Goal: Task Accomplishment & Management: Manage account settings

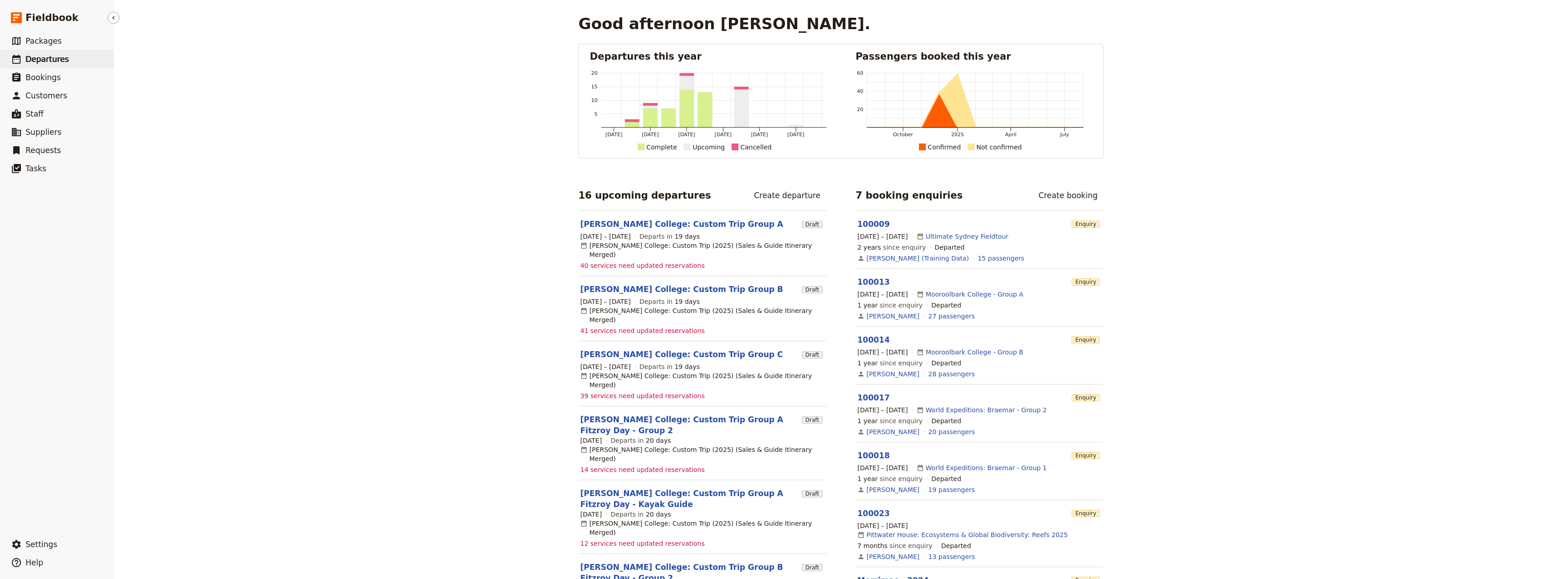
click at [50, 55] on span "Departures" at bounding box center [47, 59] width 43 height 9
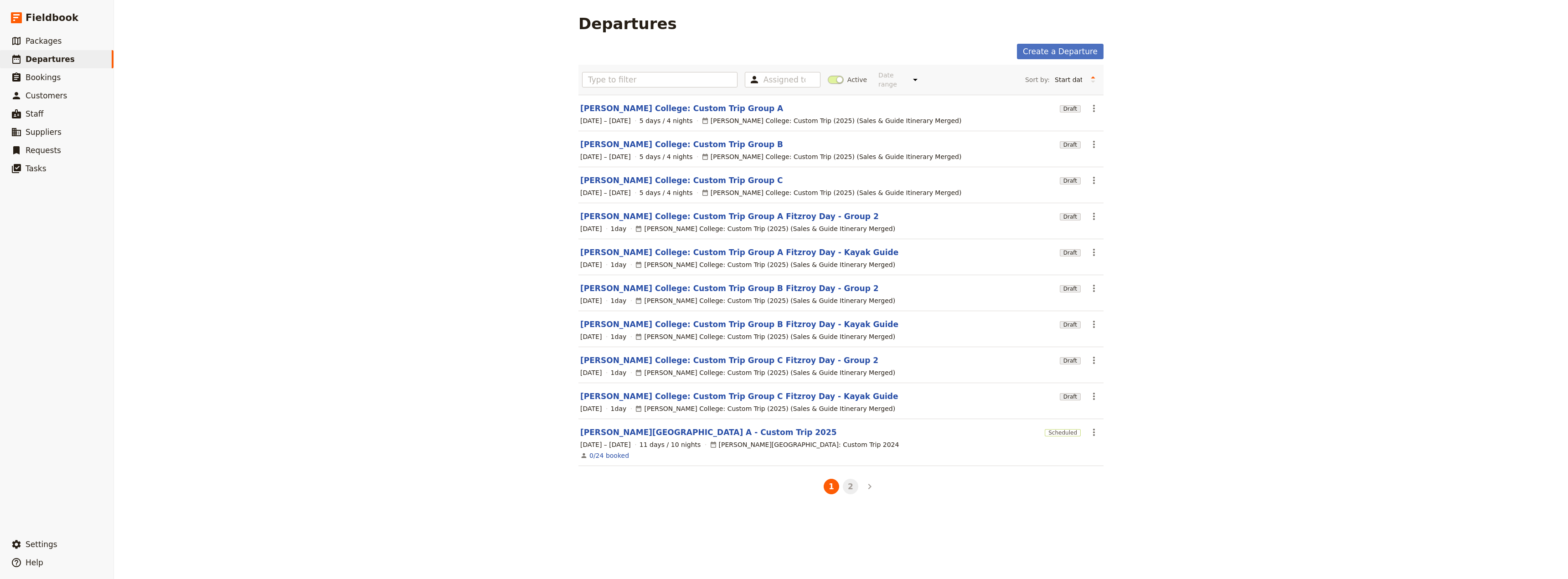
click at [844, 480] on button "2" at bounding box center [850, 486] width 15 height 15
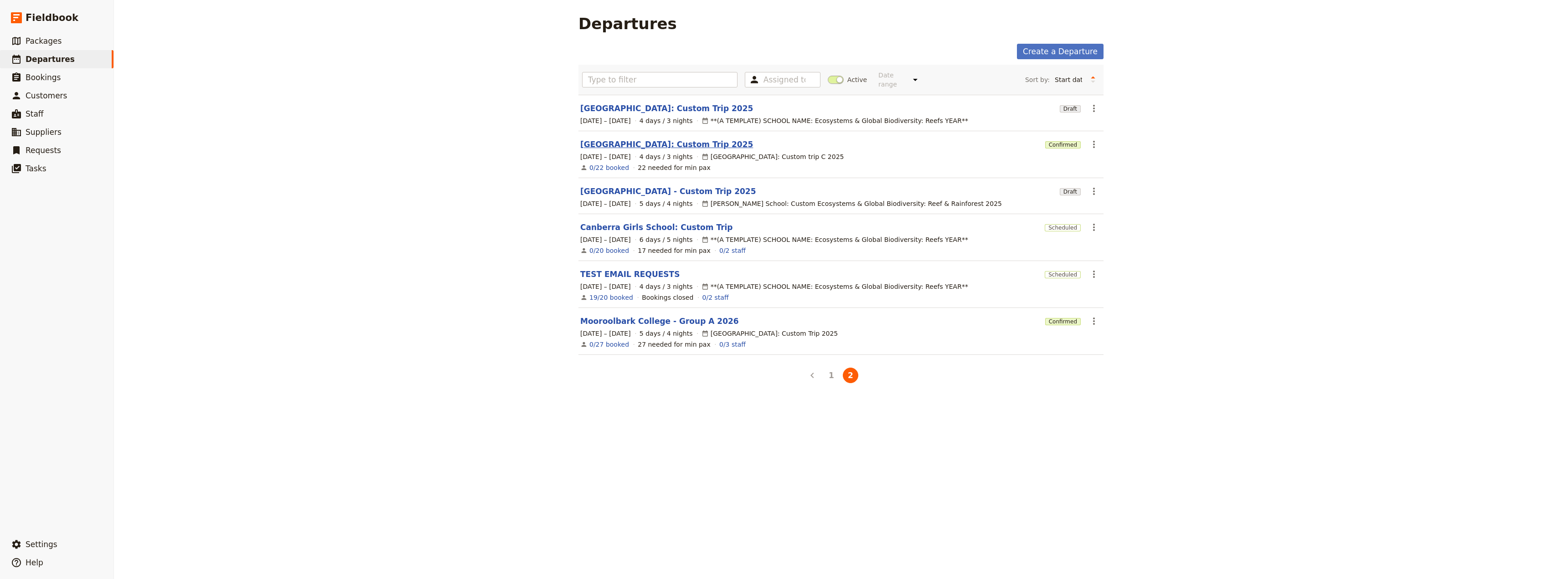
click at [694, 139] on link "[GEOGRAPHIC_DATA]: Custom Trip 2025" at bounding box center [667, 144] width 173 height 11
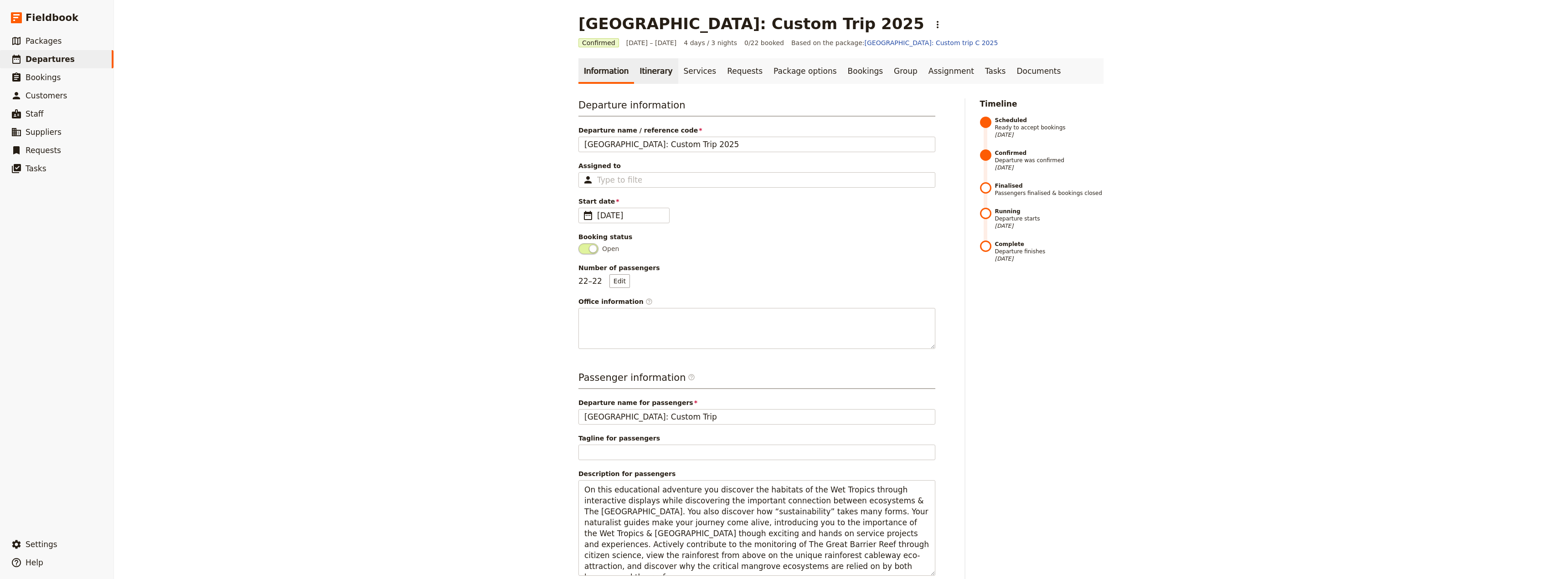
click at [657, 68] on link "Itinerary" at bounding box center [656, 71] width 44 height 26
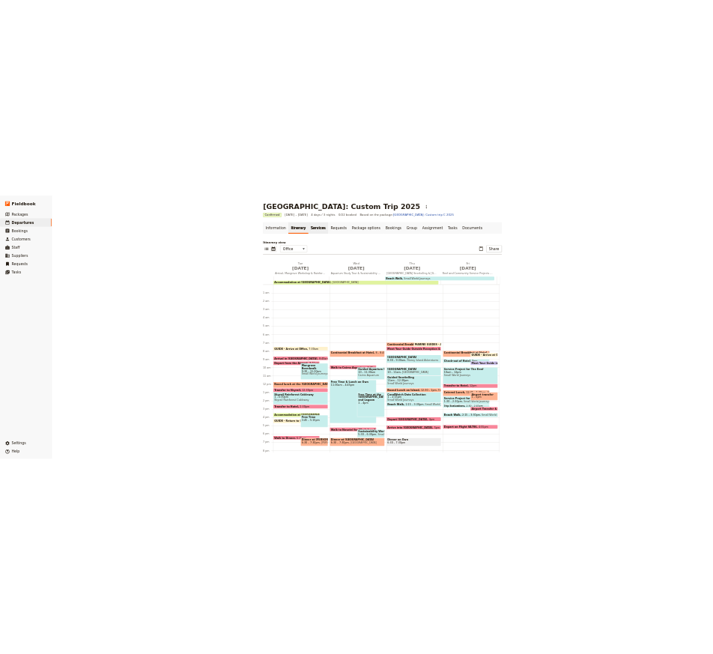
scroll to position [113, 0]
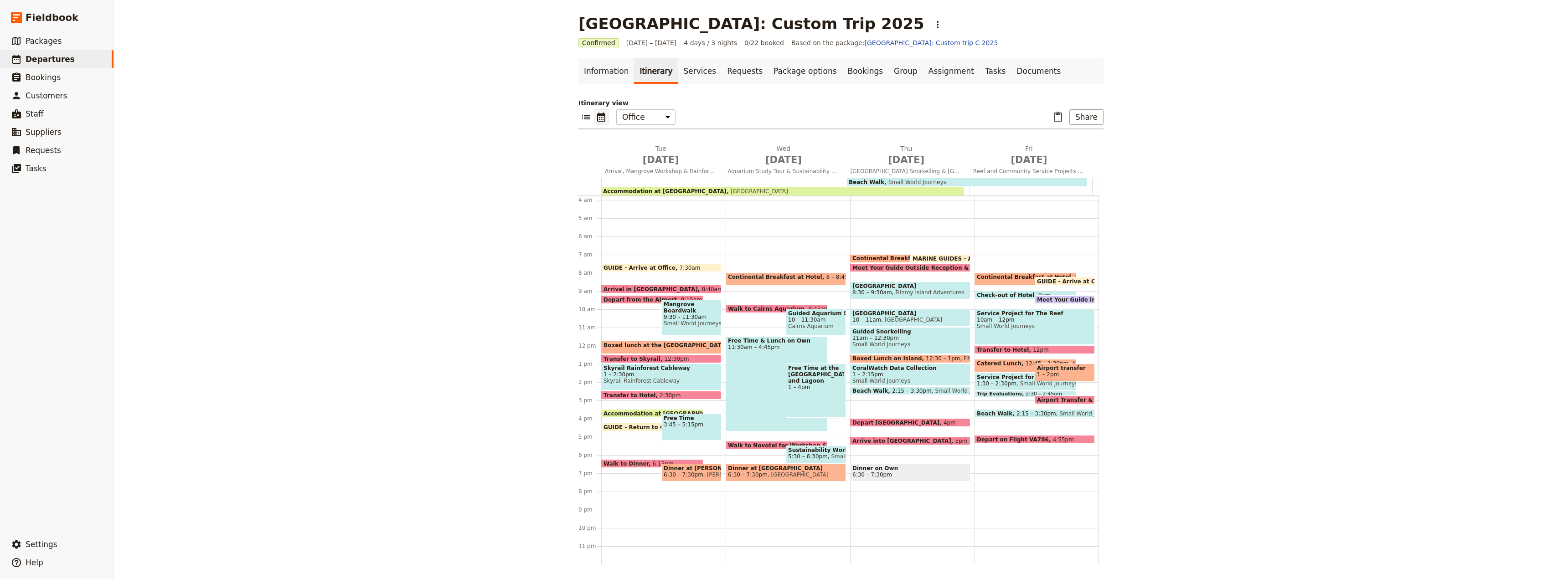
click at [687, 425] on span "3:45 – 5:15pm" at bounding box center [691, 425] width 55 height 6
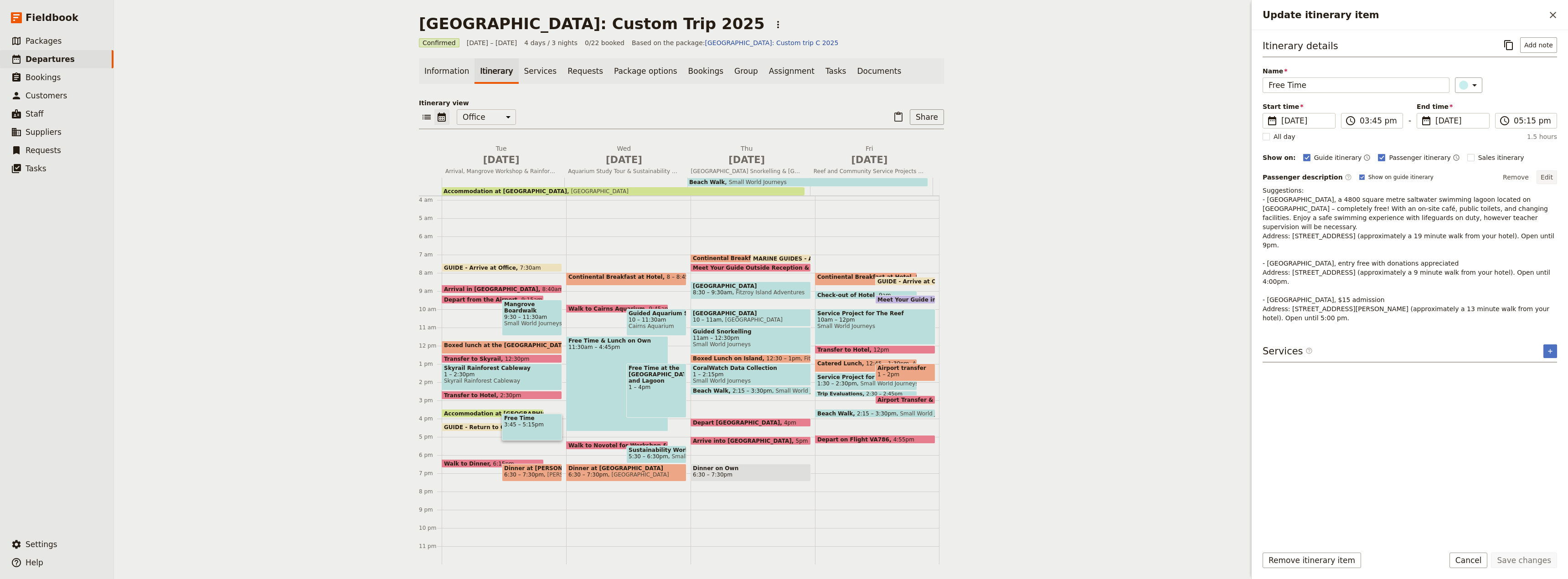
click at [1547, 172] on button "Edit" at bounding box center [1547, 177] width 21 height 13
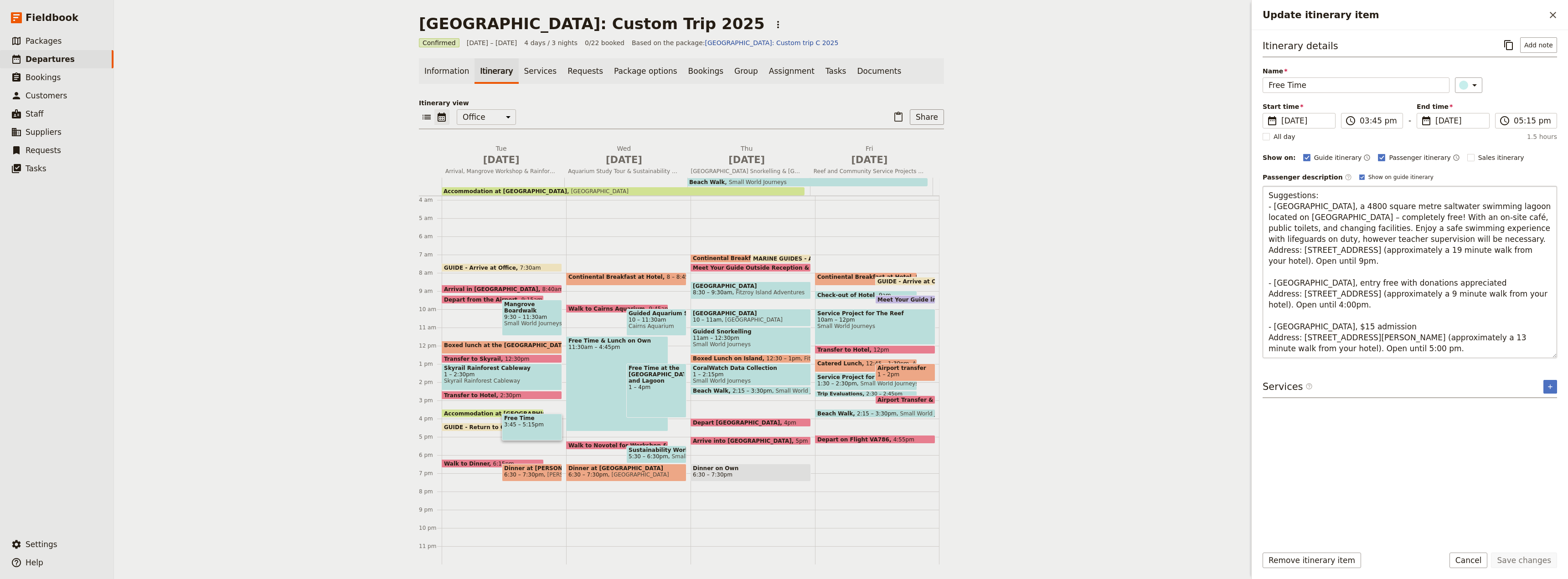
click at [1296, 318] on textarea "Suggestions: - [GEOGRAPHIC_DATA], a 4800 square metre saltwater swimming lagoon…" at bounding box center [1410, 272] width 295 height 172
drag, startPoint x: 1268, startPoint y: 284, endPoint x: 1320, endPoint y: 303, distance: 55.4
click at [1320, 303] on textarea "Suggestions: - [GEOGRAPHIC_DATA], a 4800 square metre saltwater swimming lagoon…" at bounding box center [1410, 272] width 295 height 172
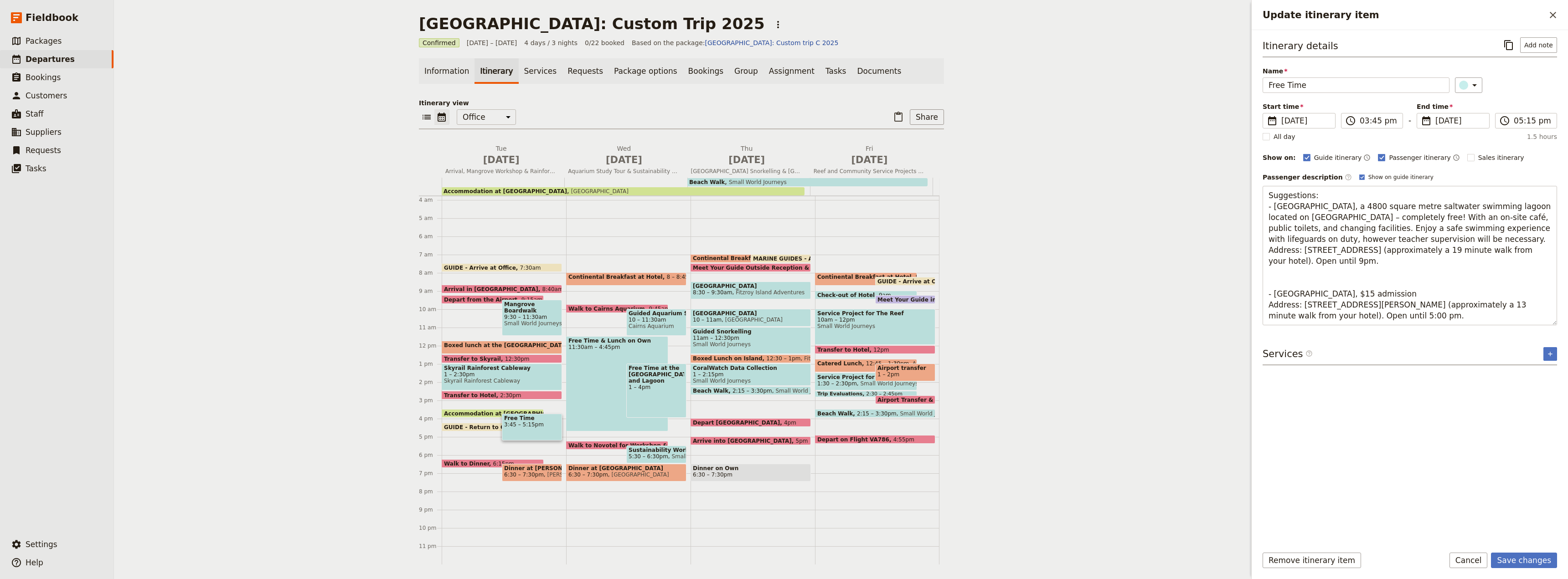
type textarea "Suggestions: - [GEOGRAPHIC_DATA], a 4800 square metre saltwater swimming lagoon…"
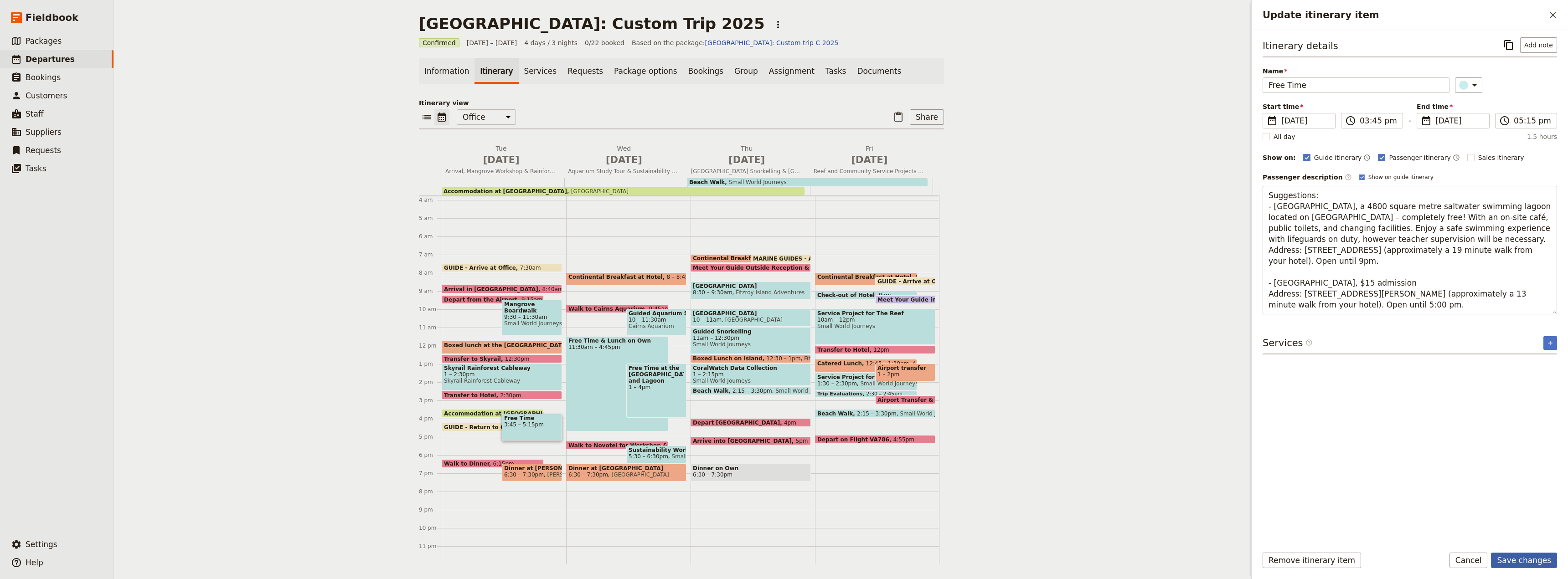
click at [1532, 559] on button "Save changes" at bounding box center [1524, 560] width 66 height 15
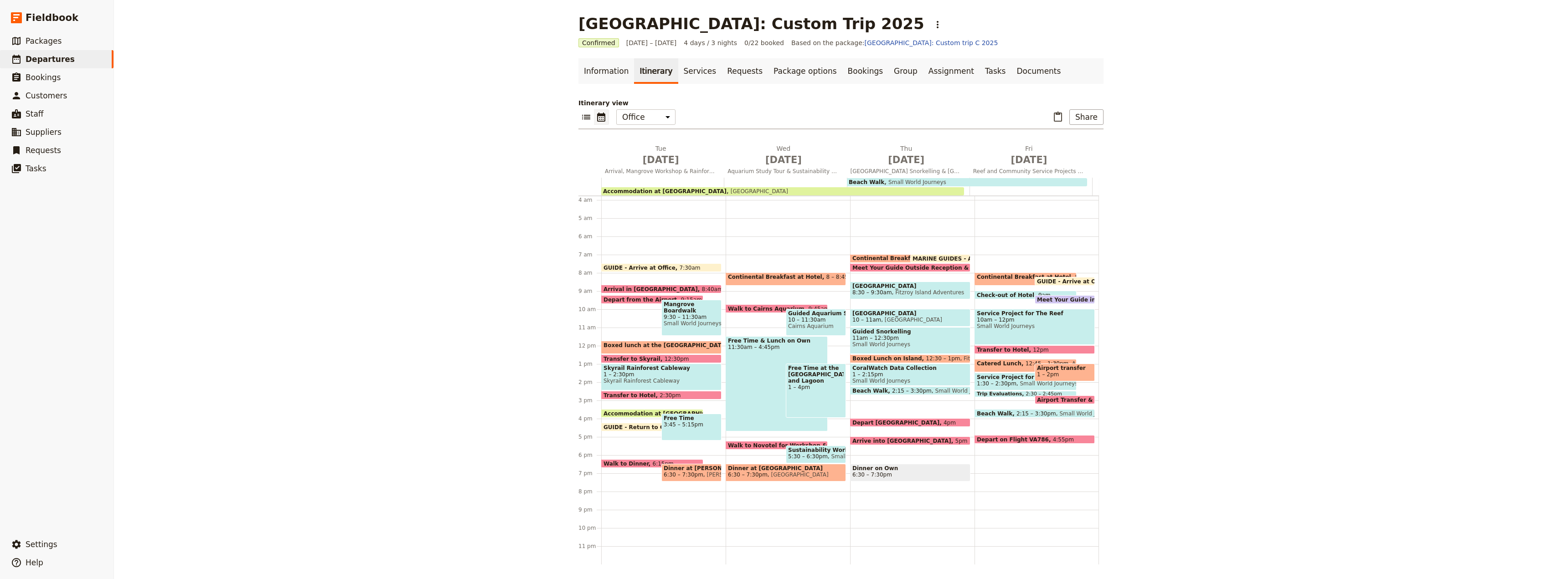
click at [1498, 52] on div "[GEOGRAPHIC_DATA]: Custom Trip 2025 ​ Confirmed [DATE] – [DATE] 4 days / 3 nigh…" at bounding box center [841, 290] width 1454 height 579
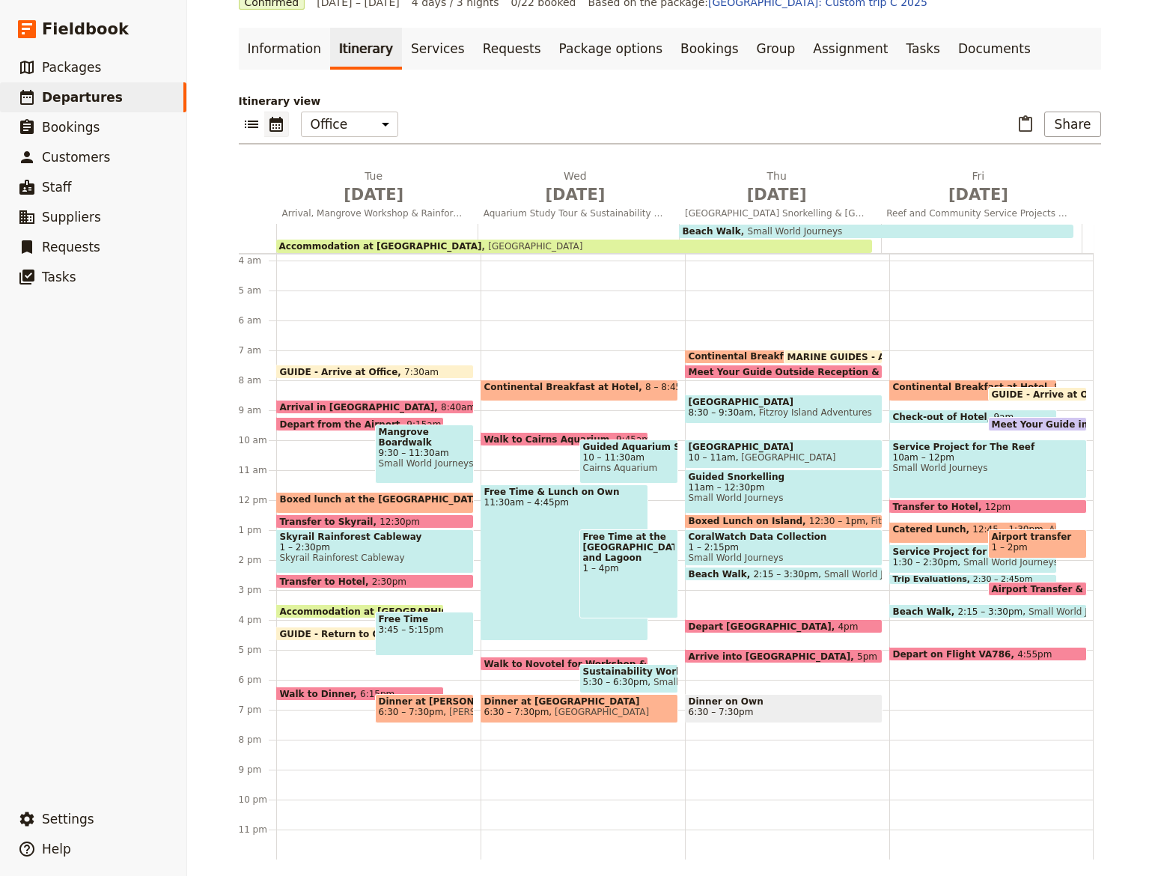
scroll to position [76, 0]
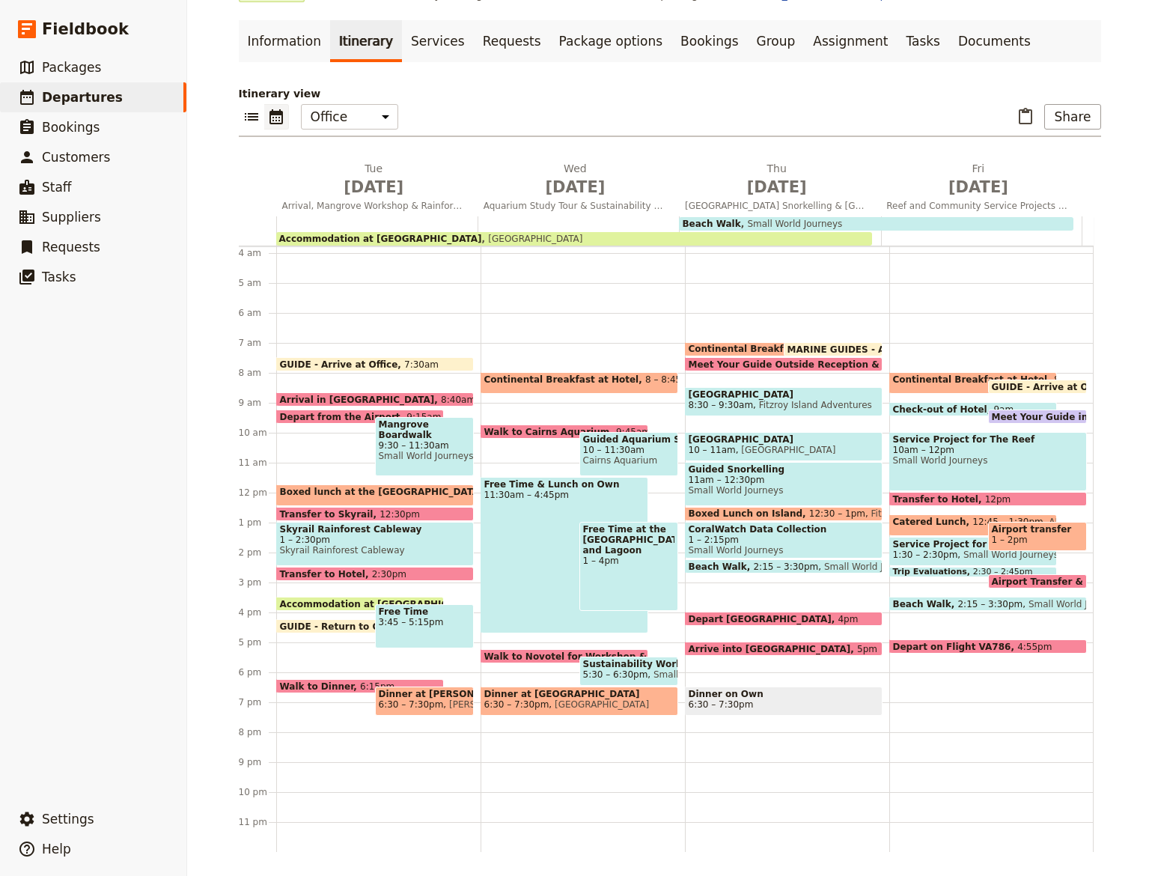
click at [285, 629] on span at bounding box center [360, 630] width 166 height 6
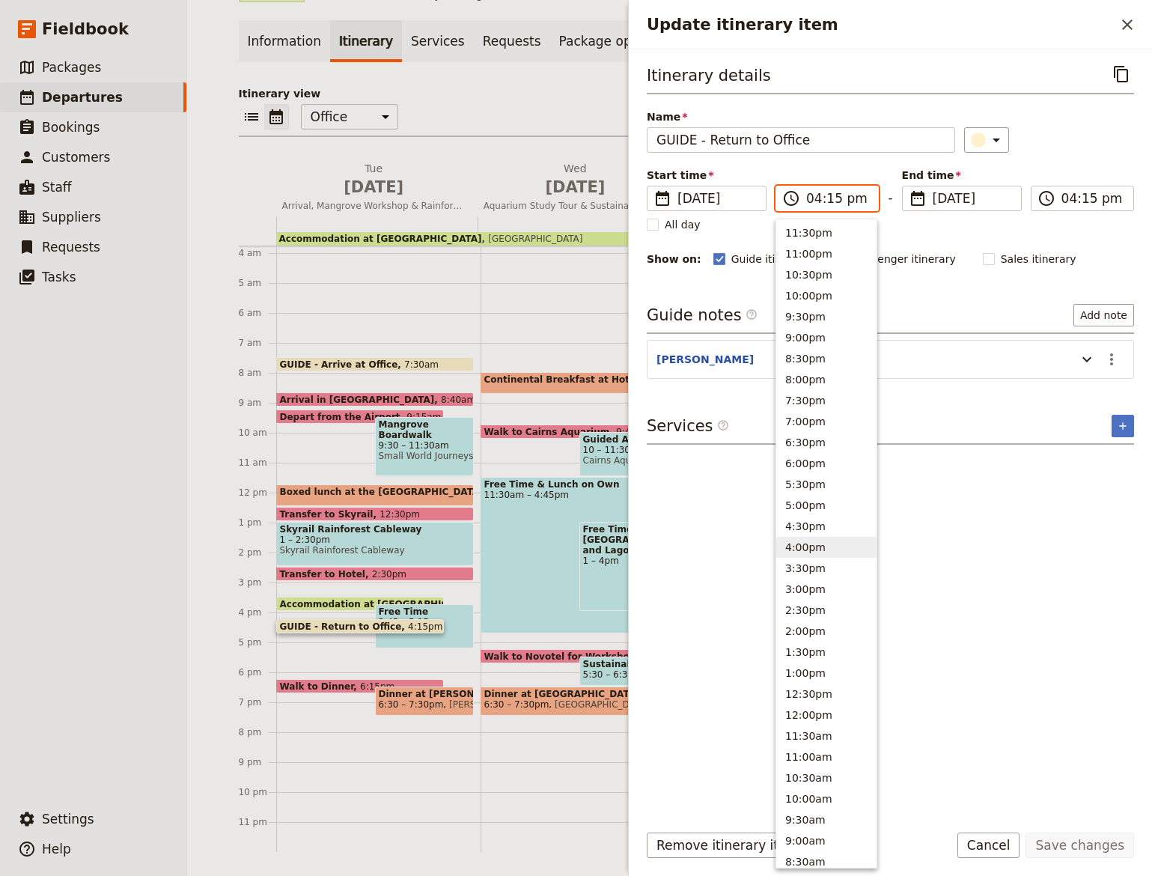
click at [854, 201] on input "04:15 pm" at bounding box center [837, 198] width 63 height 18
click at [810, 569] on button "3:30pm" at bounding box center [827, 568] width 100 height 21
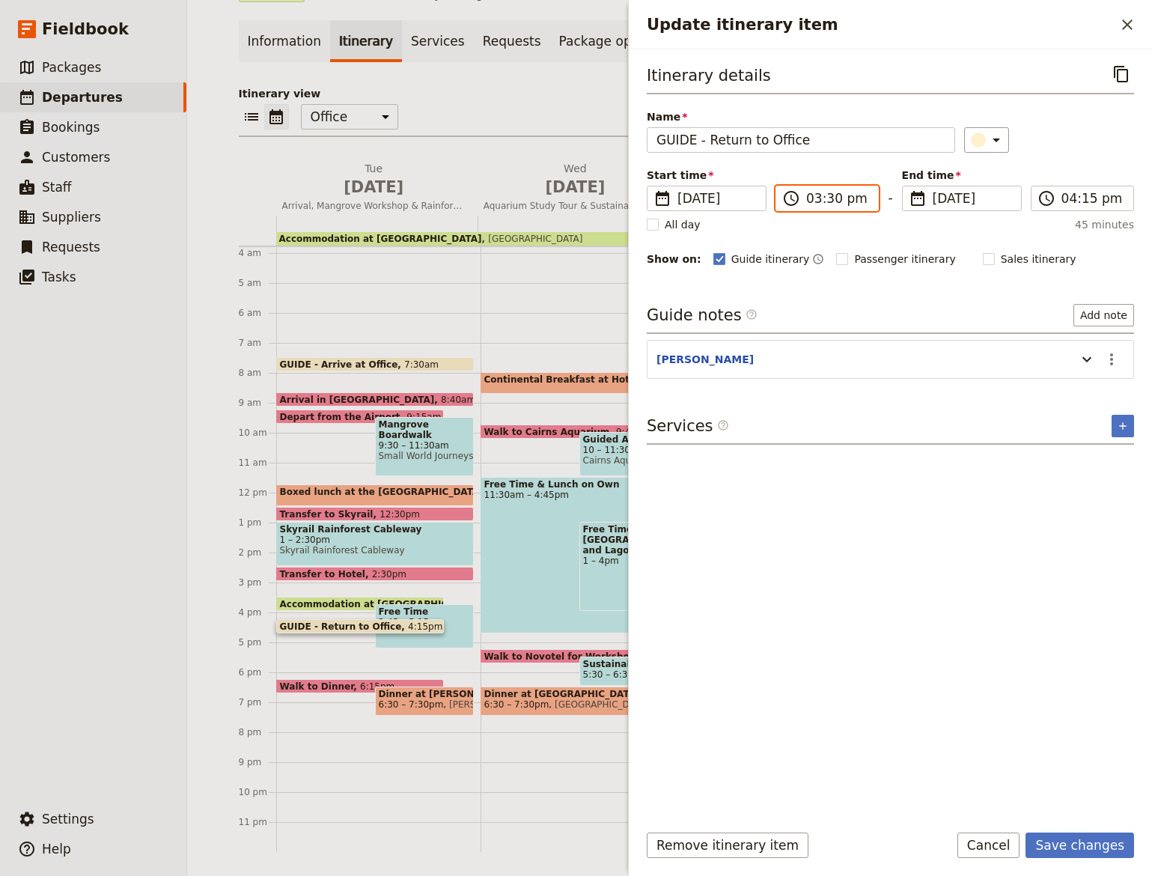
click at [833, 204] on input "03:30 pm" at bounding box center [837, 198] width 63 height 18
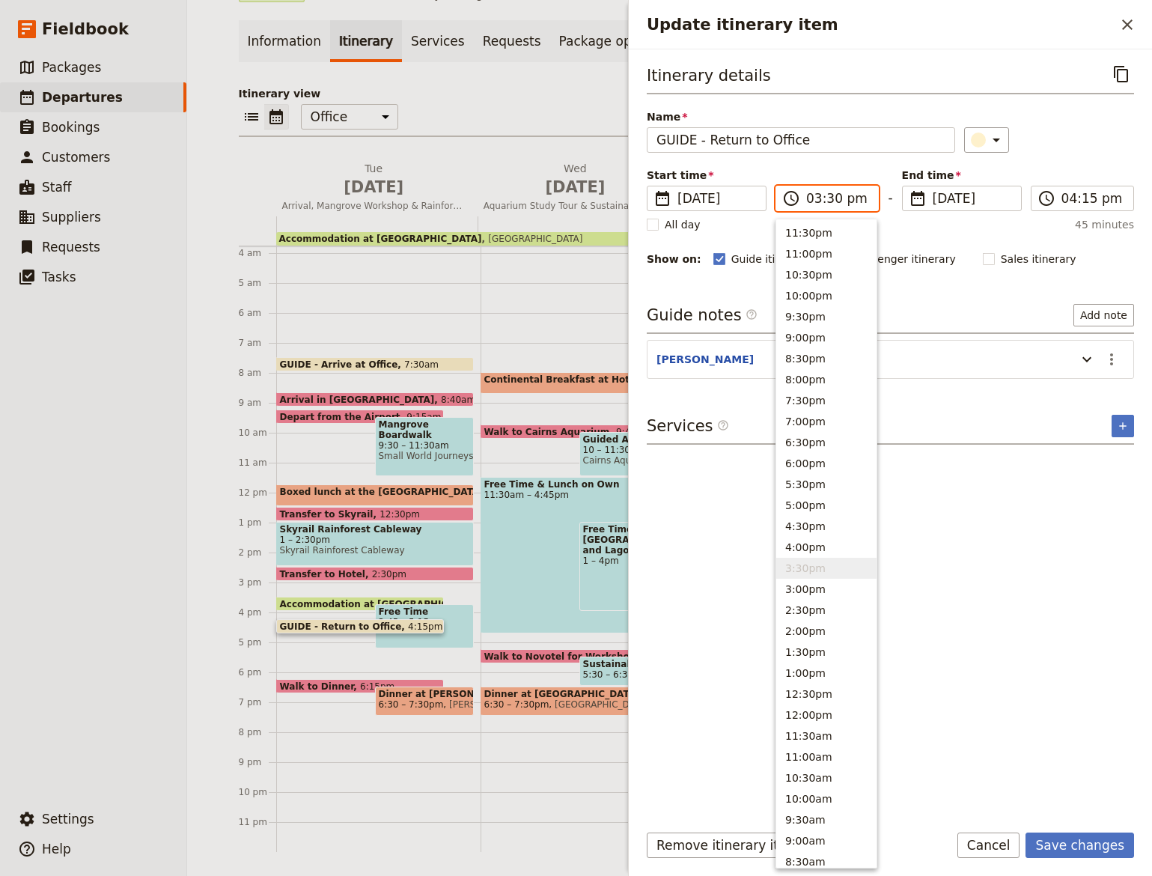
click at [827, 201] on input "03:30 pm" at bounding box center [837, 198] width 63 height 18
type input "03:45 pm"
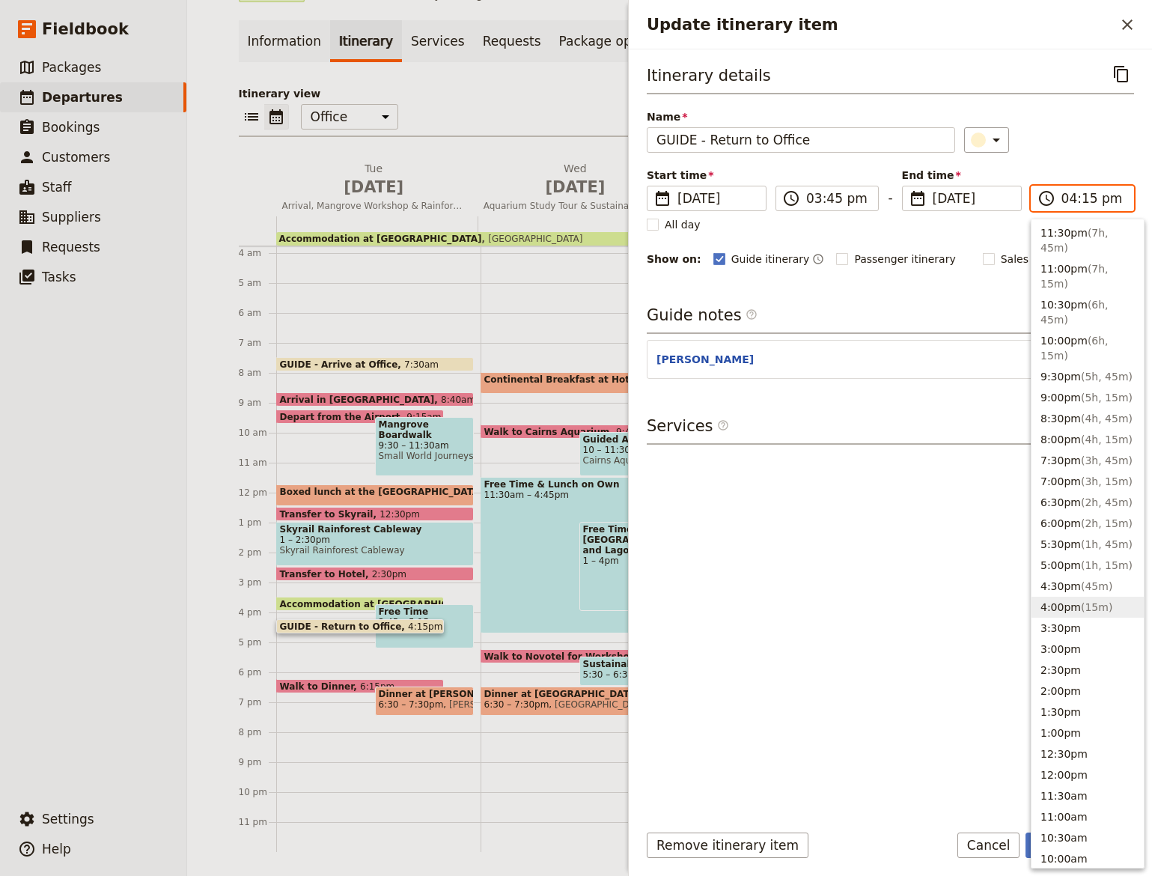
click at [1064, 201] on input "04:15 pm" at bounding box center [1093, 198] width 63 height 18
click at [1066, 618] on button "3:30pm" at bounding box center [1088, 628] width 112 height 21
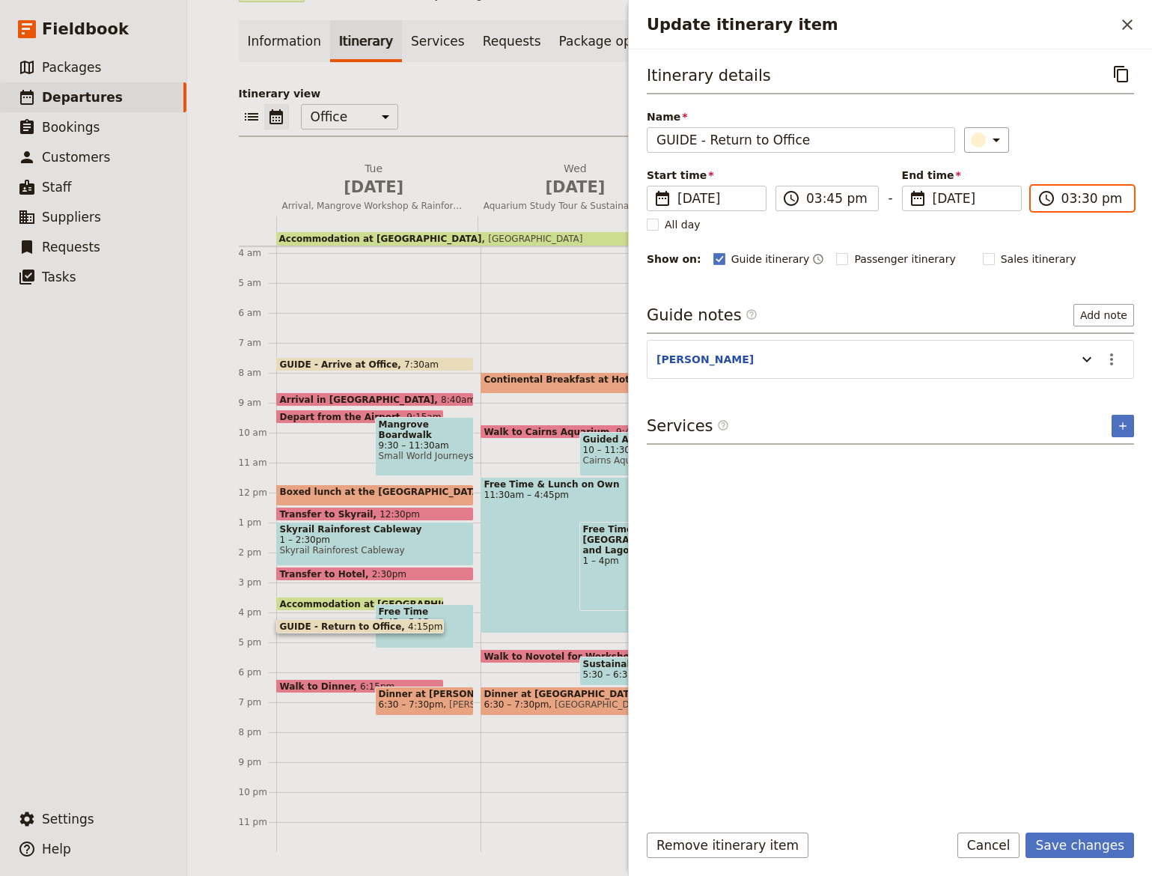
click at [1087, 203] on input "03:30 pm" at bounding box center [1093, 198] width 63 height 18
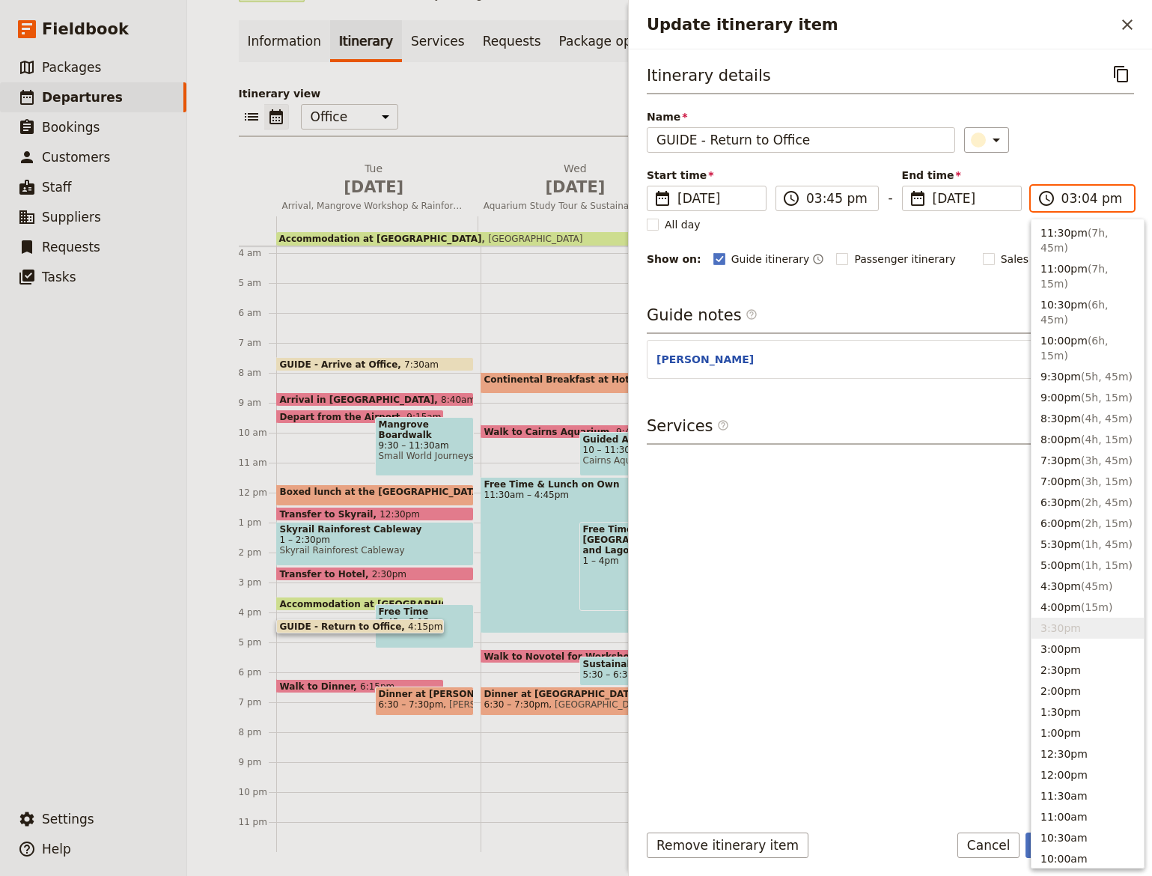
type input "03:45 pm"
click at [823, 193] on input "03:45 pm" at bounding box center [837, 198] width 63 height 18
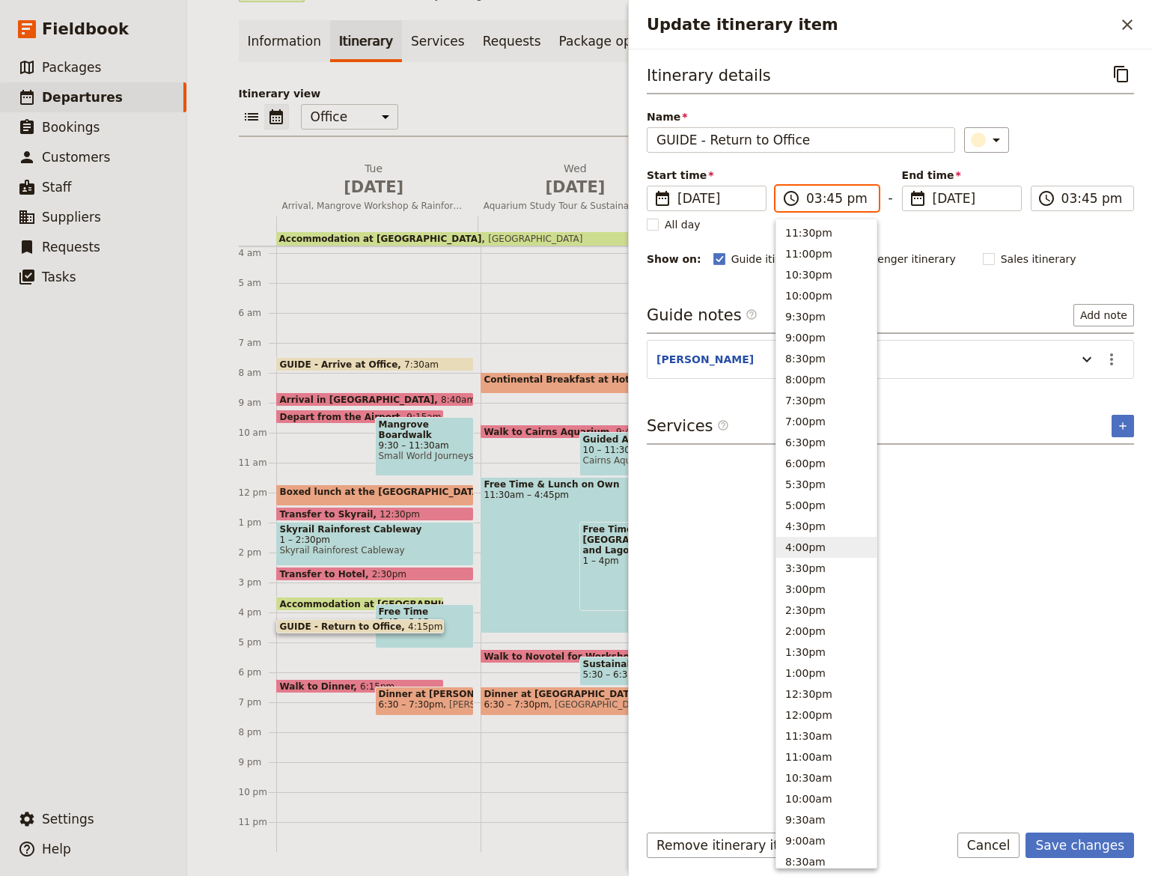
click at [822, 547] on button "4:00pm" at bounding box center [827, 547] width 100 height 21
type input "04:00 pm"
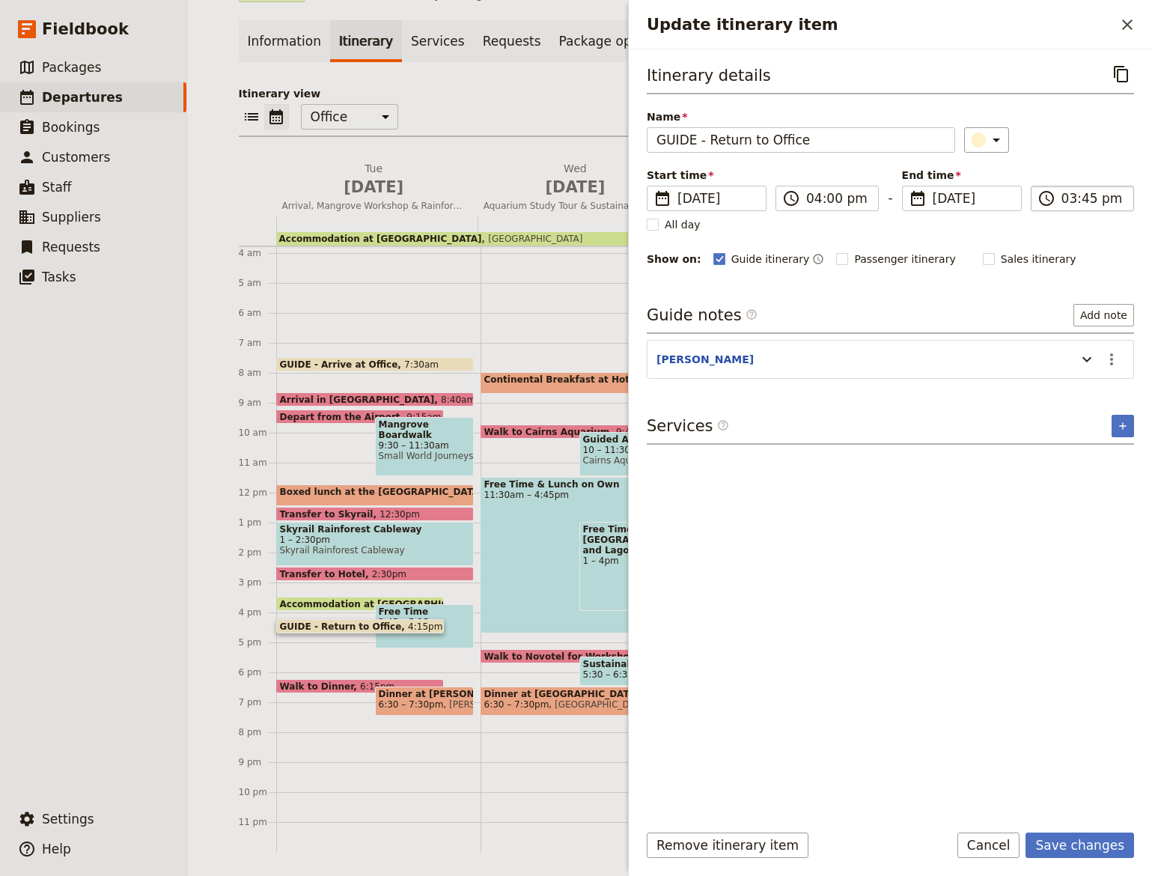
type input "04:00 pm"
click at [1080, 192] on input "04:00 pm" at bounding box center [1093, 198] width 63 height 18
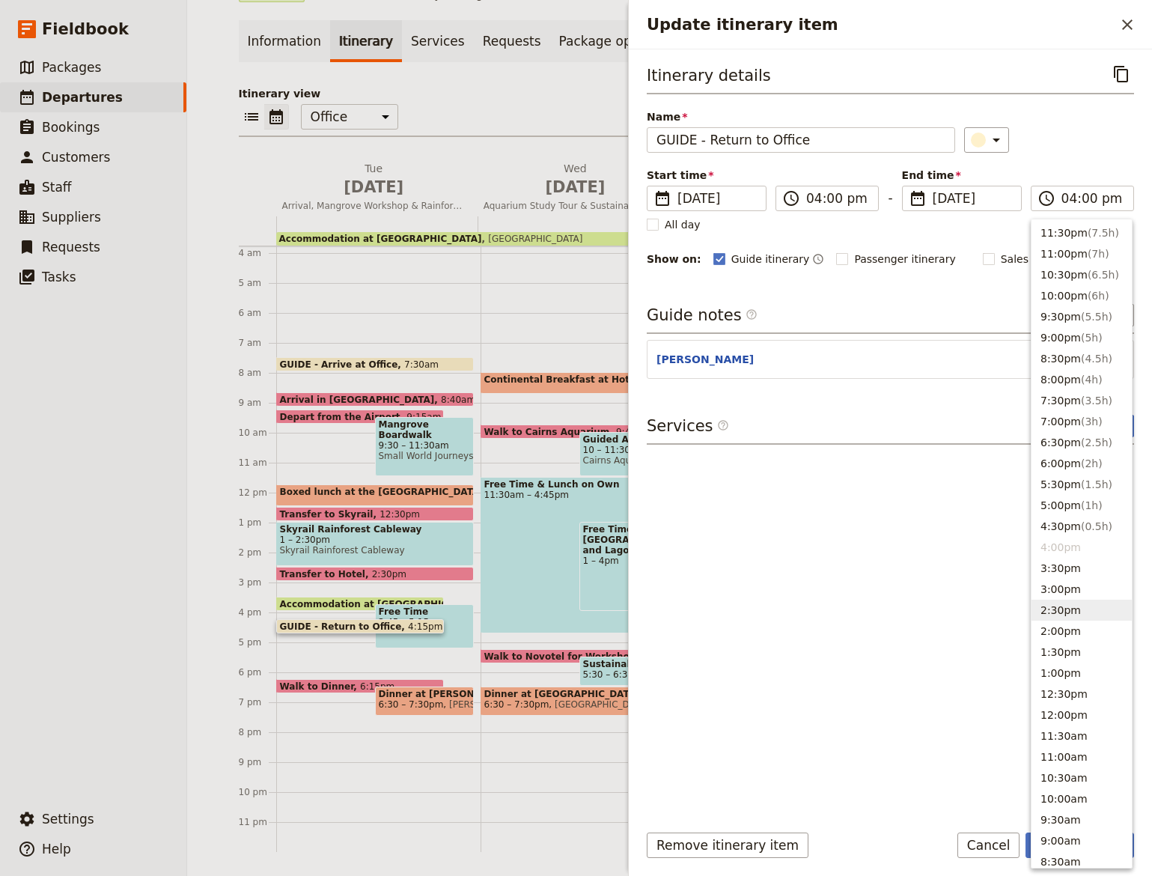
drag, startPoint x: 931, startPoint y: 571, endPoint x: 896, endPoint y: 582, distance: 36.0
click at [930, 571] on div "Itinerary details ​ Name GUIDE - Return to Office ​ Start time ​ 16 Sep 2025 16…" at bounding box center [890, 434] width 487 height 747
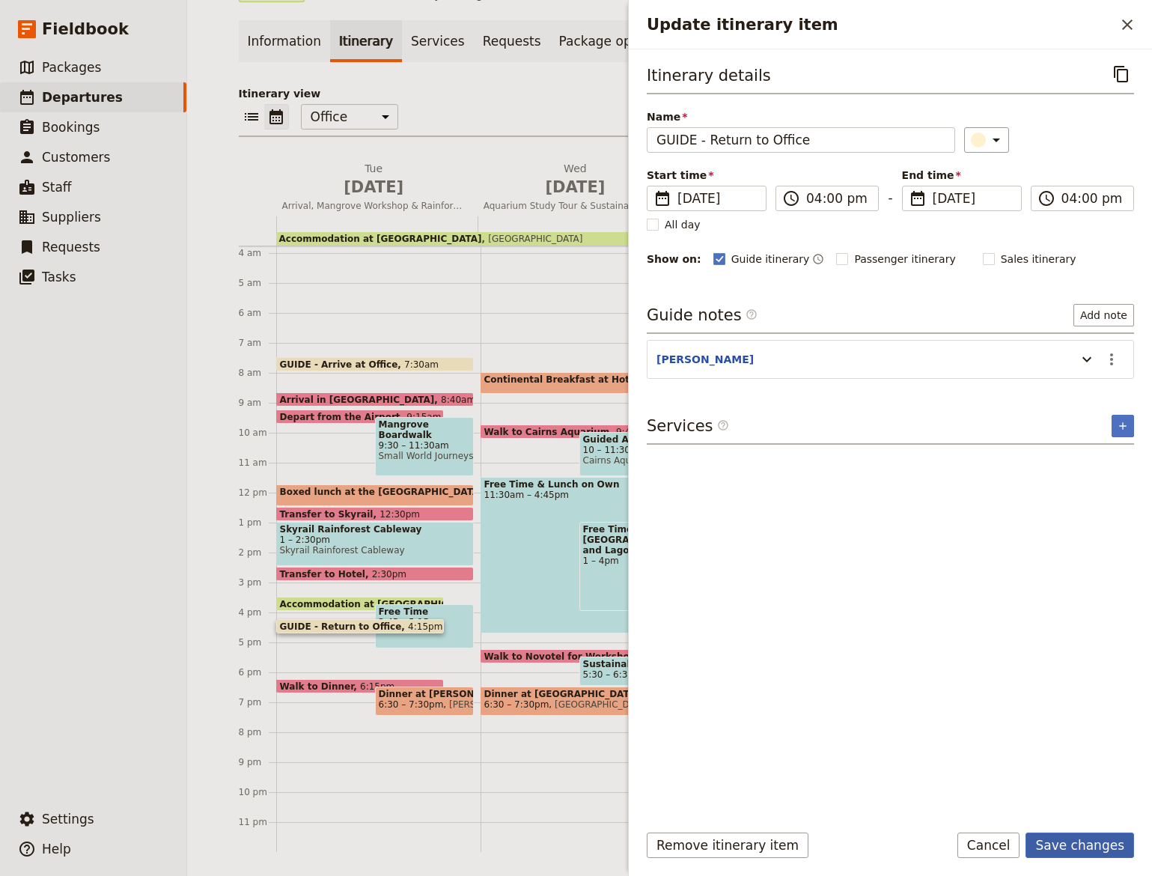
click at [1100, 851] on button "Save changes" at bounding box center [1080, 845] width 109 height 25
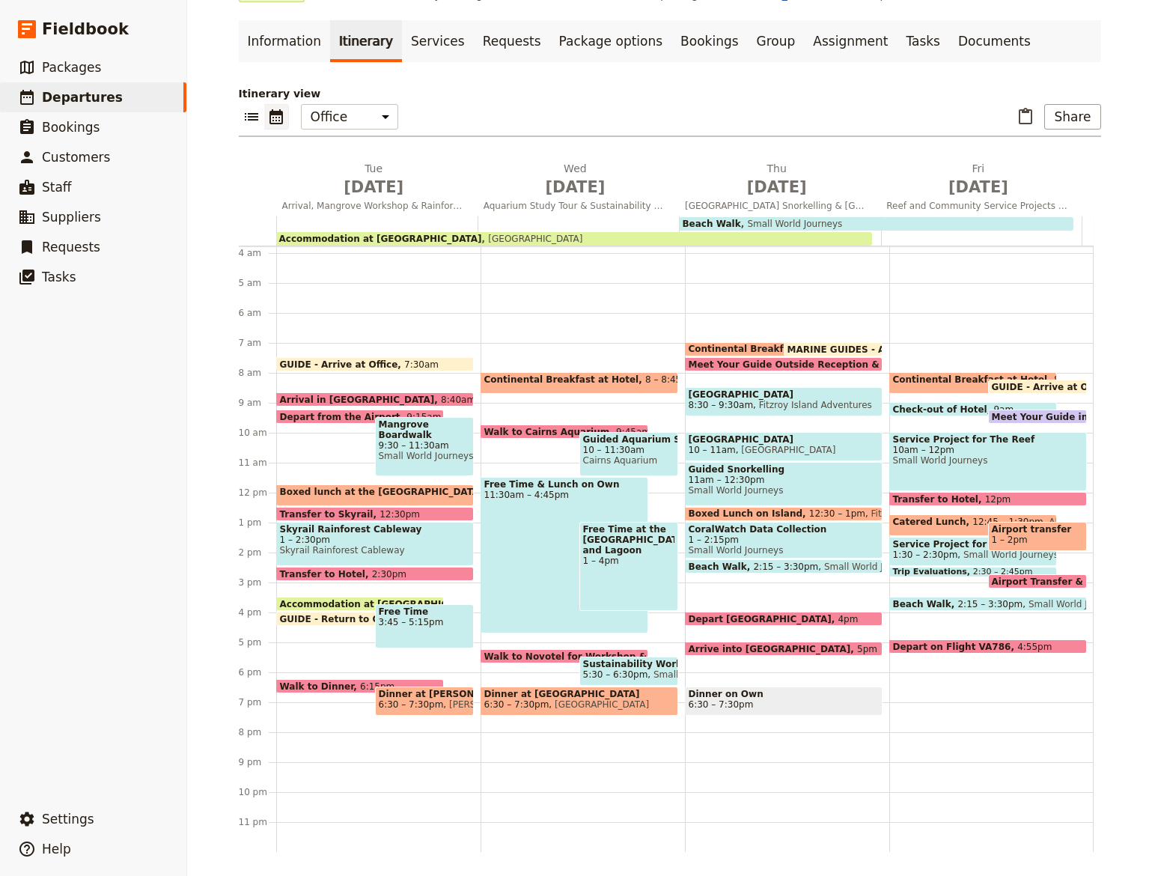
click at [565, 556] on div "Free Time & Lunch on Own 11:30am – 4:45pm" at bounding box center [565, 555] width 168 height 157
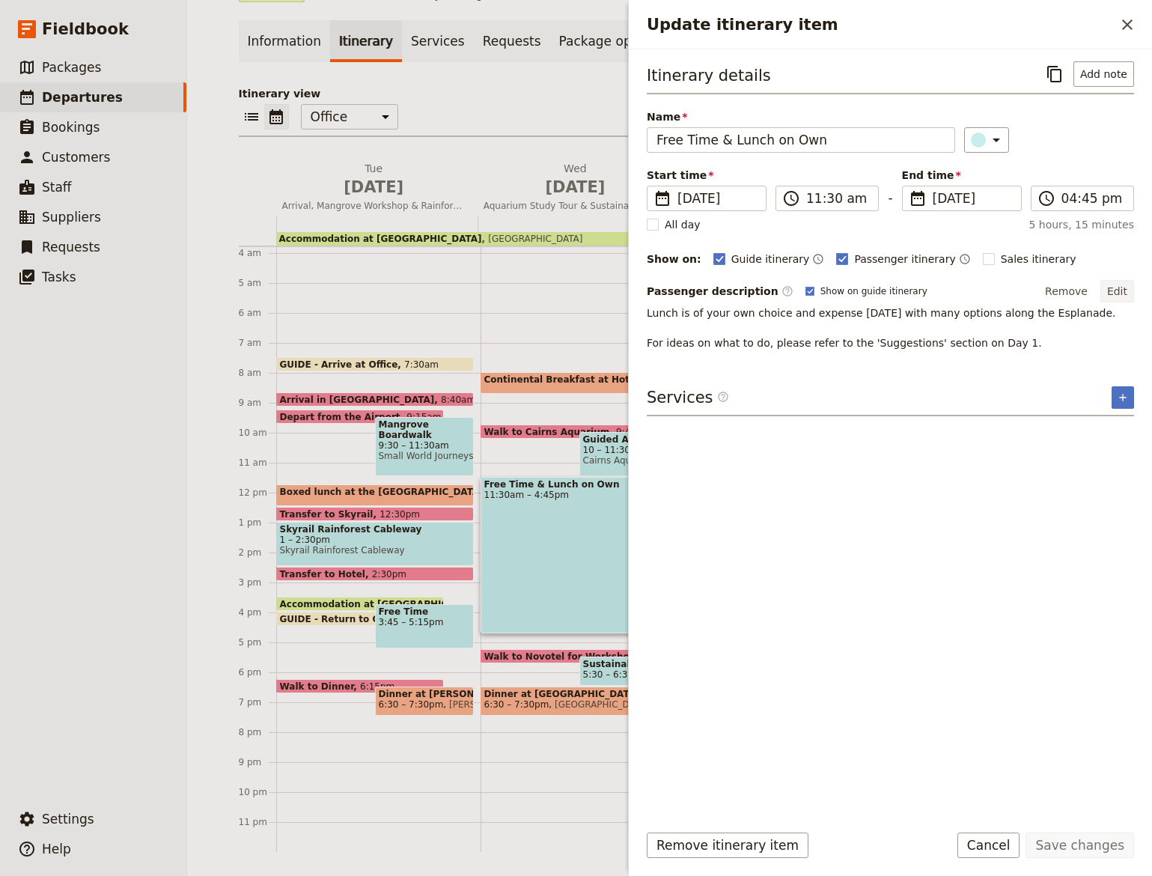
click at [1126, 288] on button "Edit" at bounding box center [1118, 291] width 34 height 22
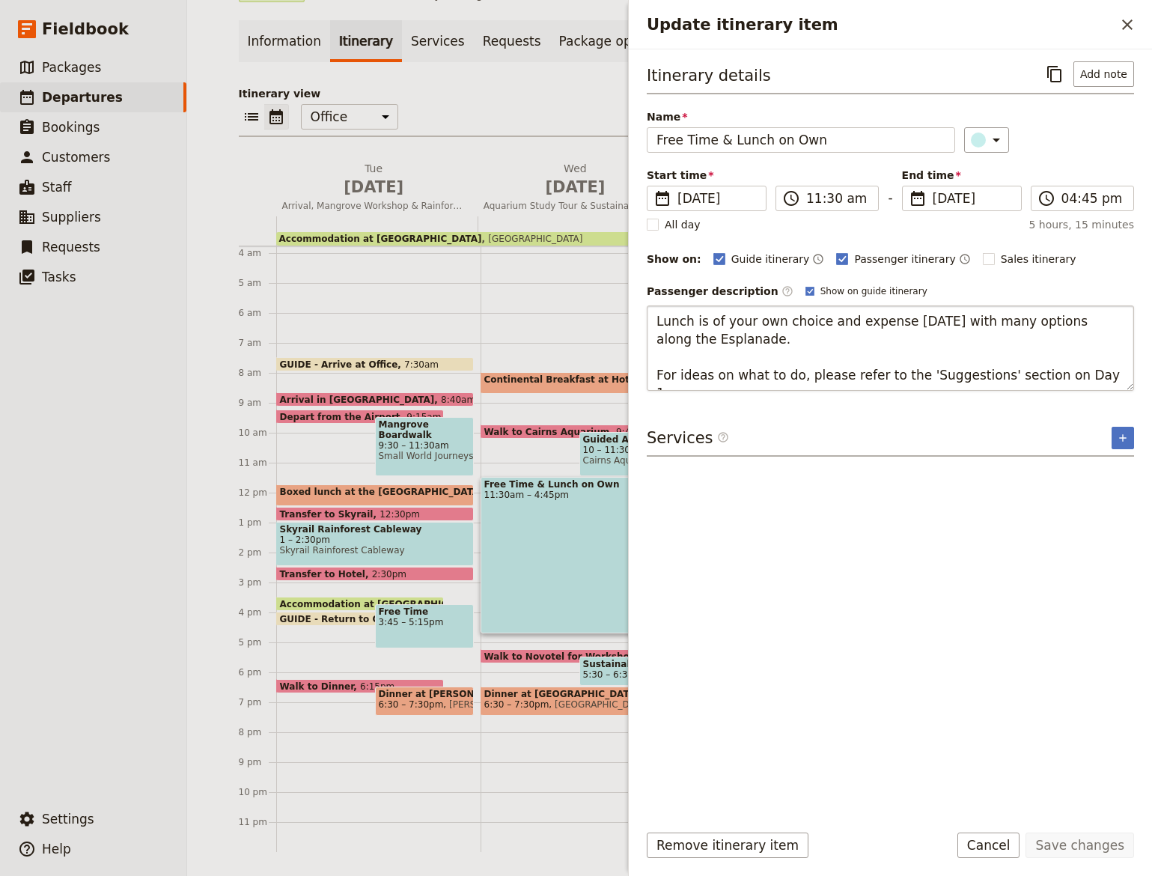
click at [1087, 382] on textarea "Lunch is of your own choice and expense today with many options along the Espla…" at bounding box center [890, 348] width 487 height 85
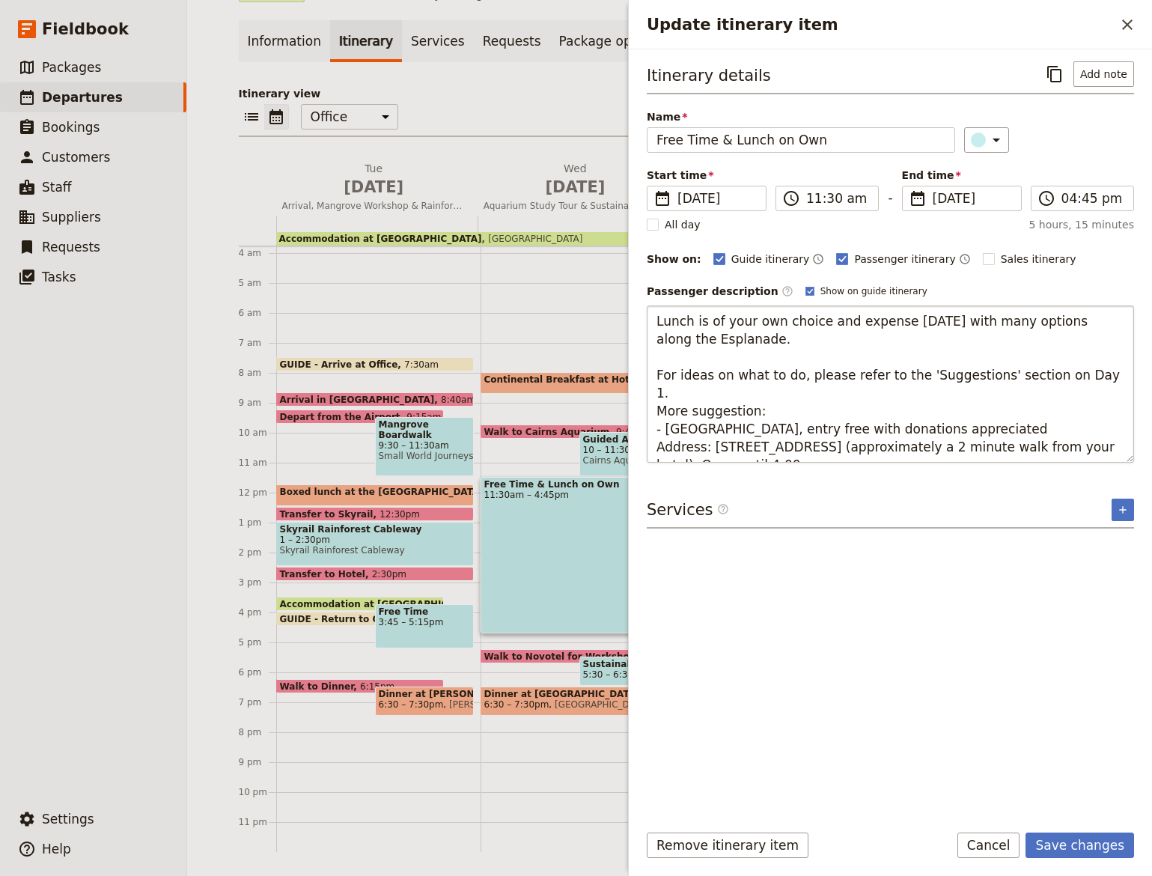
click at [660, 389] on textarea "Lunch is of your own choice and expense today with many options along the Espla…" at bounding box center [890, 384] width 487 height 157
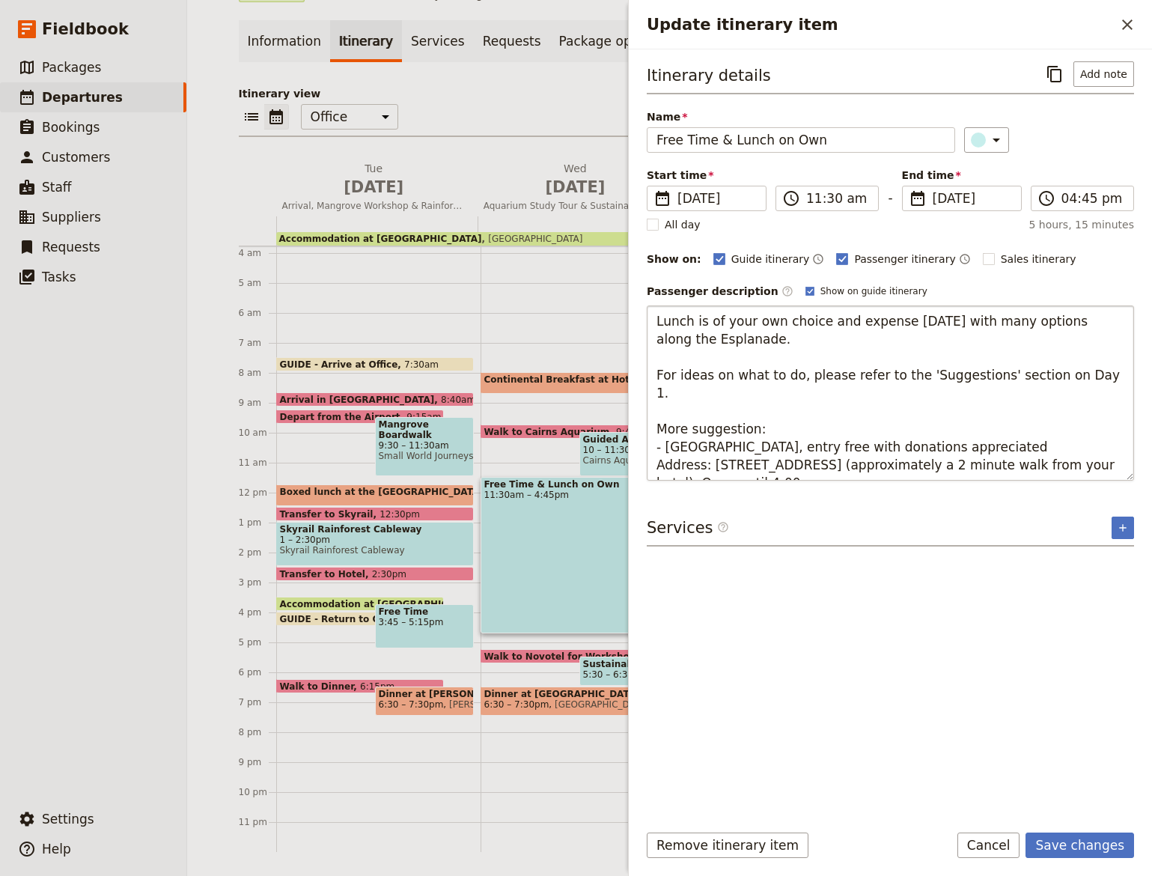
click at [672, 405] on textarea "Lunch is of your own choice and expense today with many options along the Espla…" at bounding box center [890, 393] width 487 height 175
type textarea "Lunch is of your own choice and expense today with many options along the Espla…"
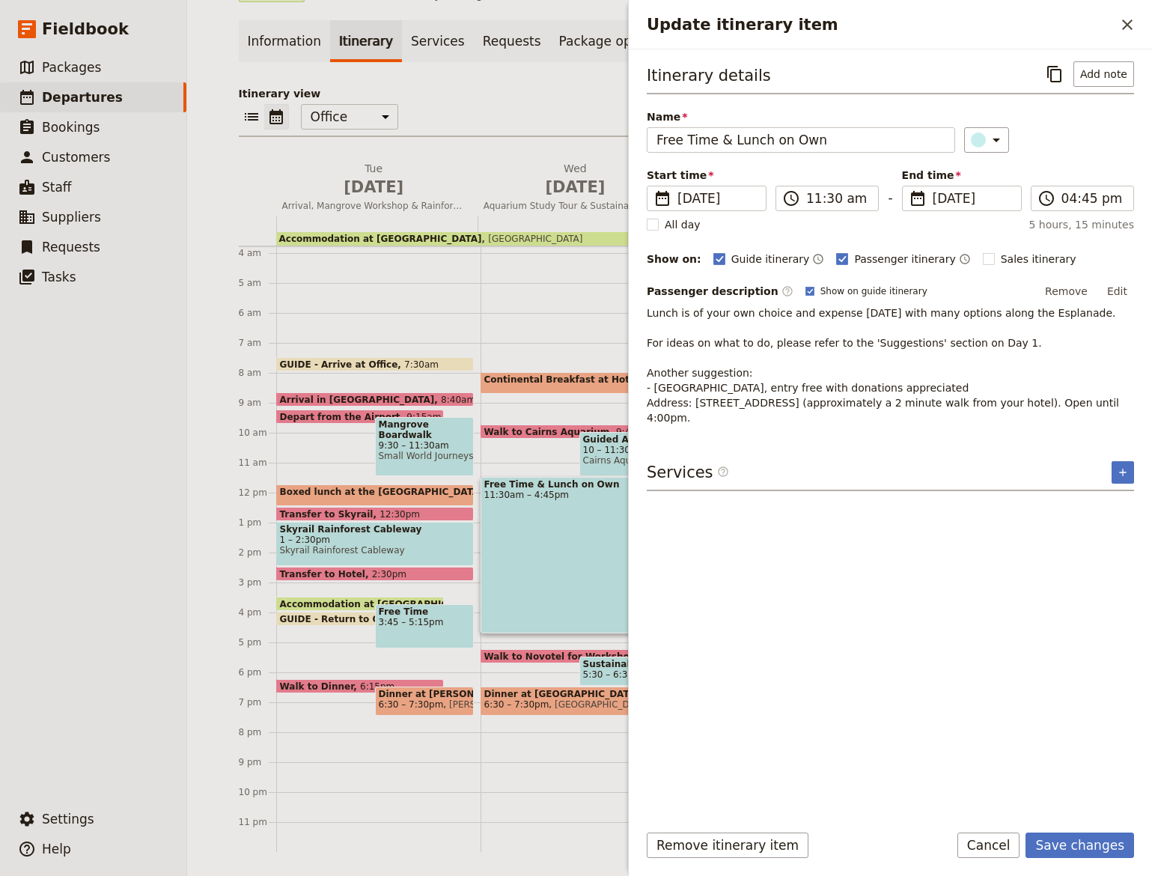
click at [1081, 330] on p "Lunch is of your own choice and expense today with many options along the Espla…" at bounding box center [890, 366] width 487 height 120
click at [839, 404] on p "Lunch is of your own choice and expense today with many options along the Espla…" at bounding box center [890, 366] width 487 height 120
click at [1124, 294] on button "Edit" at bounding box center [1118, 291] width 34 height 22
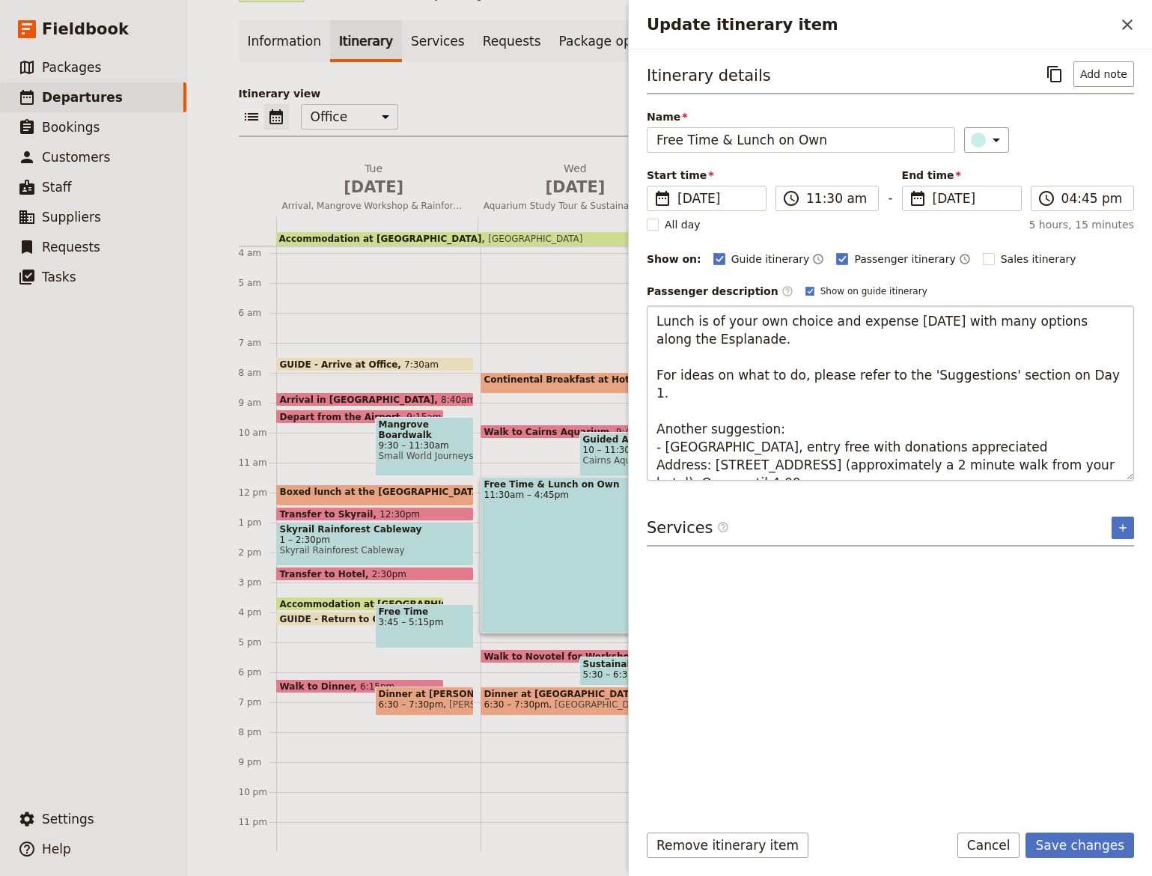
click at [893, 444] on textarea "Lunch is of your own choice and expense today with many options along the Espla…" at bounding box center [890, 393] width 487 height 175
type textarea "Lunch is of your own choice and expense today with many options along the Espla…"
click at [786, 412] on textarea "Lunch is of your own choice and expense today with many options along the Espla…" at bounding box center [890, 393] width 487 height 175
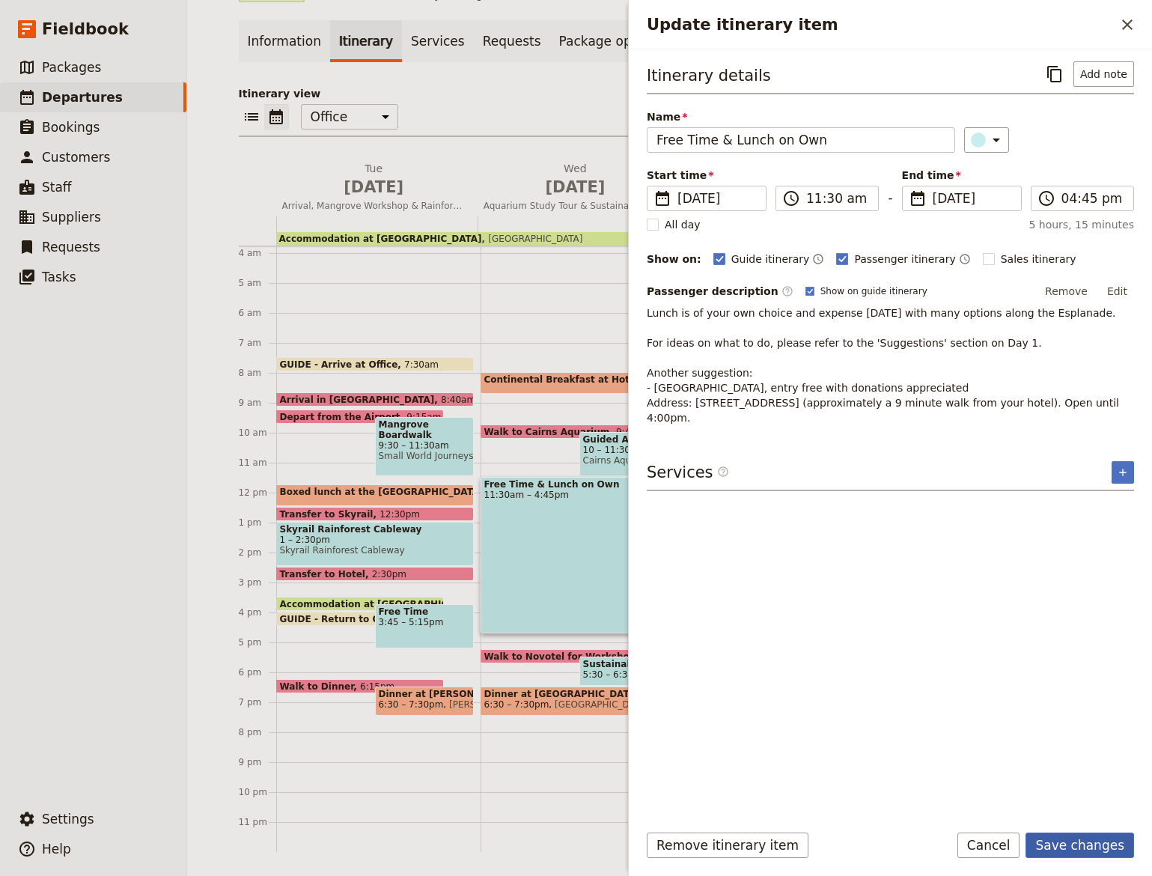
click at [1057, 845] on button "Save changes" at bounding box center [1080, 845] width 109 height 25
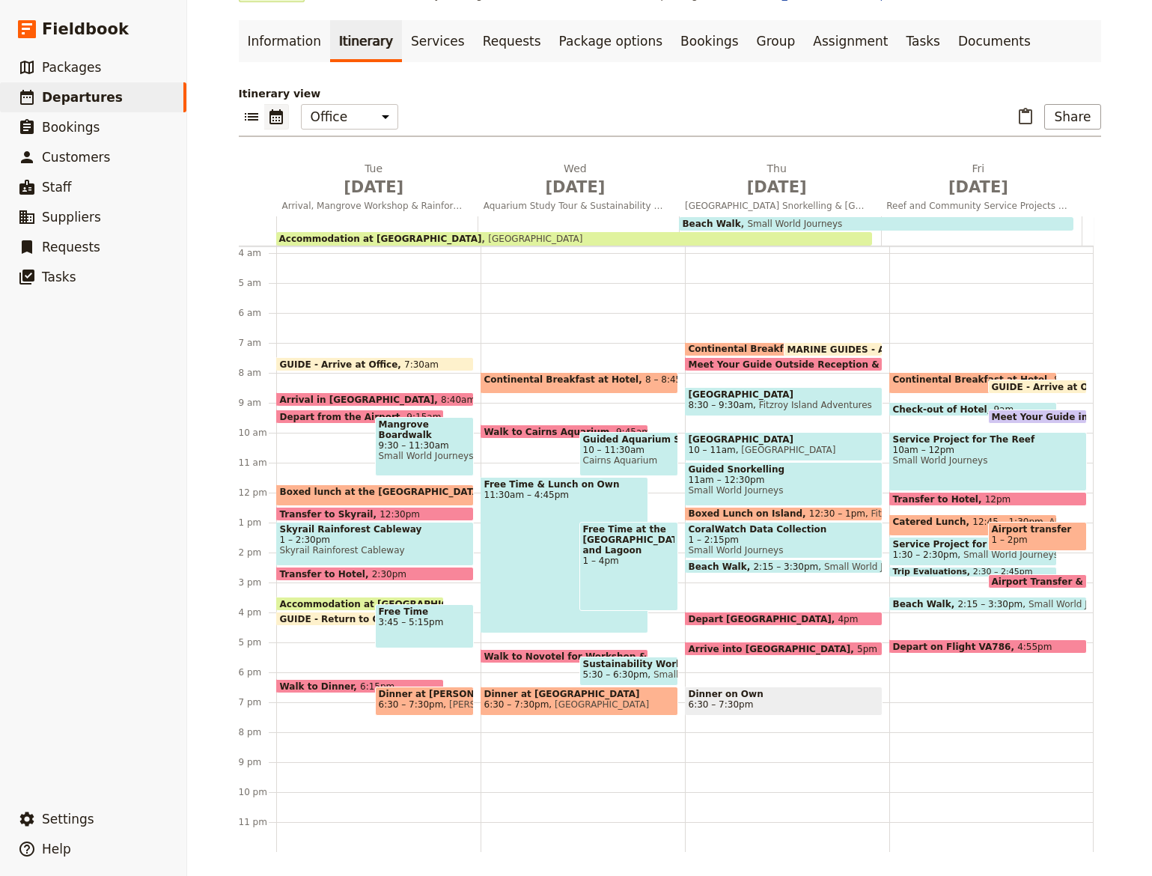
click at [390, 622] on span "3:45 – 5:15pm" at bounding box center [424, 622] width 91 height 10
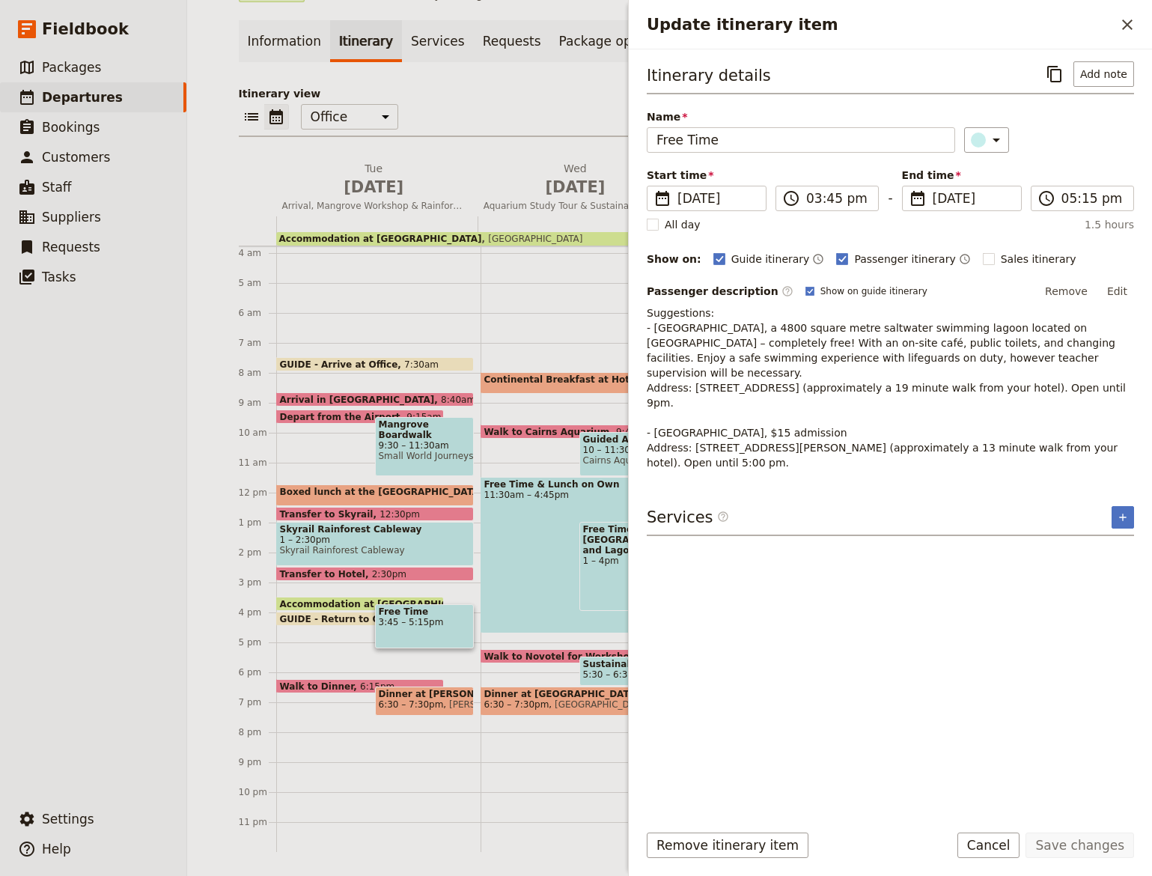
click at [979, 839] on button "Cancel" at bounding box center [989, 845] width 63 height 25
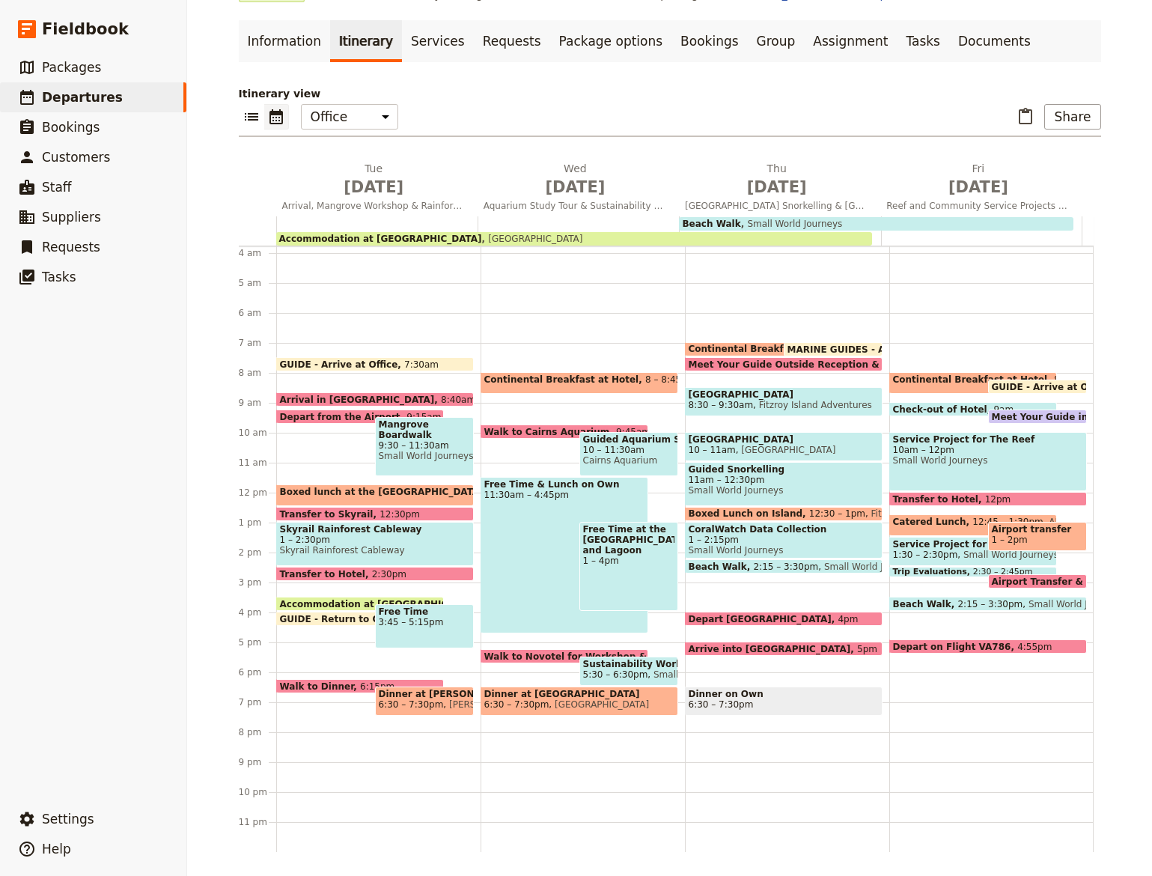
click at [559, 506] on div "Free Time & Lunch on Own 11:30am – 4:45pm" at bounding box center [565, 555] width 168 height 157
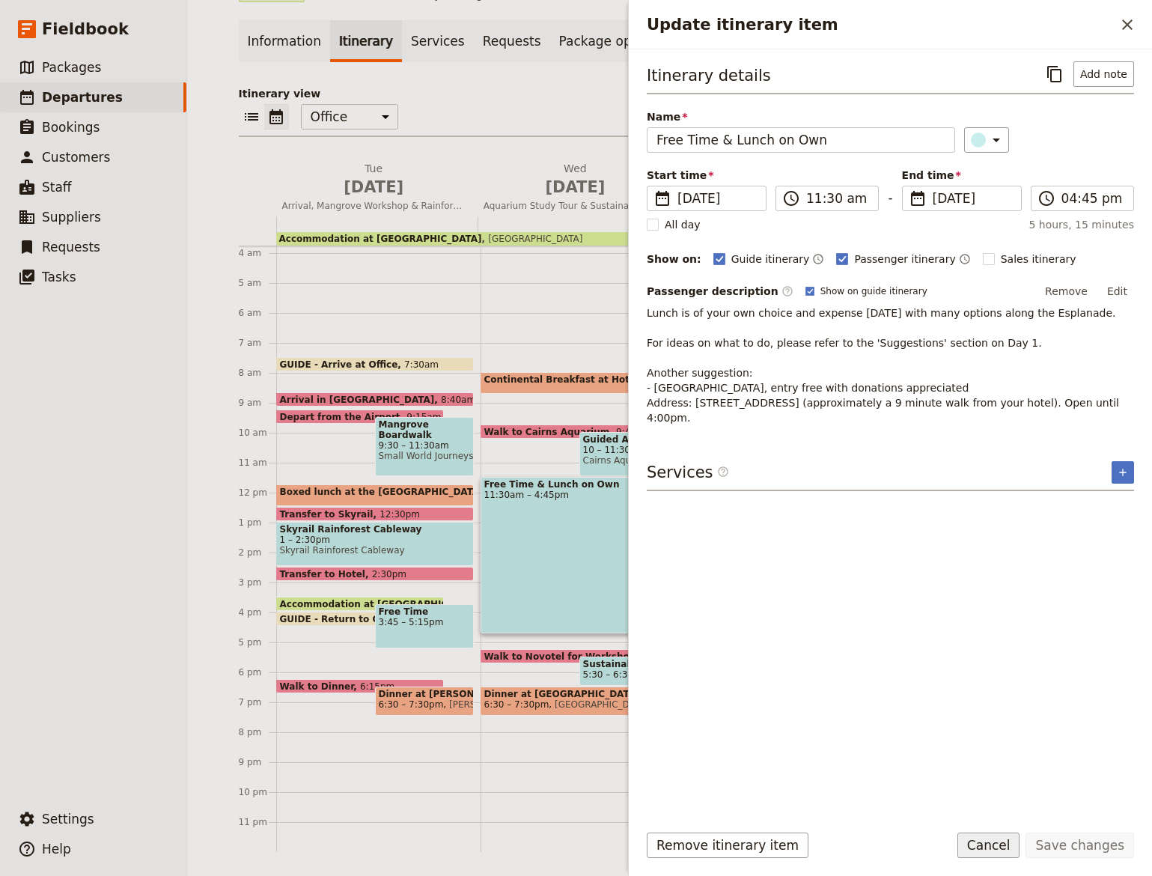
click at [994, 839] on button "Cancel" at bounding box center [989, 845] width 63 height 25
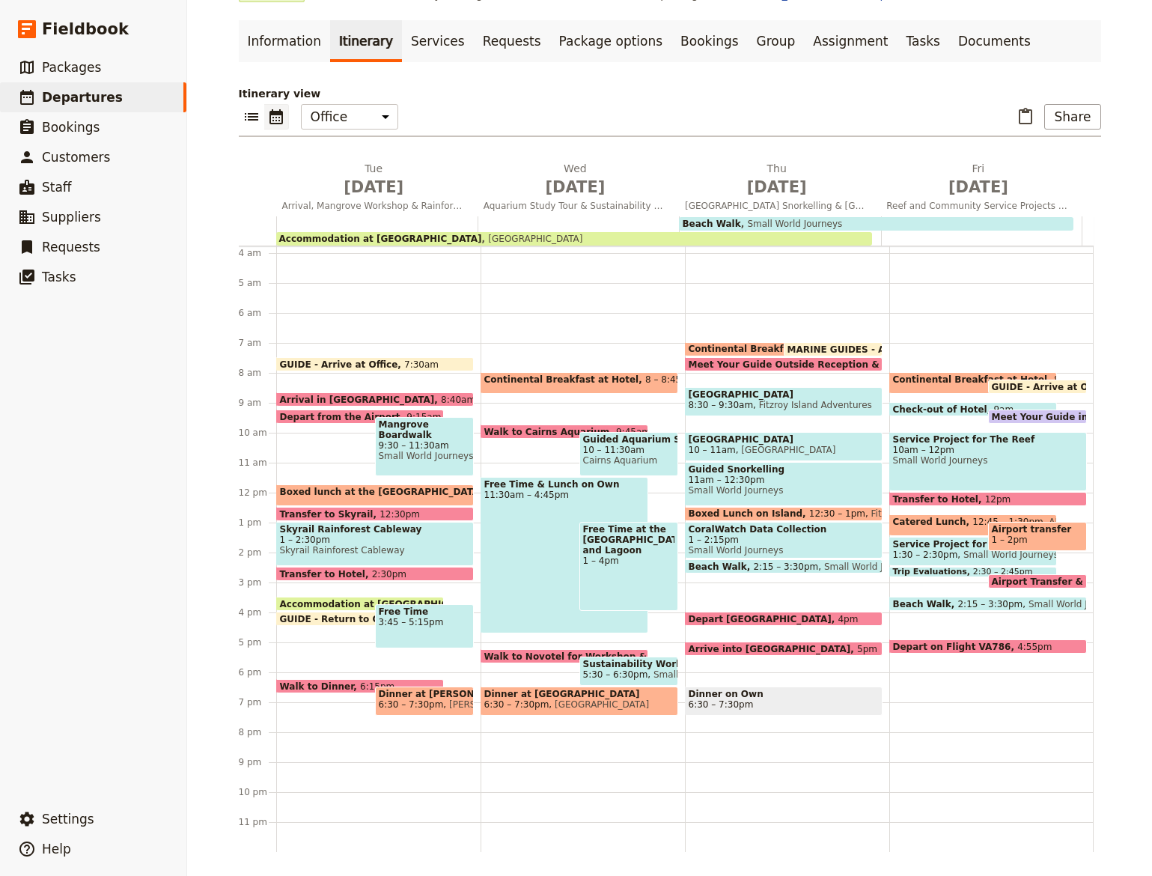
click at [521, 557] on div "Free Time & Lunch on Own 11:30am – 4:45pm" at bounding box center [565, 555] width 168 height 157
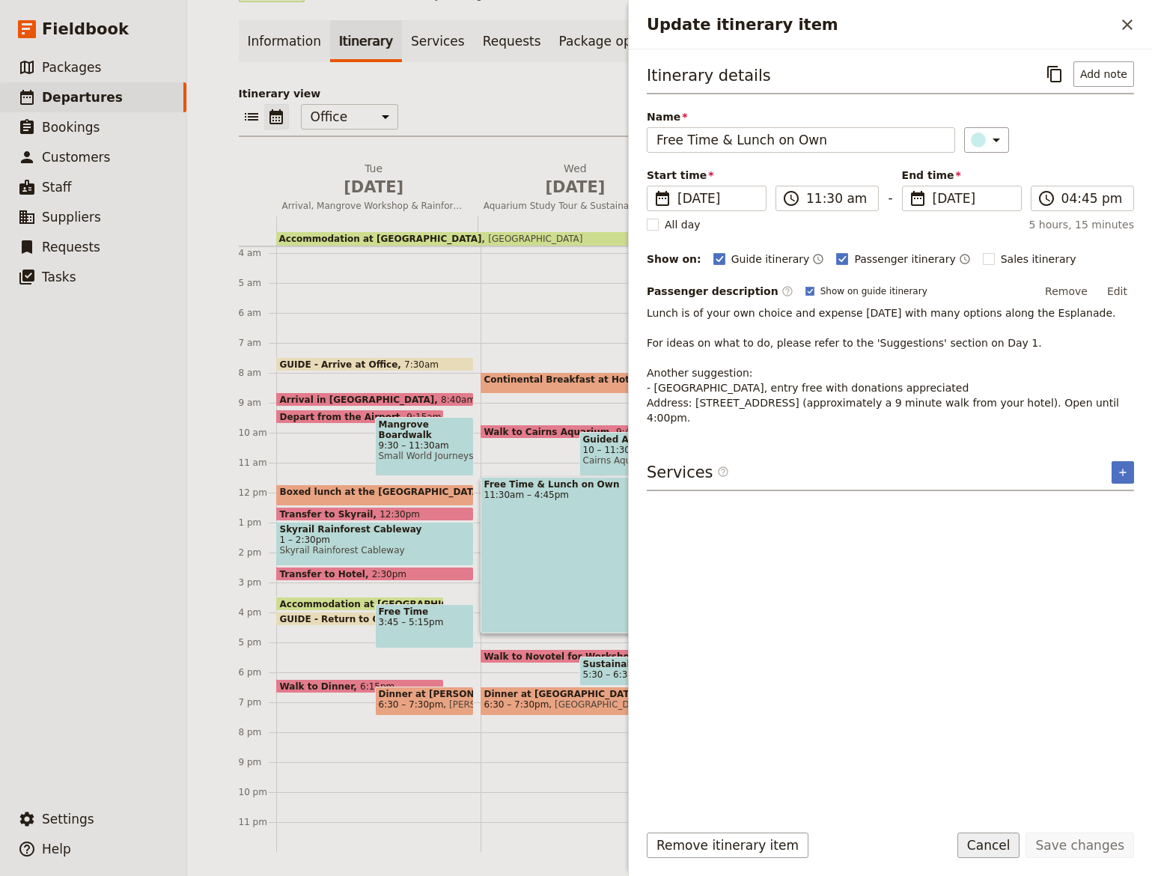
click at [993, 843] on button "Cancel" at bounding box center [989, 845] width 63 height 25
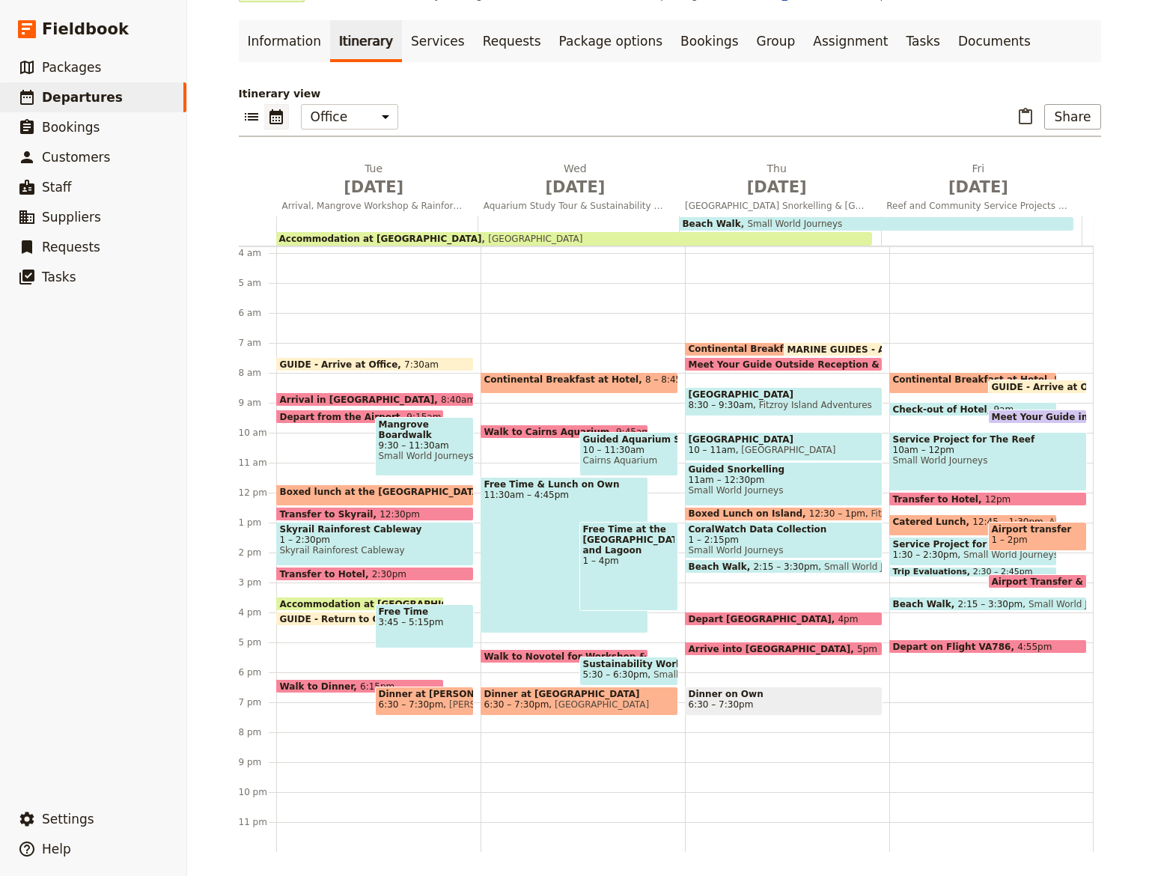
click at [396, 619] on span "3:45 – 5:15pm" at bounding box center [424, 622] width 91 height 10
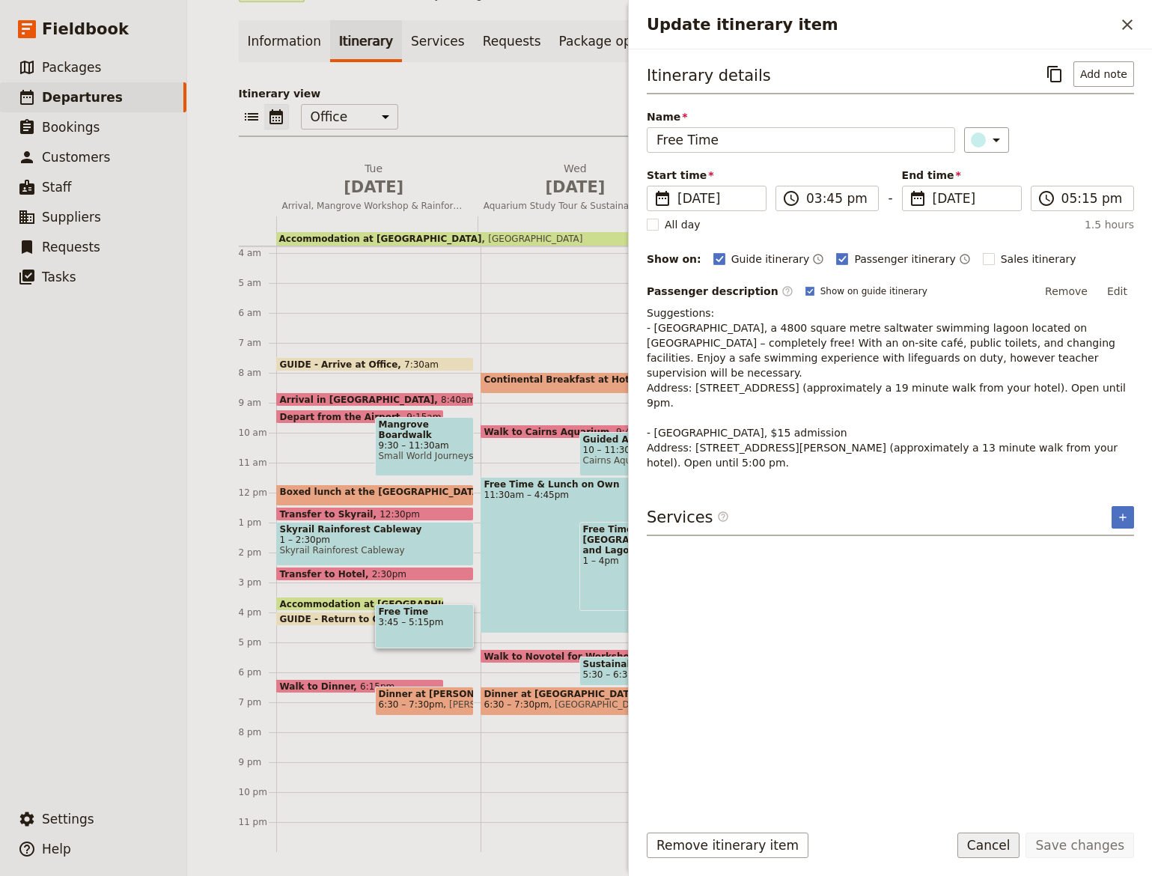
drag, startPoint x: 988, startPoint y: 842, endPoint x: 975, endPoint y: 824, distance: 22.5
click at [987, 835] on button "Cancel" at bounding box center [989, 845] width 63 height 25
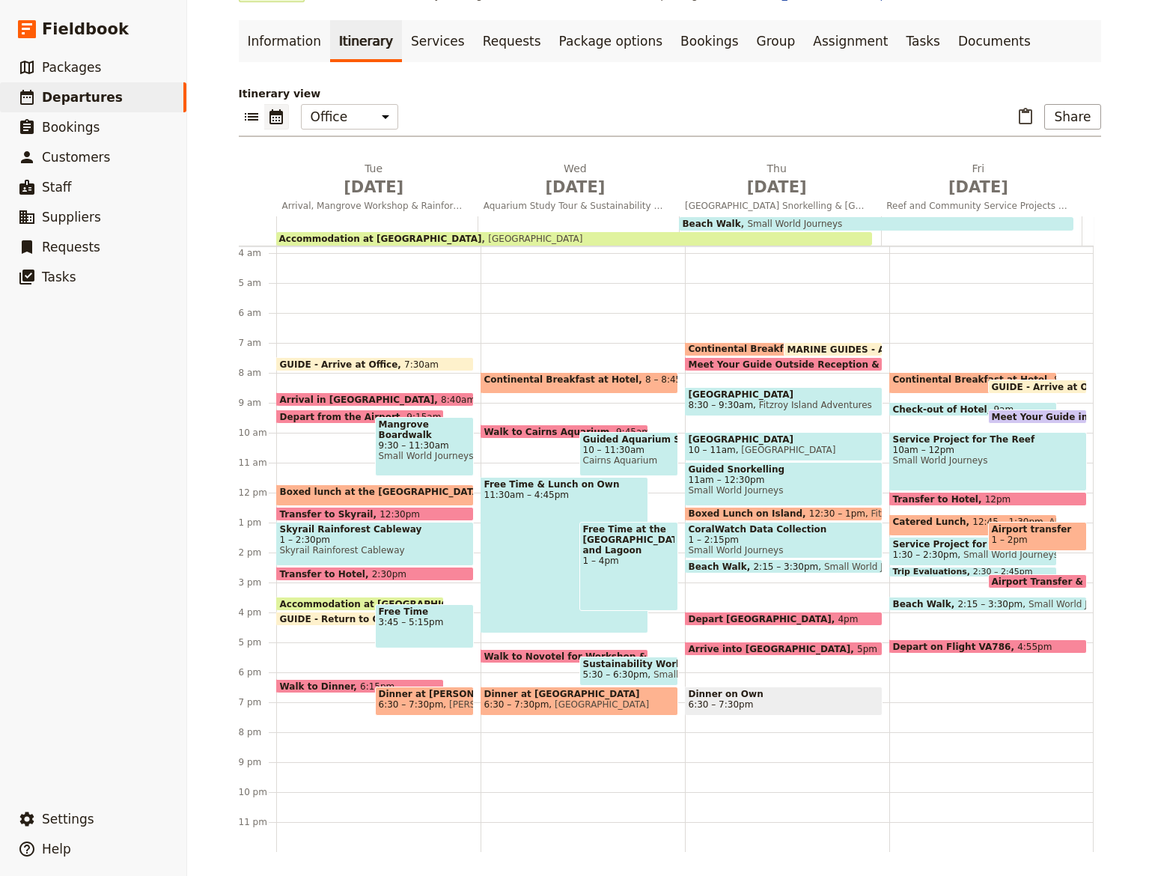
click at [830, 349] on span "MARINE GUIDES - Arrive at Office" at bounding box center [875, 349] width 174 height 10
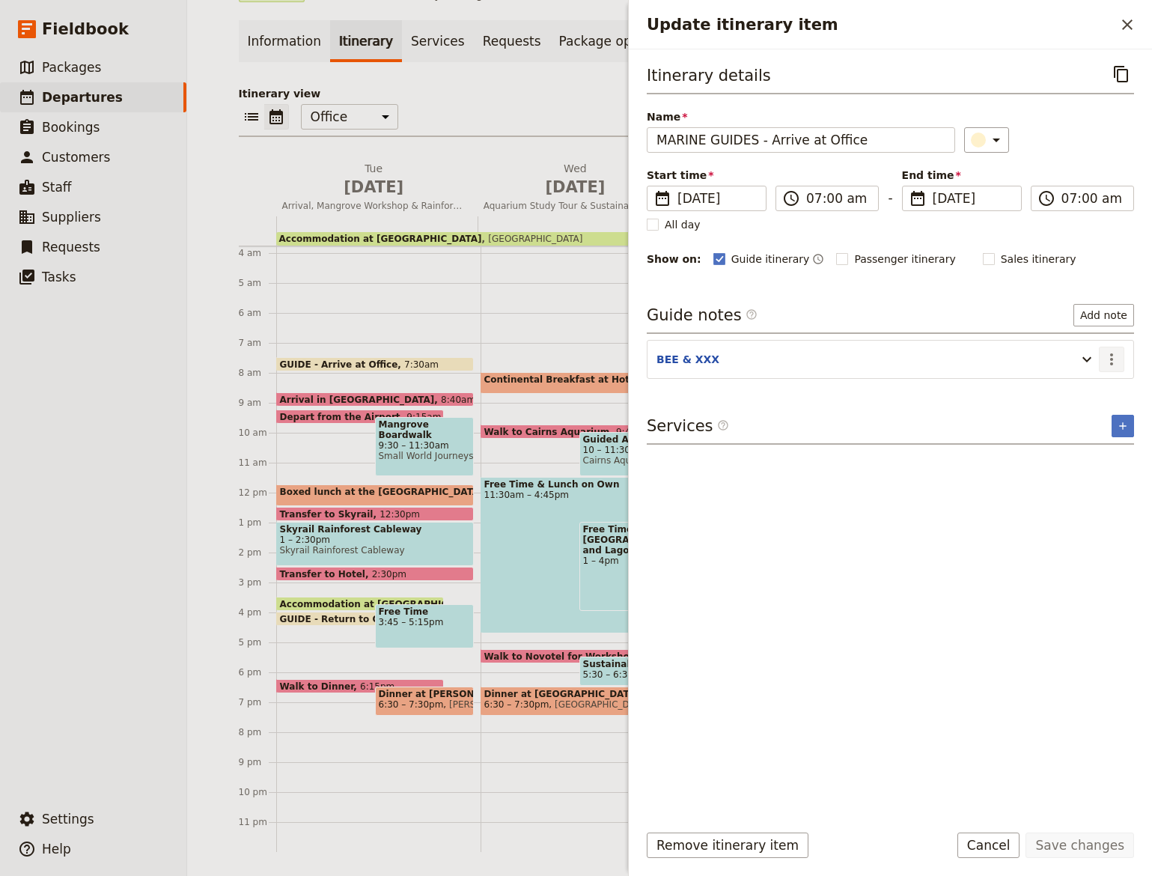
click at [1115, 360] on icon "Actions" at bounding box center [1112, 359] width 18 height 18
click at [1084, 397] on span "Edit note" at bounding box center [1068, 391] width 47 height 15
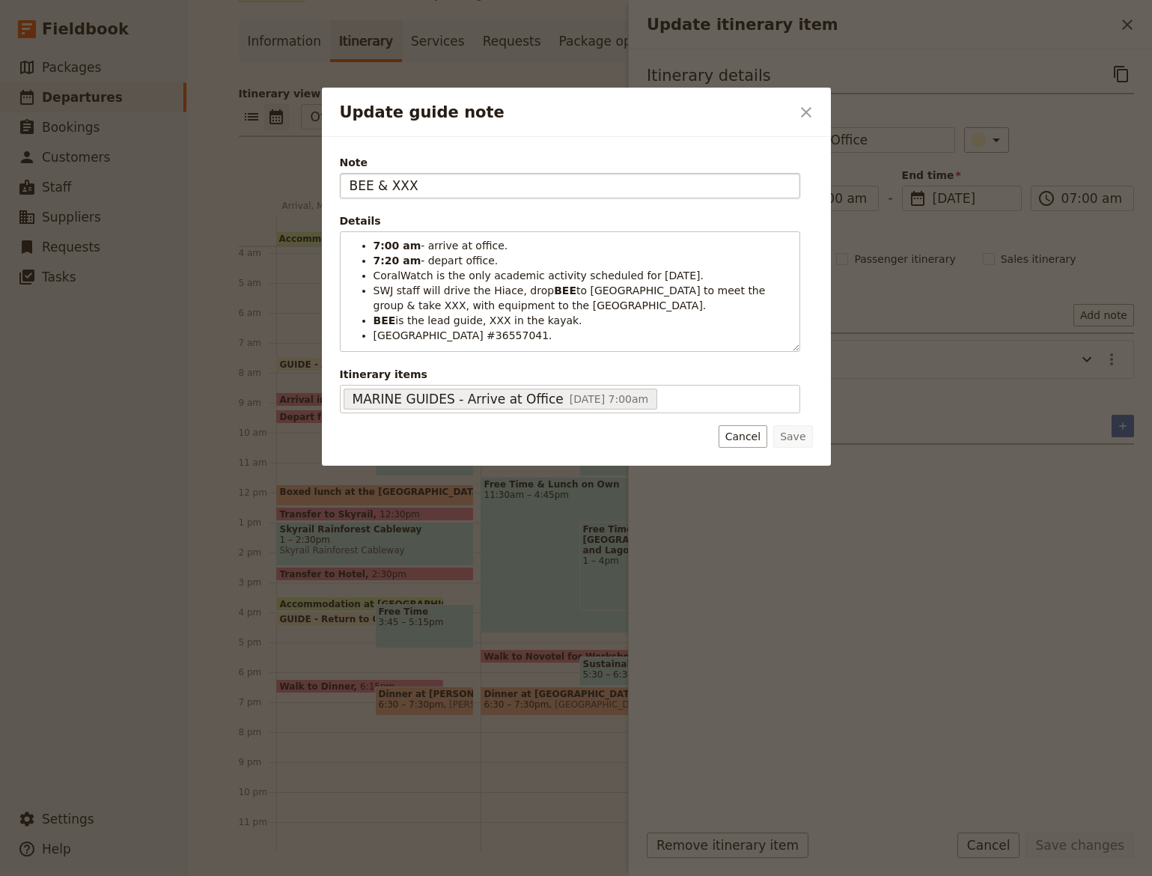
drag, startPoint x: 388, startPoint y: 186, endPoint x: 402, endPoint y: 182, distance: 14.7
click at [416, 183] on input "BEE & XXX" at bounding box center [570, 185] width 461 height 25
type input "BEE & EVA"
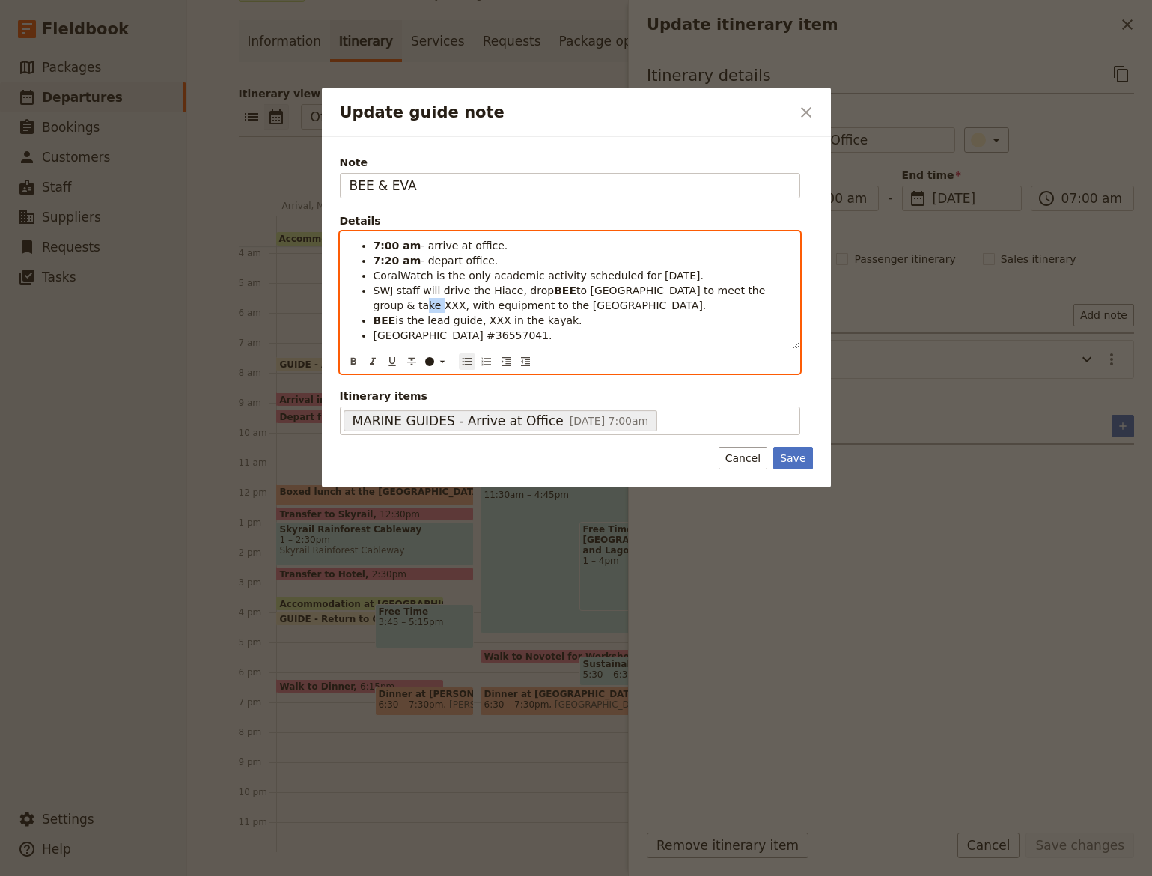
drag, startPoint x: 759, startPoint y: 289, endPoint x: 777, endPoint y: 288, distance: 18.0
click at [769, 288] on span "to Coral Tree Inn to meet the group & take XXX, with equipment to the Reef Flee…" at bounding box center [571, 298] width 395 height 27
click at [763, 287] on span "to Coral Tree Inn to meet the group & take EVA, with equipment to the Reef Flee…" at bounding box center [571, 298] width 395 height 27
click at [354, 362] on icon "Format bold" at bounding box center [353, 362] width 12 height 12
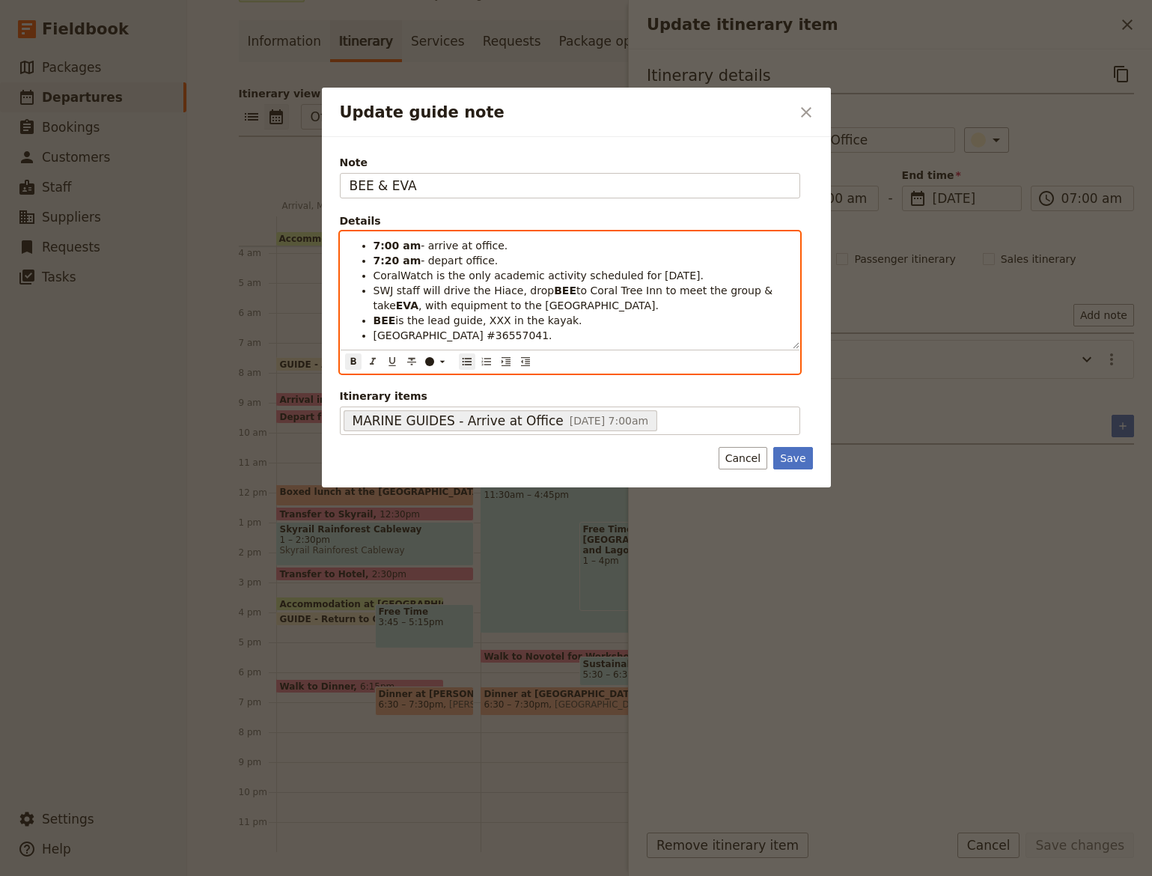
click at [484, 319] on span "is the lead guide, XXX in the kayak." at bounding box center [488, 321] width 186 height 12
click at [477, 321] on span "is the lead guide, EVA in the kayak." at bounding box center [521, 321] width 252 height 12
click at [477, 322] on span "is the lead guide, EVA in the kayak." at bounding box center [521, 321] width 252 height 12
click at [349, 357] on icon "Format bold" at bounding box center [353, 362] width 12 height 12
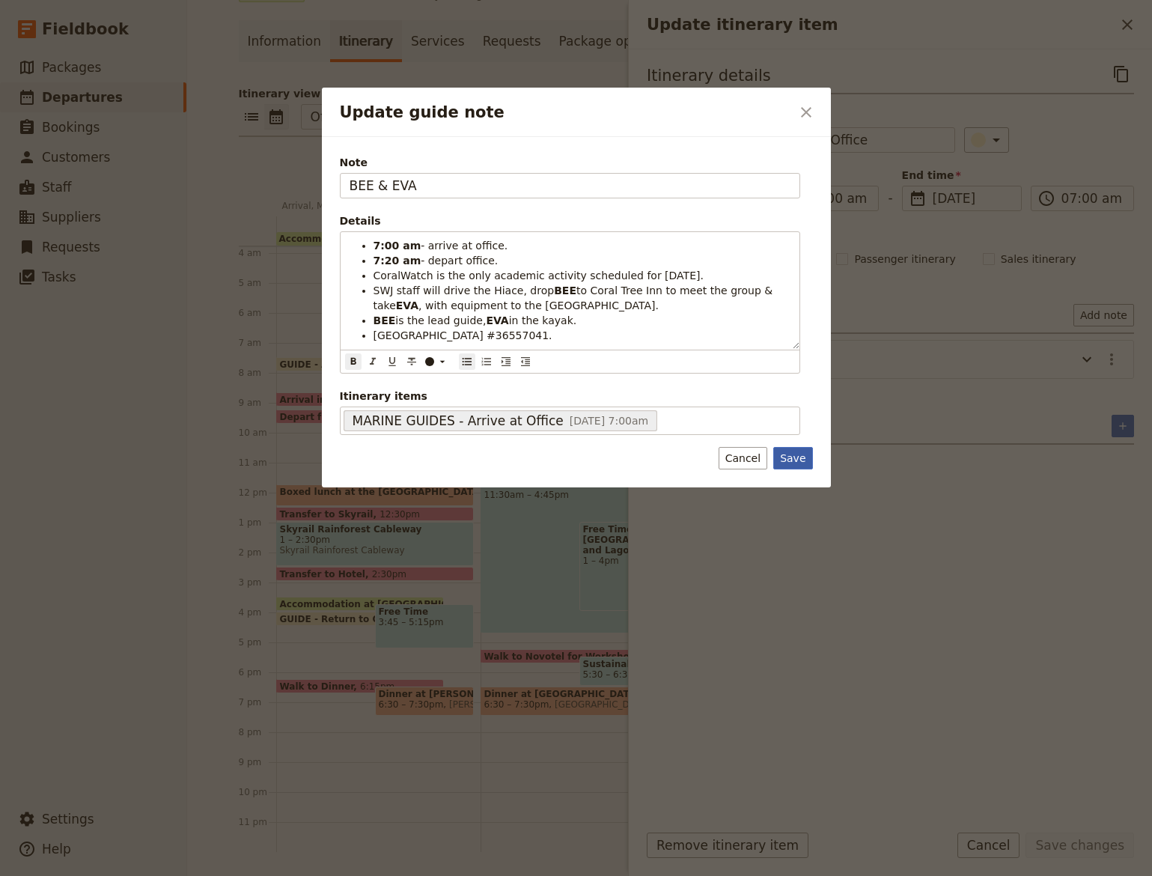
click at [806, 454] on button "Save" at bounding box center [793, 458] width 39 height 22
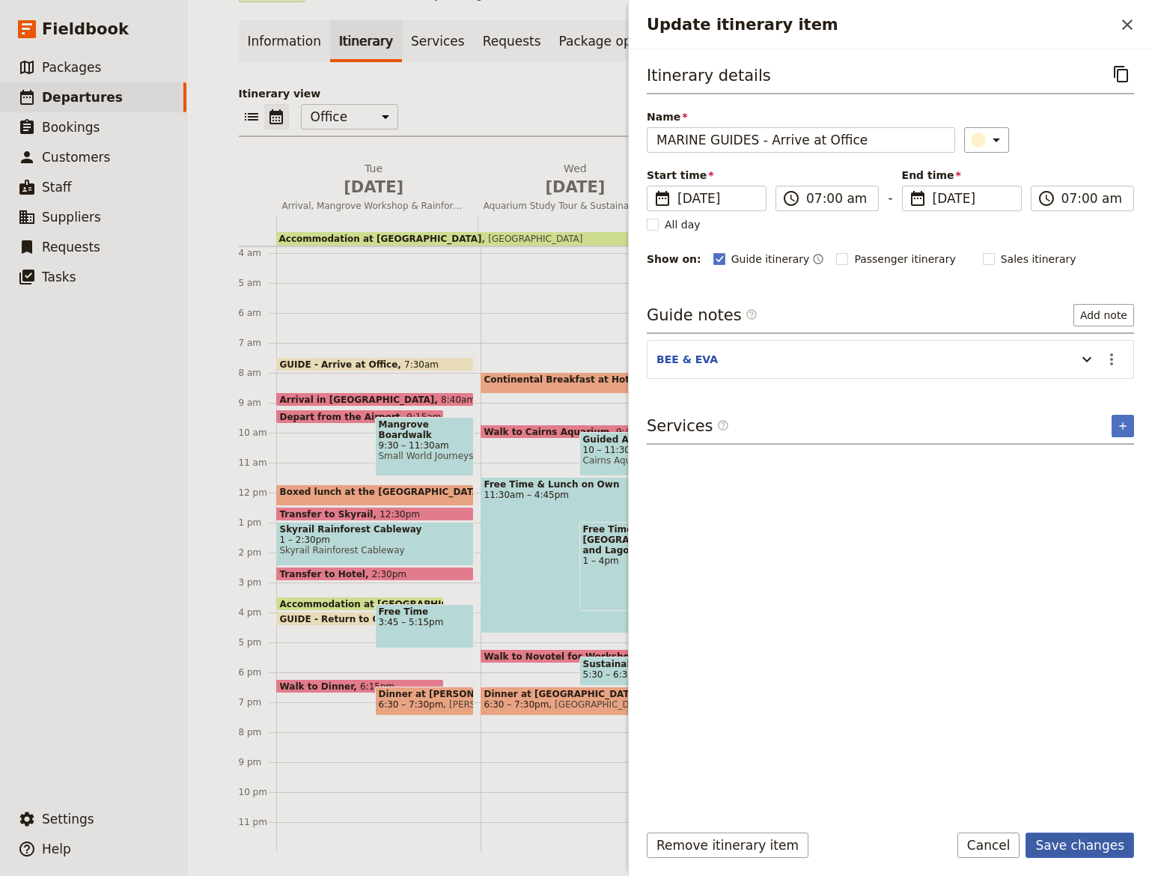
click at [1102, 848] on button "Save changes" at bounding box center [1080, 845] width 109 height 25
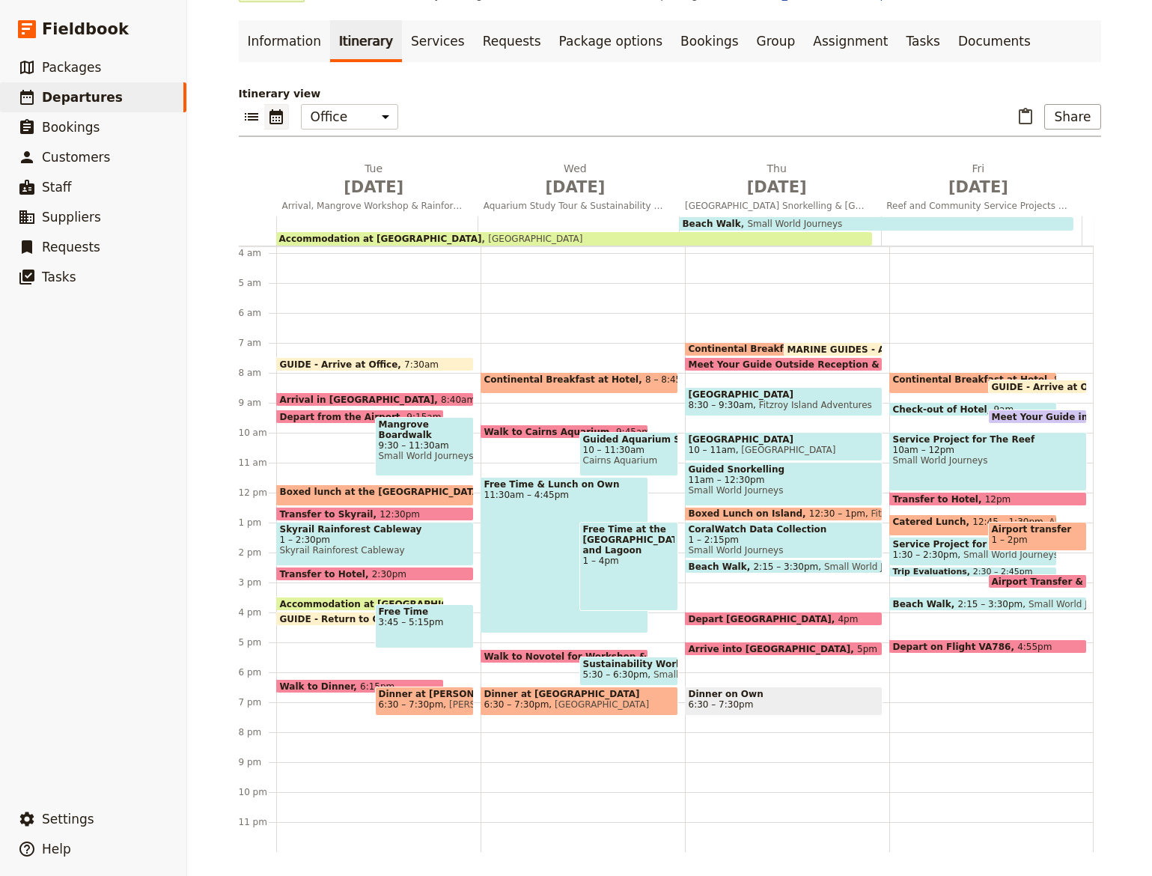
click at [737, 437] on span "Turtle Rehabilitation Centre" at bounding box center [784, 439] width 190 height 10
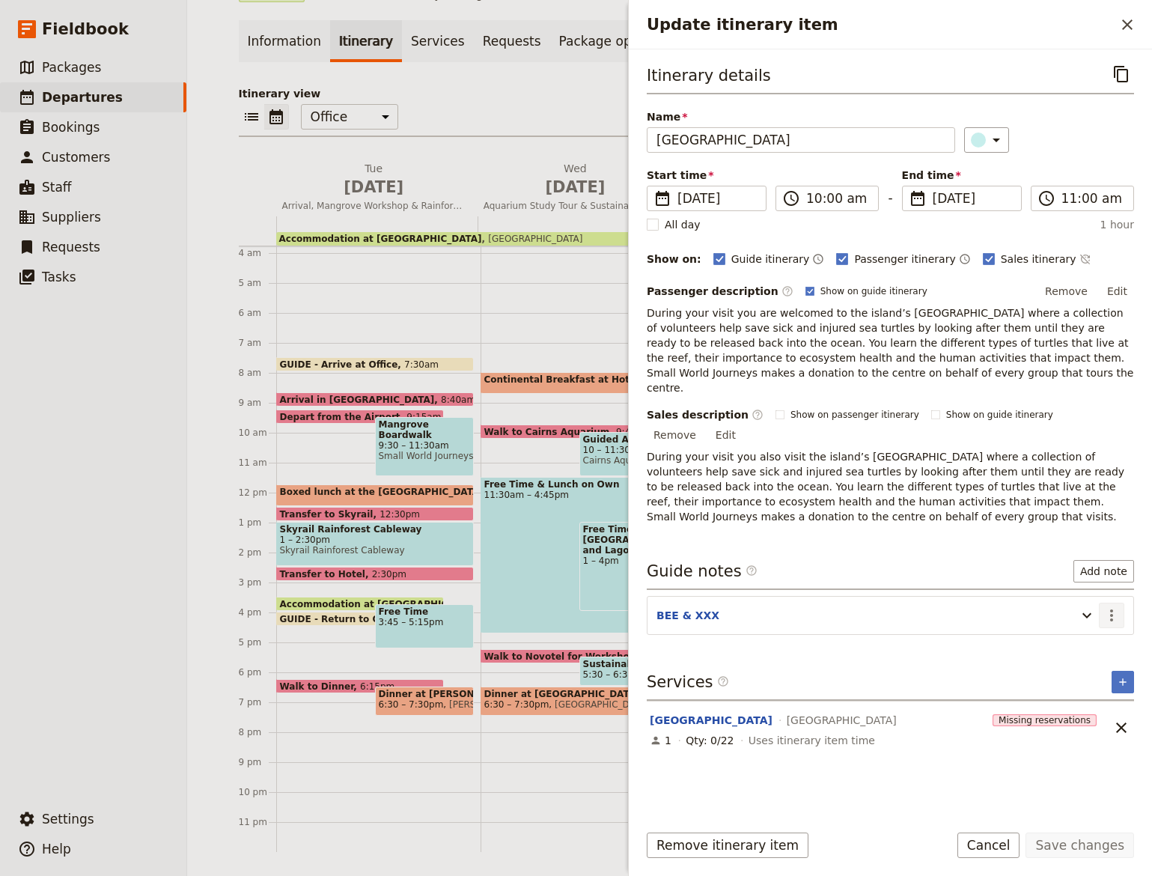
click at [1111, 607] on icon "Actions" at bounding box center [1112, 616] width 18 height 18
click at [1100, 616] on span "Edit note" at bounding box center [1080, 616] width 70 height 15
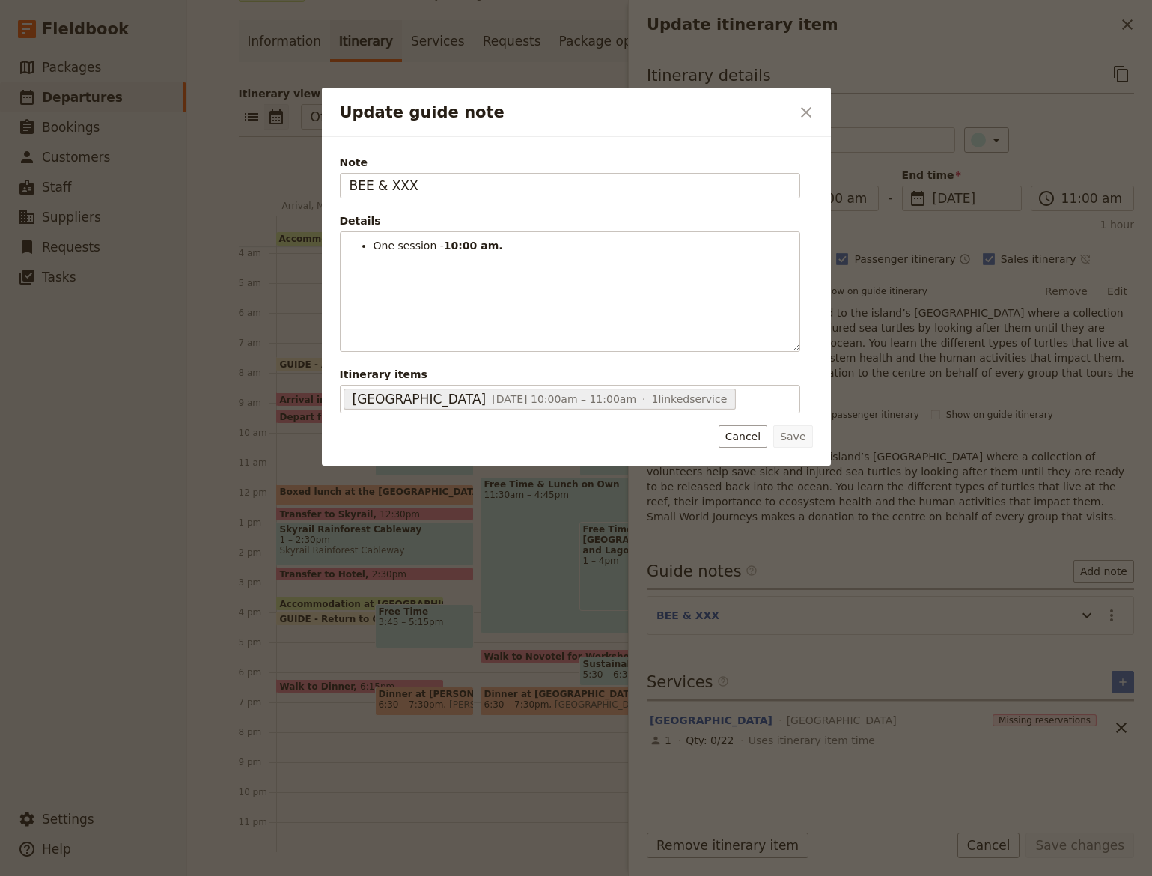
drag, startPoint x: 389, startPoint y: 188, endPoint x: 440, endPoint y: 154, distance: 61.5
click at [432, 191] on input "BEE & XXX" at bounding box center [570, 185] width 461 height 25
type input "BEE & EVA"
click at [804, 432] on button "Save" at bounding box center [793, 436] width 39 height 22
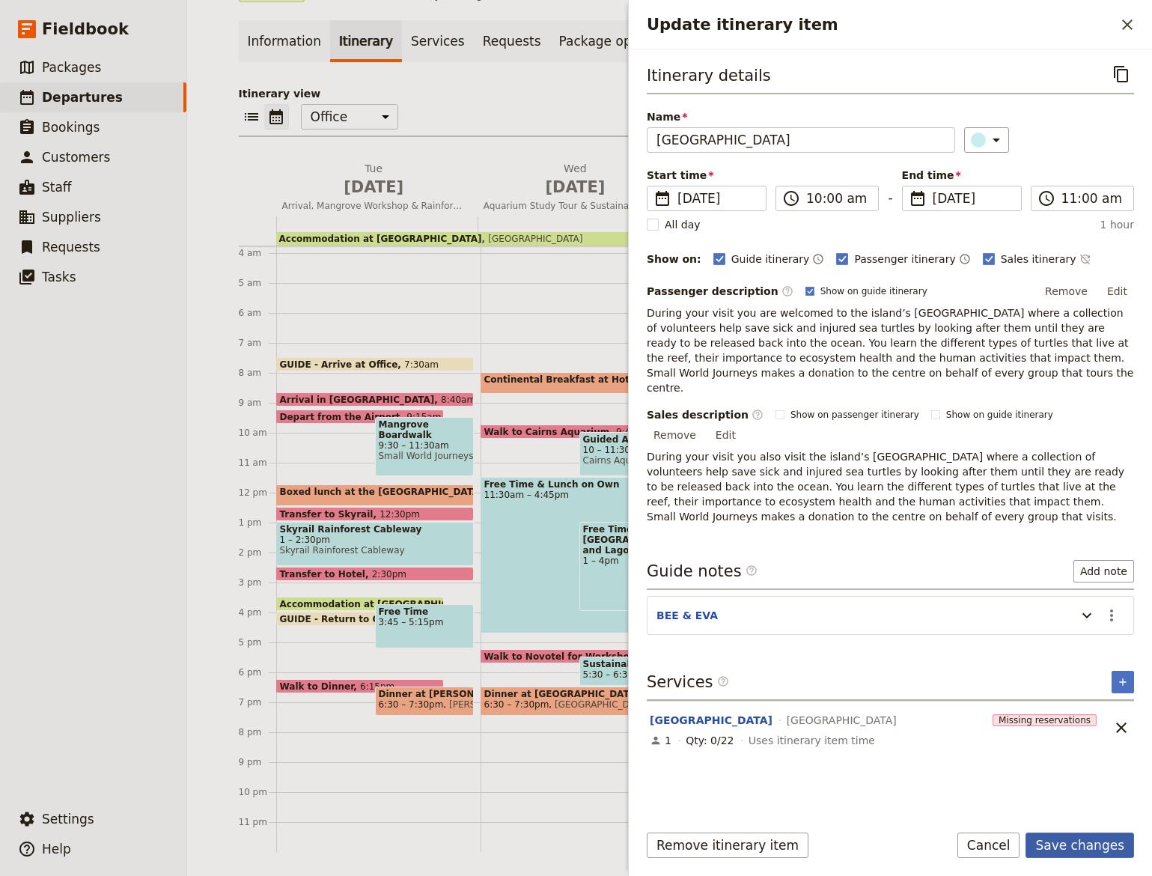
click at [1091, 851] on button "Save changes" at bounding box center [1080, 845] width 109 height 25
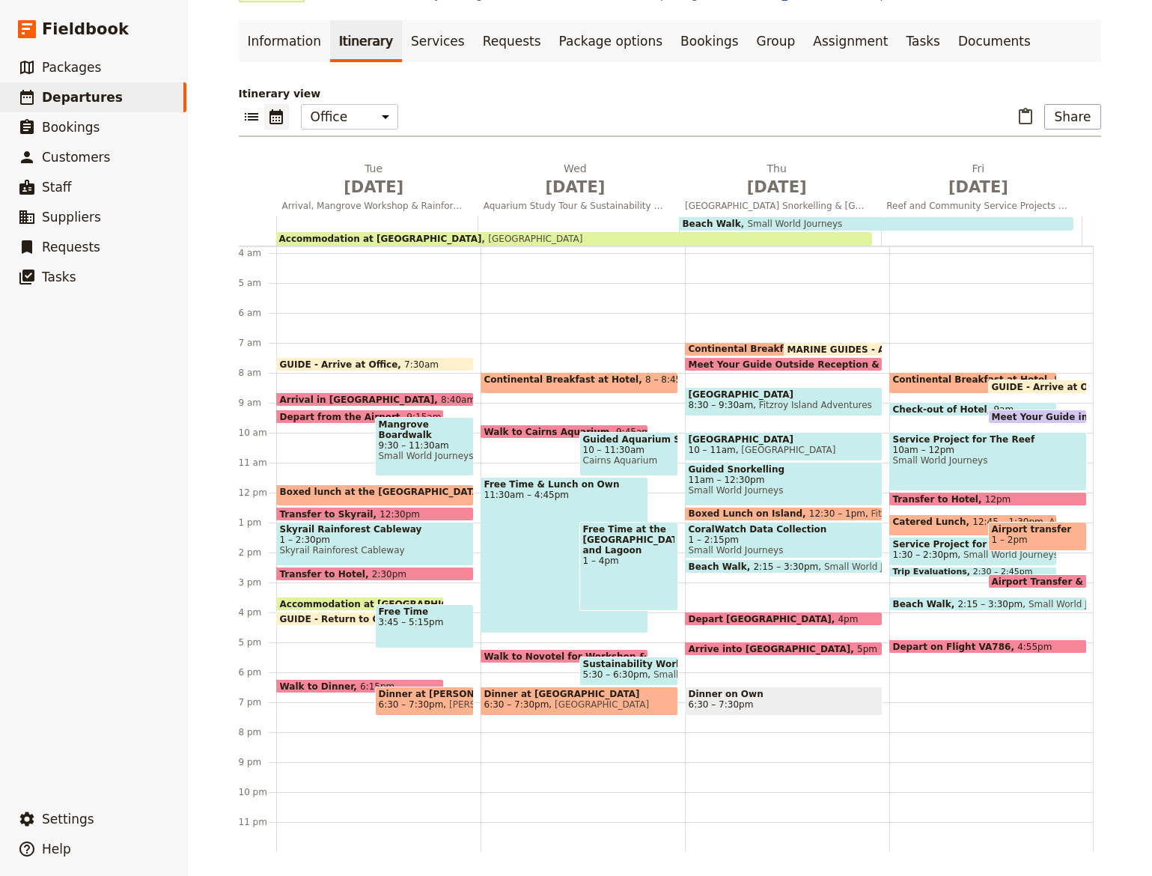
click at [767, 569] on span "2:15 – 3:30pm" at bounding box center [785, 567] width 65 height 10
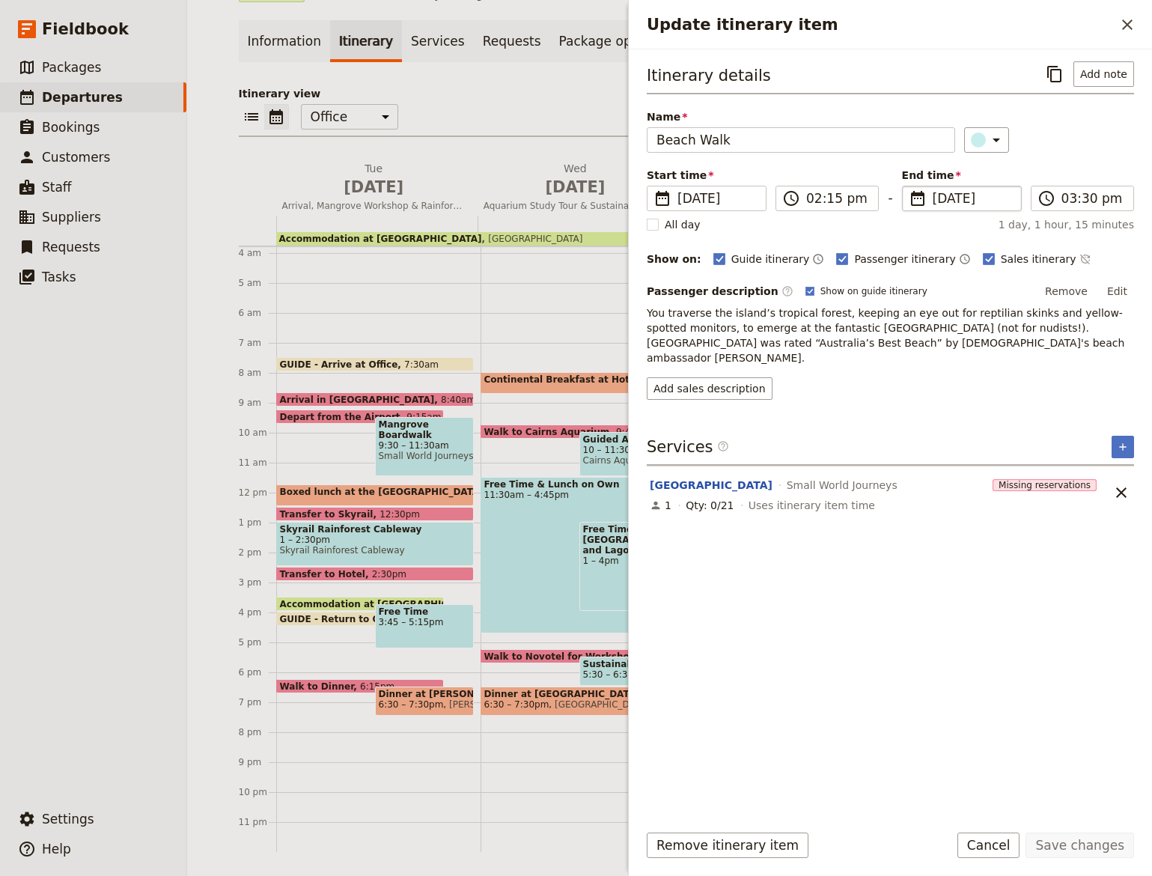
click at [1006, 191] on span "19 Sep 2025" at bounding box center [972, 198] width 79 height 18
click at [909, 186] on input "19/09/2025" at bounding box center [908, 186] width 1 height 1
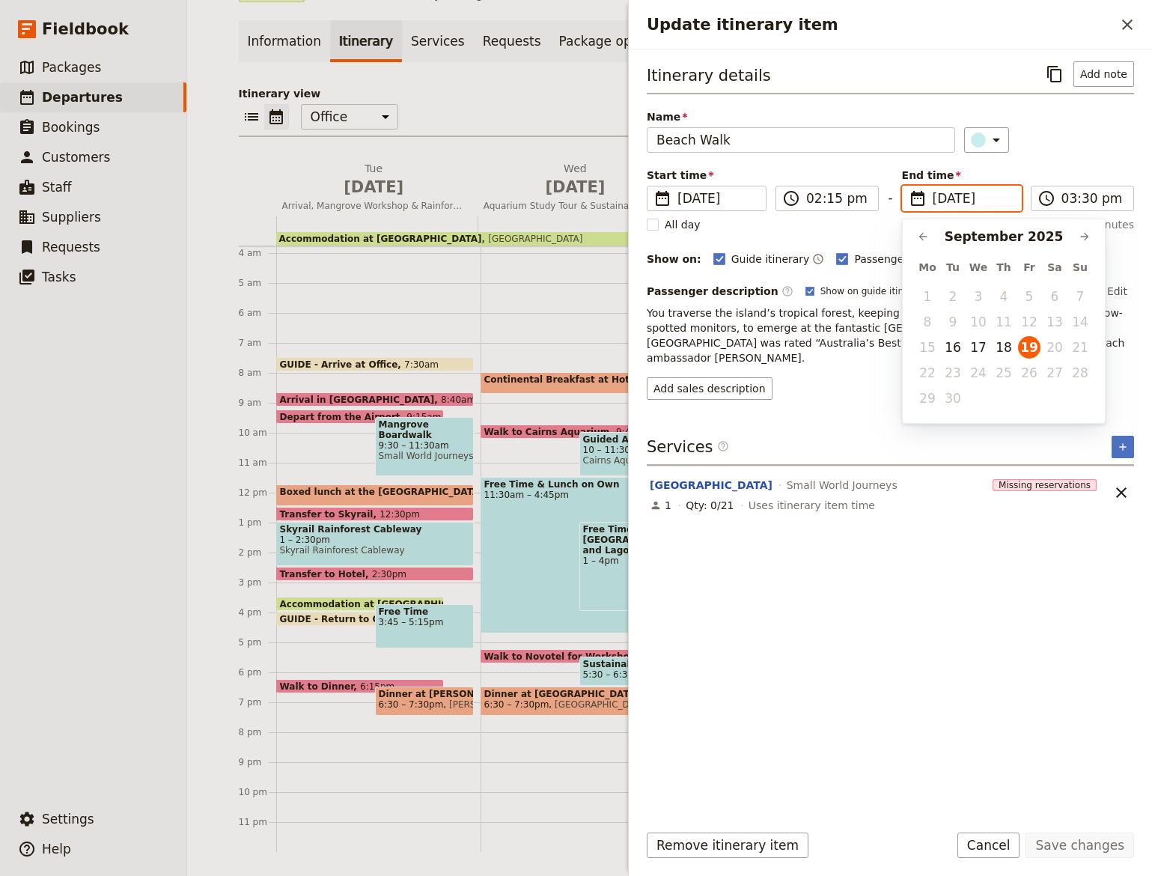
scroll to position [0, 0]
click at [1006, 344] on button "18" at bounding box center [1004, 347] width 22 height 22
type input "18/09/2025"
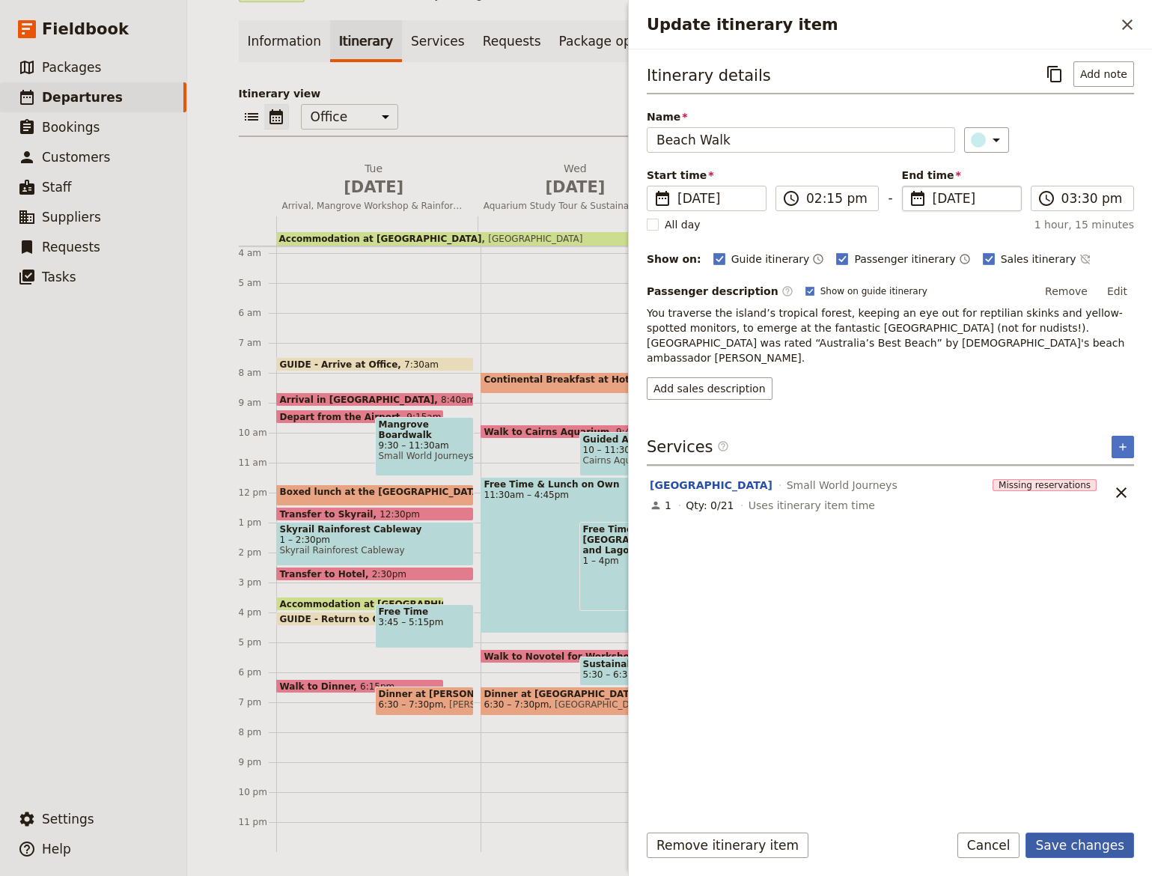
click at [1083, 851] on button "Save changes" at bounding box center [1080, 845] width 109 height 25
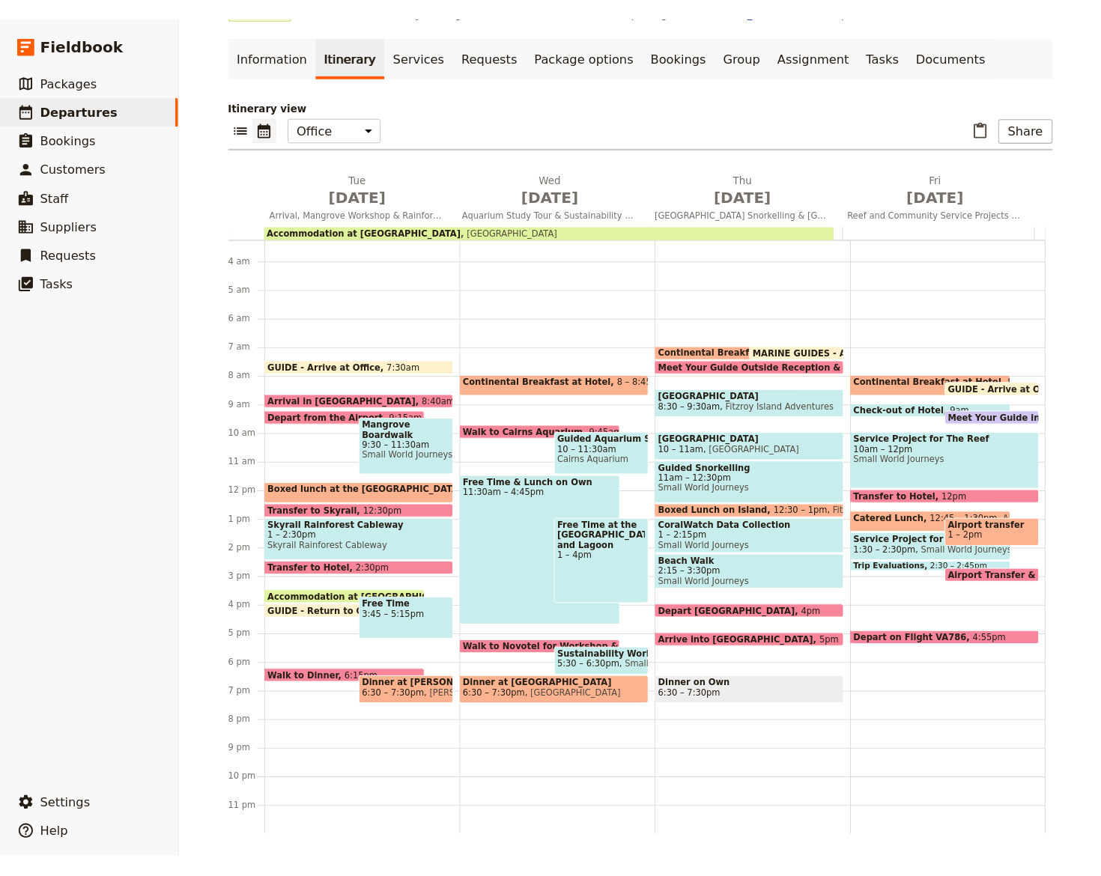
scroll to position [98, 0]
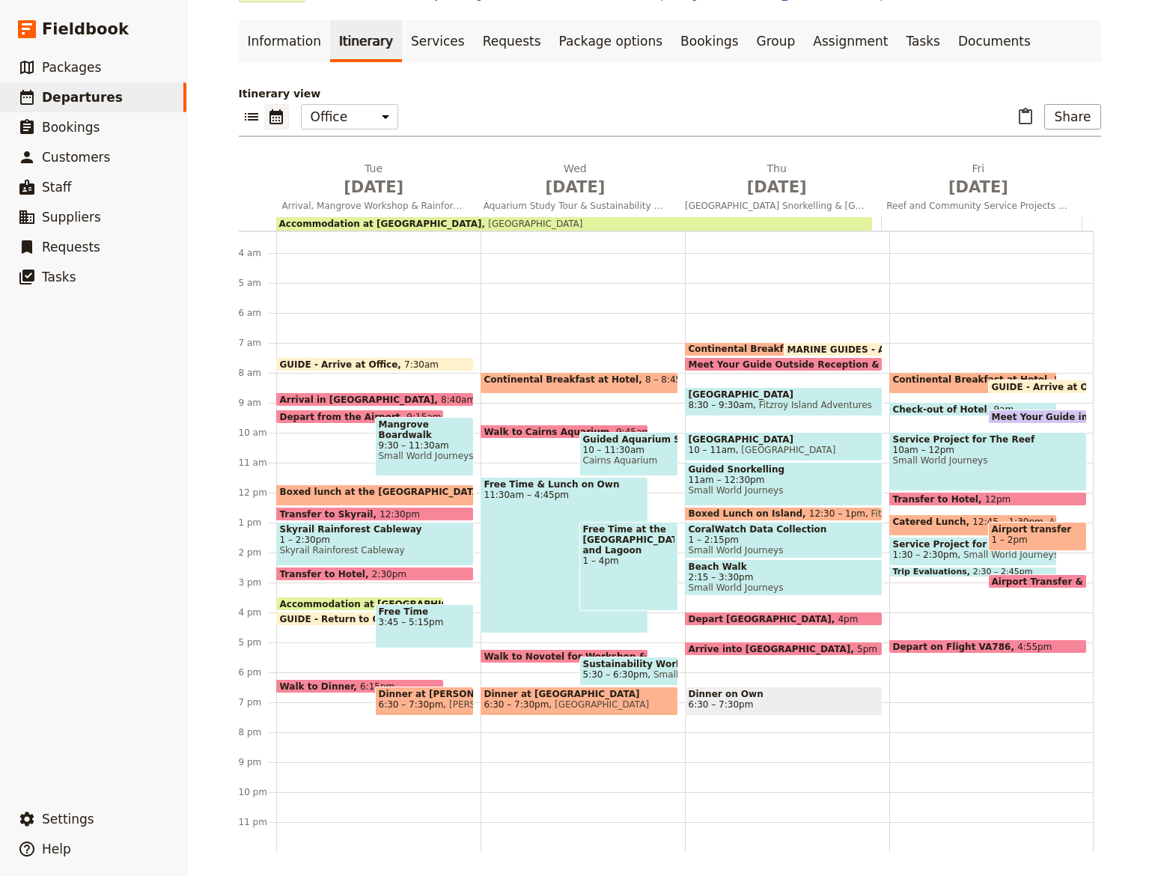
click at [735, 573] on span "2:15 – 3:30pm" at bounding box center [784, 577] width 190 height 10
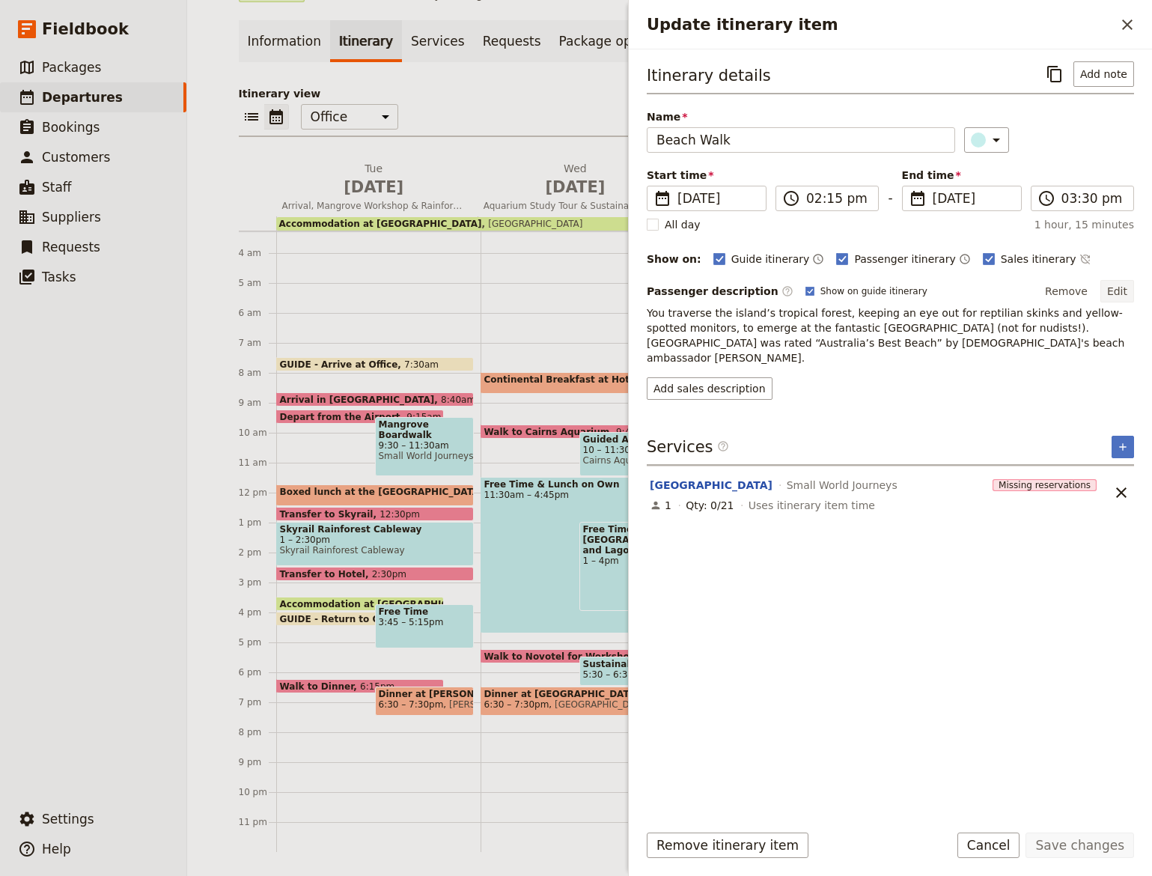
click at [1117, 285] on button "Edit" at bounding box center [1118, 291] width 34 height 22
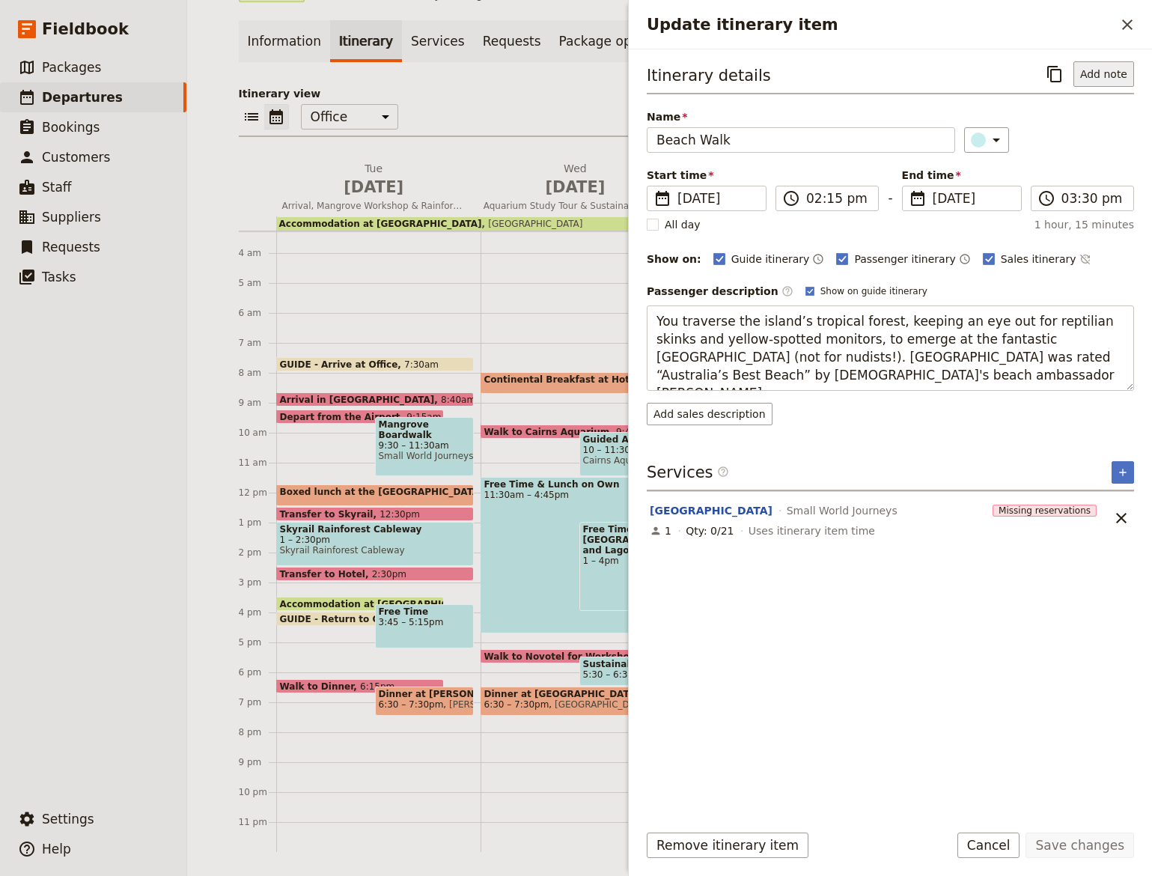
click at [1097, 70] on button "Add note" at bounding box center [1104, 73] width 61 height 25
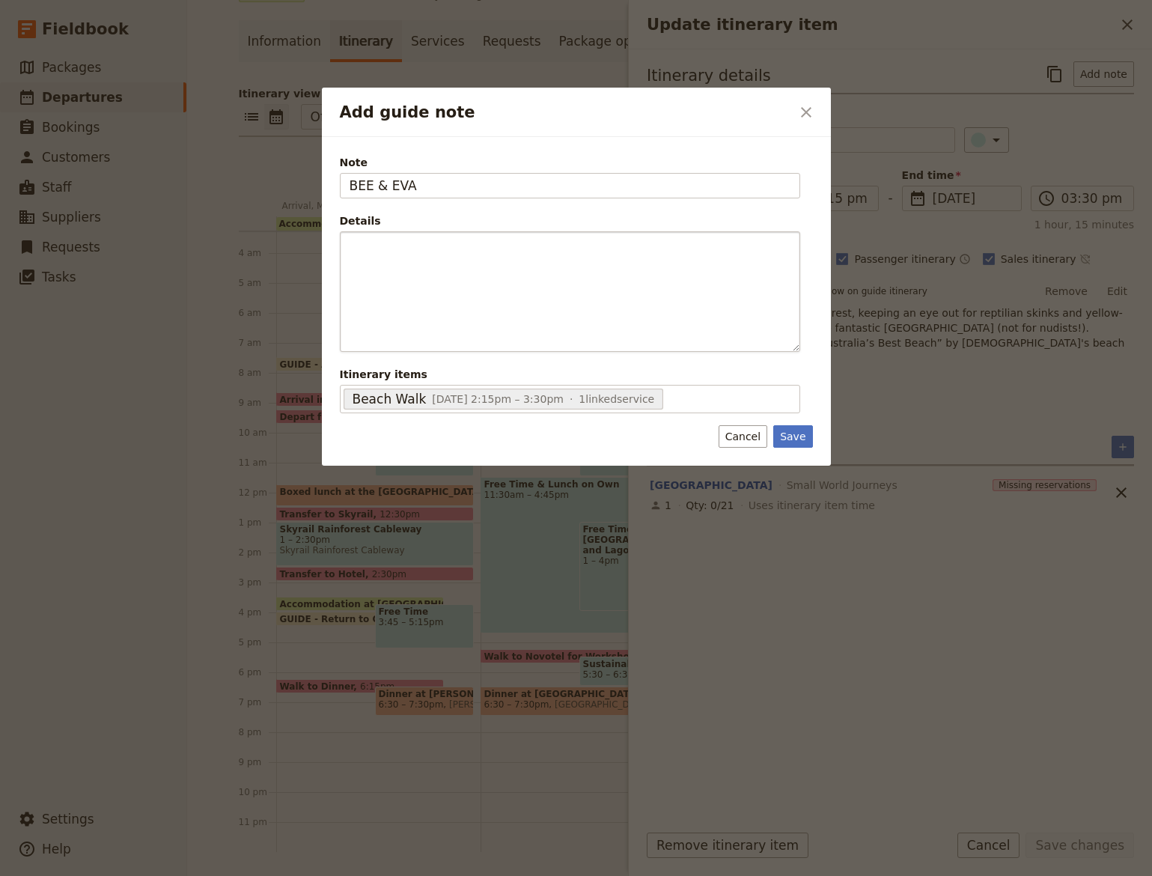
type input "BEE & EVA"
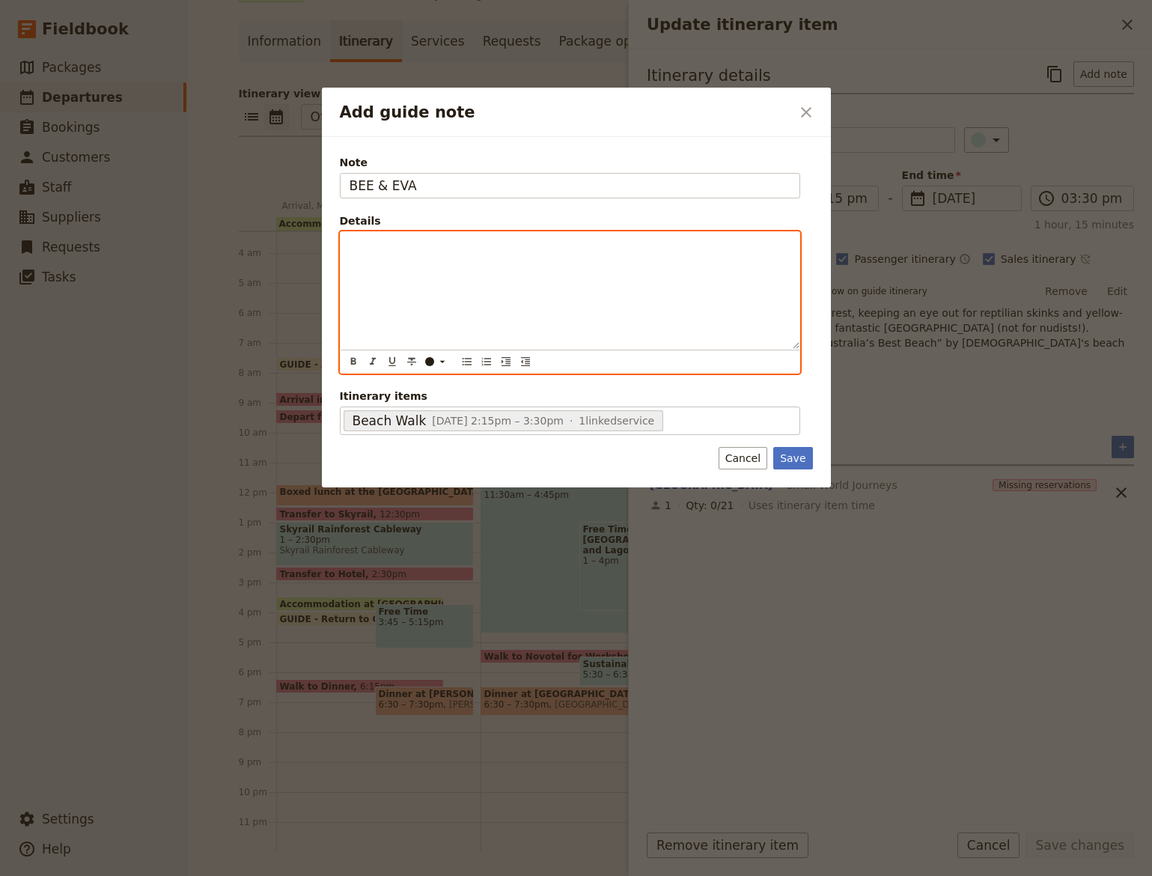
click at [353, 255] on div "Add guide note" at bounding box center [570, 290] width 459 height 117
click at [464, 355] on button "​" at bounding box center [467, 361] width 16 height 16
click at [467, 242] on span "Don't forget to take radios with you." at bounding box center [468, 246] width 189 height 12
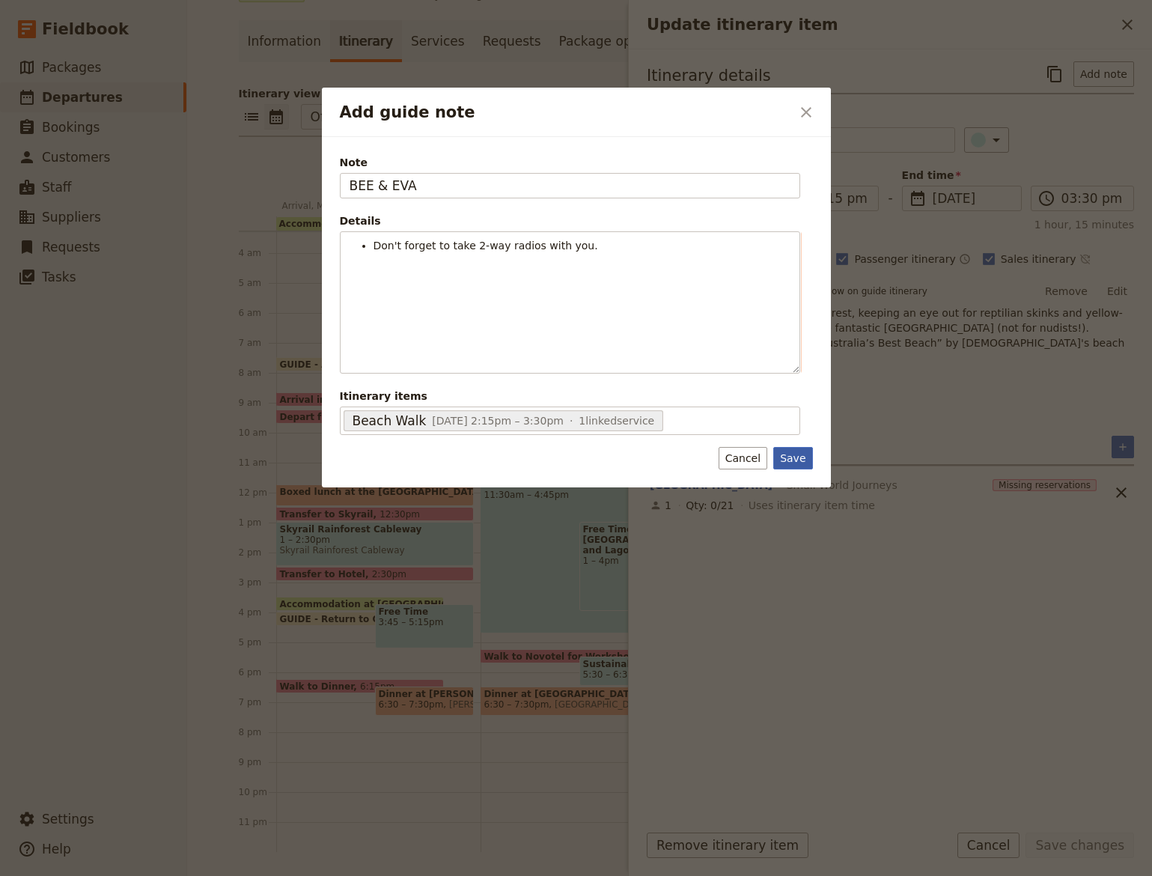
click at [789, 461] on button "Save" at bounding box center [793, 458] width 39 height 22
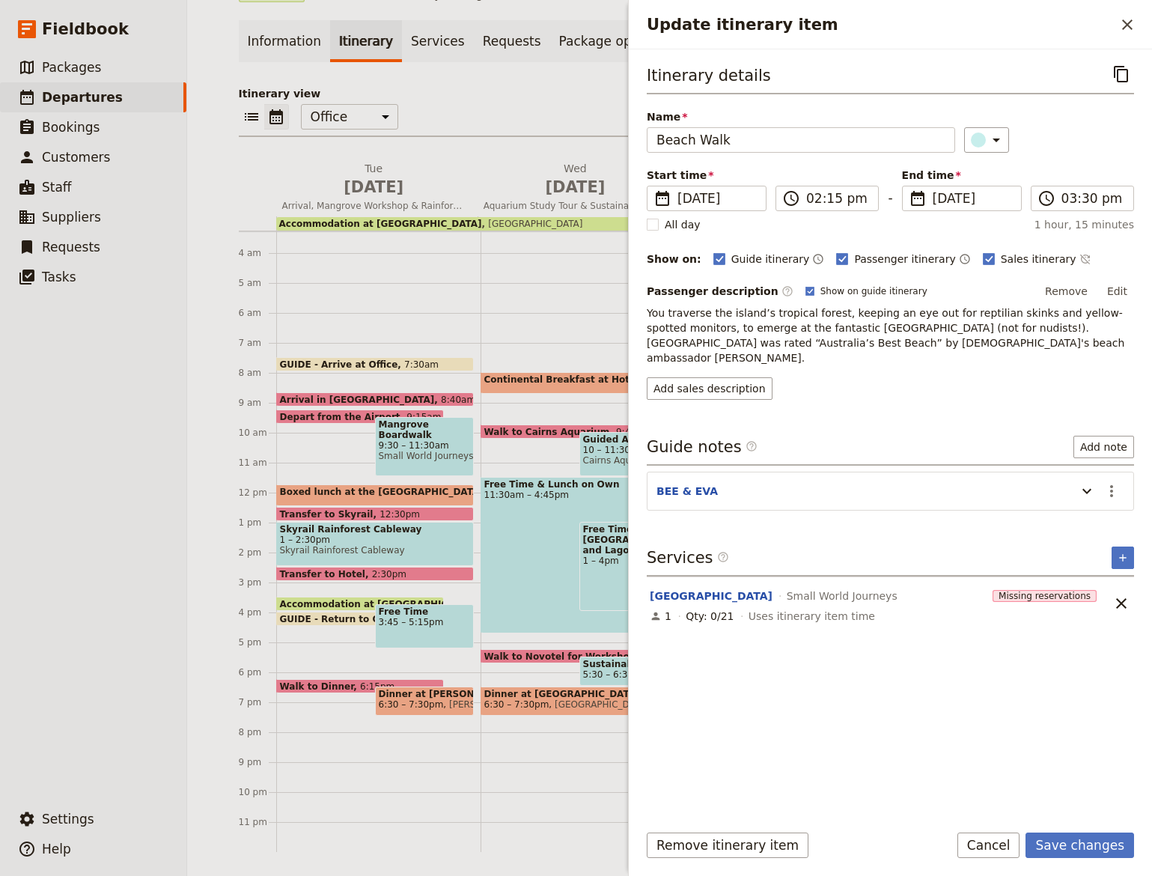
click at [1078, 864] on div "Remove itinerary item Save changes Cancel" at bounding box center [890, 854] width 523 height 43
click at [1078, 860] on div "Remove itinerary item Save changes Cancel" at bounding box center [890, 854] width 523 height 43
click at [1084, 844] on button "Save changes" at bounding box center [1080, 845] width 109 height 25
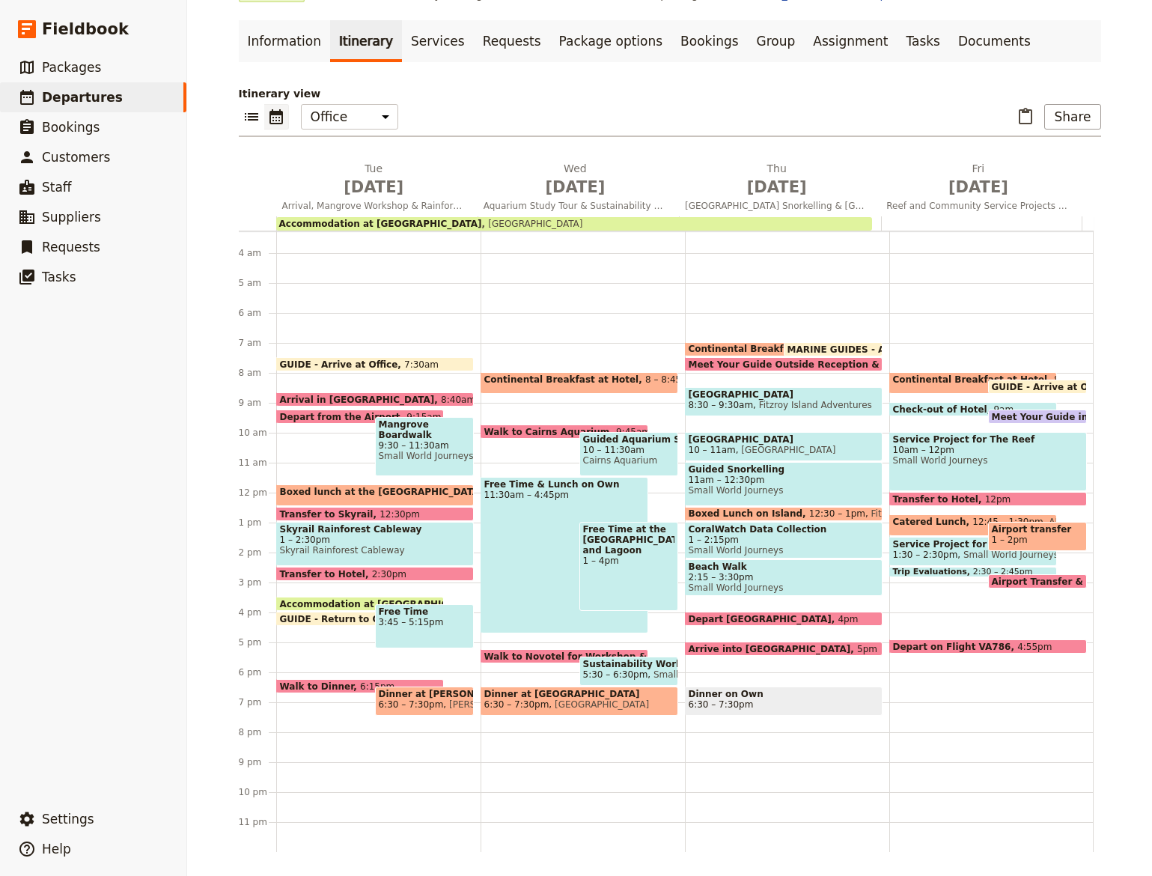
click at [770, 622] on span at bounding box center [784, 622] width 196 height 6
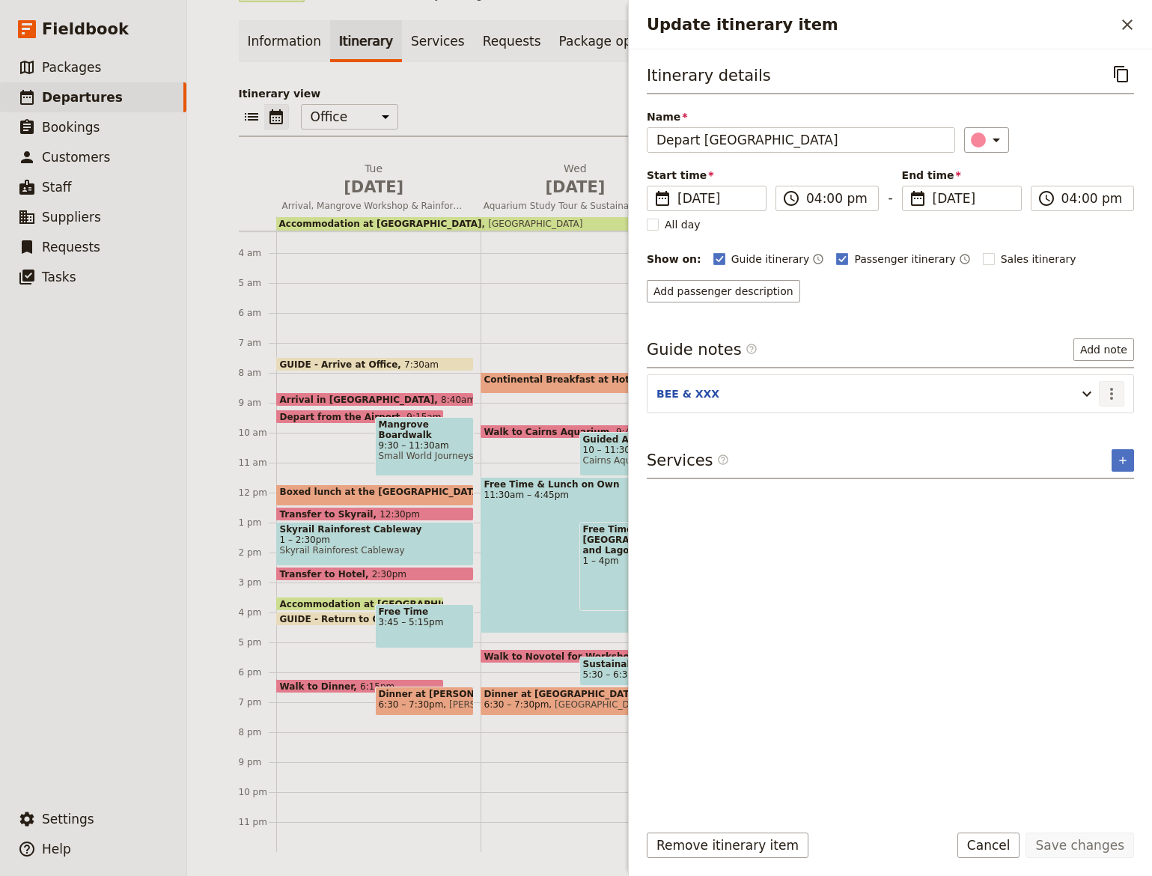
click at [1114, 388] on icon "Actions" at bounding box center [1112, 394] width 18 height 18
click at [1078, 427] on span "Edit note" at bounding box center [1068, 426] width 47 height 15
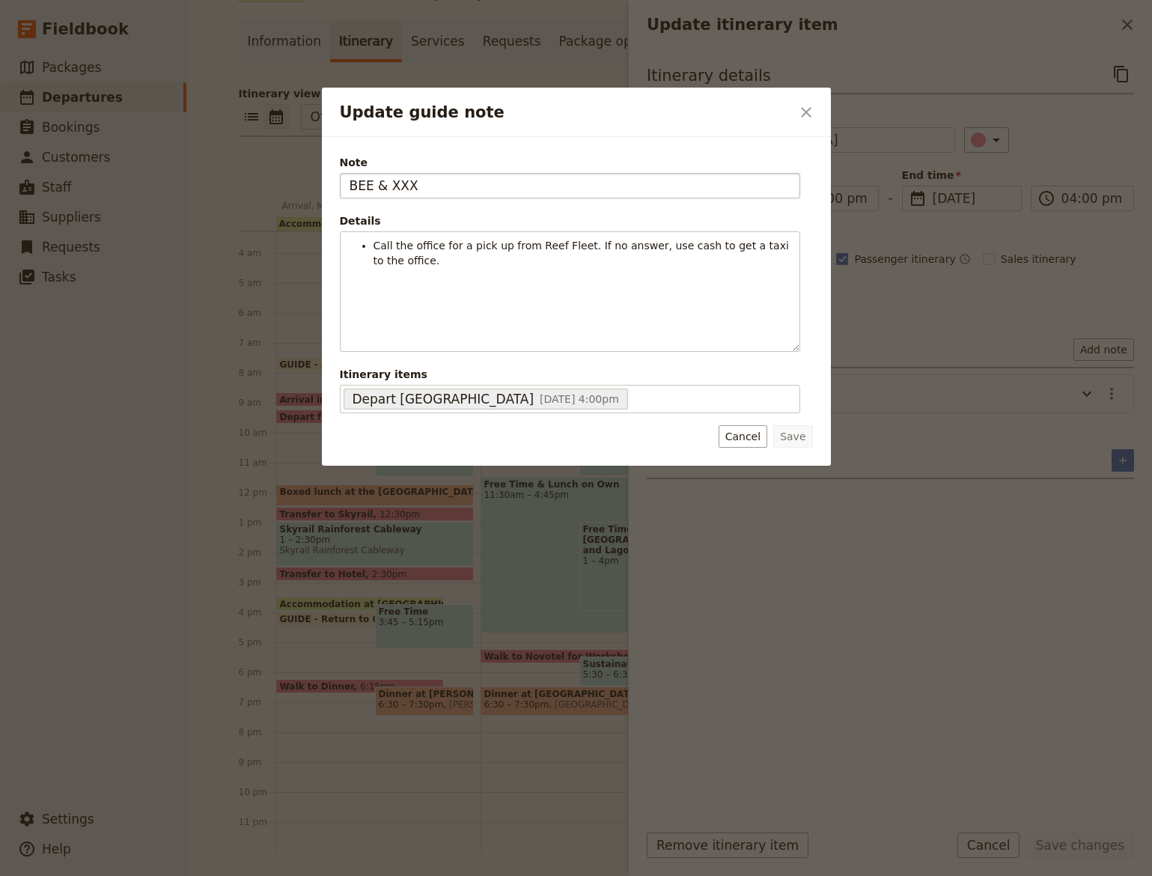
click at [404, 180] on input "BEE & XXX" at bounding box center [570, 185] width 461 height 25
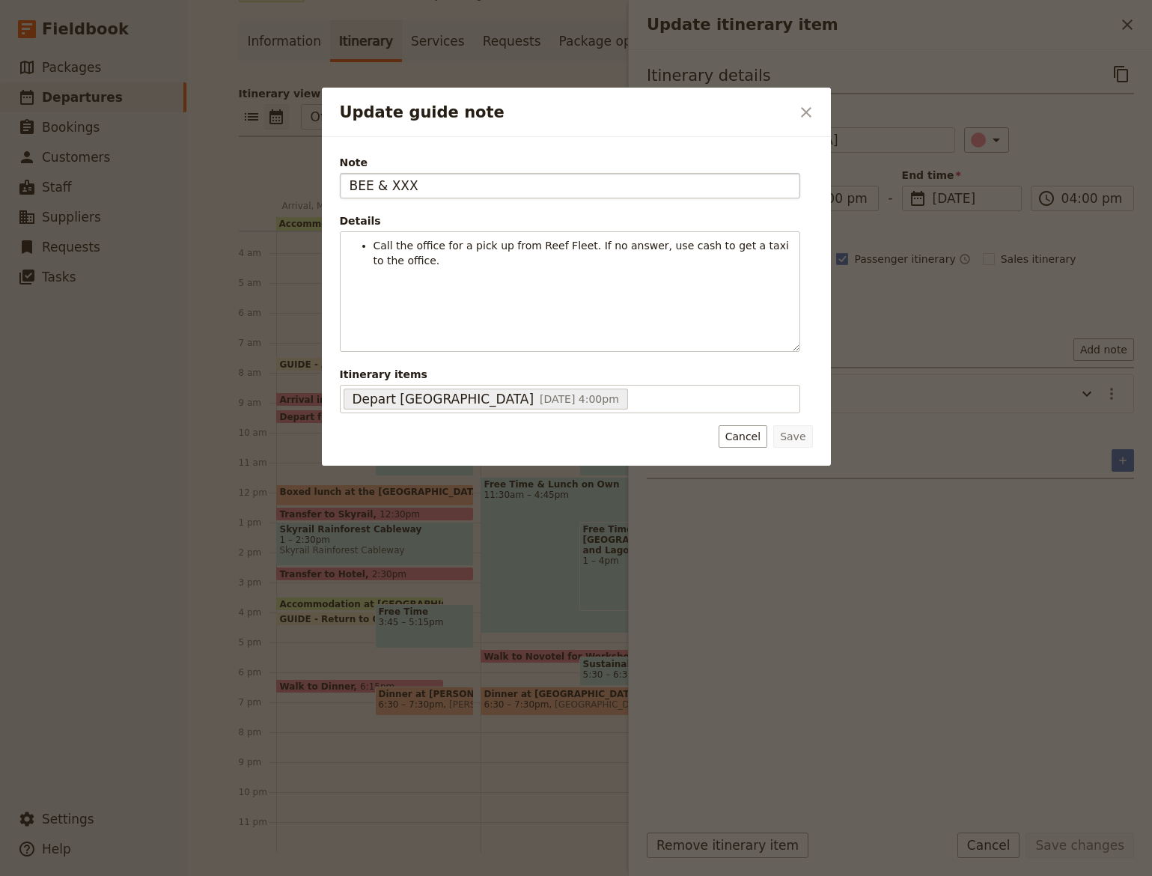
click at [404, 180] on input "BEE & XXX" at bounding box center [570, 185] width 461 height 25
type input "BEE & EVA"
click at [783, 431] on button "Save" at bounding box center [793, 436] width 39 height 22
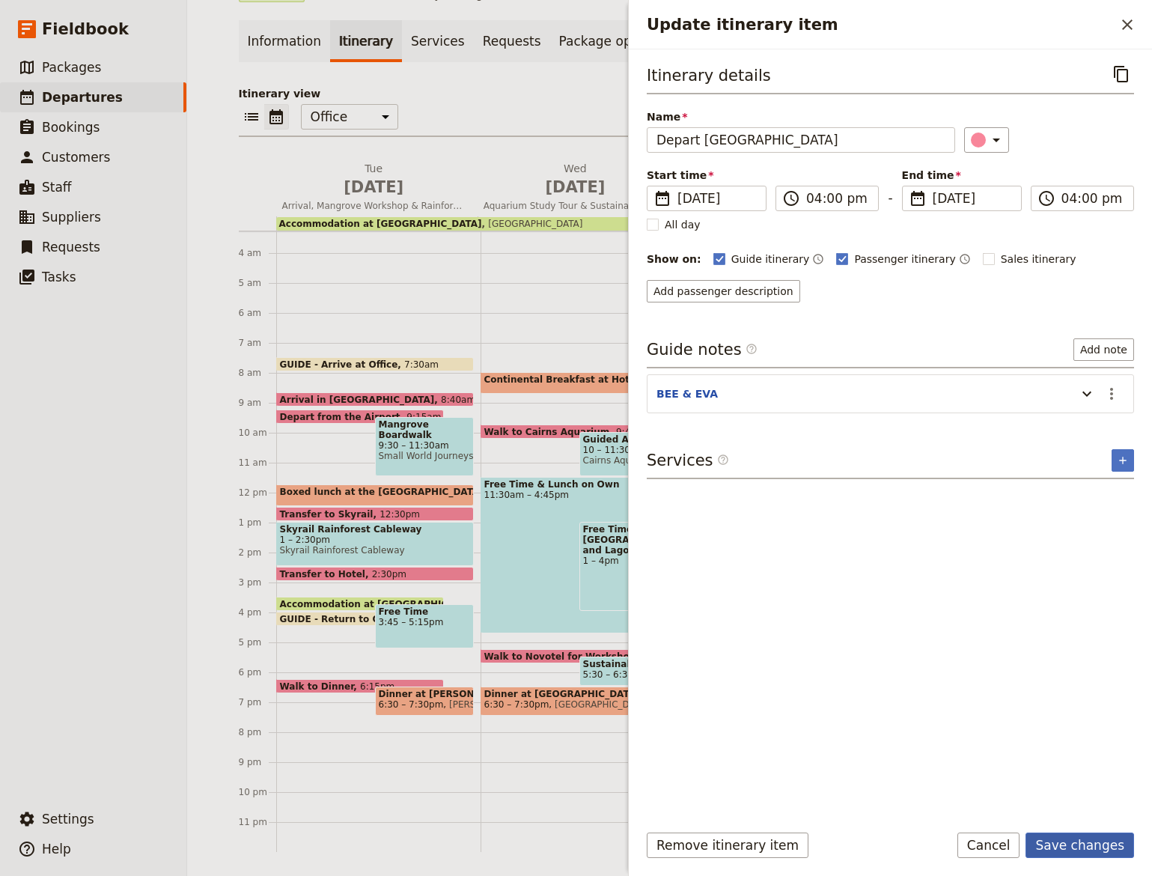
click at [1069, 839] on button "Save changes" at bounding box center [1080, 845] width 109 height 25
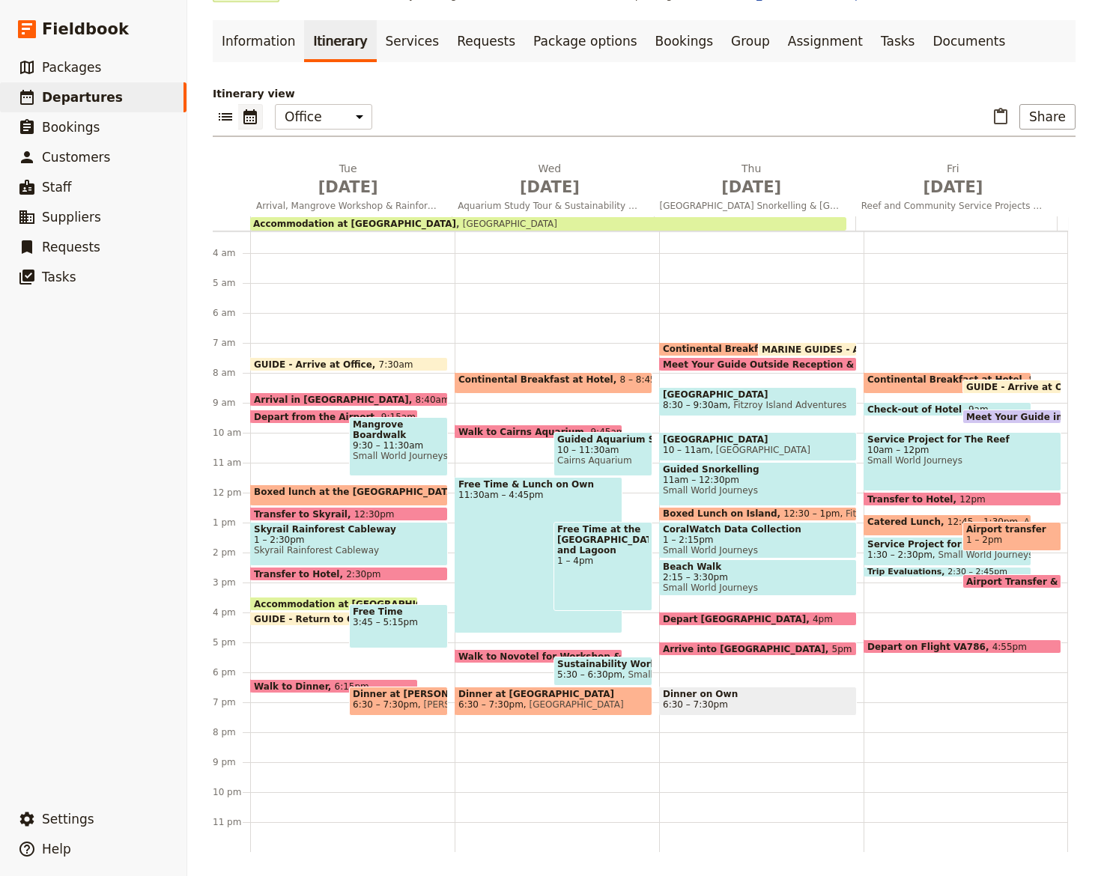
click at [891, 460] on span "Small World Journeys" at bounding box center [962, 460] width 190 height 10
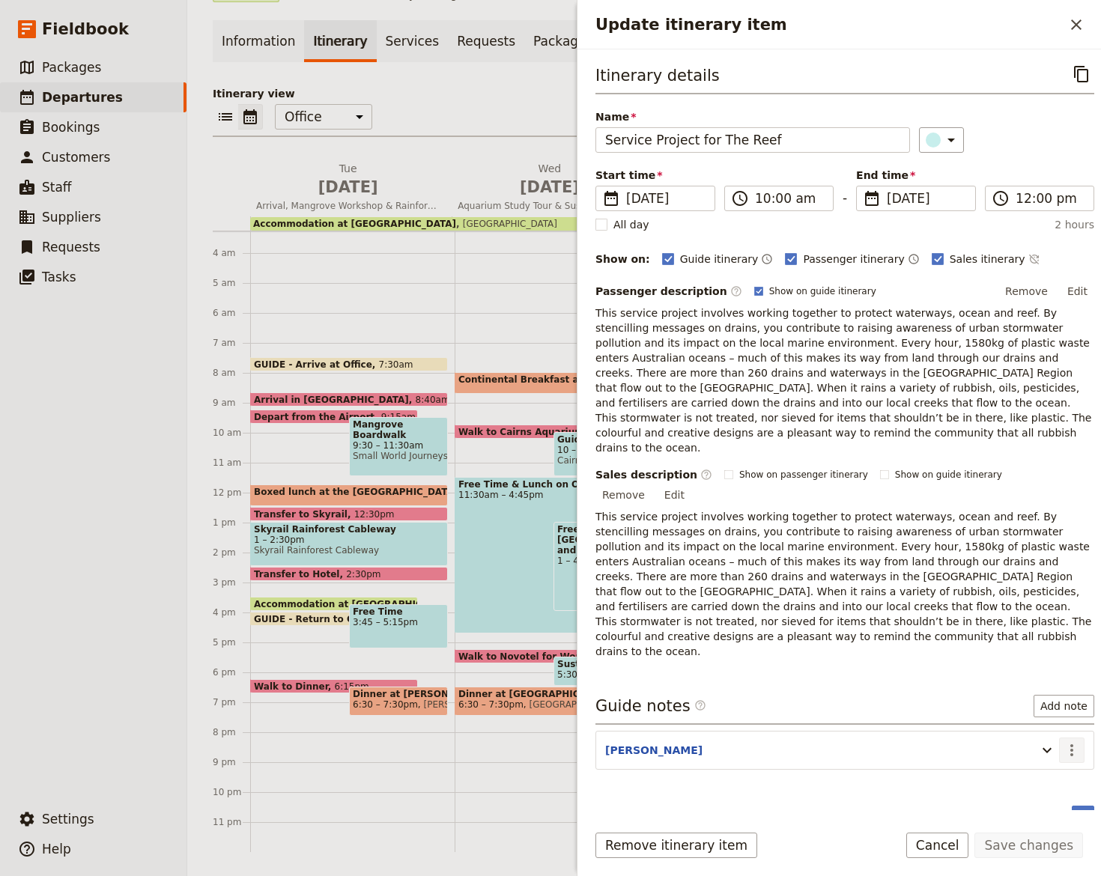
click at [1063, 741] on icon "Actions" at bounding box center [1072, 750] width 18 height 18
click at [1054, 702] on span "Edit note" at bounding box center [1029, 706] width 70 height 15
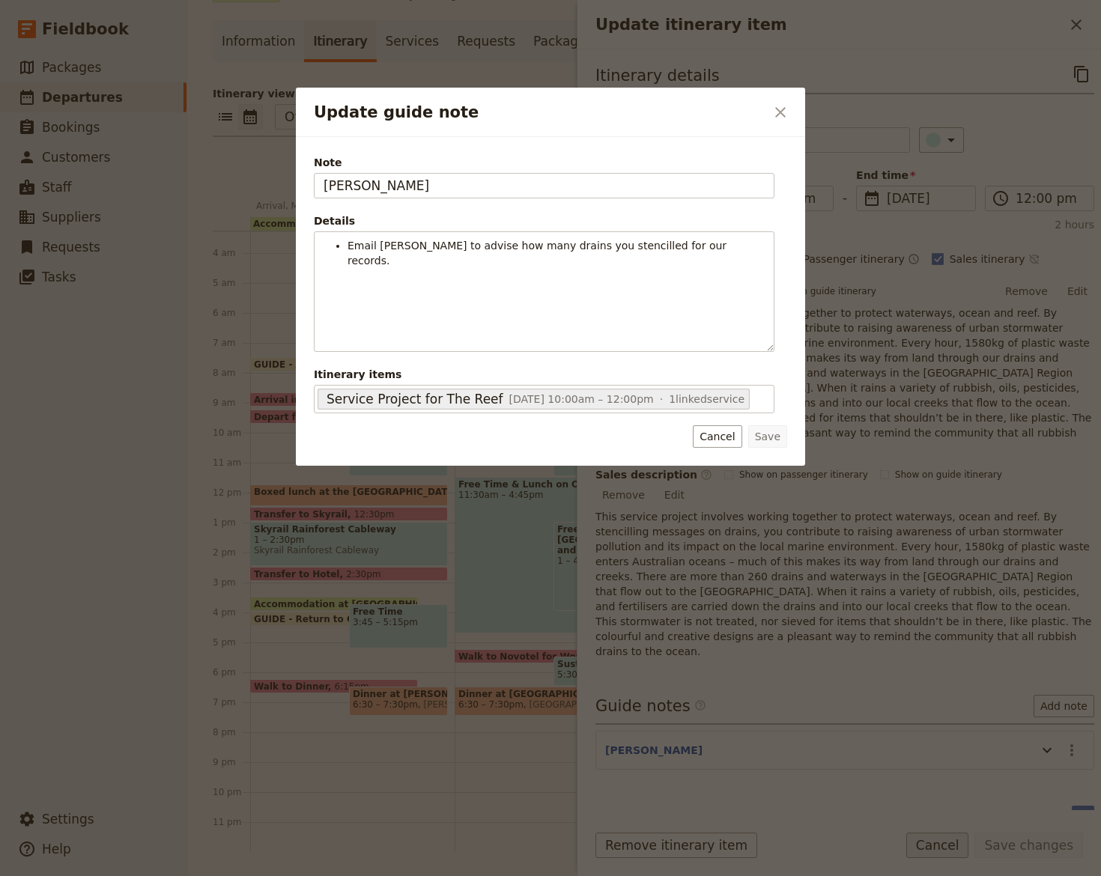
click at [965, 836] on div at bounding box center [550, 438] width 1101 height 876
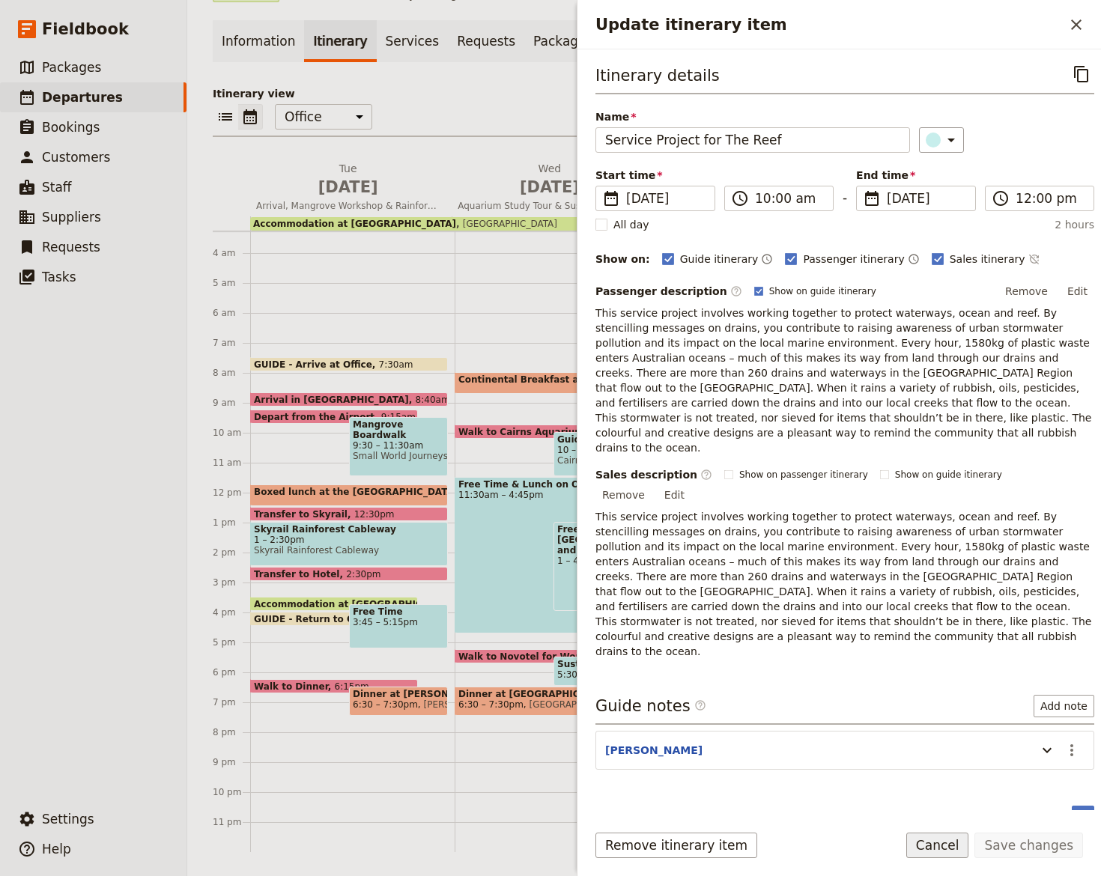
click at [965, 838] on button "Cancel" at bounding box center [937, 845] width 63 height 25
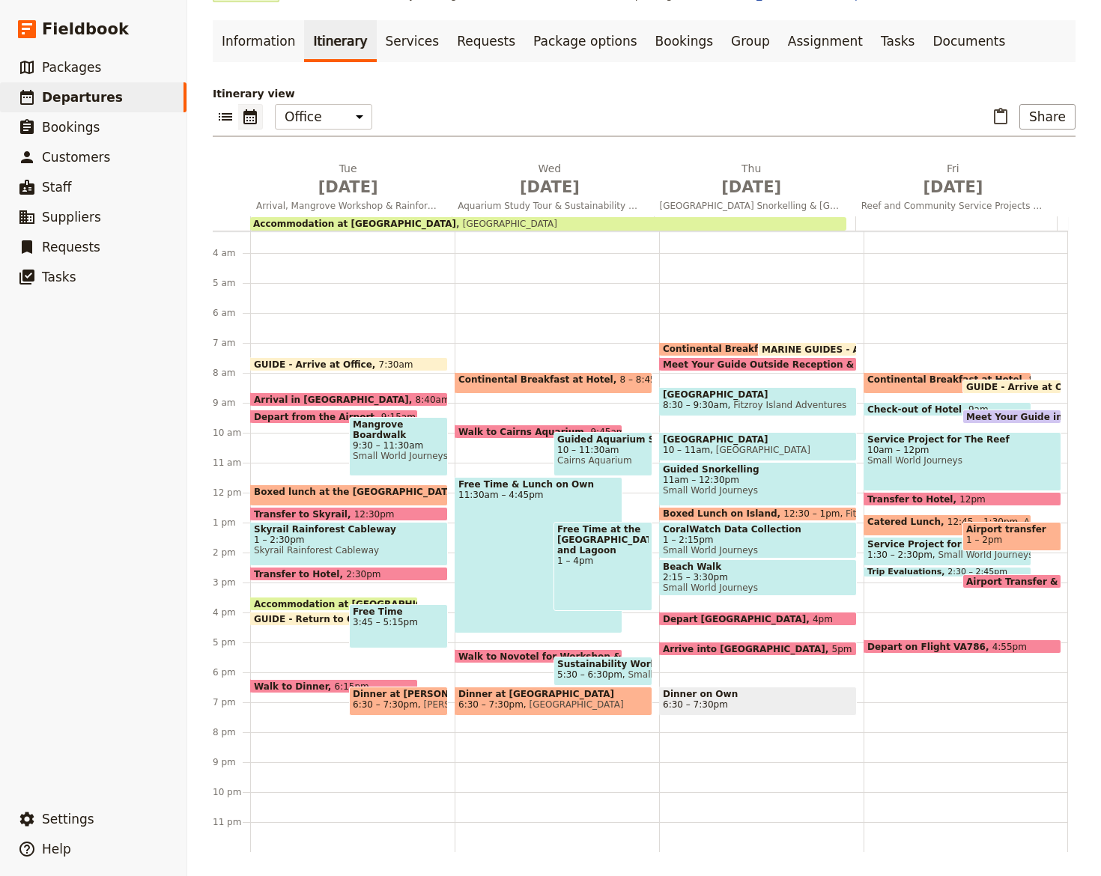
click at [967, 417] on span at bounding box center [1011, 420] width 97 height 6
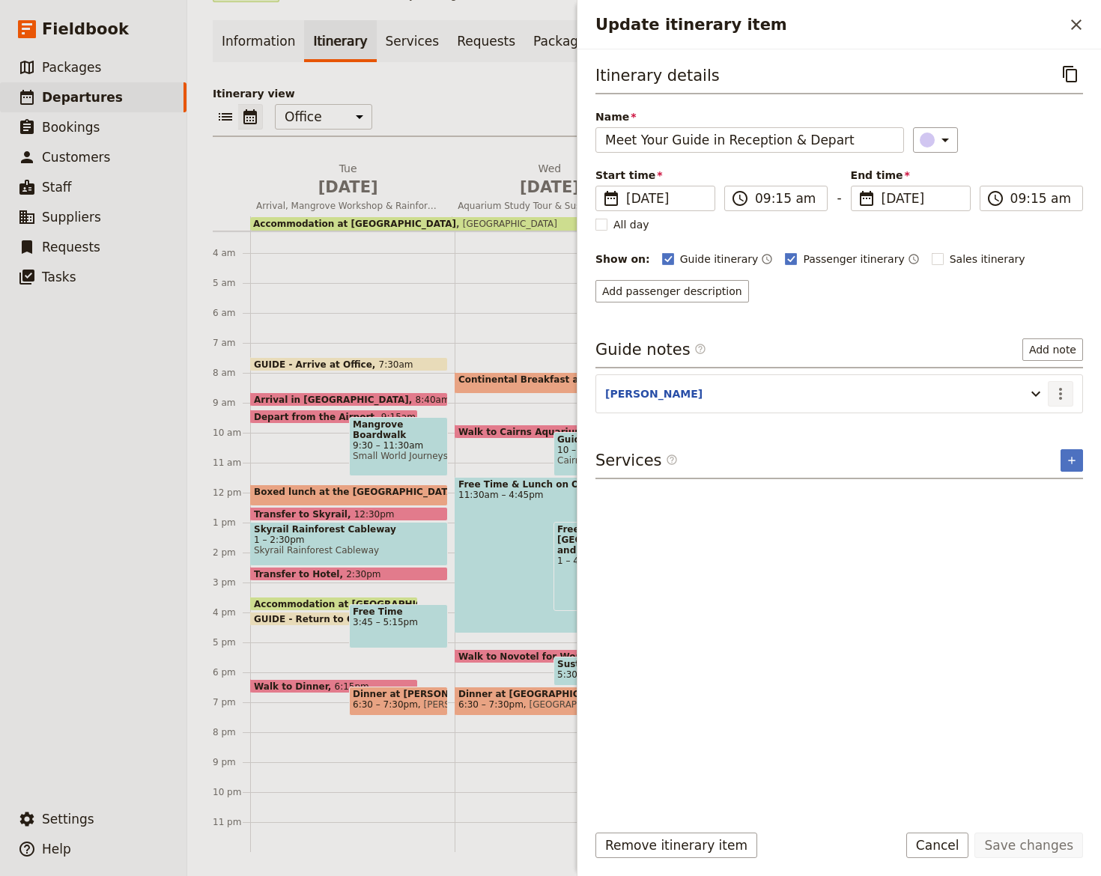
click at [1053, 392] on icon "Actions" at bounding box center [1060, 394] width 18 height 18
click at [1045, 427] on span "Edit note" at bounding box center [1029, 426] width 70 height 15
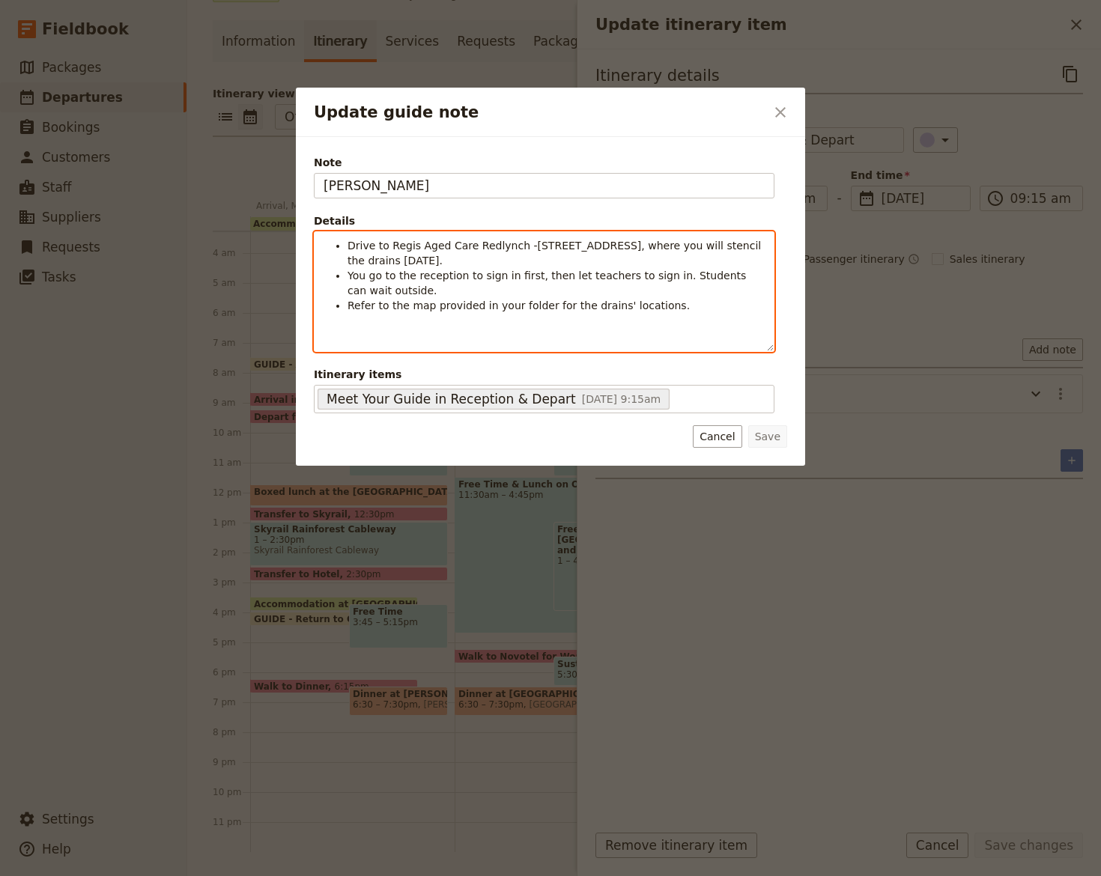
click at [444, 288] on li "You go to the reception to sign in first, then let teachers to sign in. Student…" at bounding box center [555, 283] width 417 height 30
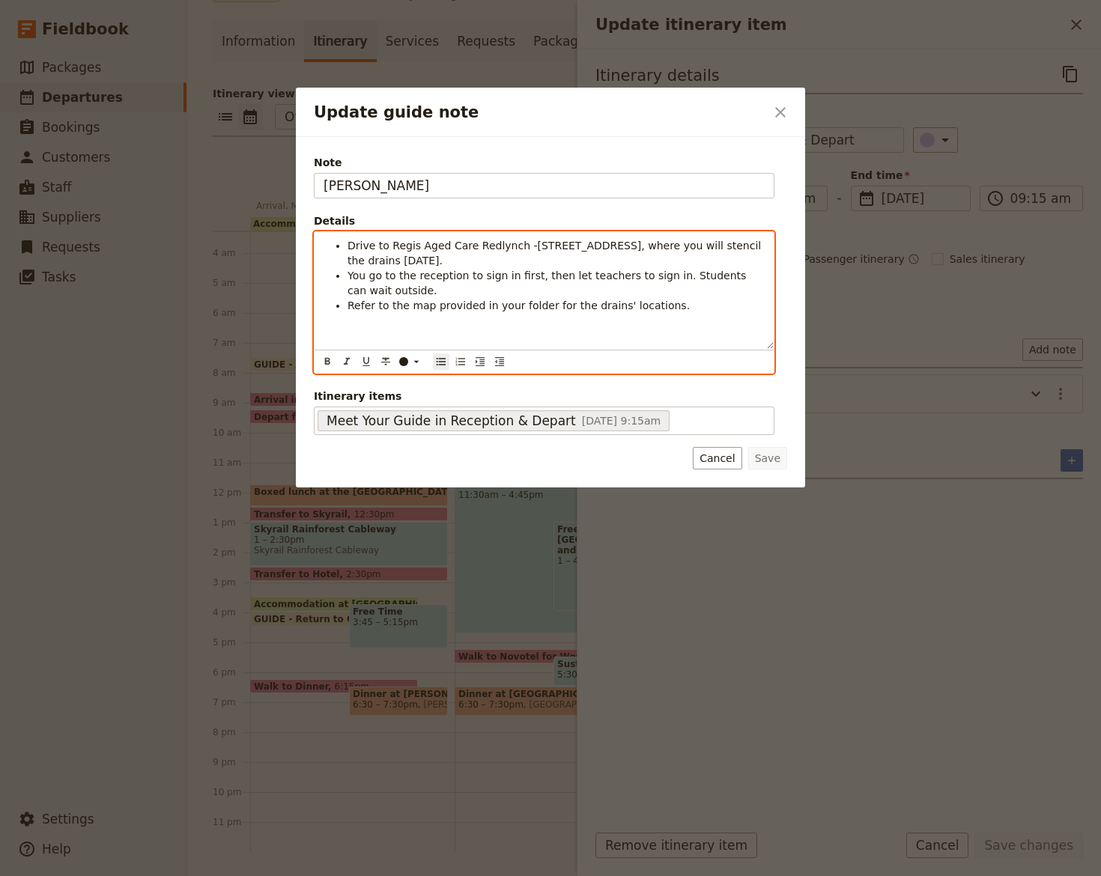
drag, startPoint x: 347, startPoint y: 276, endPoint x: 404, endPoint y: 273, distance: 57.7
click at [408, 288] on ul "Drive to Regis Aged Care Redlynch -15 Short St, Redlynch, where you will stenci…" at bounding box center [543, 275] width 441 height 75
click at [347, 278] on span "Sign in at reception first while teachers wait outside with students, then let …" at bounding box center [556, 283] width 419 height 27
click at [349, 244] on span "Drive to Regis Aged Care Redlynch -15 Short St, Redlynch, where you will stenci…" at bounding box center [555, 253] width 417 height 27
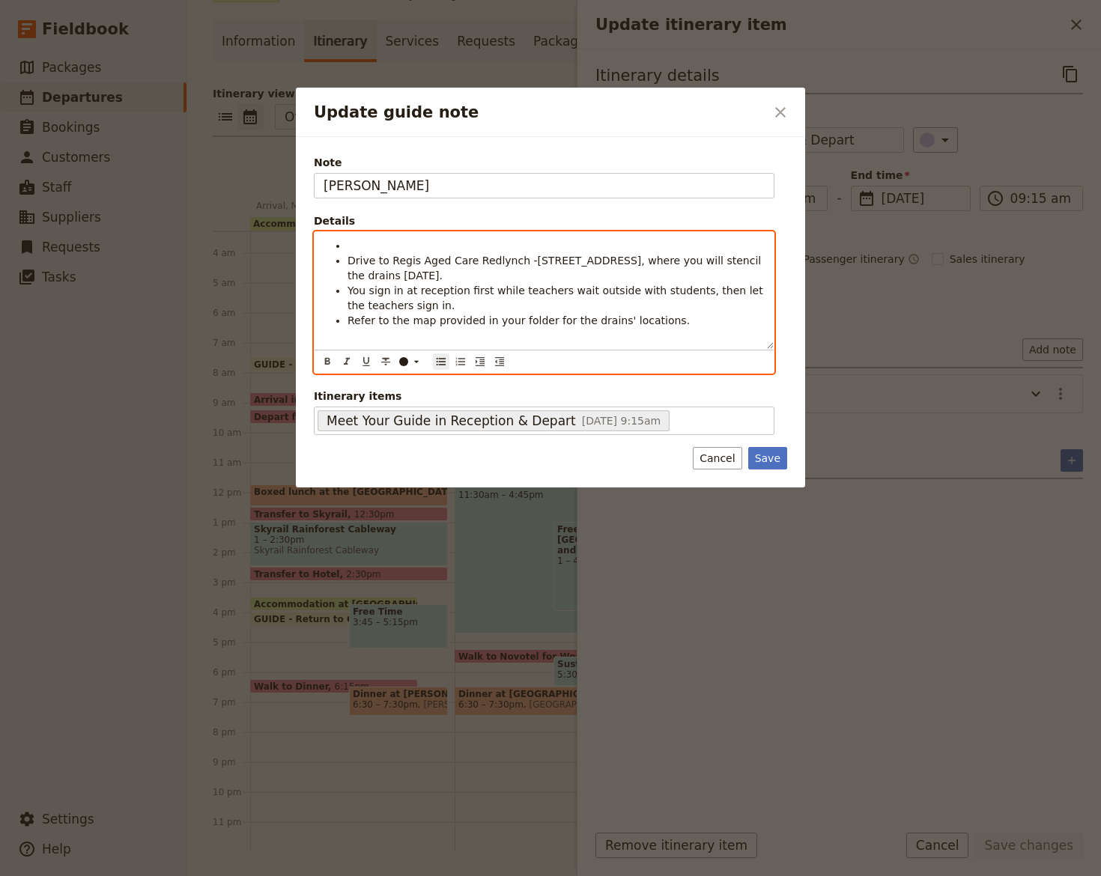
click at [391, 238] on li "Update guide note" at bounding box center [555, 245] width 417 height 15
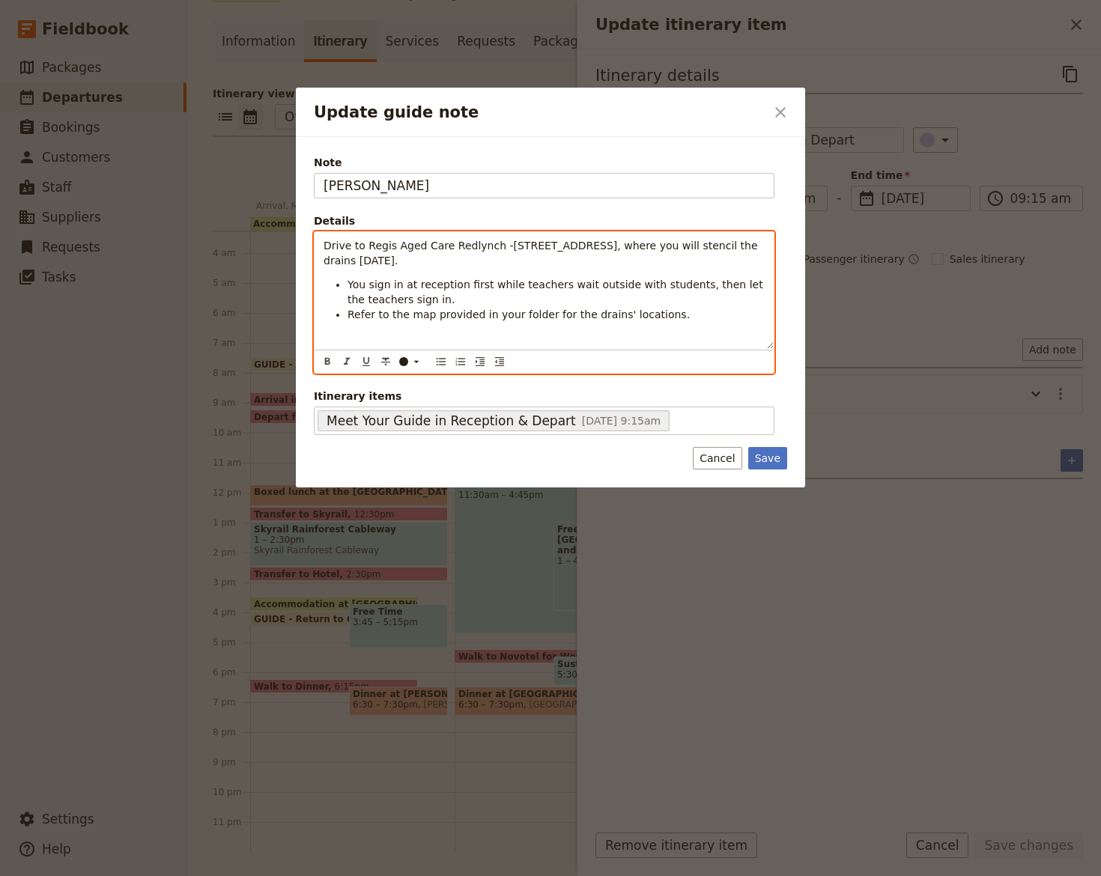
click at [449, 360] on div "​ ​ ​ ​ ​ ​ ​ ​ ​" at bounding box center [544, 361] width 453 height 19
click at [443, 362] on icon "Bulleted list" at bounding box center [441, 362] width 12 height 12
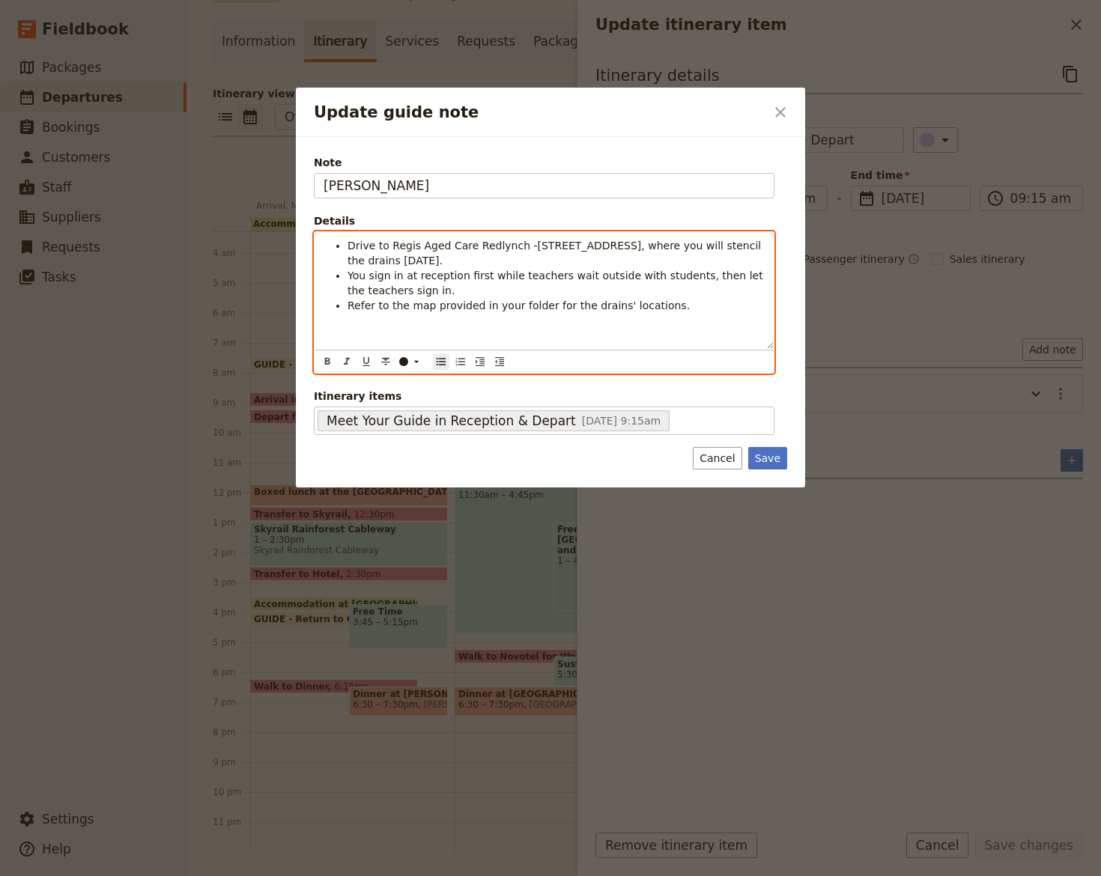
click at [373, 309] on span "Refer to the map provided in your folder for the drains' locations." at bounding box center [518, 306] width 342 height 12
drag, startPoint x: 347, startPoint y: 305, endPoint x: 633, endPoint y: 255, distance: 289.6
click at [651, 306] on li "Refer to the map provided in your folder for the drains' locations." at bounding box center [555, 305] width 417 height 15
copy span "Refer to the map provided in your folder for the drains' locations."
click at [389, 301] on span "Refer to the map provided in your folder for the drains' locations." at bounding box center [518, 306] width 342 height 12
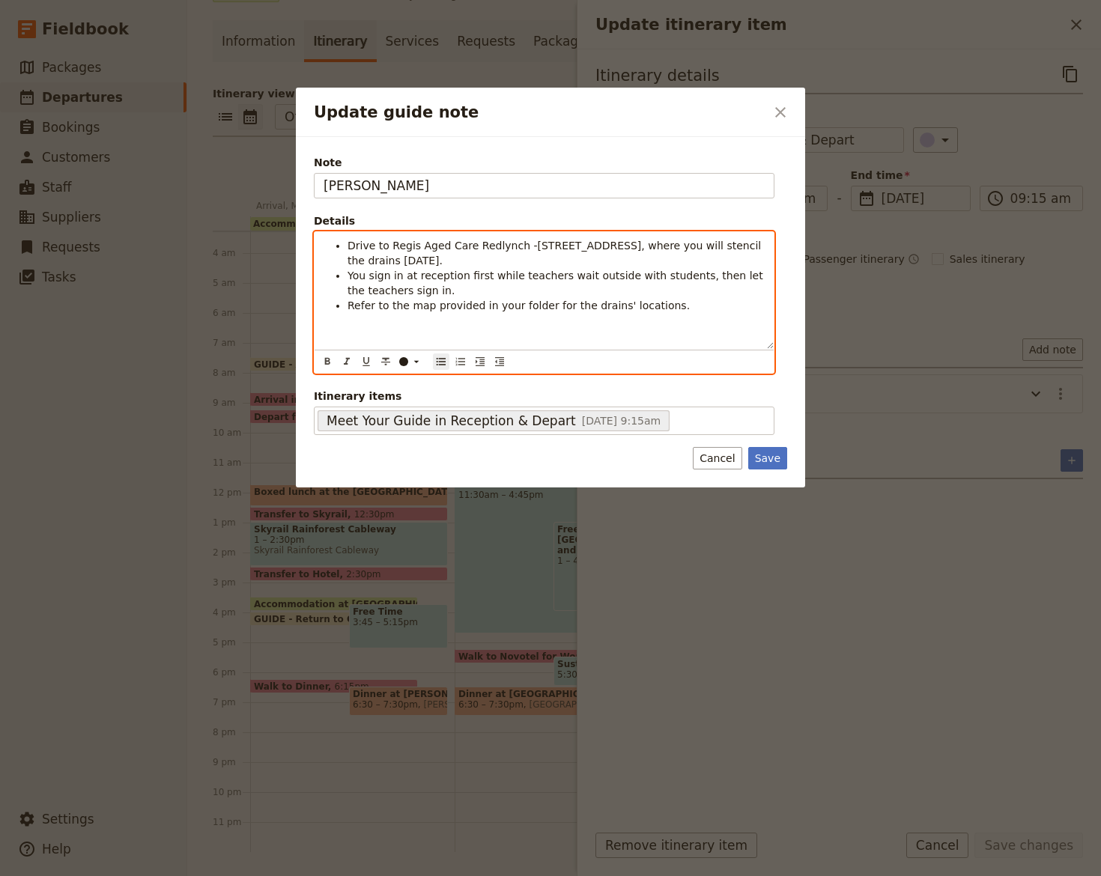
click at [440, 294] on li "You sign in at reception first while teachers wait outside with students, then …" at bounding box center [555, 283] width 417 height 30
click at [446, 303] on span "Refer to the map provided in your folder for the drains' locations." at bounding box center [518, 306] width 342 height 12
click at [446, 304] on span "Refer to the map provided in your folder for the drains' locations." at bounding box center [518, 306] width 342 height 12
click at [550, 300] on span "Refer to the map in your folder for the drains' locations." at bounding box center [493, 306] width 293 height 12
click at [559, 297] on li "You sign in at reception first while teachers wait outside with students, then …" at bounding box center [555, 283] width 417 height 30
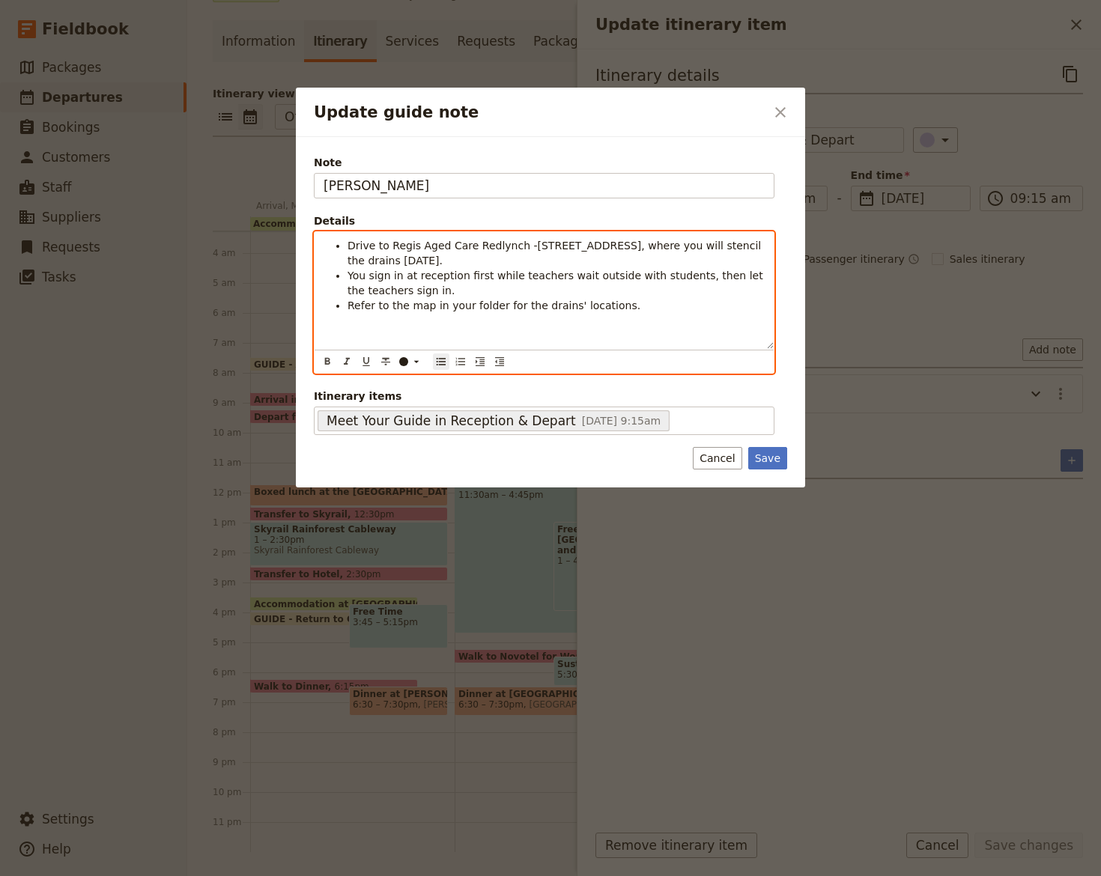
click at [559, 305] on span "Refer to the map in your folder for the drains' locations." at bounding box center [493, 306] width 293 height 12
drag, startPoint x: 350, startPoint y: 305, endPoint x: 392, endPoint y: 298, distance: 42.5
click at [392, 300] on span "Refer to the map in your folder for the drain locations." at bounding box center [489, 306] width 285 height 12
drag, startPoint x: 457, startPoint y: 306, endPoint x: 556, endPoint y: 303, distance: 98.9
click at [556, 303] on span "The map in your folder for the drain locations." at bounding box center [468, 306] width 242 height 12
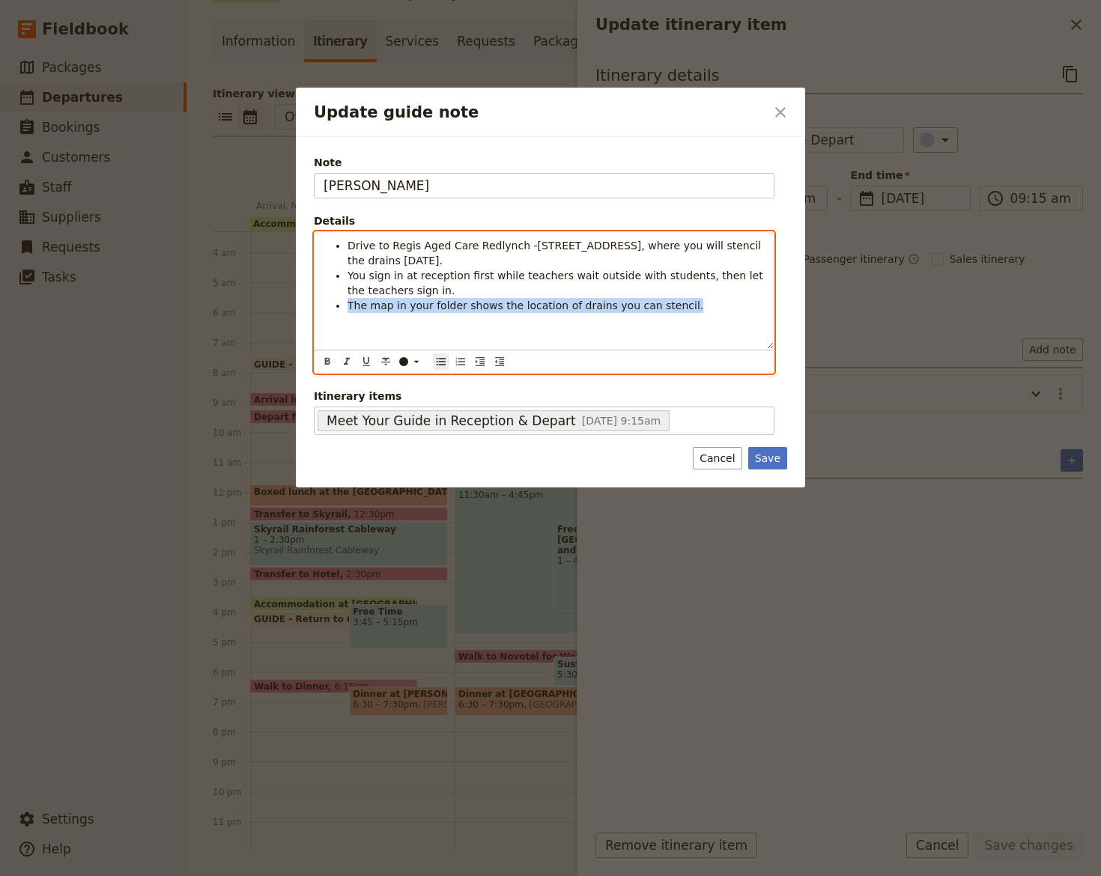
drag, startPoint x: 345, startPoint y: 305, endPoint x: 717, endPoint y: 323, distance: 371.9
click at [717, 323] on div "Drive to Regis Aged Care Redlynch -15 Short St, Redlynch, where you will stenci…" at bounding box center [544, 290] width 459 height 117
copy span "The map in your folder shows the location of drains you can stencil."
click at [500, 307] on span "The map in your folder shows the location of drains you can stencil." at bounding box center [525, 306] width 356 height 12
click at [490, 305] on span "The map in your folder shows the location of drains you can stencil." at bounding box center [525, 306] width 356 height 12
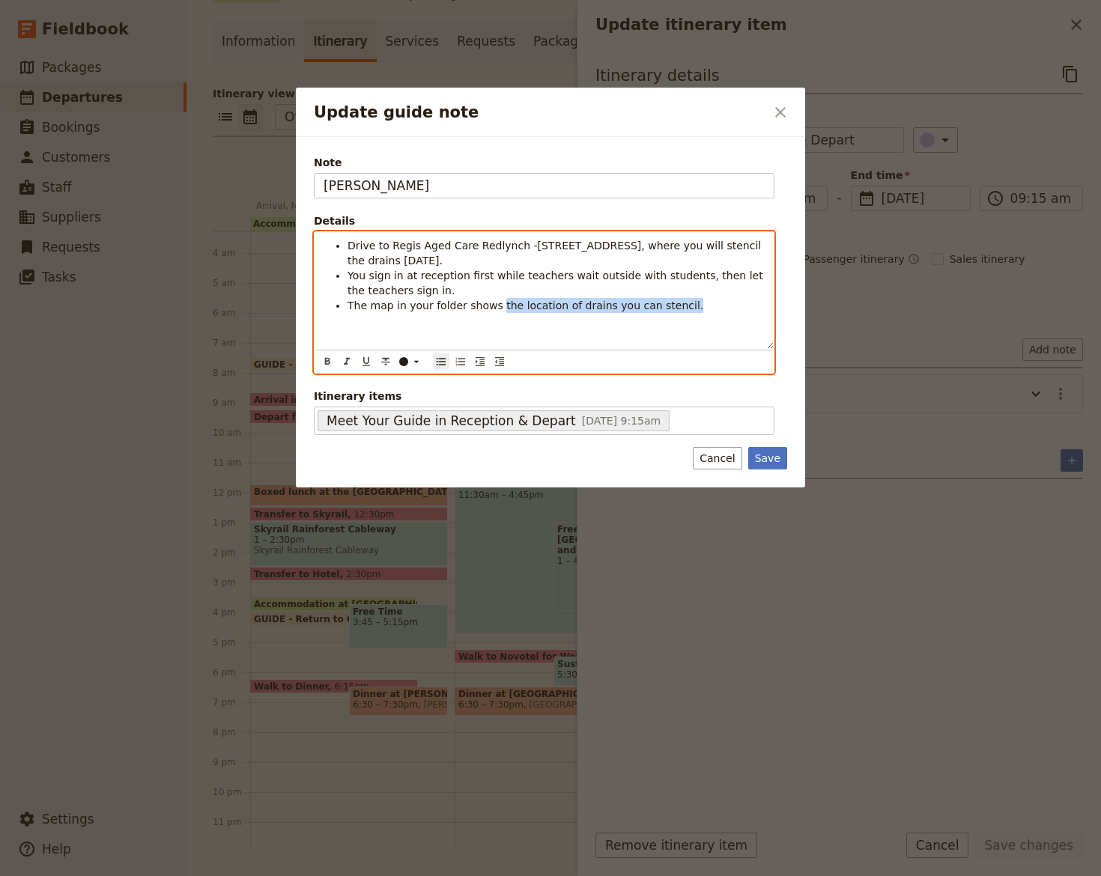
drag, startPoint x: 486, startPoint y: 303, endPoint x: 663, endPoint y: 276, distance: 178.8
click at [669, 298] on li "The map in your folder shows the location of drains you can stencil." at bounding box center [555, 305] width 417 height 15
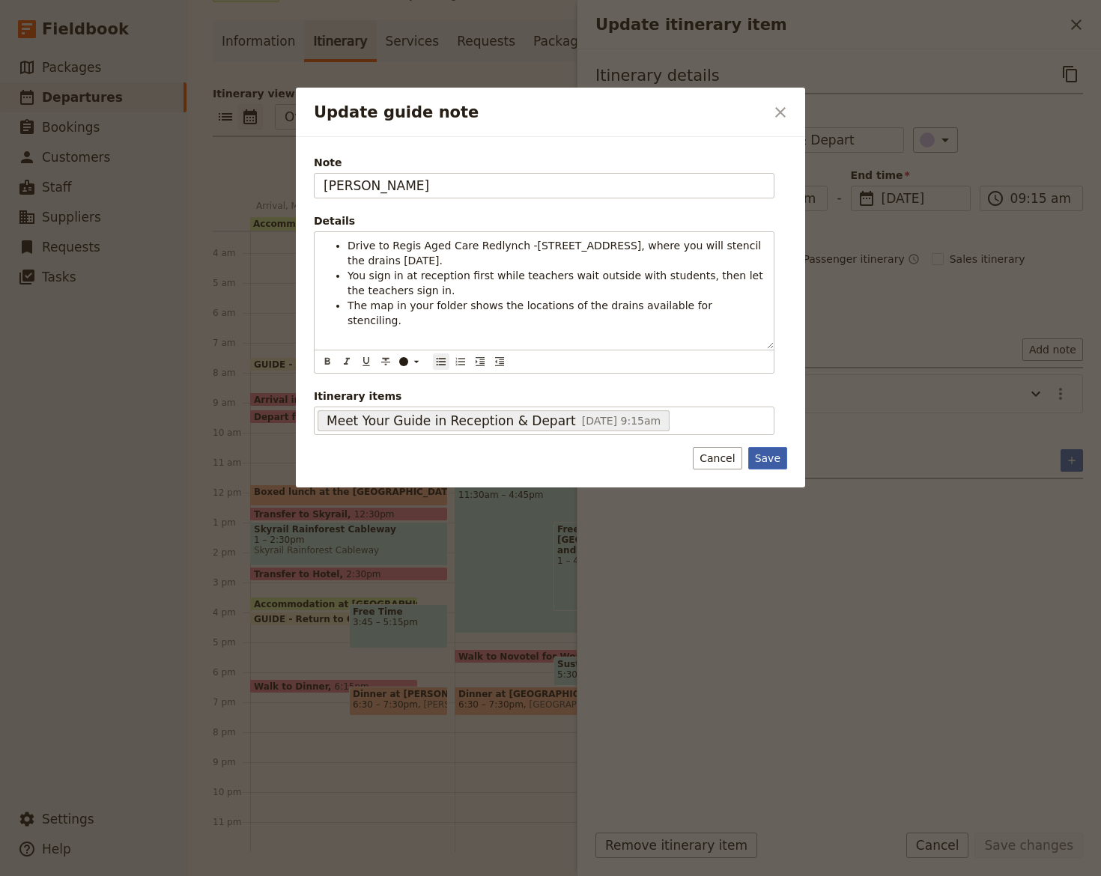
click at [774, 456] on button "Save" at bounding box center [767, 458] width 39 height 22
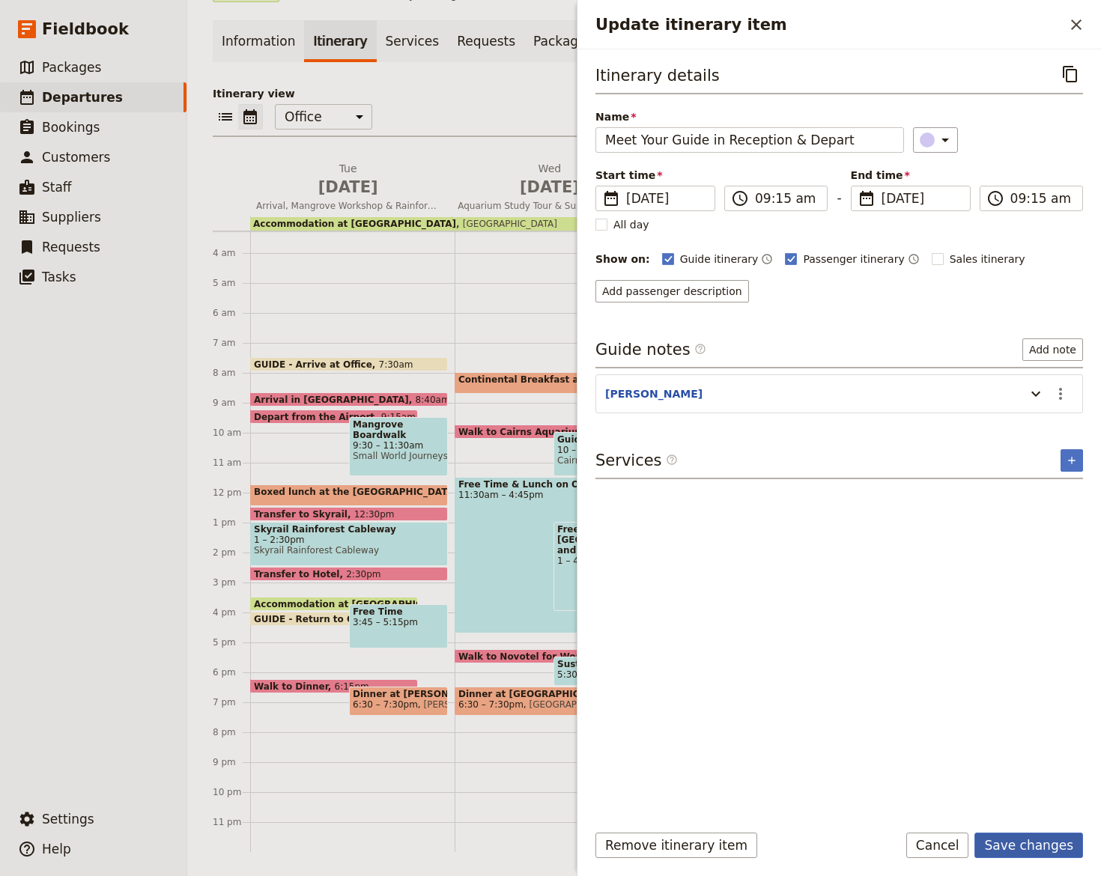
click at [1058, 846] on button "Save changes" at bounding box center [1028, 845] width 109 height 25
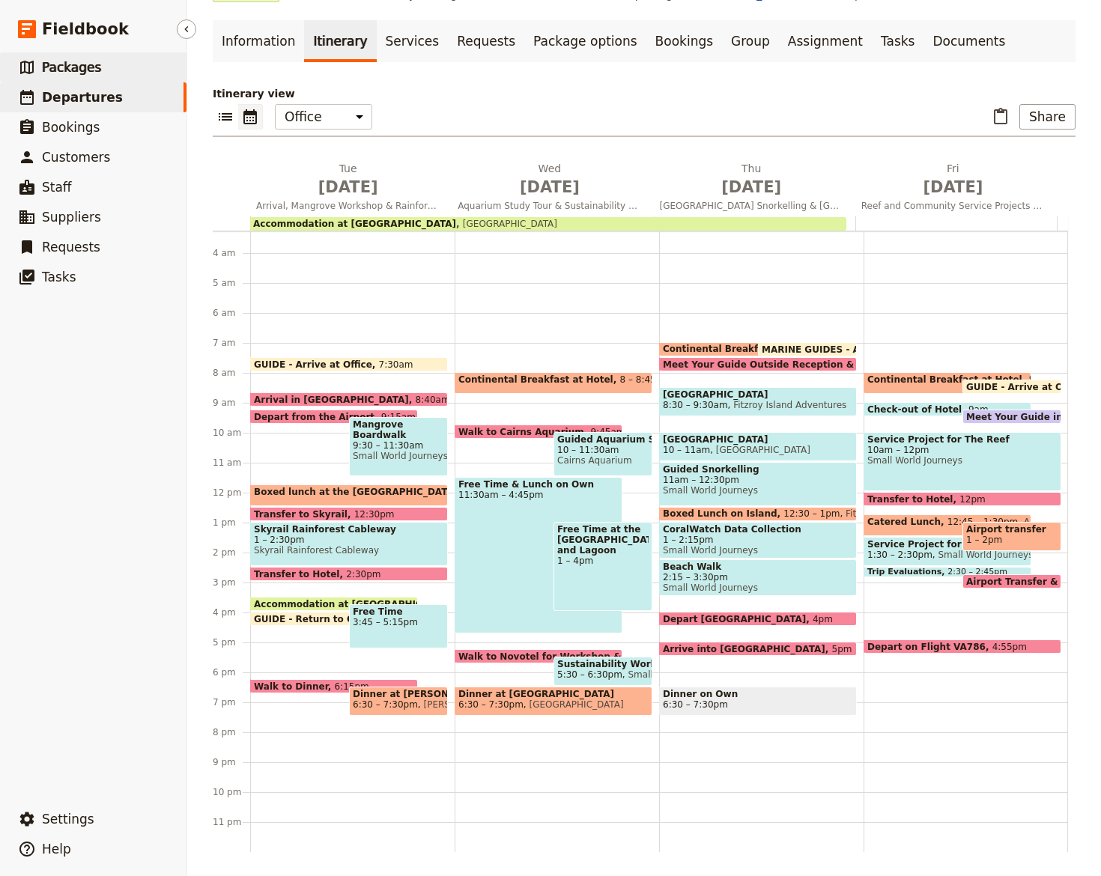
click at [79, 66] on span "Packages" at bounding box center [71, 67] width 59 height 15
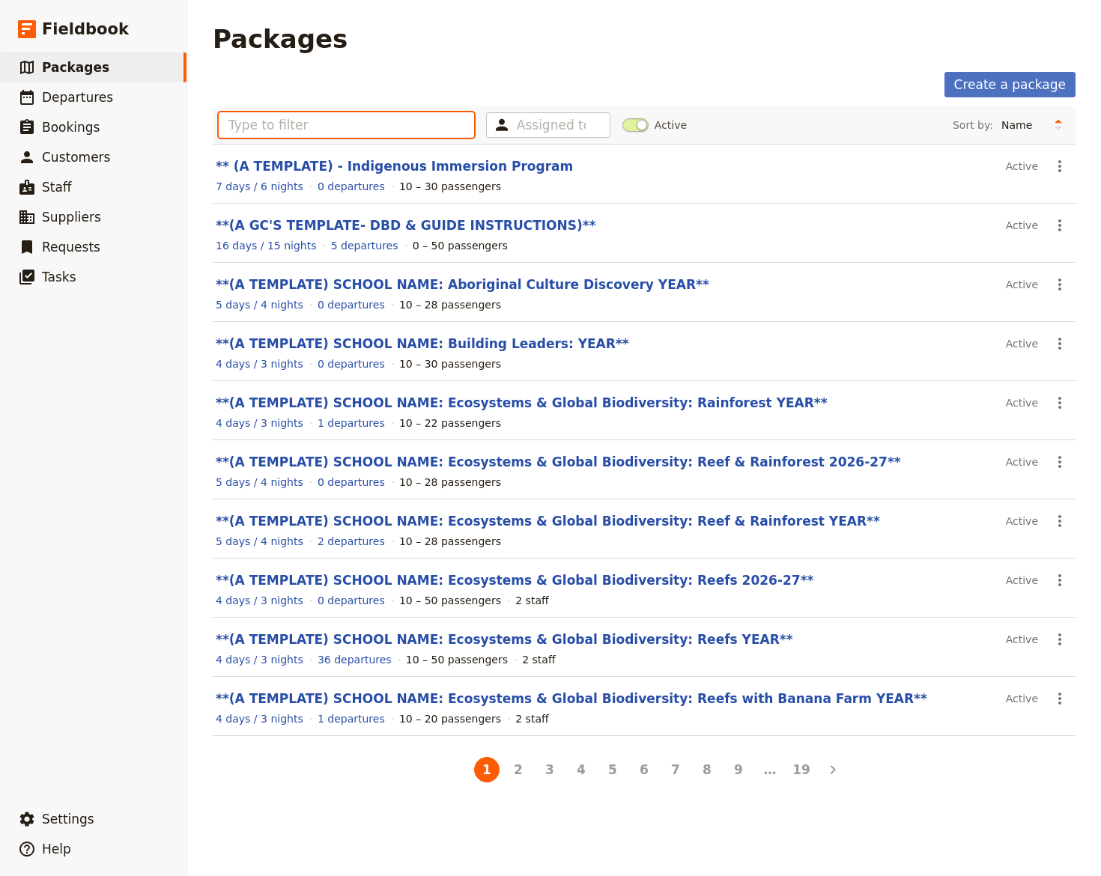
click at [262, 126] on input "text" at bounding box center [346, 124] width 255 height 25
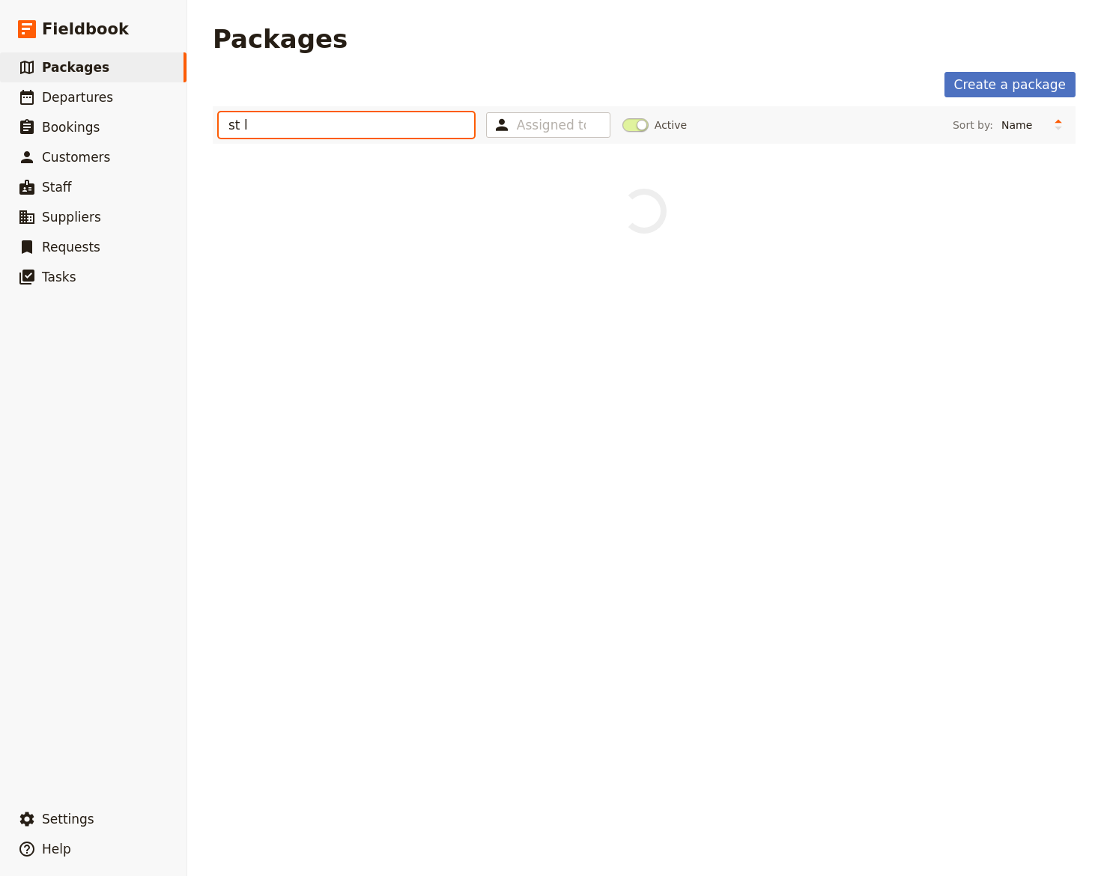
type input "st l"
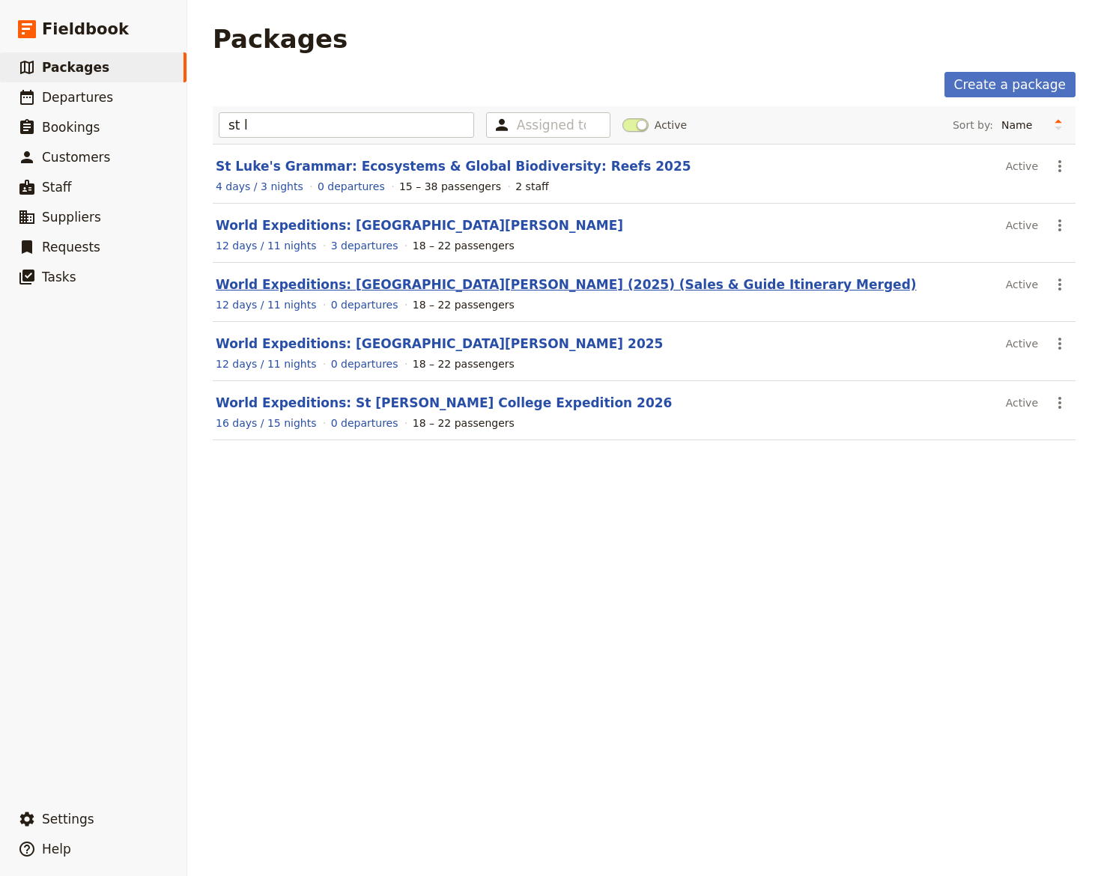
click at [309, 282] on link "World Expeditions: St Leonard's College (2025) (Sales & Guide Itinerary Merged)" at bounding box center [566, 284] width 701 height 15
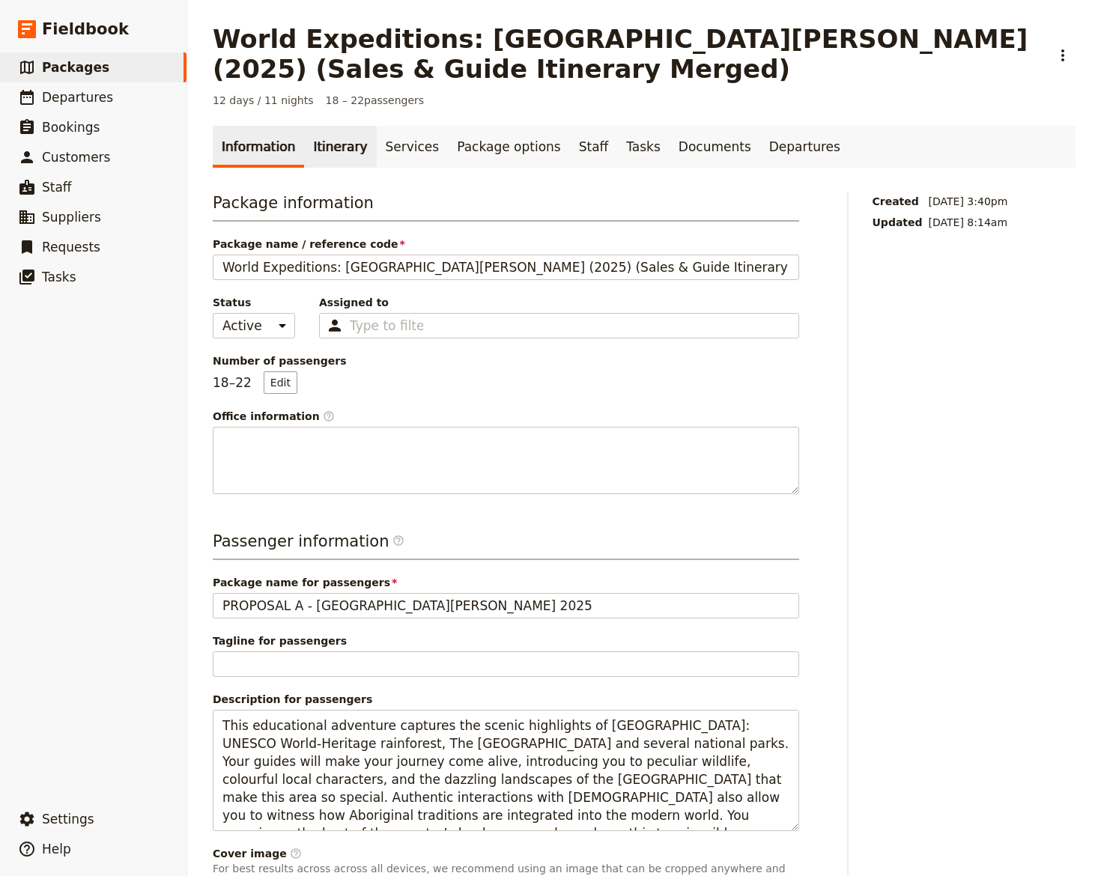
click at [328, 144] on link "Itinerary" at bounding box center [340, 147] width 72 height 42
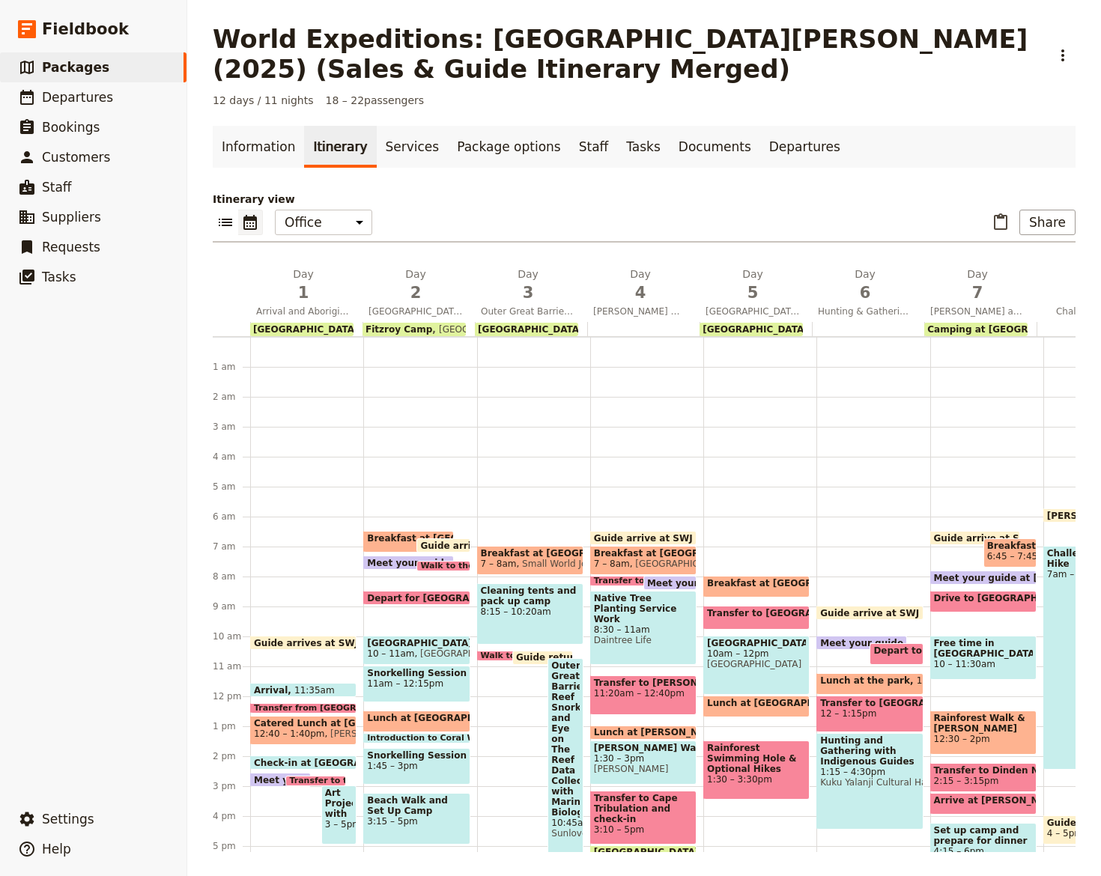
scroll to position [157, 0]
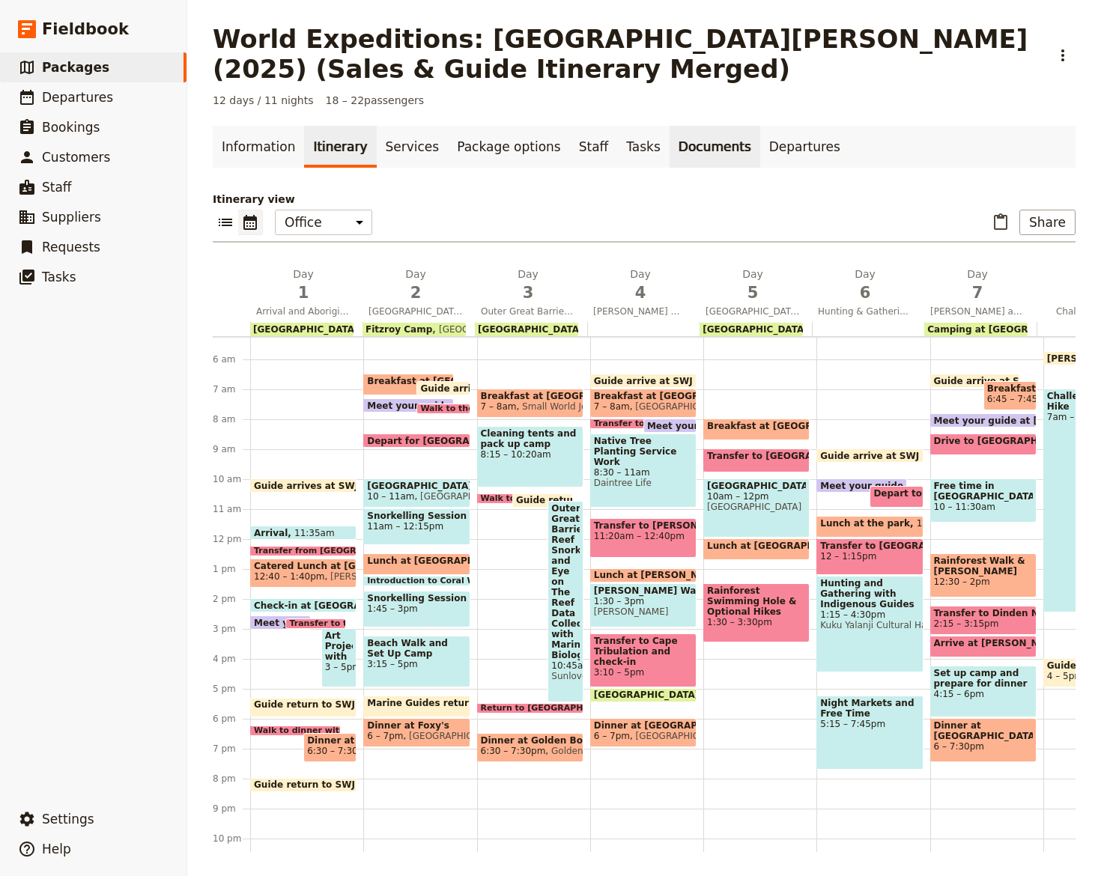
click at [684, 148] on link "Documents" at bounding box center [714, 147] width 91 height 42
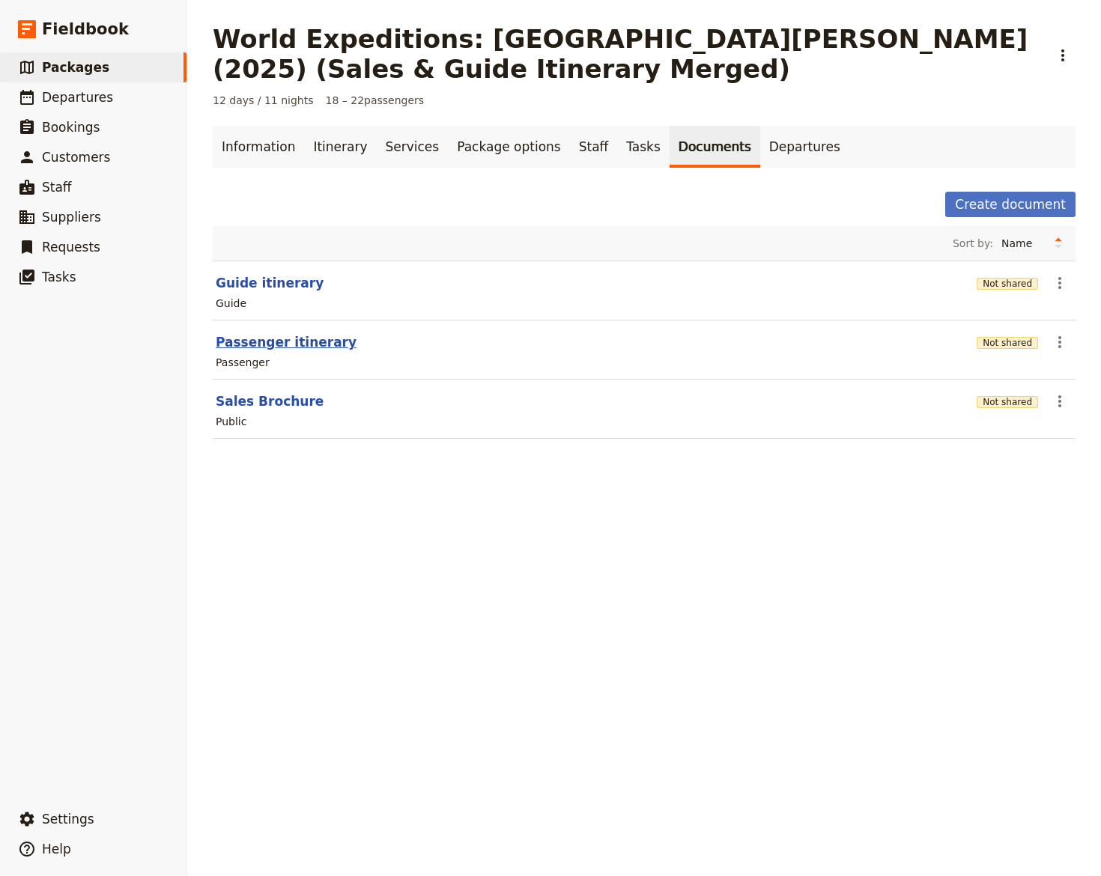
click at [258, 341] on button "Passenger itinerary" at bounding box center [286, 342] width 141 height 18
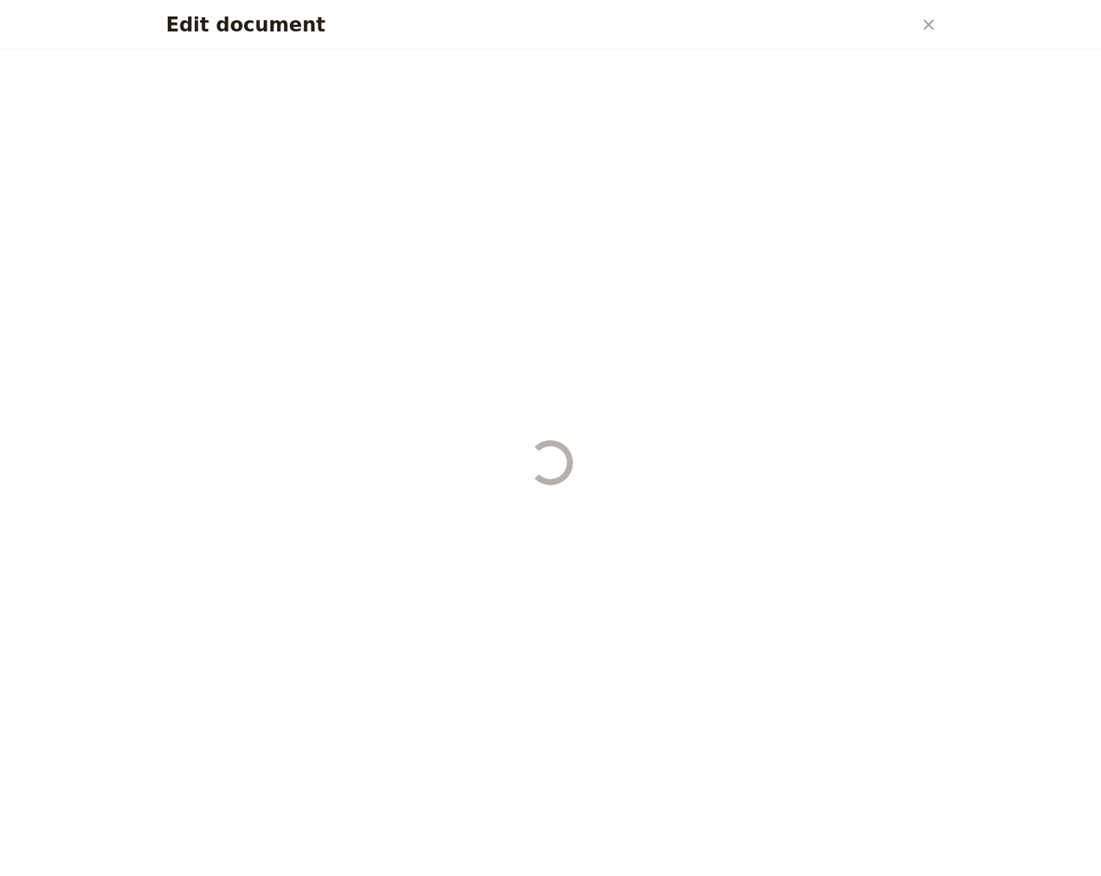
select select "PASSENGER"
select select "RUN_SHEET"
select select "DEFAULT"
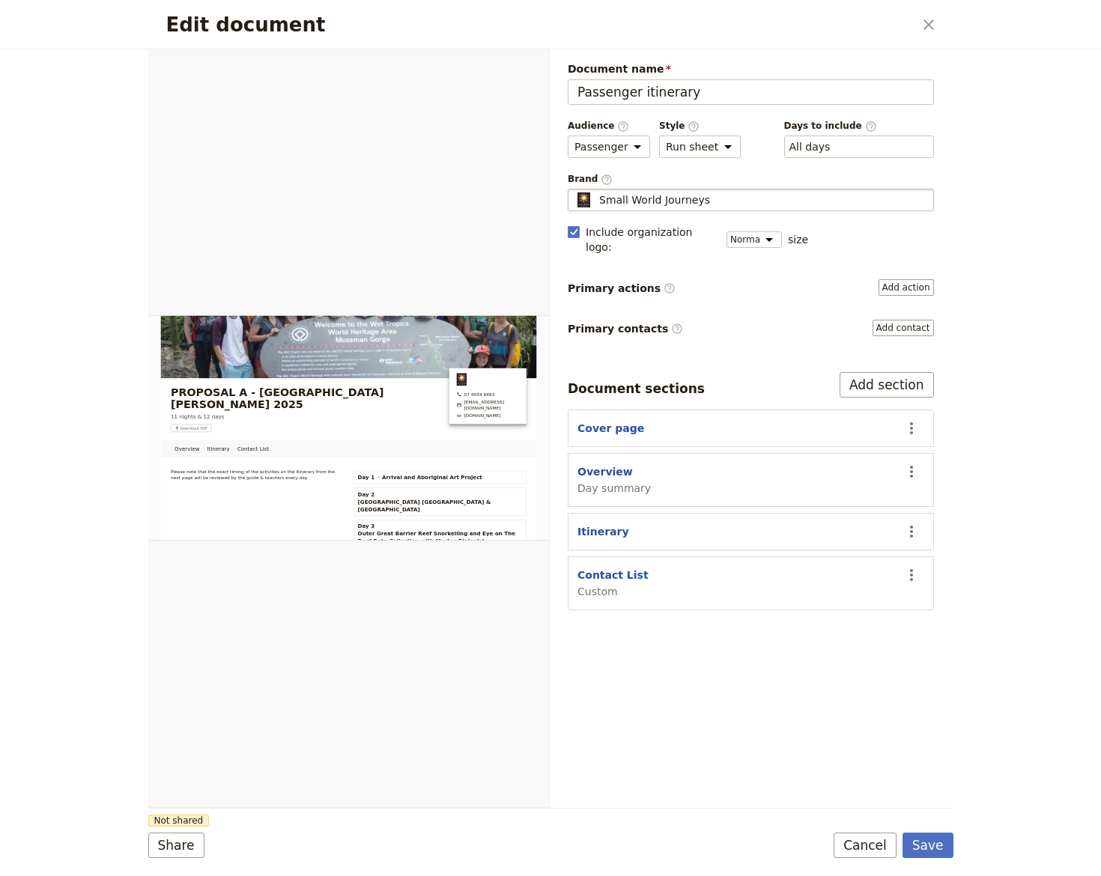
click at [697, 204] on span "Small World Journeys" at bounding box center [654, 199] width 111 height 15
click at [574, 189] on input "Small World Journeys" at bounding box center [574, 189] width 1 height 1
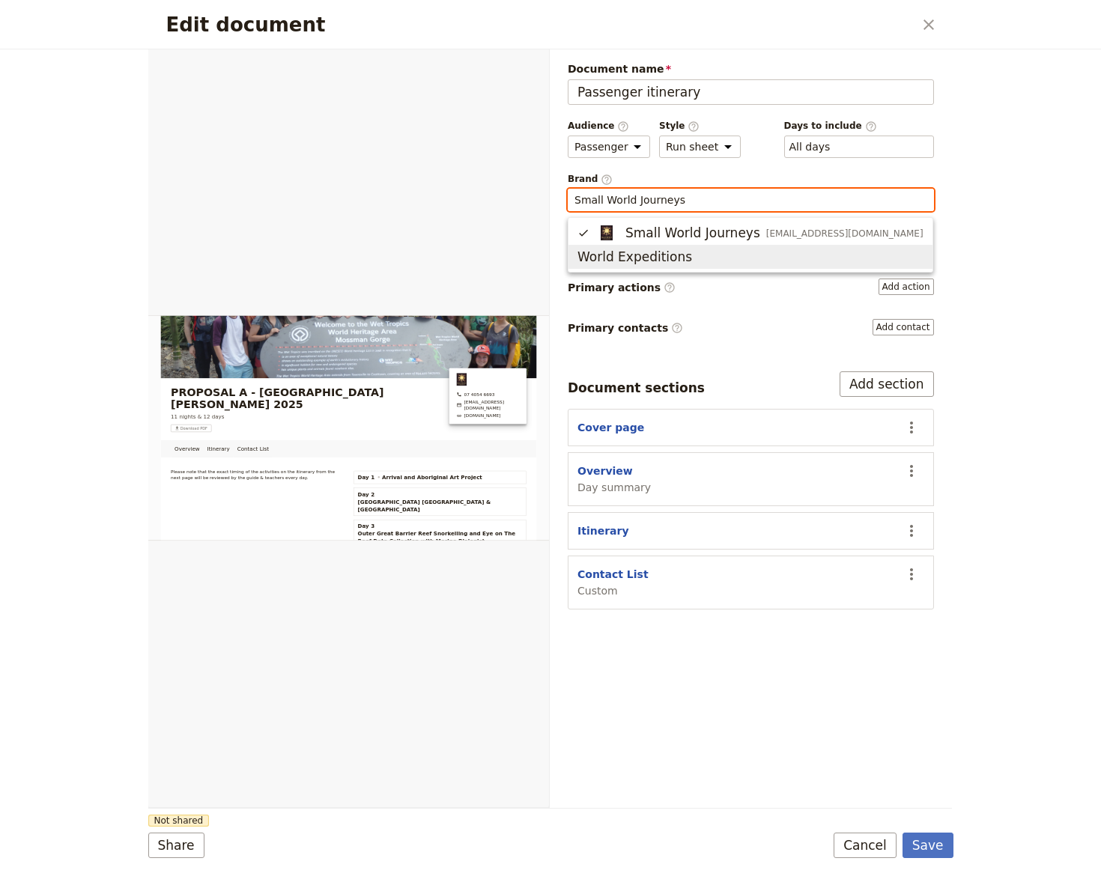
click at [628, 248] on button "World Expeditions" at bounding box center [750, 257] width 364 height 24
type input "World Expeditions"
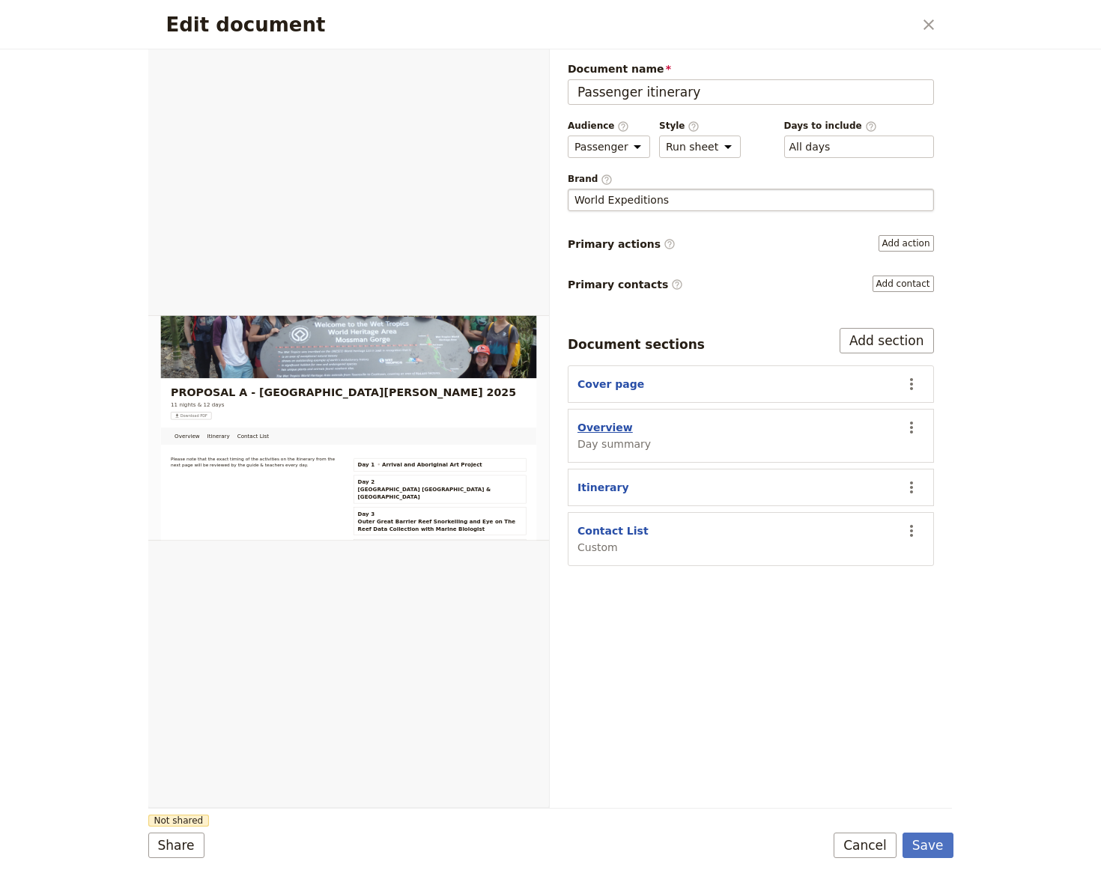
click at [600, 428] on button "Overview" at bounding box center [604, 427] width 55 height 15
select select "DAY_SUMMARY"
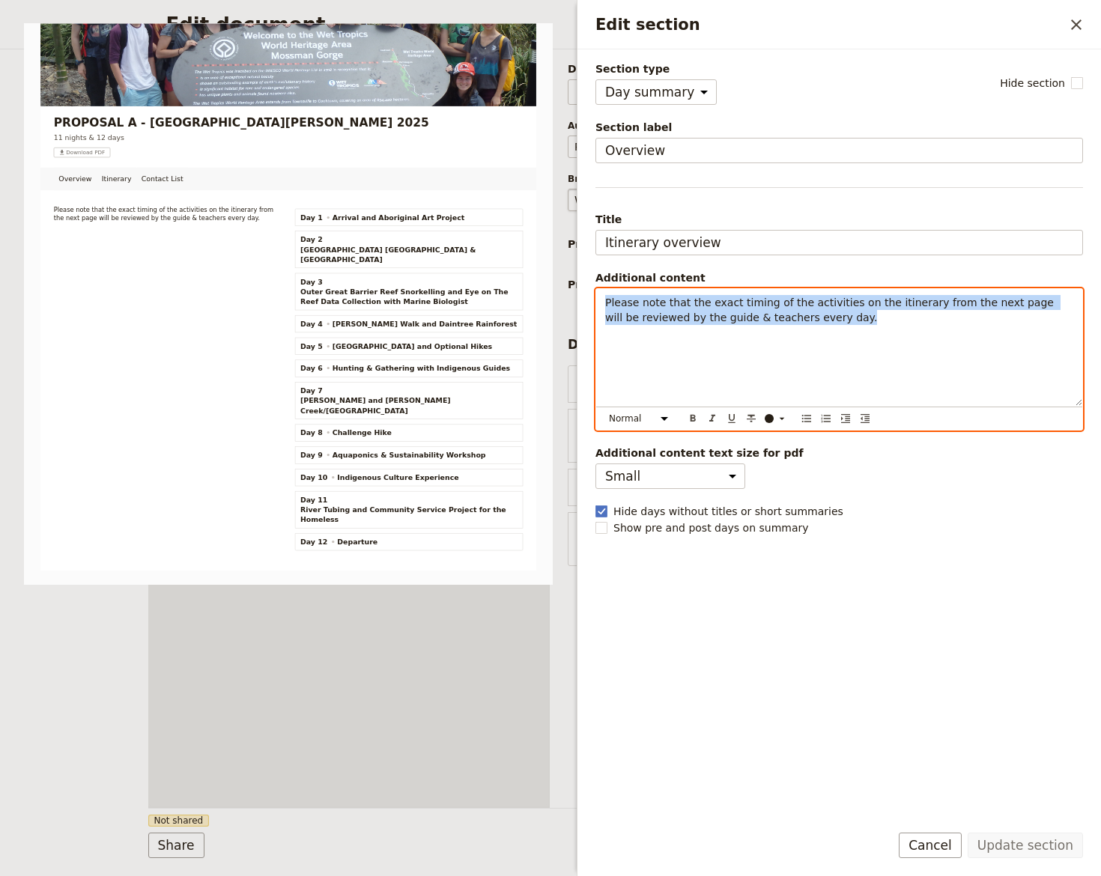
drag, startPoint x: 603, startPoint y: 303, endPoint x: 800, endPoint y: 337, distance: 199.9
click at [801, 337] on div "Please note that the exact timing of the activities on the itinerary from the n…" at bounding box center [839, 347] width 486 height 117
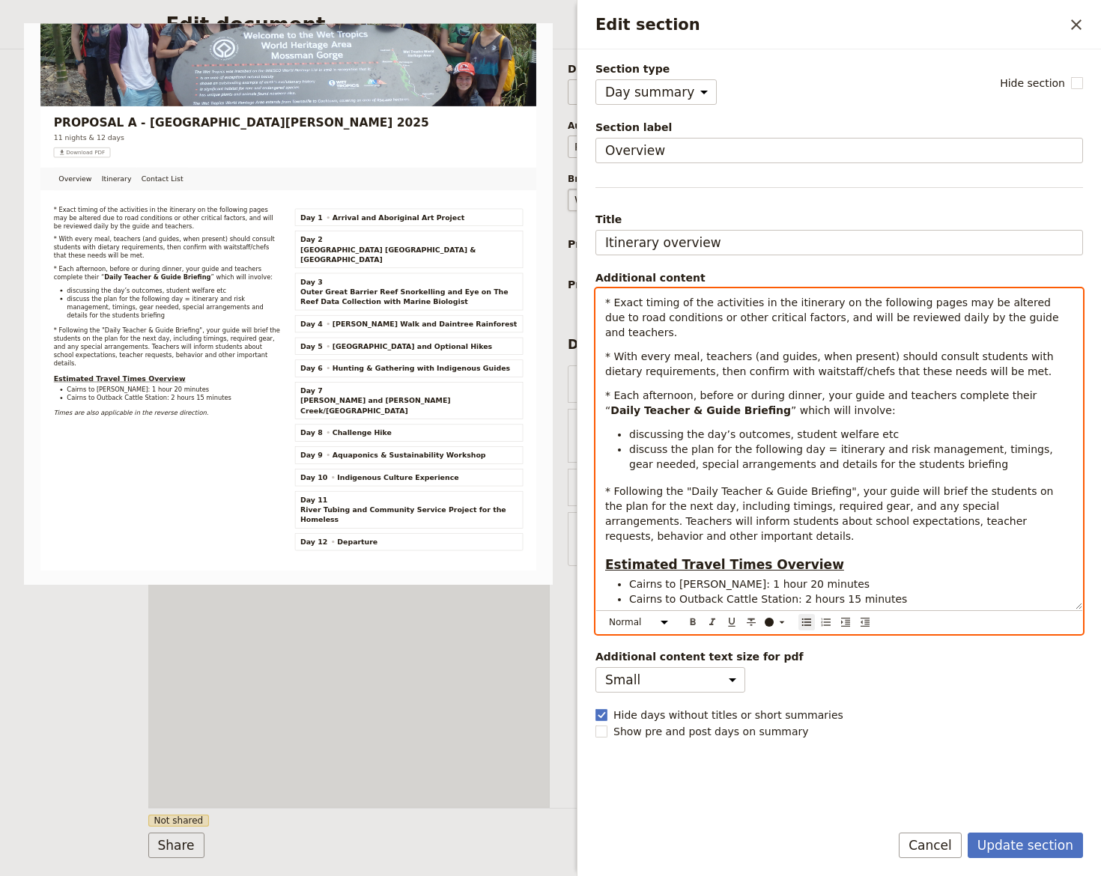
click at [988, 427] on li "discussing the day’s outcomes, student welfare etc" at bounding box center [851, 434] width 444 height 15
click at [729, 557] on span "Estimated Travel Times Overview" at bounding box center [724, 564] width 239 height 15
select select "paragraph"
drag, startPoint x: 627, startPoint y: 556, endPoint x: 891, endPoint y: 567, distance: 264.6
click at [891, 577] on ul "Cairns to Mossman: 1 hour 20 minutes Cairns to Outback Cattle Station: 2 hours …" at bounding box center [839, 592] width 468 height 30
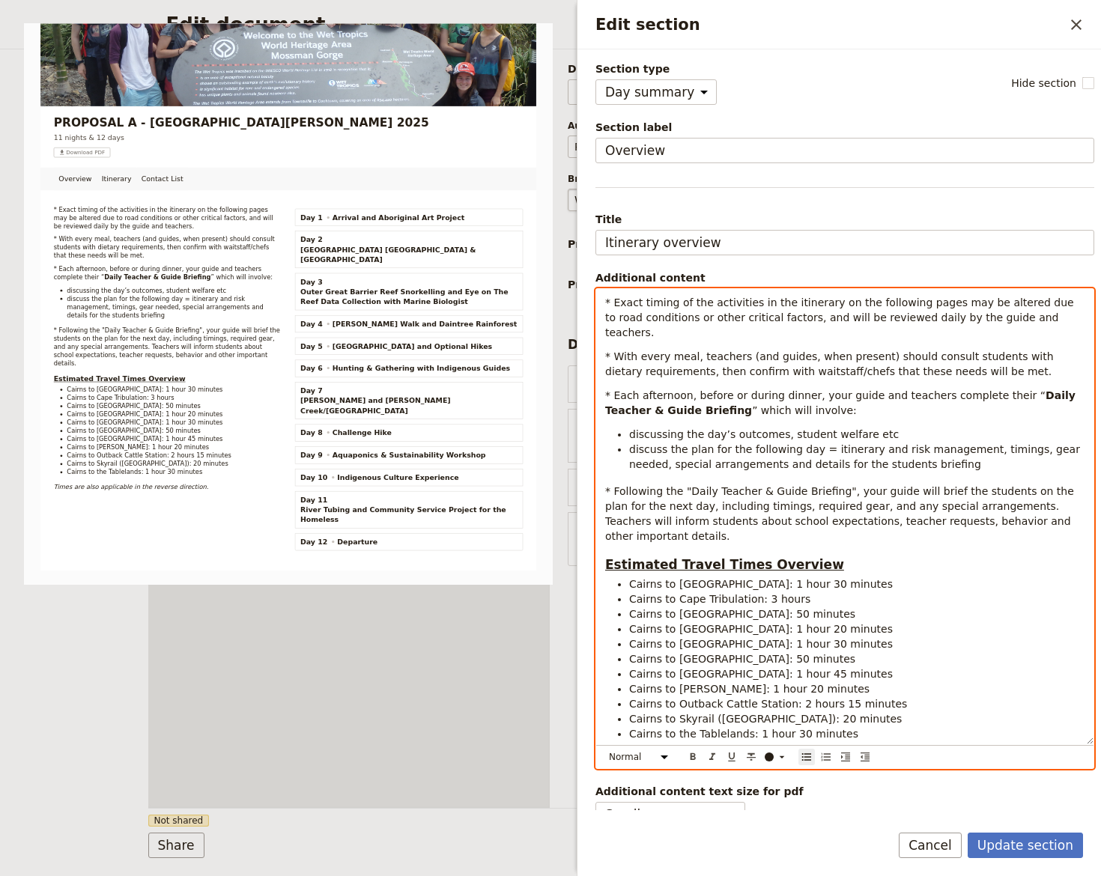
click at [773, 593] on span "Cairns to Cape Tribulation: 3 hours" at bounding box center [719, 599] width 181 height 12
click at [710, 608] on span "Cairns to [GEOGRAPHIC_DATA]: 50 minutes" at bounding box center [742, 614] width 226 height 12
drag, startPoint x: 626, startPoint y: 587, endPoint x: 825, endPoint y: 565, distance: 200.4
click at [837, 583] on ul "Cairns to Aquaponics Farm: 1 hour 30 minutes Cairns to Cape Tribulation: 3 hour…" at bounding box center [844, 659] width 479 height 165
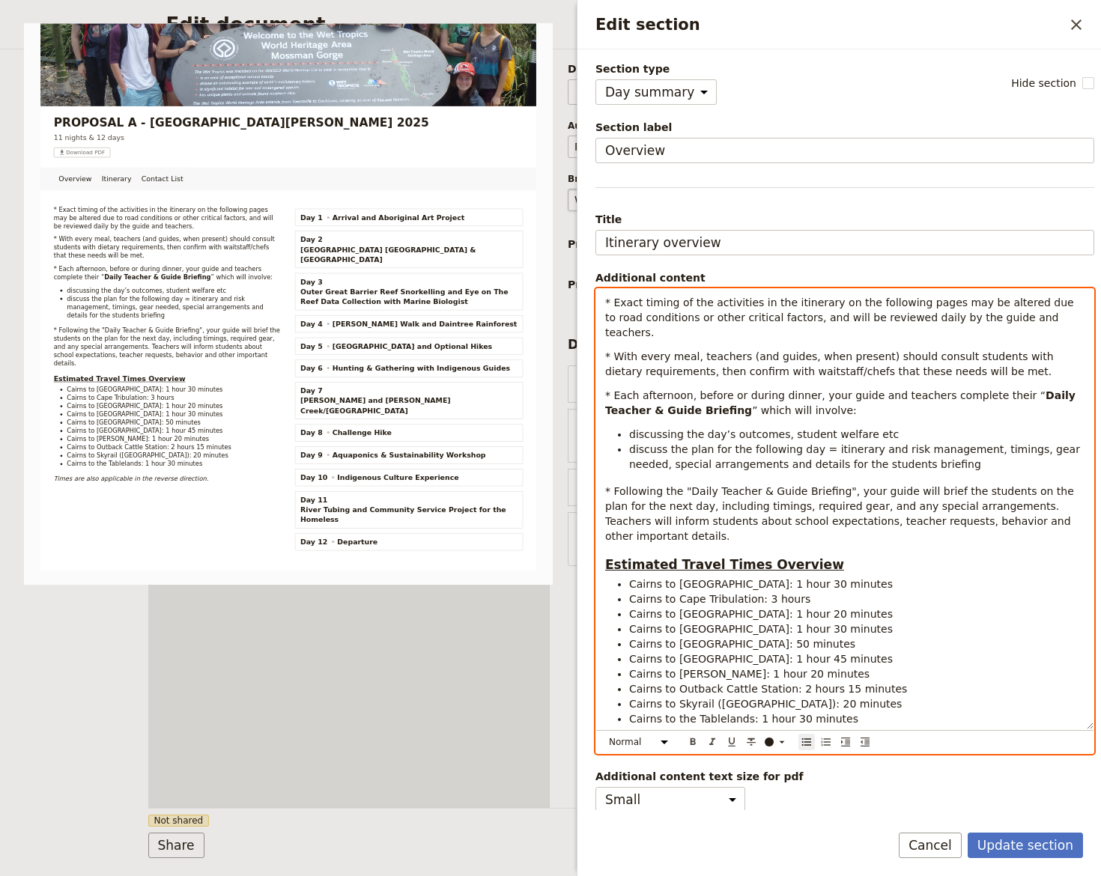
click at [749, 638] on span "Cairns to [GEOGRAPHIC_DATA]: 50 minutes" at bounding box center [742, 644] width 226 height 12
drag, startPoint x: 628, startPoint y: 630, endPoint x: 858, endPoint y: 616, distance: 230.3
click at [865, 633] on ul "Cairns to Aquaponics Farm: 1 hour 30 minutes Cairns to Cape Tribulation: 3 hour…" at bounding box center [844, 652] width 479 height 150
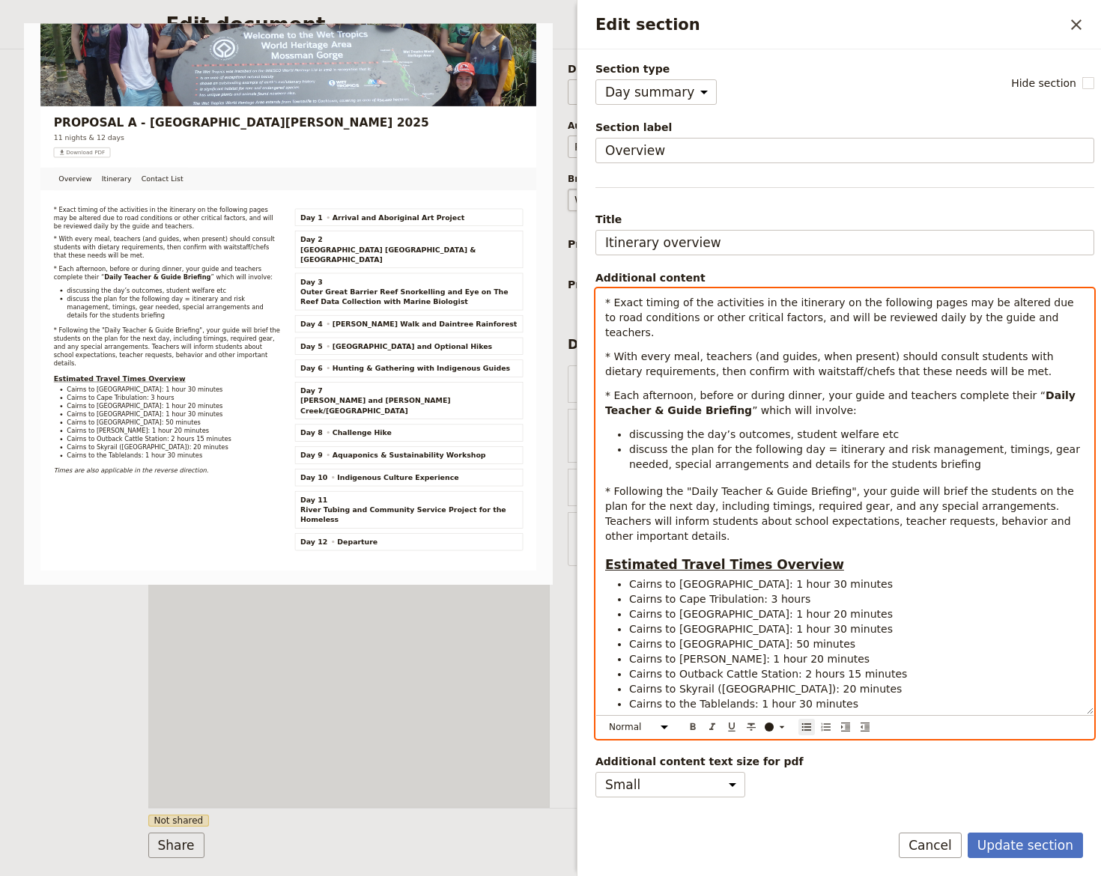
click at [633, 668] on span "Cairns to Outback Cattle Station: 2 hours 15 minutes" at bounding box center [768, 674] width 278 height 12
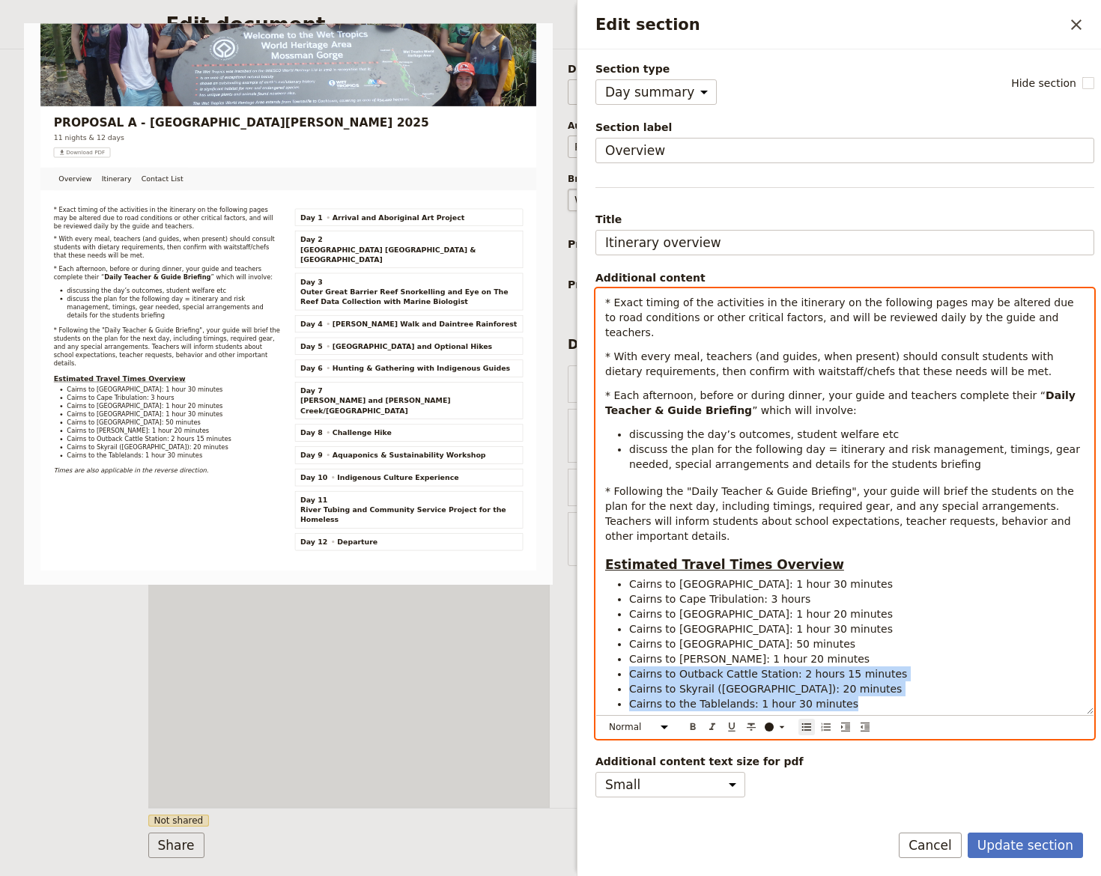
drag, startPoint x: 625, startPoint y: 644, endPoint x: 878, endPoint y: 669, distance: 254.3
click at [878, 669] on ul "Cairns to Aquaponics Farm: 1 hour 30 minutes Cairns to Cape Tribulation: 3 hour…" at bounding box center [844, 644] width 479 height 135
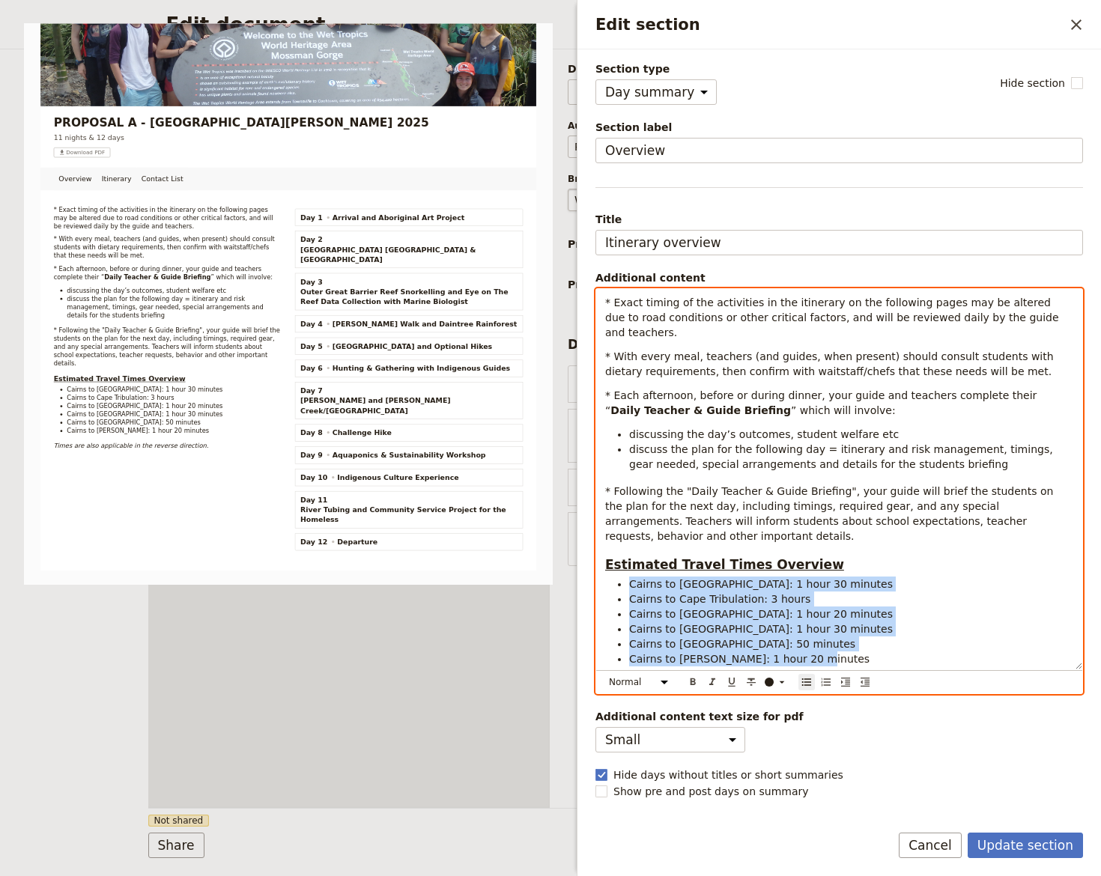
drag, startPoint x: 631, startPoint y: 553, endPoint x: 819, endPoint y: 604, distance: 195.5
click at [830, 627] on ul "Cairns to Aquaponics Farm: 1 hour 30 minutes Cairns to Cape Tribulation: 3 hour…" at bounding box center [839, 622] width 468 height 90
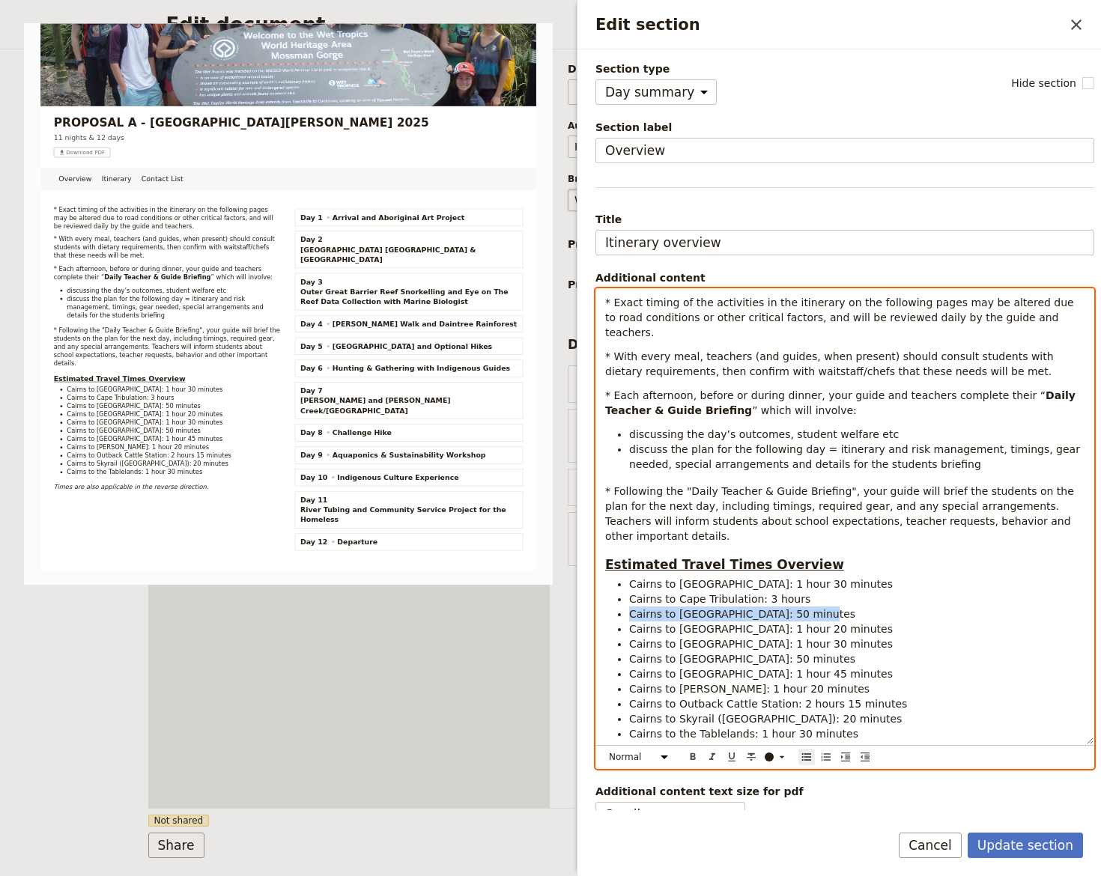
drag, startPoint x: 628, startPoint y: 580, endPoint x: 818, endPoint y: 583, distance: 189.5
click at [818, 583] on ul "Cairns to Aquaponics Farm: 1 hour 30 minutes Cairns to Cape Tribulation: 3 hour…" at bounding box center [844, 659] width 479 height 165
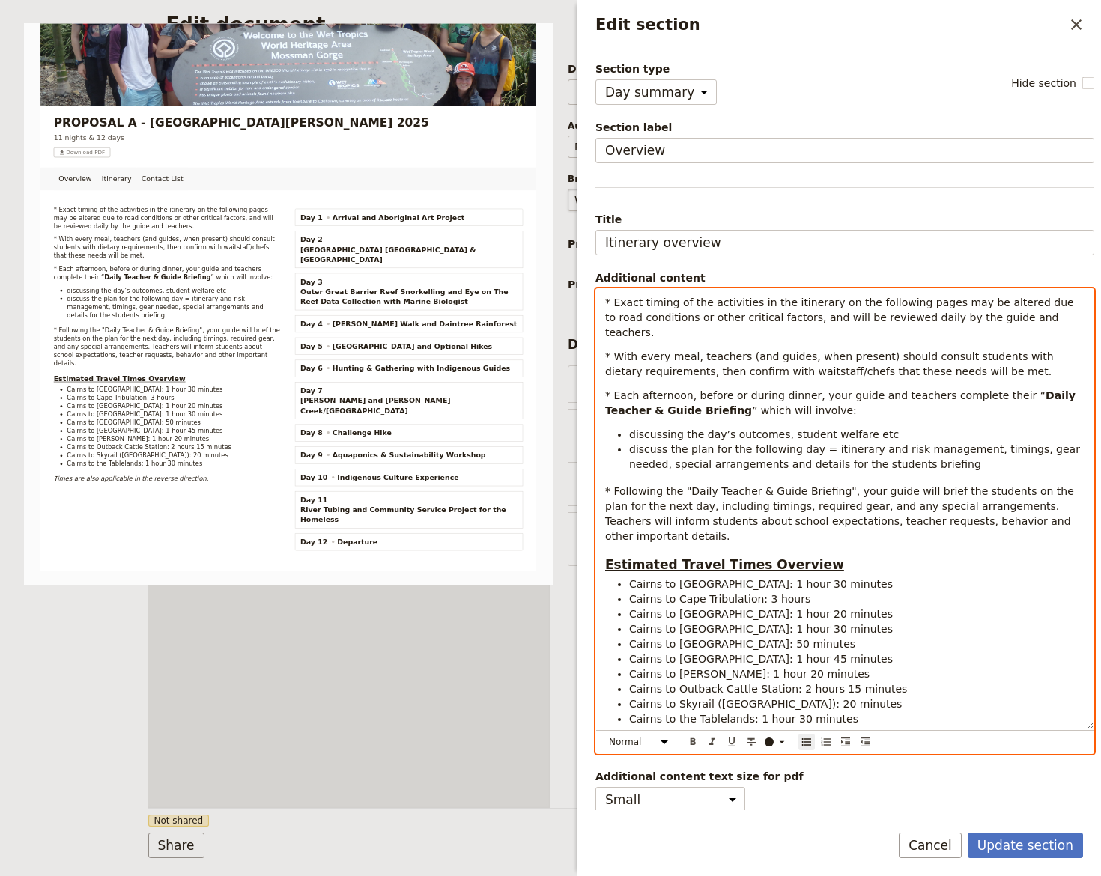
drag, startPoint x: 627, startPoint y: 629, endPoint x: 850, endPoint y: 627, distance: 223.2
click at [849, 627] on ul "Cairns to Aquaponics Farm: 1 hour 30 minutes Cairns to Cape Tribulation: 3 hour…" at bounding box center [844, 652] width 479 height 150
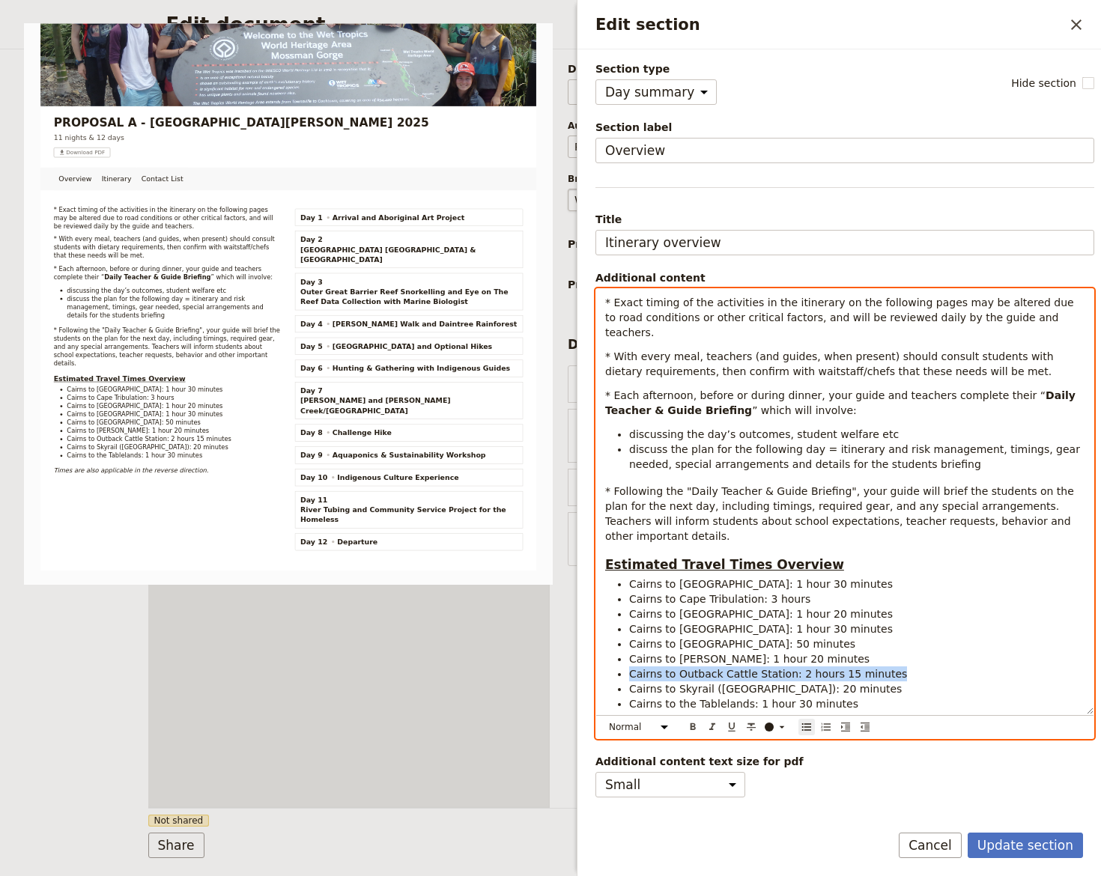
drag, startPoint x: 628, startPoint y: 645, endPoint x: 871, endPoint y: 643, distance: 243.4
click at [875, 649] on ul "Cairns to Aquaponics Farm: 1 hour 30 minutes Cairns to Cape Tribulation: 3 hour…" at bounding box center [844, 644] width 479 height 135
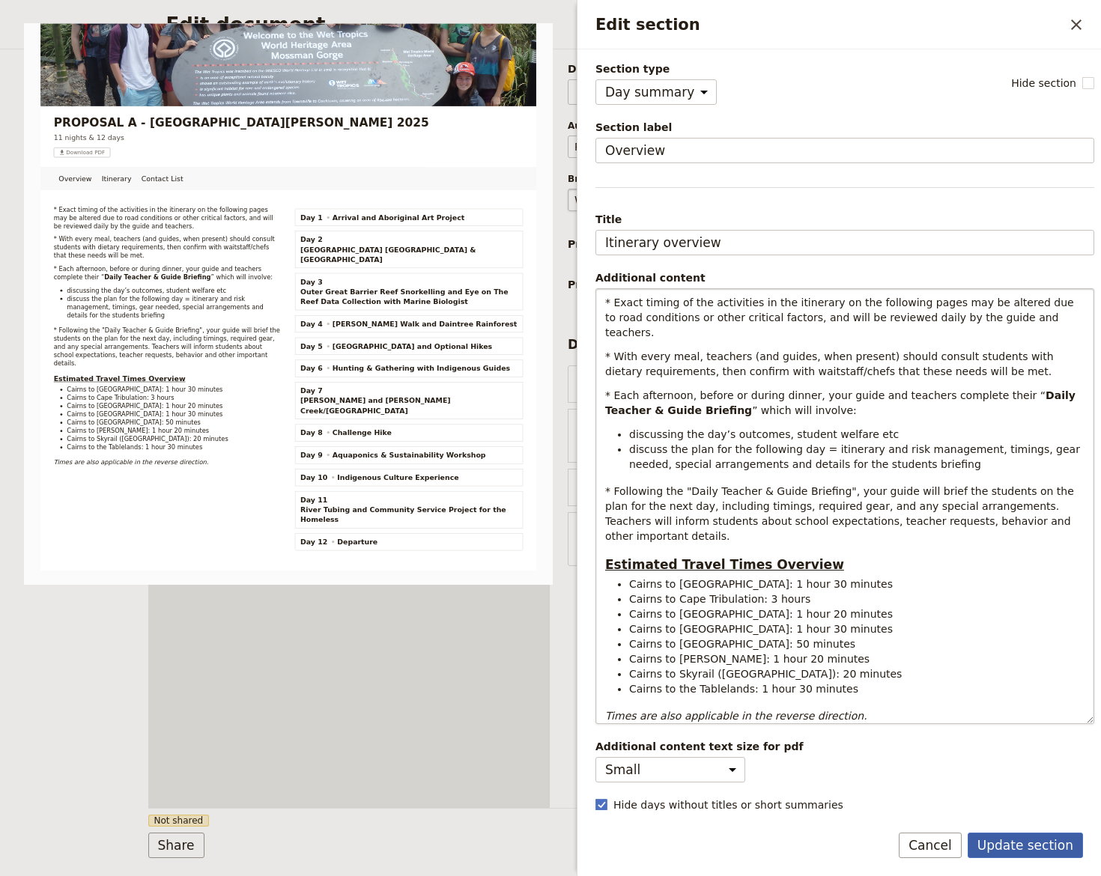
click at [1055, 846] on button "Update section" at bounding box center [1024, 845] width 115 height 25
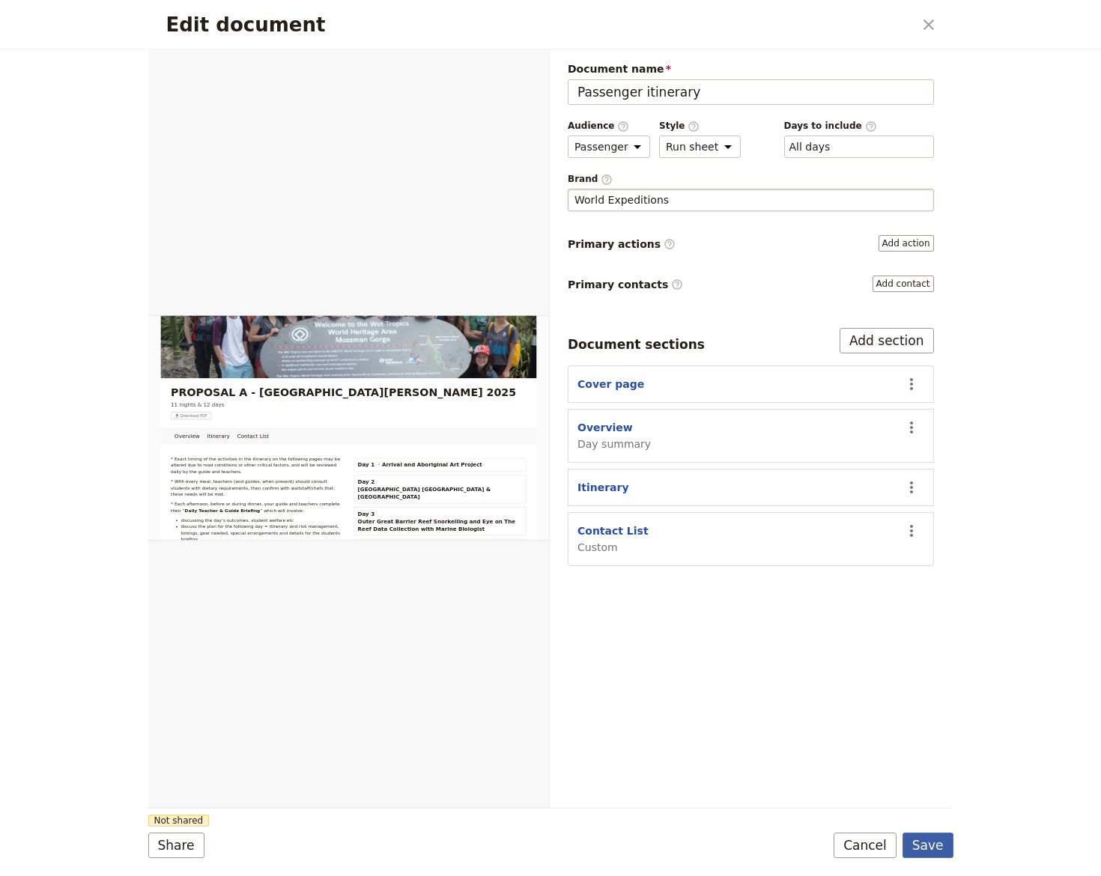
click at [940, 845] on button "Save" at bounding box center [927, 845] width 51 height 25
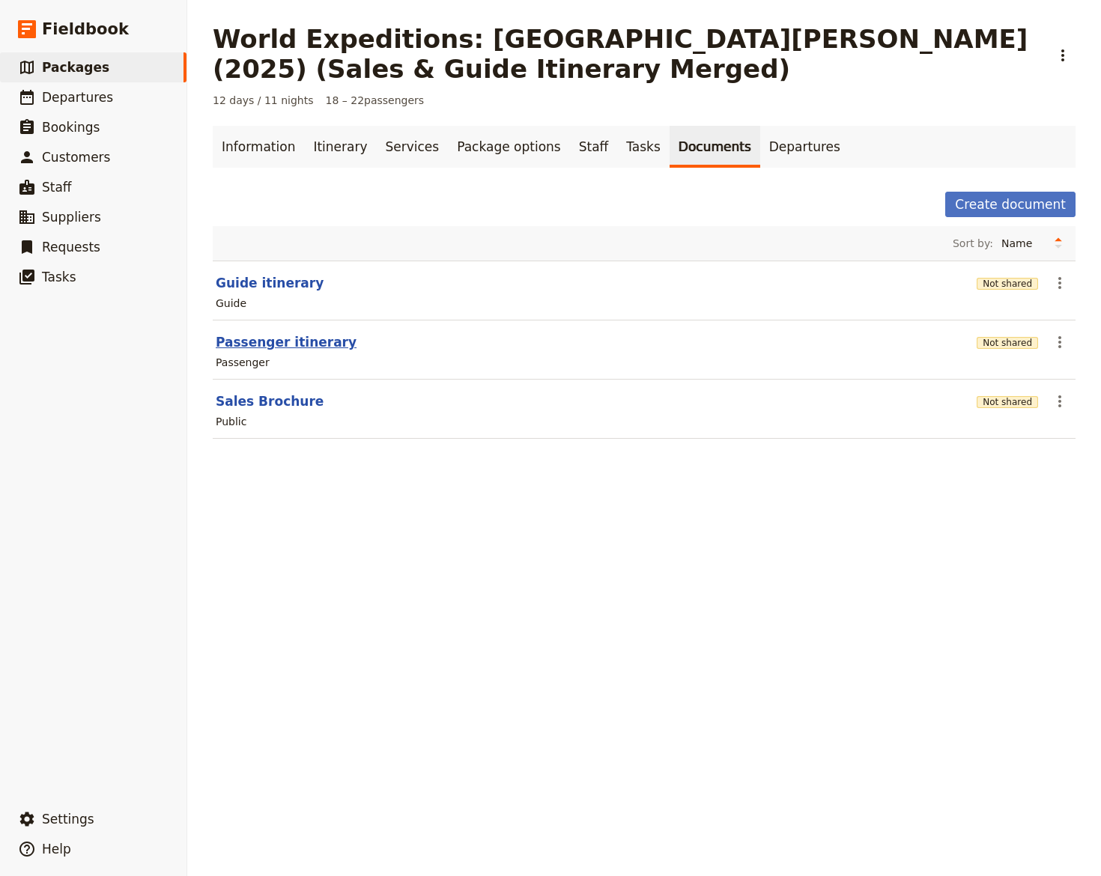
click at [306, 342] on button "Passenger itinerary" at bounding box center [286, 342] width 141 height 18
select select "PASSENGER"
select select "RUN_SHEET"
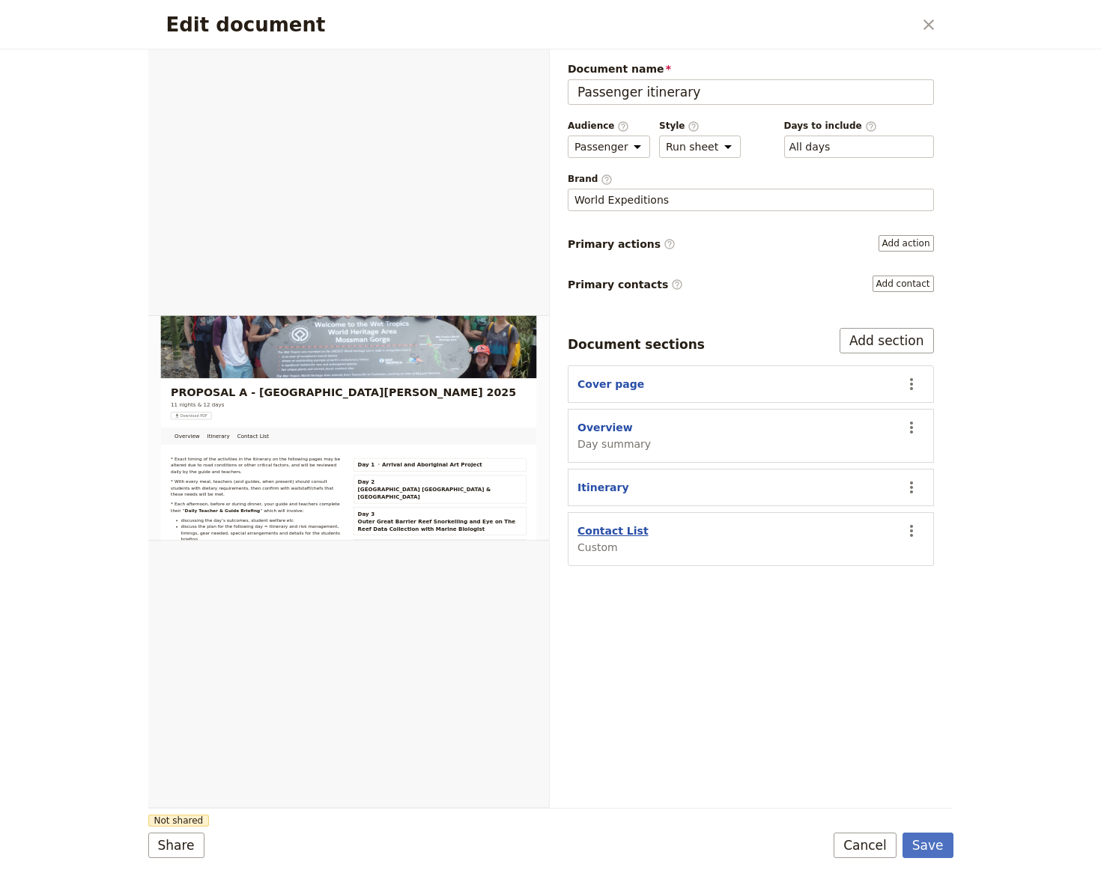
click at [603, 523] on button "Contact List" at bounding box center [612, 530] width 71 height 15
select select "CUSTOM"
select select "default"
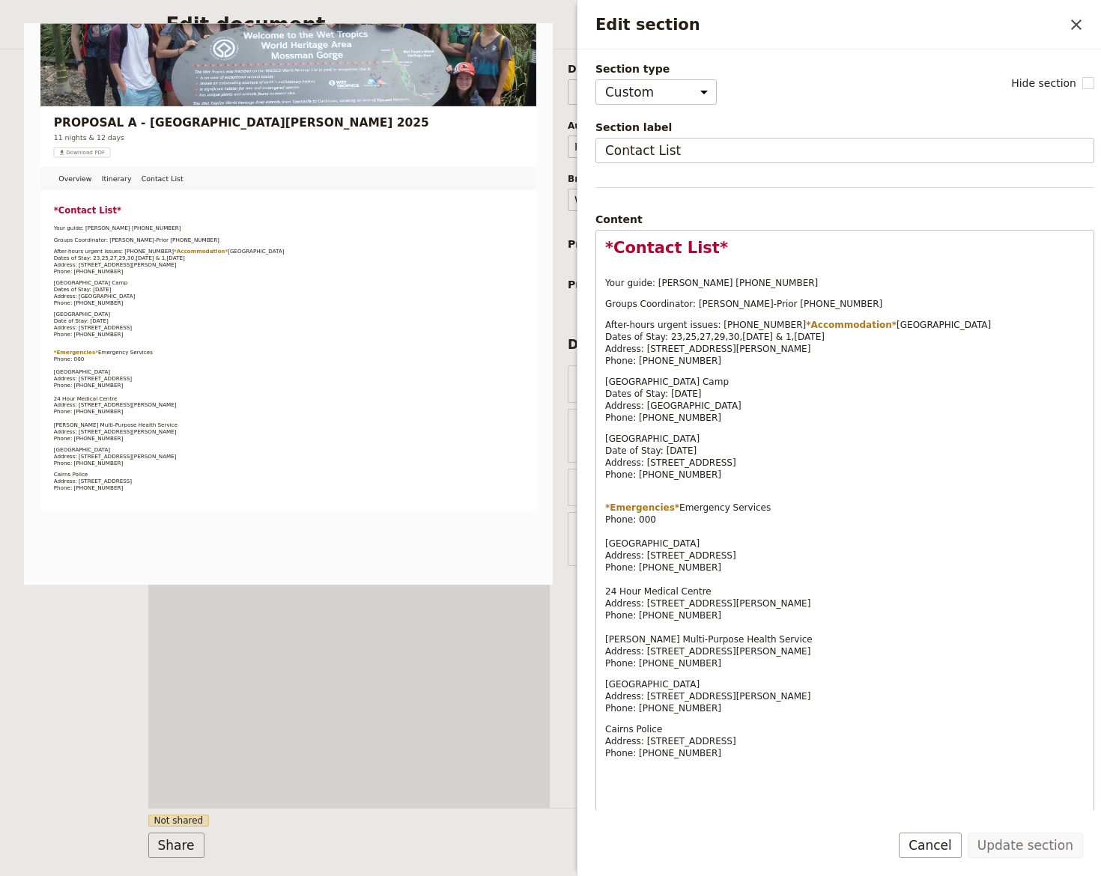
click at [602, 529] on div "Edit section ​ Section type Cover page Day summary Itinerary Custom Hide sectio…" at bounding box center [839, 438] width 524 height 876
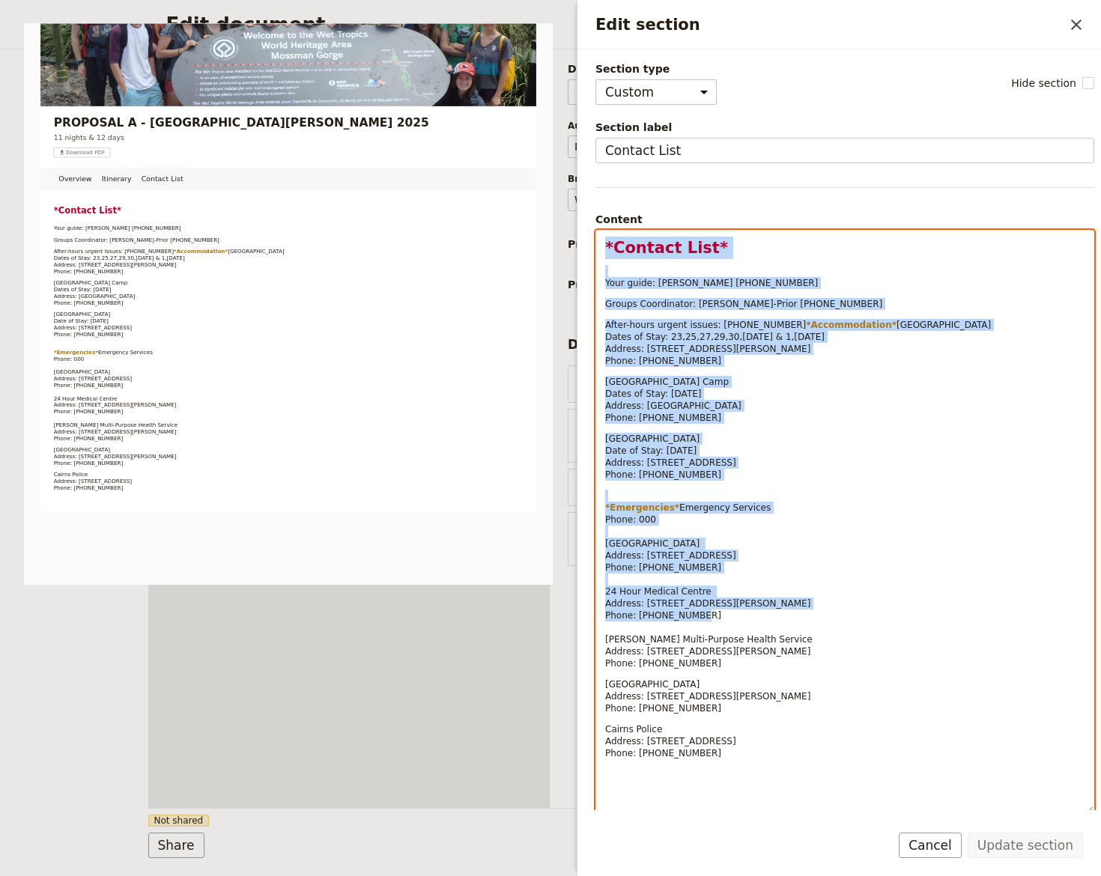
scroll to position [123, 0]
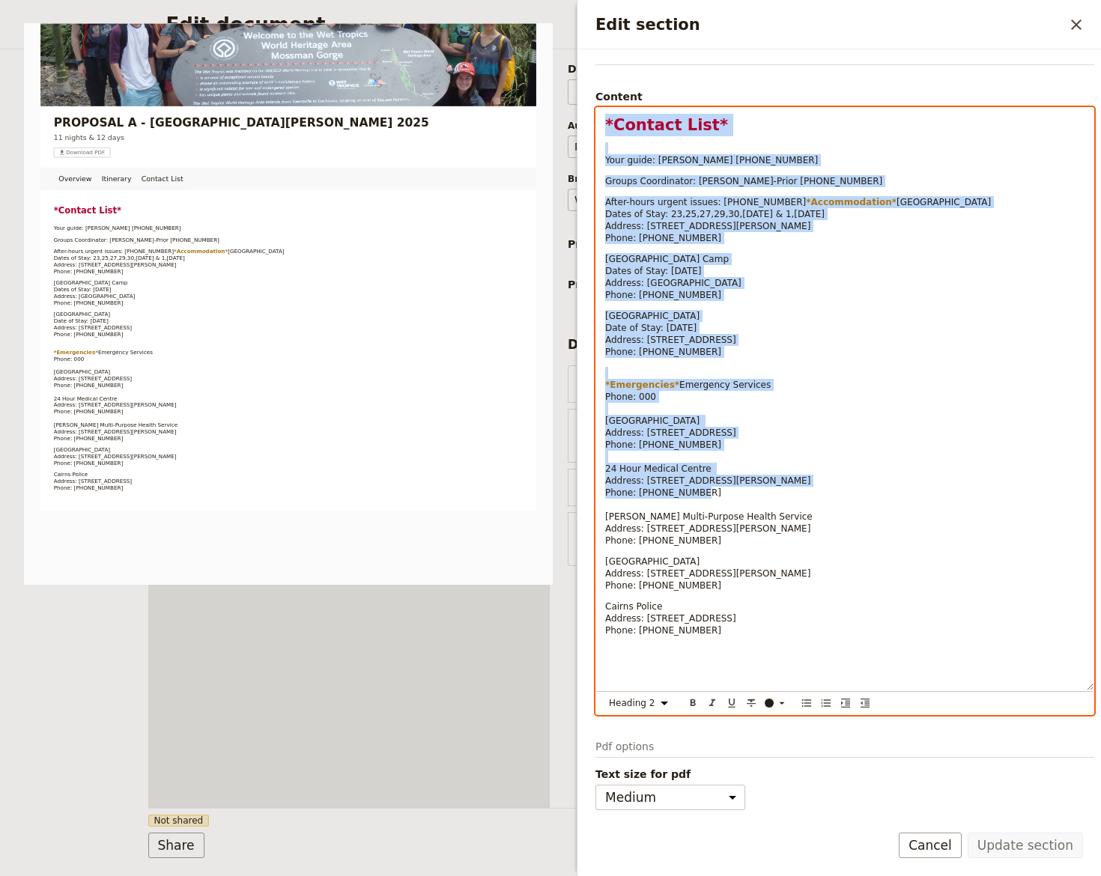
drag, startPoint x: 604, startPoint y: 246, endPoint x: 802, endPoint y: 849, distance: 635.1
click at [802, 849] on form "Section type Cover page Day summary Itinerary Custom Hide section Section label…" at bounding box center [838, 462] width 523 height 827
select select "paragraph"
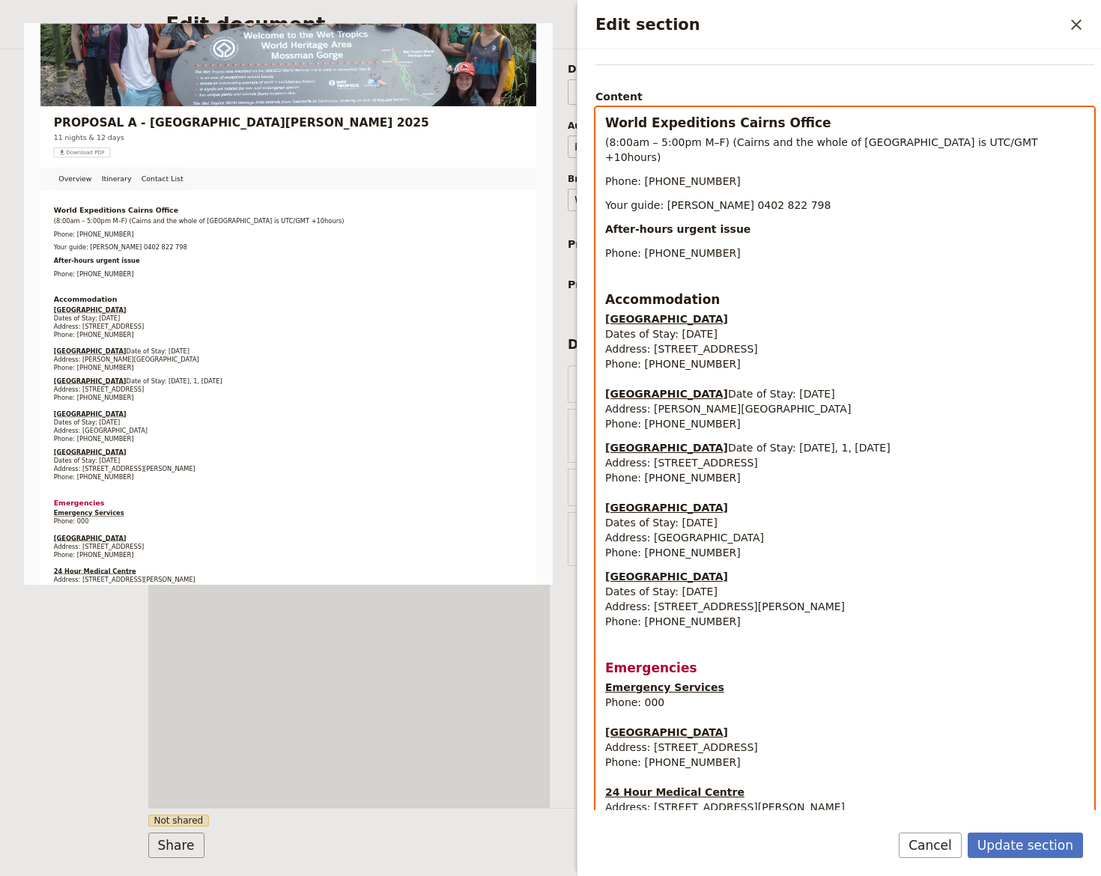
scroll to position [0, 0]
drag, startPoint x: 663, startPoint y: 187, endPoint x: 736, endPoint y: 193, distance: 73.6
click at [736, 198] on p "Your guide: Ashaya Snedden 0402 822 798" at bounding box center [844, 205] width 479 height 15
drag, startPoint x: 729, startPoint y: 188, endPoint x: 801, endPoint y: 187, distance: 72.6
click at [801, 198] on p "Your guide: Kate Flanagan 0402 822 798" at bounding box center [844, 205] width 479 height 15
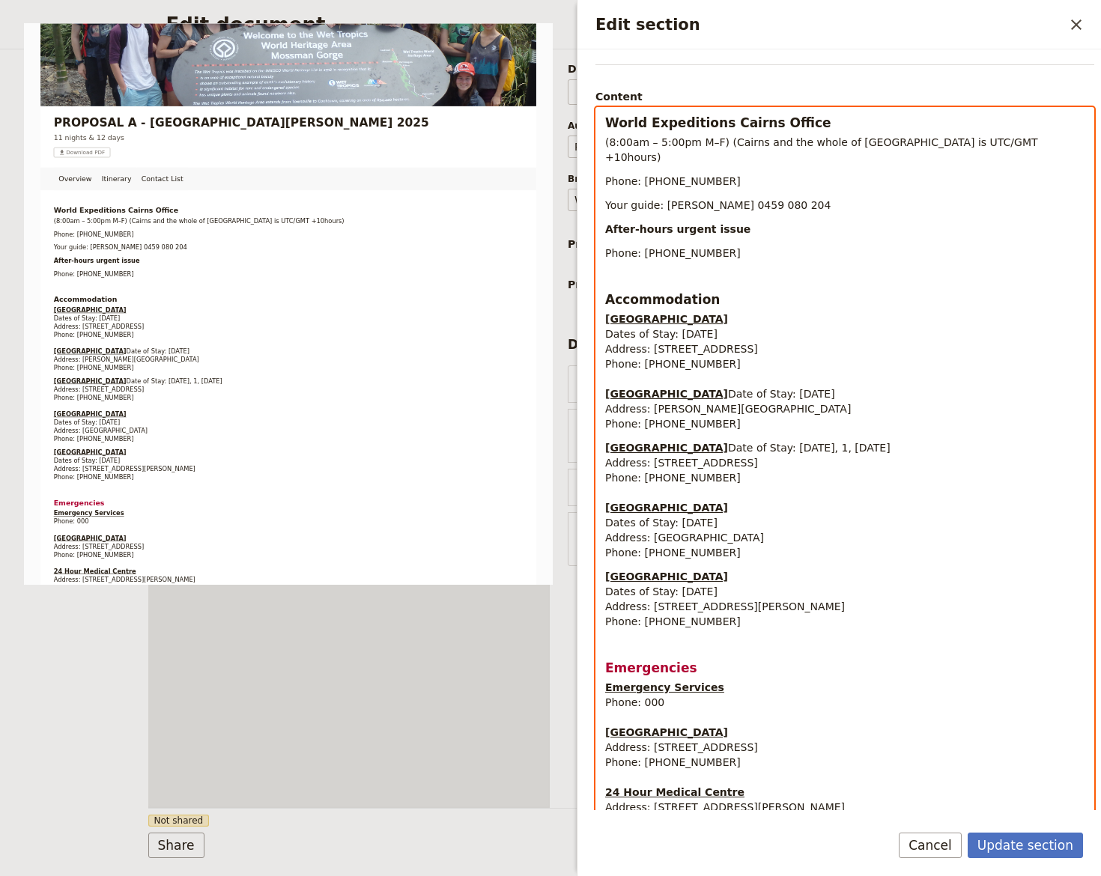
click at [737, 343] on span "Address: 166-172 Grafton Street, Cairns QLD 4870" at bounding box center [681, 349] width 153 height 12
click at [675, 328] on span "Dates of Stay: 28 July 2025" at bounding box center [661, 334] width 112 height 12
drag, startPoint x: 672, startPoint y: 317, endPoint x: 702, endPoint y: 319, distance: 29.3
click at [702, 328] on span "Dates of Stay: 28 July 2025" at bounding box center [661, 334] width 112 height 12
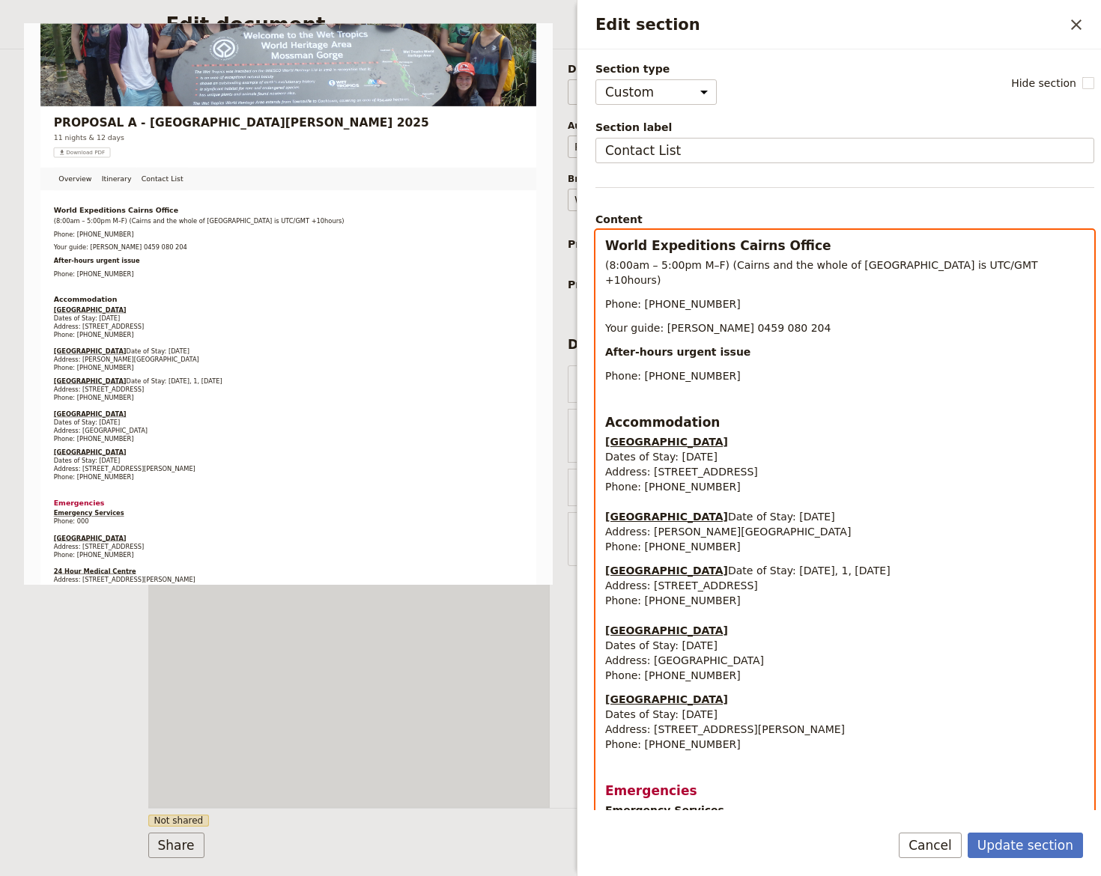
click at [690, 451] on span "Dates of Stay: 28 July 2025" at bounding box center [661, 457] width 112 height 12
click at [678, 451] on span "Dates of Stay: 28 July 2025" at bounding box center [661, 457] width 112 height 12
click at [671, 451] on span "Dates of Stay: 28 July 2025" at bounding box center [661, 457] width 112 height 12
drag, startPoint x: 671, startPoint y: 440, endPoint x: 702, endPoint y: 442, distance: 30.8
click at [702, 451] on span "Dates of Stay: 28 July 2025" at bounding box center [661, 457] width 112 height 12
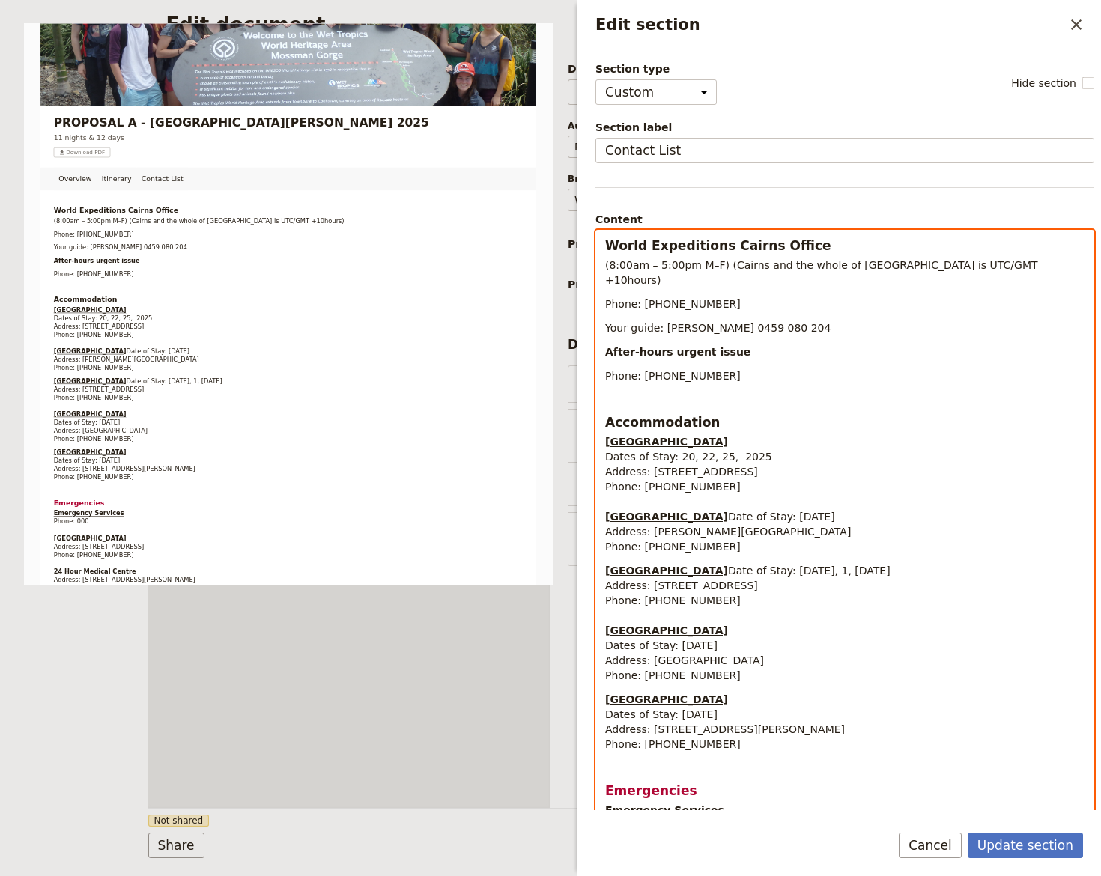
click at [719, 451] on span "Dates of Stay: 20, 22, 25, 2025" at bounding box center [688, 457] width 167 height 12
click at [779, 486] on p "Coral Tree Inn Dates of Stay: 20, 22, 25, 28, 29, 30 October 2025 Address: 166-…" at bounding box center [844, 494] width 479 height 120
click at [650, 508] on p "Coral Tree Inn Dates of Stay: 20, 22, 25, 28, 29, 30 October 2025 Address: 166-…" at bounding box center [844, 494] width 479 height 120
drag, startPoint x: 604, startPoint y: 647, endPoint x: 729, endPoint y: 684, distance: 130.5
click at [729, 684] on div "World Expeditions Cairns Office (8:00am – 5:00pm M–F) (Cairns and the whole of …" at bounding box center [844, 662] width 497 height 863
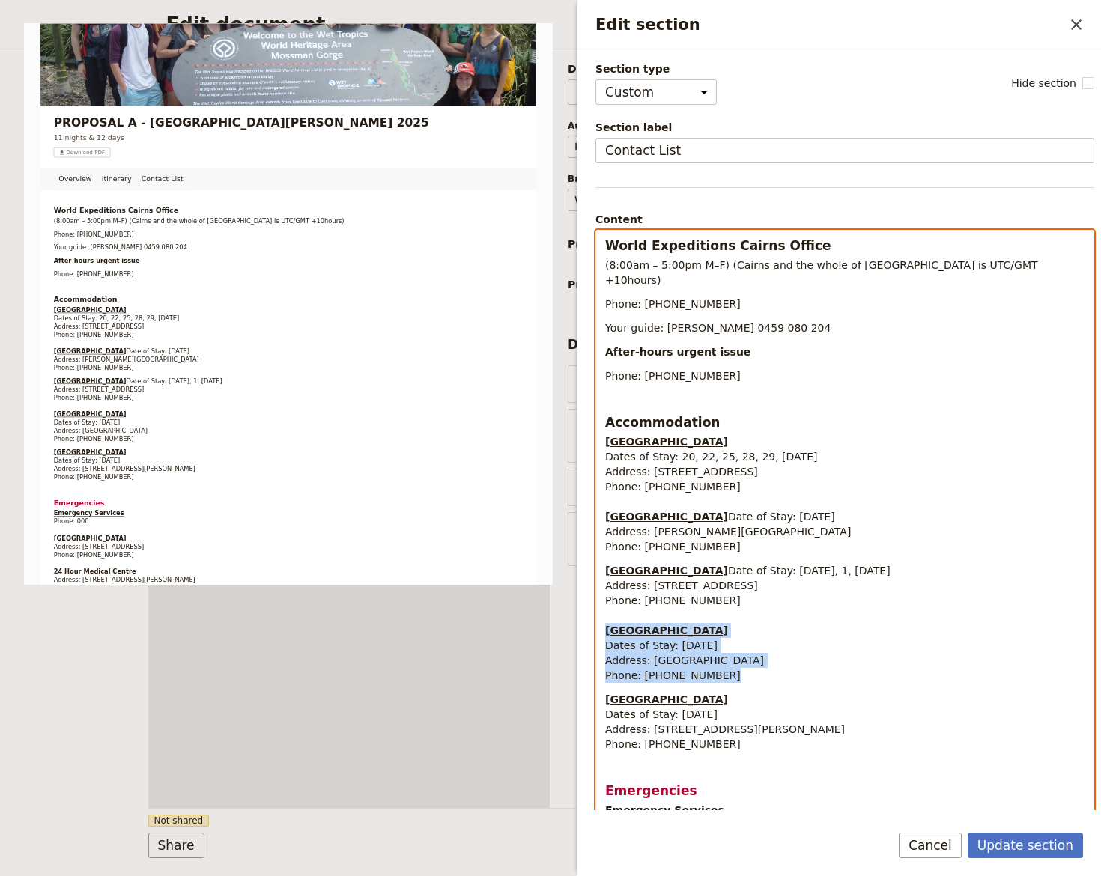
copy p "Fitzroy Island Camp Dates of Stay: 31 July 2025 Address: Fitzroy Island, QLD 48…"
drag, startPoint x: 604, startPoint y: 503, endPoint x: 714, endPoint y: 541, distance: 117.2
click at [714, 541] on div "World Expeditions Cairns Office (8:00am – 5:00pm M–F) (Cairns and the whole of …" at bounding box center [844, 662] width 497 height 863
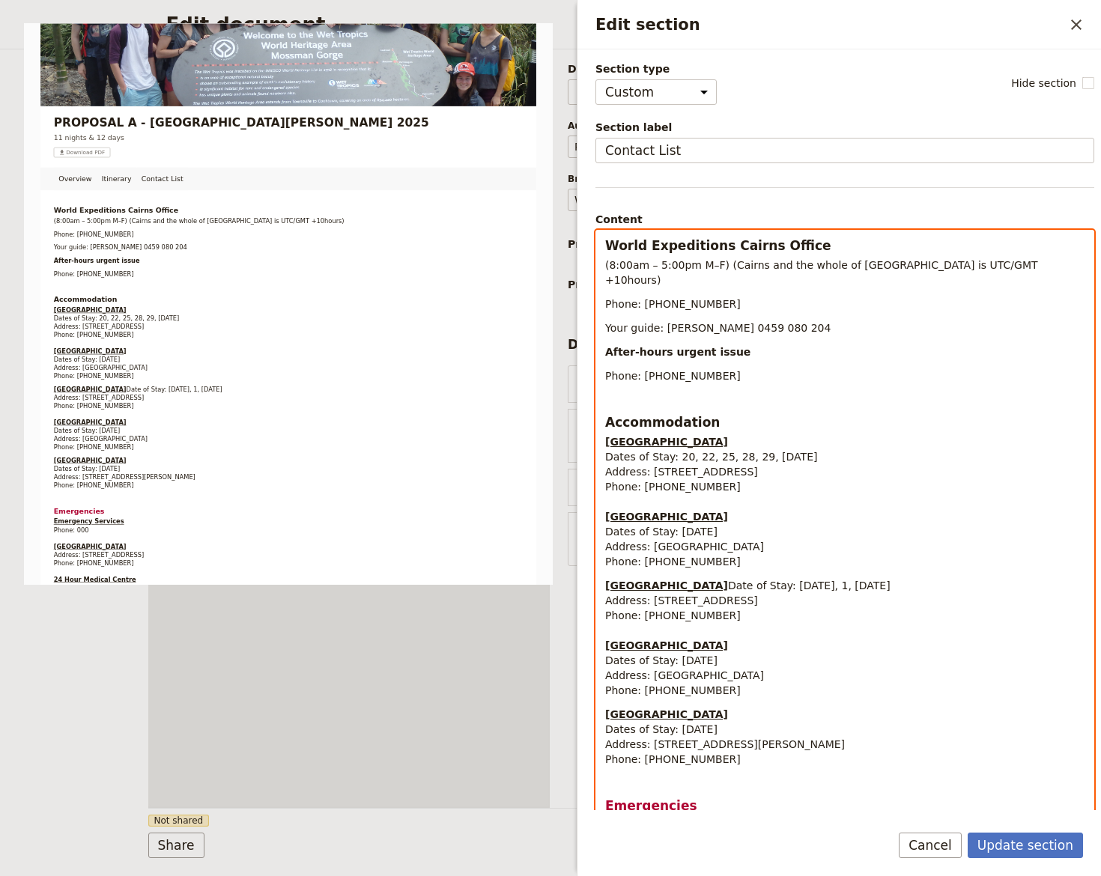
click at [675, 526] on span "Dates of Stay: 31 July 2025" at bounding box center [661, 532] width 112 height 12
click at [693, 526] on span "Dates of Stay: 21 July 2025" at bounding box center [661, 532] width 112 height 12
click at [639, 580] on strong "Seville Mercy Centre" at bounding box center [666, 586] width 123 height 12
drag, startPoint x: 605, startPoint y: 571, endPoint x: 708, endPoint y: 568, distance: 103.4
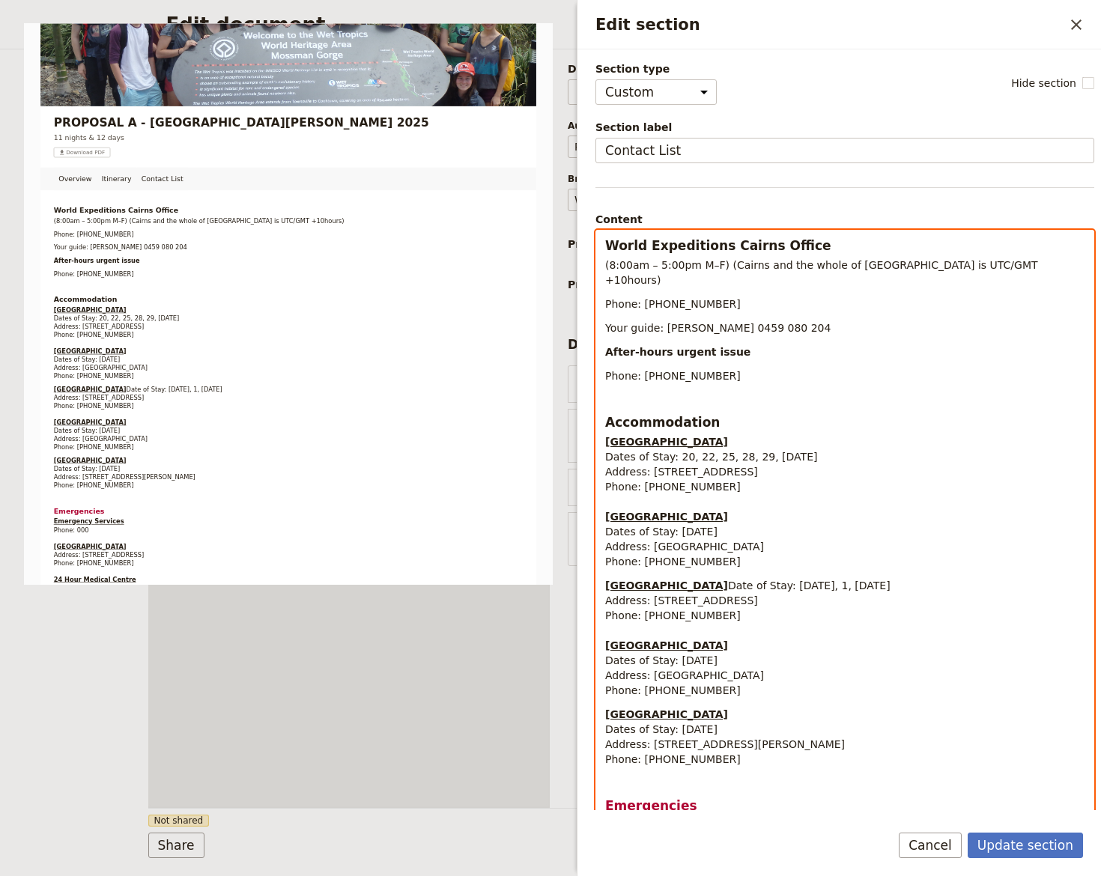
click at [708, 578] on p "Seville Mercy Centre Date of Stay: 30 July, 1, 2 August 2025 Address: 35 Bauhin…" at bounding box center [844, 638] width 479 height 120
drag, startPoint x: 606, startPoint y: 571, endPoint x: 650, endPoint y: 533, distance: 57.9
click at [649, 578] on p "Daint Date of Stay: 30 July, 1, 2 August 2025 Address: 35 Bauhinia Avenue, Earl…" at bounding box center [844, 638] width 479 height 120
drag, startPoint x: 669, startPoint y: 586, endPoint x: 687, endPoint y: 580, distance: 18.7
click at [704, 580] on span "Date of Stay: 30 July, 1, 2 August 2025 Address: 35 Bauhinia Avenue, Earlville …" at bounding box center [747, 601] width 285 height 42
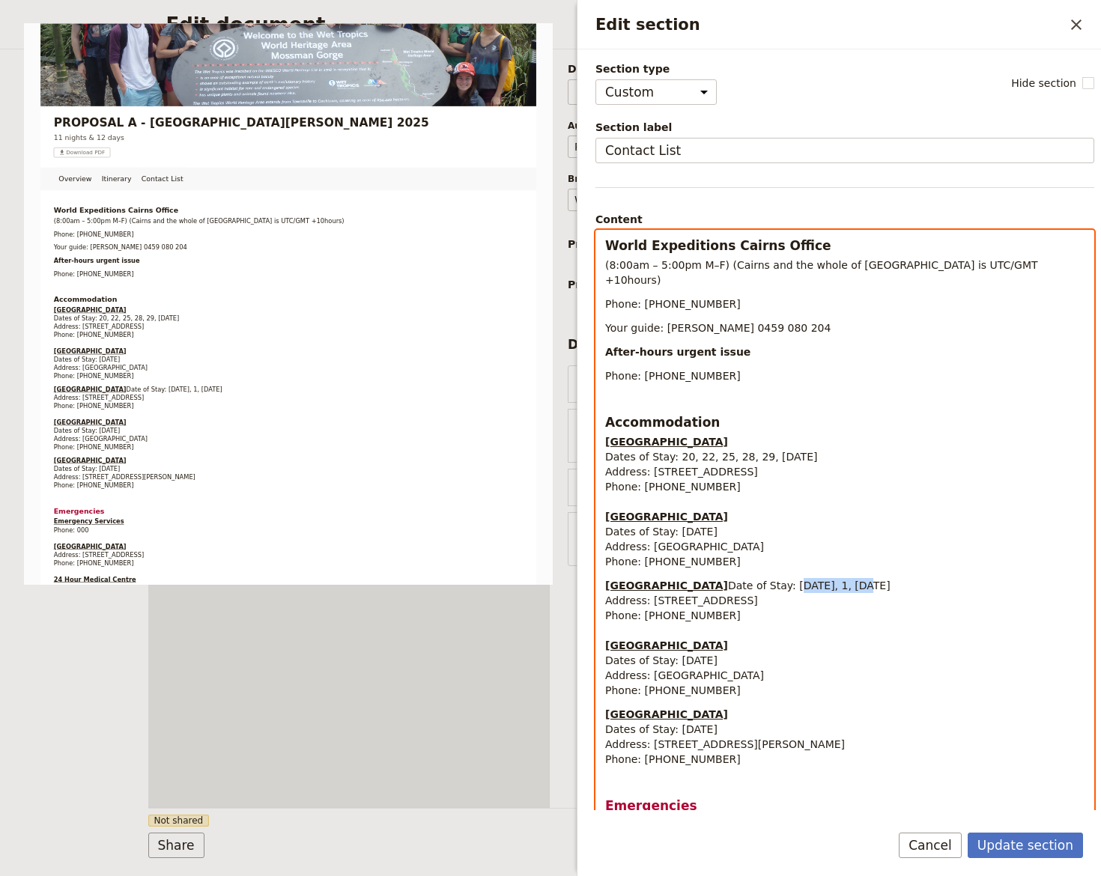
drag, startPoint x: 666, startPoint y: 583, endPoint x: 720, endPoint y: 584, distance: 53.2
click at [720, 584] on span "Date of Stay: 30 July, 1, 2 August 2025 Address: 35 Bauhinia Avenue, Earlville …" at bounding box center [747, 601] width 285 height 42
click at [712, 580] on span "Date of Stay: 23, 24 August 2025 Address: 35 Bauhinia Avenue, Earlville QLD 487…" at bounding box center [729, 601] width 249 height 42
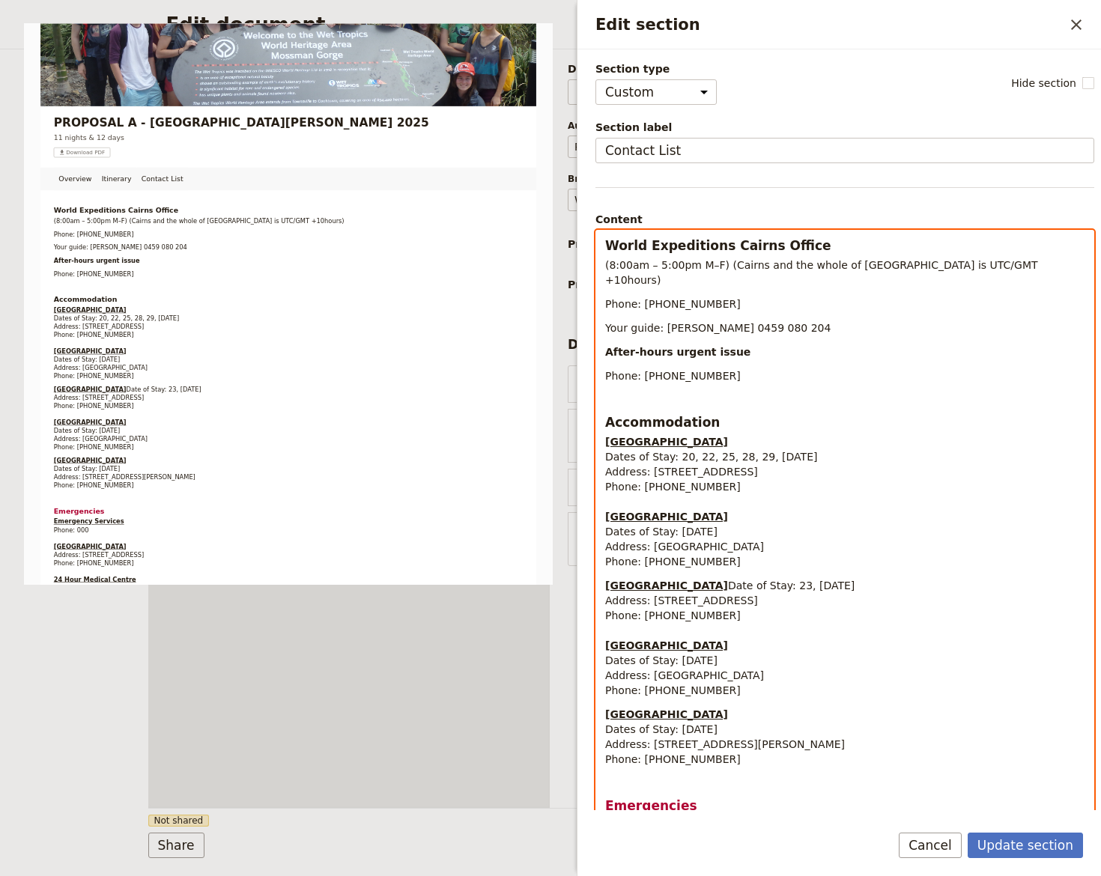
click at [626, 606] on span "Date of Stay: 23, 24 October 2025 Address: 35 Bauhinia Avenue, Earlville QLD 48…" at bounding box center [729, 601] width 249 height 42
drag, startPoint x: 648, startPoint y: 599, endPoint x: 833, endPoint y: 593, distance: 185.1
click at [833, 593] on p "Daintree Rainforest Observatory & Research Station Date of Stay: 23, 24 October…" at bounding box center [844, 638] width 479 height 120
drag, startPoint x: 639, startPoint y: 616, endPoint x: 708, endPoint y: 627, distance: 69.8
click at [708, 627] on p "Daintree Rainforest Observatory & Research Station Date of Stay: 23, 24 October…" at bounding box center [844, 638] width 479 height 120
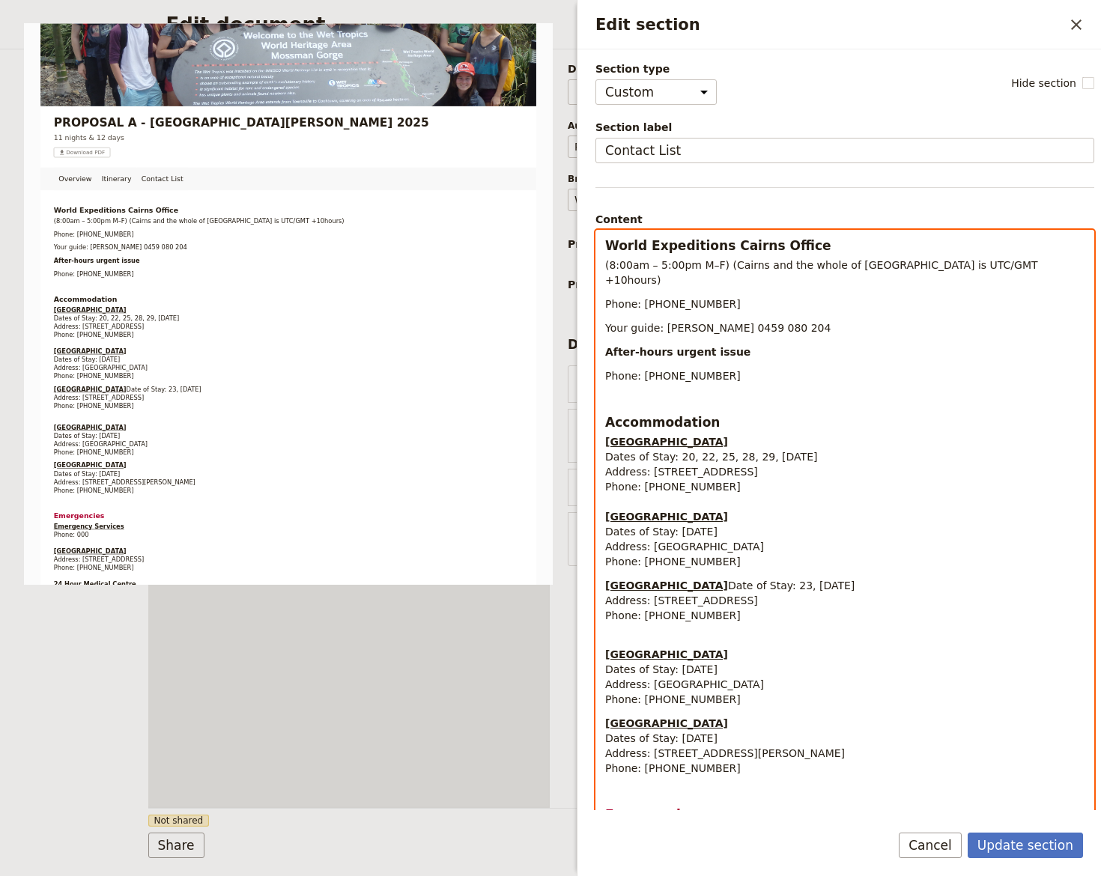
click at [616, 637] on p "Fitzroy Island Camp Dates of Stay: 31 July 2025 Address: Fitzroy Island, QLD 48…" at bounding box center [844, 669] width 479 height 75
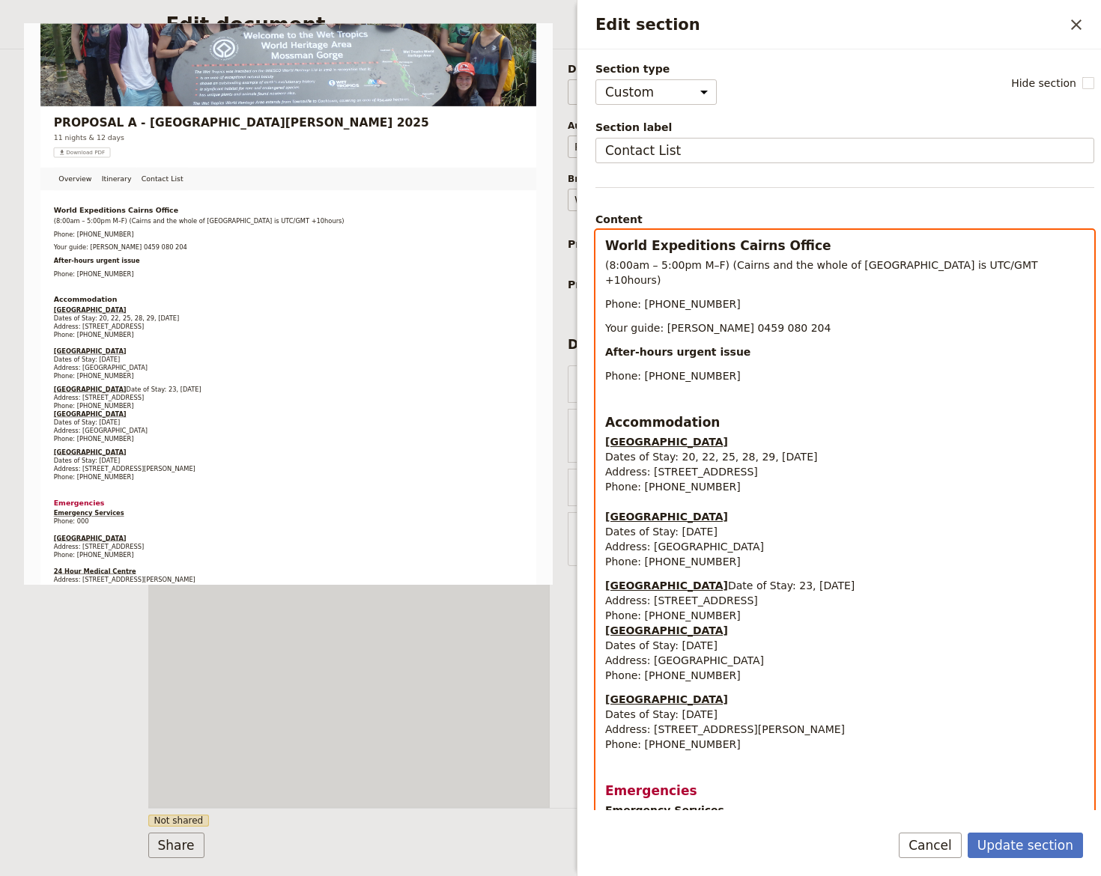
drag, startPoint x: 604, startPoint y: 631, endPoint x: 735, endPoint y: 656, distance: 132.6
click at [736, 657] on div "World Expeditions Cairns Office (8:00am – 5:00pm M–F) (Cairns and the whole of …" at bounding box center [844, 655] width 497 height 848
click at [701, 636] on strong "Fitzroy Island Camp" at bounding box center [666, 631] width 123 height 12
click at [627, 633] on strong "Fitzroy Island Camp" at bounding box center [666, 631] width 123 height 12
drag, startPoint x: 604, startPoint y: 631, endPoint x: 696, endPoint y: 635, distance: 92.2
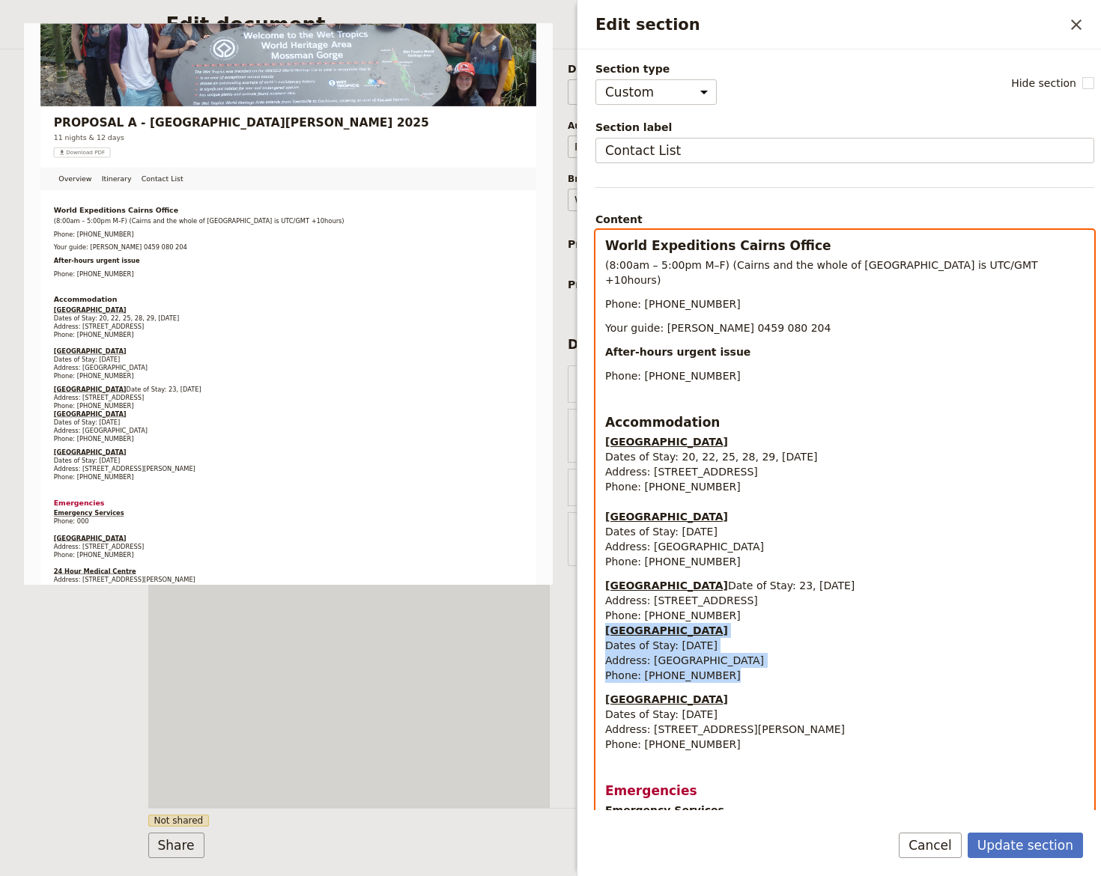
click at [735, 669] on div "World Expeditions Cairns Office (8:00am – 5:00pm M–F) (Cairns and the whole of …" at bounding box center [844, 655] width 497 height 848
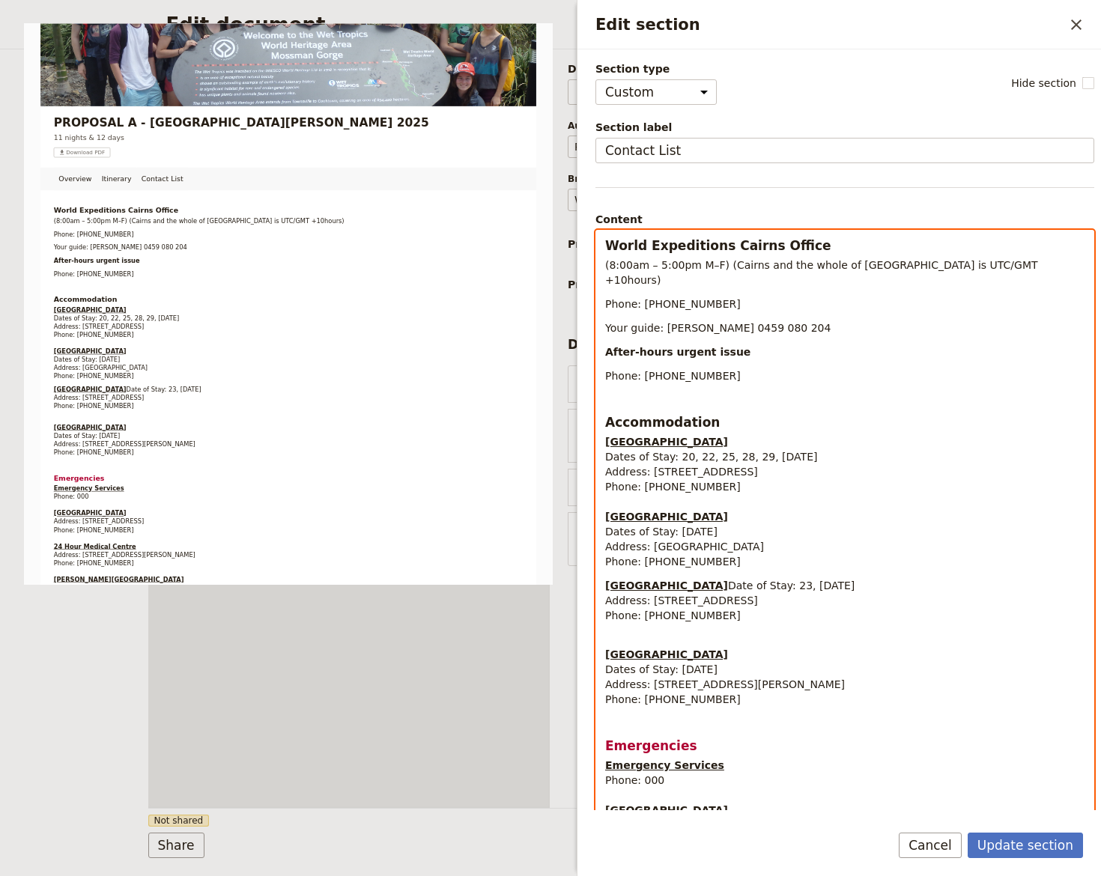
click at [621, 557] on div "World Expeditions Cairns Office (8:00am – 5:00pm M–F) (Cairns and the whole of …" at bounding box center [844, 632] width 497 height 803
click at [632, 481] on p "Coral Tree Inn Dates of Stay: 20, 22, 25, 28, 29, 30 October 2025 Address: 166-…" at bounding box center [844, 501] width 479 height 135
click at [614, 710] on div "World Expeditions Cairns Office (8:00am – 5:00pm M–F) (Cairns and the whole of …" at bounding box center [844, 632] width 497 height 803
select select "paragraph"
click at [614, 637] on p "Daintree Rainforest Observatory & Research Station Date of Stay: 23, 24 October…" at bounding box center [844, 608] width 479 height 60
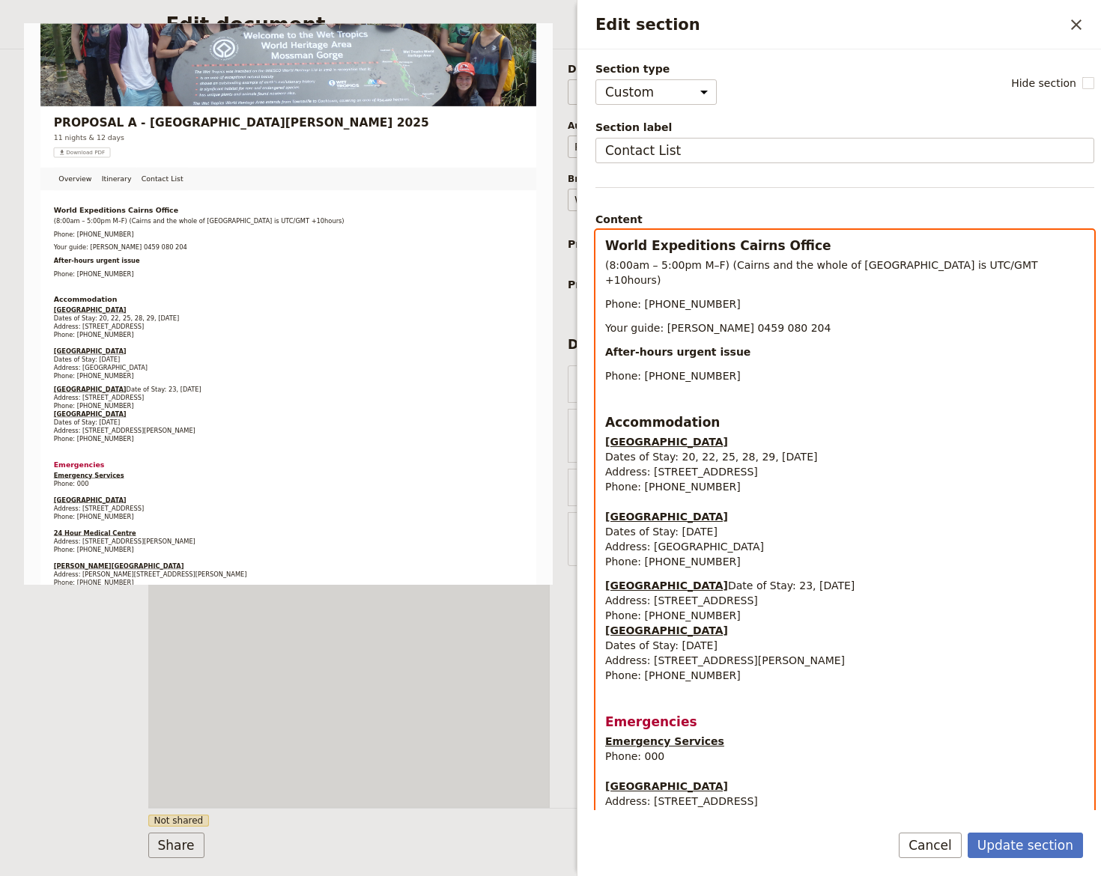
click at [617, 484] on p "Coral Tree Inn Dates of Stay: 20, 22, 25, 28, 29, 30 October 2025 Address: 166-…" at bounding box center [844, 501] width 479 height 135
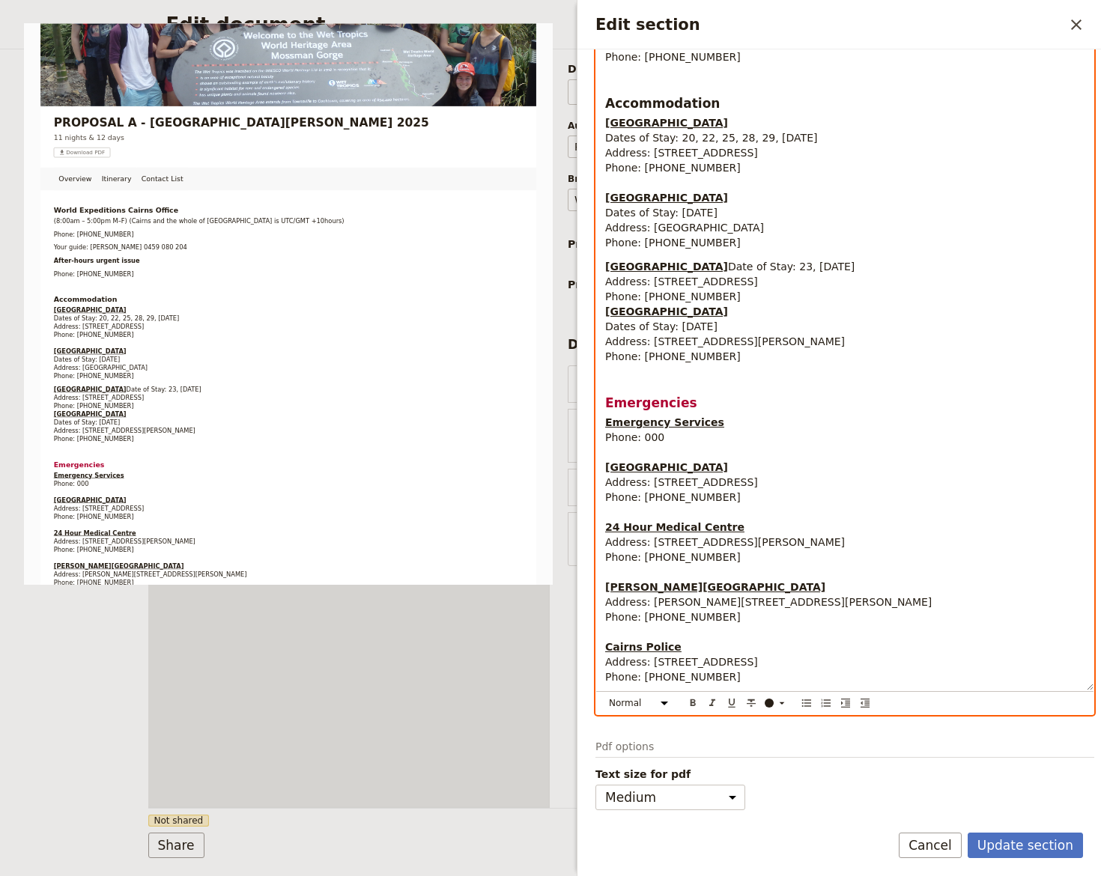
click at [723, 297] on p "Daintree Rainforest Observatory & Research Station Date of Stay: 23, 24 October…" at bounding box center [844, 311] width 479 height 105
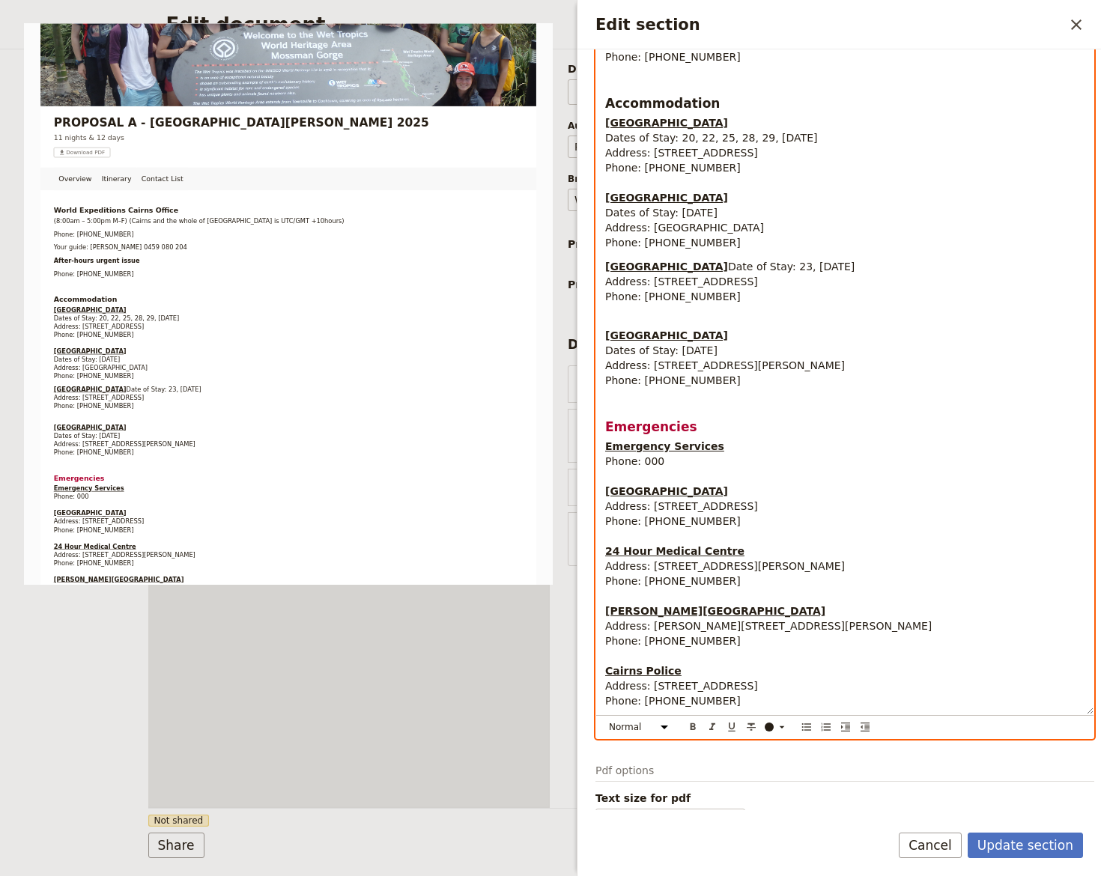
scroll to position [343, 0]
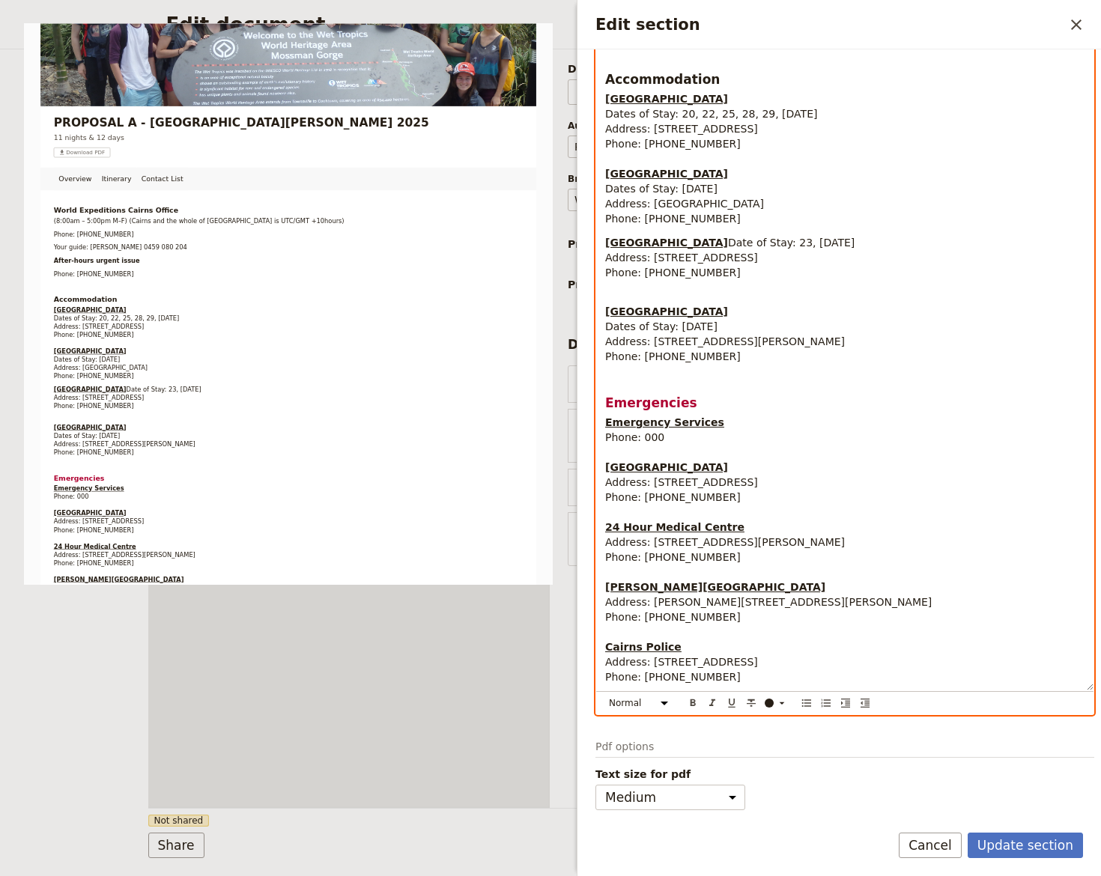
drag, startPoint x: 708, startPoint y: 269, endPoint x: 717, endPoint y: 273, distance: 10.0
click at [708, 270] on span "Date of Stay: 23, 24 October 2025 Address: 3701 Cape Tribulation Rd, Cape Tribu…" at bounding box center [729, 258] width 249 height 42
click at [616, 210] on p "Coral Tree Inn Dates of Stay: 20, 22, 25, 28, 29, 30 October 2025 Address: 166-…" at bounding box center [844, 158] width 479 height 135
click at [735, 198] on p "Coral Tree Inn Dates of Stay: 20, 22, 25, 28, 29, 30 October 2025 Address: 166-…" at bounding box center [844, 158] width 479 height 135
click at [661, 298] on p "Heritage Cairns Hotel Dates of Stay: 3 August 2025 Address: 8 Minnie Street, Ca…" at bounding box center [844, 326] width 479 height 75
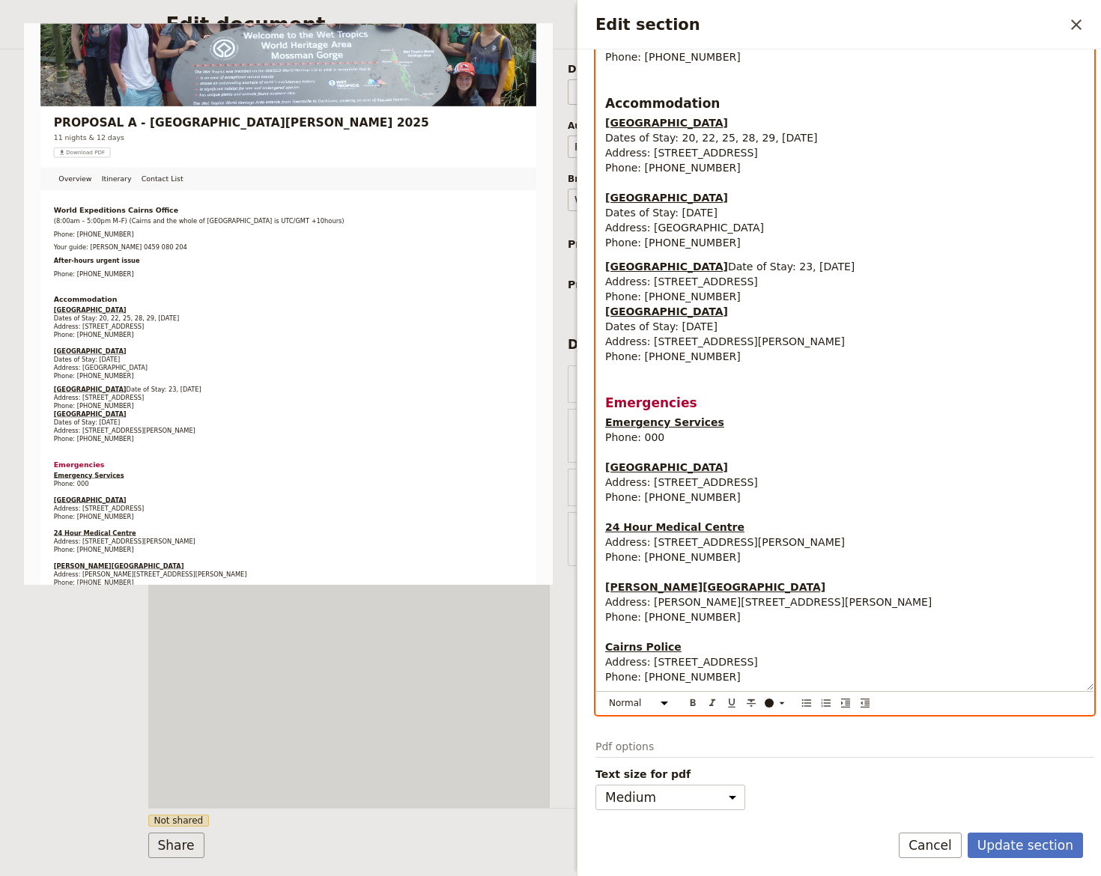
scroll to position [319, 0]
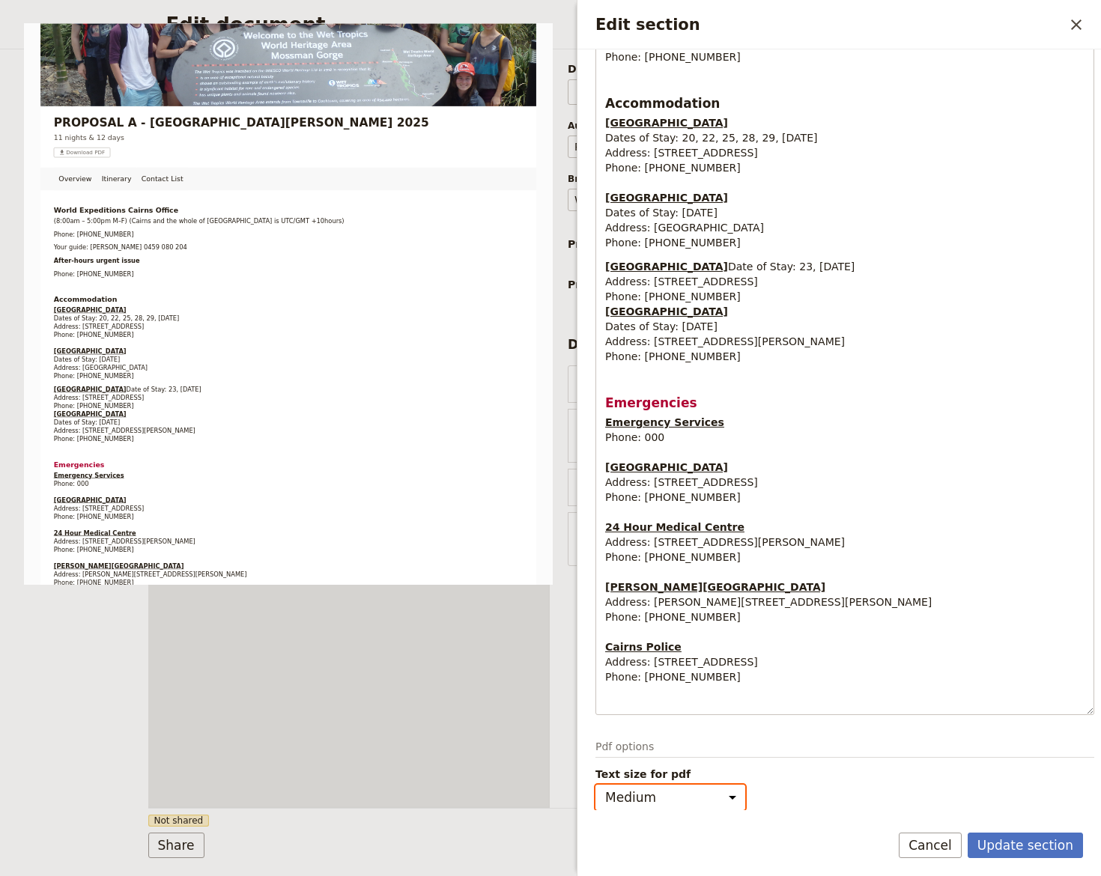
drag, startPoint x: 726, startPoint y: 798, endPoint x: 712, endPoint y: 809, distance: 18.1
click at [726, 799] on select "Small Medium" at bounding box center [670, 797] width 150 height 25
select select "small"
click at [595, 785] on select "Small Medium" at bounding box center [670, 797] width 150 height 25
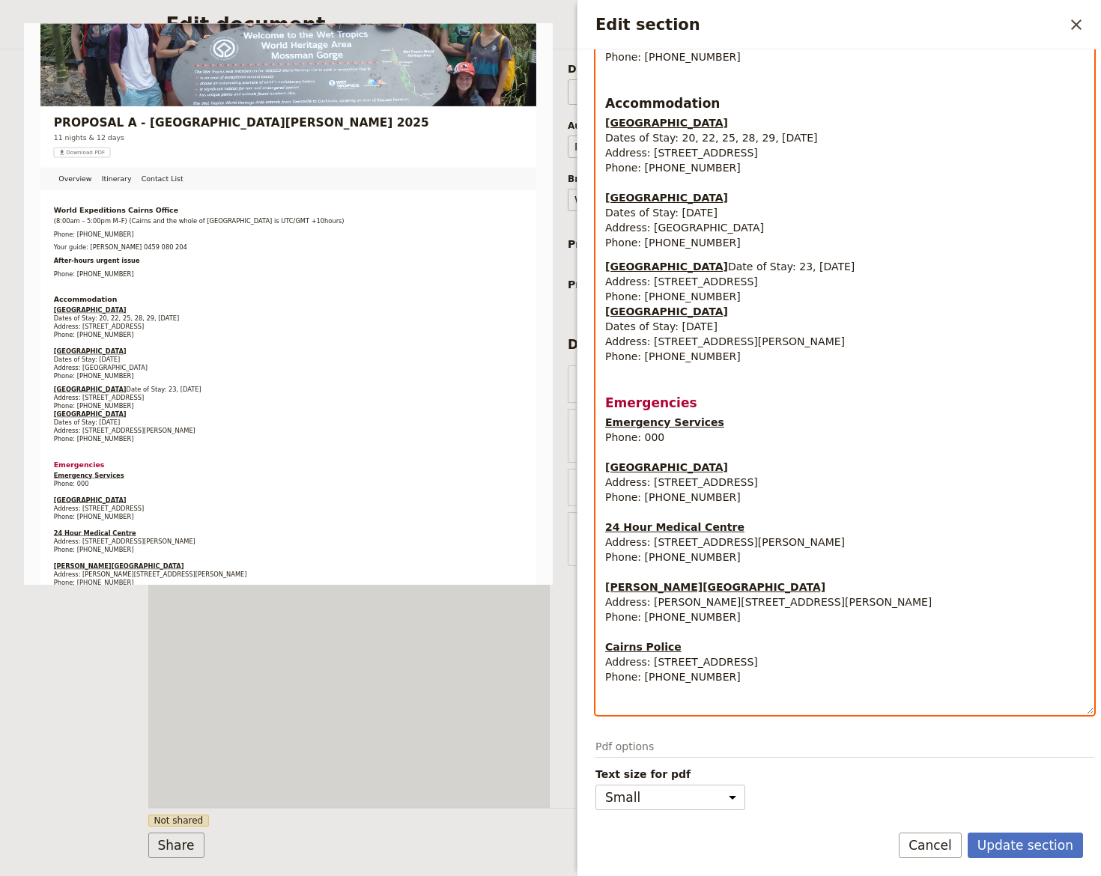
scroll to position [295, 0]
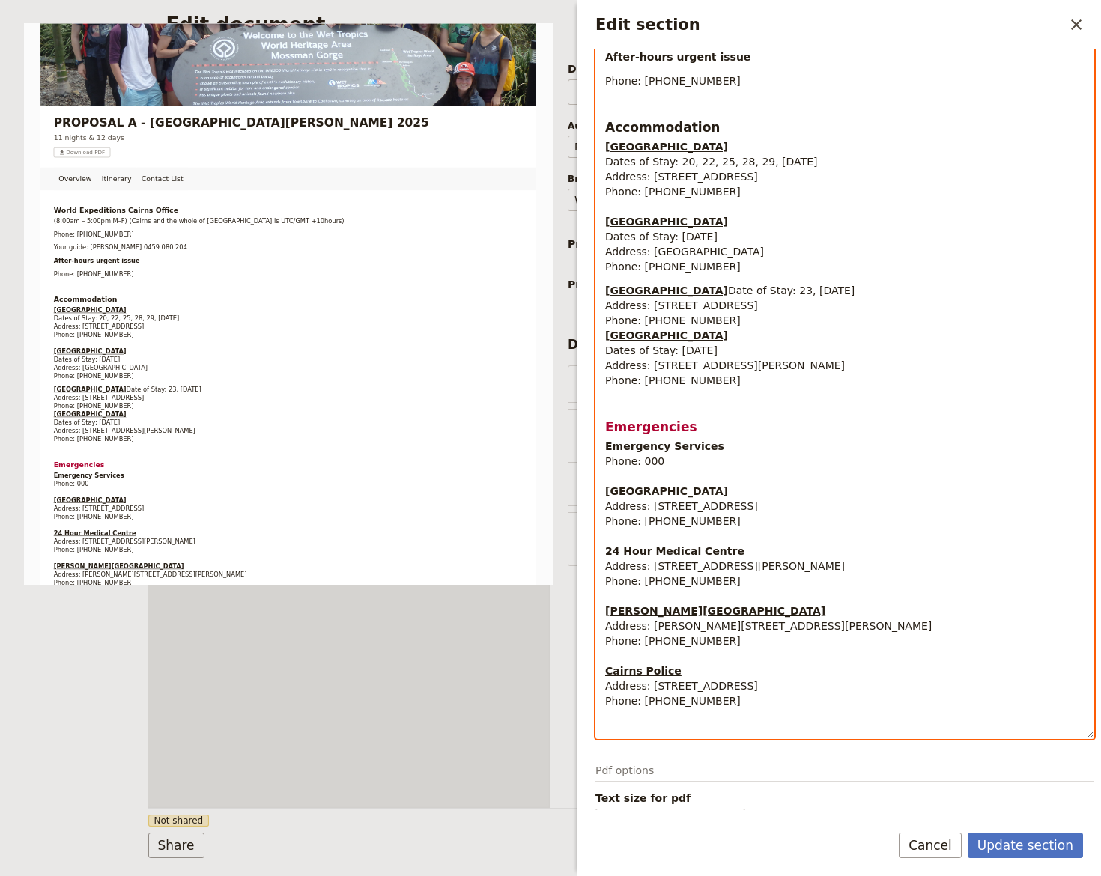
click at [731, 311] on p "Daintree Rainforest Observatory & Research Station Date of Stay: 23, 24 October…" at bounding box center [844, 335] width 479 height 105
click at [712, 312] on p "Daintree Rainforest Observatory & Research Station Date of Stay: 23, 24 October…" at bounding box center [844, 335] width 479 height 105
click at [718, 321] on p "Daintree Rainforest Observatory & Research Station Date of Stay: 23, 24 October…" at bounding box center [844, 335] width 479 height 105
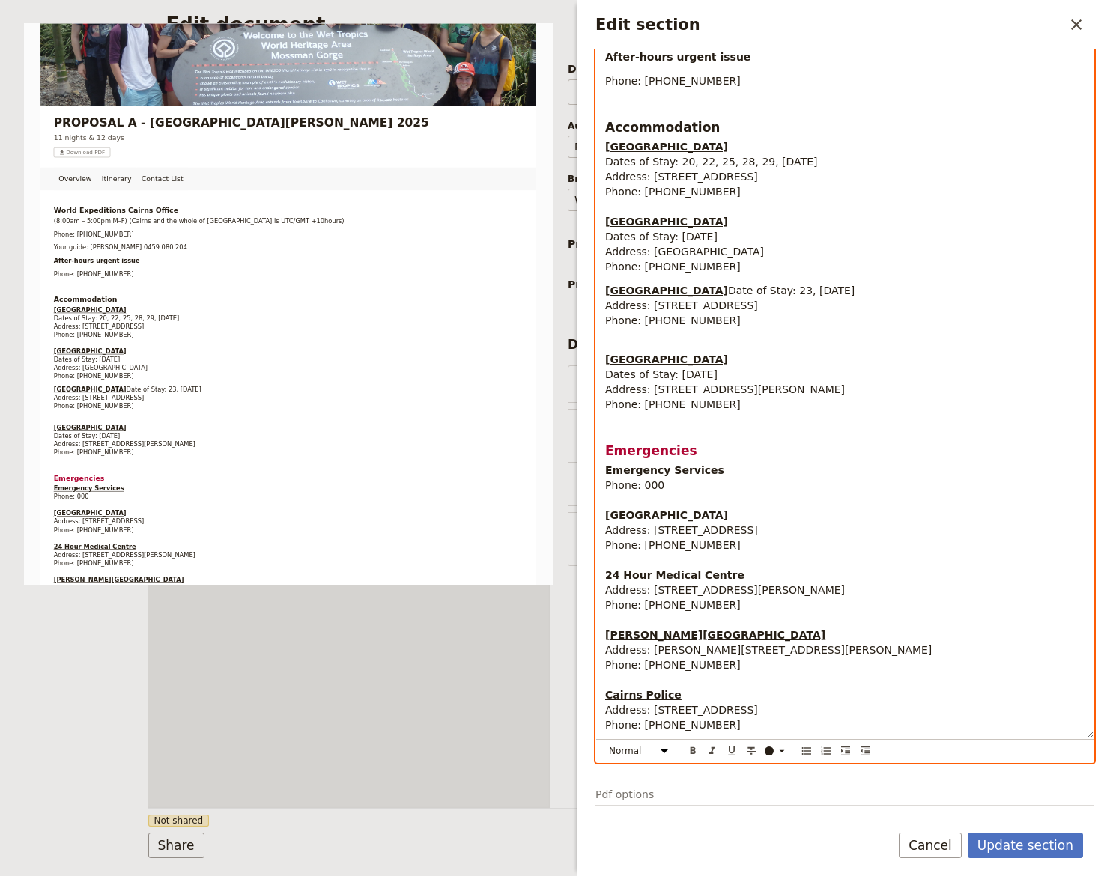
click at [608, 190] on p "Coral Tree Inn Dates of Stay: 20, 22, 25, 28, 29, 30 October 2025 Address: 166-…" at bounding box center [844, 206] width 479 height 135
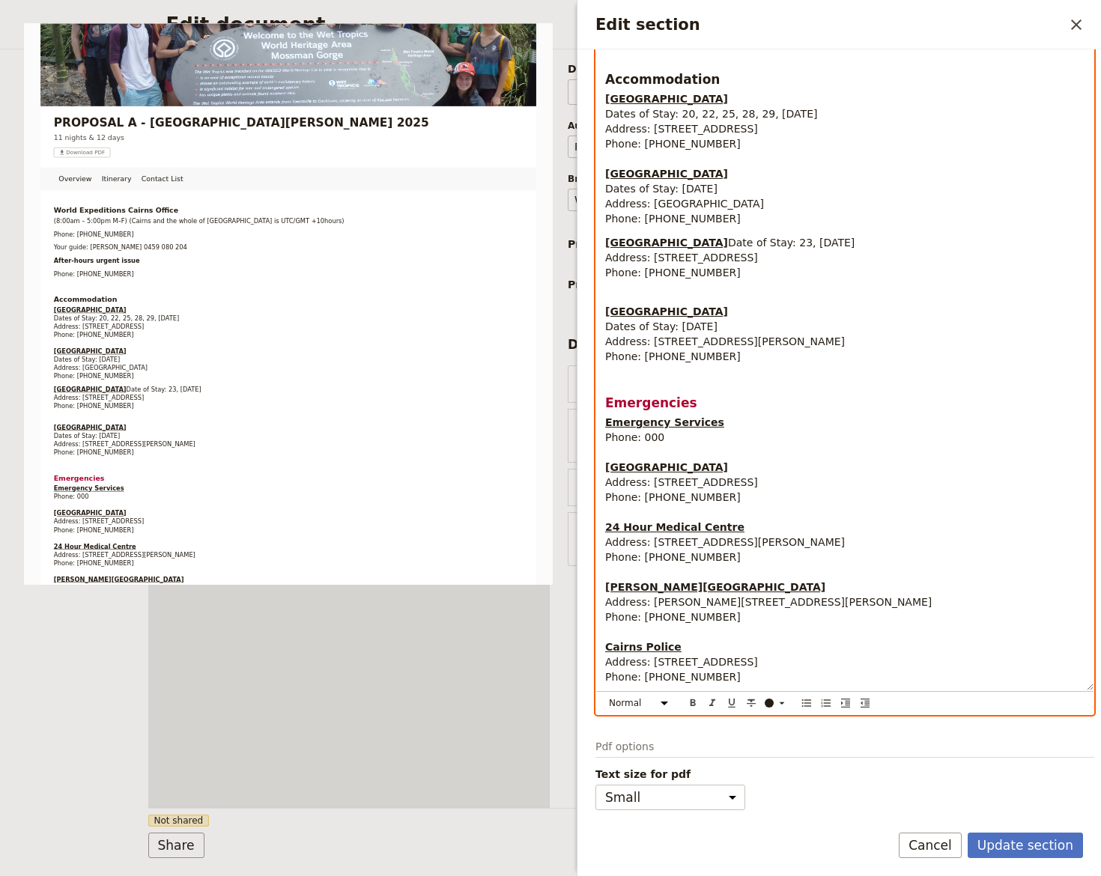
click at [628, 289] on p "Heritage Cairns Hotel Dates of Stay: 3 August 2025 Address: 8 Minnie Street, Ca…" at bounding box center [844, 326] width 479 height 75
click at [619, 141] on p "Coral Tree Inn Dates of Stay: 20, 22, 25, 28, 29, 30 October 2025 Address: 166-…" at bounding box center [844, 158] width 479 height 135
click at [614, 142] on p "Coral Tree Inn Dates of Stay: 20, 22, 25, 28, 29, 30 October 2025 Address: 166-…" at bounding box center [844, 158] width 479 height 135
click at [623, 218] on div "World Expeditions Cairns Office (8:00am – 5:00pm M–F) (Cairns and the whole of …" at bounding box center [844, 289] width 497 height 803
click at [616, 273] on span "Date of Stay: 23, 24 October 2025 Address: 3701 Cape Tribulation Rd, Cape Tribu…" at bounding box center [729, 258] width 249 height 42
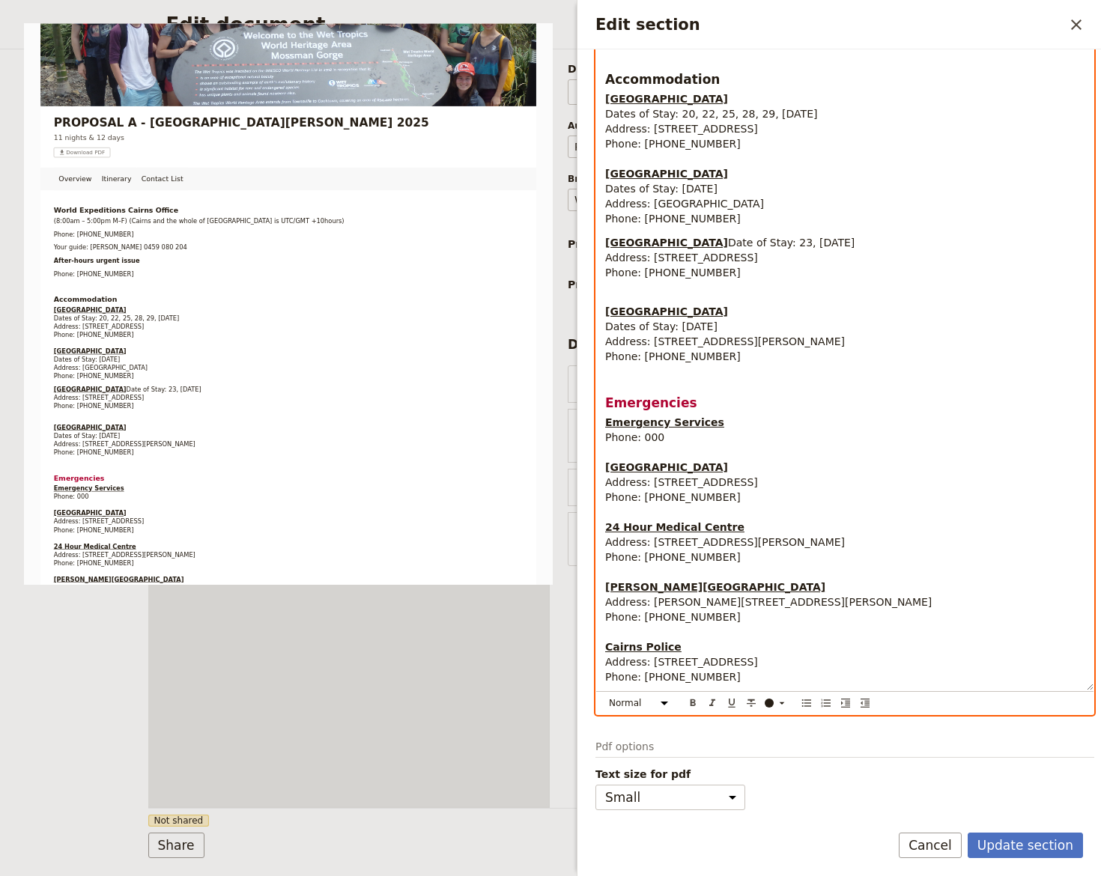
click at [616, 291] on p "Heritage Cairns Hotel Dates of Stay: 3 August 2025 Address: 8 Minnie Street, Ca…" at bounding box center [844, 326] width 479 height 75
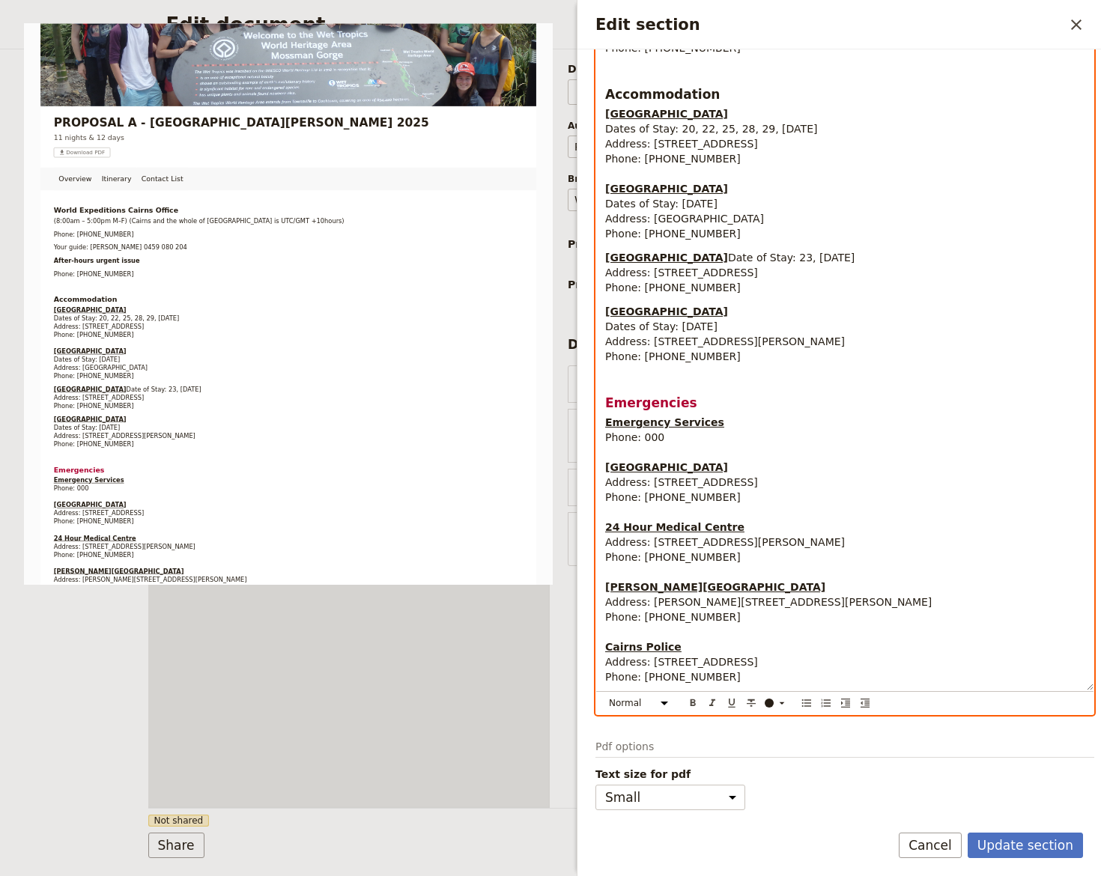
click at [618, 154] on p "Coral Tree Inn Dates of Stay: 20, 22, 25, 28, 29, 30 October 2025 Address: 166-…" at bounding box center [844, 173] width 479 height 135
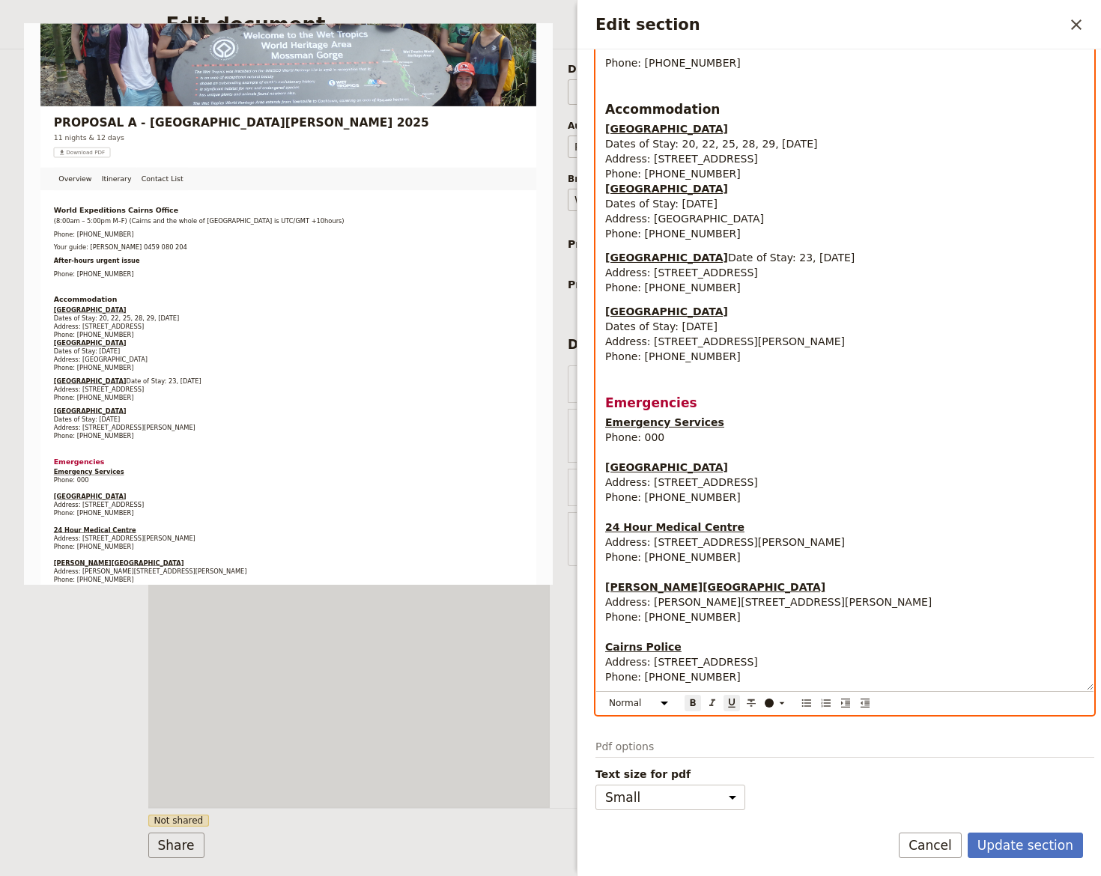
scroll to position [313, 0]
click at [723, 153] on span "Address: 166-172 Grafton Street, Cairns QLD 4870" at bounding box center [681, 159] width 153 height 12
click at [711, 158] on p "Coral Tree Inn Dates of Stay: 20, 22, 25, 28, 29, 30 October 2025 Address: 166-…" at bounding box center [844, 181] width 479 height 120
drag, startPoint x: 686, startPoint y: 211, endPoint x: 626, endPoint y: 225, distance: 61.4
click at [685, 228] on span "Phone: (07) 4044 6700" at bounding box center [673, 234] width 136 height 12
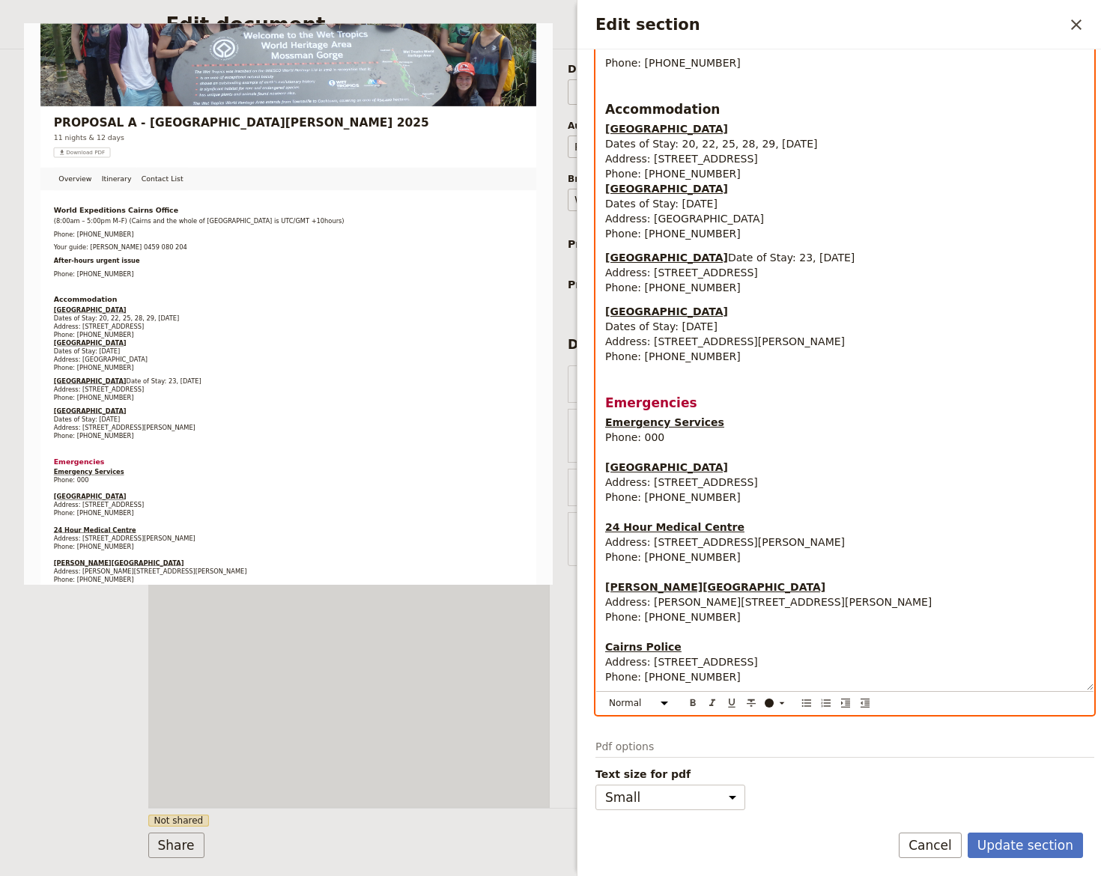
click at [626, 228] on span "Phone: (07) 4044 6700" at bounding box center [673, 234] width 136 height 12
click at [744, 213] on span "Address: Fitzroy Island, QLD 4871" at bounding box center [684, 219] width 159 height 12
click at [646, 151] on p "Coral Tree Inn Dates of Stay: 20, 22, 25, 28, 29, 30 October 2025 Address: 166-…" at bounding box center [844, 181] width 479 height 120
click at [693, 168] on span "Phone: (07) 4031 3744" at bounding box center [673, 174] width 136 height 12
click at [723, 155] on p "Coral Tree Inn Dates of Stay: 20, 22, 25, 28, 29, 30 October 2025 Address: 166-…" at bounding box center [844, 181] width 479 height 120
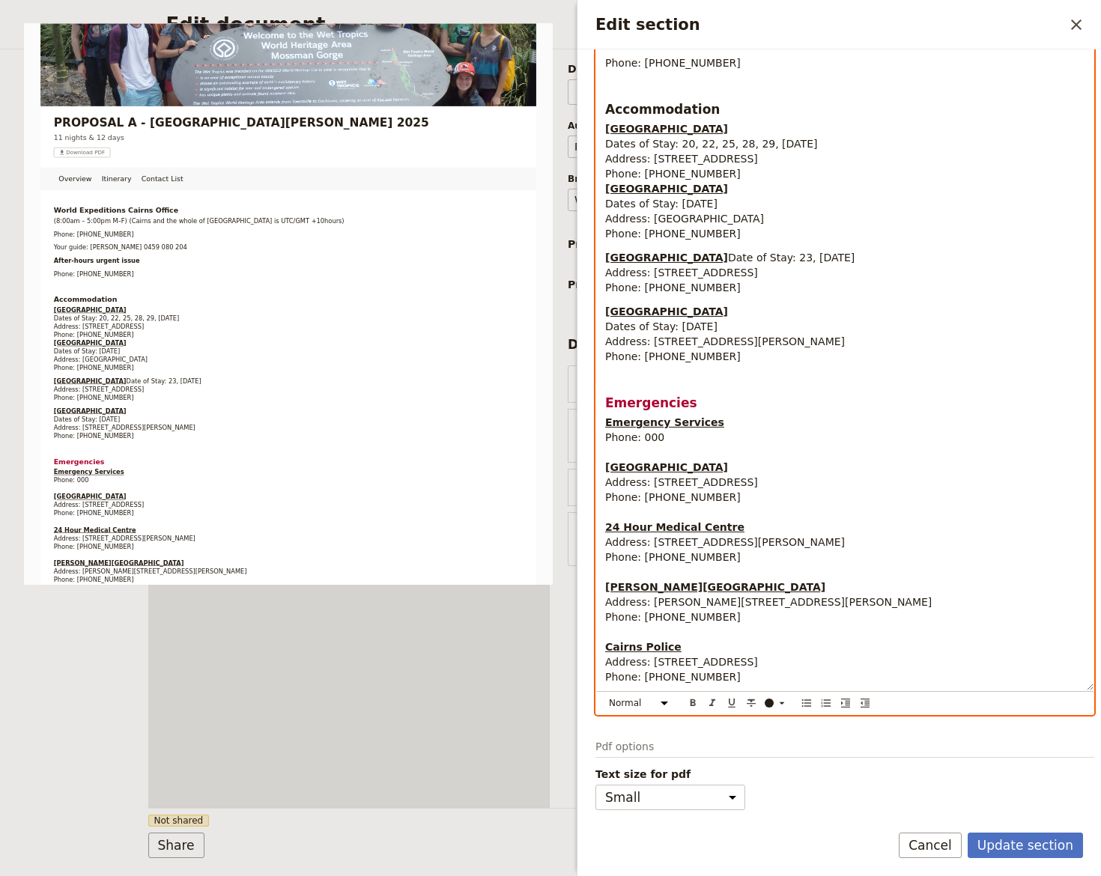
click at [619, 183] on strong "Fitzroy Island Camp" at bounding box center [666, 189] width 123 height 12
click at [605, 183] on strong "Fitzroy Island Camp" at bounding box center [666, 189] width 123 height 12
click at [640, 458] on p "Emergency Services Phone: 000 Cairns Hospital Address: The Esplanade, Cairns QL…" at bounding box center [844, 550] width 479 height 270
click at [622, 505] on p "Emergency Services Phone: 000 Cairns Hospital Address: The Esplanade, Cairns QL…" at bounding box center [844, 550] width 479 height 270
click at [706, 168] on span "Phone: (07) 4031 3744" at bounding box center [673, 174] width 136 height 12
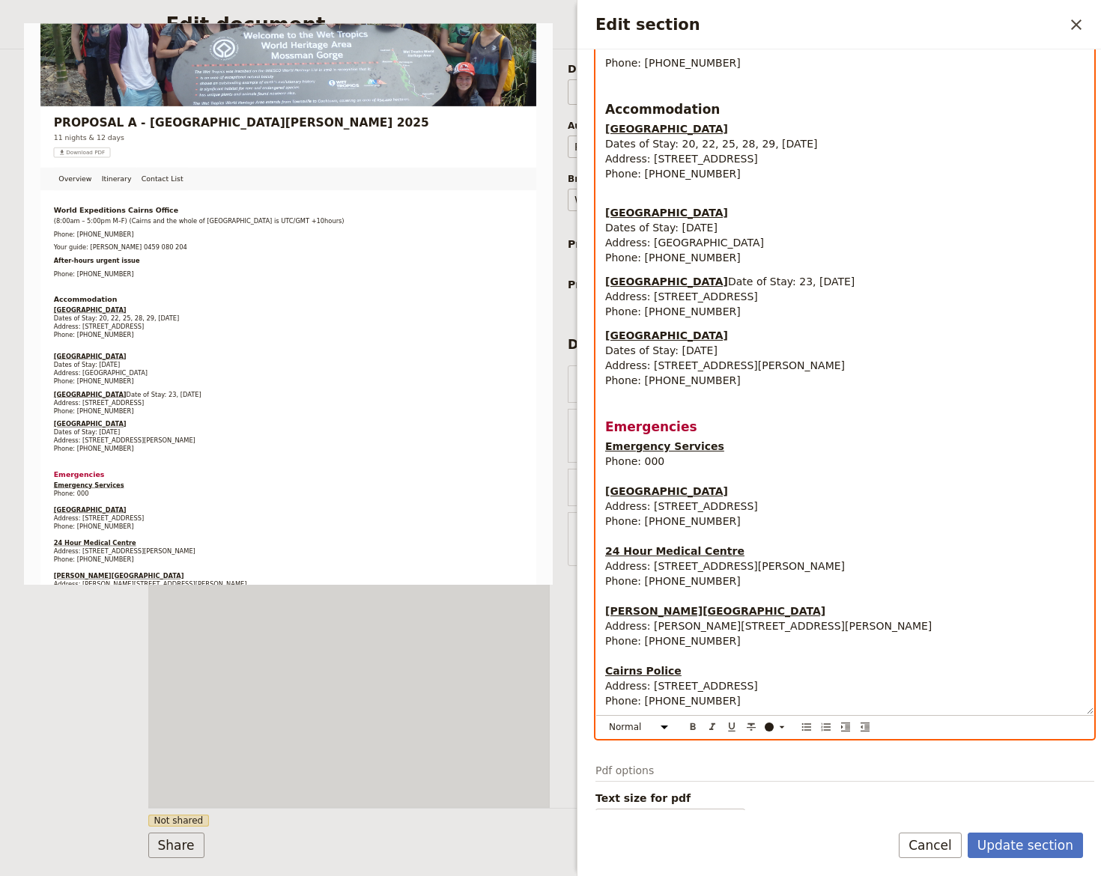
click at [717, 240] on p "Fitzroy Island Camp Dates of Stay: 21 October 2025 Address: Fitzroy Island, QLD…" at bounding box center [844, 227] width 479 height 75
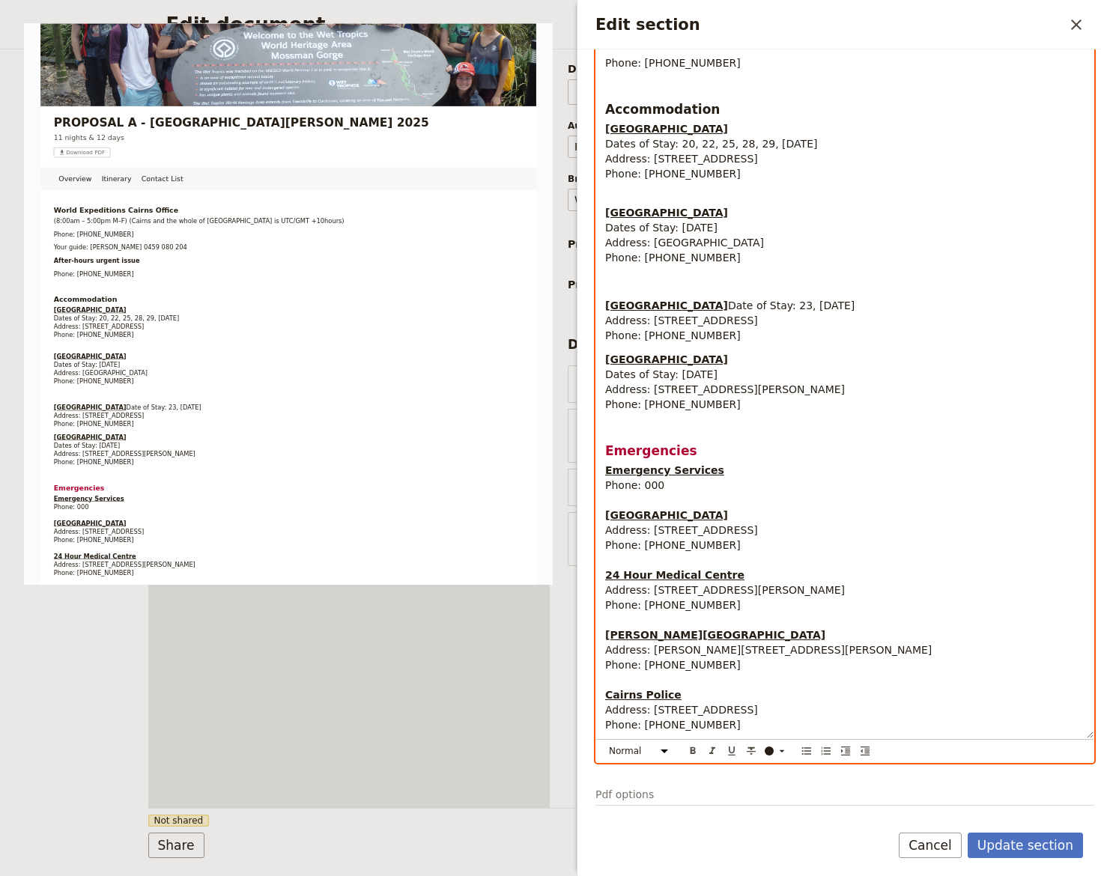
click at [671, 274] on p "Edit section" at bounding box center [844, 281] width 479 height 15
drag, startPoint x: 612, startPoint y: 267, endPoint x: 607, endPoint y: 277, distance: 11.4
click at [607, 277] on div "World Expeditions Cairns Office (8:00am – 5:00pm M–F) (Cairns and the whole of …" at bounding box center [844, 328] width 497 height 821
click at [934, 220] on p "Fitzroy Island Camp Dates of Stay: 21 October 2025 Address: Fitzroy Island, QLD…" at bounding box center [844, 227] width 479 height 75
click at [748, 242] on p "Fitzroy Island Camp Dates of Stay: 21 October 2025 Address: Fitzroy Island, QLD…" at bounding box center [844, 227] width 479 height 75
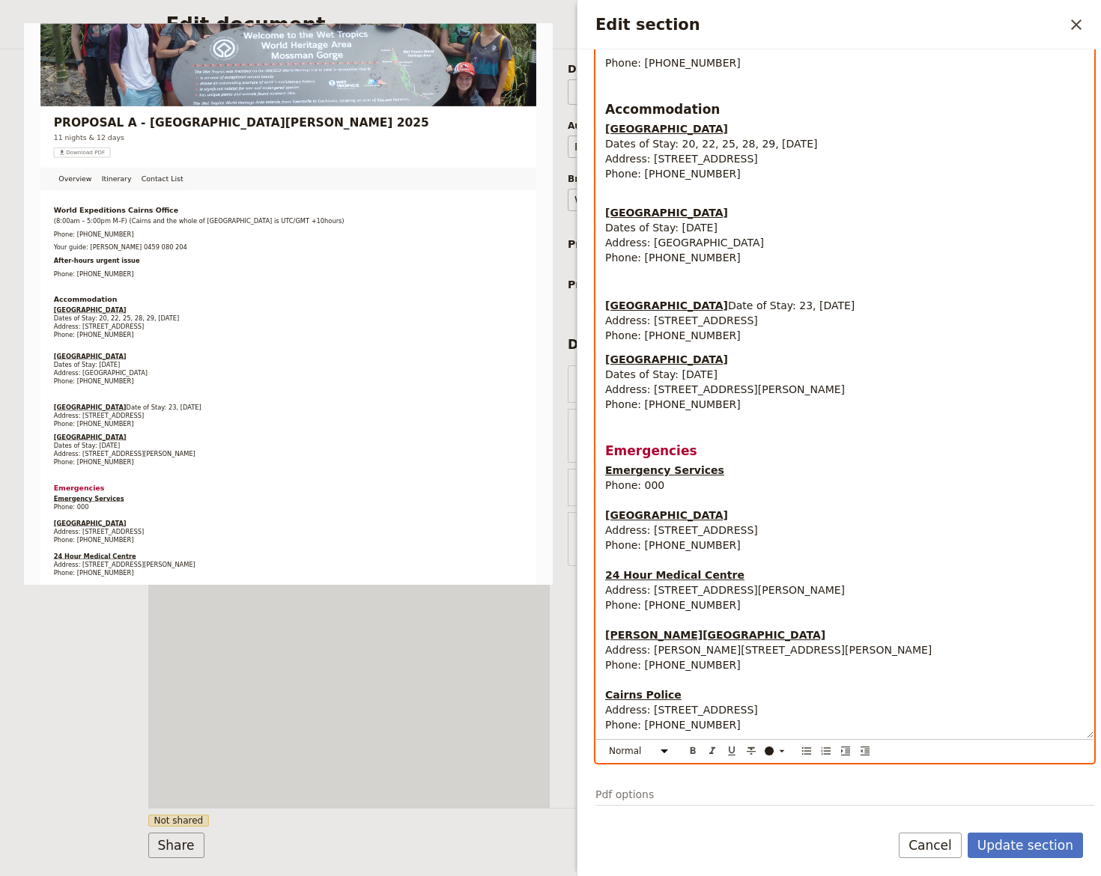
click at [697, 257] on div "World Expeditions Cairns Office (8:00am – 5:00pm M–F) (Cairns and the whole of …" at bounding box center [844, 328] width 497 height 821
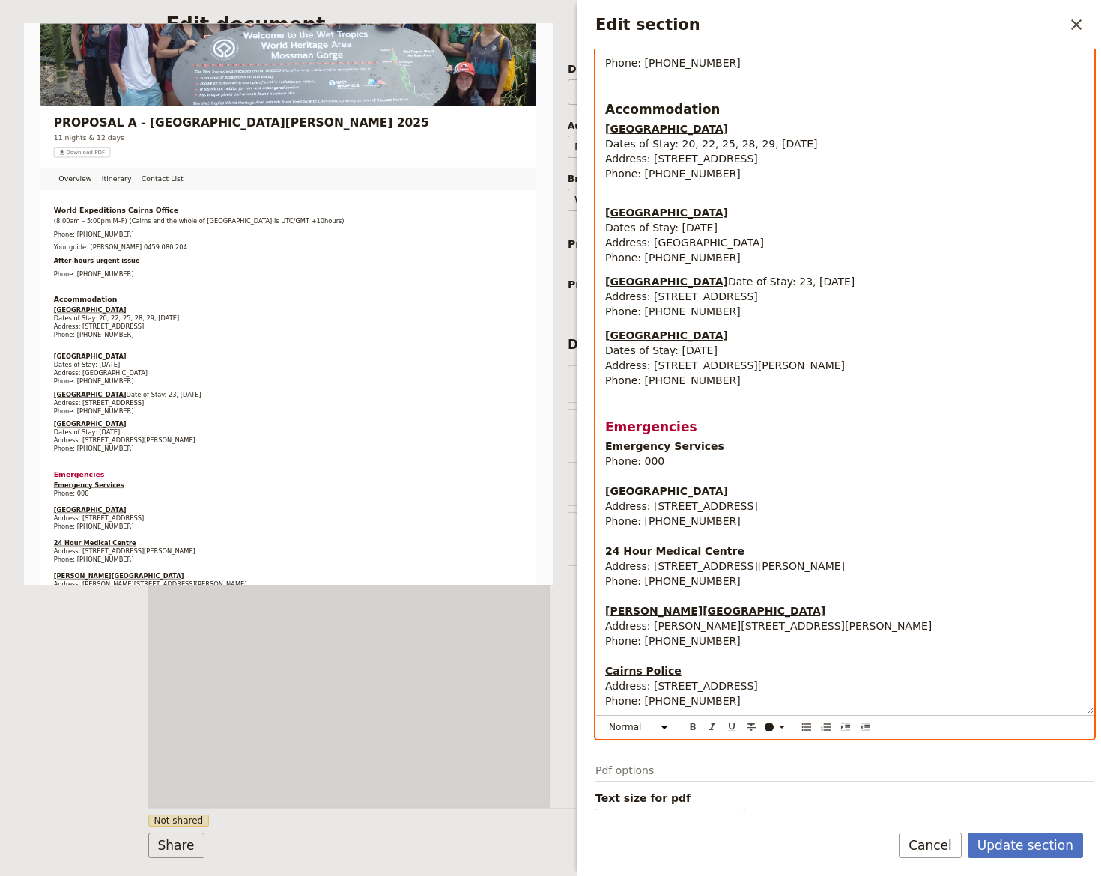
click at [738, 304] on p "Daintree Rainforest Observatory & Research Station Date of Stay: 23, 24 October…" at bounding box center [844, 296] width 479 height 45
click at [651, 252] on span "Phone: (07) 4044 6700" at bounding box center [673, 258] width 136 height 12
click at [613, 276] on strong "Daintree Rainforest Observatory & Research Station" at bounding box center [666, 282] width 123 height 12
click at [654, 315] on span "Date of Stay: 23, 24 October 2025 Address: 3701 Cape Tribulation Rd, Cape Tribu…" at bounding box center [729, 297] width 249 height 42
click at [651, 320] on div "World Expeditions Cairns Office (8:00am – 5:00pm M–F) (Cairns and the whole of …" at bounding box center [844, 316] width 497 height 797
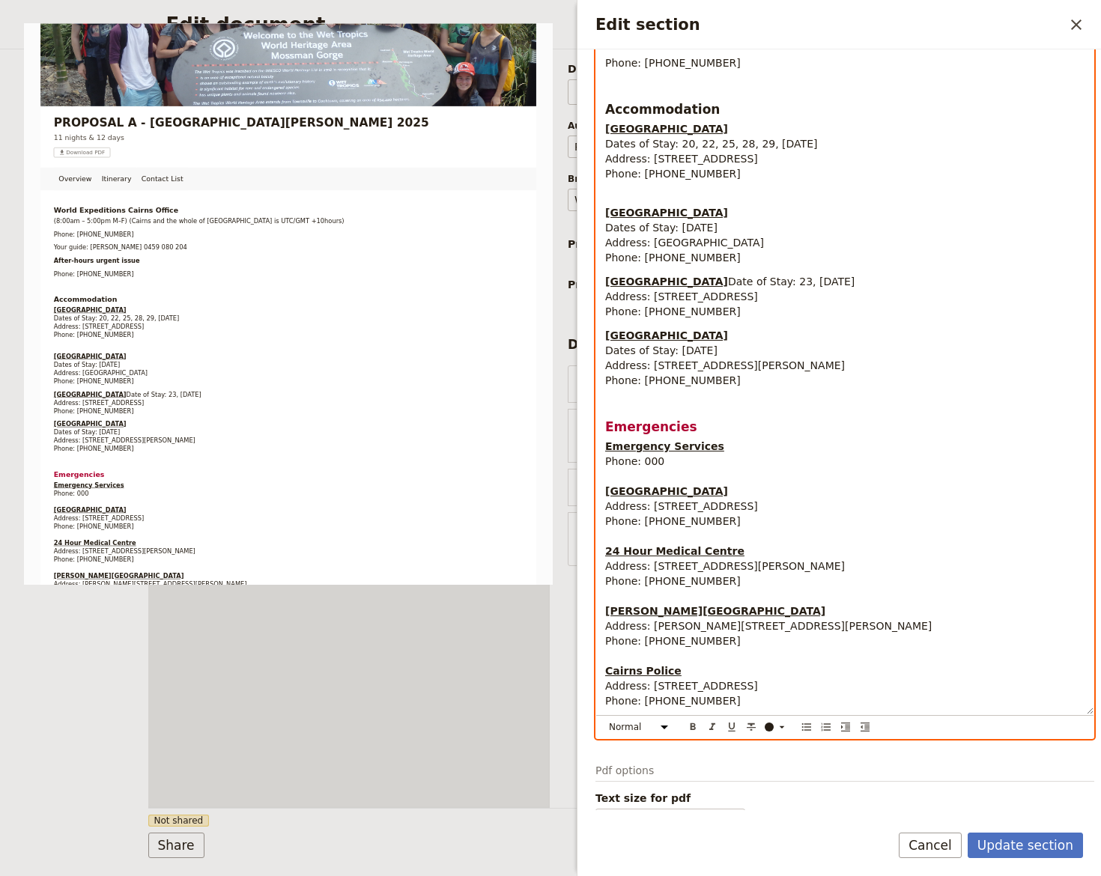
drag, startPoint x: 627, startPoint y: 598, endPoint x: 624, endPoint y: 613, distance: 16.0
click at [626, 598] on p "Emergency Services Phone: 000 Cairns Hospital Address: The Esplanade, Cairns QL…" at bounding box center [844, 574] width 479 height 270
click at [610, 660] on p "Emergency Services Phone: 000 Cairns Hospital Address: The Esplanade, Cairns QL…" at bounding box center [844, 574] width 479 height 270
click at [631, 486] on strong "Cairns Hospital" at bounding box center [666, 491] width 123 height 12
click at [619, 476] on p "Emergency Services Phone: 000 Cairns Hospital Address: The Esplanade, Cairns QL…" at bounding box center [844, 574] width 479 height 270
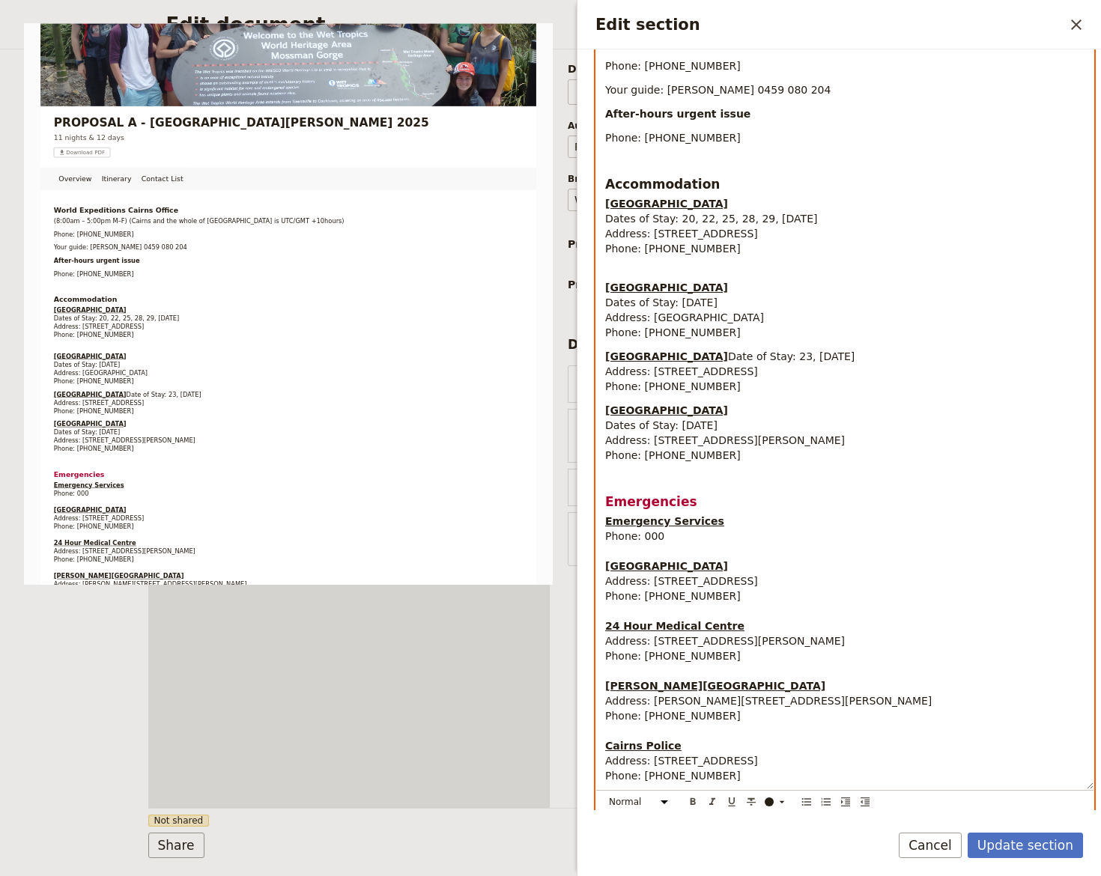
scroll to position [13, 0]
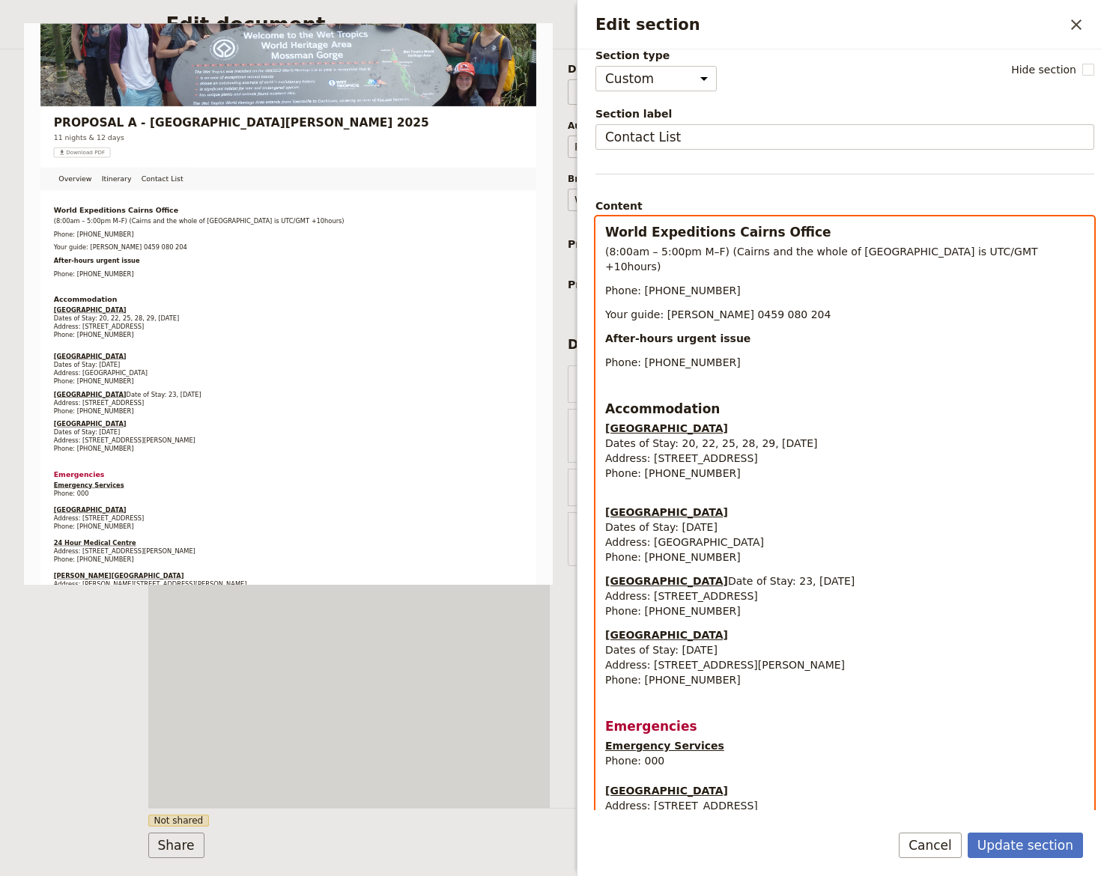
click at [637, 490] on p "Fitzroy Island Camp Dates of Stay: 21 October 2025 Address: Fitzroy Island, QLD…" at bounding box center [844, 527] width 479 height 75
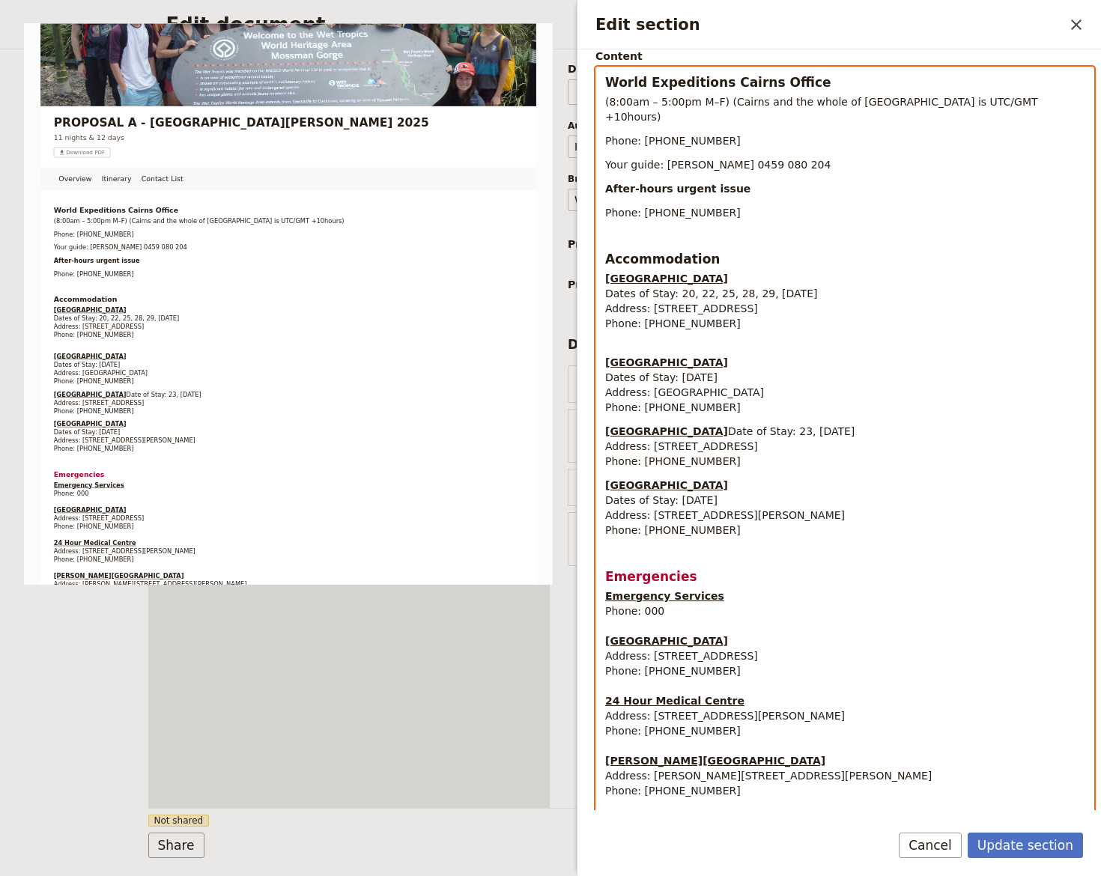
click at [605, 749] on p "Emergency Services Phone: 000 Cairns Hospital Address: The Esplanade, Cairns QL…" at bounding box center [844, 724] width 479 height 270
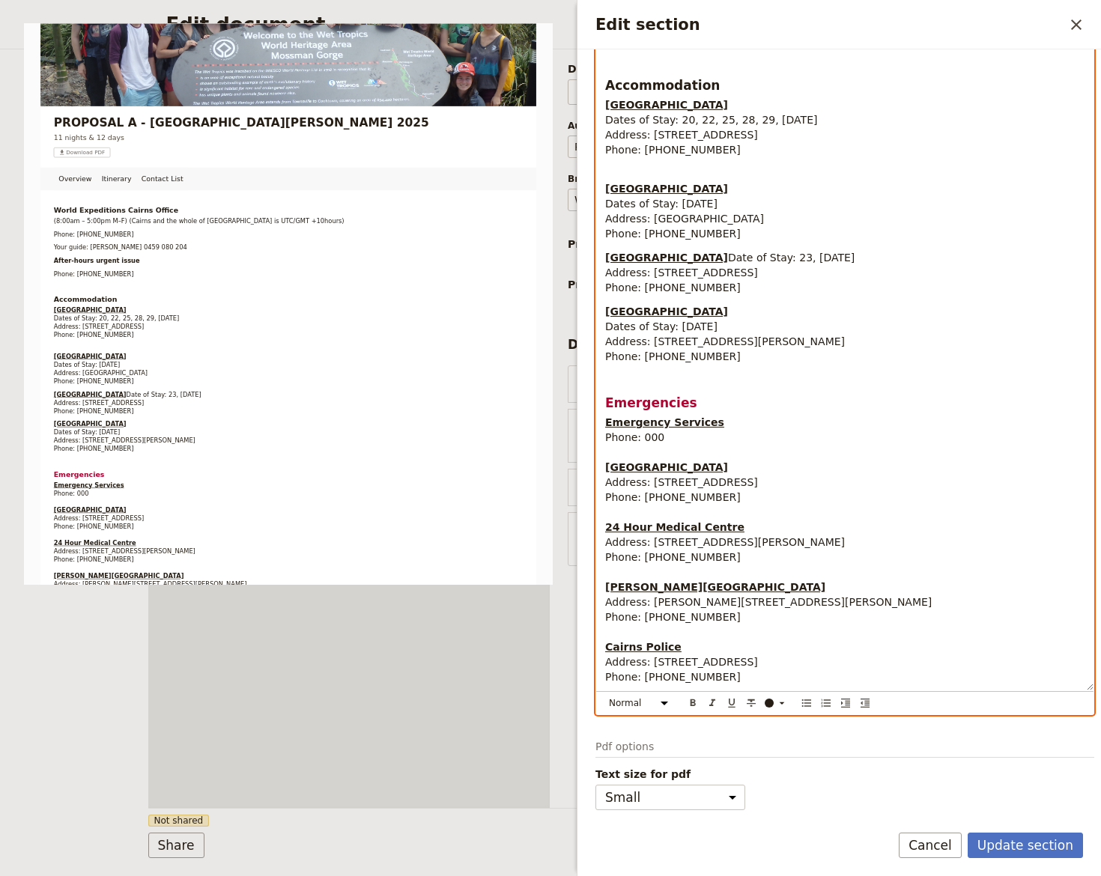
drag, startPoint x: 738, startPoint y: 151, endPoint x: 727, endPoint y: 150, distance: 10.6
click at [738, 151] on div "World Expeditions Cairns Office (8:00am – 5:00pm M–F) (Cairns and the whole of …" at bounding box center [844, 292] width 497 height 797
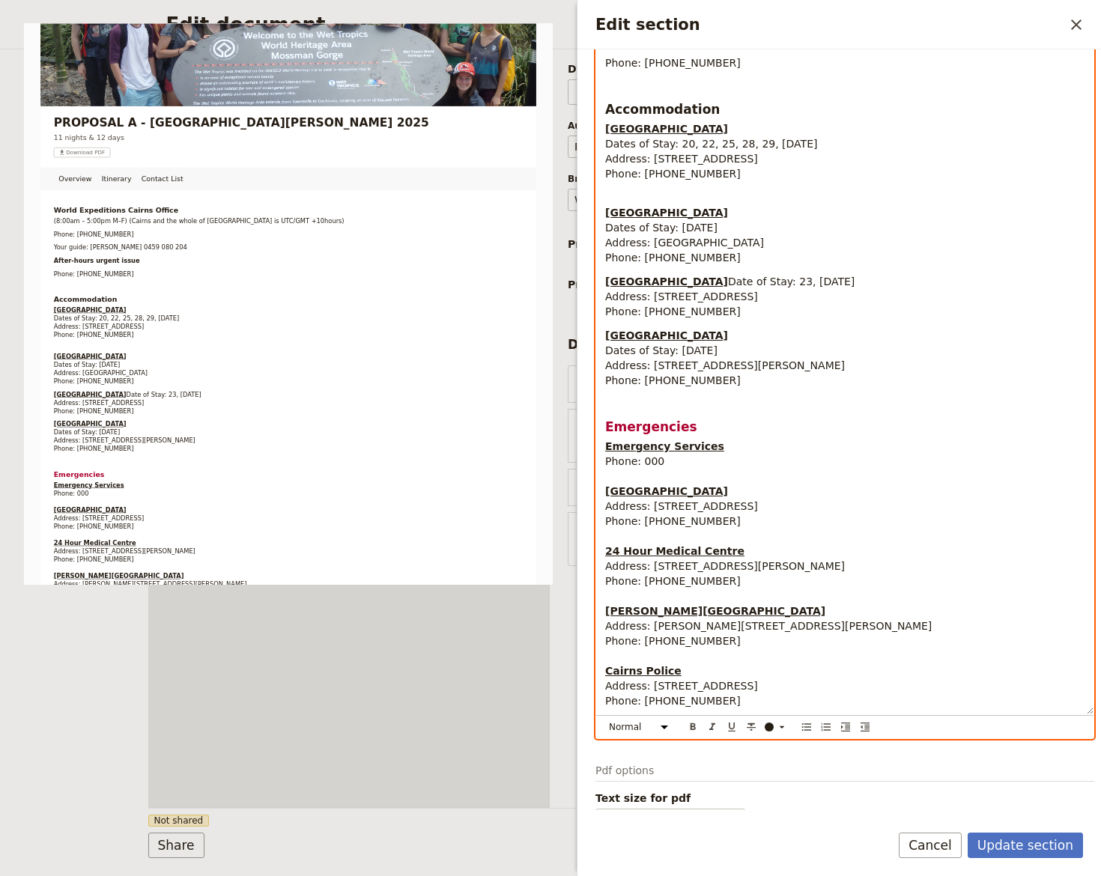
drag, startPoint x: 747, startPoint y: 232, endPoint x: 741, endPoint y: 237, distance: 8.1
click at [747, 237] on span "Address: Fitzroy Island, QLD 4871" at bounding box center [684, 243] width 159 height 12
drag, startPoint x: 717, startPoint y: 246, endPoint x: 708, endPoint y: 261, distance: 17.2
click at [717, 246] on p "Fitzroy Island Camp Dates of Stay: 21 October 2025 Address: Fitzroy Island, QLD…" at bounding box center [844, 227] width 479 height 75
click at [666, 326] on div "World Expeditions Cairns Office (8:00am – 5:00pm M–F) (Cairns and the whole of …" at bounding box center [844, 316] width 497 height 797
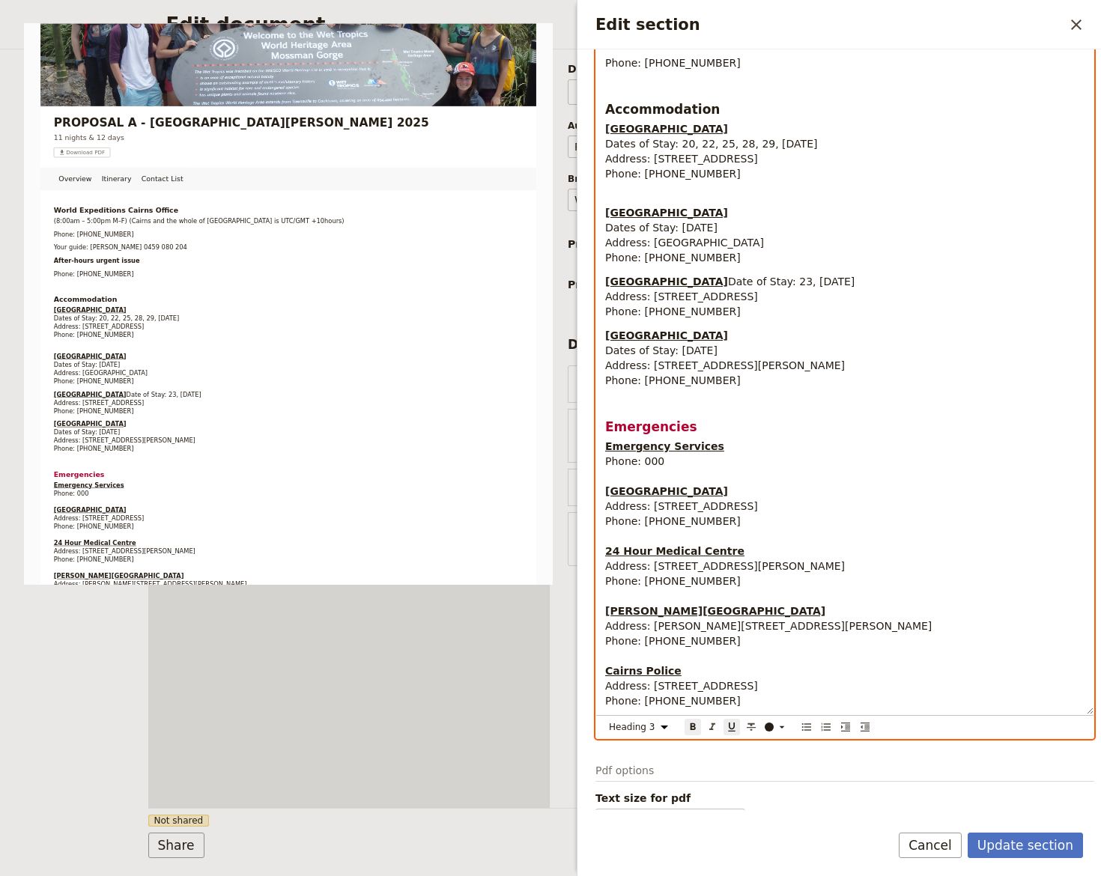
click at [682, 424] on h3 "Emergencies" at bounding box center [844, 418] width 479 height 36
click at [638, 399] on div "World Expeditions Cairns Office (8:00am – 5:00pm M–F) (Cairns and the whole of …" at bounding box center [844, 316] width 497 height 797
drag, startPoint x: 611, startPoint y: 340, endPoint x: 676, endPoint y: 332, distance: 65.6
click at [682, 338] on strong "Heritage Cairns Hotel" at bounding box center [666, 335] width 123 height 12
click at [648, 172] on div "World Expeditions Cairns Office (8:00am – 5:00pm M–F) (Cairns and the whole of …" at bounding box center [844, 316] width 497 height 797
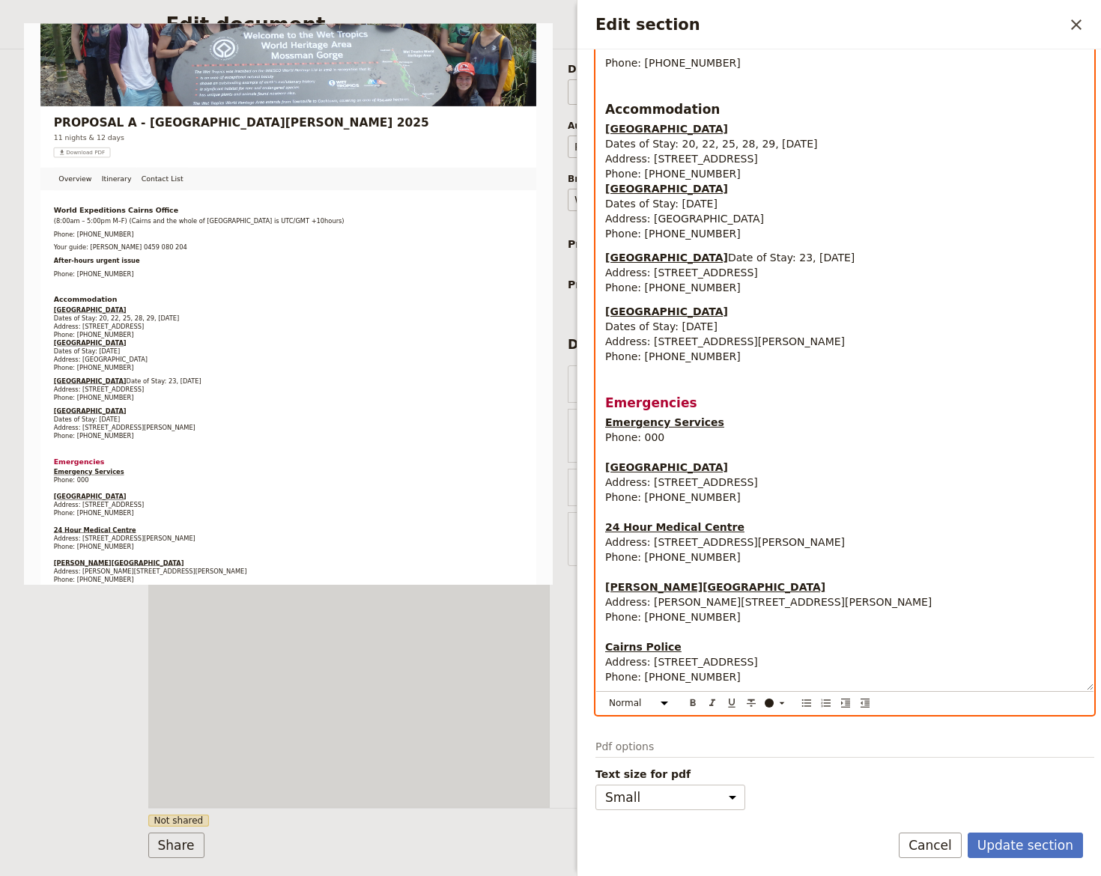
click at [731, 160] on p "Coral Tree Inn Dates of Stay: 20, 22, 25, 28, 29, 30 October 2025 Address: 166-…" at bounding box center [844, 181] width 479 height 120
click at [716, 168] on p "Coral Tree Inn Dates of Stay: 20, 22, 25, 28, 29, 30 October 2025 Address: 166-…" at bounding box center [844, 181] width 479 height 120
click at [702, 252] on strong "Daintree Rainforest Observatory & Research Station" at bounding box center [666, 258] width 123 height 12
click at [607, 252] on strong "Daintree Rainforest Observatory & Research Station" at bounding box center [666, 258] width 123 height 12
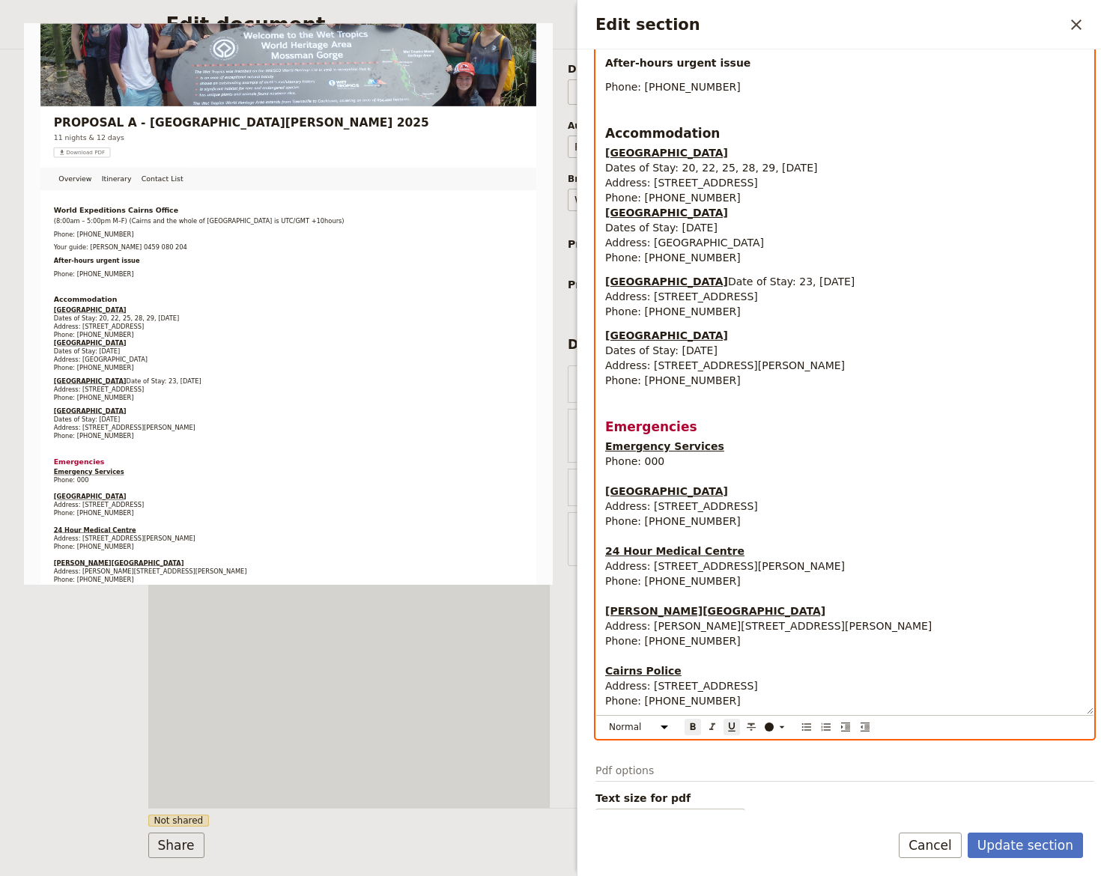
click at [604, 193] on div "World Expeditions Cairns Office (8:00am – 5:00pm M–F) (Cairns and the whole of …" at bounding box center [844, 328] width 497 height 773
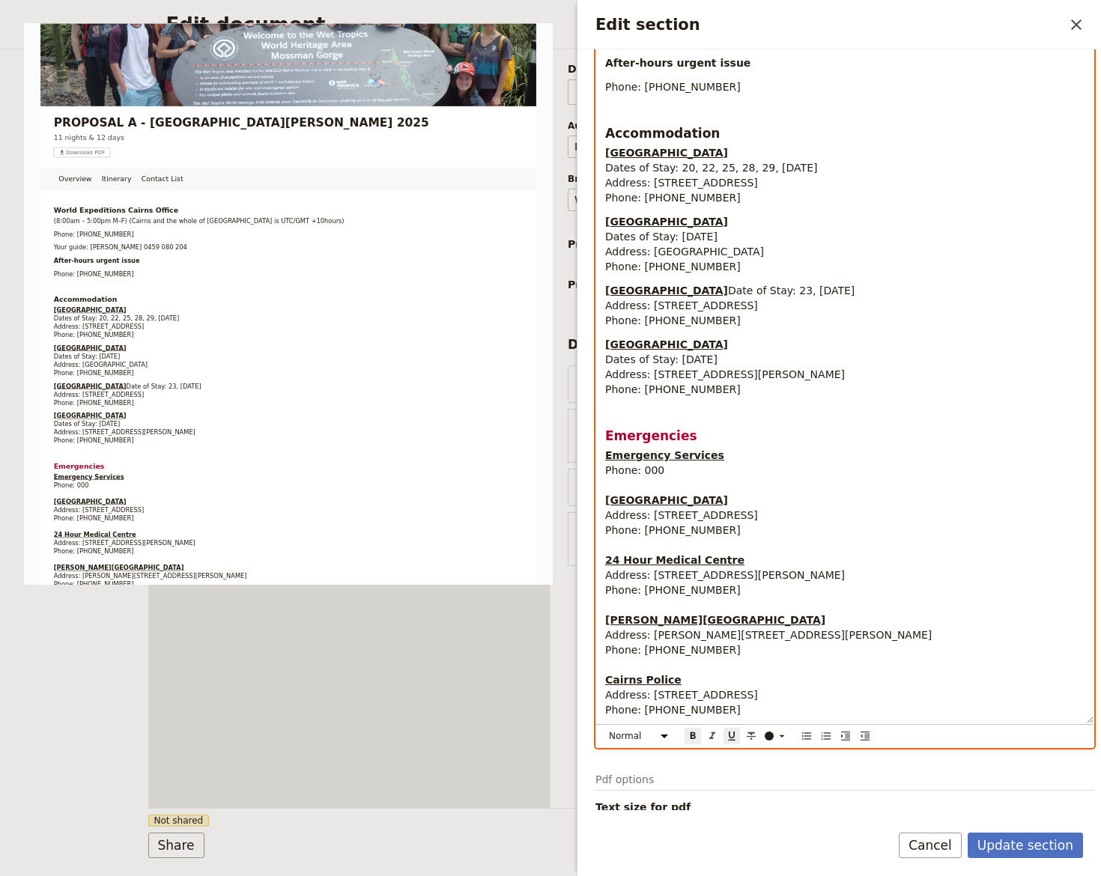
click at [606, 344] on strong "Heritage Cairns Hotel" at bounding box center [666, 344] width 123 height 12
click at [612, 327] on p "Daintree Rainforest Observatory & Research Station Date of Stay: 23, 24 October…" at bounding box center [844, 305] width 479 height 45
click at [619, 258] on p "Fitzroy Island Camp Dates of Stay: 21 October 2025 Address: Fitzroy Island, QLD…" at bounding box center [844, 244] width 479 height 60
click at [656, 177] on span "Address: 166-172 Grafton Street, Cairns QLD 4870" at bounding box center [681, 183] width 153 height 12
click at [648, 345] on strong "Heritage Cairns Hotel" at bounding box center [666, 344] width 123 height 12
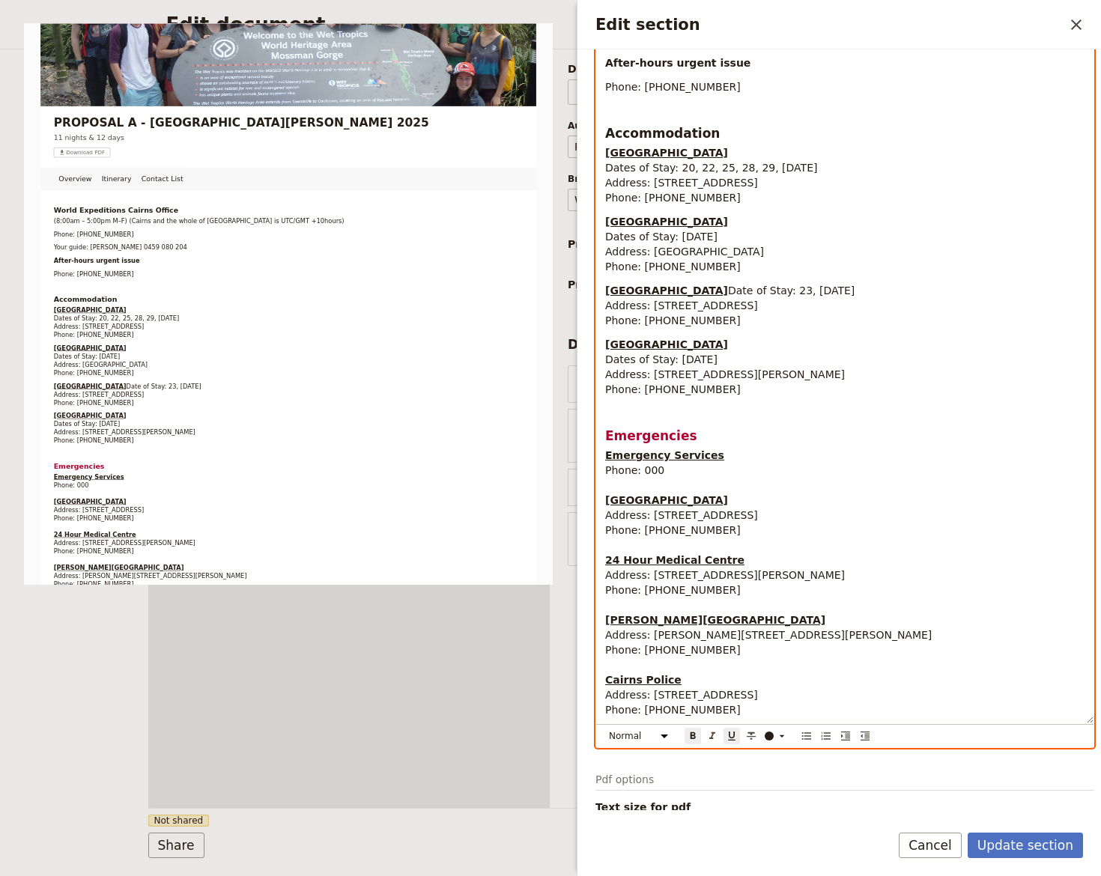
drag, startPoint x: 604, startPoint y: 343, endPoint x: 719, endPoint y: 344, distance: 114.6
click at [719, 344] on div "World Expeditions Cairns Office (8:00am – 5:00pm M–F) (Cairns and the whole of …" at bounding box center [844, 333] width 497 height 782
drag, startPoint x: 672, startPoint y: 357, endPoint x: 713, endPoint y: 357, distance: 41.2
click at [713, 357] on span "Dates of Stay: 3 August 2025" at bounding box center [661, 359] width 112 height 12
click at [696, 357] on span "Dates of Stay: 3 August 2025" at bounding box center [661, 359] width 112 height 12
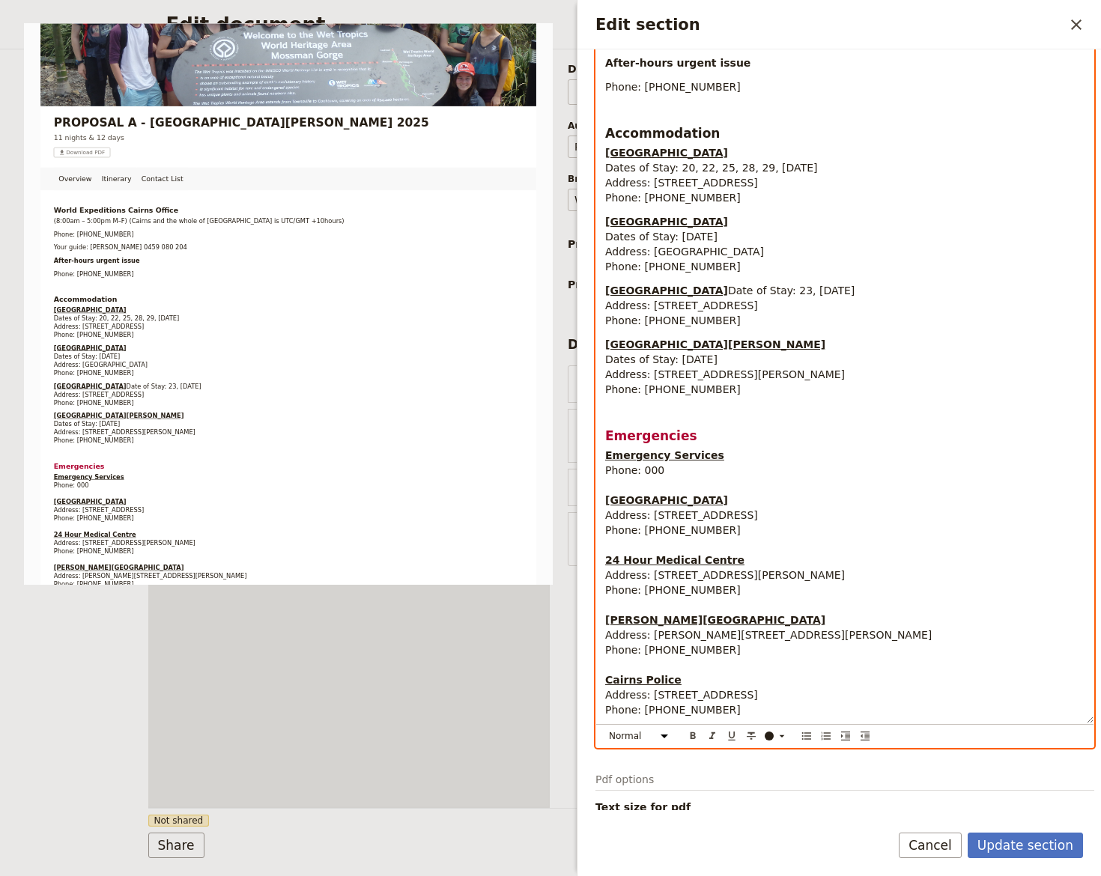
drag, startPoint x: 672, startPoint y: 357, endPoint x: 711, endPoint y: 352, distance: 39.3
click at [712, 354] on span "Dates of Stay: 3 August 2025" at bounding box center [661, 359] width 112 height 12
drag, startPoint x: 648, startPoint y: 374, endPoint x: 725, endPoint y: 368, distance: 76.6
click at [725, 368] on span "Address: 8 Minnie Street, Cairns QLD 4870" at bounding box center [725, 374] width 240 height 12
drag, startPoint x: 604, startPoint y: 345, endPoint x: 712, endPoint y: 330, distance: 109.6
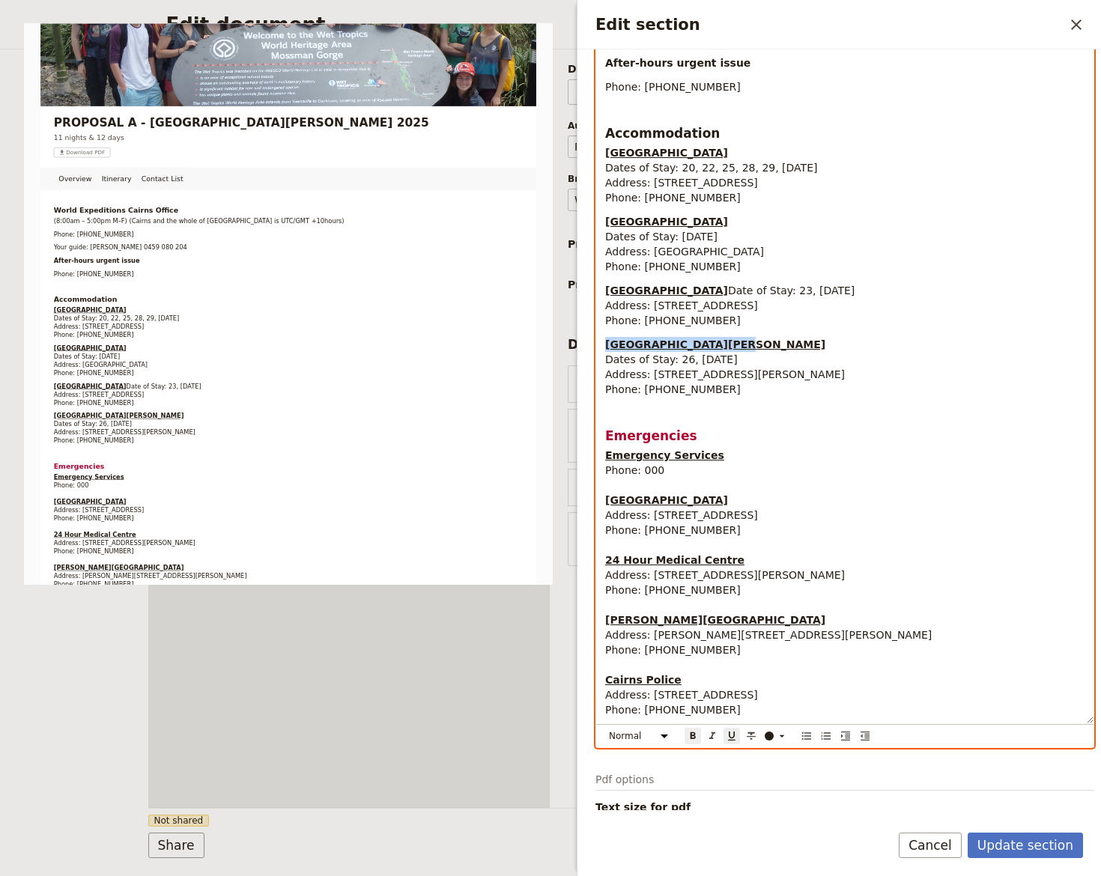
click at [714, 345] on div "World Expeditions Cairns Office (8:00am – 5:00pm M–F) (Cairns and the whole of …" at bounding box center [844, 333] width 497 height 782
drag, startPoint x: 647, startPoint y: 371, endPoint x: 717, endPoint y: 371, distance: 70.4
click at [717, 371] on span "Address: 8 Minnie Street, Cairns QLD 4870" at bounding box center [725, 374] width 240 height 12
click at [704, 341] on p "Bush Camp Dates of Stay: 26, 27 October 2025 Address: , Cairns QLD 4870 Phone: …" at bounding box center [844, 367] width 479 height 60
click at [645, 374] on span "Address: , Cairns QLD 4870" at bounding box center [684, 374] width 159 height 12
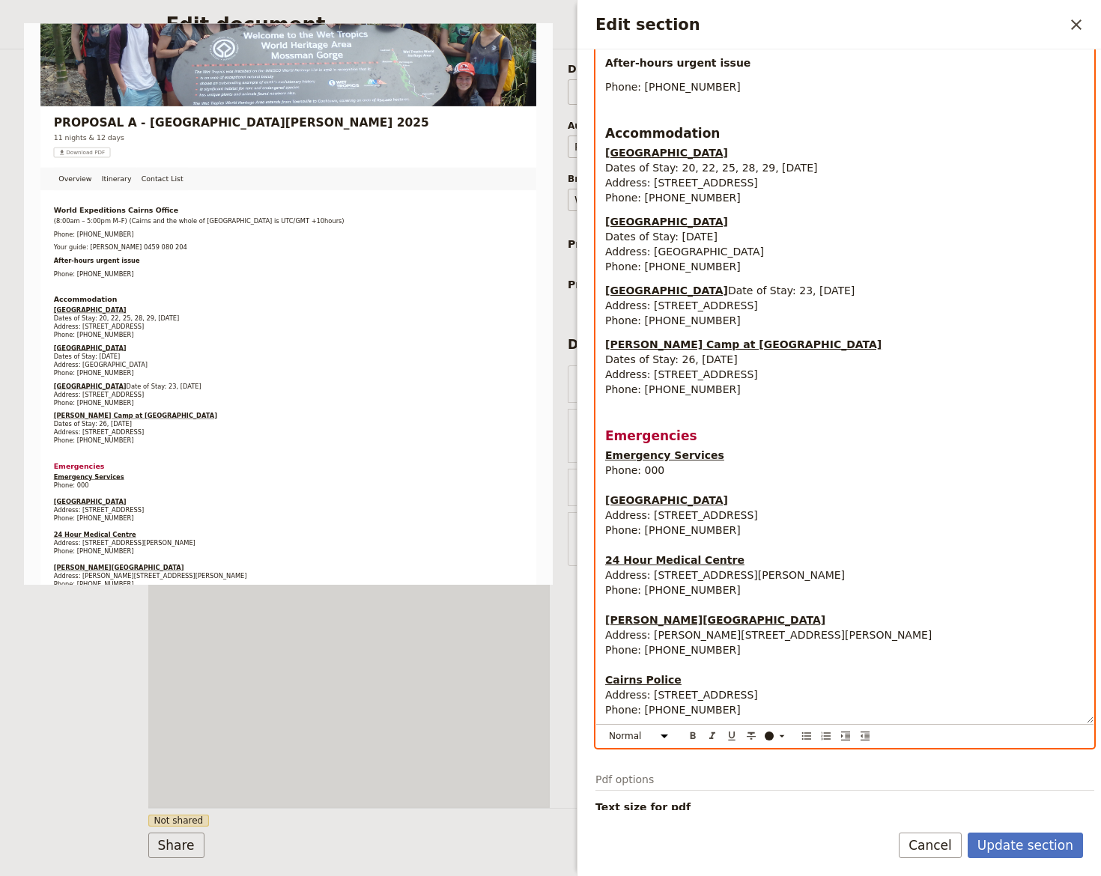
click at [759, 306] on span "Date of Stay: 23, 24 October 2025 Address: 3701 Cape Tribulation Rd, Cape Tribu…" at bounding box center [729, 306] width 249 height 42
click at [718, 377] on span "Address: Davies Creek Rd , Cairns QLD 4870" at bounding box center [681, 374] width 153 height 12
click at [734, 368] on span "Address: Davies Creek Road , Cairns QLD 4870" at bounding box center [681, 374] width 153 height 12
click at [758, 368] on span "Address: Davies Creek Road, Cairns QLD 4870" at bounding box center [681, 374] width 153 height 12
click at [758, 369] on span "Address: Davies Creek Road, Cairns QLD 4870" at bounding box center [681, 374] width 153 height 12
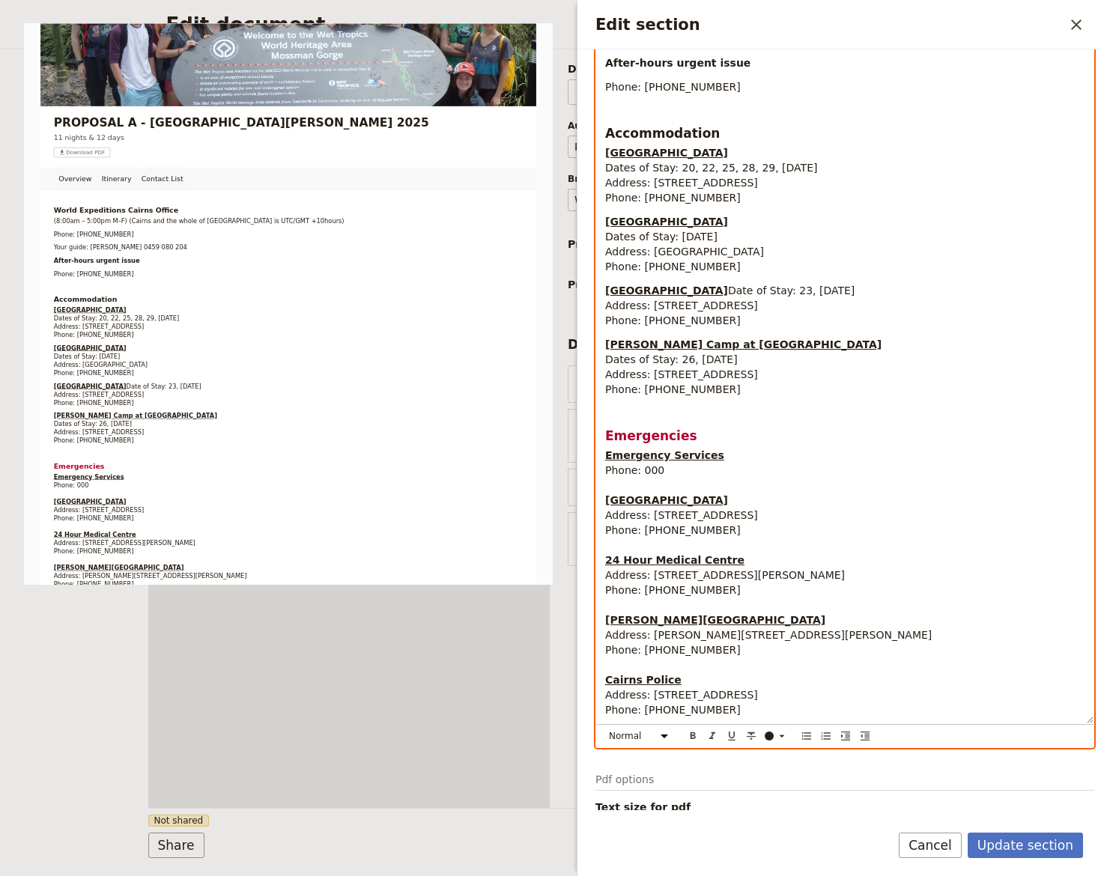
click at [758, 374] on span "Address: Davies Creek Road, Mareeba QLD 4870" at bounding box center [681, 374] width 153 height 12
click at [616, 395] on span "Phone: (07) 4051 1211" at bounding box center [673, 389] width 136 height 12
drag, startPoint x: 607, startPoint y: 388, endPoint x: 705, endPoint y: 397, distance: 98.5
click at [705, 397] on div "World Expeditions Cairns Office (8:00am – 5:00pm M–F) (Cairns and the whole of …" at bounding box center [844, 333] width 497 height 782
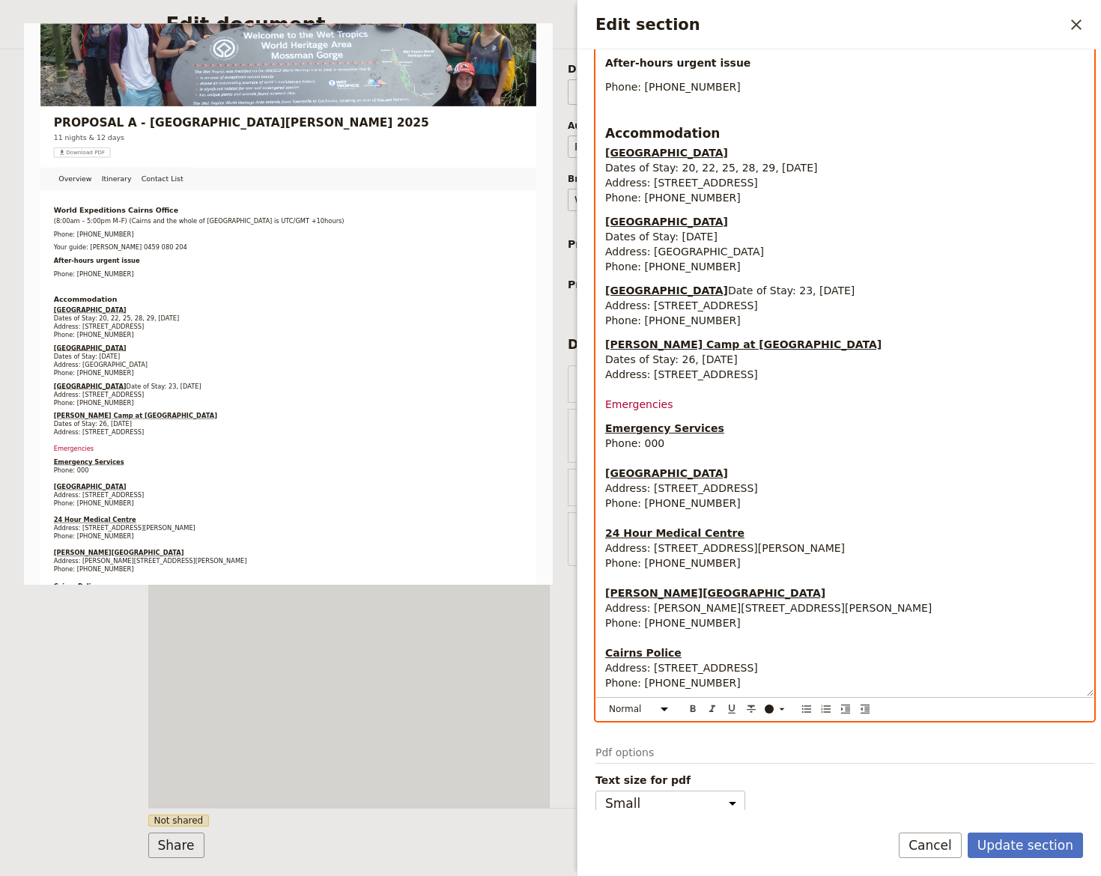
scroll to position [139, 0]
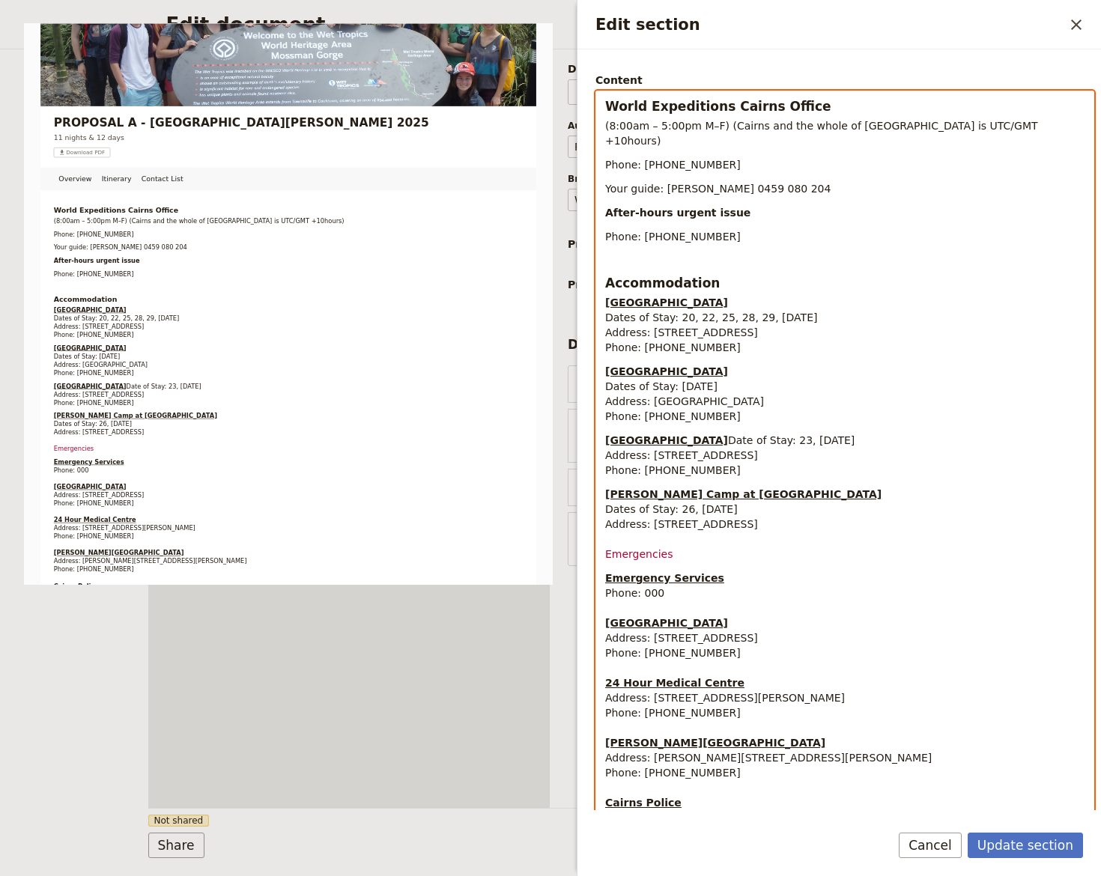
click at [631, 553] on span "Emergencies" at bounding box center [638, 554] width 67 height 12
click at [631, 552] on span "Emergencies" at bounding box center [638, 554] width 67 height 12
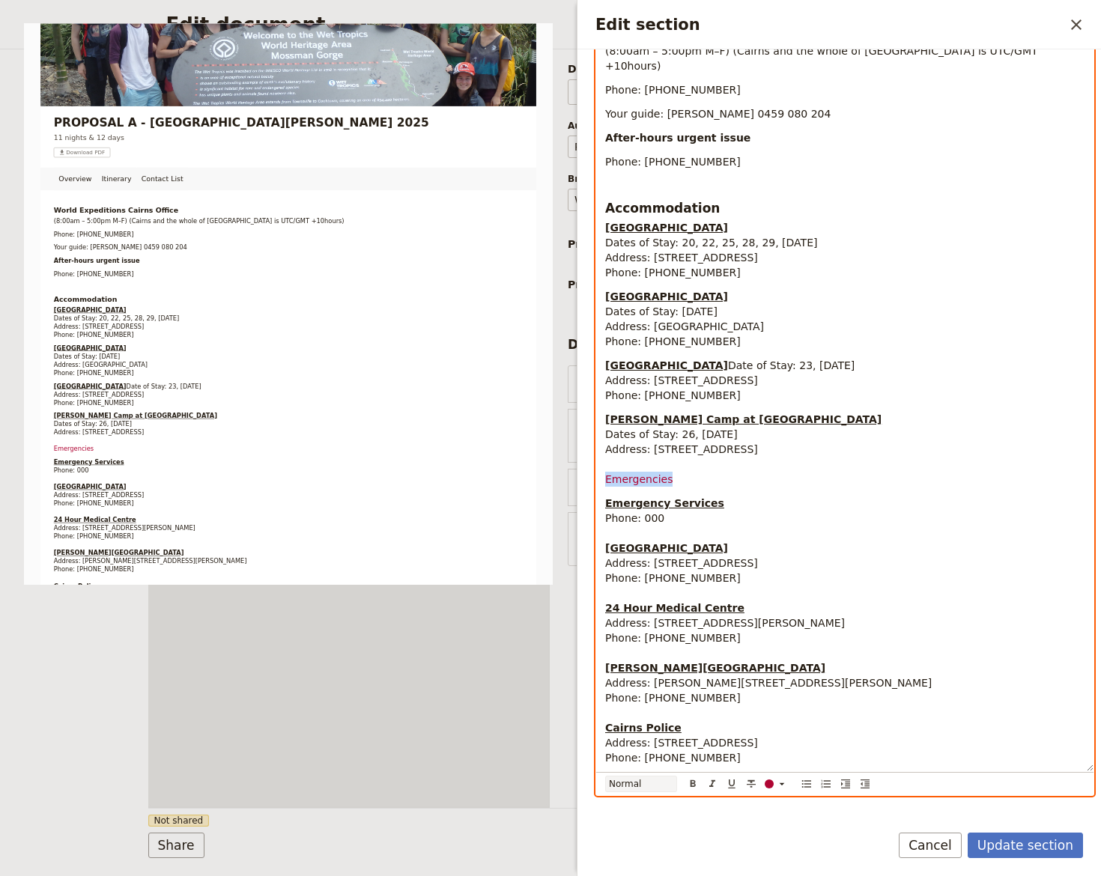
click at [667, 783] on select "Normal Small text Heading 1 Heading 2 Heading 3" at bounding box center [641, 784] width 72 height 16
click at [605, 788] on select "Normal Small text Heading 1 Heading 2 Heading 3" at bounding box center [641, 784] width 72 height 16
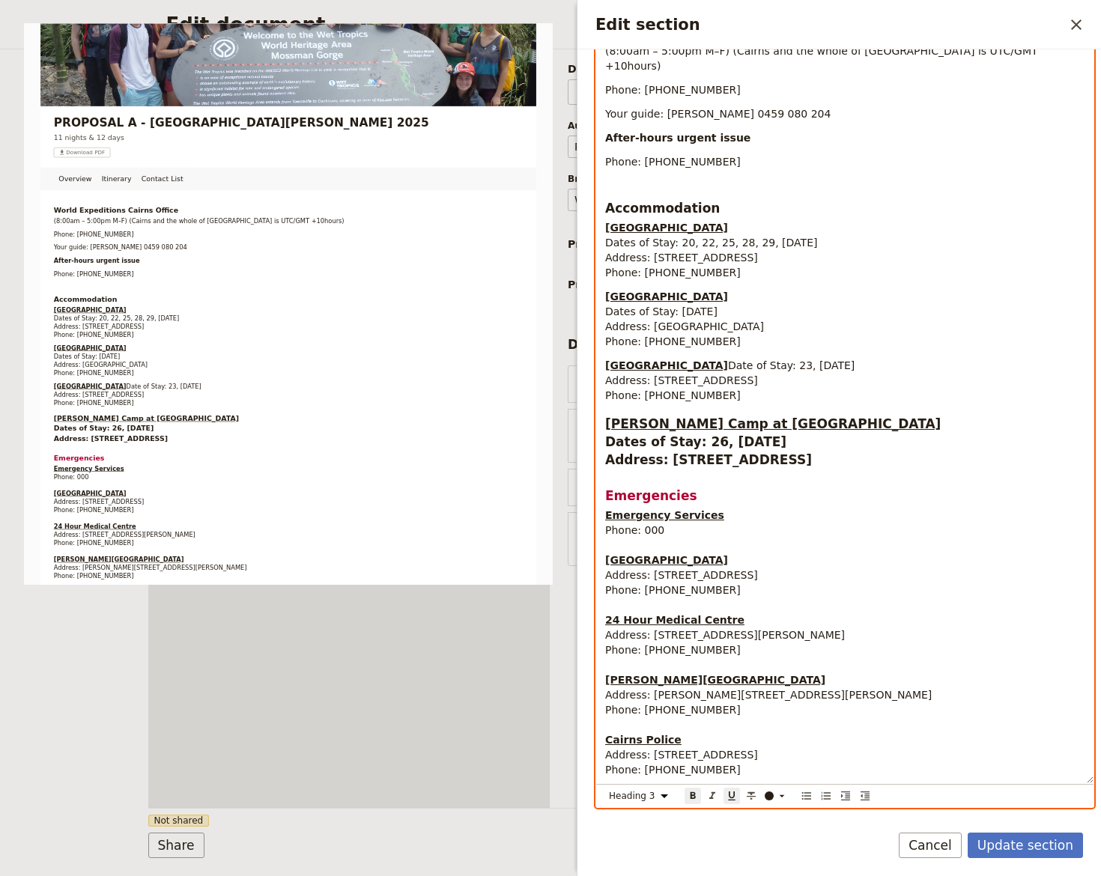
click at [692, 412] on div "World Expeditions Cairns Office (8:00am – 5:00pm M–F) (Cairns and the whole of …" at bounding box center [844, 399] width 497 height 767
click at [610, 467] on span "Address: Davies Creek Road, Mareeba QLD 4880" at bounding box center [708, 459] width 207 height 15
drag, startPoint x: 604, startPoint y: 428, endPoint x: 881, endPoint y: 463, distance: 279.3
click at [881, 463] on div "World Expeditions Cairns Office (8:00am – 5:00pm M–F) (Cairns and the whole of …" at bounding box center [844, 399] width 497 height 767
click at [661, 796] on select "Normal Small text Heading 1 Heading 2 Heading 3" at bounding box center [641, 796] width 72 height 16
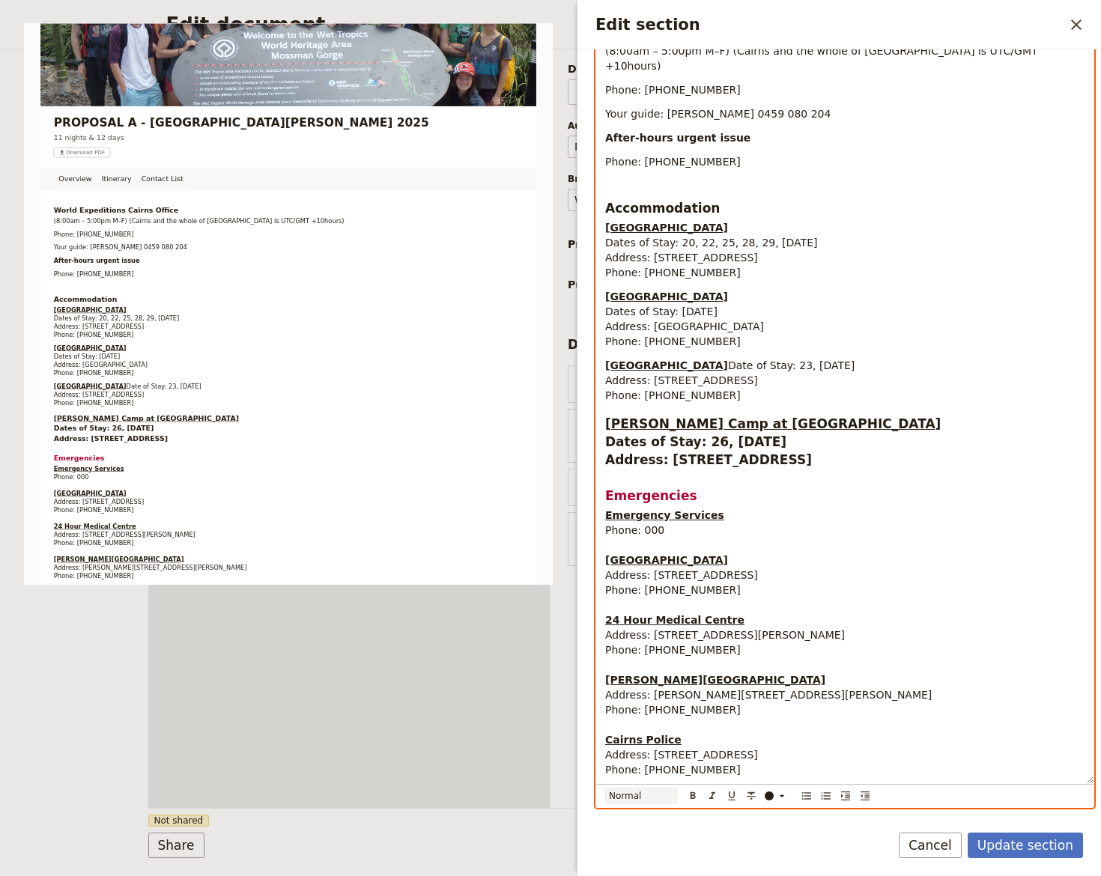
click at [605, 788] on select "Normal Small text Heading 1 Heading 2 Heading 3" at bounding box center [641, 796] width 72 height 16
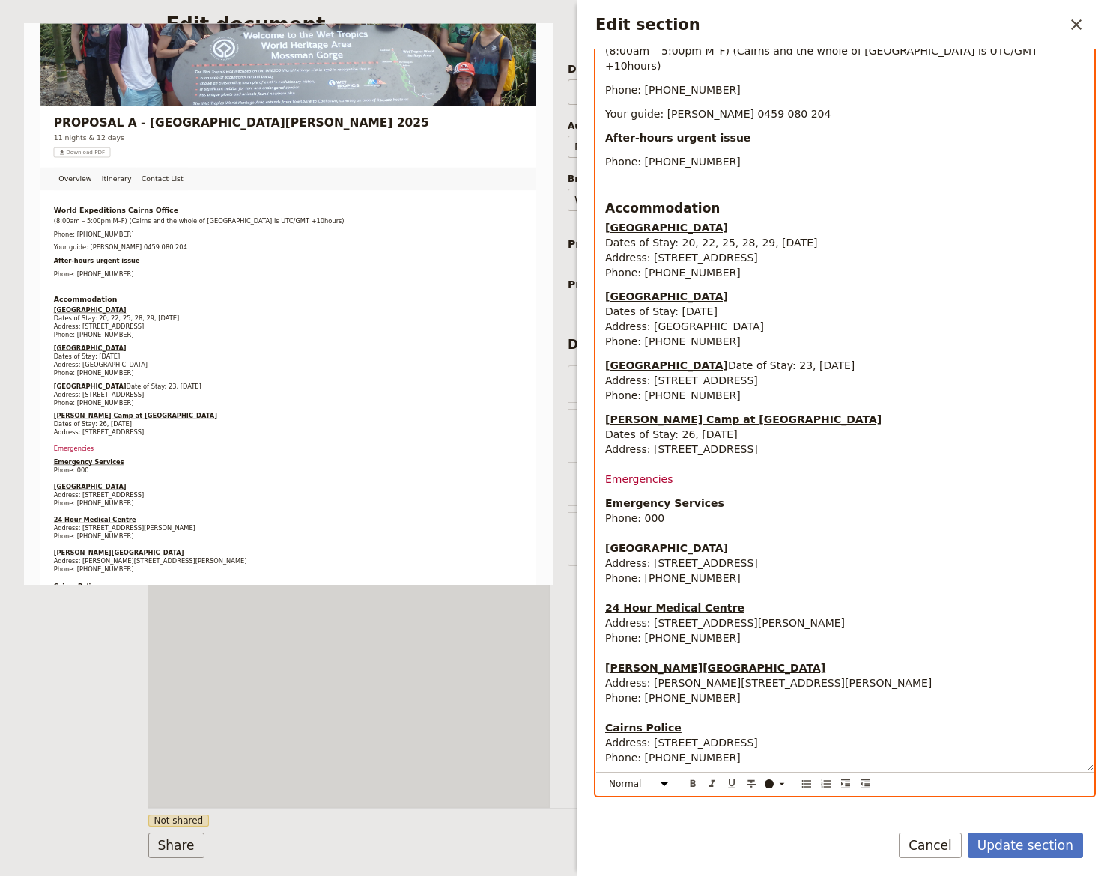
click at [635, 465] on p "Bush Camp at Dinden National Park Dates of Stay: 26, 27 October 2025 Address: D…" at bounding box center [844, 449] width 479 height 75
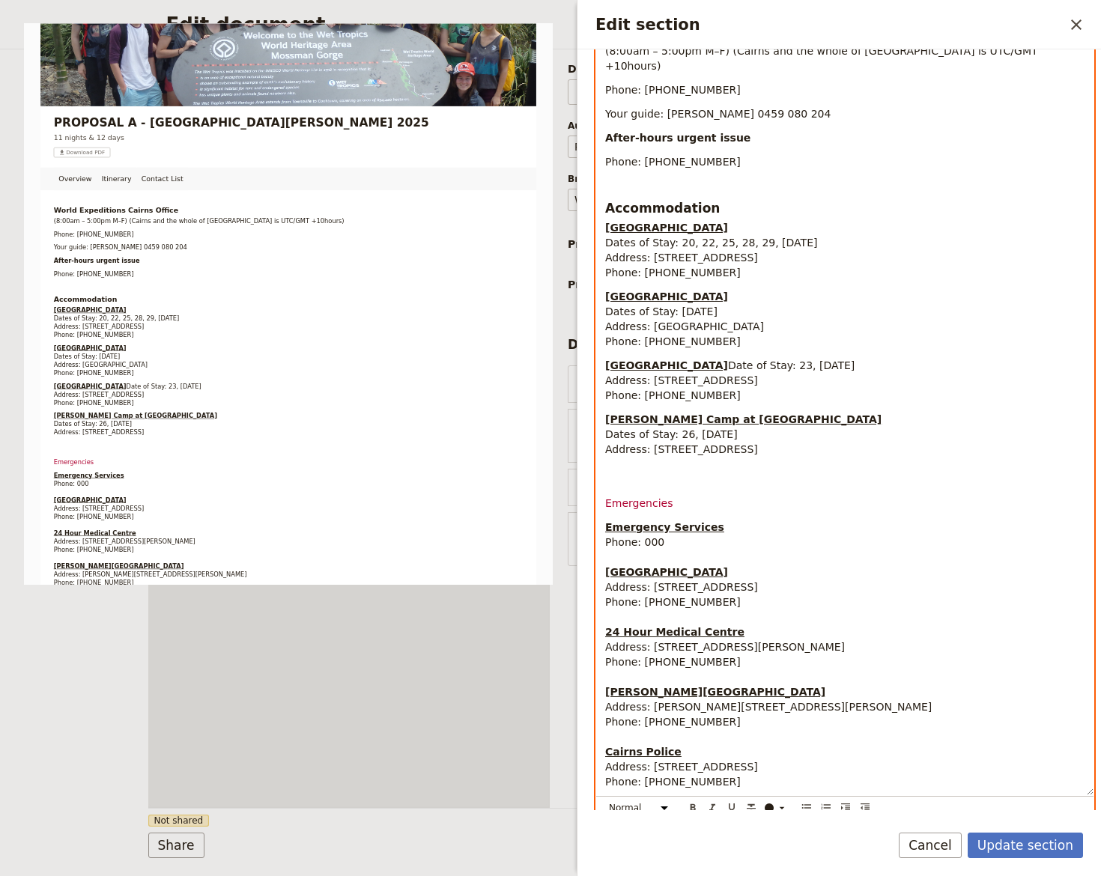
click at [617, 509] on span "Emergencies" at bounding box center [638, 503] width 67 height 12
click at [665, 801] on select "Normal Small text Heading 1 Heading 2 Heading 3" at bounding box center [641, 808] width 72 height 16
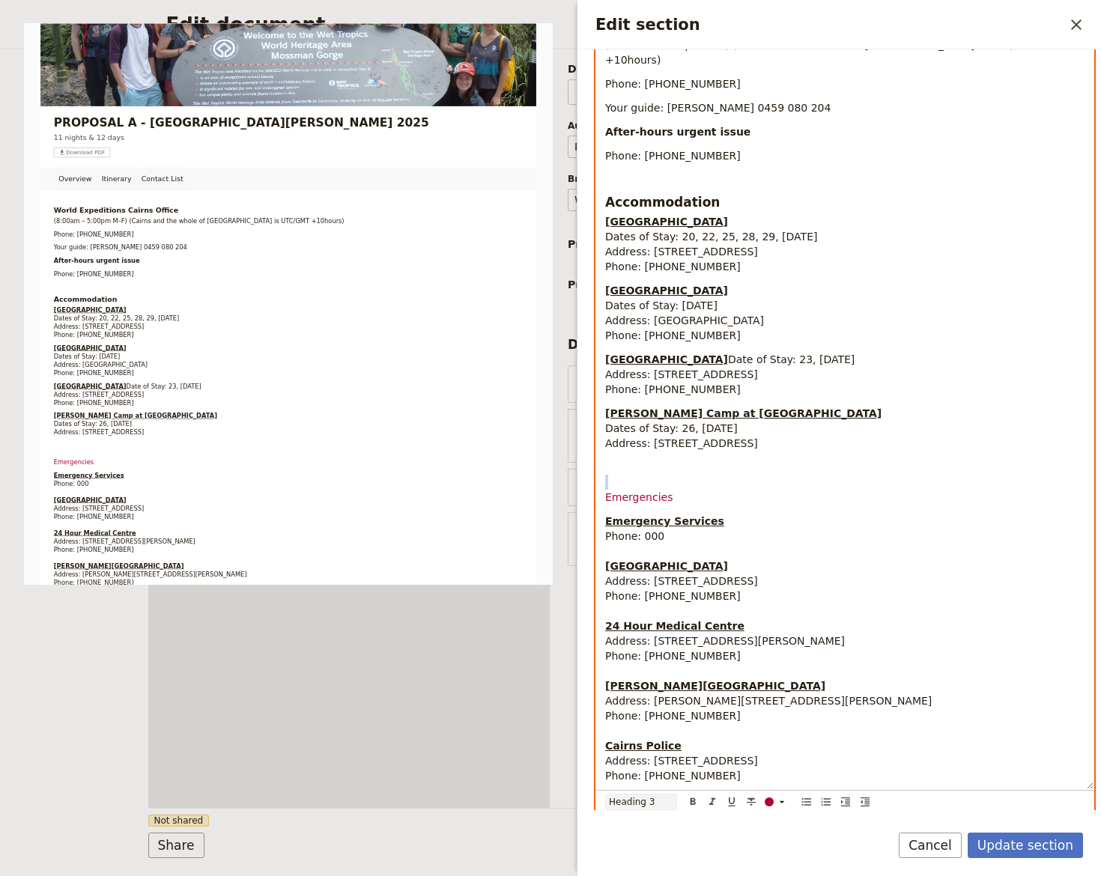
click at [605, 797] on select "Normal Small text Heading 1 Heading 2 Heading 3" at bounding box center [641, 802] width 72 height 16
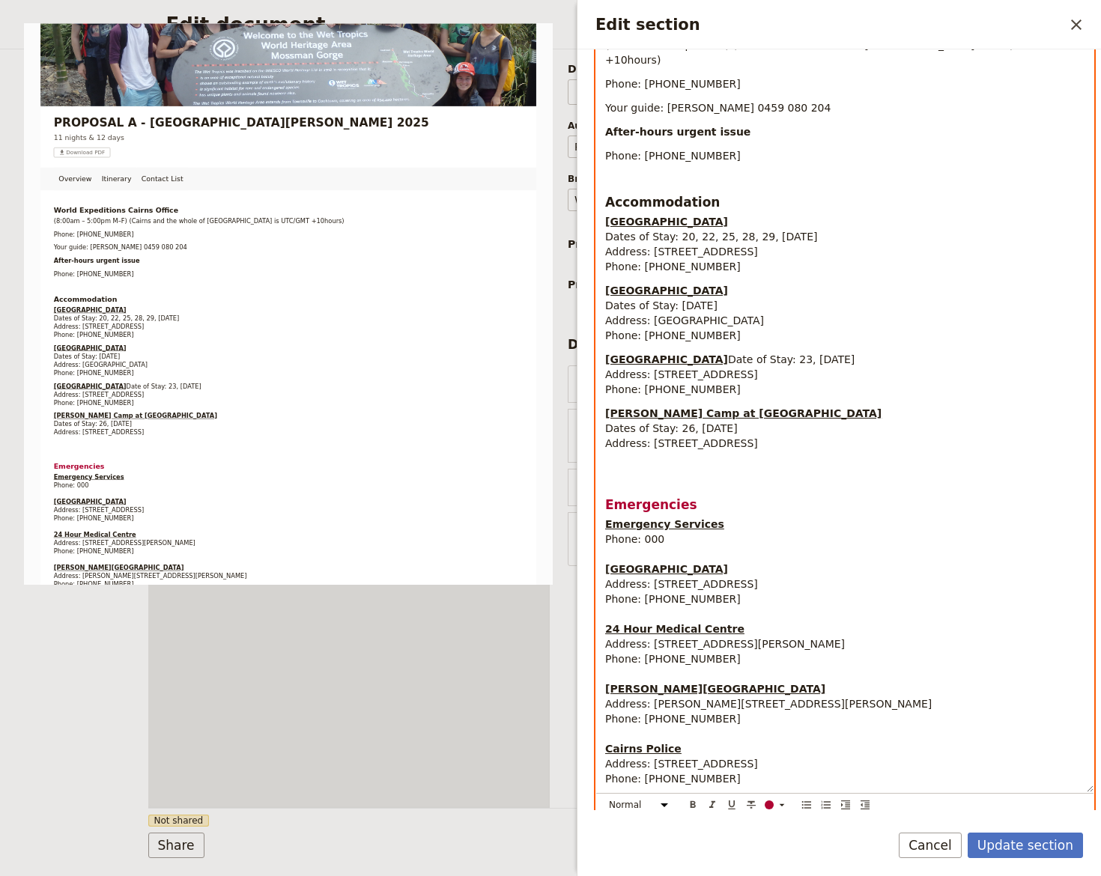
click at [774, 525] on p "Emergency Services Phone: 000 Cairns Hospital Address: The Esplanade, Cairns QL…" at bounding box center [844, 652] width 479 height 270
click at [655, 484] on h3 "Emergencies" at bounding box center [844, 496] width 479 height 36
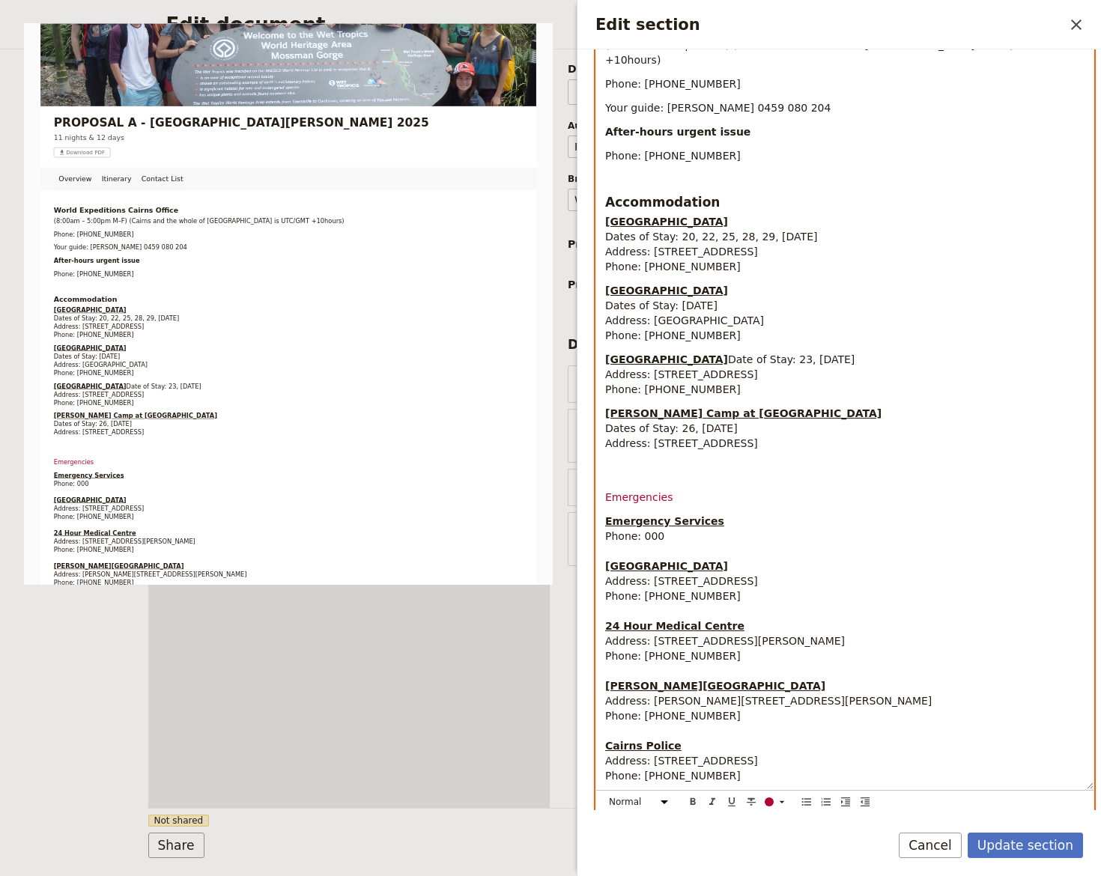
click at [643, 501] on span "Emergencies" at bounding box center [638, 497] width 67 height 12
click at [663, 804] on select "Normal Small text Heading 1 Heading 2 Heading 3" at bounding box center [641, 802] width 72 height 16
click at [605, 797] on select "Normal Small text Heading 1 Heading 2 Heading 3" at bounding box center [641, 802] width 72 height 16
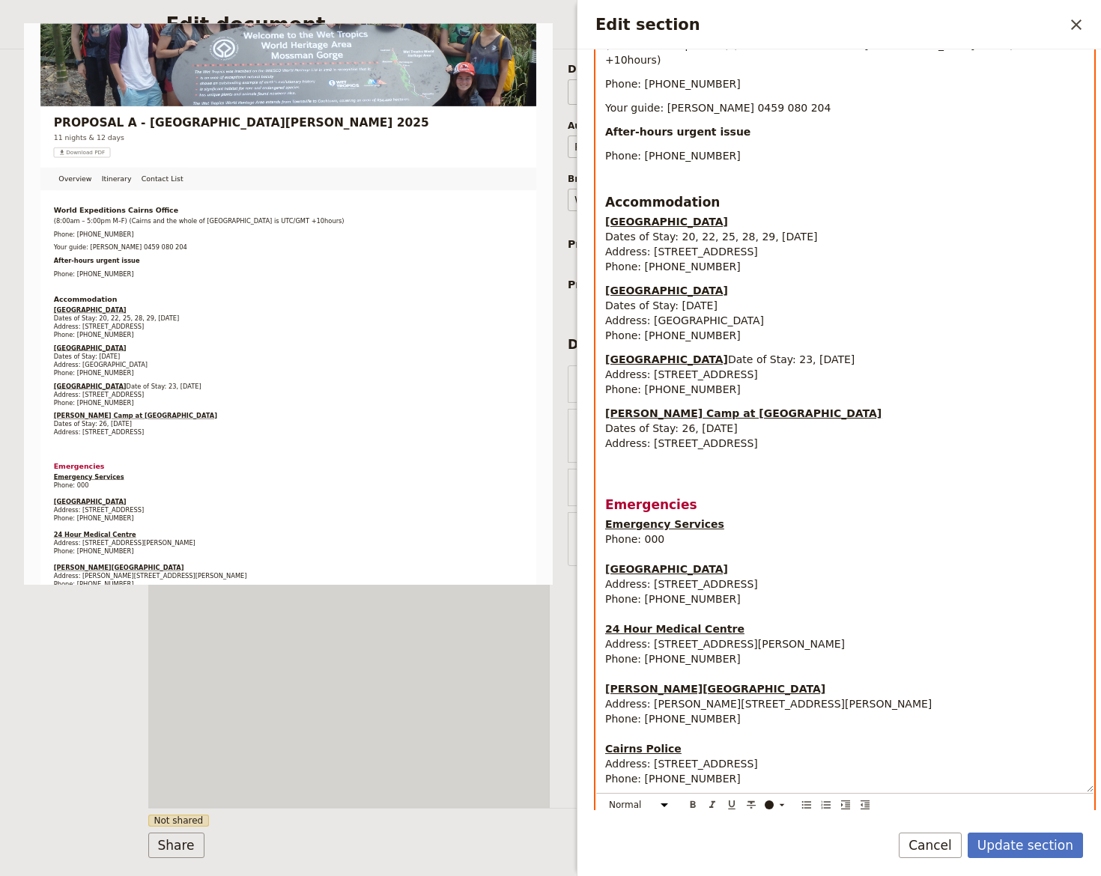
click at [663, 541] on p "Emergency Services Phone: 000 Cairns Hospital Address: The Esplanade, Cairns QL…" at bounding box center [844, 652] width 479 height 270
click at [657, 560] on p "Emergency Services Phone: 000 Cairns Hospital Address: The Esplanade, Cairns QL…" at bounding box center [844, 652] width 479 height 270
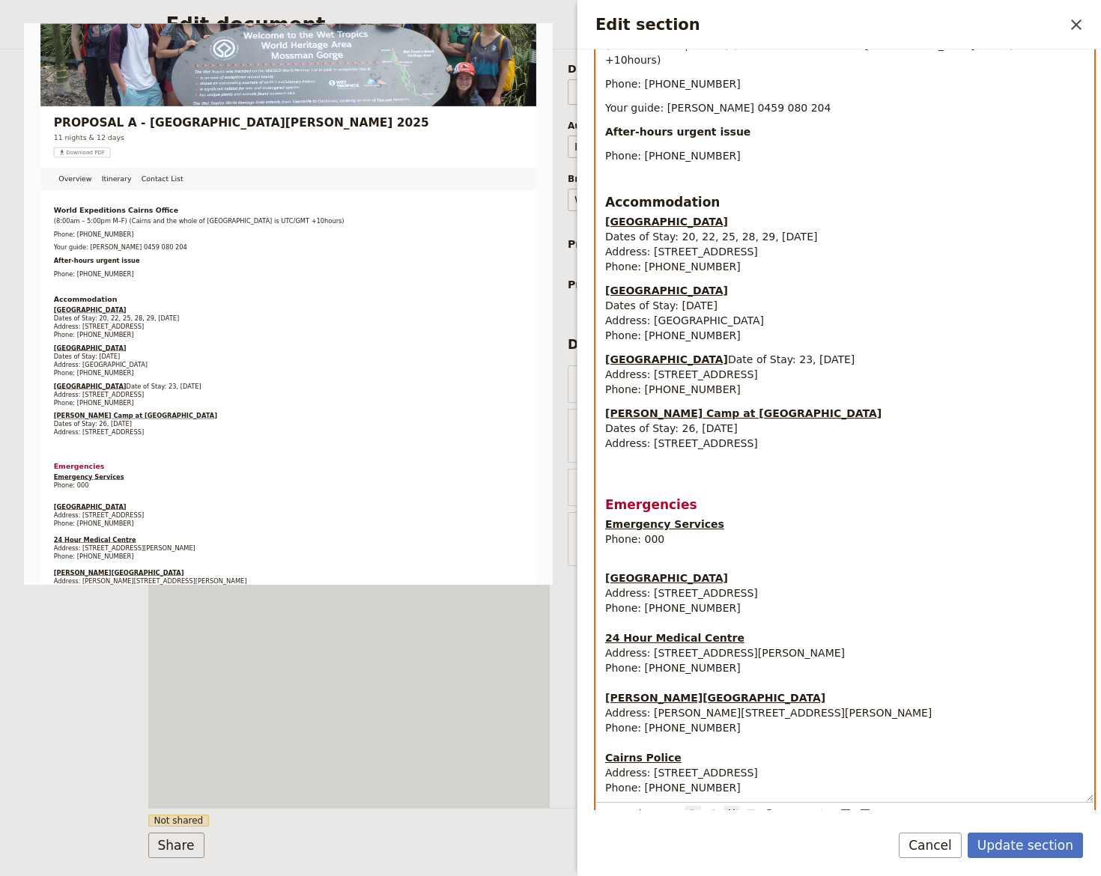
click at [663, 331] on div "World Expeditions Cairns Office (8:00am – 5:00pm M–F) (Cairns and the whole of …" at bounding box center [844, 405] width 497 height 791
click at [633, 674] on span "Phone: (07) 4052 1119" at bounding box center [673, 668] width 136 height 12
click at [643, 689] on p "Cairns Hospital Address: The Esplanade, Cairns QLD 4870 Phone: (07) 4226 0000 2…" at bounding box center [844, 676] width 479 height 240
click at [627, 744] on p "Cairns Hospital Address: The Esplanade, Cairns QLD 4870 Phone: (07) 4226 0000 2…" at bounding box center [844, 676] width 479 height 240
click at [726, 695] on p "Cairns Hospital Address: The Esplanade, Cairns QLD 4870 Phone: (07) 4226 0000 2…" at bounding box center [844, 676] width 479 height 240
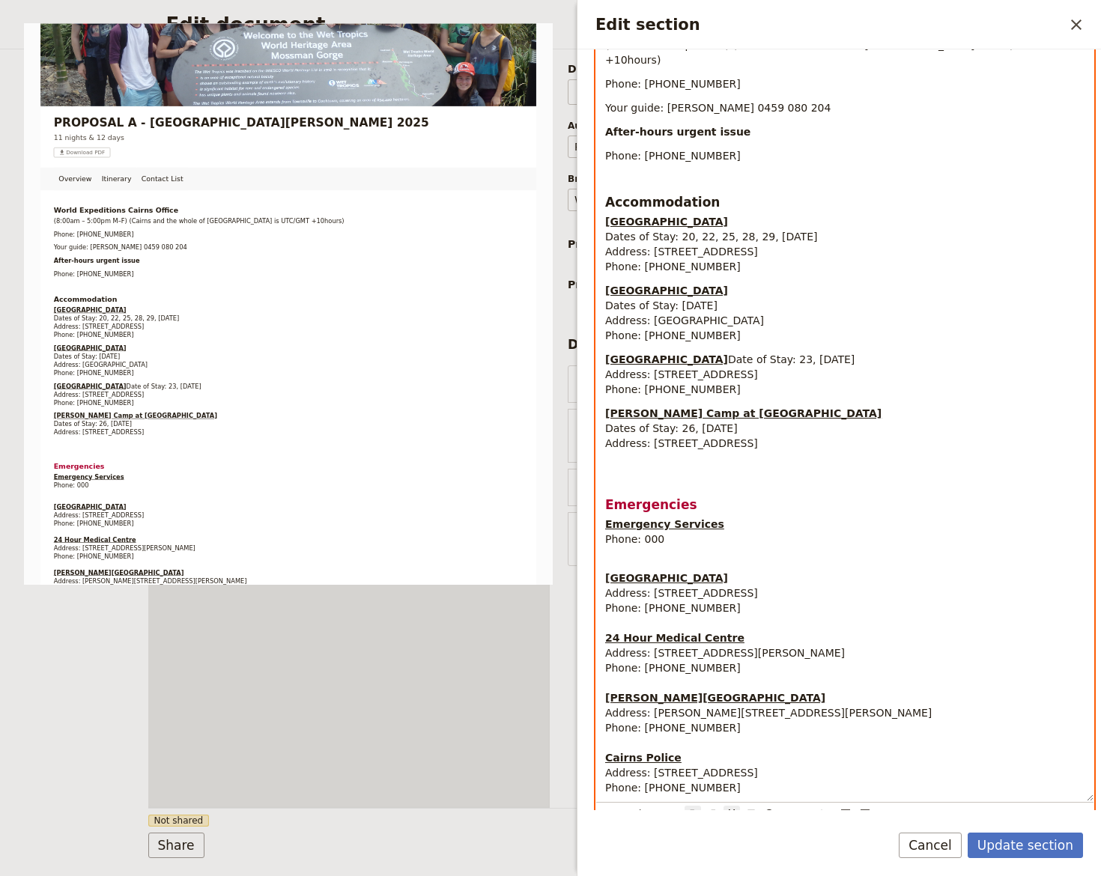
click at [720, 667] on p "Cairns Hospital Address: The Esplanade, Cairns QLD 4870 Phone: (07) 4226 0000 2…" at bounding box center [844, 676] width 479 height 240
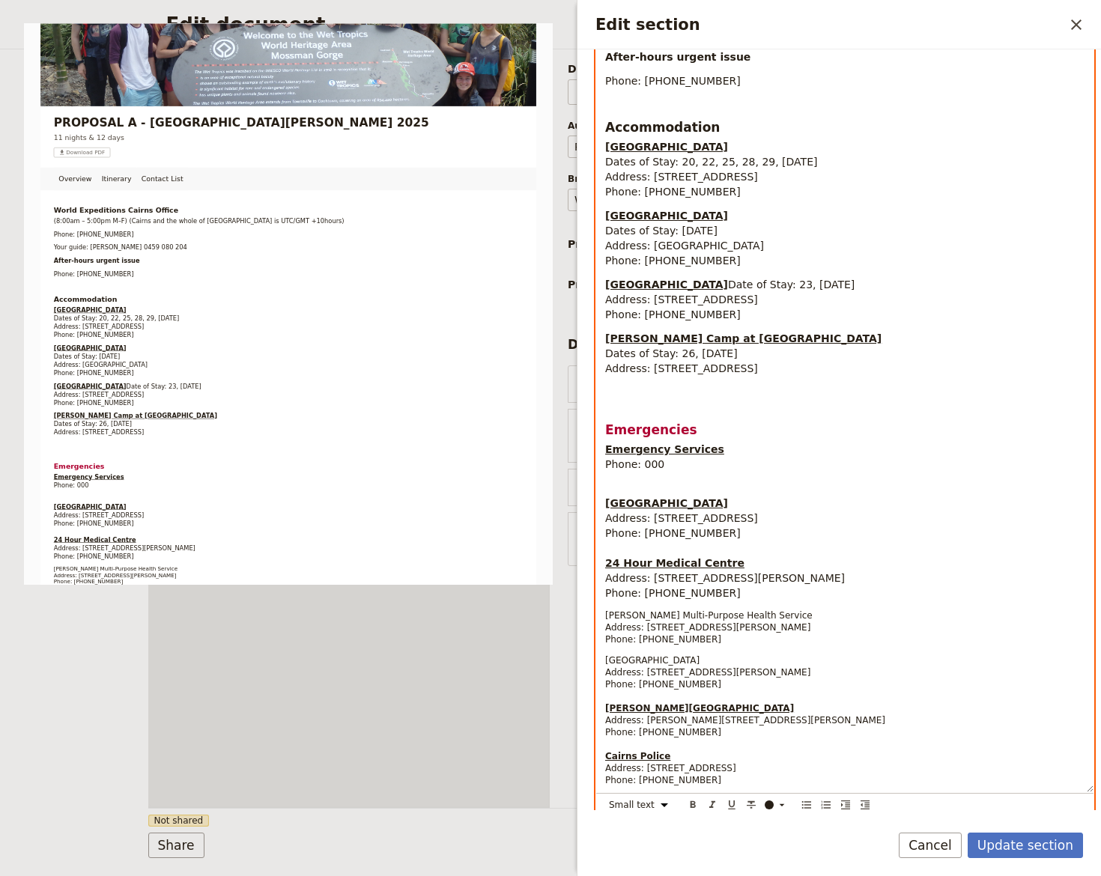
scroll to position [397, 0]
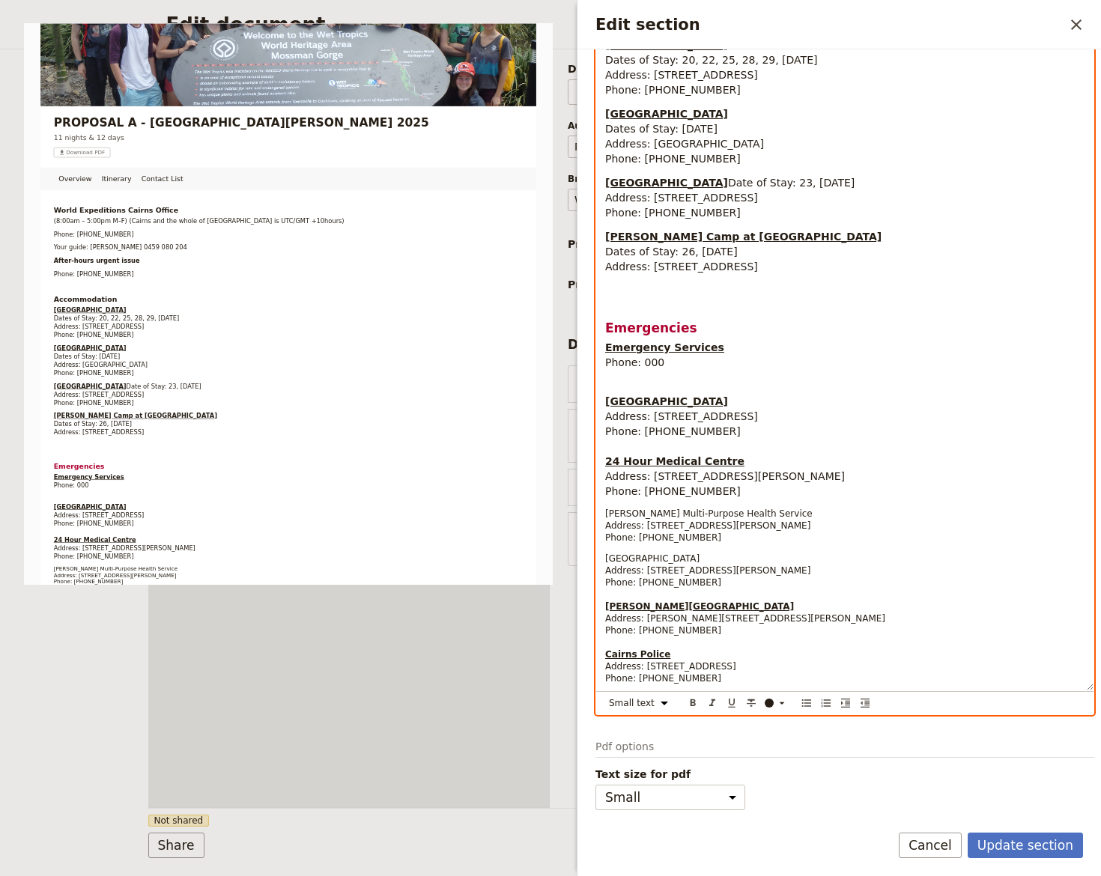
click at [639, 510] on span "Mossman Multi-Purpose Health Service Address: 9 Hospital St, Mossman QLD 4873 P…" at bounding box center [708, 525] width 207 height 34
drag, startPoint x: 606, startPoint y: 512, endPoint x: 777, endPoint y: 598, distance: 190.9
click at [787, 585] on div "World Expeditions Cairns Office (8:00am – 5:00pm M–F) (Cairns and the whole of …" at bounding box center [844, 262] width 497 height 857
click at [655, 705] on select "Normal Small text Heading 1 Heading 2 Heading 3" at bounding box center [641, 703] width 72 height 16
click at [605, 711] on select "Normal Small text Heading 1 Heading 2 Heading 3" at bounding box center [641, 703] width 72 height 16
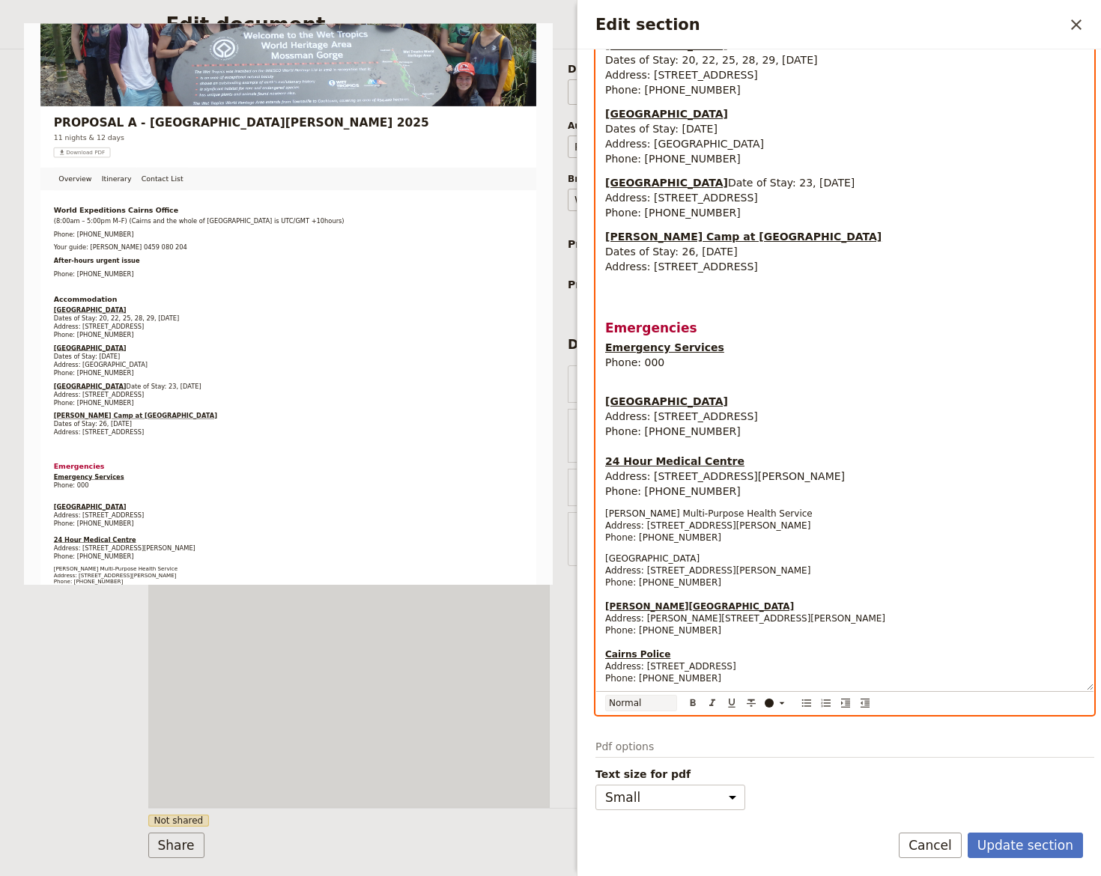
select select "paragraph"
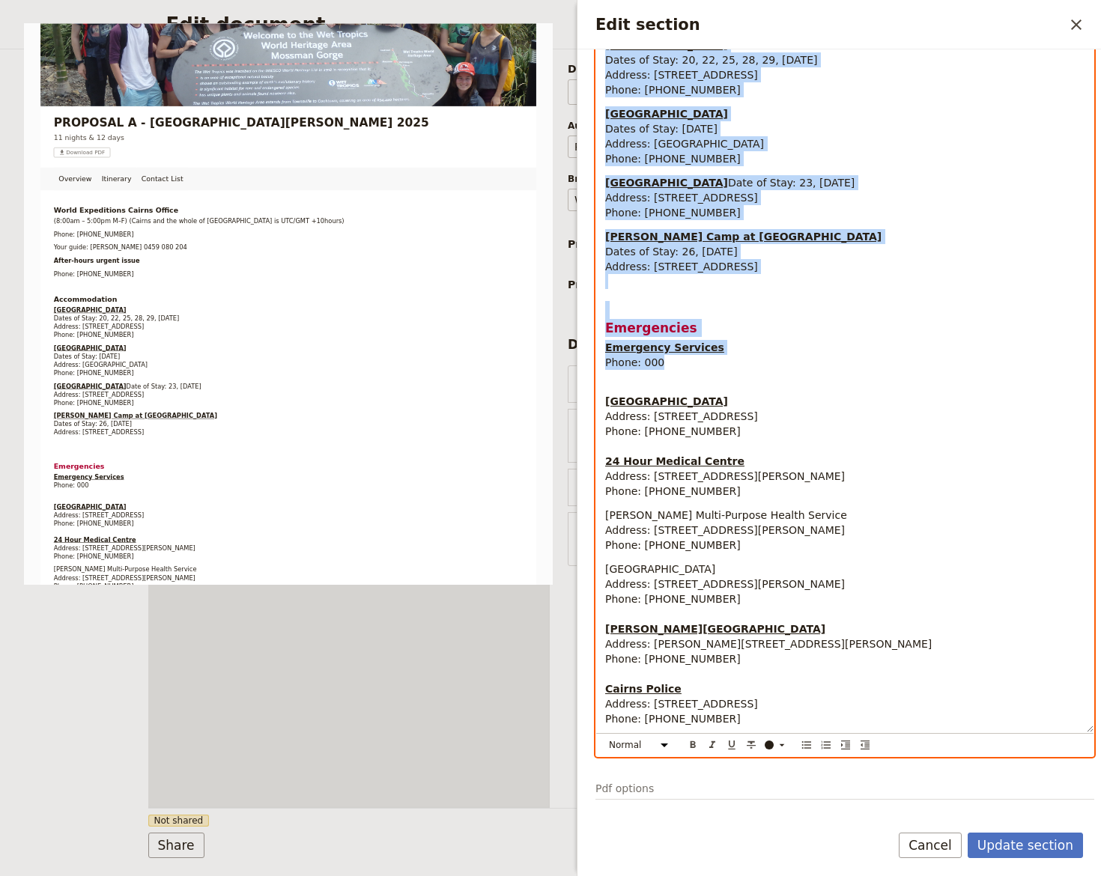
click at [621, 515] on span "Mossman Multi-Purpose Health Service Address: 9 Hospital St, Mossman QLD 4873 P…" at bounding box center [726, 530] width 242 height 42
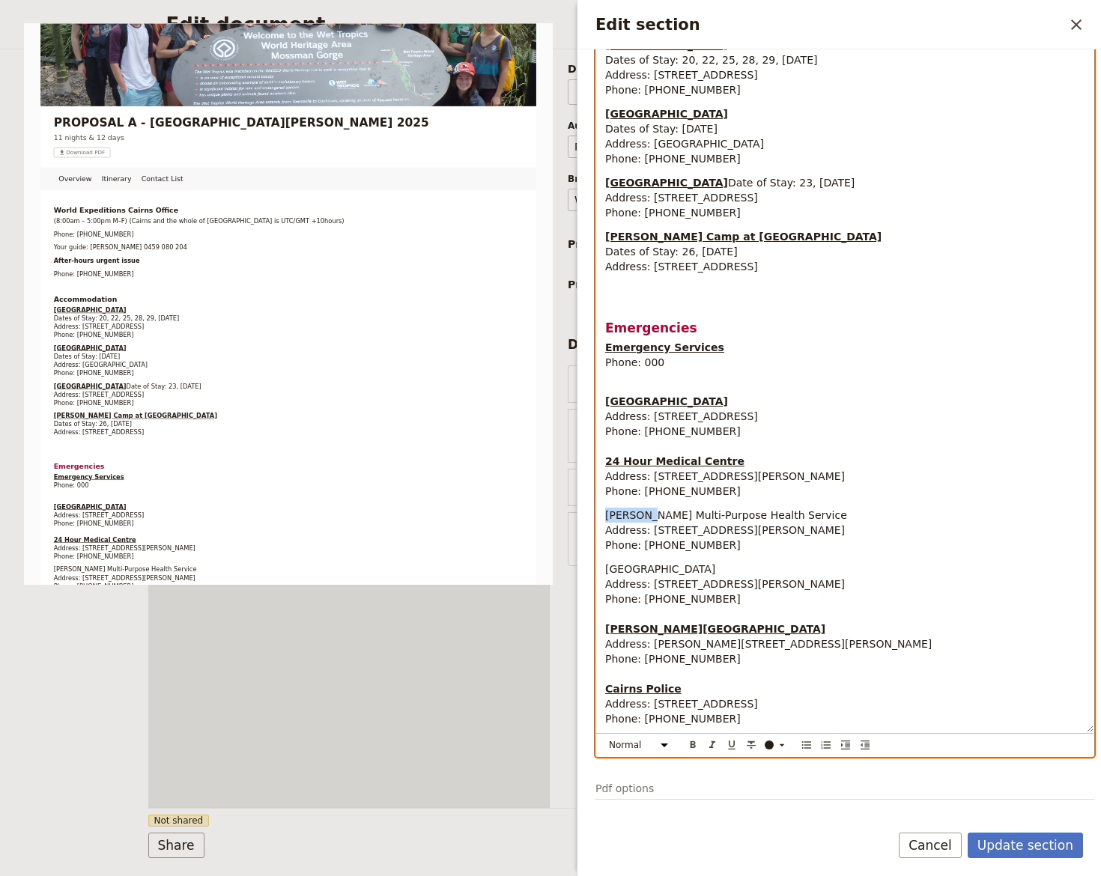
click at [621, 515] on span "Mossman Multi-Purpose Health Service Address: 9 Hospital St, Mossman QLD 4873 P…" at bounding box center [726, 530] width 242 height 42
click at [694, 741] on icon "Format bold" at bounding box center [692, 744] width 5 height 7
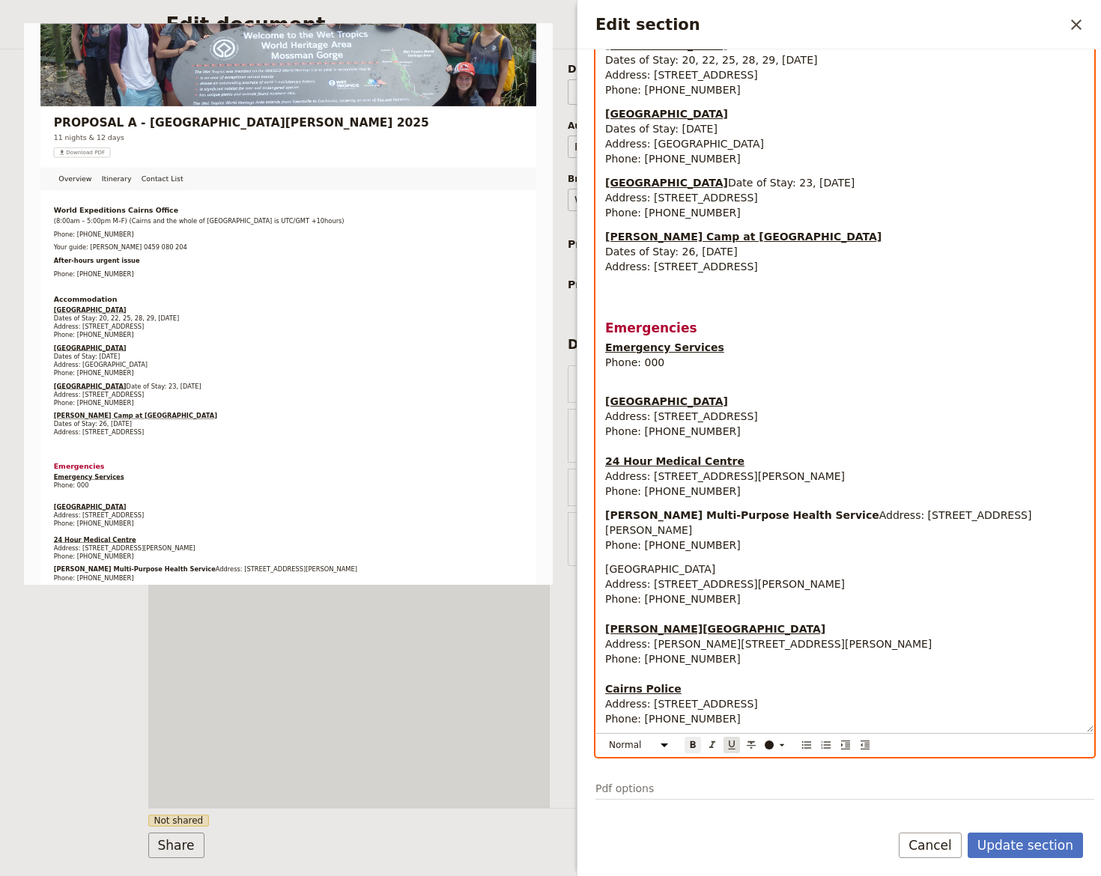
click at [728, 744] on icon "Format underline" at bounding box center [732, 745] width 12 height 12
click at [625, 570] on span "Mareeba Hospital Address: 21 Lloyd Street, Mareeba QLD 4880 Phone: 07 4092 9333" at bounding box center [725, 584] width 240 height 42
click at [690, 747] on icon "Format bold" at bounding box center [692, 744] width 5 height 7
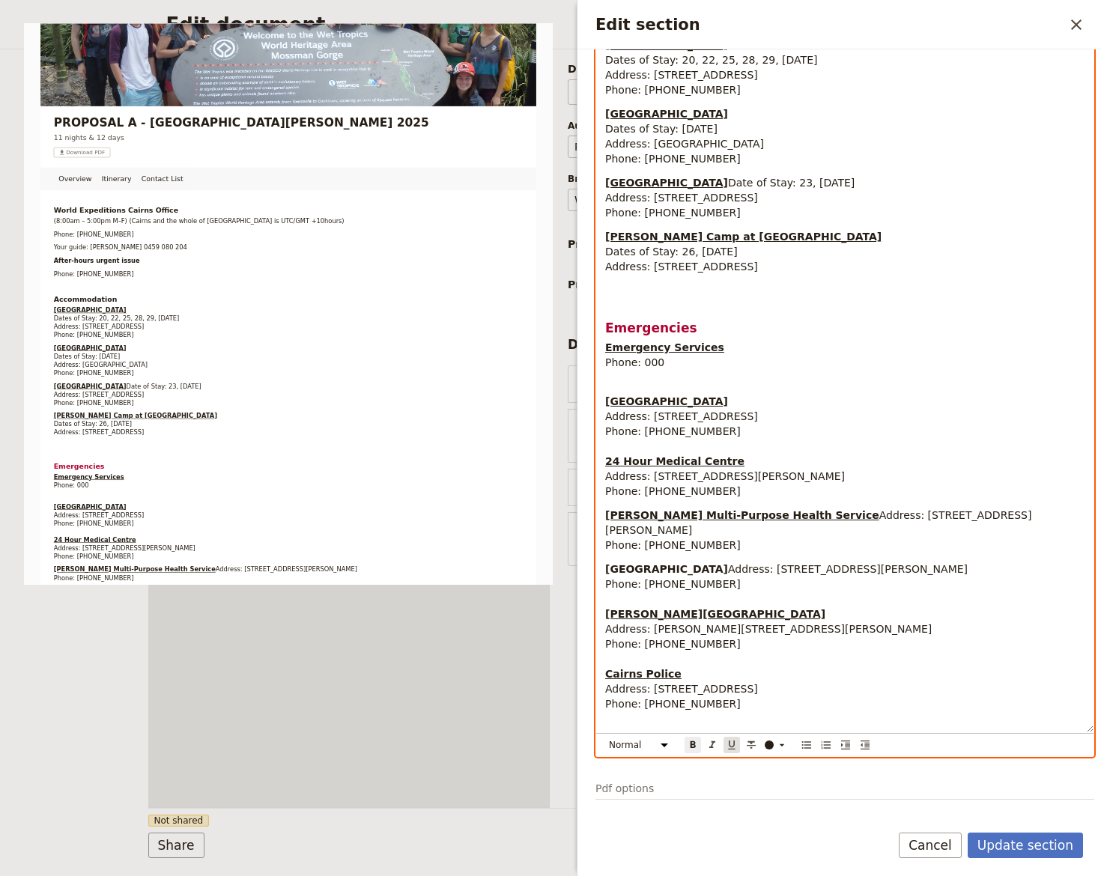
click at [729, 746] on icon "Format underline" at bounding box center [731, 745] width 7 height 9
click at [702, 531] on span "Address: 9 Hospital St, Mossman QLD 4873 Phone: 07 4084 1200" at bounding box center [818, 530] width 426 height 42
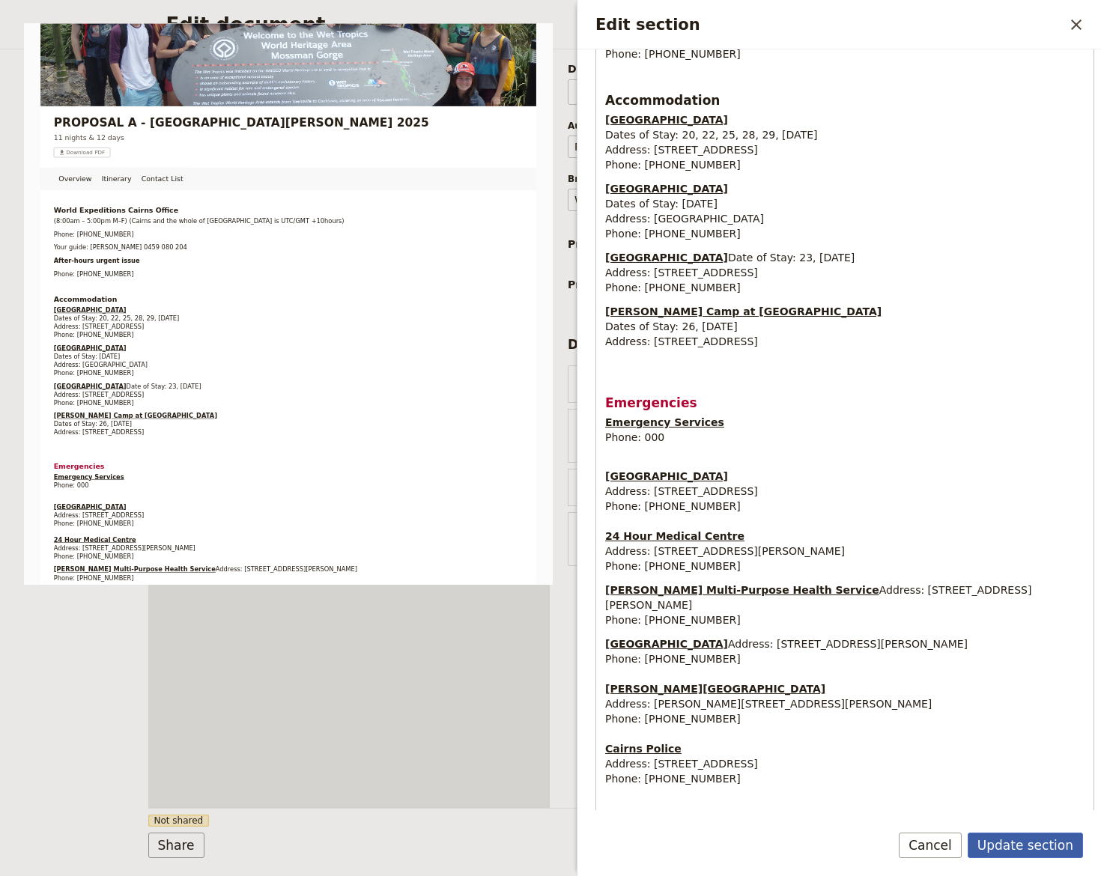
click at [1030, 846] on button "Update section" at bounding box center [1024, 845] width 115 height 25
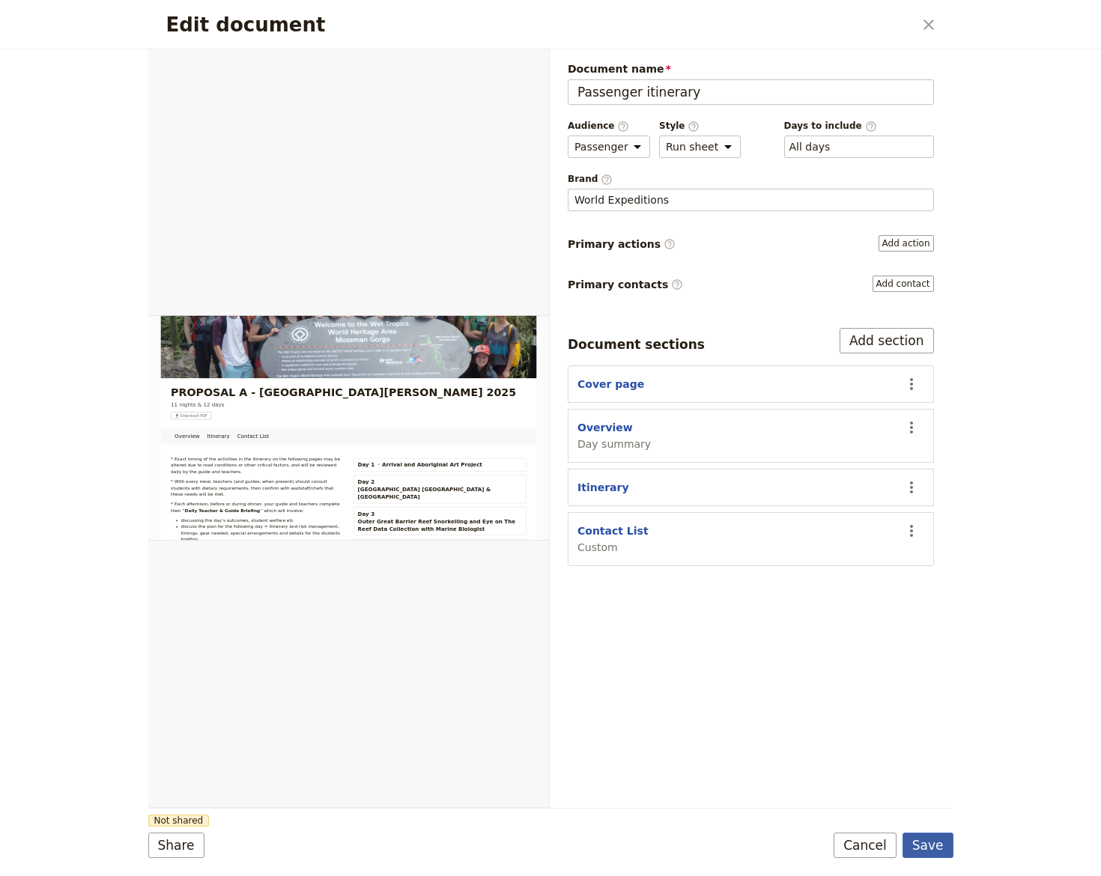
click at [935, 845] on button "Save" at bounding box center [927, 845] width 51 height 25
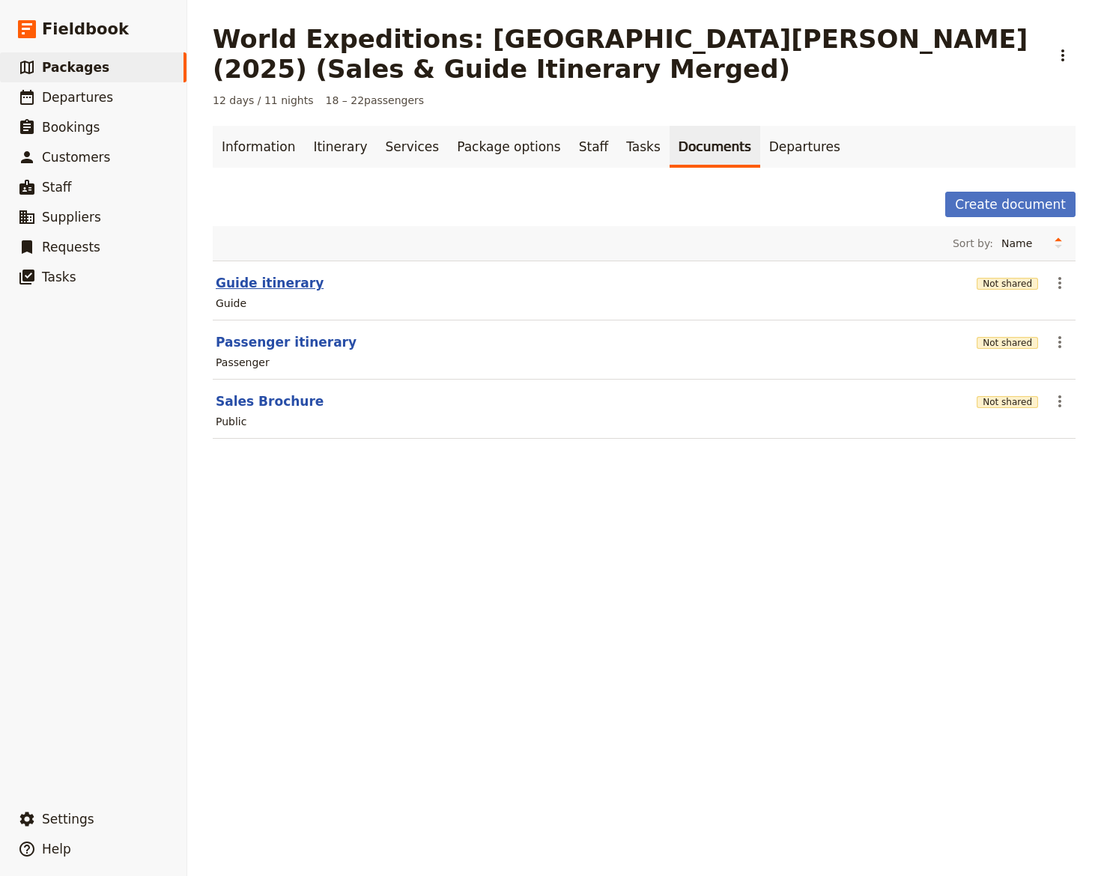
click at [255, 289] on button "Guide itinerary" at bounding box center [270, 283] width 108 height 18
select select "STAFF"
select select "RUN_SHEET"
select select "DEFAULT"
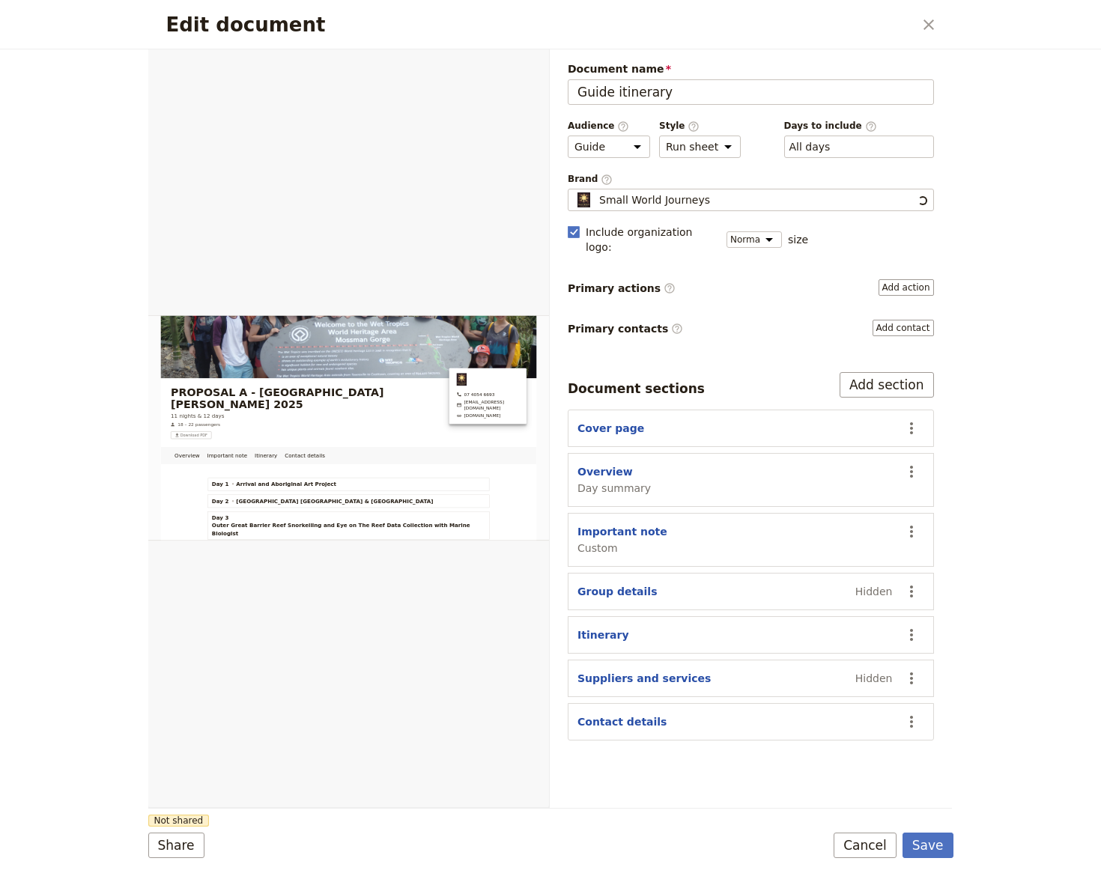
scroll to position [0, 0]
click at [604, 421] on button "Cover page" at bounding box center [610, 428] width 67 height 15
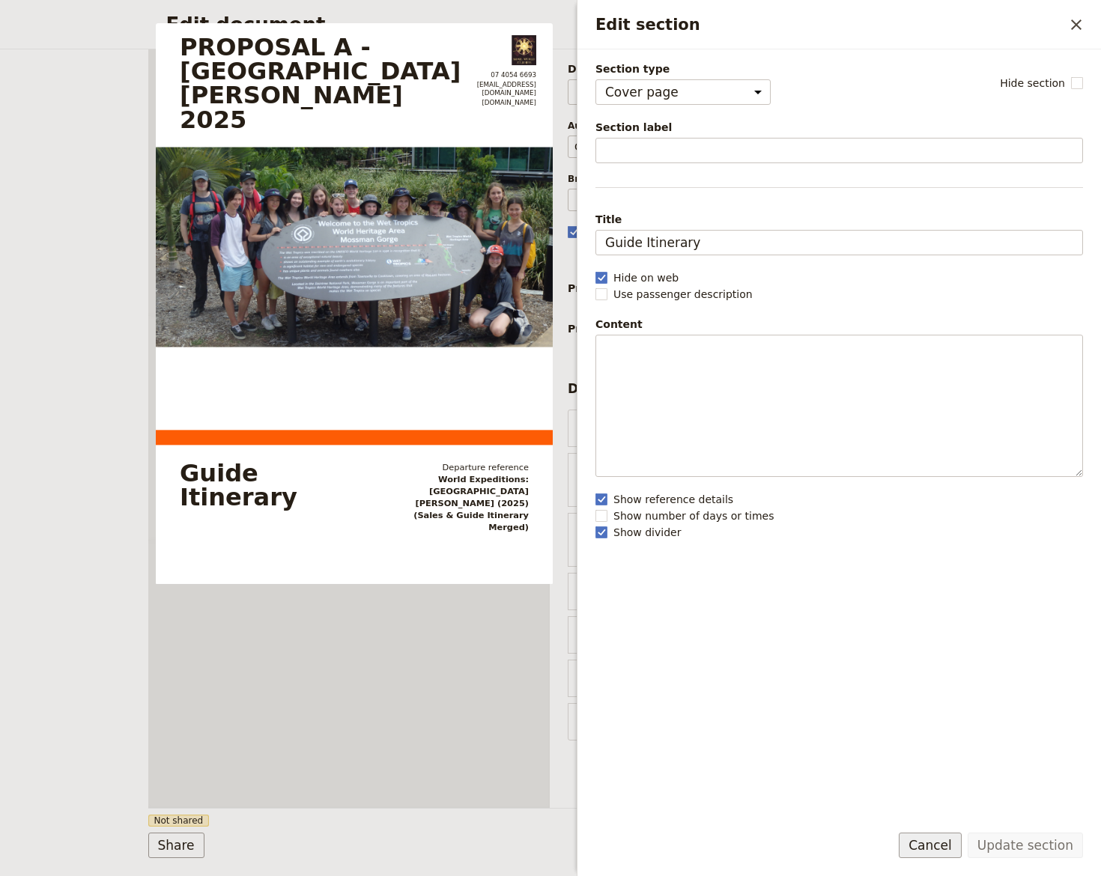
click at [930, 851] on button "Cancel" at bounding box center [930, 845] width 63 height 25
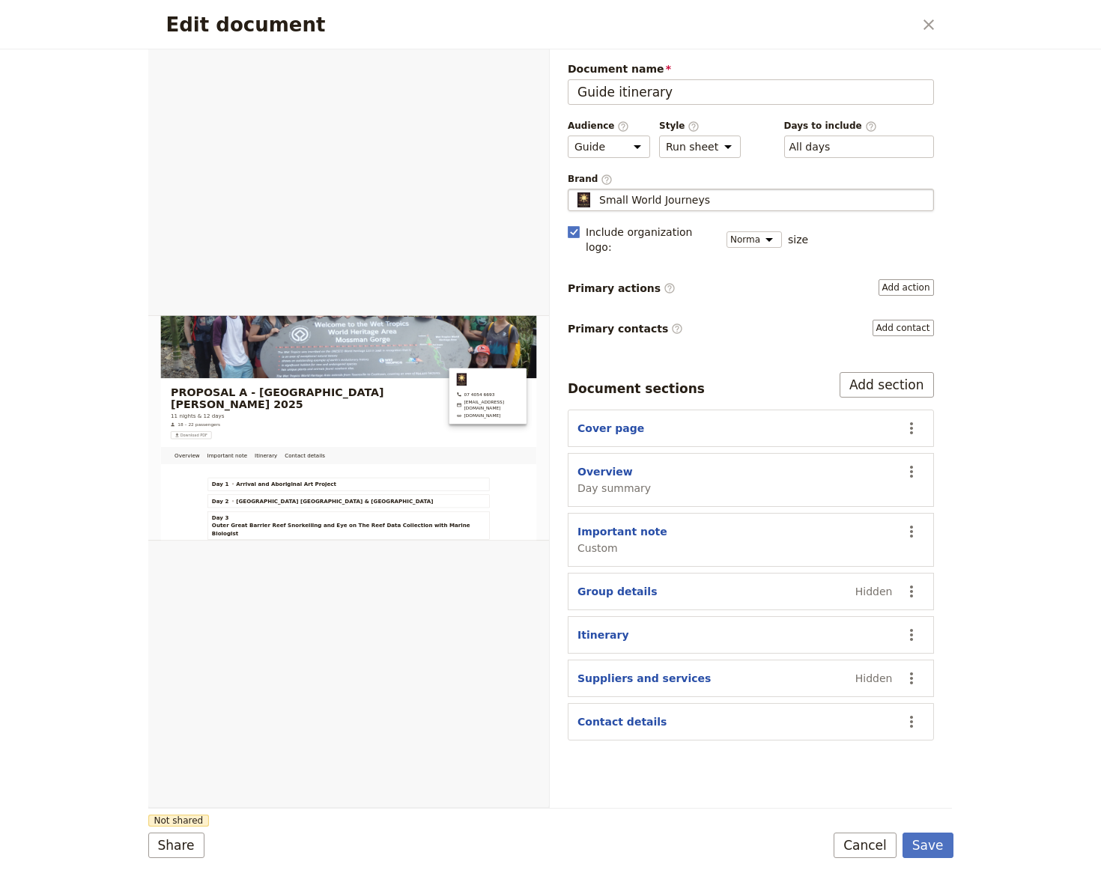
click at [717, 206] on div "Document name Guide itinerary Preview Audience ​ Public Passenger Guide Style ​…" at bounding box center [751, 400] width 366 height 679
click at [715, 202] on div "Small World Journeys" at bounding box center [750, 199] width 353 height 15
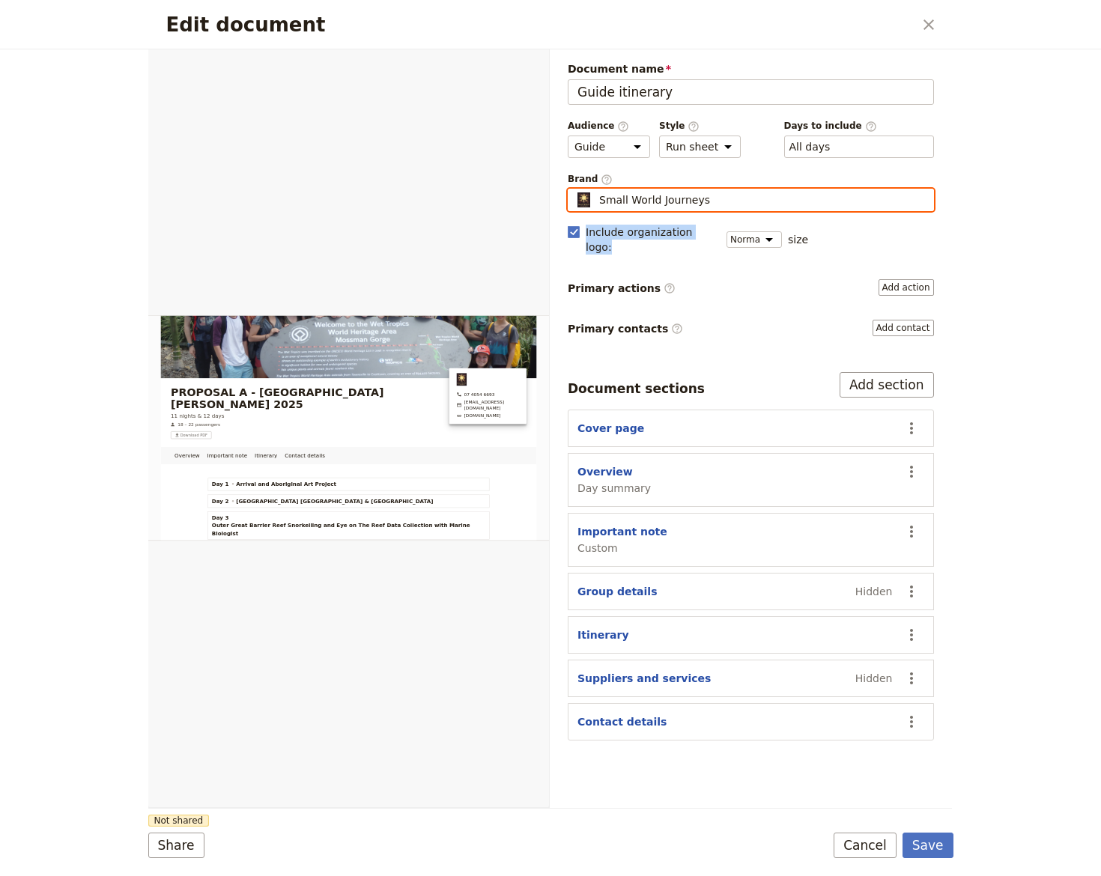
click at [574, 189] on input "Small World Journeys" at bounding box center [574, 189] width 1 height 1
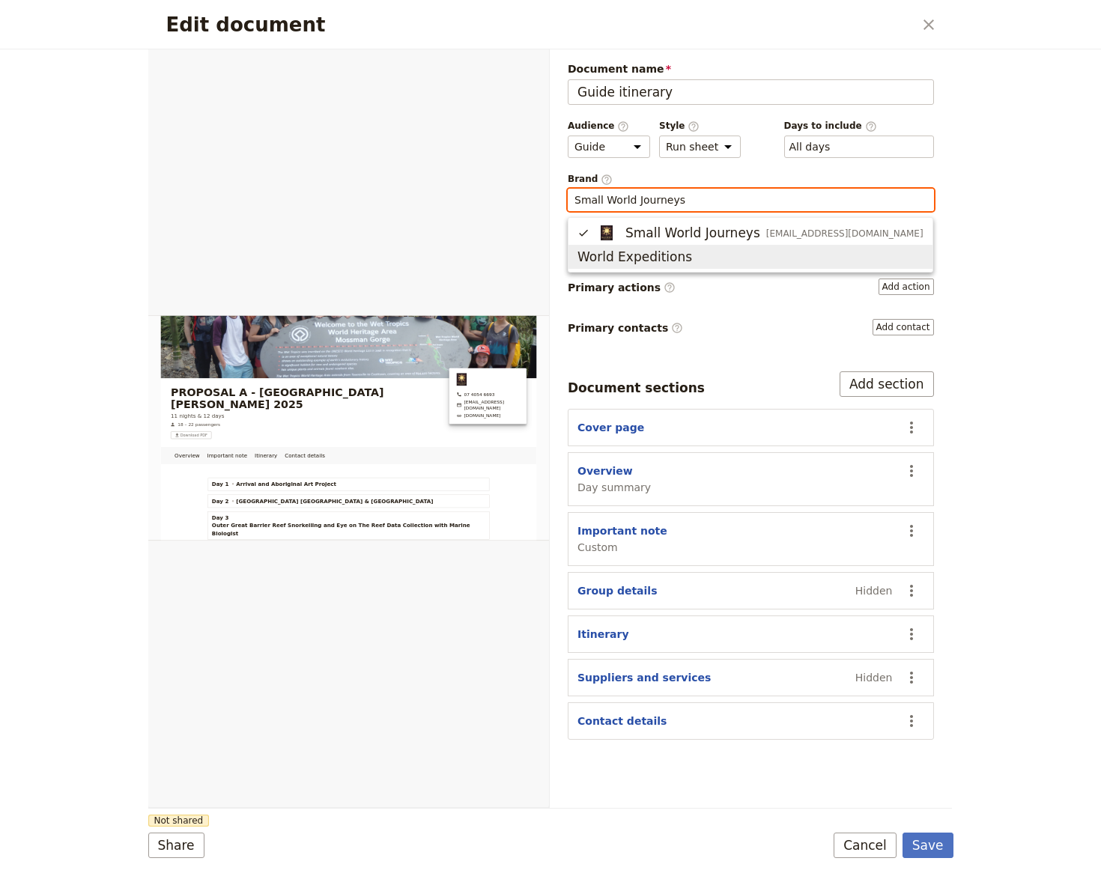
click at [616, 260] on span "World Expeditions" at bounding box center [634, 257] width 115 height 18
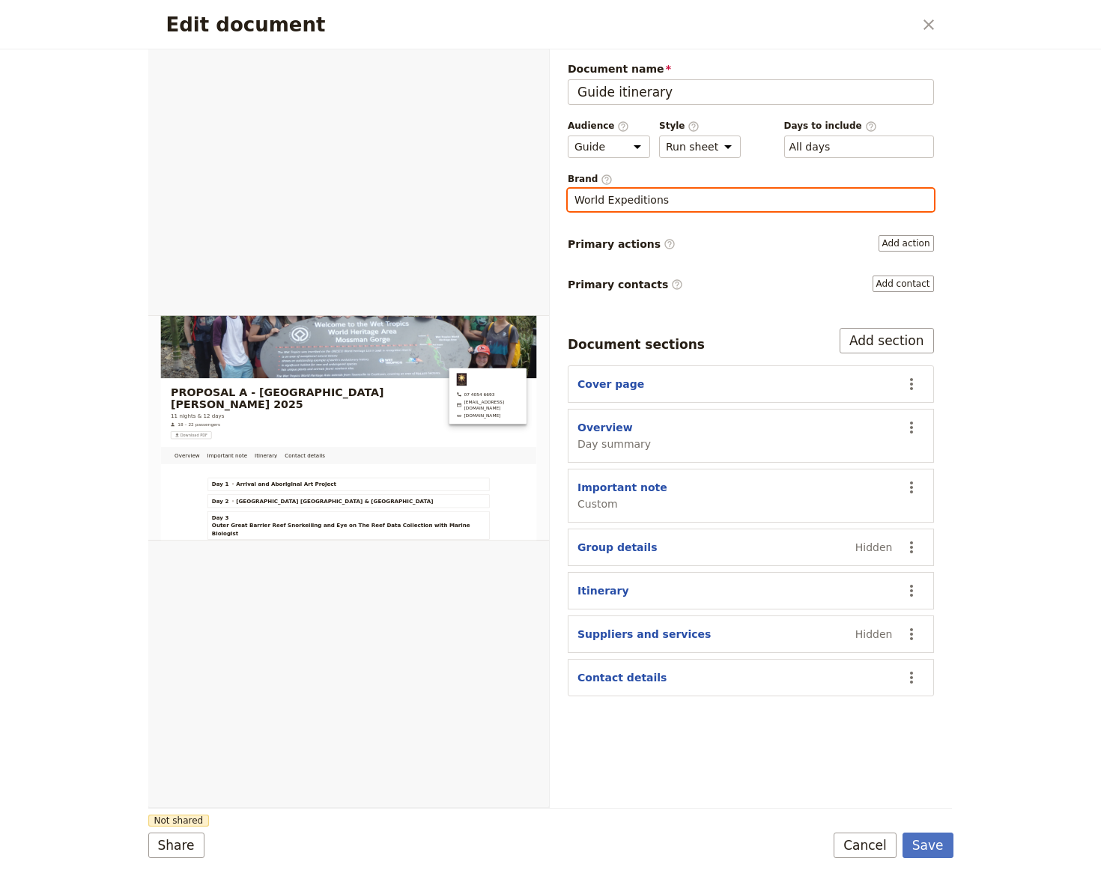
type input "World Expeditions"
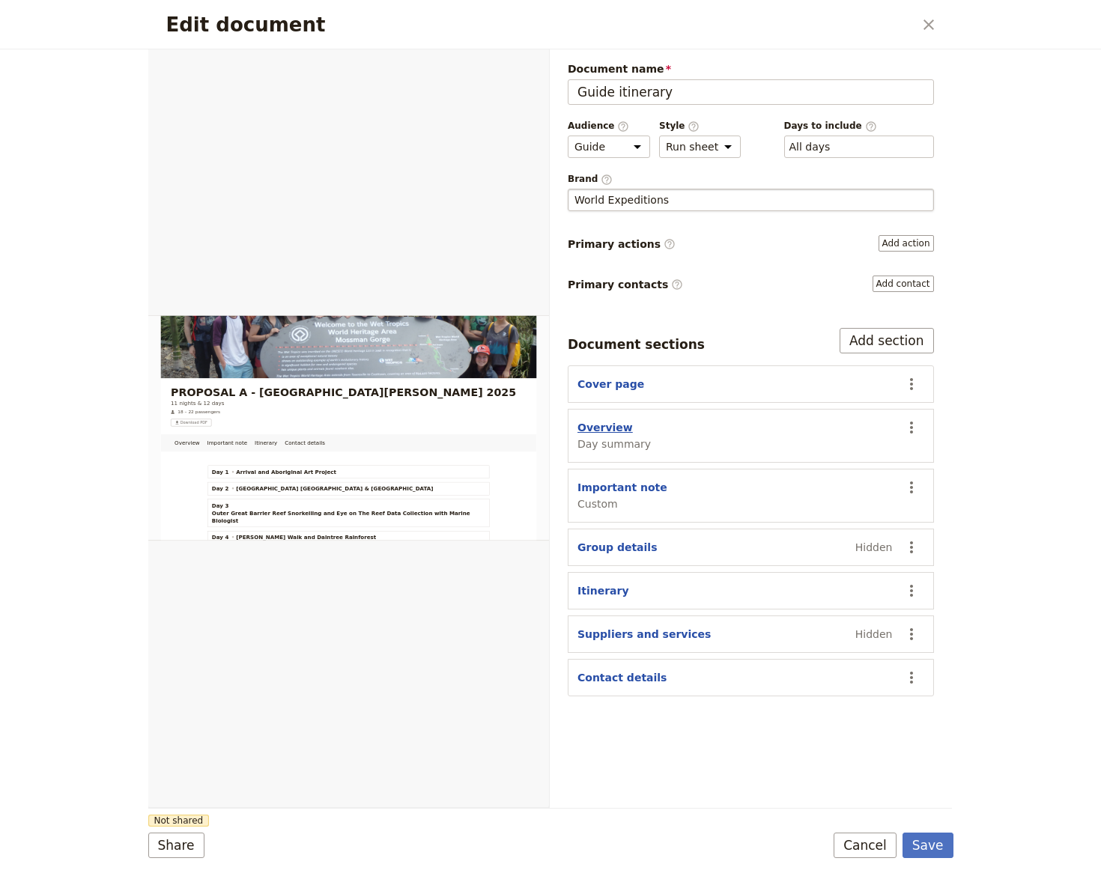
click at [602, 423] on button "Overview" at bounding box center [604, 427] width 55 height 15
select select "DAY_SUMMARY"
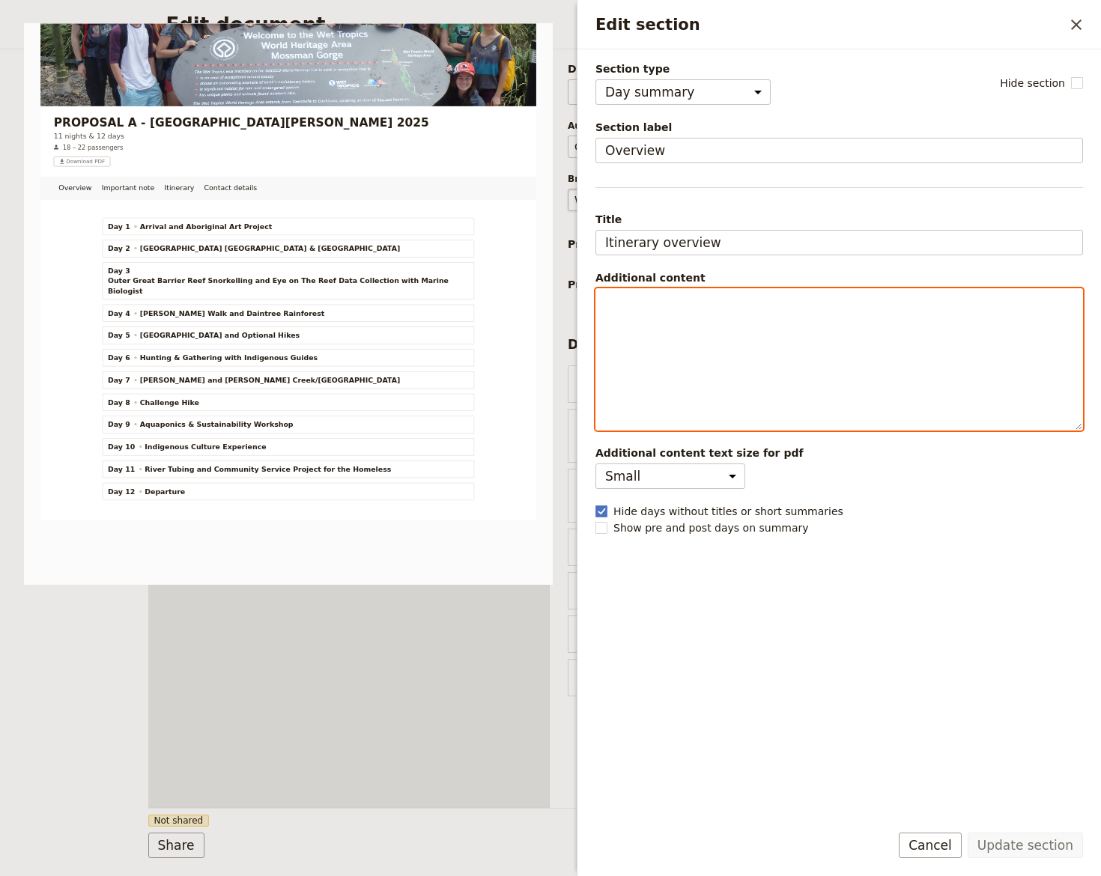
click at [629, 303] on p "Edit section" at bounding box center [839, 302] width 468 height 15
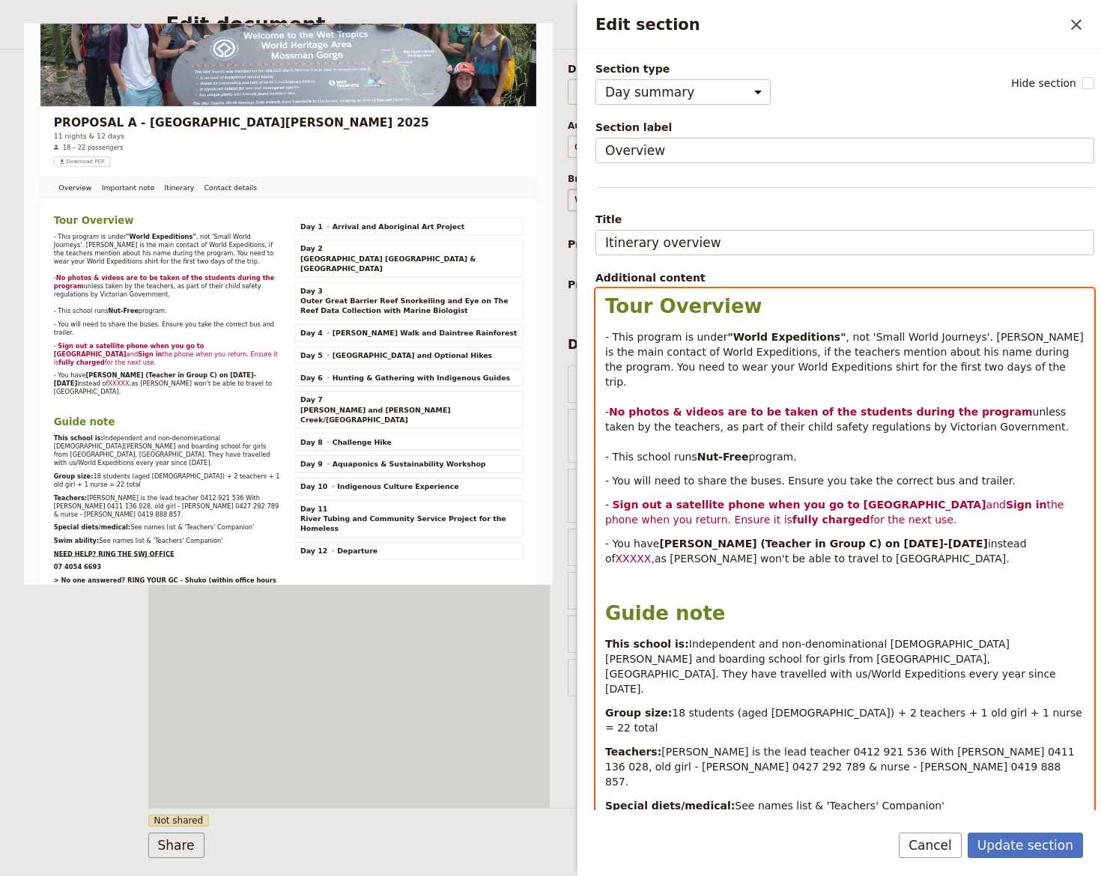
click at [932, 499] on p "- Sign out a satellite phone when you go to Woodleigh Station and Sign in the p…" at bounding box center [844, 512] width 479 height 30
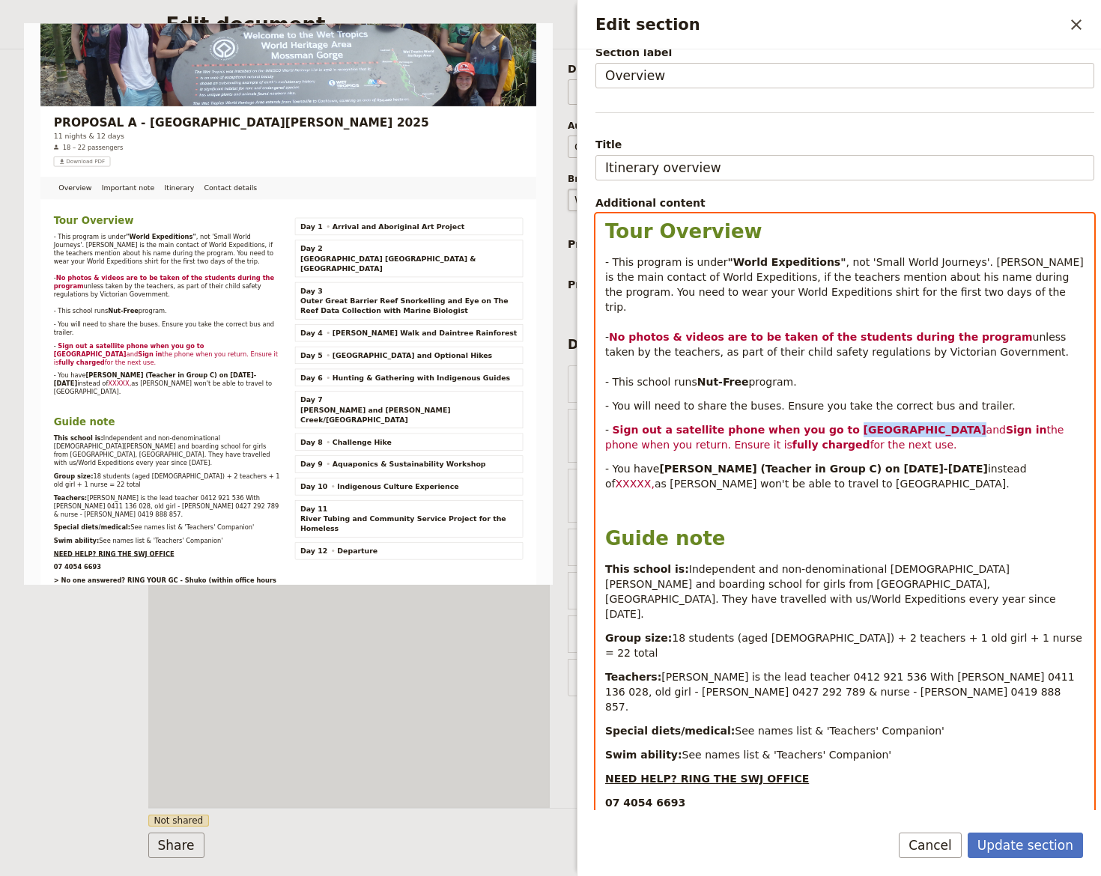
drag, startPoint x: 825, startPoint y: 408, endPoint x: 900, endPoint y: 397, distance: 75.7
click at [911, 424] on strong "Sign out a satellite phone when you go to Woodleigh Station" at bounding box center [800, 430] width 374 height 12
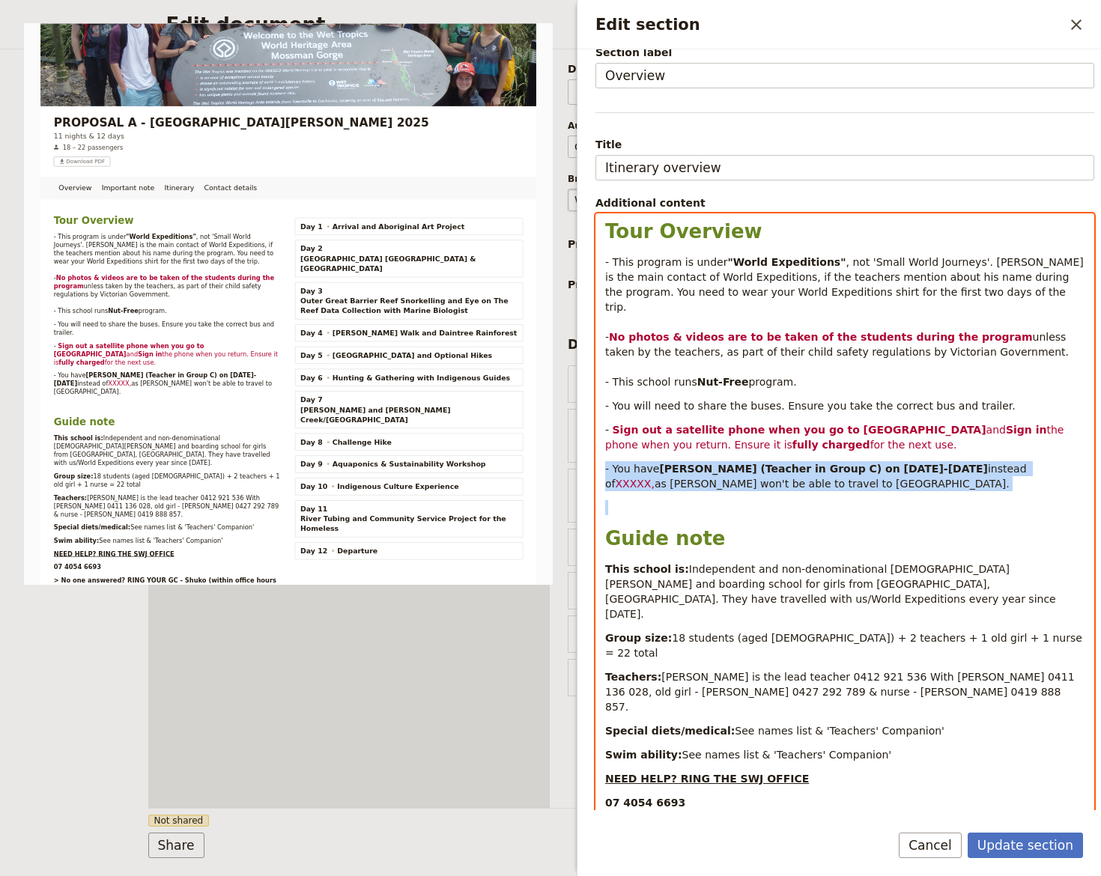
drag, startPoint x: 607, startPoint y: 455, endPoint x: 831, endPoint y: 473, distance: 225.4
click at [831, 476] on div "Tour Overview - This program is under "World Expeditions" , not 'Small World Jo…" at bounding box center [844, 525] width 497 height 623
click at [705, 477] on div "Tour Overview - This program is under "World Expeditions" , not 'Small World Jo…" at bounding box center [844, 525] width 497 height 623
drag, startPoint x: 657, startPoint y: 449, endPoint x: 730, endPoint y: 448, distance: 72.6
click at [730, 463] on strong "Roxanne James (Teacher in Group C) on 29-30 July" at bounding box center [823, 469] width 328 height 12
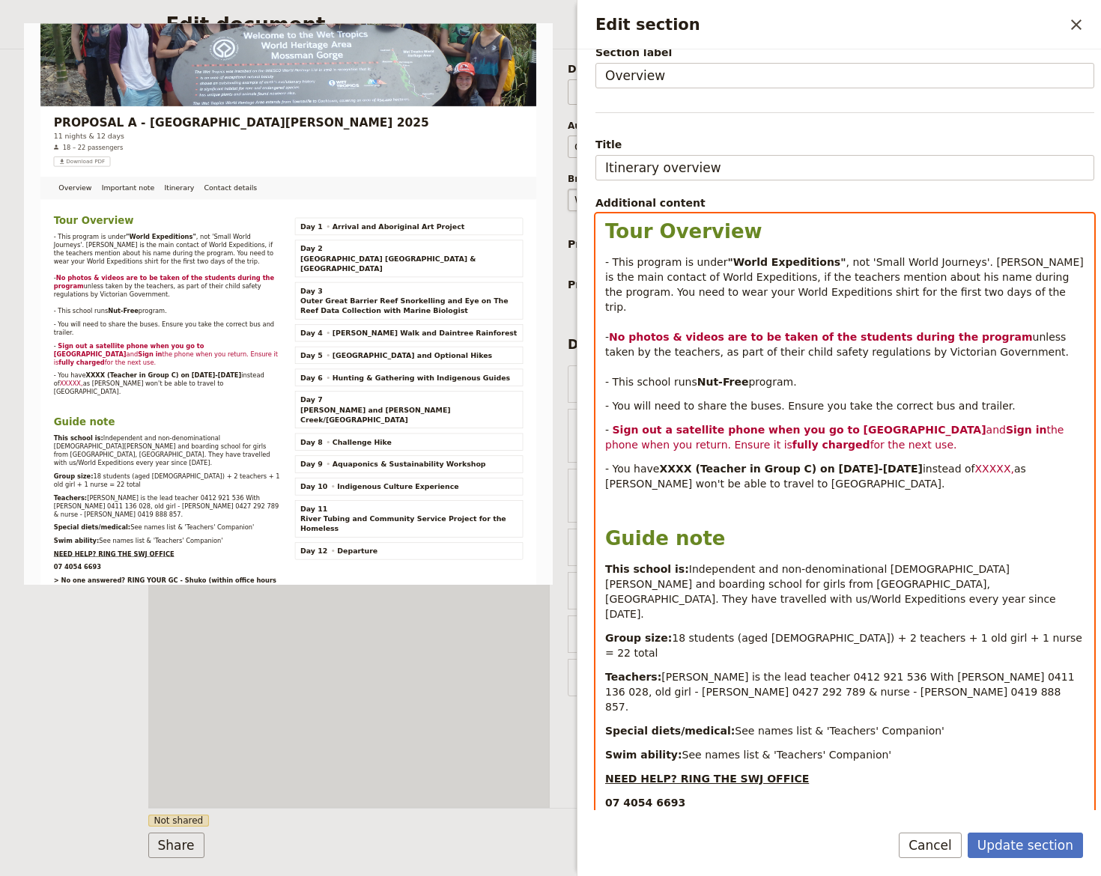
click at [687, 463] on strong "XXXX (Teacher in Group C) on 29-30 July" at bounding box center [791, 469] width 264 height 12
drag, startPoint x: 688, startPoint y: 453, endPoint x: 782, endPoint y: 437, distance: 95.0
click at [792, 463] on strong "XXXX (Teacher in Group C) on 29-30 July" at bounding box center [791, 469] width 264 height 12
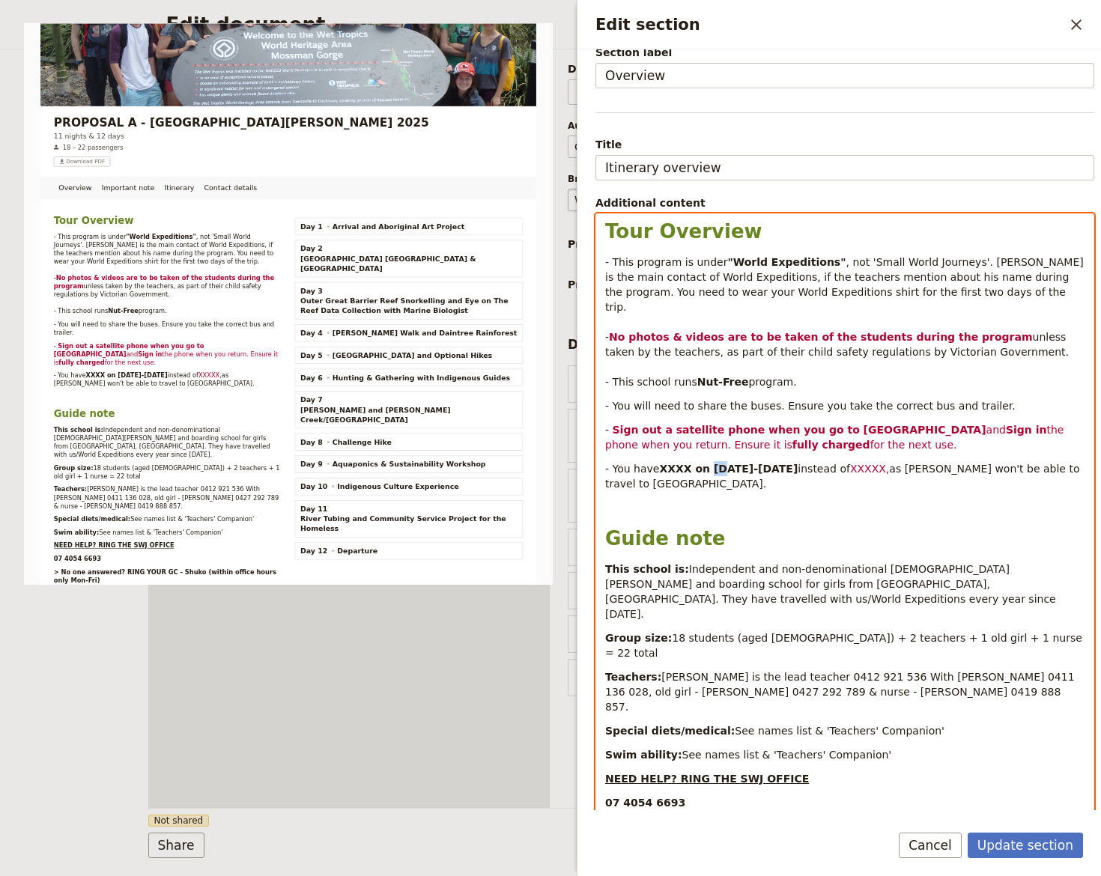
drag, startPoint x: 703, startPoint y: 452, endPoint x: 696, endPoint y: 410, distance: 42.5
click at [713, 463] on strong "XXXX on 29-30 July" at bounding box center [728, 469] width 139 height 12
click at [725, 463] on strong "XXXX on 20-30 July" at bounding box center [728, 469] width 139 height 12
click at [742, 463] on strong "XXXX on 20-31 July" at bounding box center [728, 469] width 139 height 12
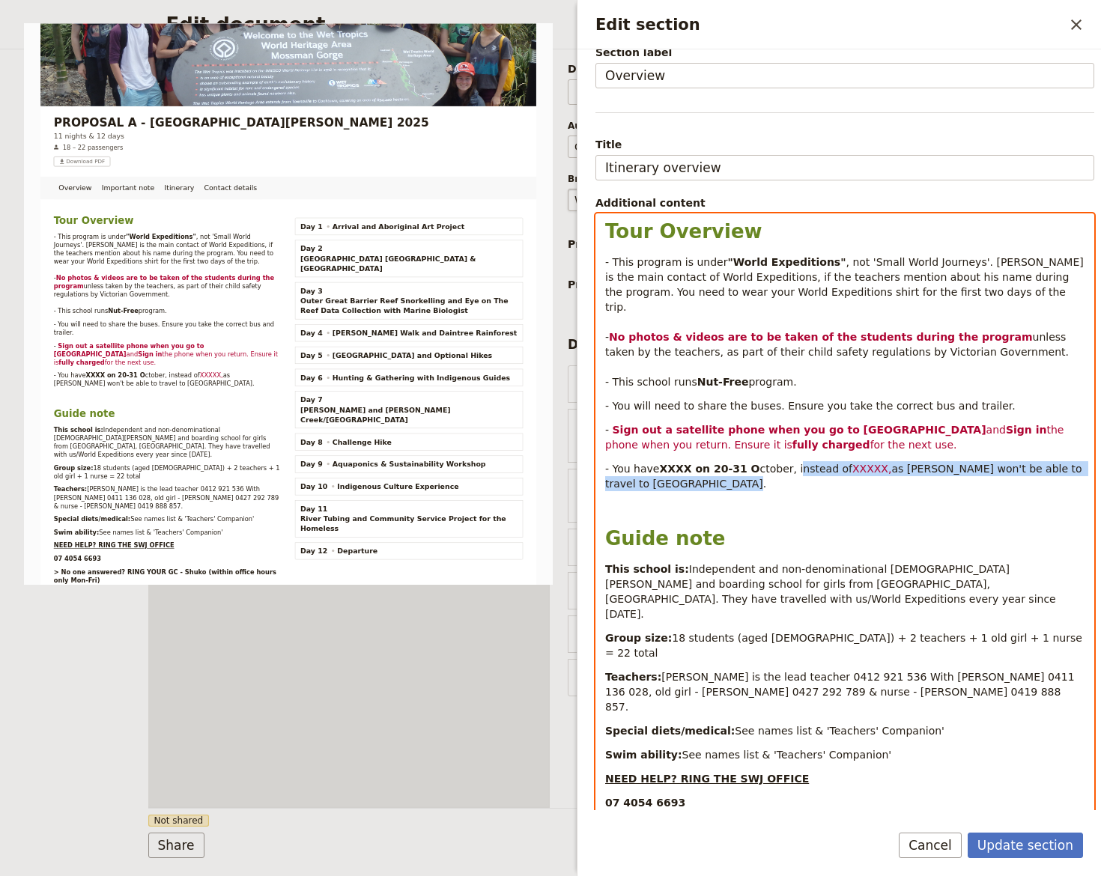
drag, startPoint x: 779, startPoint y: 453, endPoint x: 893, endPoint y: 466, distance: 115.3
click at [893, 466] on p "- You have XXXX on 20-31 O ctober, instead of XXXXX, as Roxanne won't be able t…" at bounding box center [844, 476] width 479 height 30
click at [690, 463] on strong "XXXX on 20-31 O" at bounding box center [709, 469] width 100 height 12
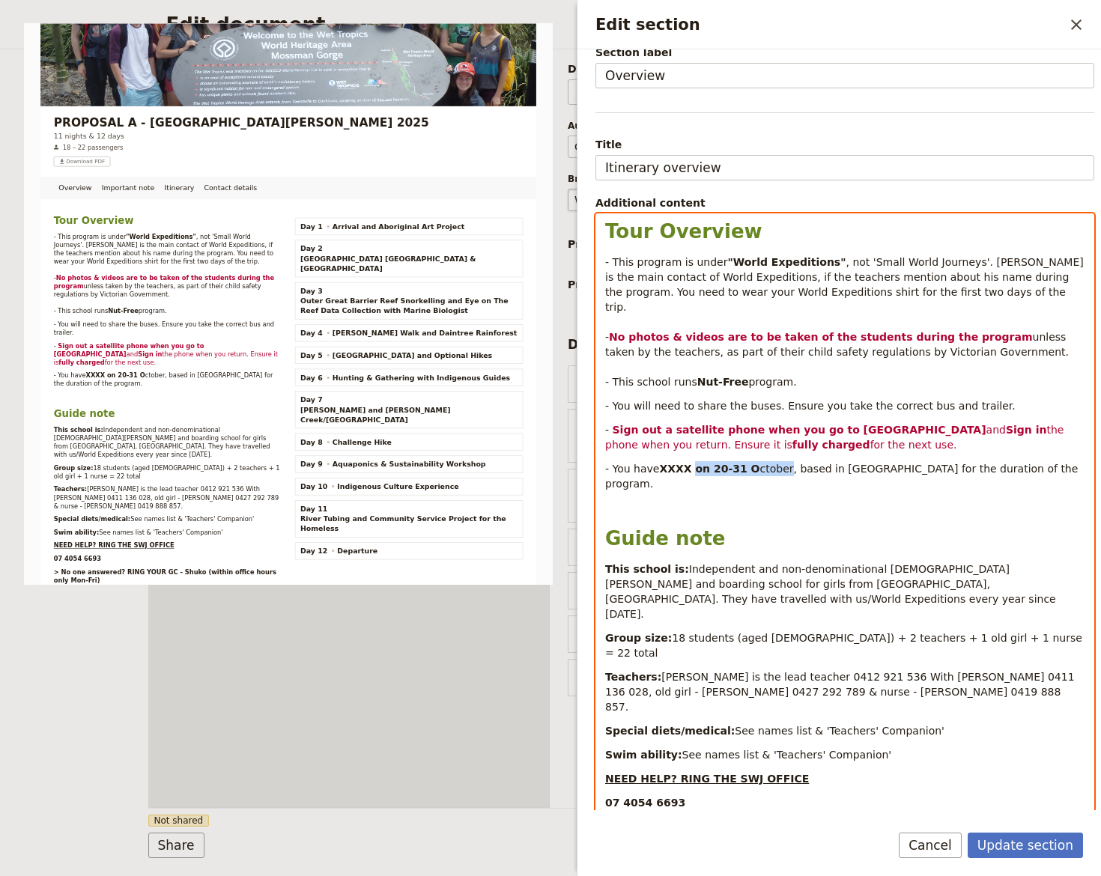
drag, startPoint x: 689, startPoint y: 453, endPoint x: 771, endPoint y: 452, distance: 81.6
click at [771, 461] on p "- You have XXXX on 20-31 O ctober, based in Cairns for the duration of the prog…" at bounding box center [844, 476] width 479 height 30
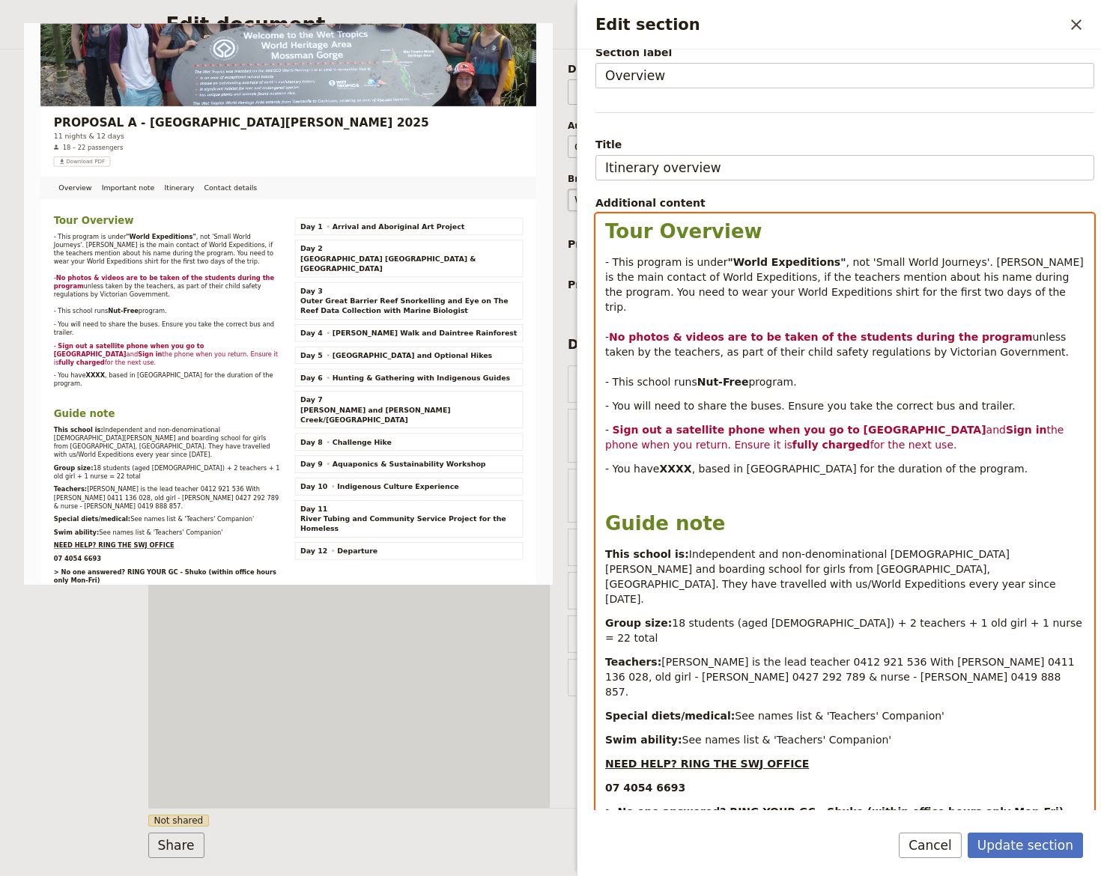
drag, startPoint x: 821, startPoint y: 503, endPoint x: 819, endPoint y: 495, distance: 8.4
click at [819, 496] on div "Tour Overview - This program is under "World Expeditions" , not 'Small World Jo…" at bounding box center [844, 518] width 497 height 608
click at [734, 496] on div "Tour Overview - This program is under "World Expeditions" , not 'Small World Jo…" at bounding box center [844, 518] width 497 height 608
click at [669, 490] on div "Tour Overview - This program is under "World Expeditions" , not 'Small World Jo…" at bounding box center [844, 518] width 497 height 608
click at [935, 485] on p "Edit section" at bounding box center [844, 492] width 479 height 15
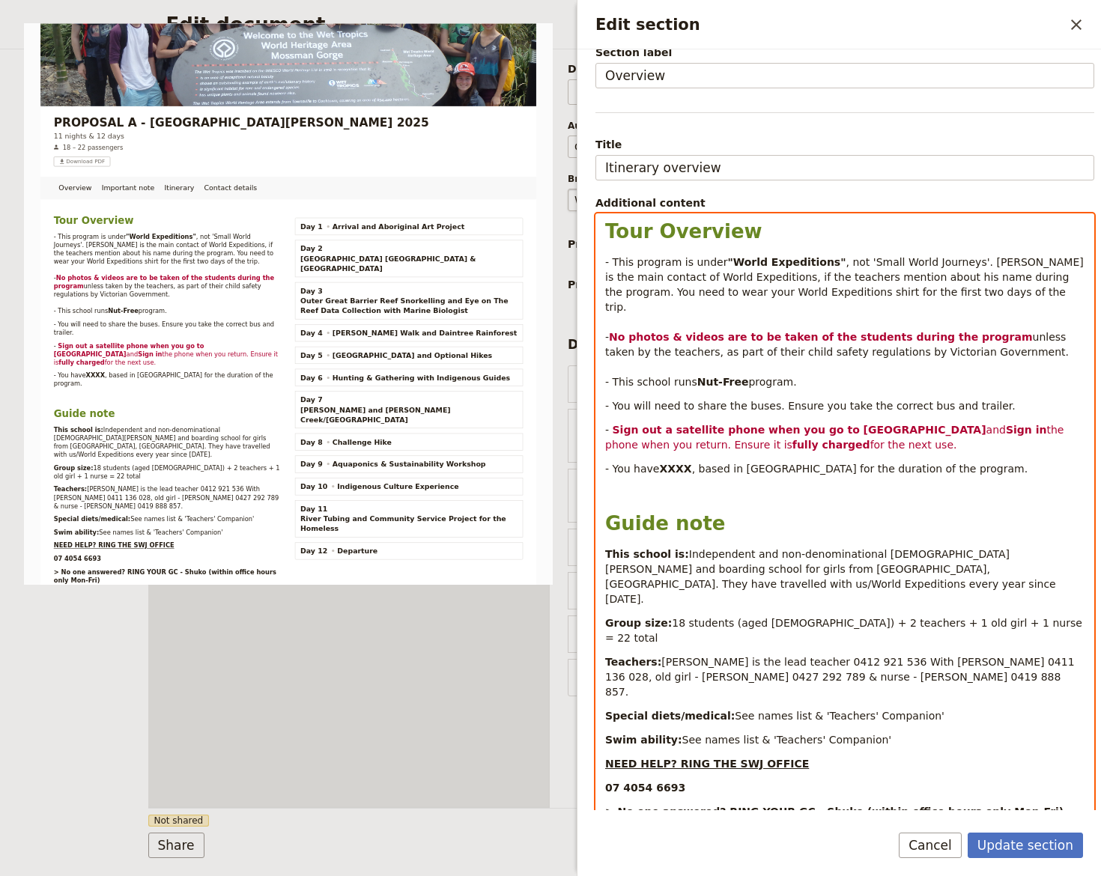
click at [711, 521] on div "Tour Overview - This program is under "World Expeditions" , not 'Small World Jo…" at bounding box center [844, 518] width 497 height 608
drag, startPoint x: 679, startPoint y: 536, endPoint x: 740, endPoint y: 547, distance: 61.6
click at [740, 548] on span "Independent and non-denominational Christian day and boarding school for girls …" at bounding box center [832, 576] width 454 height 57
click at [732, 548] on span "Independent and non-denominational Christian day and boarding school for girls …" at bounding box center [832, 576] width 454 height 57
click at [714, 547] on p "This school is: Independent and non-denominational Christian day and boarding s…" at bounding box center [844, 577] width 479 height 60
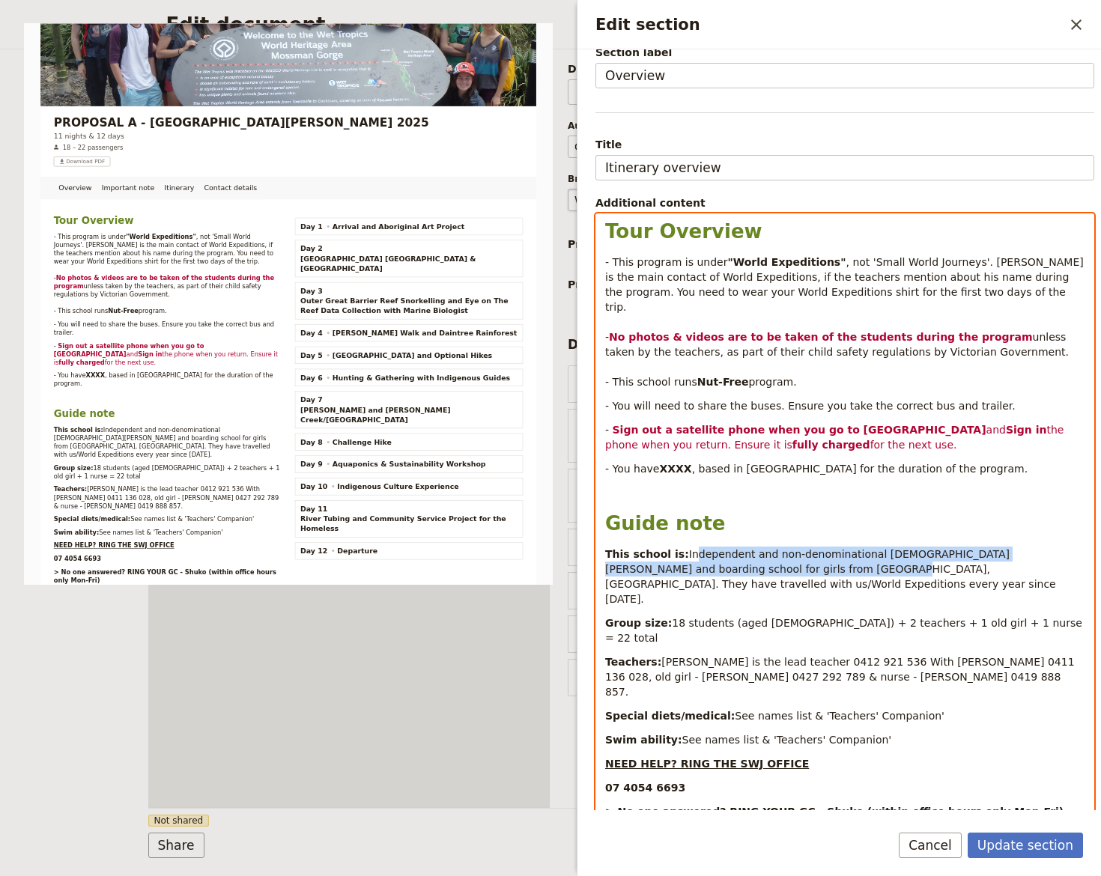
click at [693, 616] on p "Group size: 18 students (aged 14 -15) + 2 teachers + 1 old girl + 1 nurse = 22 …" at bounding box center [844, 631] width 479 height 30
drag, startPoint x: 675, startPoint y: 541, endPoint x: 700, endPoint y: 553, distance: 27.1
click at [700, 553] on span "Independent and non-denominational Christian day and boarding school for girls …" at bounding box center [832, 576] width 454 height 57
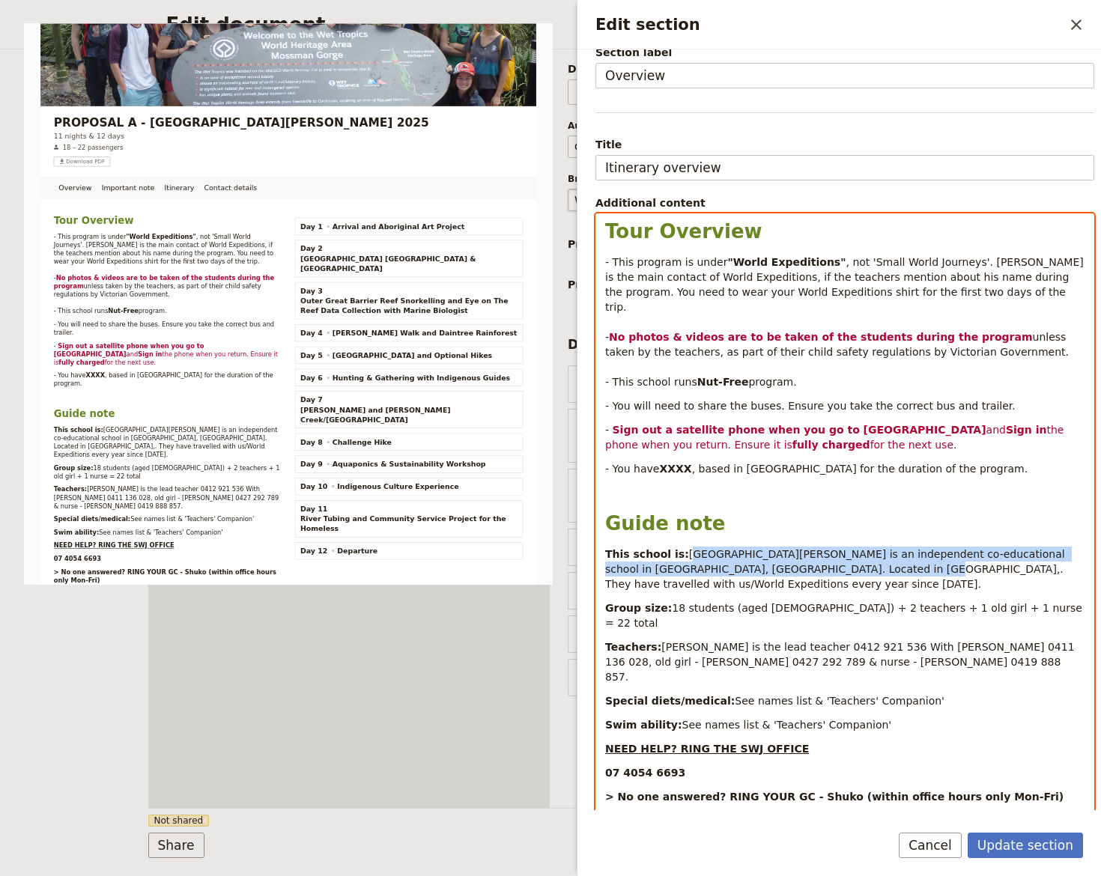
drag, startPoint x: 677, startPoint y: 539, endPoint x: 766, endPoint y: 539, distance: 89.1
click at [780, 548] on span "St Leonard's College is an independent co-educational school in Melbourne, Aust…" at bounding box center [836, 569] width 463 height 42
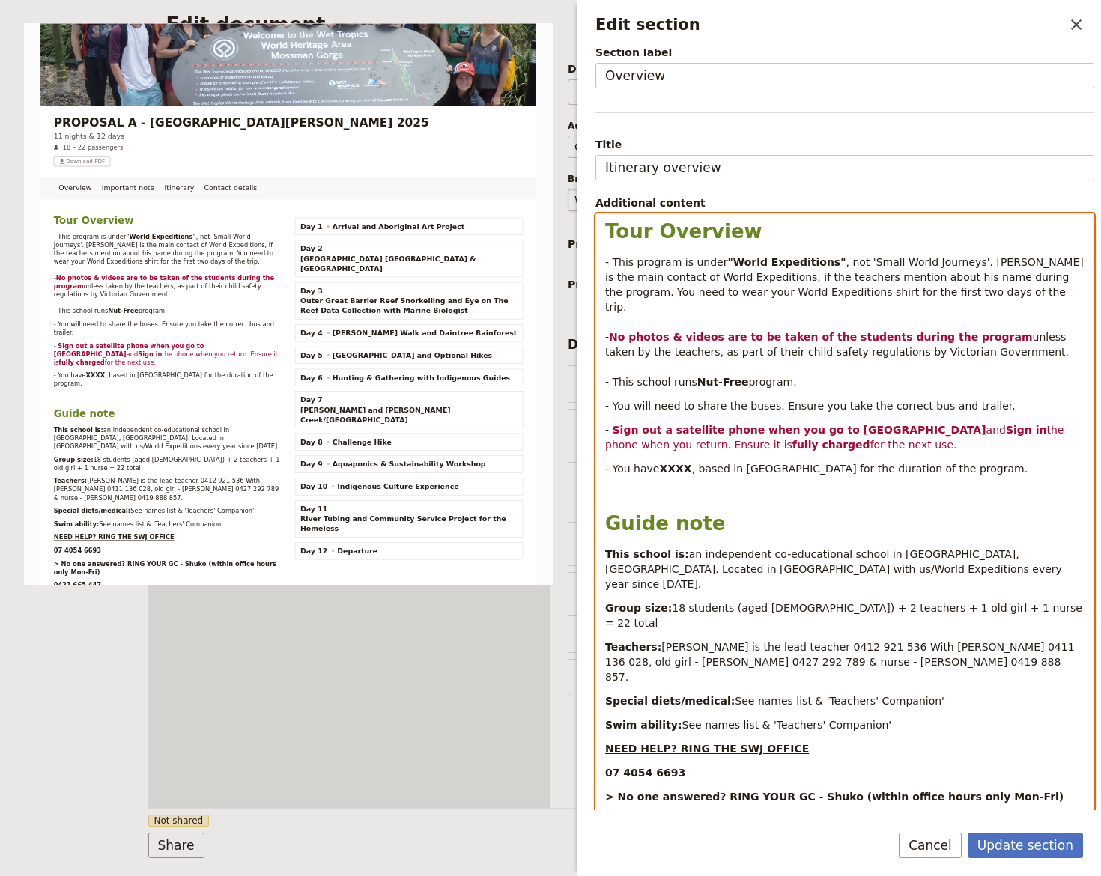
click at [859, 548] on span "an independent co-educational school in Melbourne, Australia. Located in Bright…" at bounding box center [835, 569] width 460 height 42
drag, startPoint x: 855, startPoint y: 537, endPoint x: 962, endPoint y: 529, distance: 107.3
click at [966, 548] on span "an independent co-educational school in Melbourne, Australia. Located in Bright…" at bounding box center [835, 569] width 460 height 42
click at [869, 548] on span "an independent co-educational school in Melbourne, Australia. Located in Bright…" at bounding box center [835, 569] width 460 height 42
click at [854, 548] on span "an independent co-educational school in Melbourne, Australia. Located in Bright…" at bounding box center [835, 569] width 460 height 42
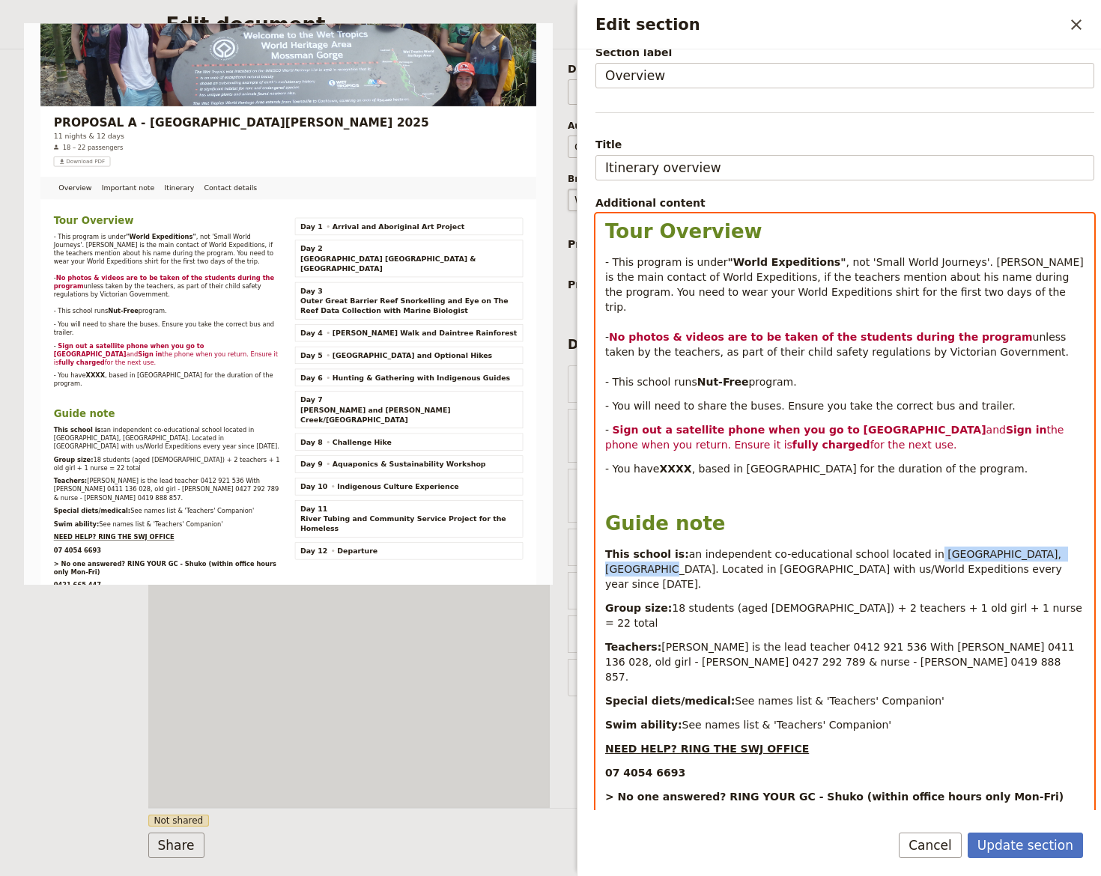
drag, startPoint x: 895, startPoint y: 535, endPoint x: 1019, endPoint y: 457, distance: 147.1
click at [1042, 519] on div "Tour Overview - This program is under "World Expeditions" , not 'Small World Jo…" at bounding box center [844, 518] width 497 height 608
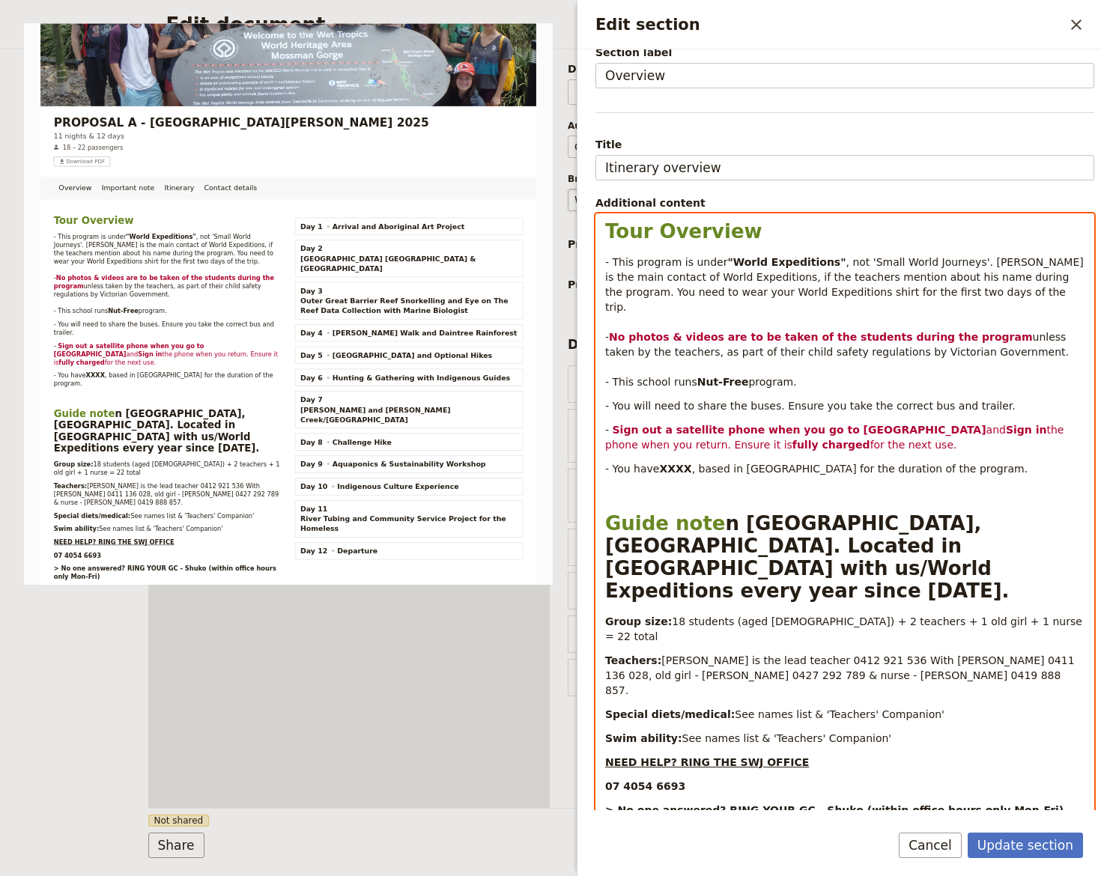
select select "paragraph"
drag, startPoint x: 614, startPoint y: 449, endPoint x: 960, endPoint y: 410, distance: 348.1
click at [968, 435] on div "Tour Overview - This program is under "World Expeditions" , not 'Small World Jo…" at bounding box center [844, 521] width 497 height 614
copy div "-"
click at [622, 463] on span "- You have" at bounding box center [632, 469] width 54 height 12
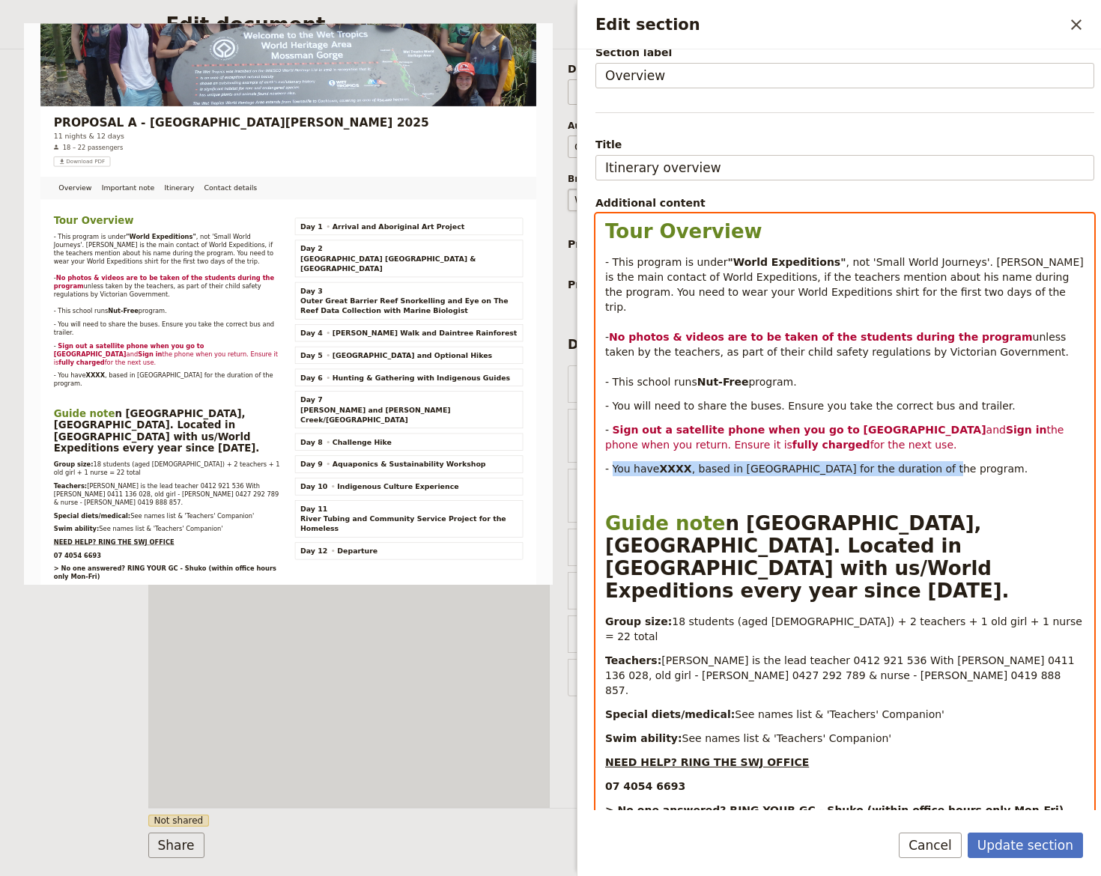
drag, startPoint x: 613, startPoint y: 451, endPoint x: 931, endPoint y: 452, distance: 318.3
click at [931, 461] on p "- You have XXXX , based in Cairns for the duration of the program." at bounding box center [844, 468] width 479 height 15
copy p "You have XXXX , based in Cairns for the duration of the program."
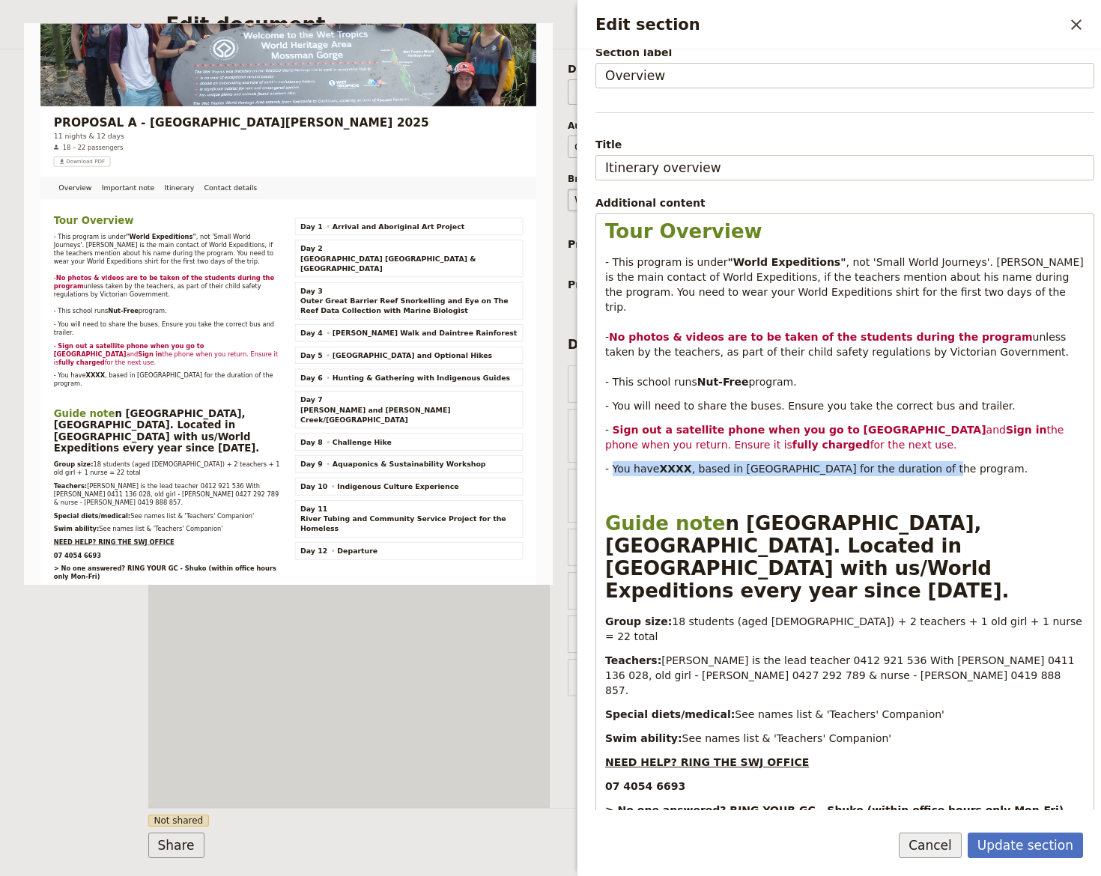
click at [945, 837] on button "Cancel" at bounding box center [930, 845] width 63 height 25
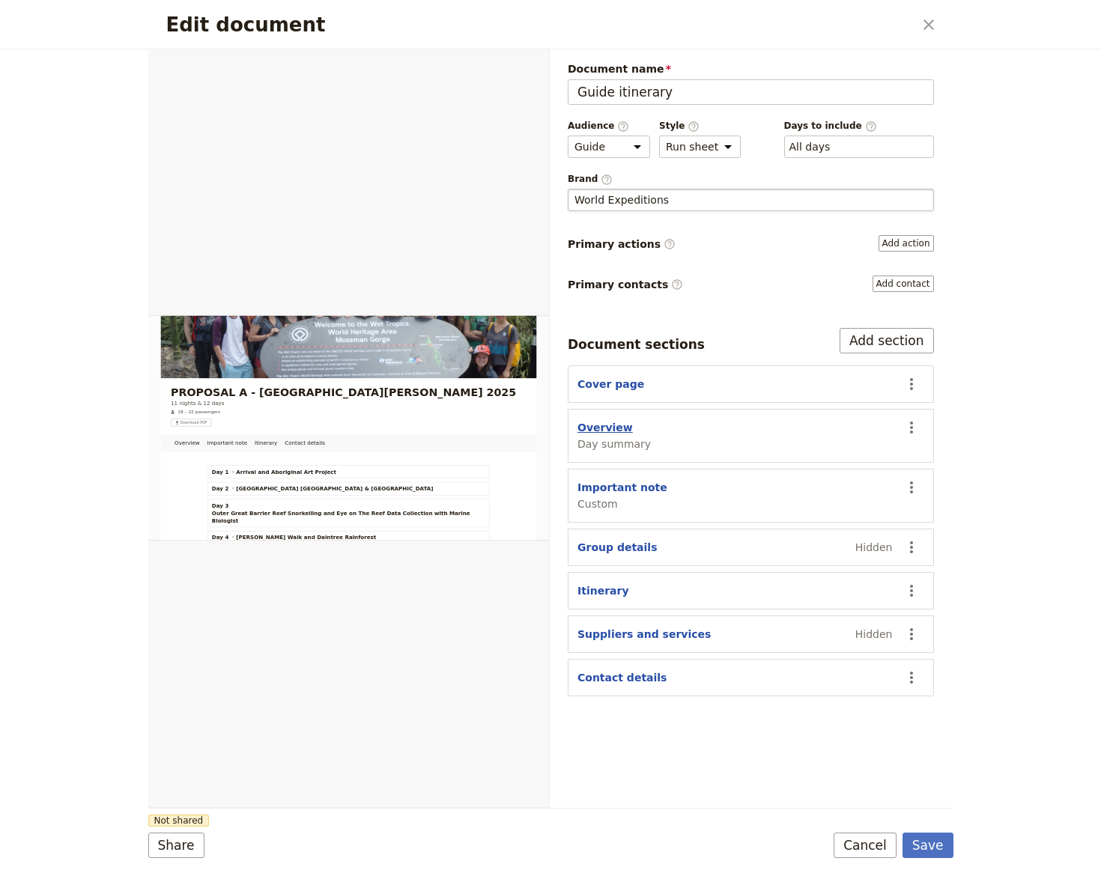
click at [599, 420] on button "Overview" at bounding box center [604, 427] width 55 height 15
select select "DAY_SUMMARY"
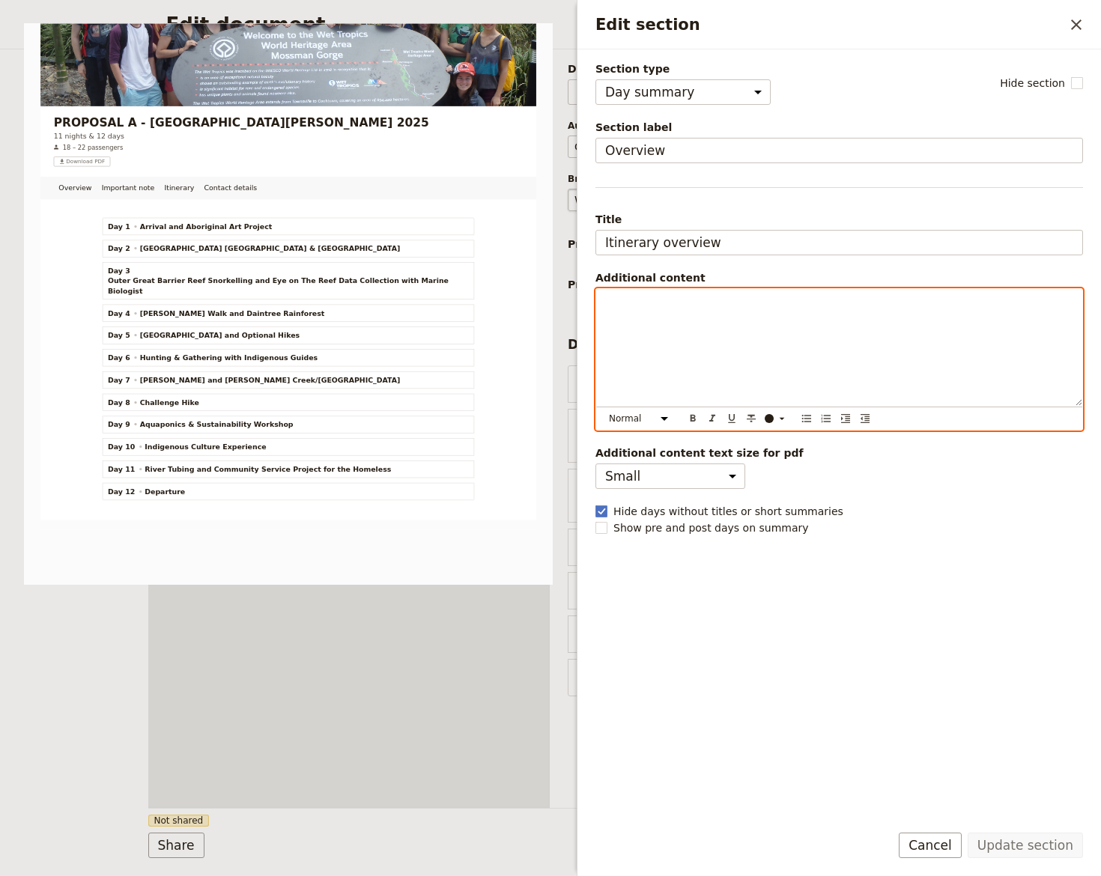
click at [631, 337] on div "Edit section" at bounding box center [839, 347] width 486 height 117
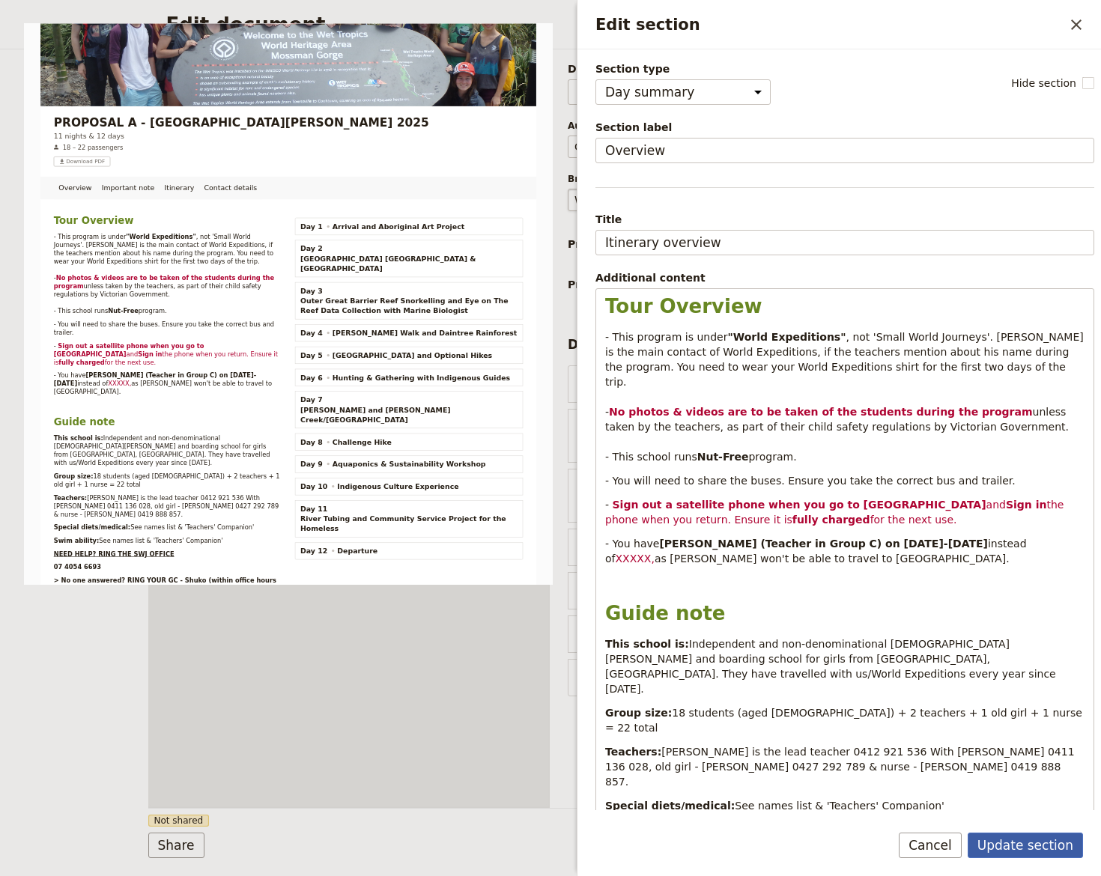
click at [1045, 838] on button "Update section" at bounding box center [1024, 845] width 115 height 25
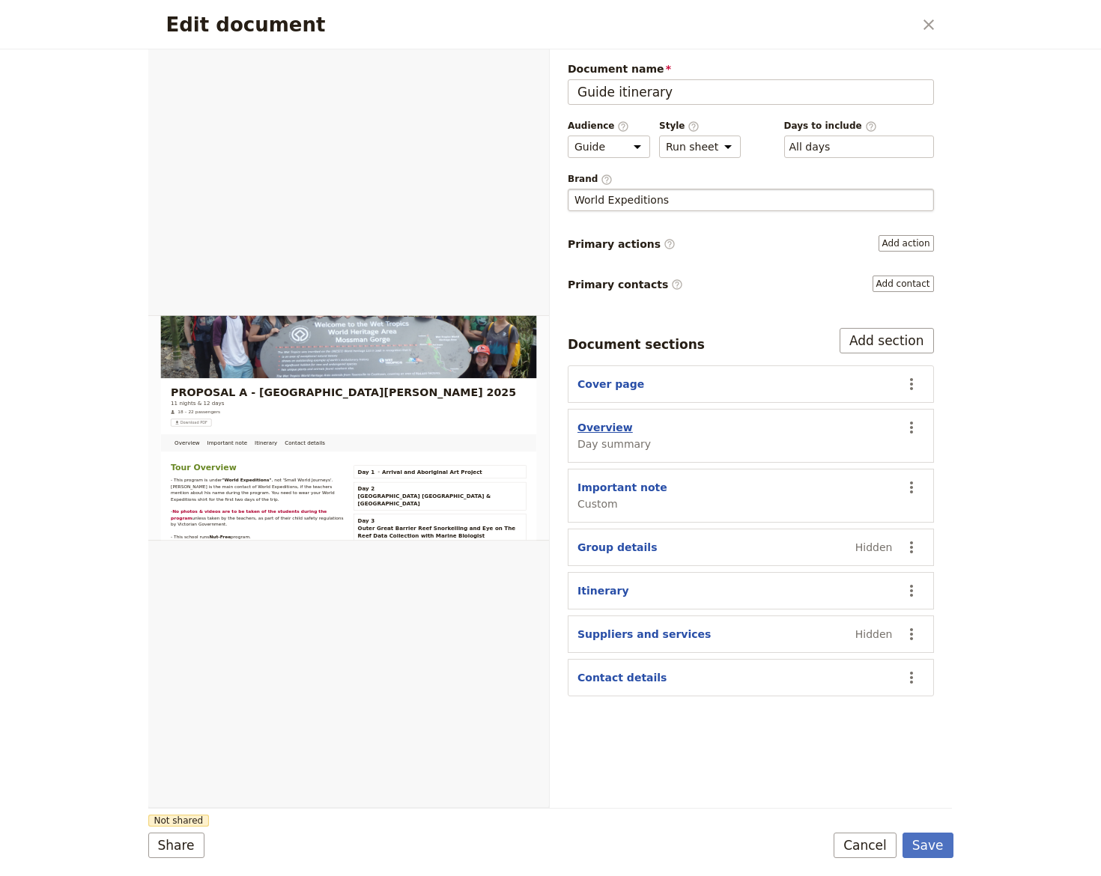
click at [610, 426] on button "Overview" at bounding box center [604, 427] width 55 height 15
select select "DAY_SUMMARY"
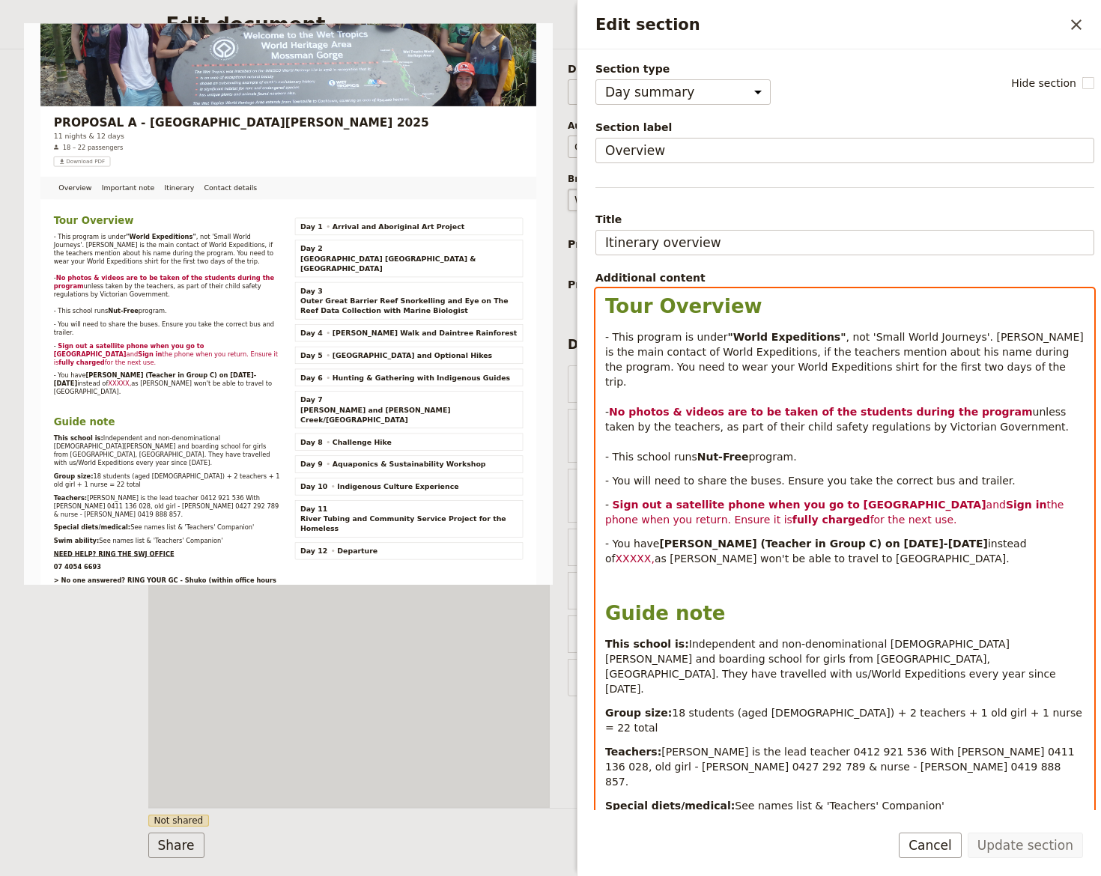
click at [673, 414] on span "unless taken by the teachers, as part of their child safety regulations by Vict…" at bounding box center [838, 434] width 467 height 57
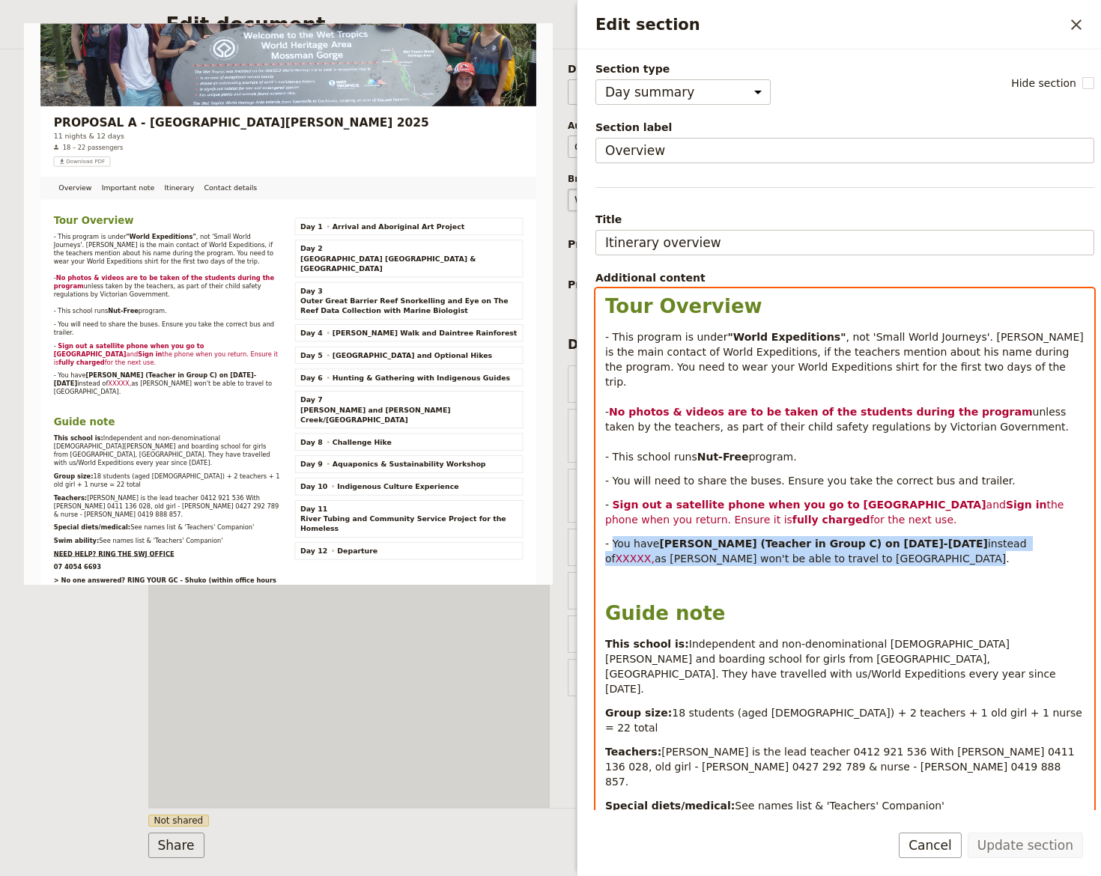
drag, startPoint x: 613, startPoint y: 526, endPoint x: 840, endPoint y: 535, distance: 227.1
click at [846, 544] on p "- You have Roxanne James (Teacher in Group C) on 29-30 July instead of XXXXX, a…" at bounding box center [844, 551] width 479 height 30
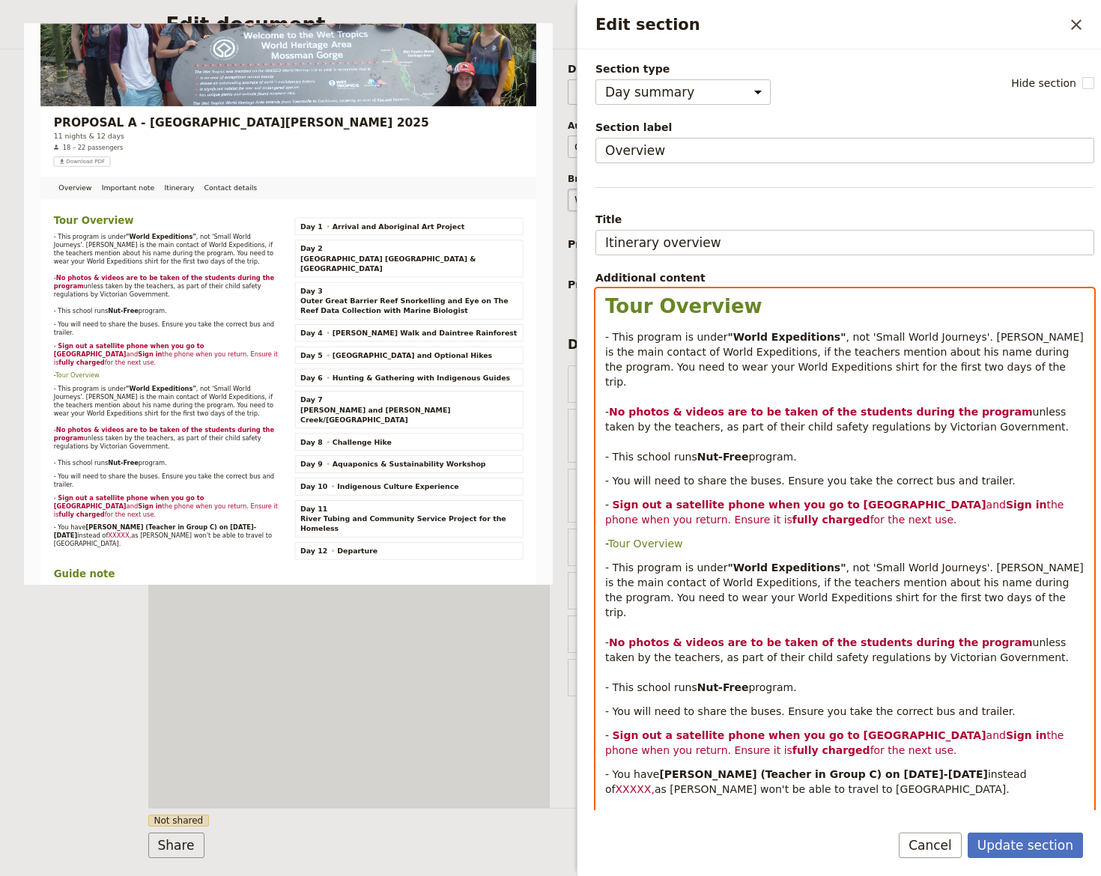
scroll to position [102, 0]
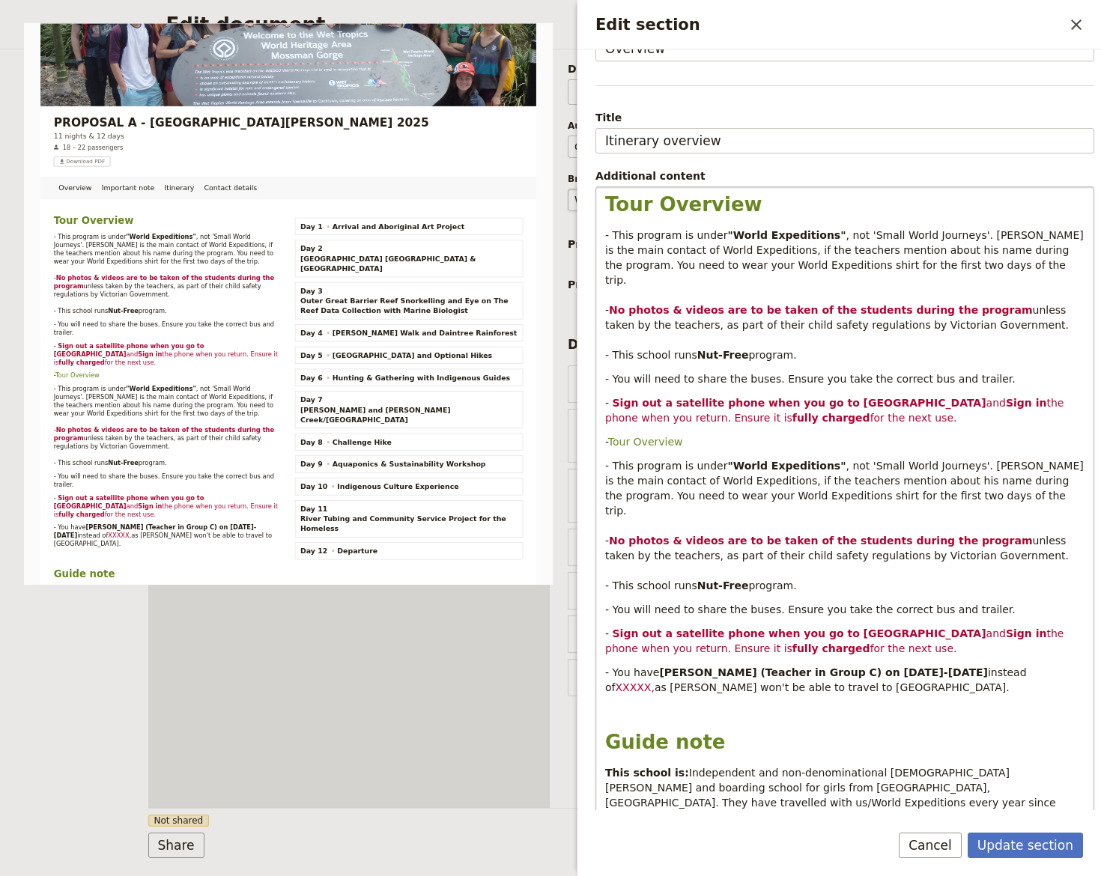
click at [923, 848] on button "Cancel" at bounding box center [930, 845] width 63 height 25
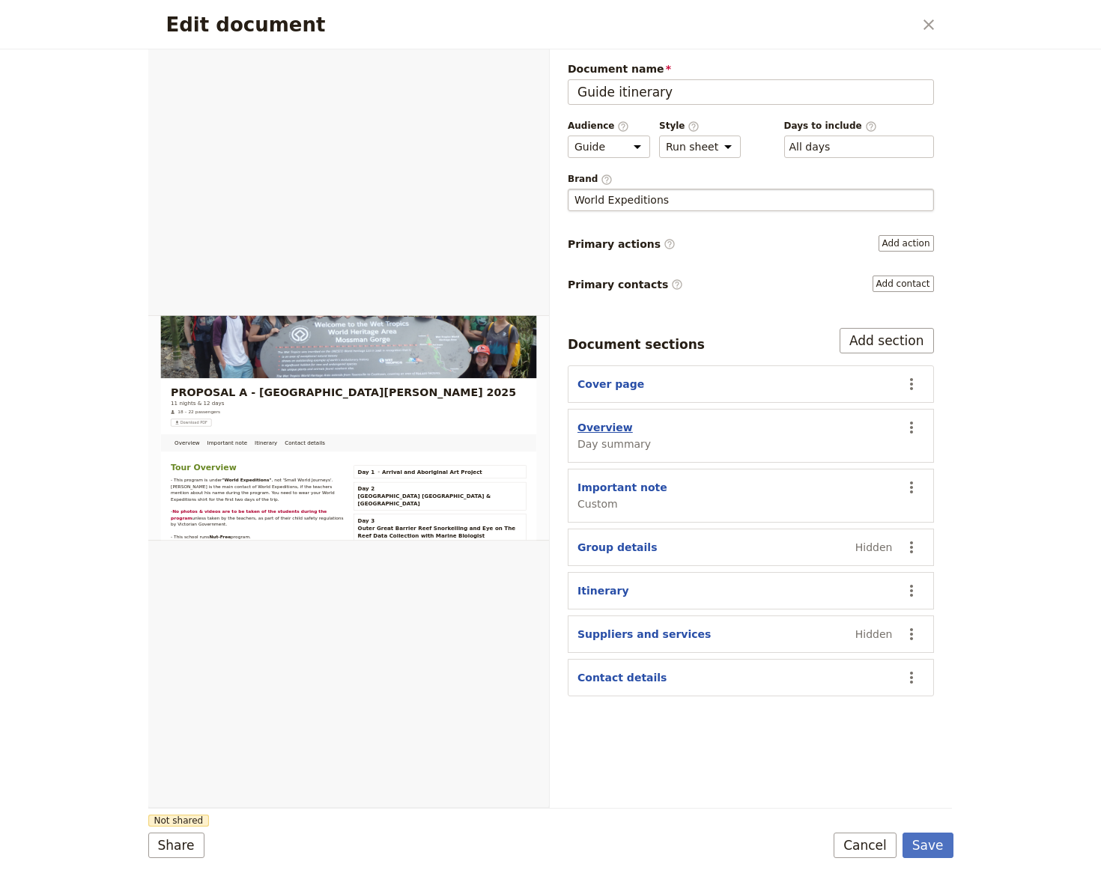
click at [601, 425] on button "Overview" at bounding box center [604, 427] width 55 height 15
select select "DAY_SUMMARY"
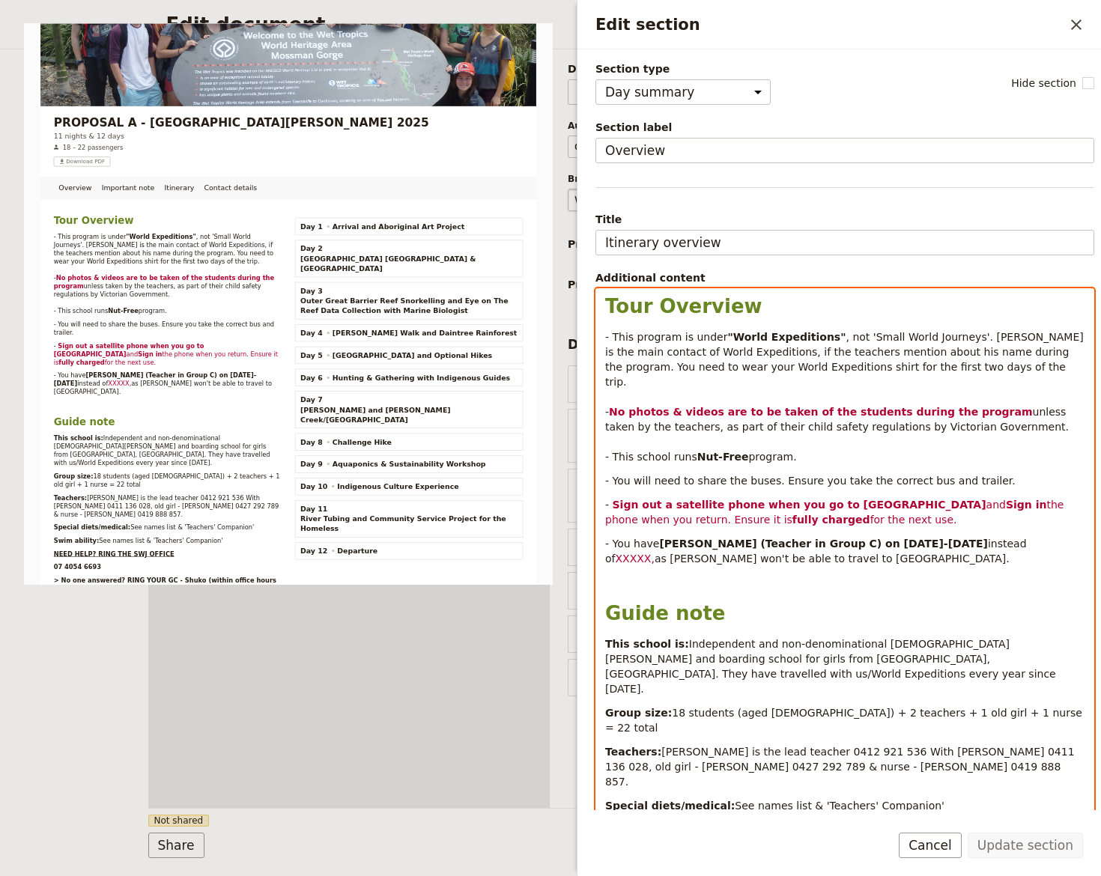
click at [690, 499] on strong "Sign out a satellite phone when you go to Woodleigh Station" at bounding box center [800, 505] width 374 height 12
drag, startPoint x: 821, startPoint y: 488, endPoint x: 910, endPoint y: 493, distance: 88.5
click at [911, 499] on strong "Sign out a satellite phone when you go to Woodleigh Station" at bounding box center [800, 505] width 374 height 12
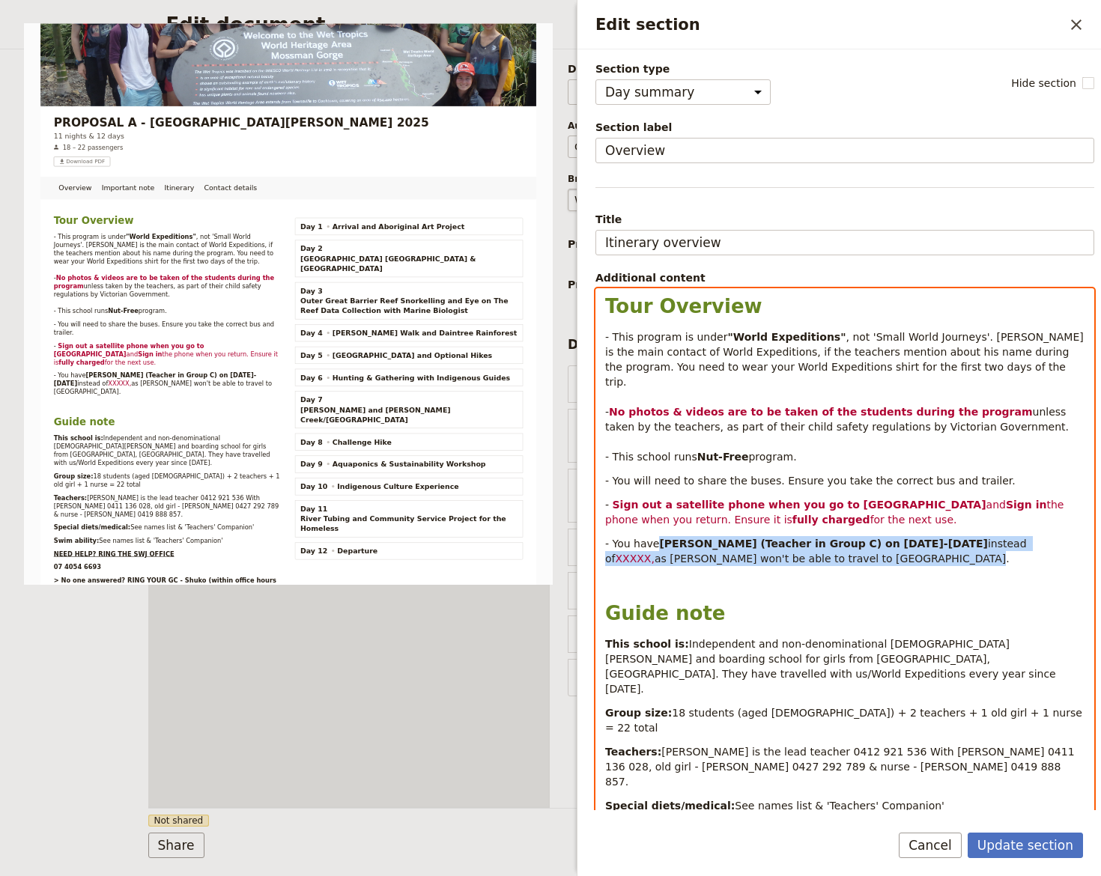
drag, startPoint x: 660, startPoint y: 526, endPoint x: 1029, endPoint y: 548, distance: 369.8
click at [1029, 548] on p "- You have Roxanne James (Teacher in Group C) on 29-30 July instead of XXXXX, a…" at bounding box center [844, 551] width 479 height 30
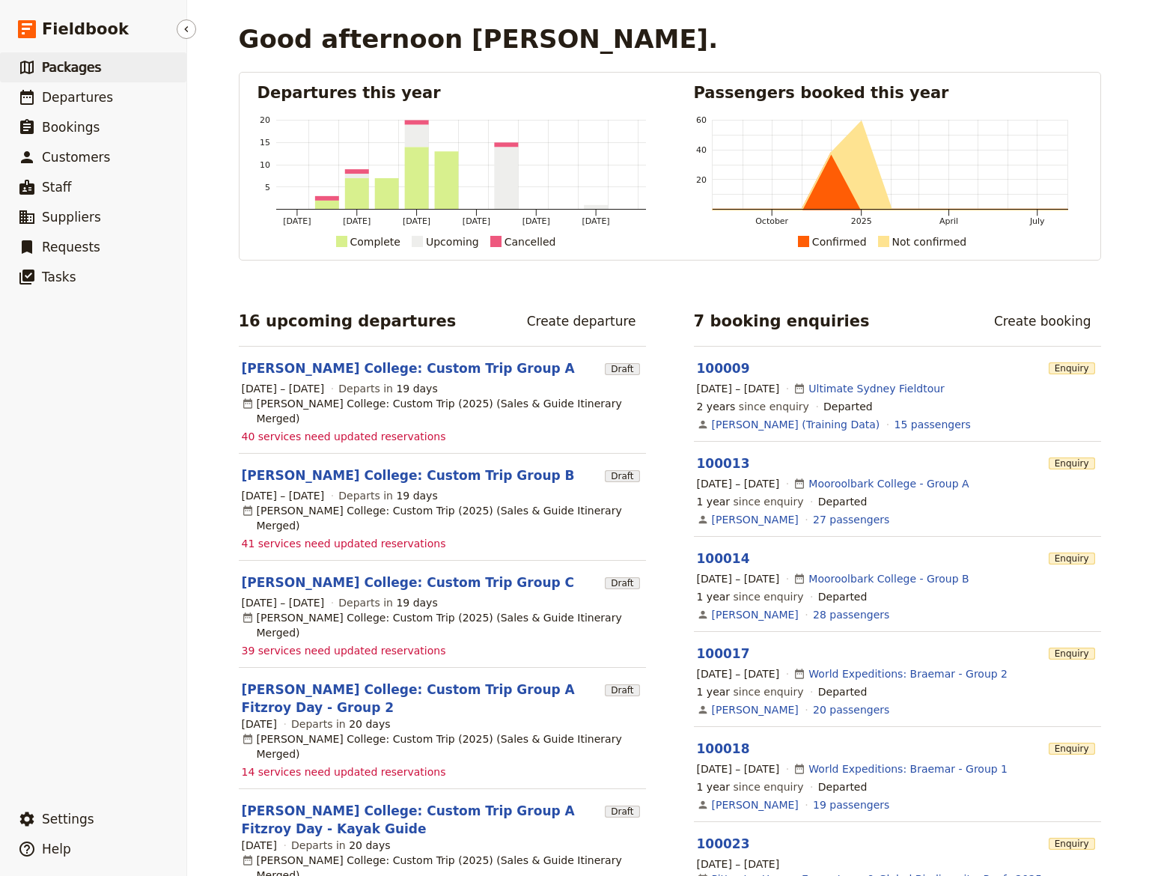
click at [64, 65] on span "Packages" at bounding box center [71, 67] width 59 height 15
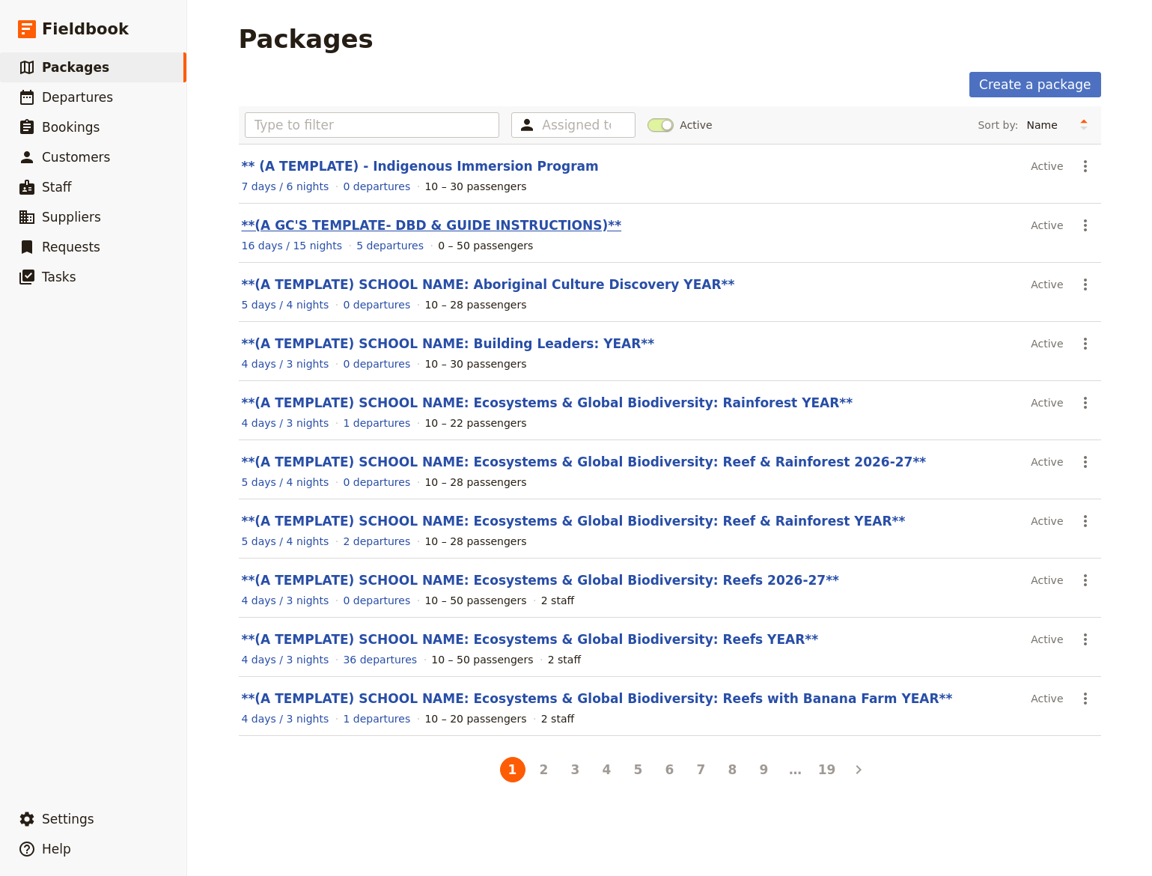
click at [381, 228] on link "**(A GC'S TEMPLATE- DBD & GUIDE INSTRUCTIONS)**" at bounding box center [432, 225] width 380 height 15
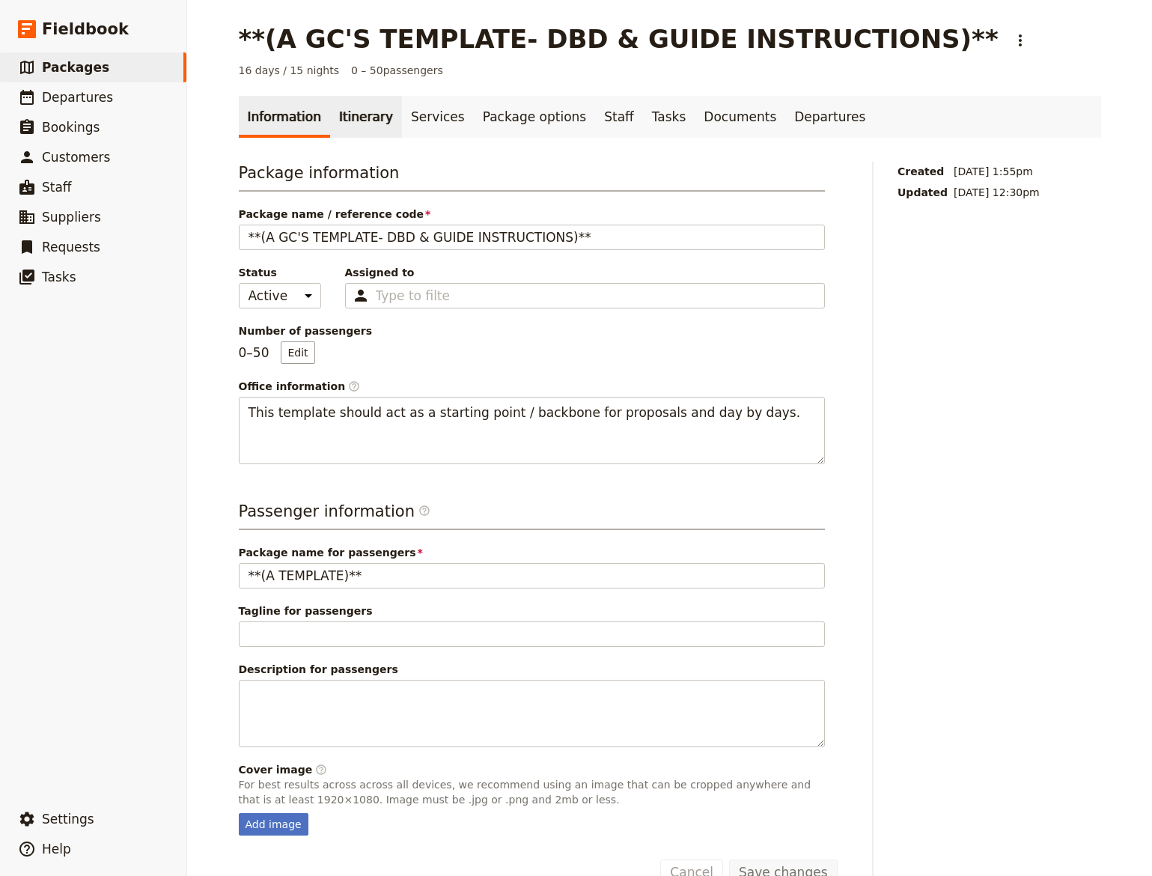
click at [341, 107] on link "Itinerary" at bounding box center [366, 117] width 72 height 42
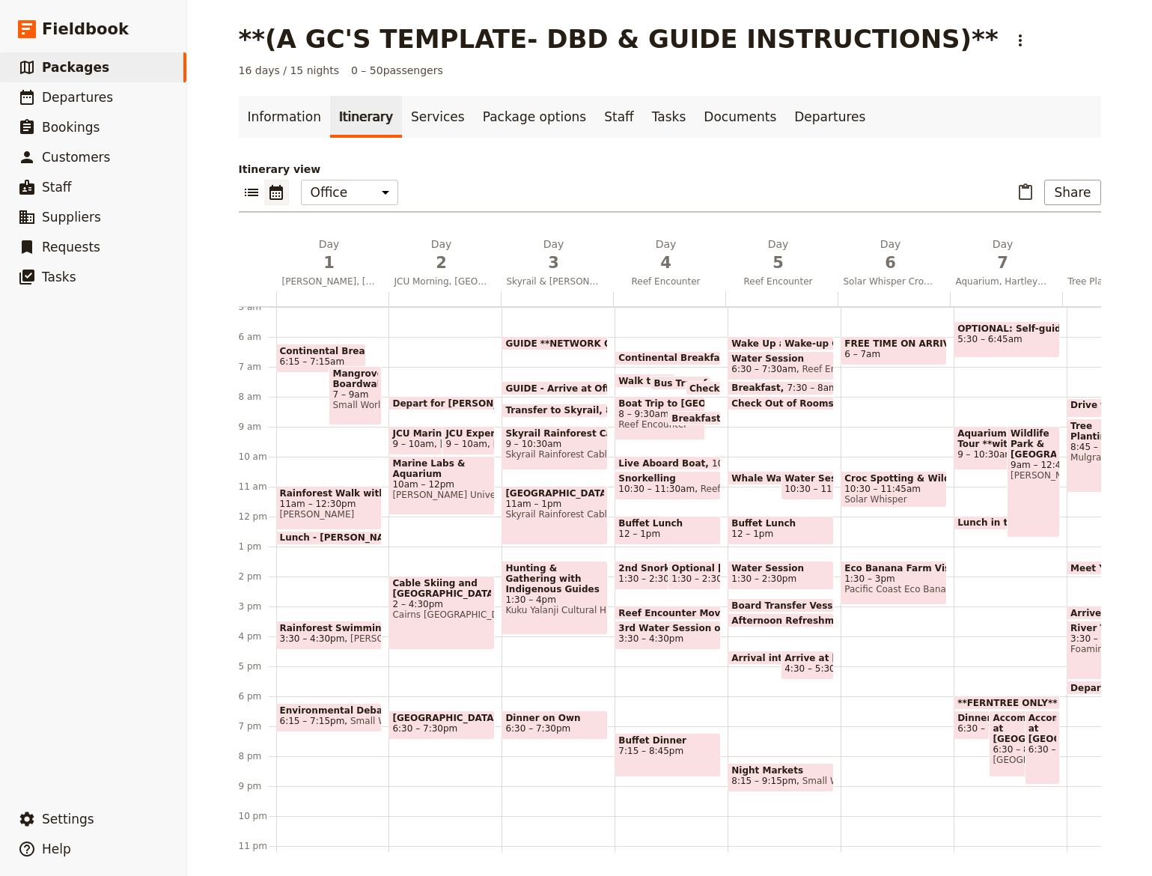
click at [908, 350] on span "6 – 7am" at bounding box center [894, 354] width 99 height 10
select select "6"
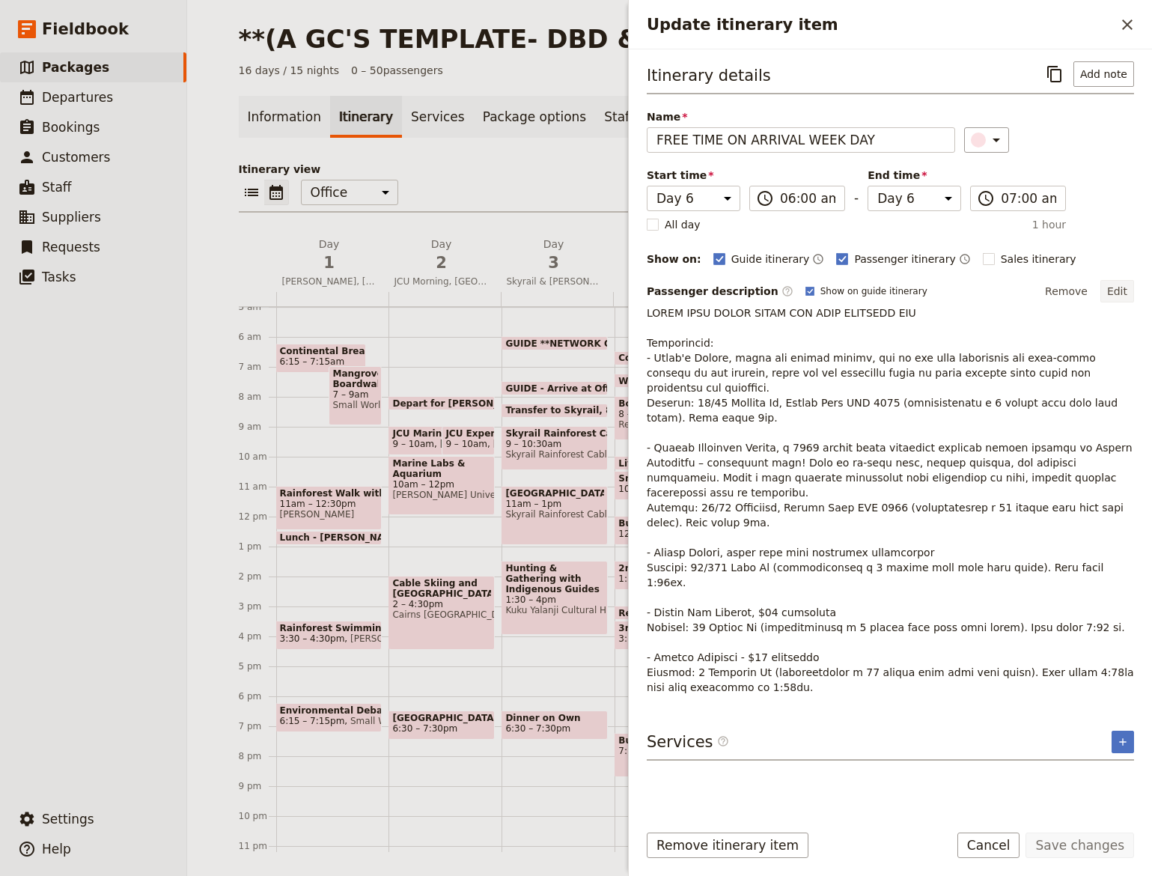
click at [1120, 283] on button "Edit" at bounding box center [1118, 291] width 34 height 22
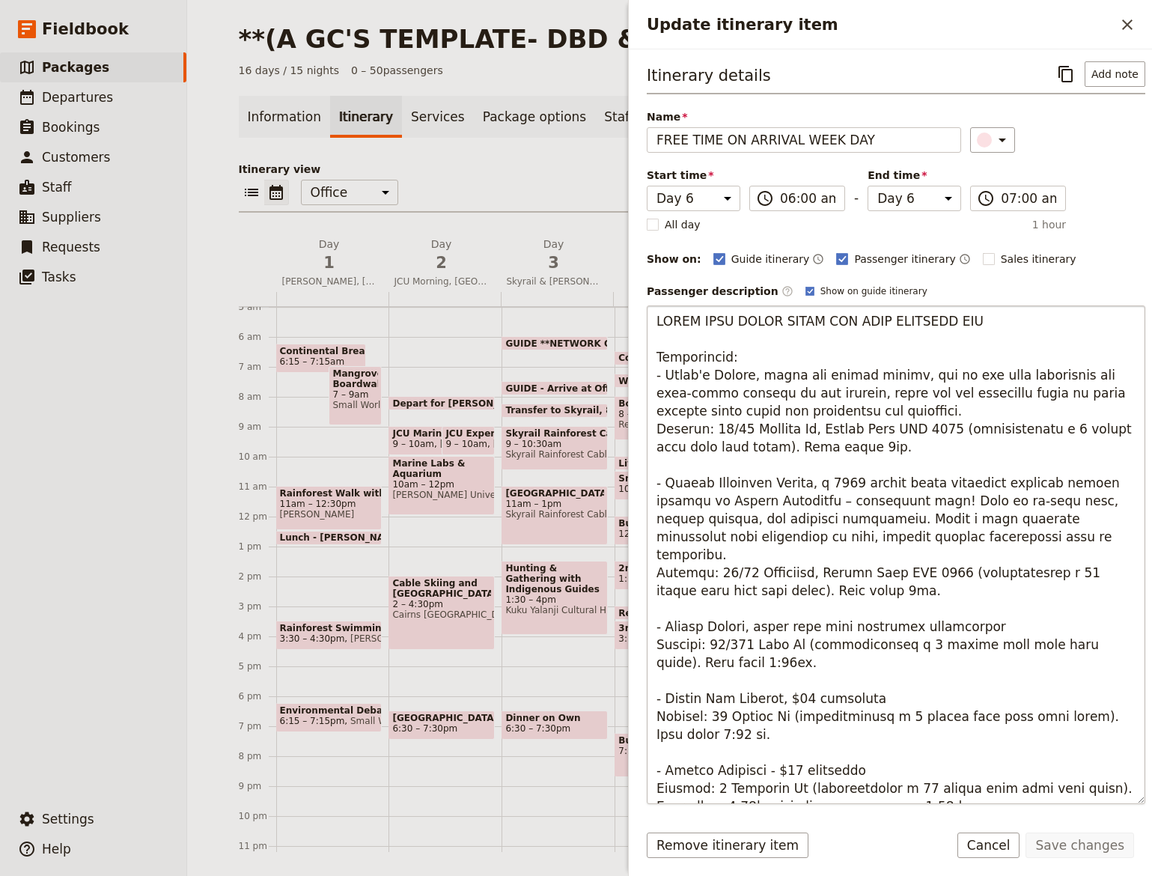
drag, startPoint x: 657, startPoint y: 604, endPoint x: 807, endPoint y: 649, distance: 156.6
click at [807, 649] on textarea "Update itinerary item" at bounding box center [896, 555] width 499 height 499
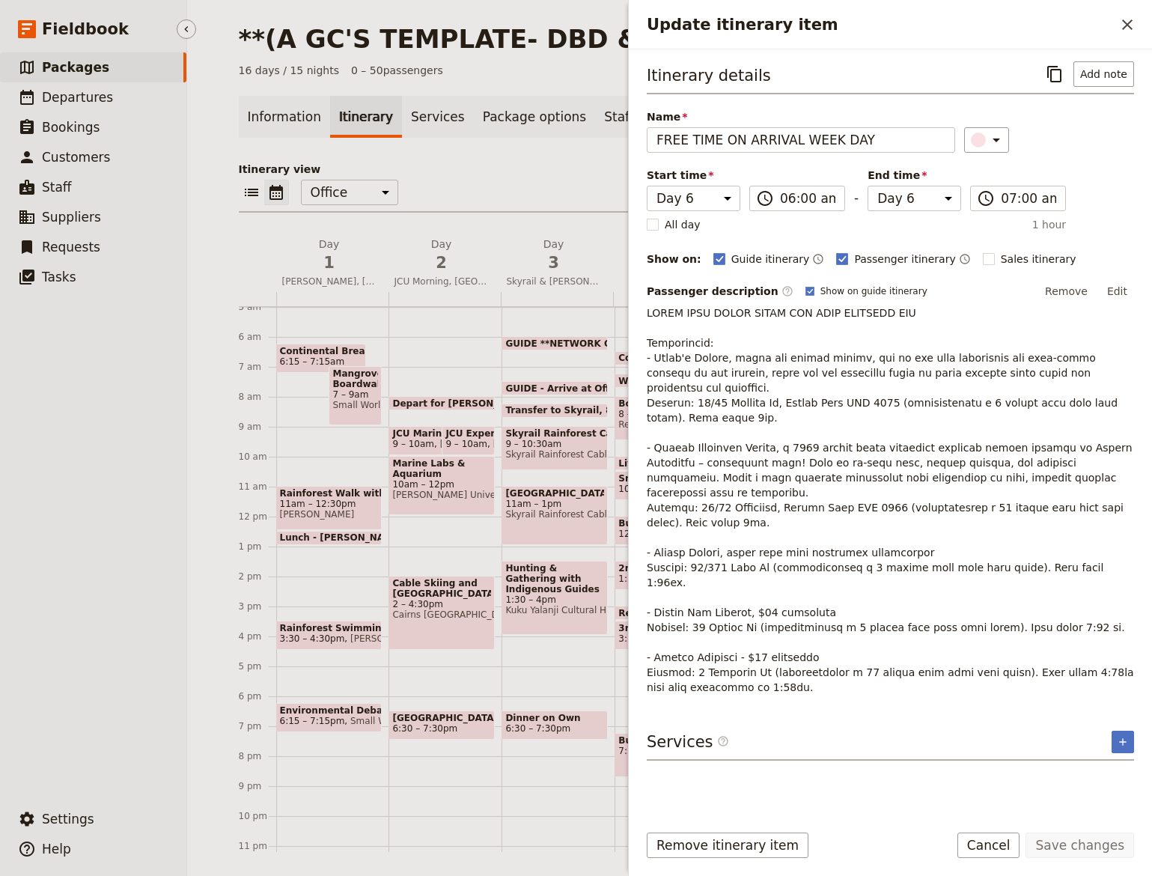
click at [112, 657] on ul "​ Packages ​ Departures ​ Bookings ​ Customers ​ Staff ​ Suppliers ​ Requests ​…" at bounding box center [93, 425] width 186 height 746
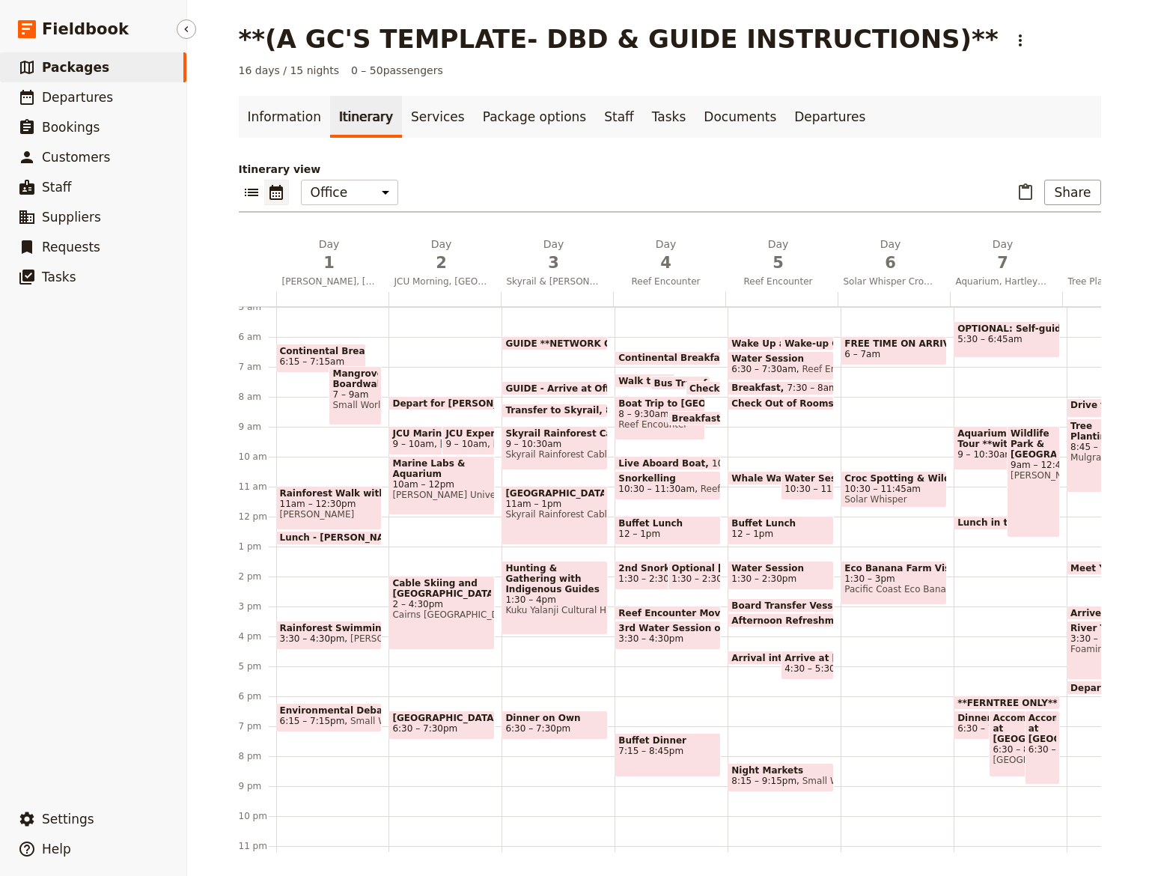
click at [97, 468] on ul "​ Packages ​ Departures ​ Bookings ​ Customers ​ Staff ​ Suppliers ​ Requests ​…" at bounding box center [93, 425] width 186 height 746
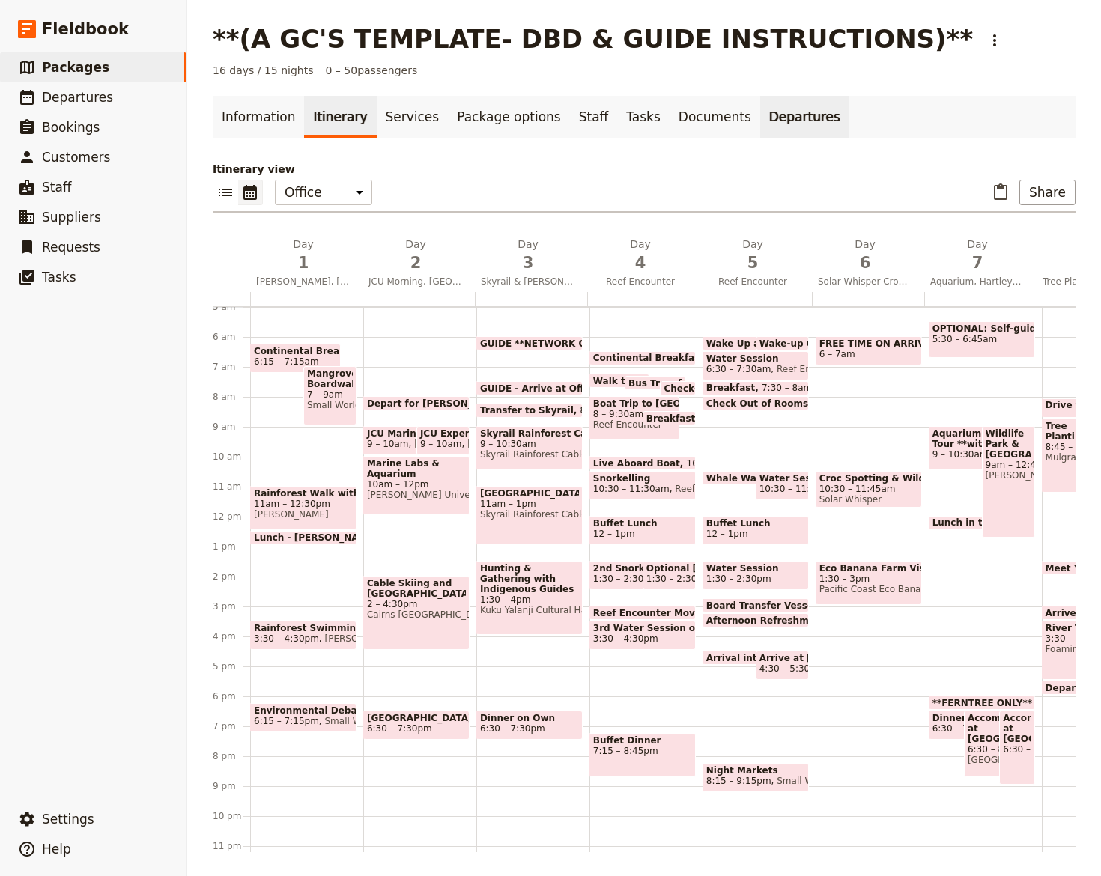
click at [760, 117] on link "Departures" at bounding box center [804, 117] width 89 height 42
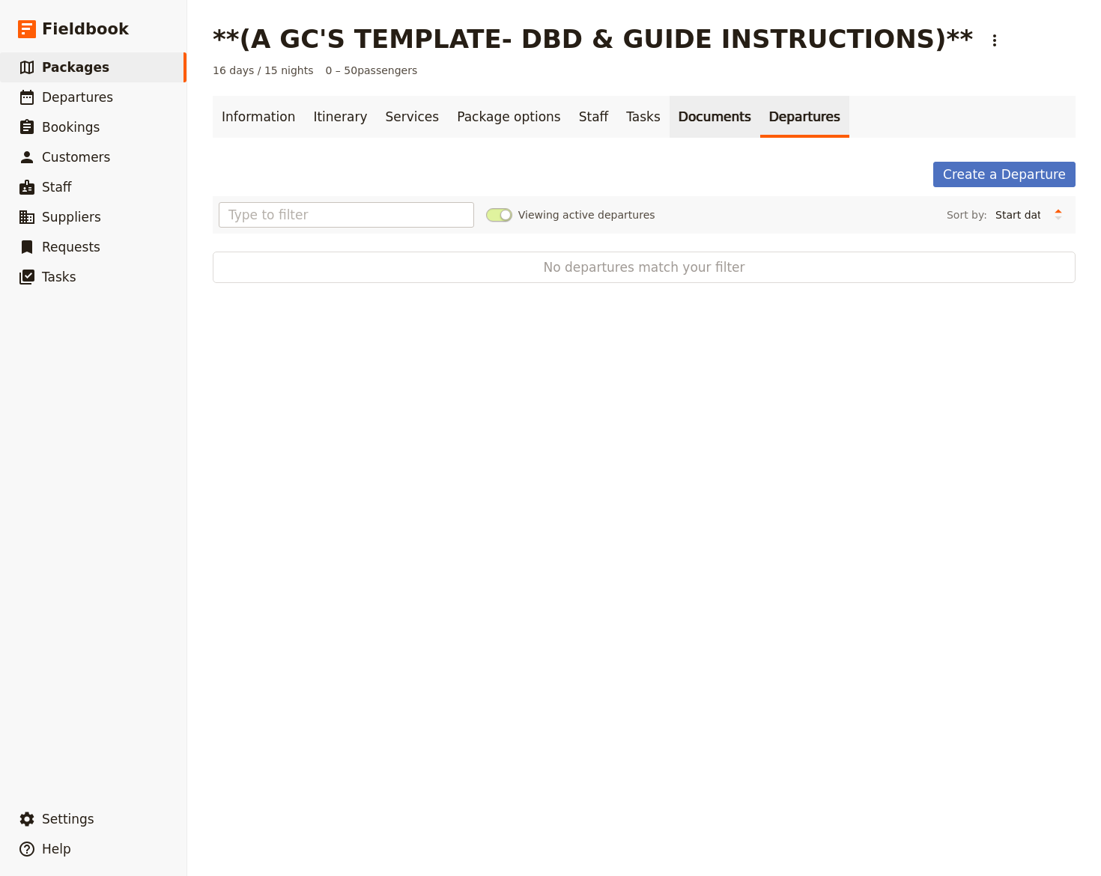
click at [671, 115] on link "Documents" at bounding box center [714, 117] width 91 height 42
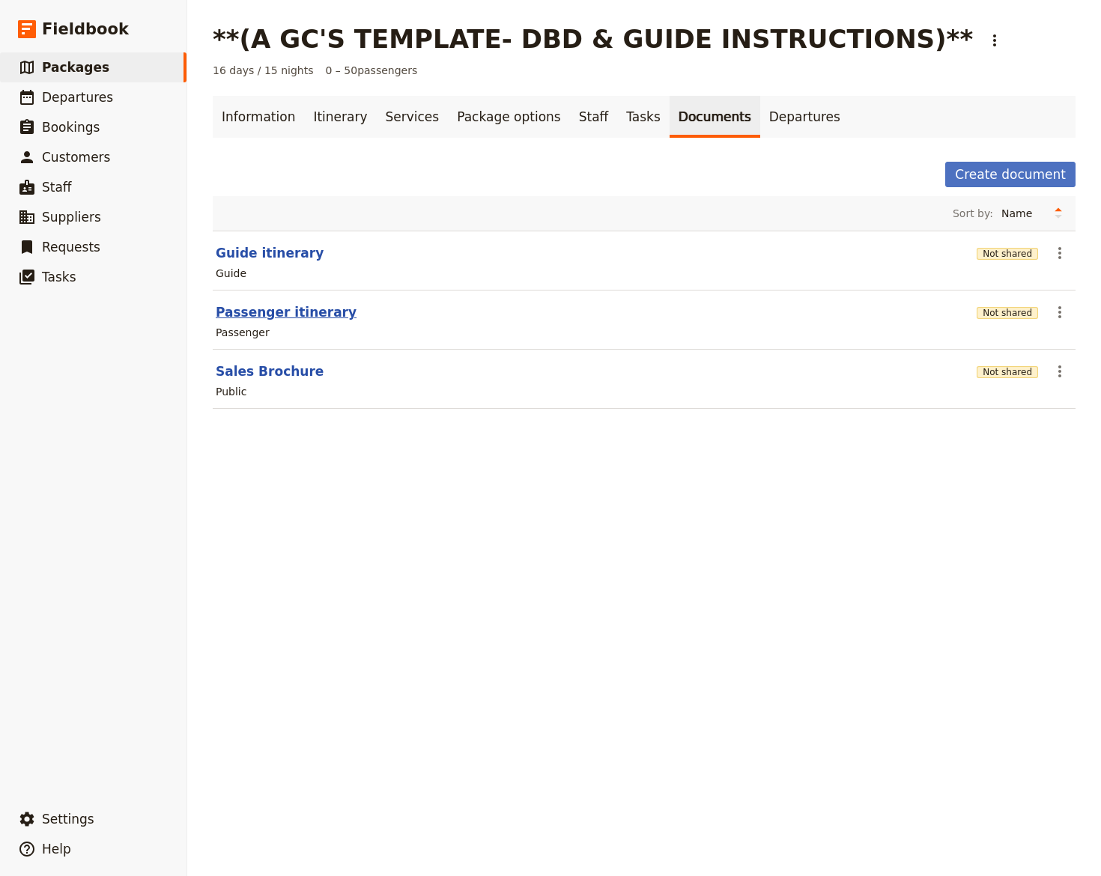
click at [265, 312] on button "Passenger itinerary" at bounding box center [286, 312] width 141 height 18
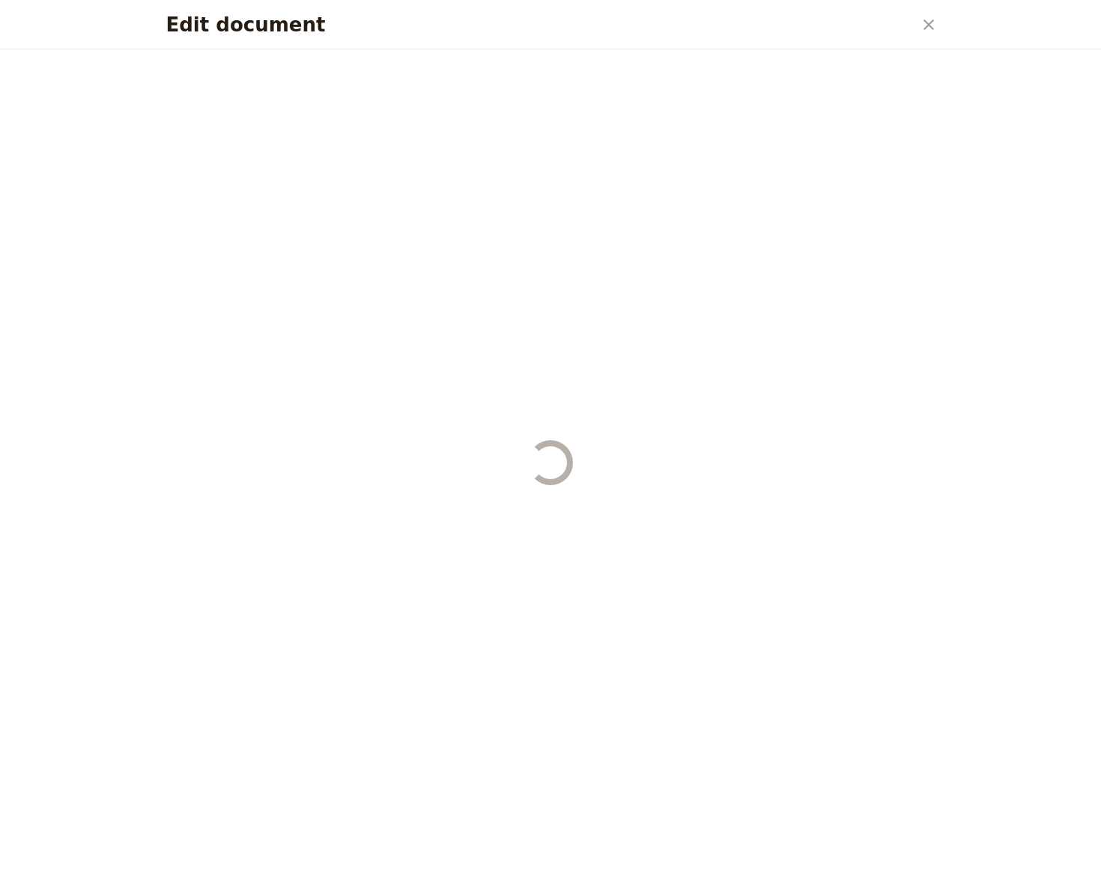
select select "PASSENGER"
select select "RUN_SHEET"
select select "DEFAULT"
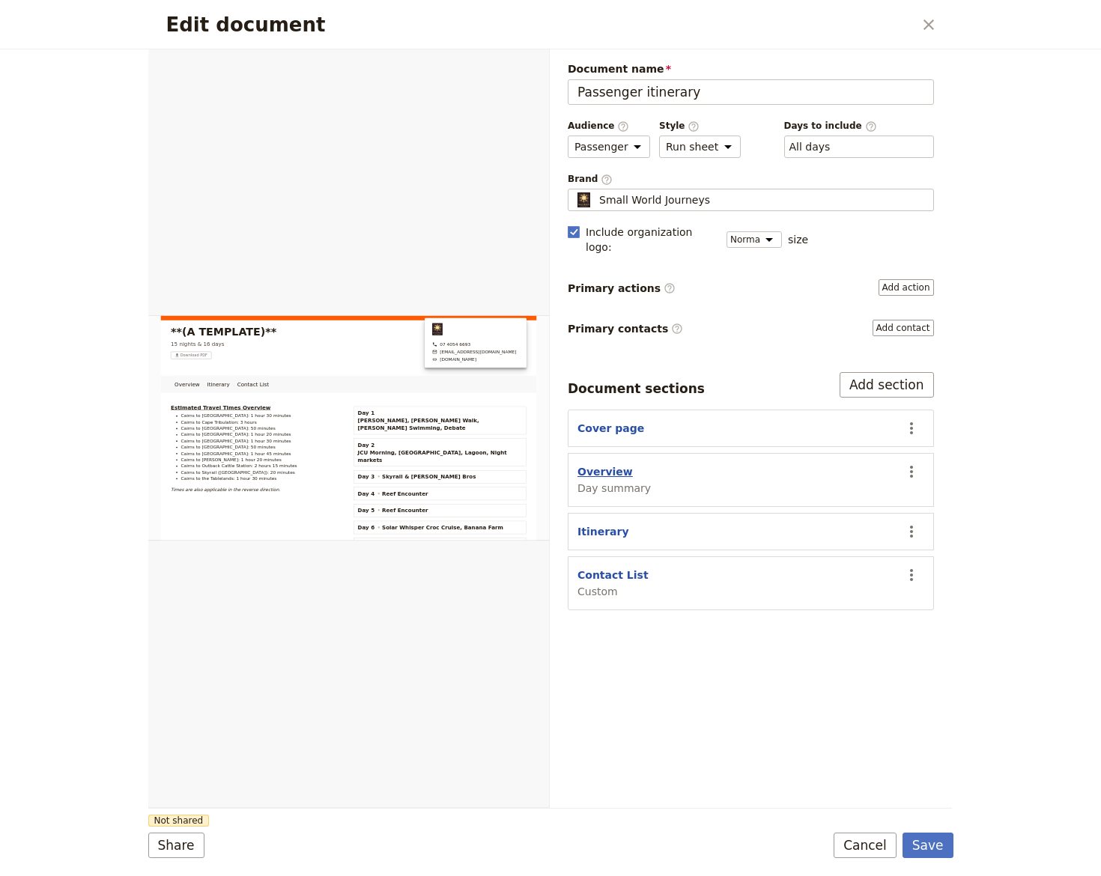
click at [604, 464] on button "Overview" at bounding box center [604, 471] width 55 height 15
select select "DAY_SUMMARY"
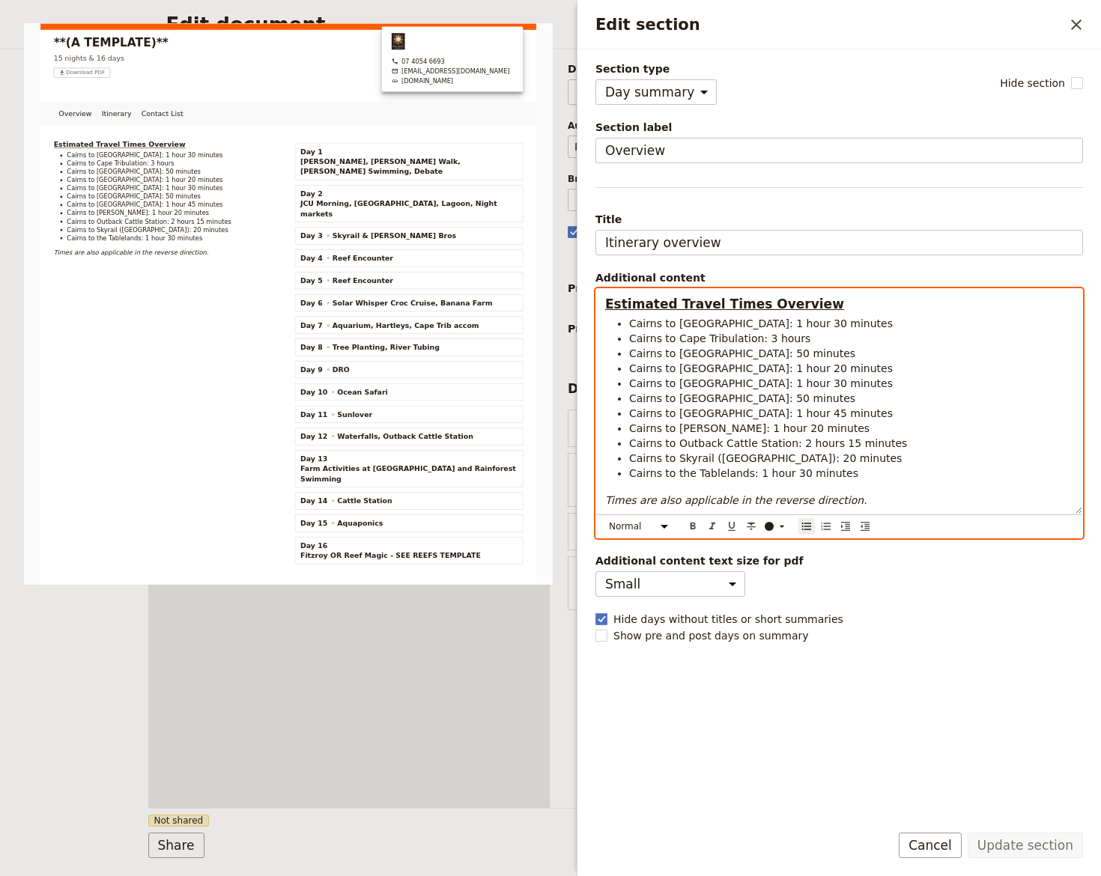
click at [625, 324] on ul "Cairns to Aquaponics Farm: 1 hour 30 minutes Cairns to Cape Tribulation: 3 hour…" at bounding box center [839, 398] width 468 height 165
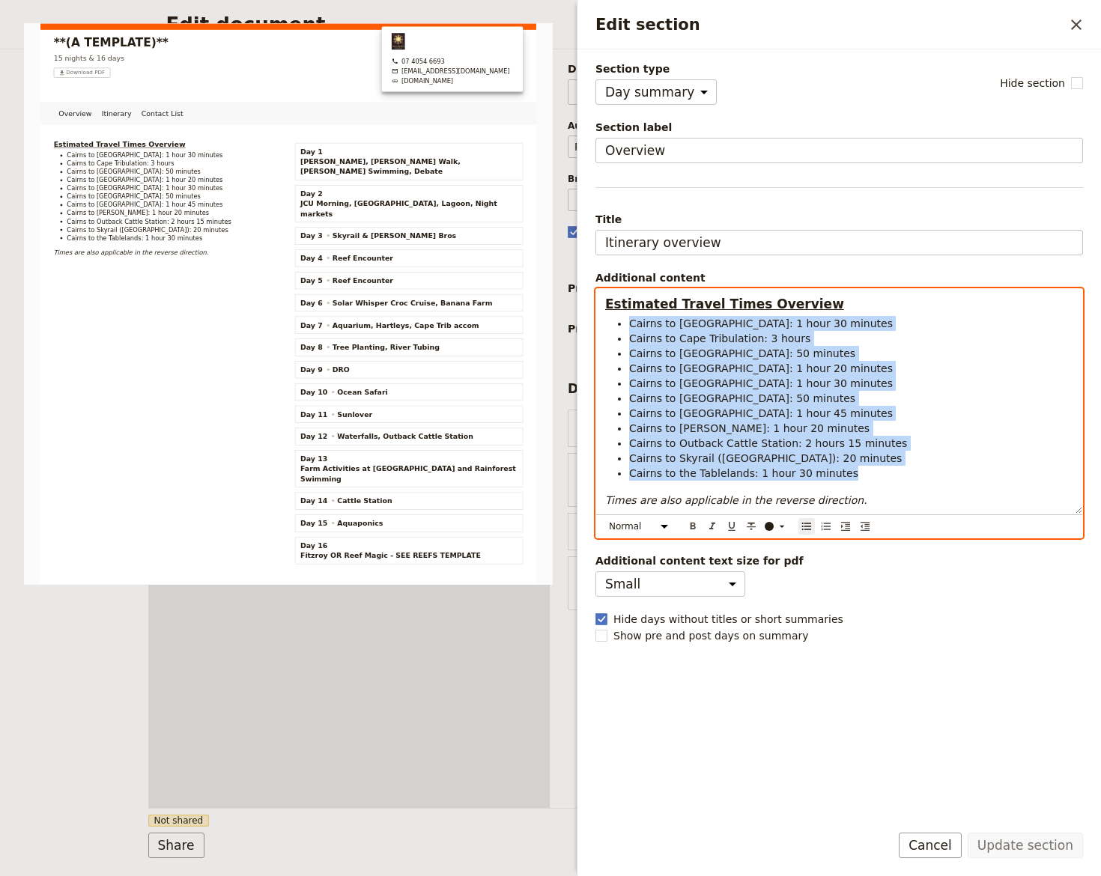
drag, startPoint x: 625, startPoint y: 324, endPoint x: 861, endPoint y: 473, distance: 279.2
click at [861, 473] on ul "Cairns to Aquaponics Farm: 1 hour 30 minutes Cairns to Cape Tribulation: 3 hour…" at bounding box center [839, 398] width 468 height 165
copy ul "Cairns to Aquaponics Farm: 1 hour 30 minutes Cairns to Cape Tribulation: 3 hour…"
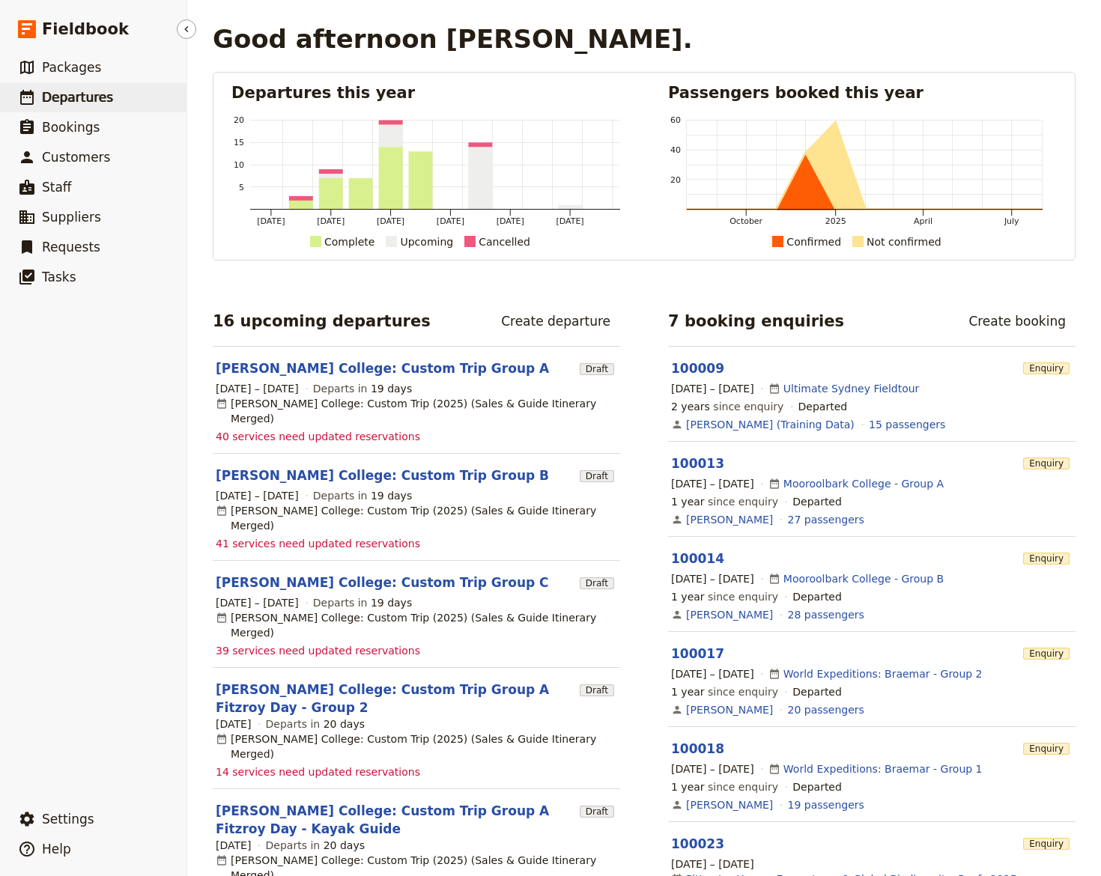
click at [88, 100] on span "Departures" at bounding box center [77, 97] width 71 height 15
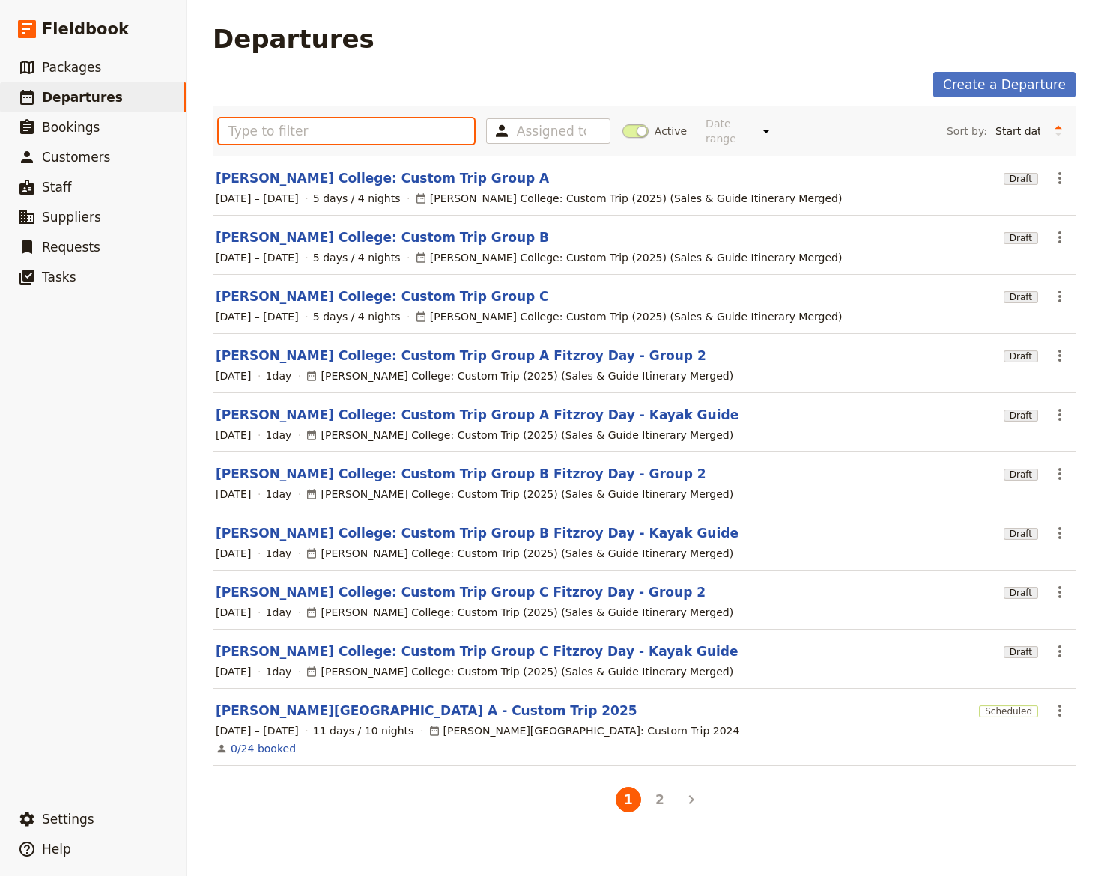
click at [374, 123] on input "text" at bounding box center [346, 130] width 255 height 25
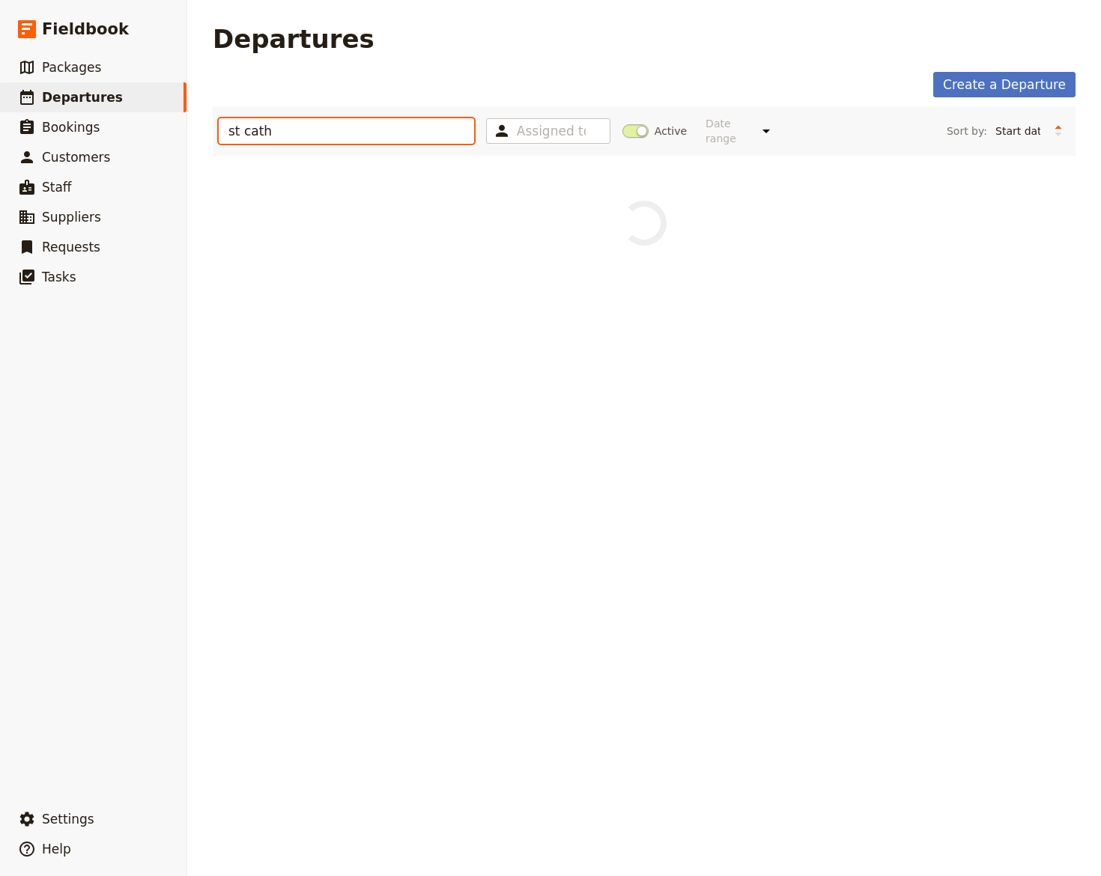
type input "st cath"
click at [631, 124] on span at bounding box center [635, 130] width 26 height 13
click at [622, 124] on input "Active" at bounding box center [622, 124] width 0 height 0
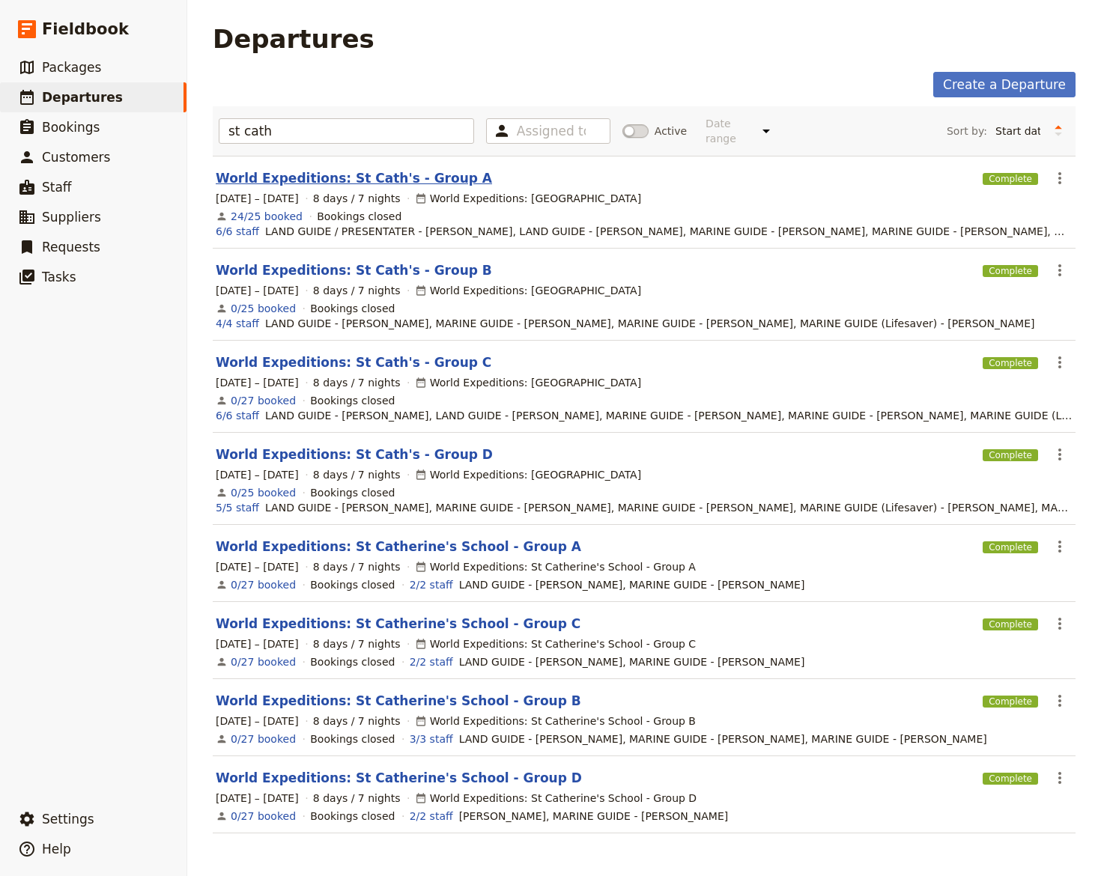
click at [339, 169] on link "World Expeditions: St Cath's - Group A" at bounding box center [354, 178] width 276 height 18
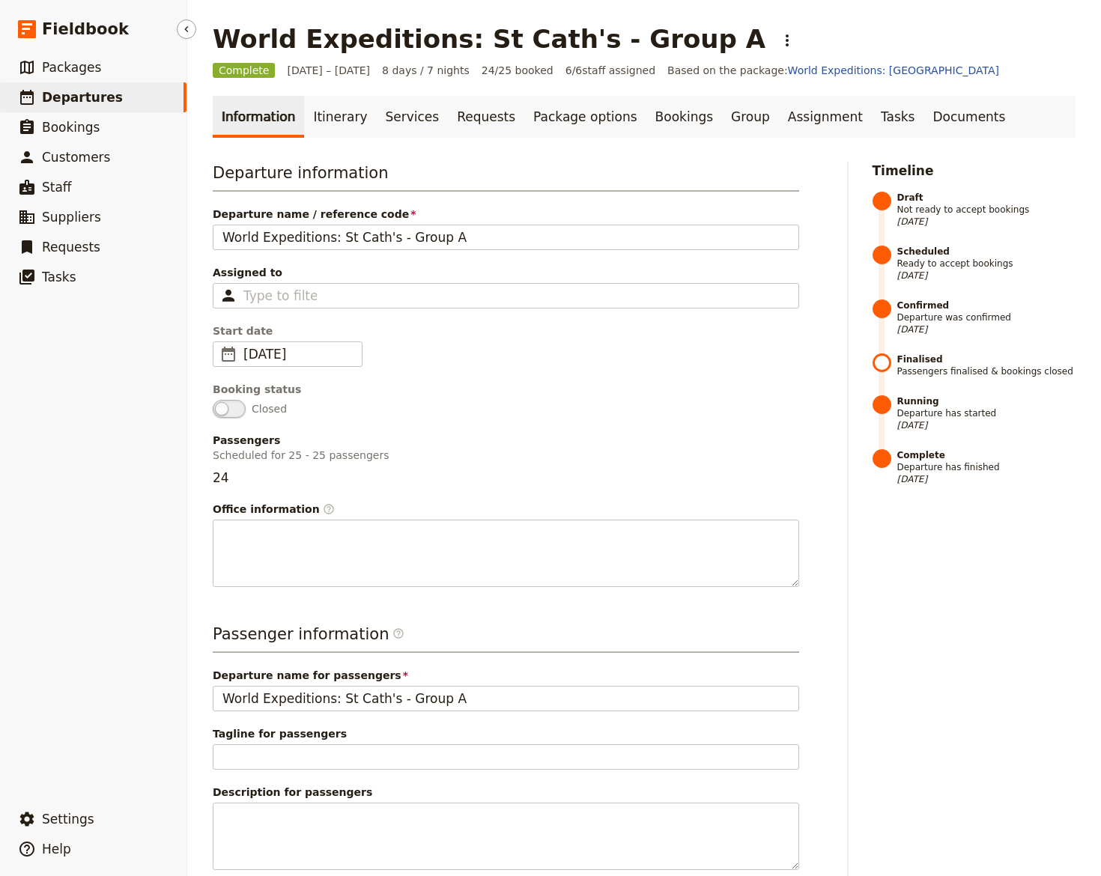
click at [85, 91] on span "Departures" at bounding box center [82, 97] width 81 height 15
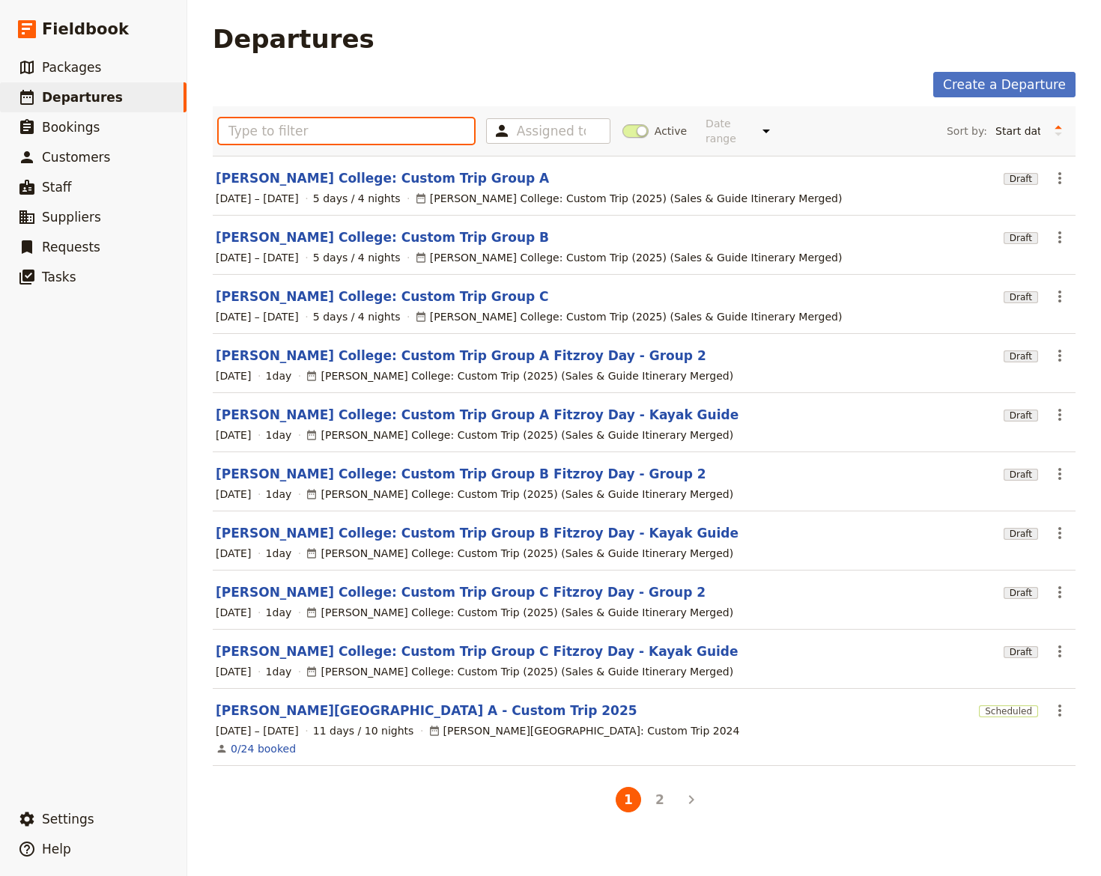
click at [228, 118] on input "text" at bounding box center [346, 130] width 255 height 25
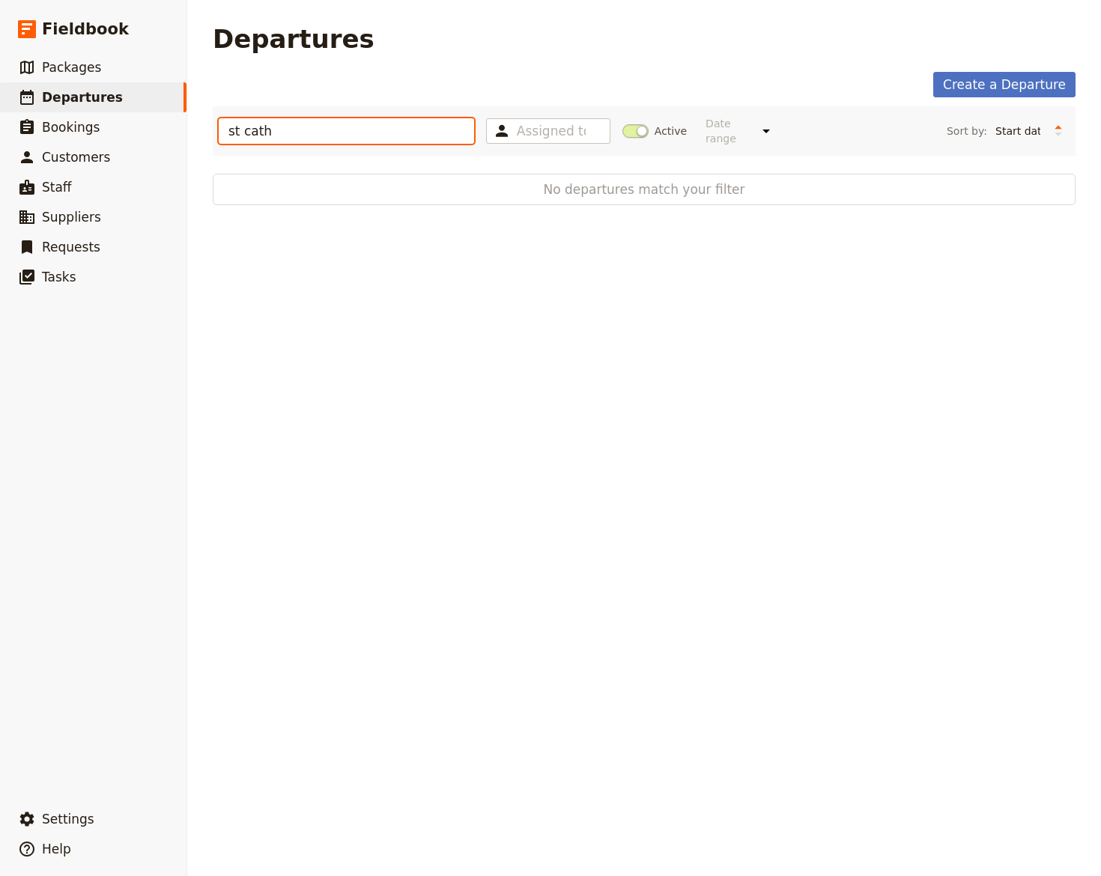
type input "st cath"
click at [629, 126] on span at bounding box center [635, 130] width 26 height 13
click at [622, 124] on input "Active" at bounding box center [622, 124] width 0 height 0
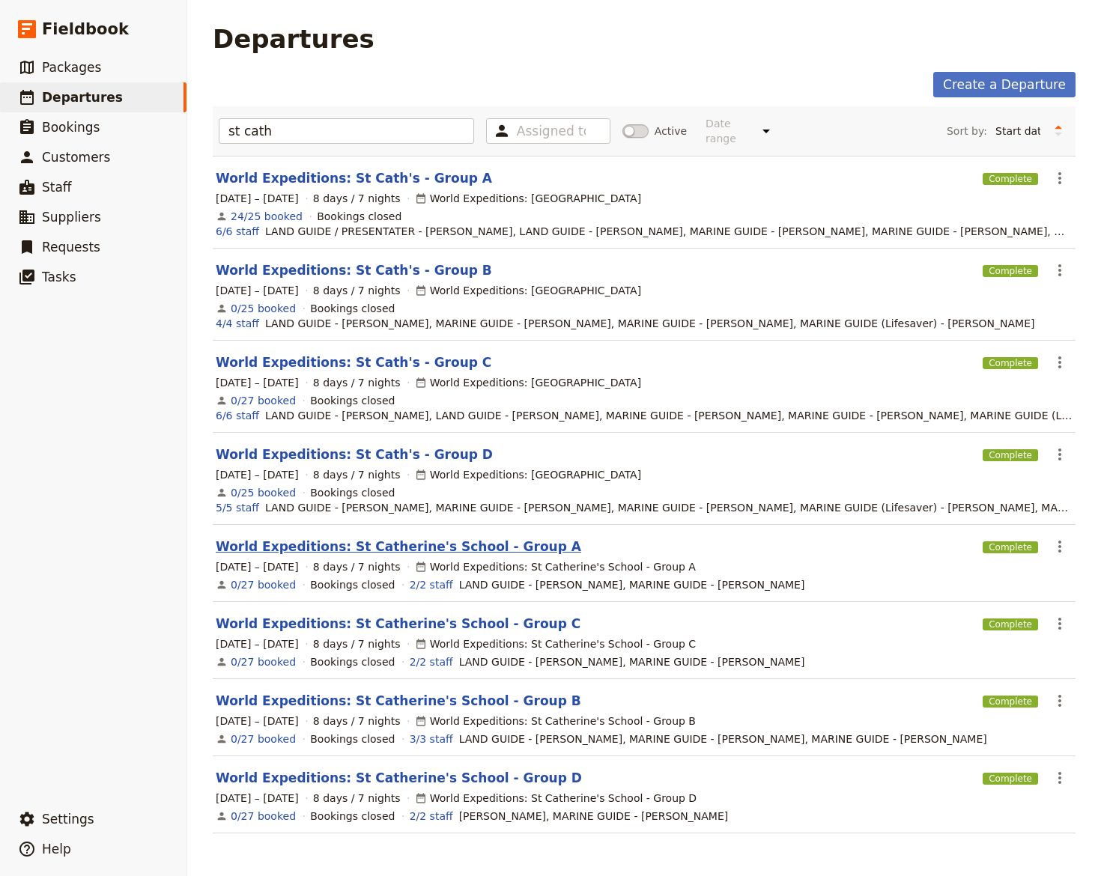
click at [331, 538] on link "World Expeditions: St Catherine's School - Group A" at bounding box center [398, 547] width 365 height 18
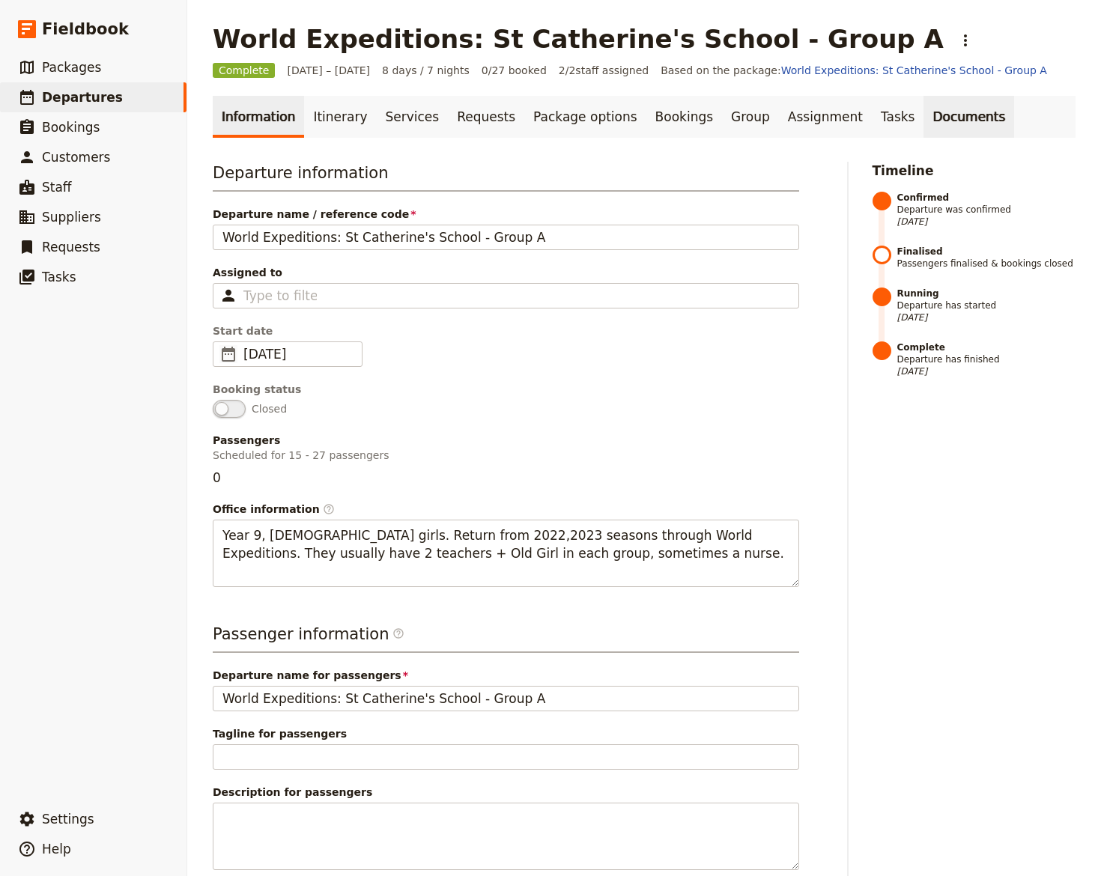
click at [923, 116] on link "Documents" at bounding box center [968, 117] width 91 height 42
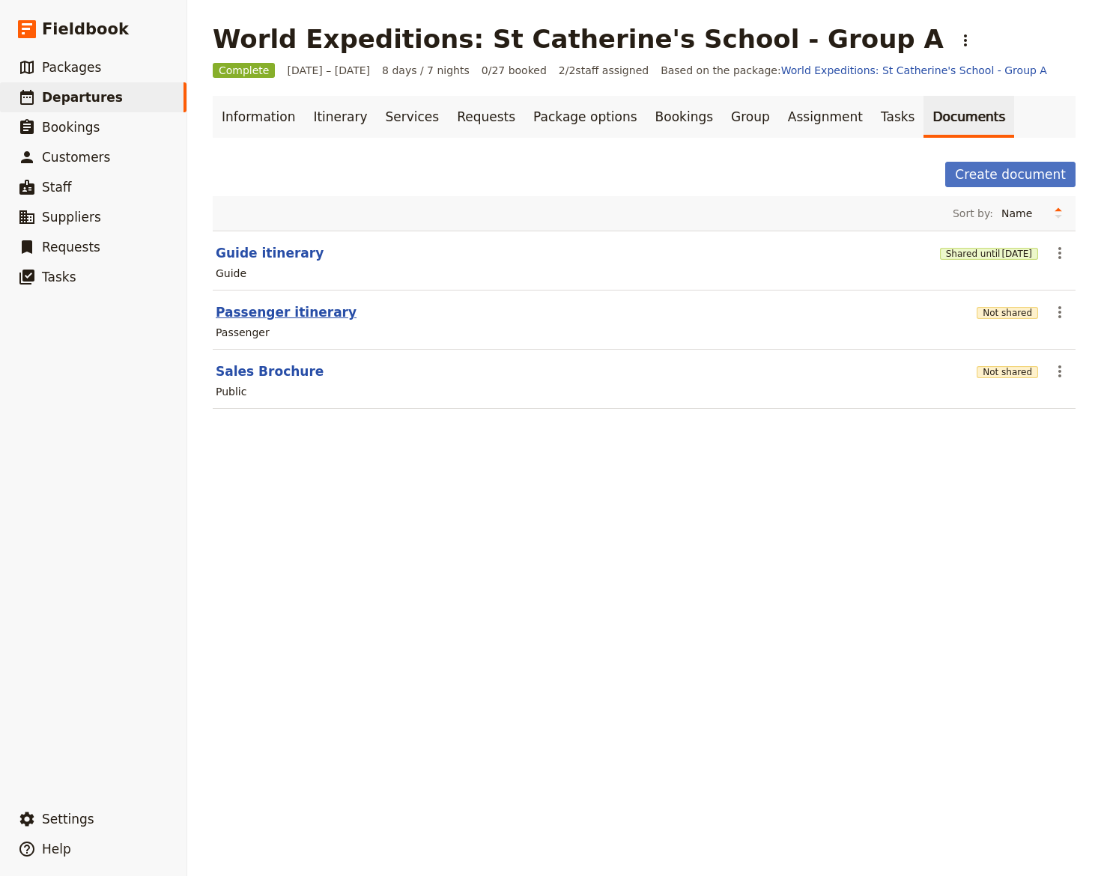
click at [236, 311] on button "Passenger itinerary" at bounding box center [286, 312] width 141 height 18
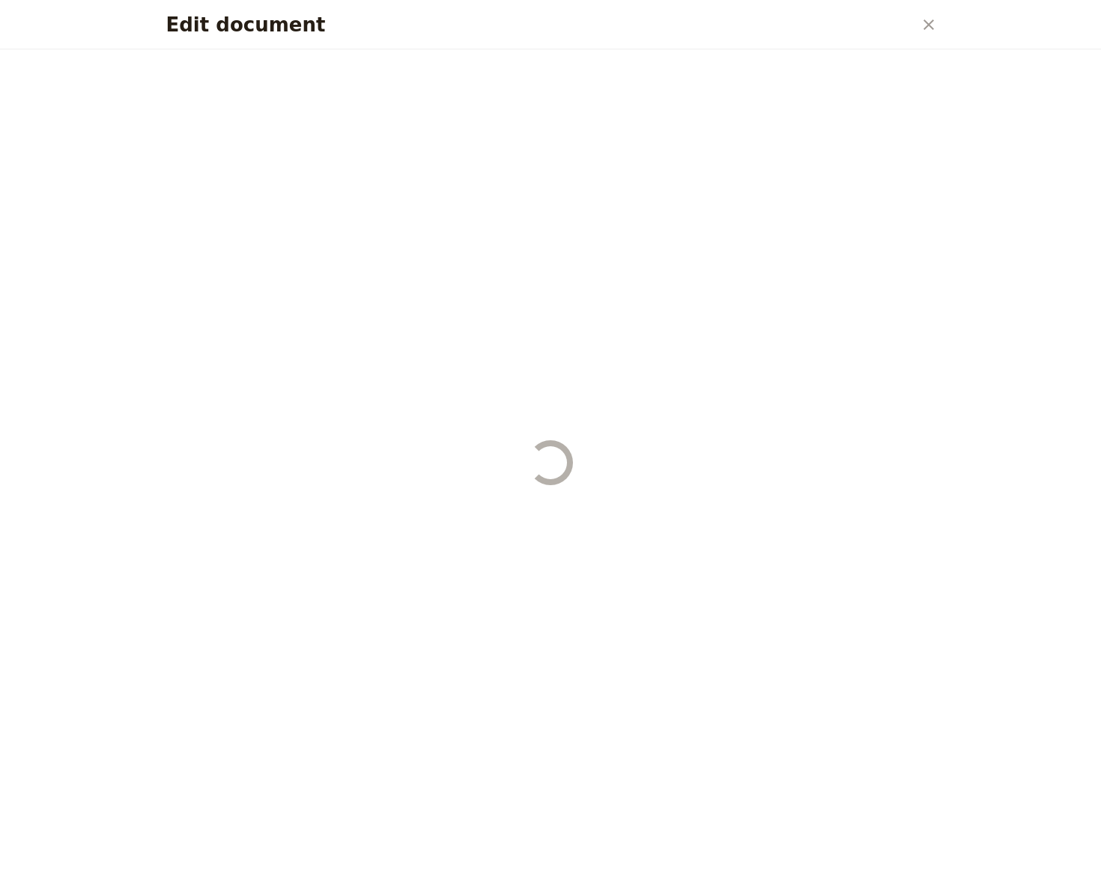
select select "PASSENGER"
select select "RUN_SHEET"
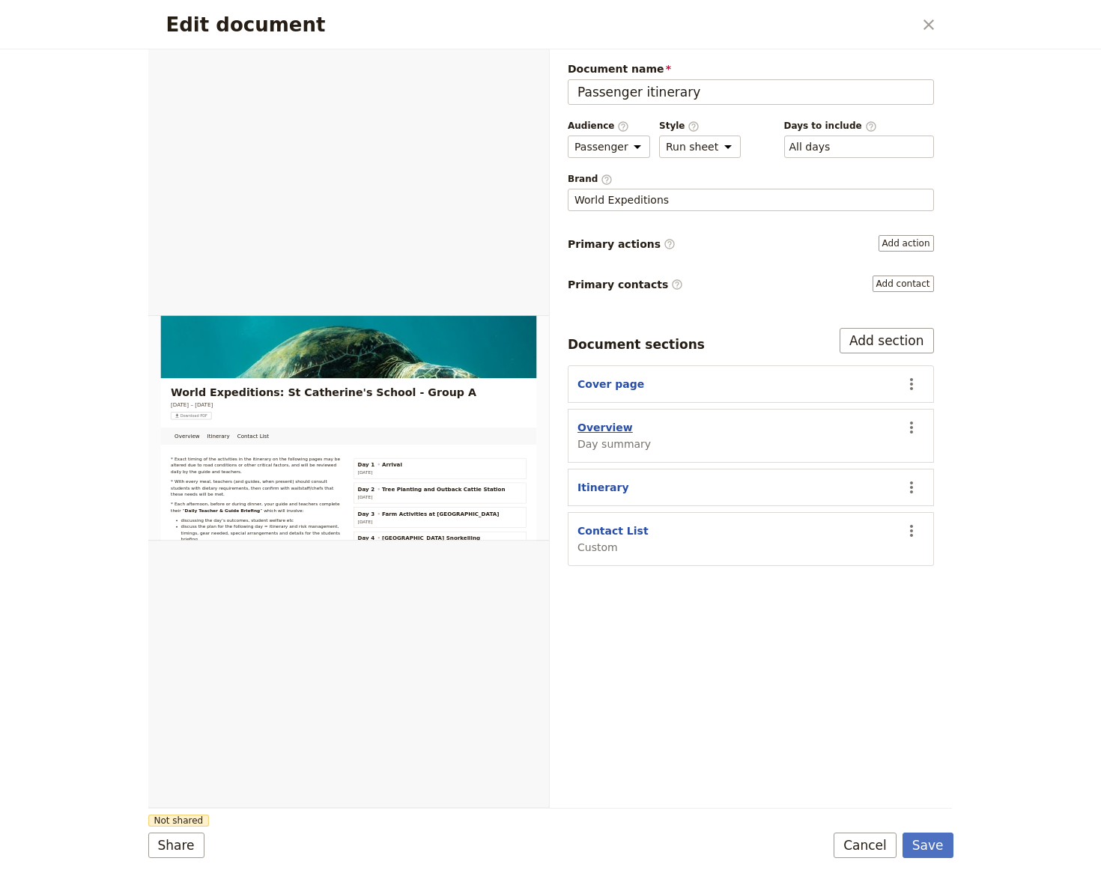
click at [603, 422] on button "Overview" at bounding box center [604, 427] width 55 height 15
select select "DAY_SUMMARY"
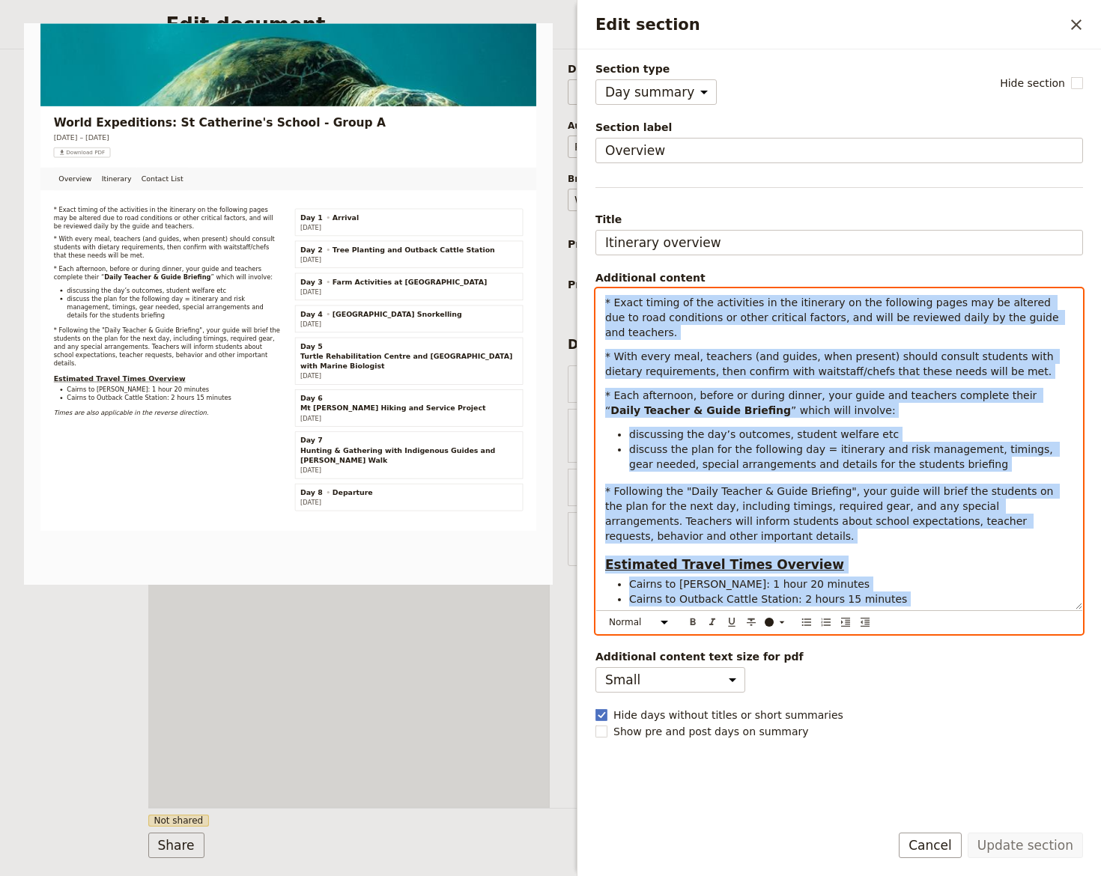
drag, startPoint x: 601, startPoint y: 297, endPoint x: 925, endPoint y: 591, distance: 437.9
click at [925, 592] on div "* Exact timing of the activities in the itinerary on the following pages may be…" at bounding box center [839, 449] width 486 height 321
copy div "* Exact timing of the activities in the itinerary on the following pages may be…"
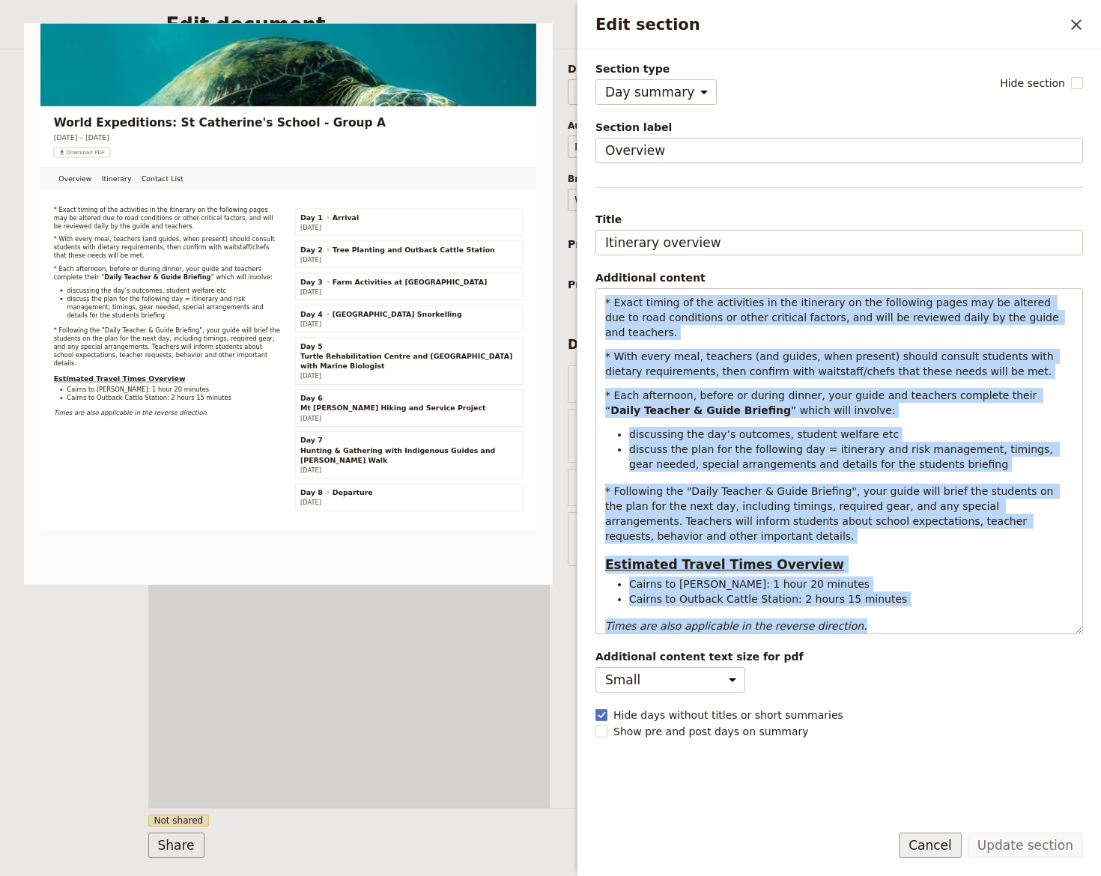
click at [945, 843] on button "Cancel" at bounding box center [930, 845] width 63 height 25
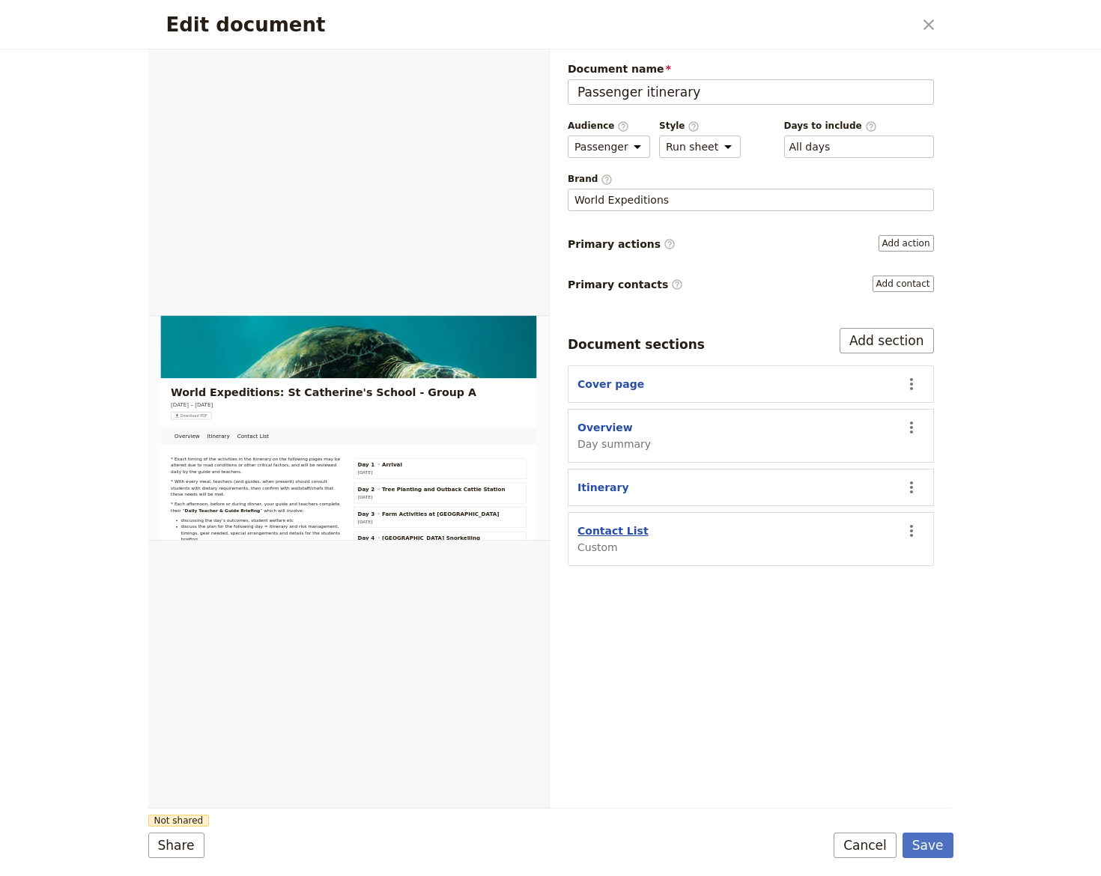
click at [598, 530] on button "Contact List" at bounding box center [612, 530] width 71 height 15
select select "CUSTOM"
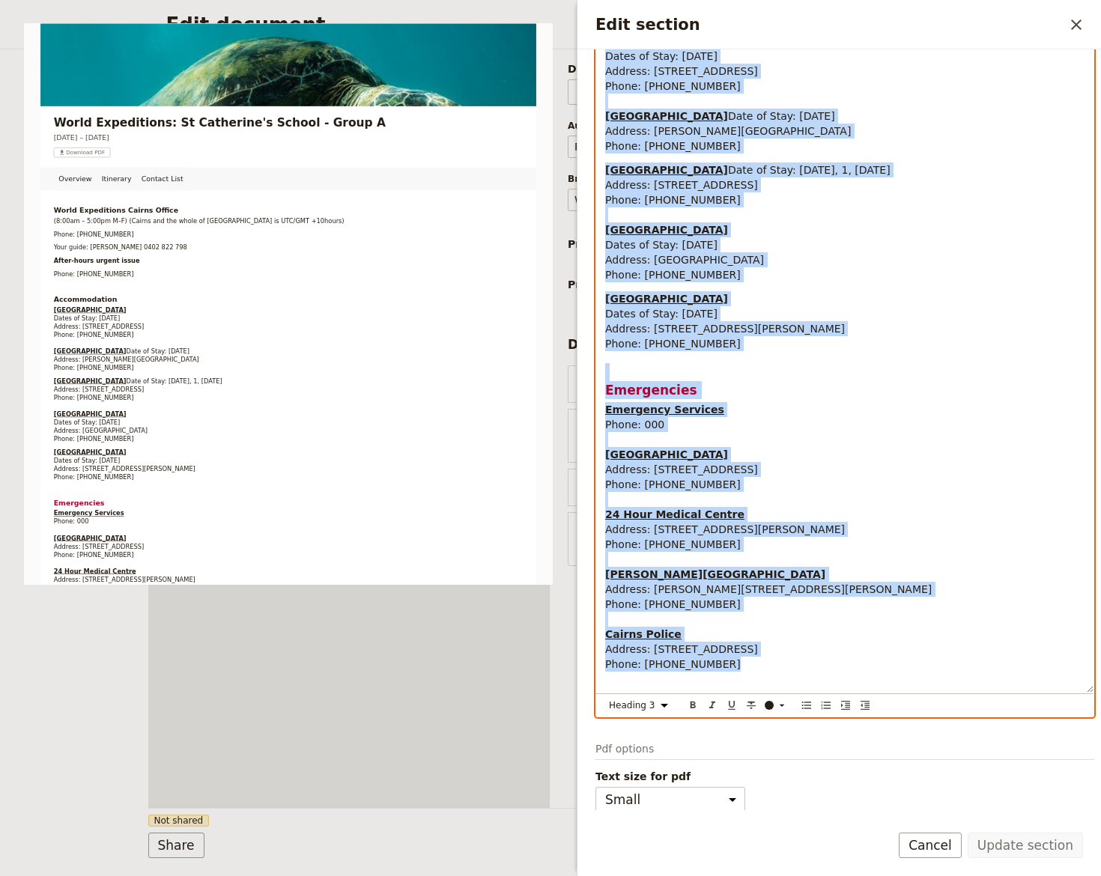
scroll to position [403, 0]
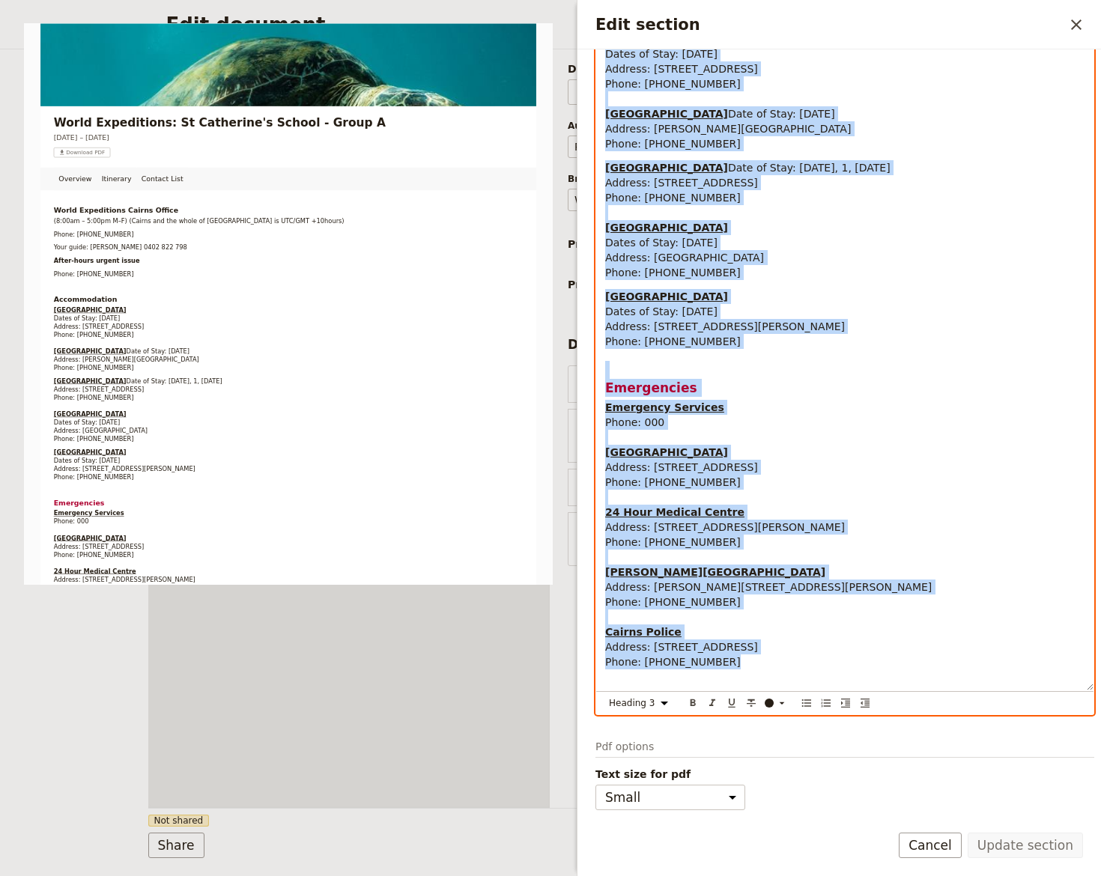
drag, startPoint x: 604, startPoint y: 246, endPoint x: 771, endPoint y: 809, distance: 587.2
click at [771, 406] on div "Section type Cover page Day summary Itinerary Custom Hide section Section label…" at bounding box center [844, 32] width 499 height 747
copy div "World Expeditions Cairns Office (8:00am – 5:00pm M–F) (Cairns and the whole of …"
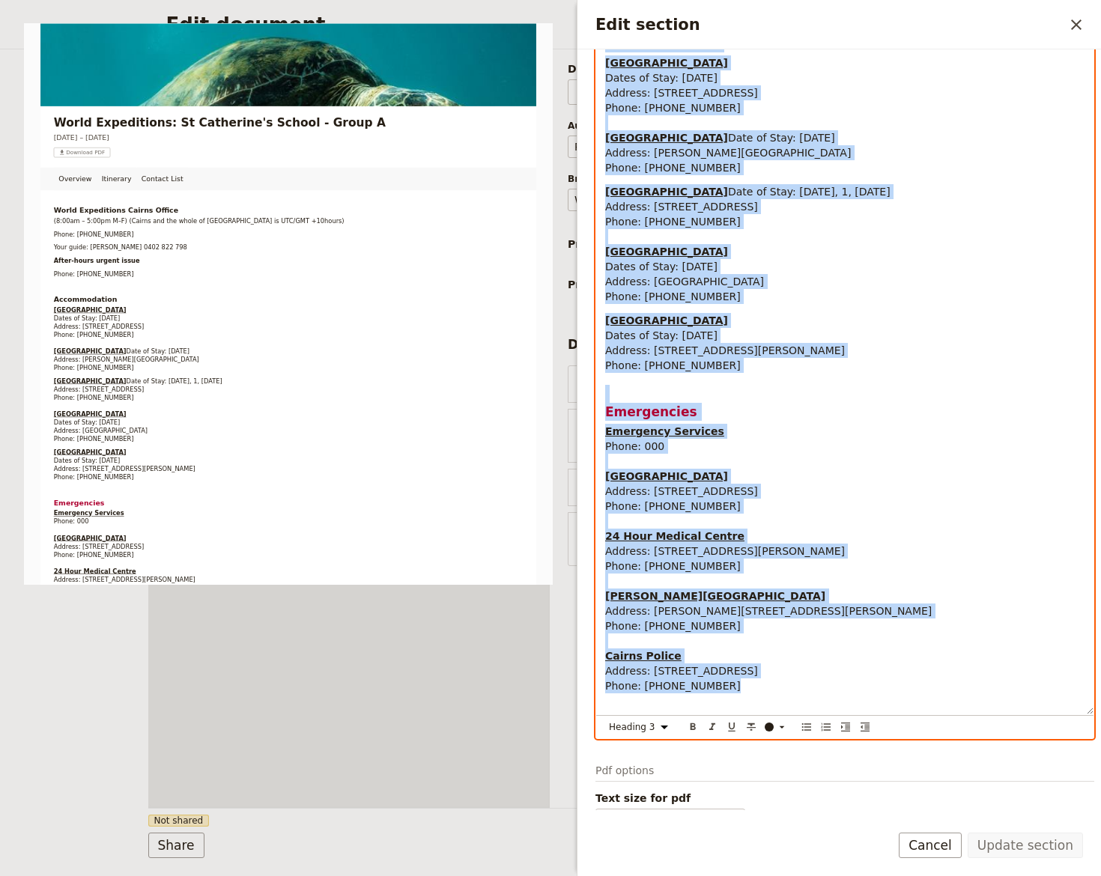
click at [795, 458] on p "Emergency Services Phone: 000 Cairns Hospital Address: [GEOGRAPHIC_DATA] Phone:…" at bounding box center [844, 559] width 479 height 270
click at [661, 456] on p "Emergency Services Phone: 000 Cairns Hospital Address: The Esplanade, Cairns QL…" at bounding box center [844, 559] width 479 height 270
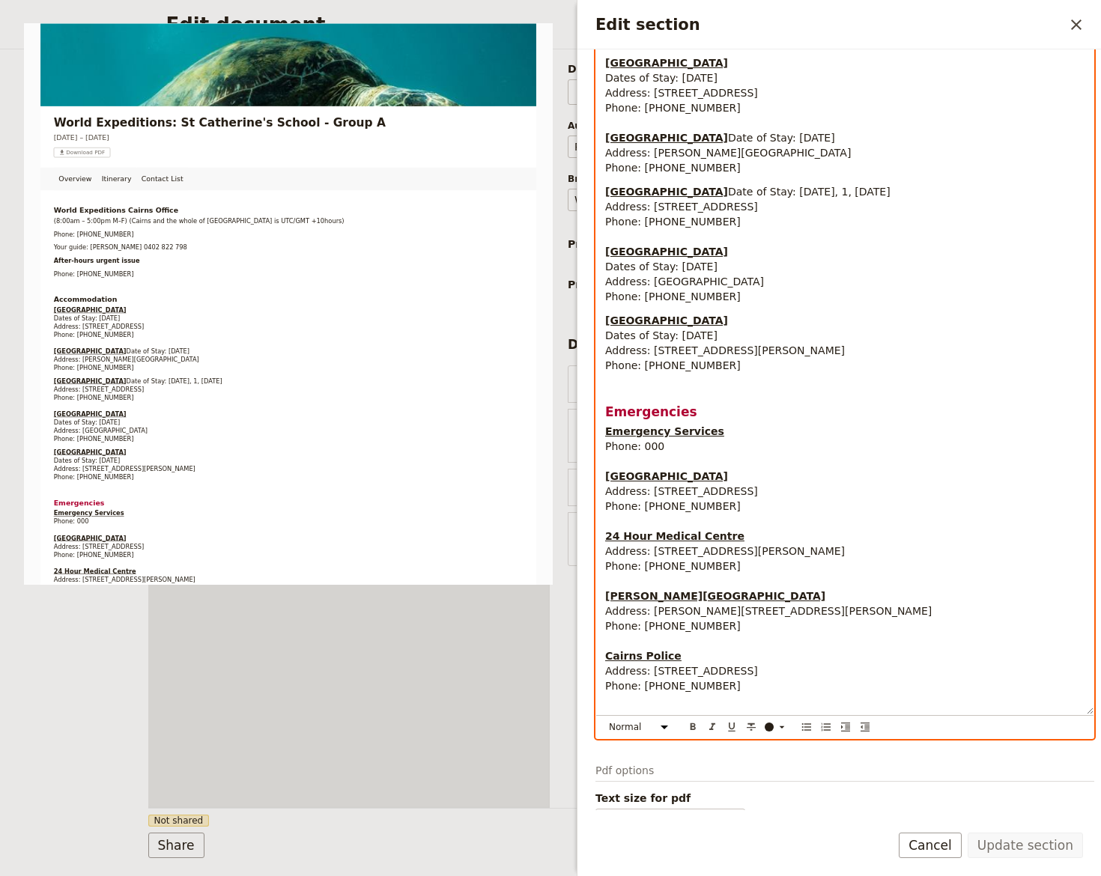
click at [661, 455] on p "Emergency Services Phone: 000 Cairns Hospital Address: The Esplanade, Cairns QL…" at bounding box center [844, 559] width 479 height 270
select select "h3"
click at [634, 412] on h3 "Emergencies" at bounding box center [844, 403] width 479 height 36
click at [626, 391] on div "World Expeditions Cairns Office (8:00am – 5:00pm M–F) (Cairns and the whole of …" at bounding box center [844, 283] width 497 height 863
click at [625, 419] on span "Emergencies" at bounding box center [651, 411] width 92 height 15
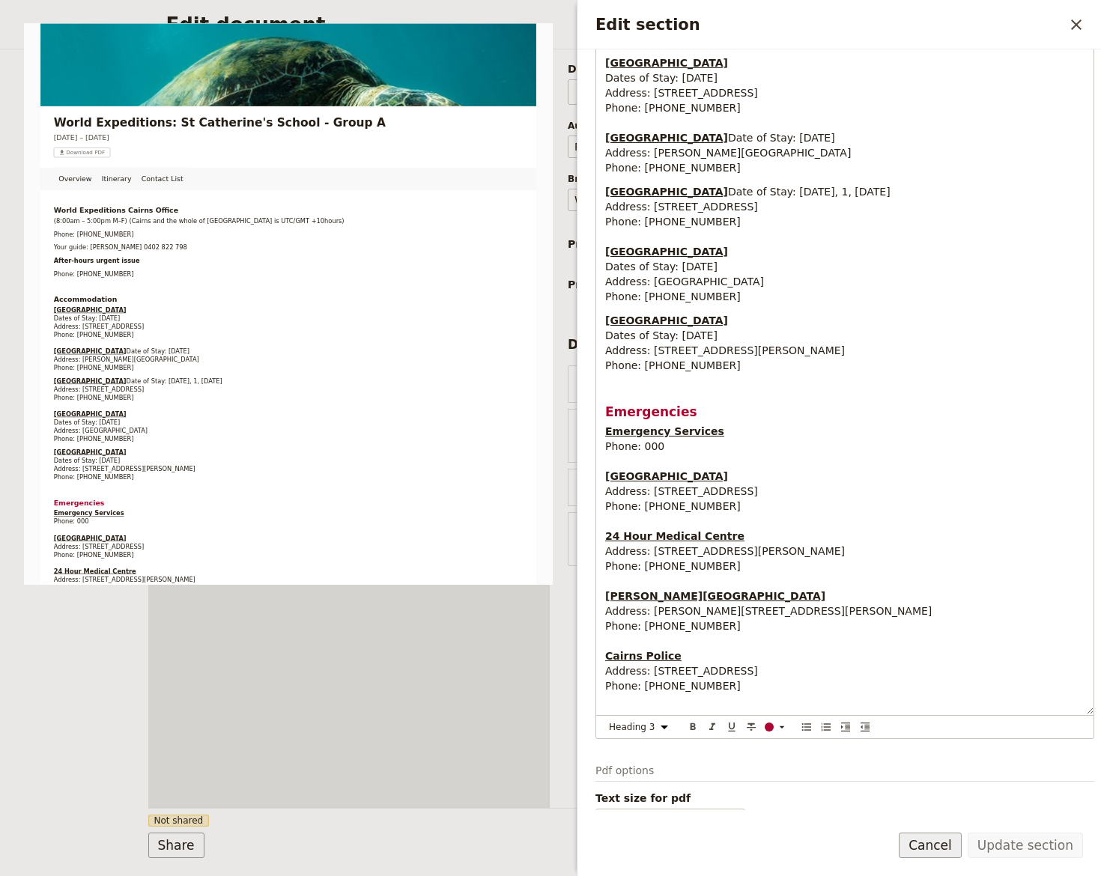
click at [949, 848] on button "Cancel" at bounding box center [930, 845] width 63 height 25
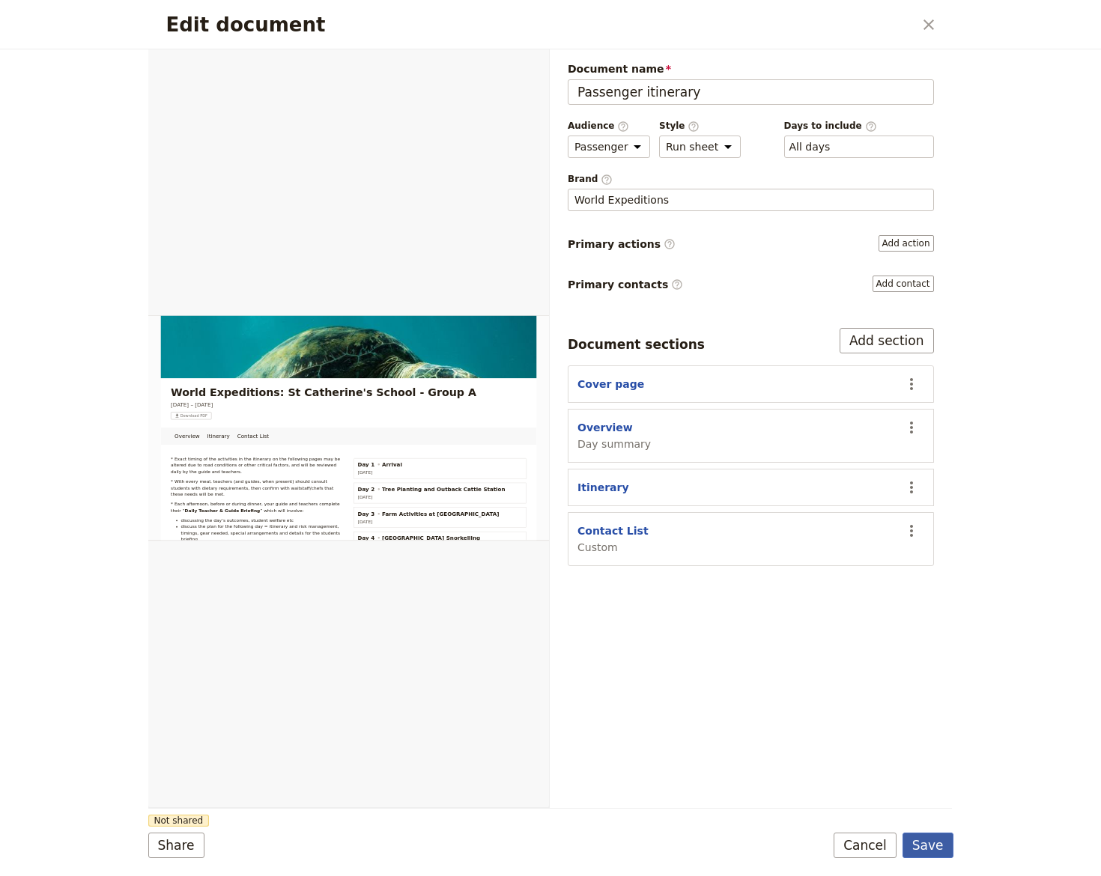
click at [947, 848] on button "Save" at bounding box center [927, 845] width 51 height 25
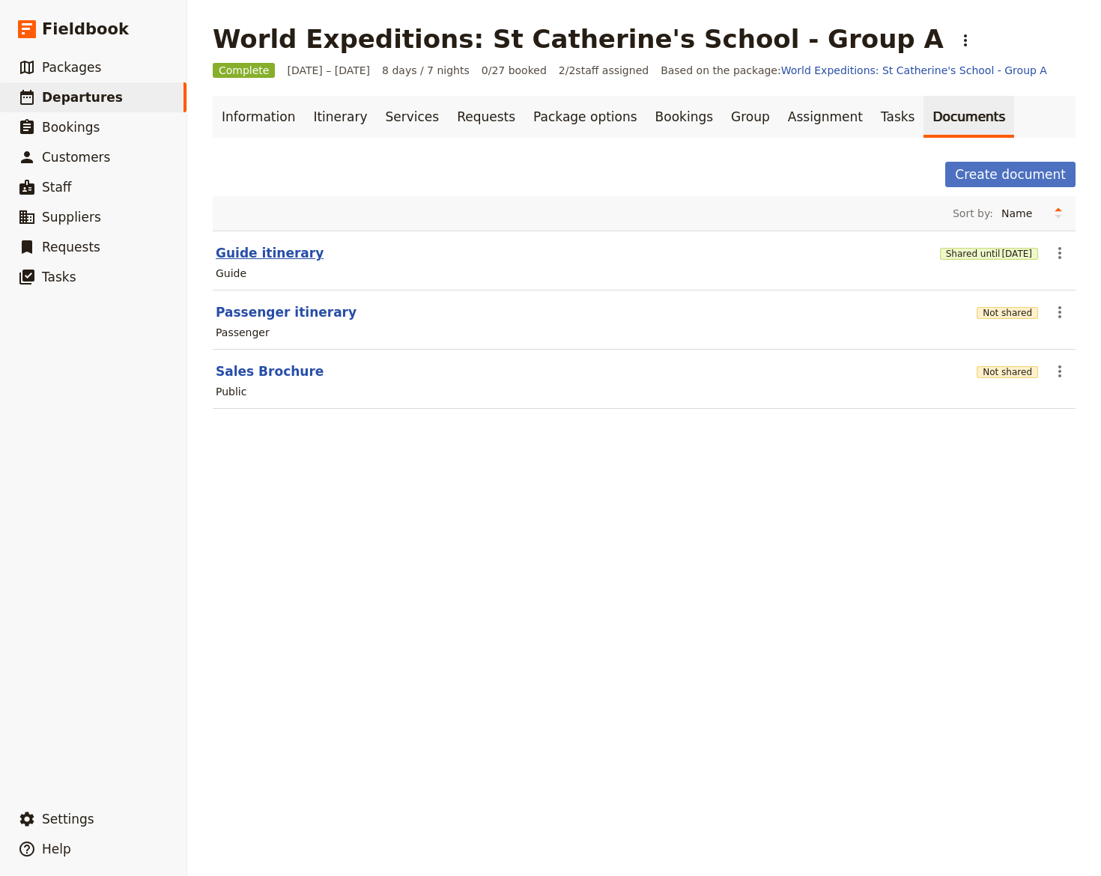
click at [226, 250] on button "Guide itinerary" at bounding box center [270, 253] width 108 height 18
select select "STAFF"
select select "RUN_SHEET"
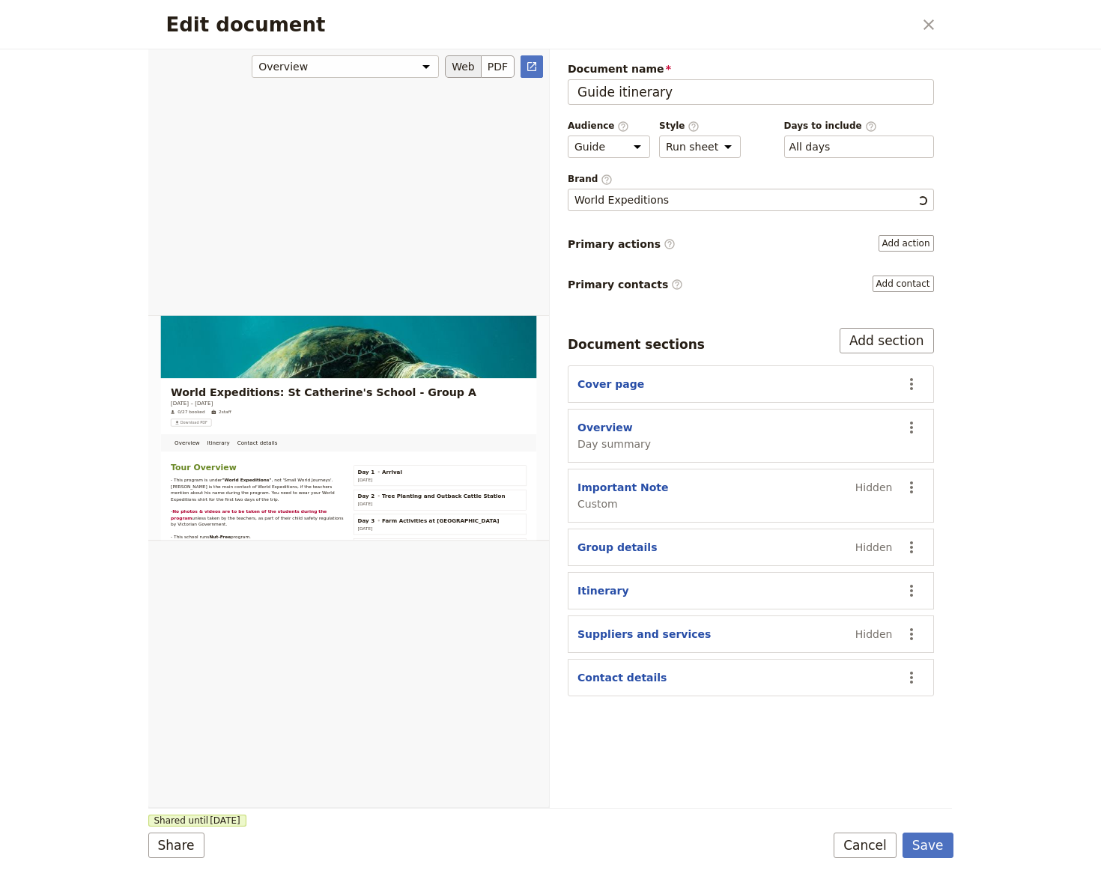
scroll to position [0, 0]
click at [612, 425] on button "Overview" at bounding box center [604, 427] width 55 height 15
select select "DAY_SUMMARY"
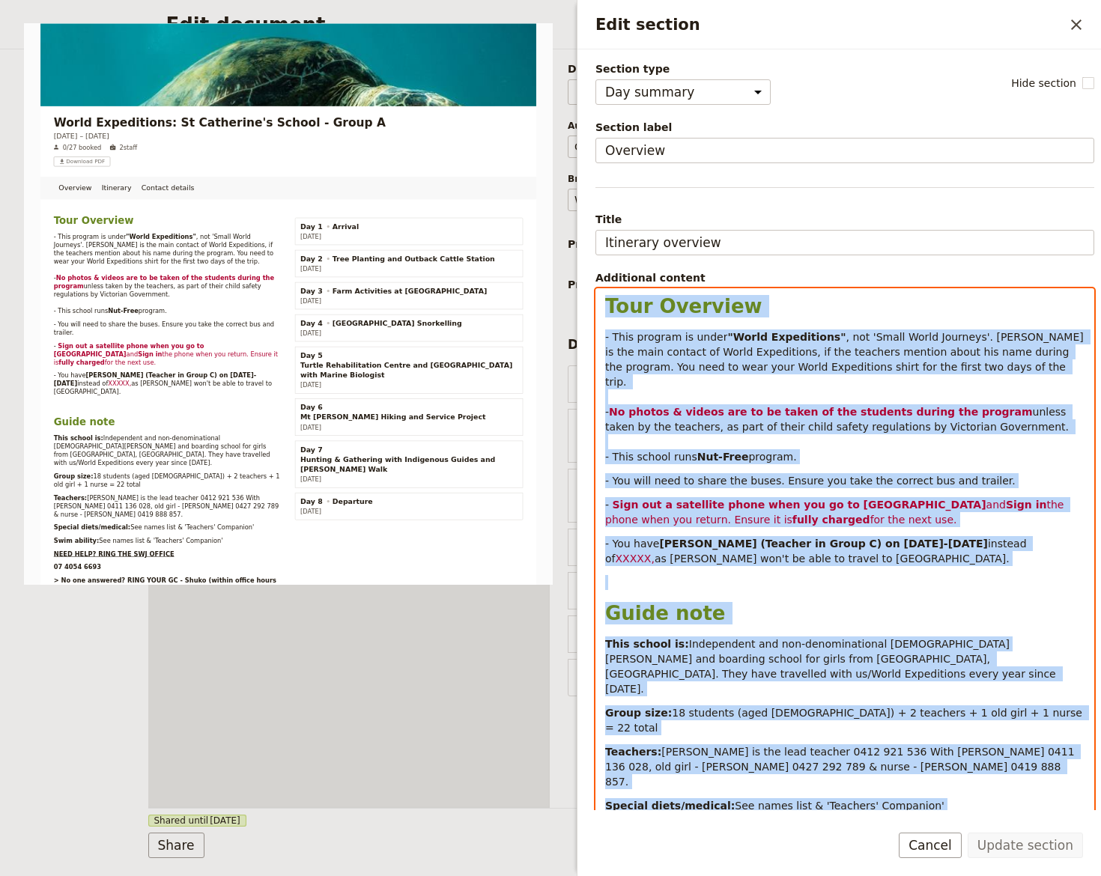
scroll to position [231, 0]
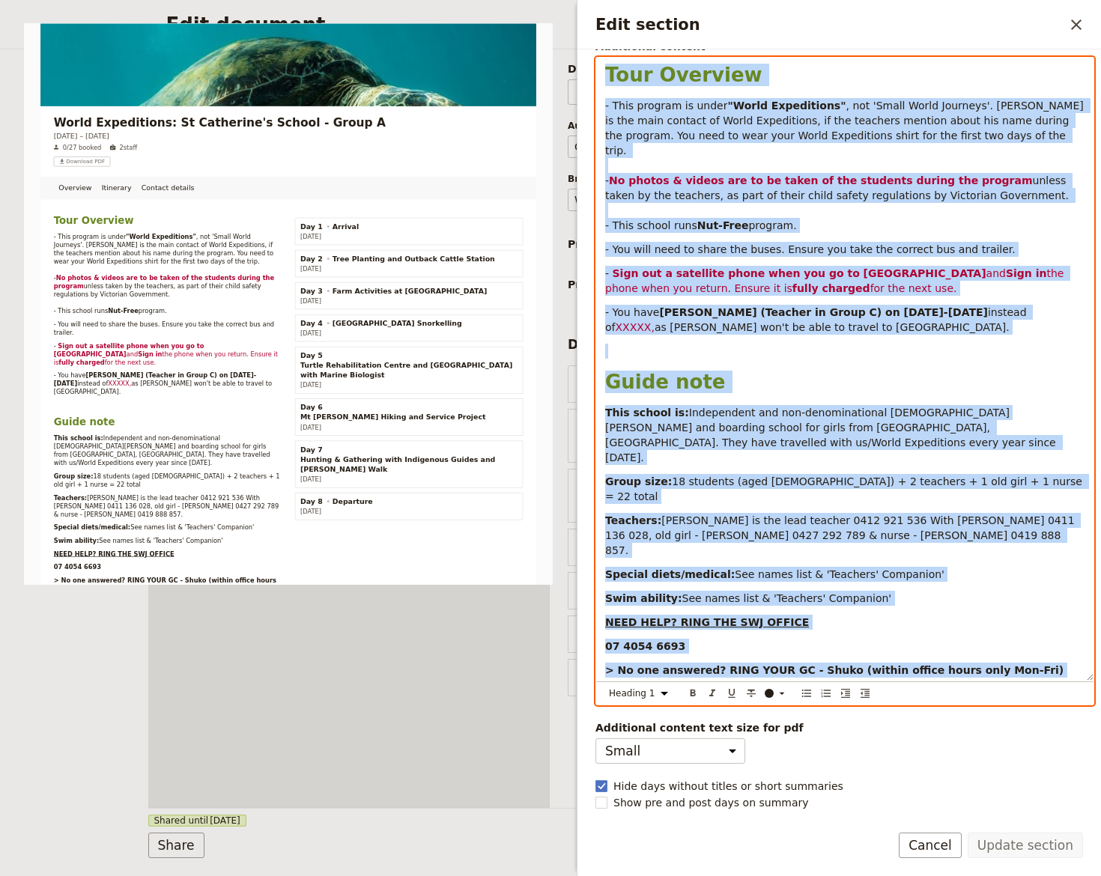
drag, startPoint x: 601, startPoint y: 308, endPoint x: 773, endPoint y: 839, distance: 558.2
click at [762, 875] on html "Fieldbook ​ ​ Fieldbook ​ ​ Packages ​ Departures ​ Bookings ​ Customers ​ Staf…" at bounding box center [550, 438] width 1101 height 876
copy div "Tour Overview - This program is under "World Expeditions" , not 'Small World Jo…"
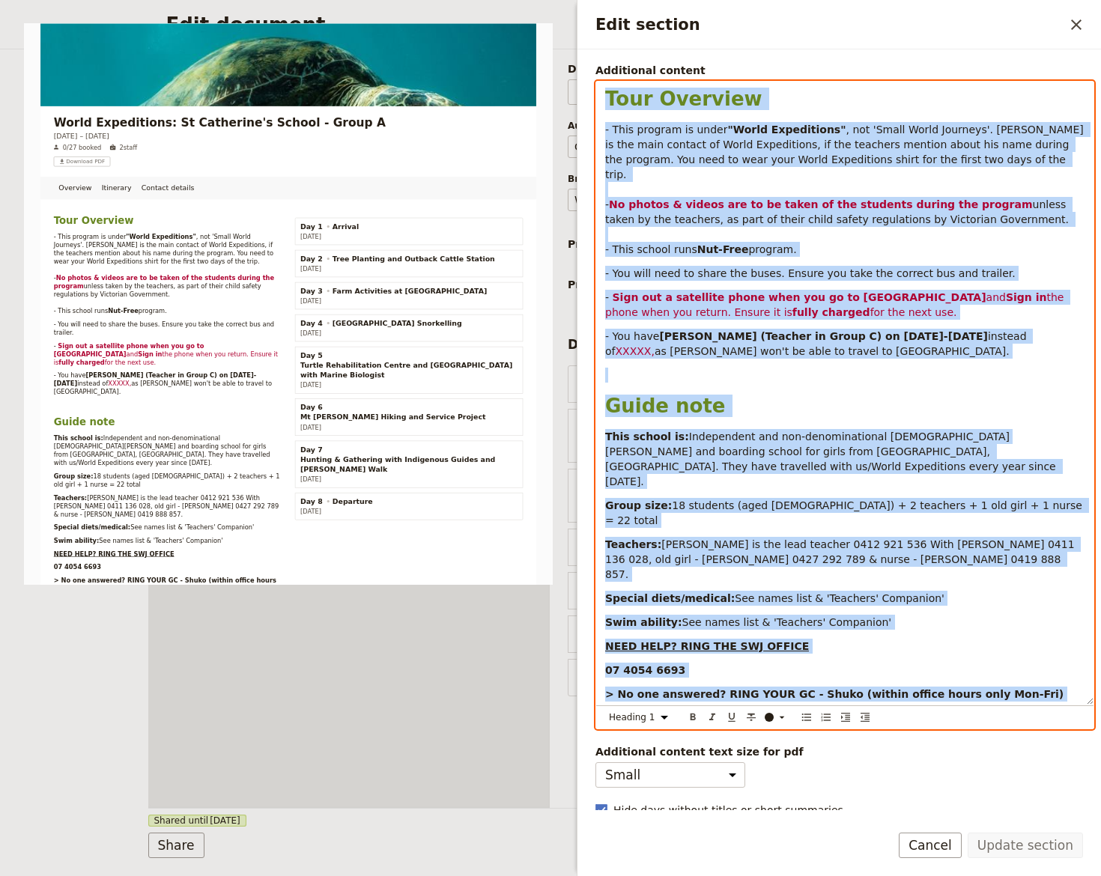
copy div "Tour Overview - This program is under "World Expeditions" , not 'Small World Jo…"
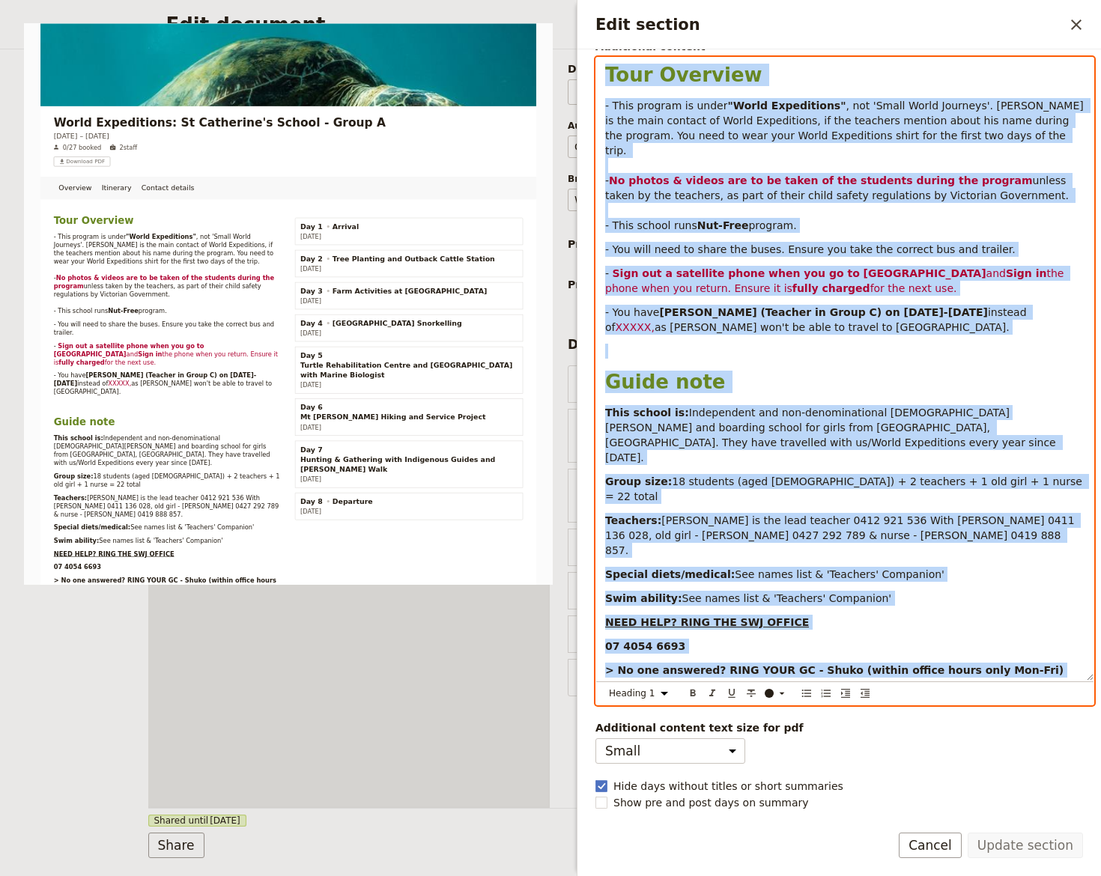
click at [989, 656] on div "Tour Overview - This program is under "World Expeditions" , not 'Small World Jo…" at bounding box center [844, 369] width 497 height 623
click at [926, 664] on strong "> No one answered? RING YOUR GC - Shuko (within office hours only Mon-Fri)" at bounding box center [834, 670] width 458 height 12
click at [887, 639] on p "07 4054 6693" at bounding box center [844, 646] width 479 height 15
select select "paragraph"
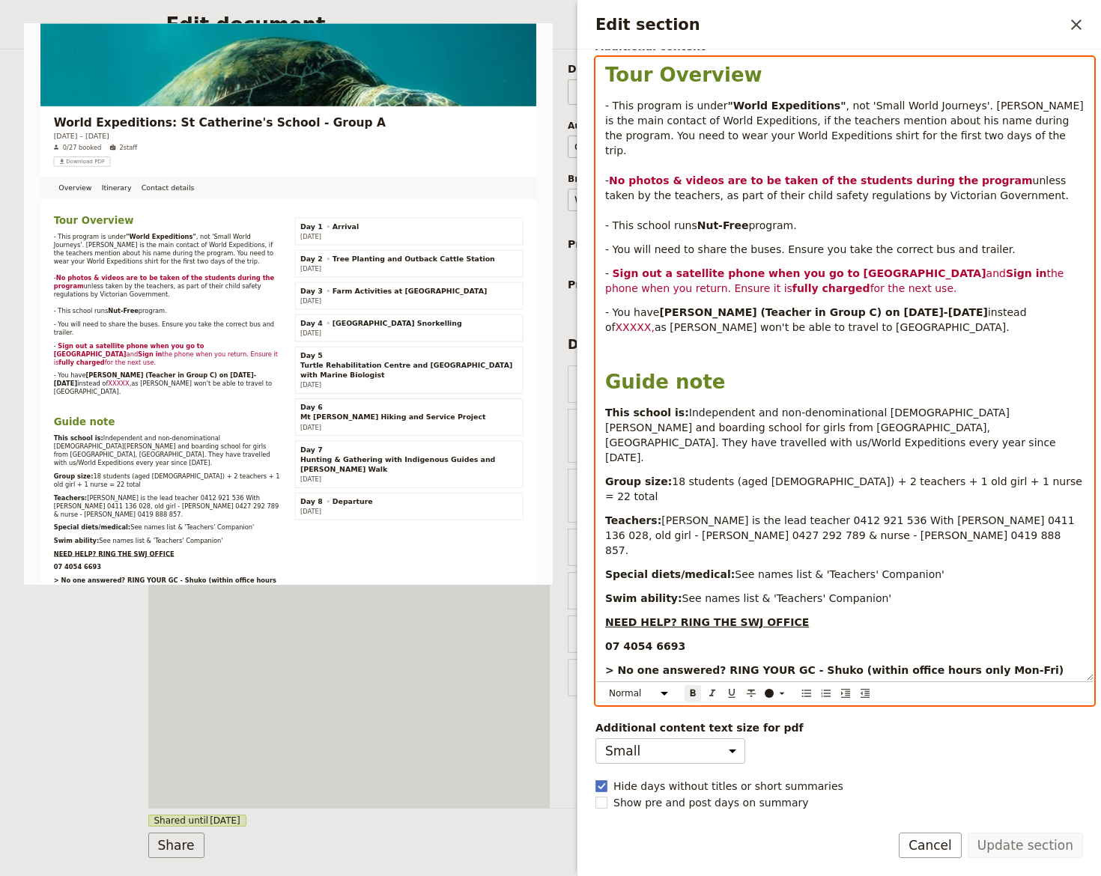
scroll to position [207, 0]
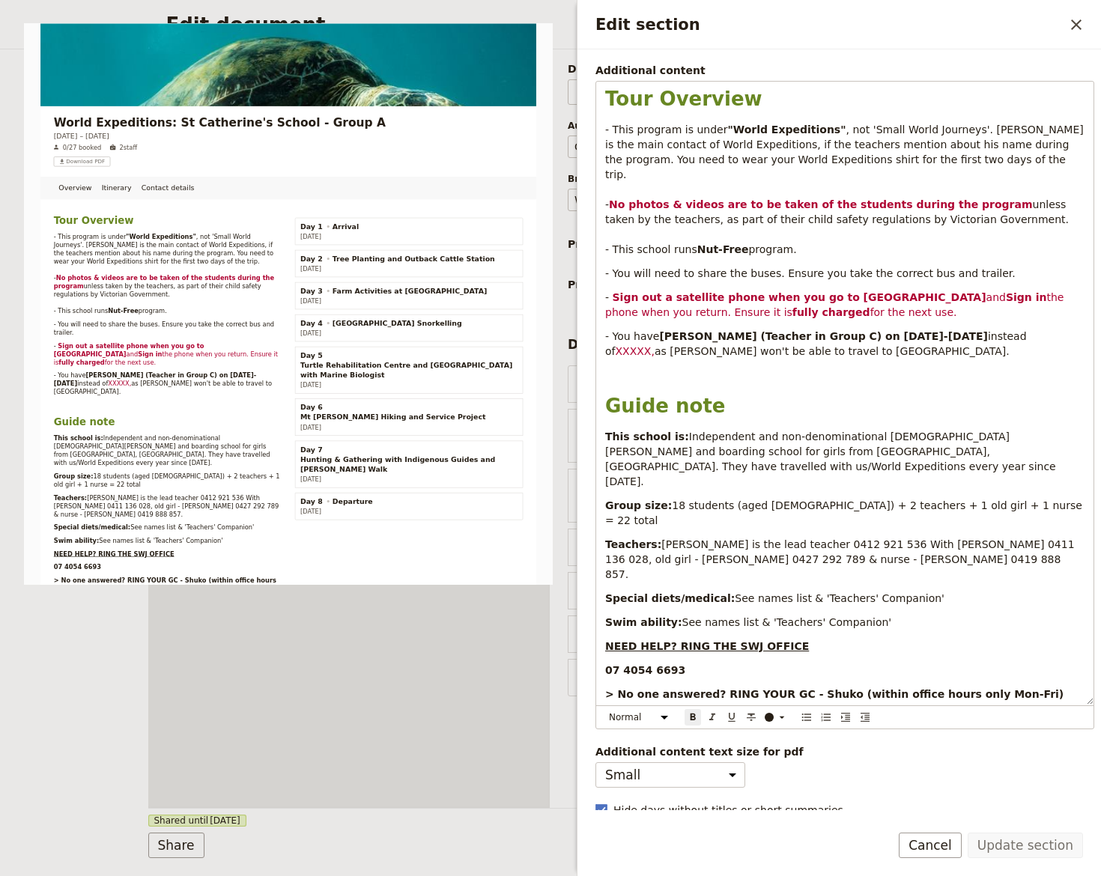
click at [931, 839] on button "Cancel" at bounding box center [930, 845] width 63 height 25
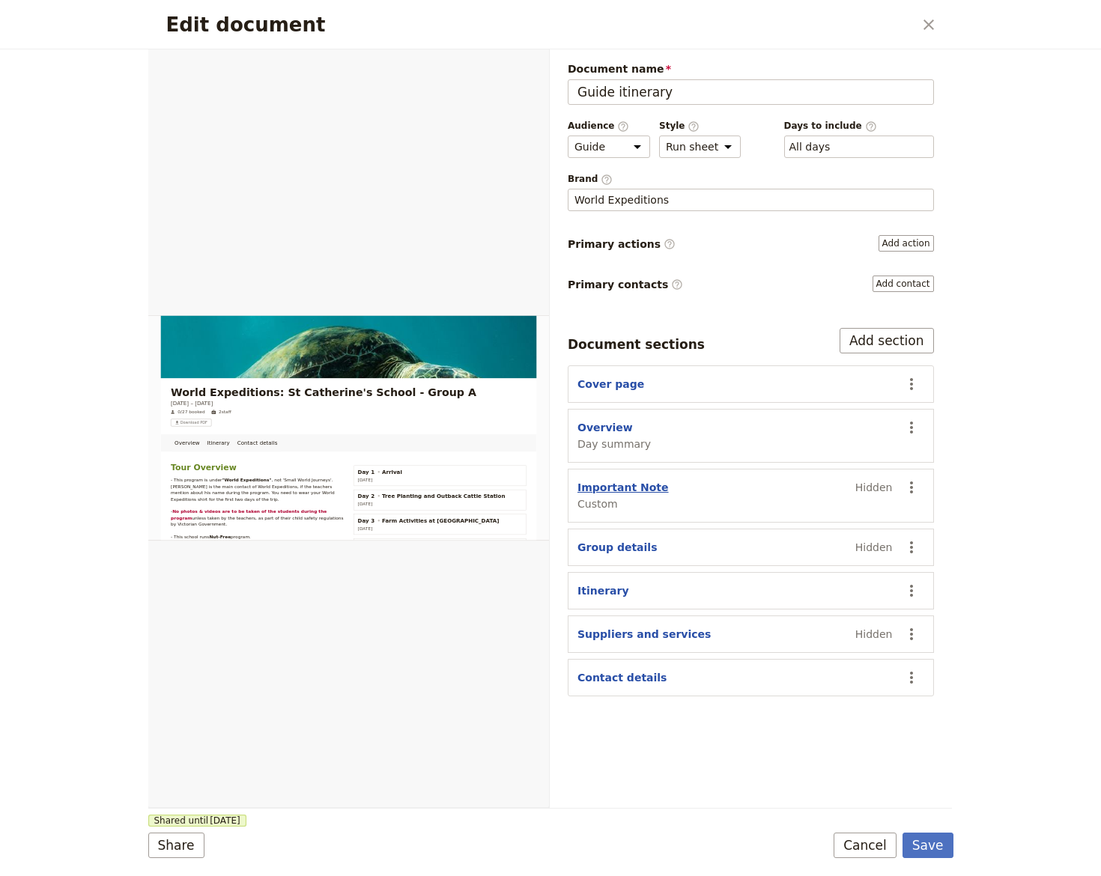
click at [642, 488] on button "Important Note" at bounding box center [622, 487] width 91 height 15
select select "CUSTOM"
select select "default"
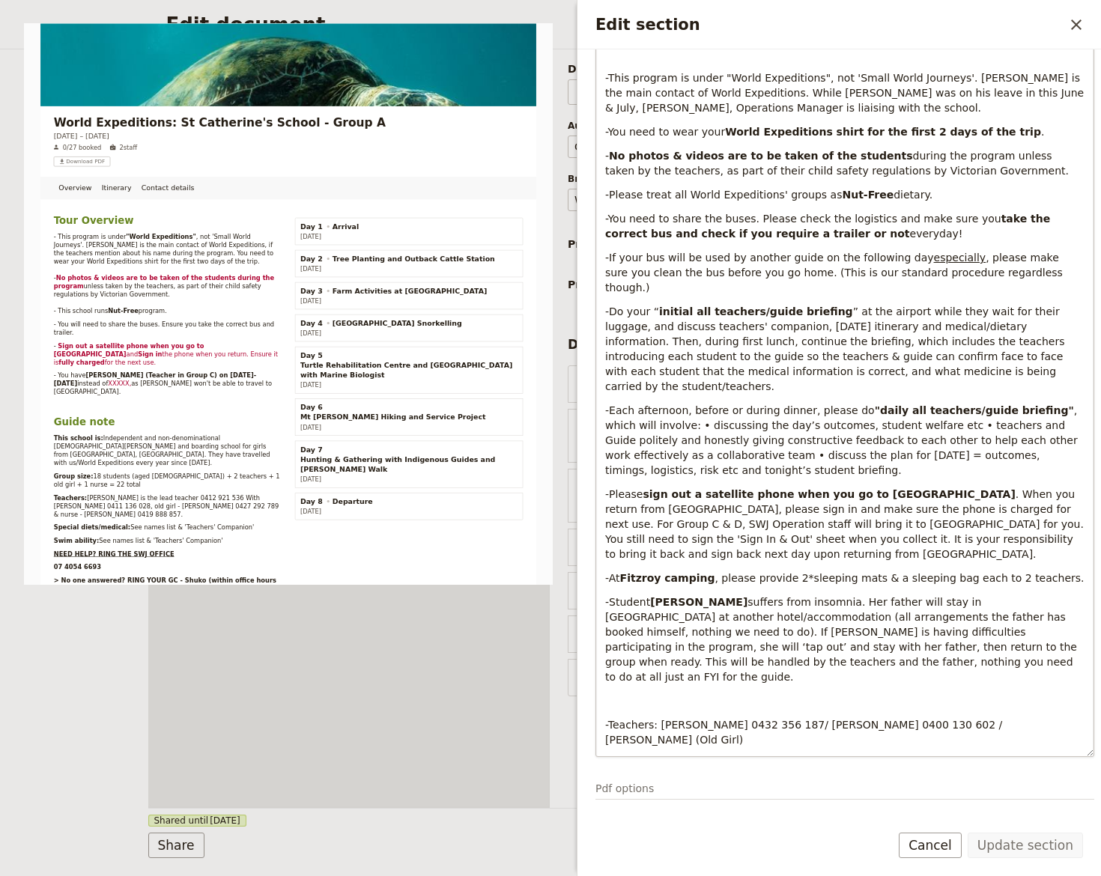
scroll to position [267, 0]
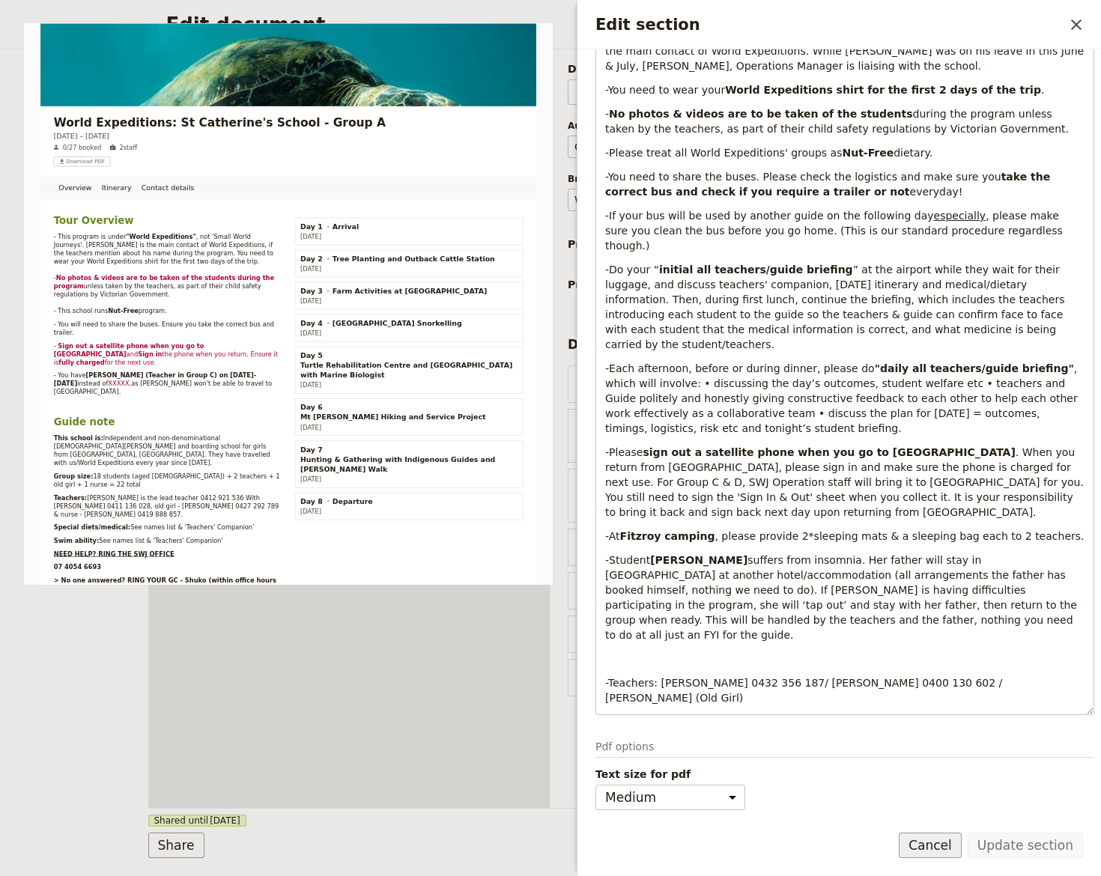
click at [926, 839] on button "Cancel" at bounding box center [930, 845] width 63 height 25
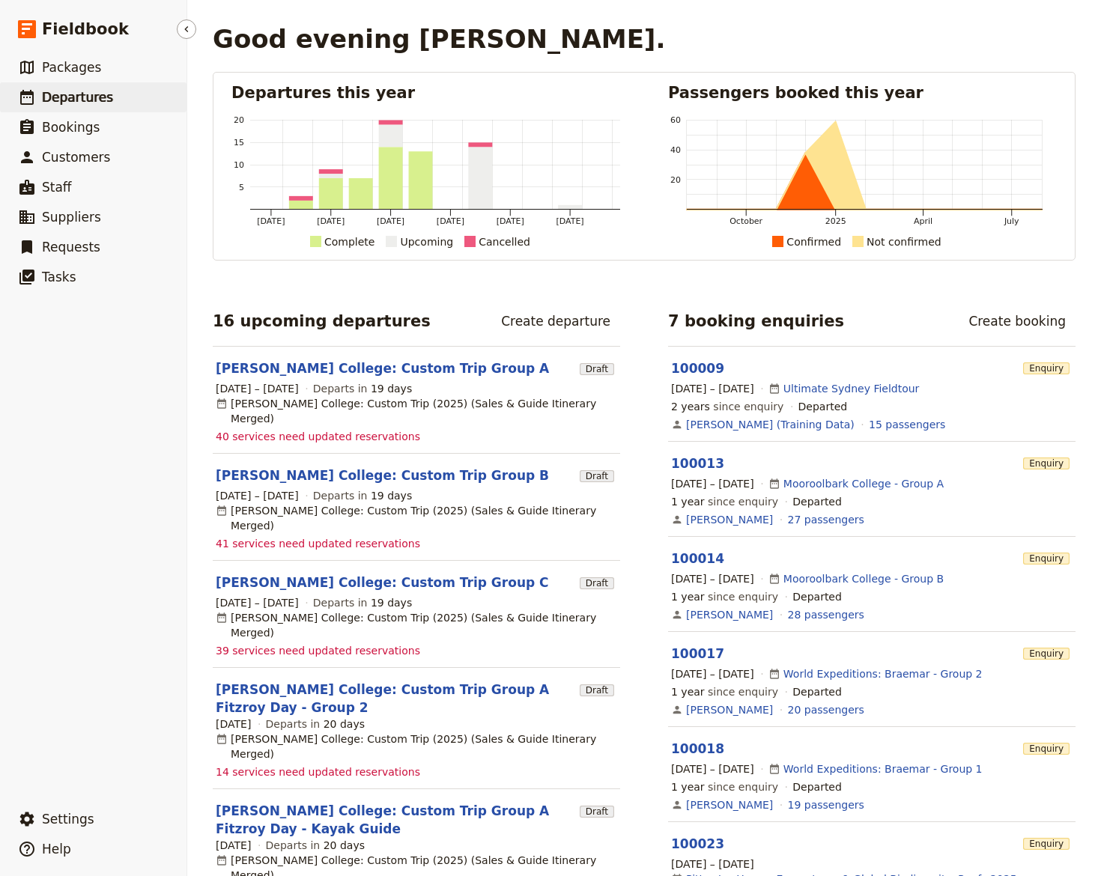
click at [114, 101] on link "​ Departures" at bounding box center [93, 97] width 186 height 30
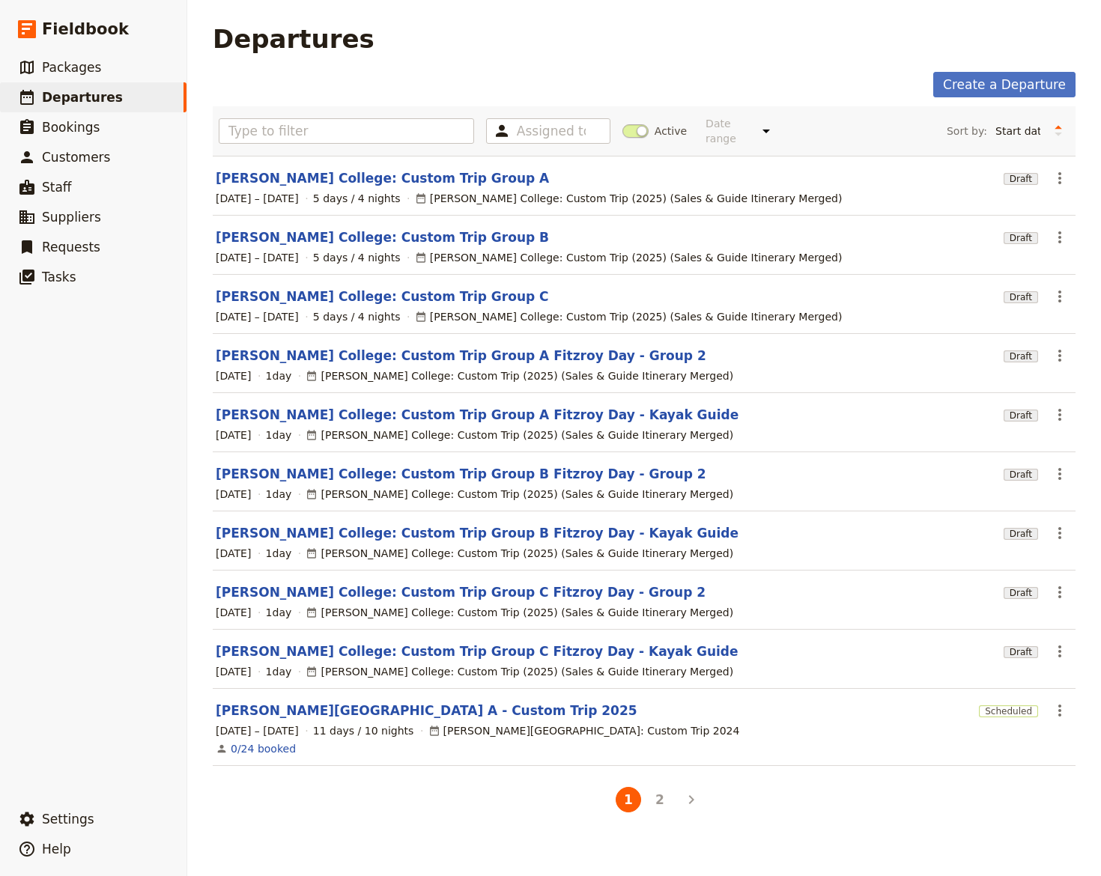
click at [637, 124] on span at bounding box center [635, 130] width 26 height 13
click at [622, 124] on input "Active" at bounding box center [622, 124] width 0 height 0
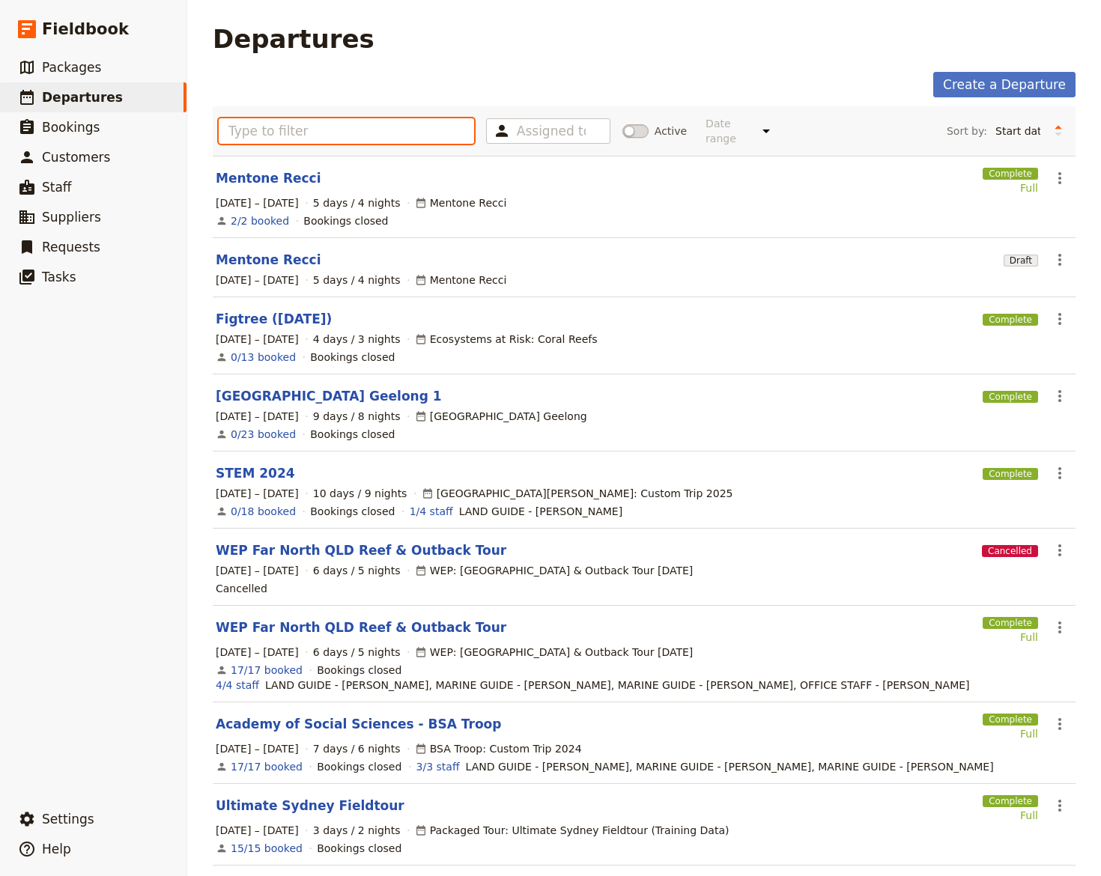
click at [315, 118] on input "text" at bounding box center [346, 130] width 255 height 25
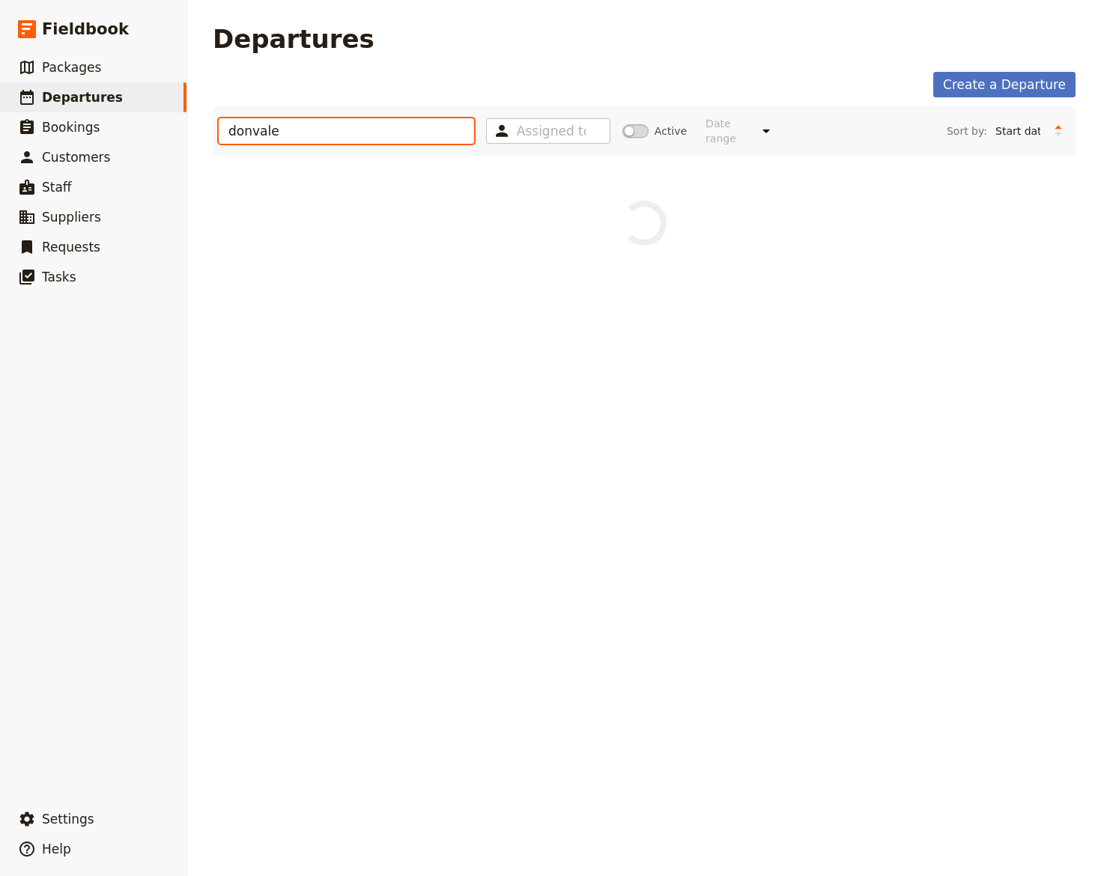
type input "donvale"
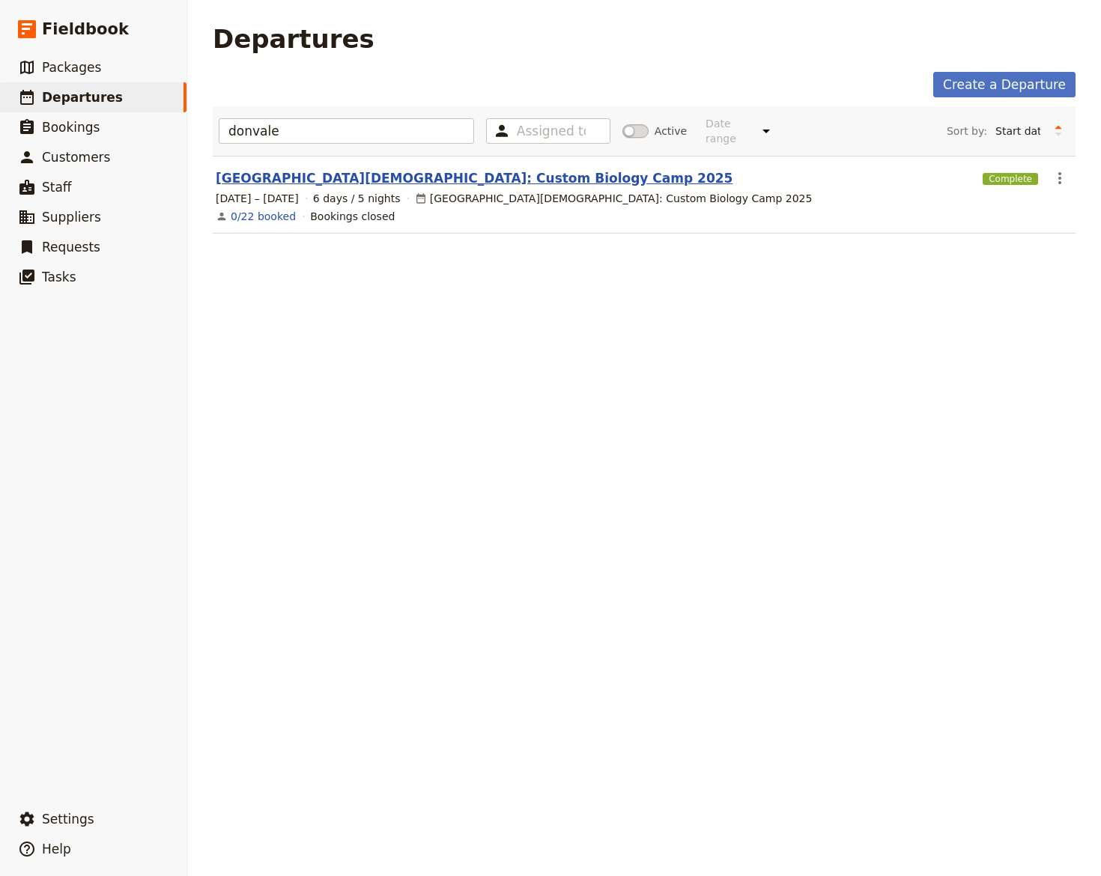
click at [301, 169] on link "Donvale Christian College: Custom Biology Camp 2025" at bounding box center [474, 178] width 517 height 18
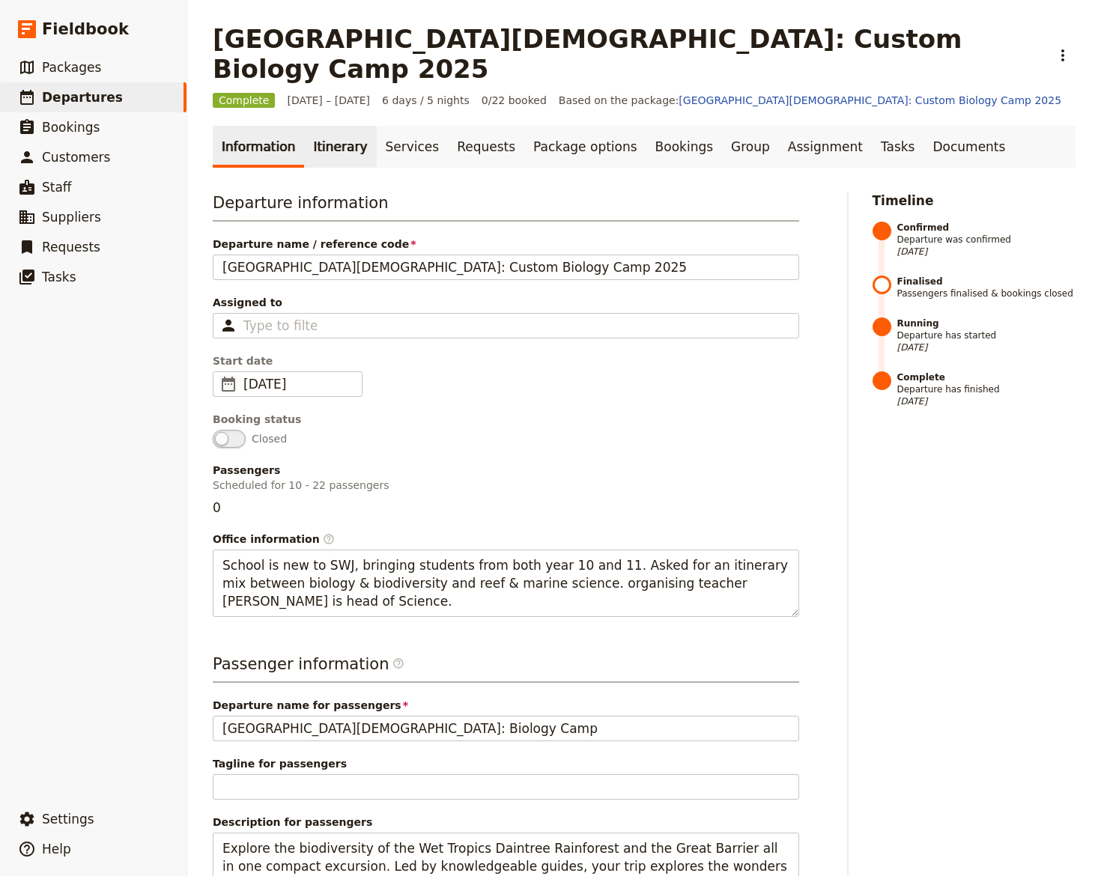
click at [337, 126] on link "Itinerary" at bounding box center [340, 147] width 72 height 42
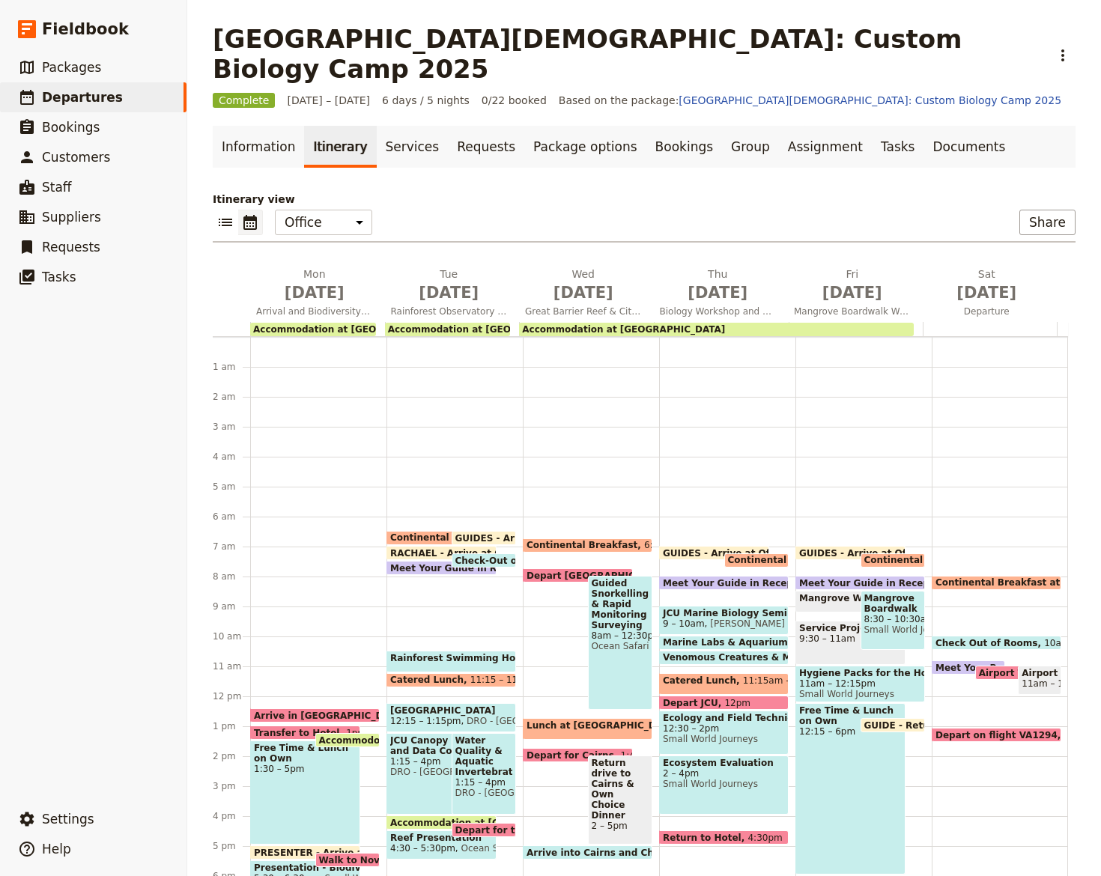
scroll to position [174, 0]
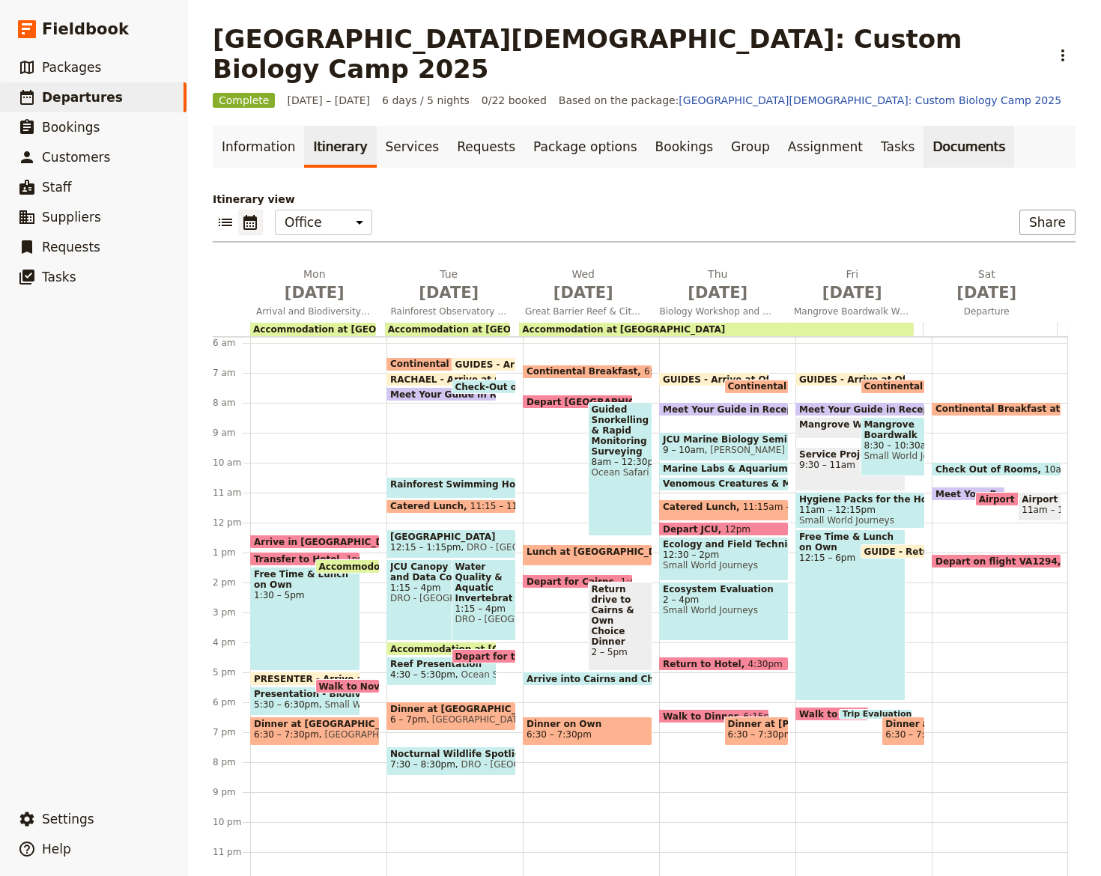
click at [923, 126] on link "Documents" at bounding box center [968, 147] width 91 height 42
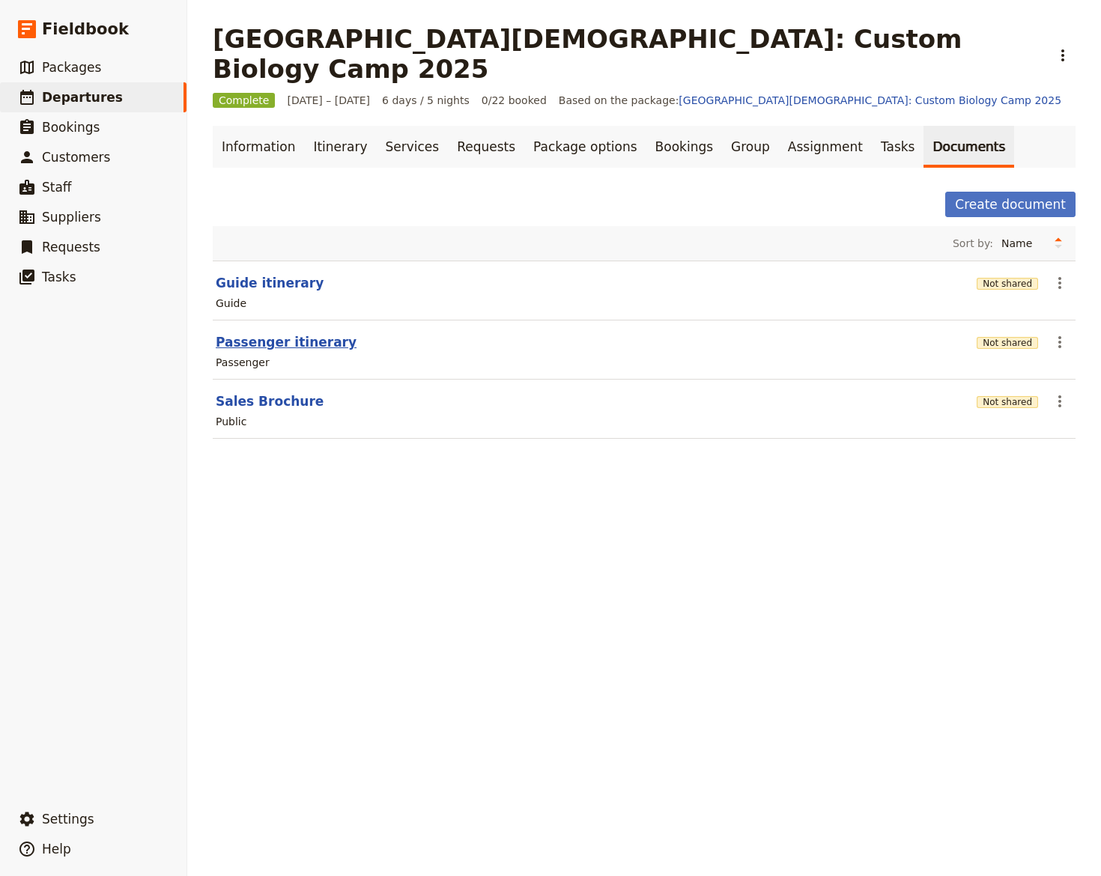
click at [249, 333] on button "Passenger itinerary" at bounding box center [286, 342] width 141 height 18
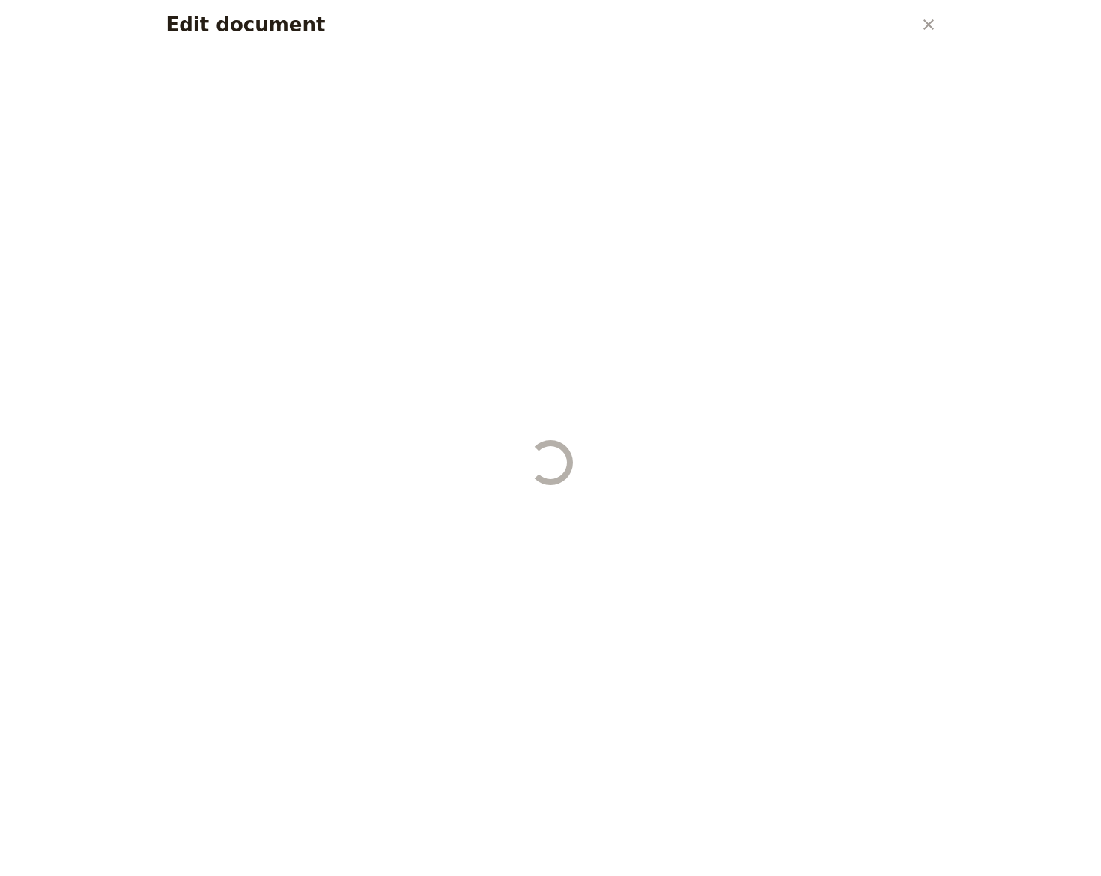
select select "PASSENGER"
select select "RUN_SHEET"
select select "DEFAULT"
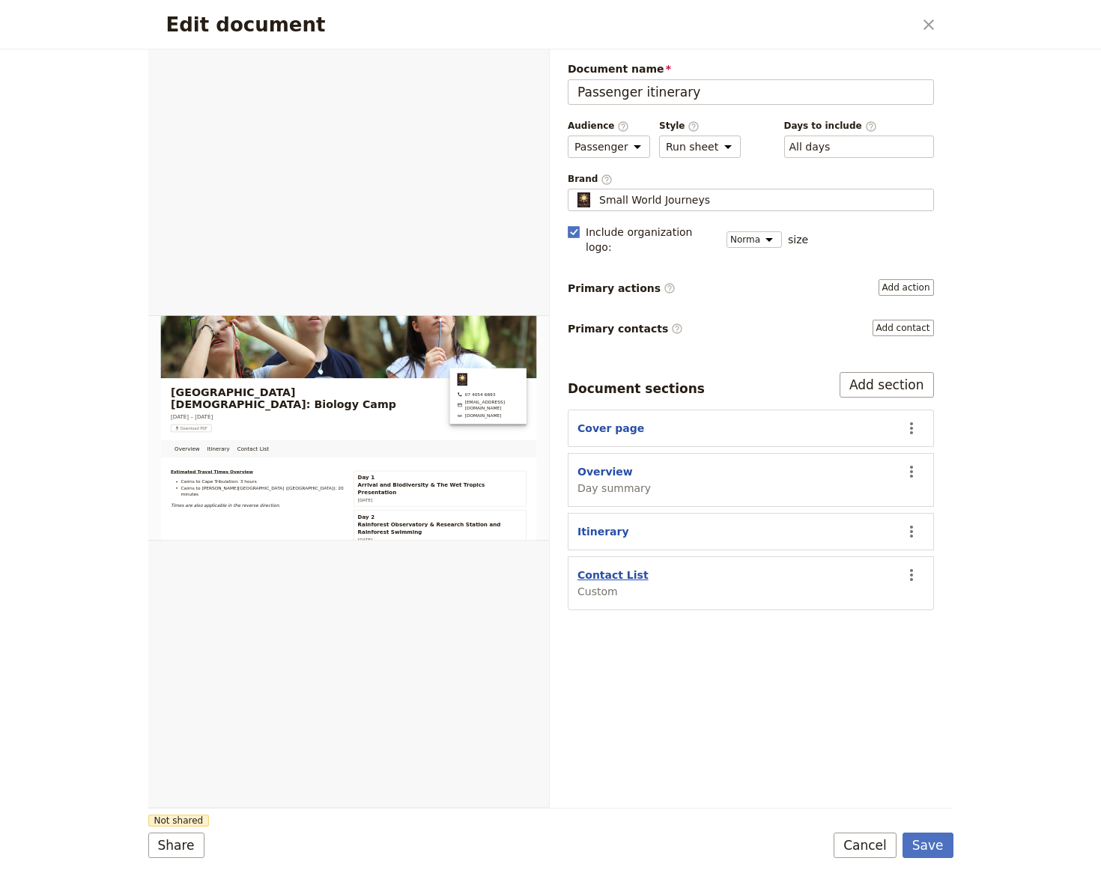
click at [618, 568] on button "Contact List" at bounding box center [612, 575] width 71 height 15
select select "CUSTOM"
select select "default"
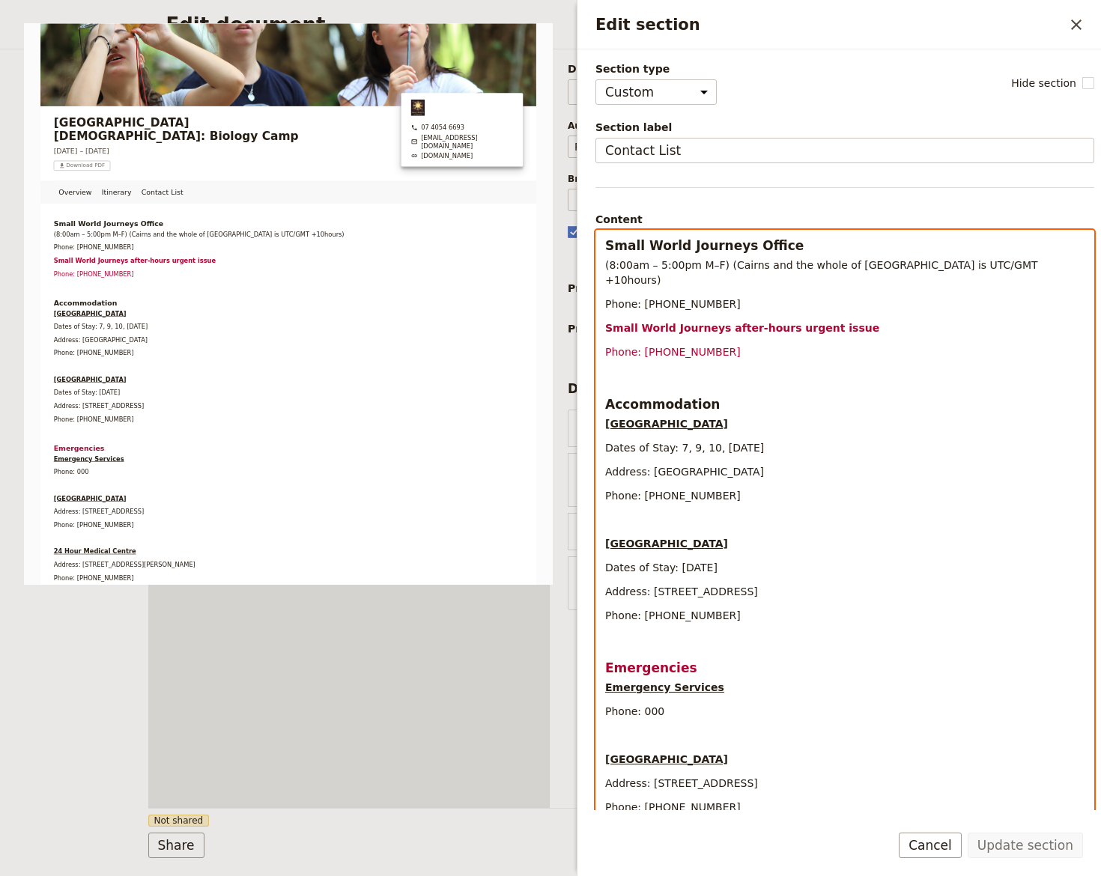
drag, startPoint x: 606, startPoint y: 527, endPoint x: 871, endPoint y: 529, distance: 265.1
click at [871, 536] on p "[GEOGRAPHIC_DATA]" at bounding box center [844, 543] width 479 height 15
copy strong "[GEOGRAPHIC_DATA]"
drag, startPoint x: 647, startPoint y: 576, endPoint x: 905, endPoint y: 565, distance: 258.6
click at [905, 565] on div "Small World Journeys Office (8:00am – 5:00pm M–F) (Cairns and the whole of Quee…" at bounding box center [844, 662] width 497 height 863
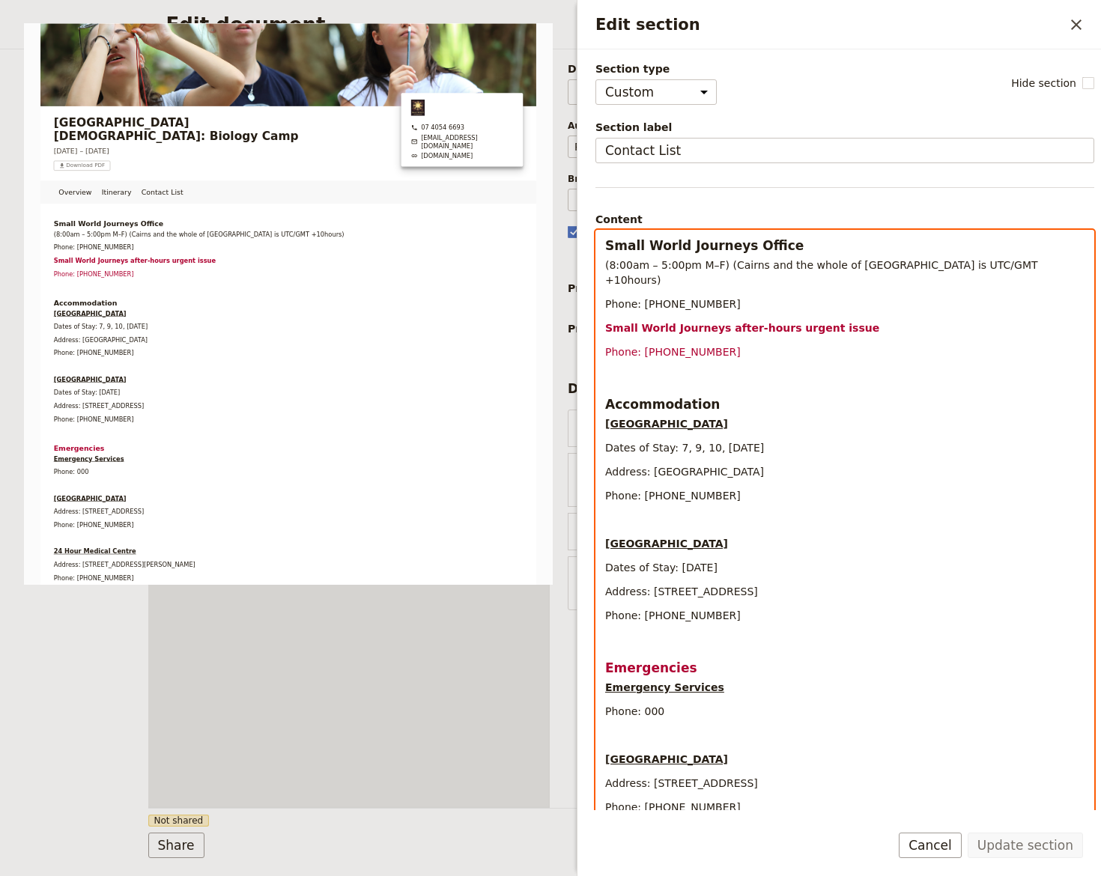
copy span "3701 Cape Tribulation Rd, Cape Tribulation QLD 4873"
drag, startPoint x: 641, startPoint y: 601, endPoint x: 712, endPoint y: 598, distance: 71.2
click at [712, 608] on p "Phone: (07) 4098 0005" at bounding box center [844, 615] width 479 height 15
copy span "(07) 4098 0005"
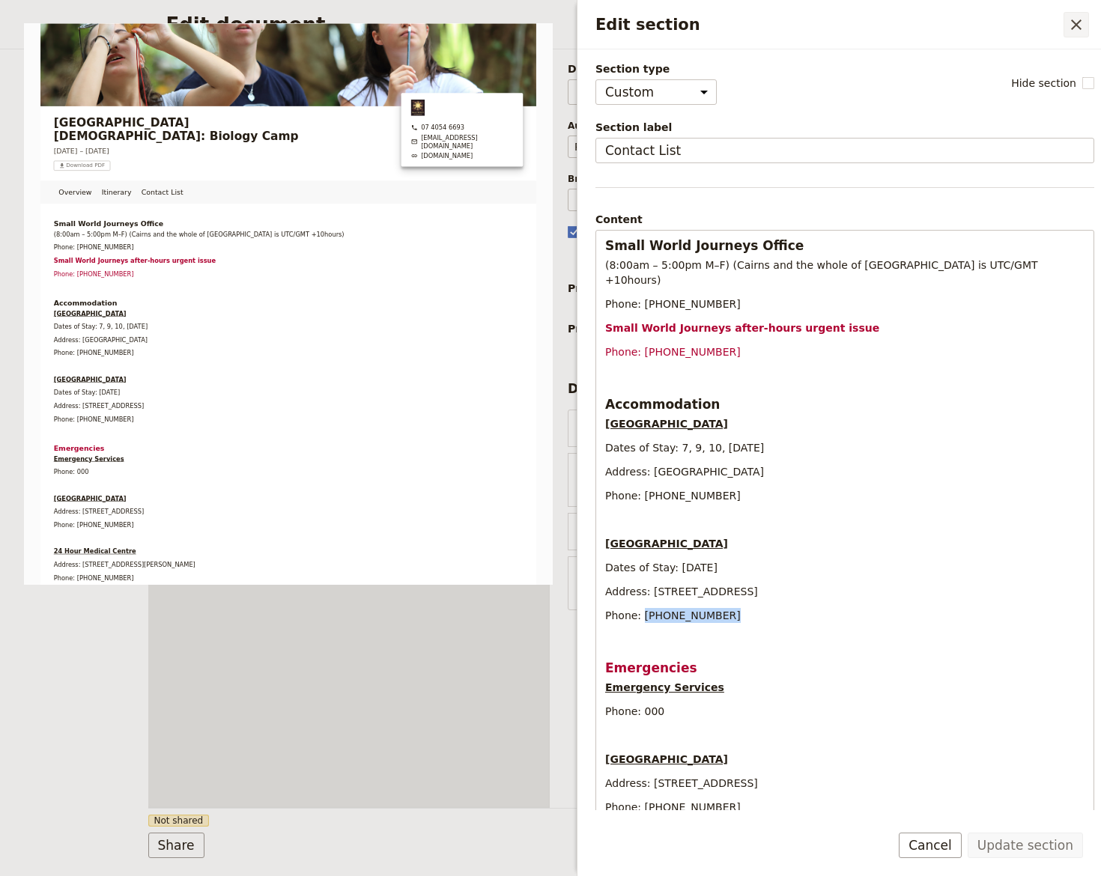
click at [1078, 27] on icon "Close drawer" at bounding box center [1076, 24] width 10 height 10
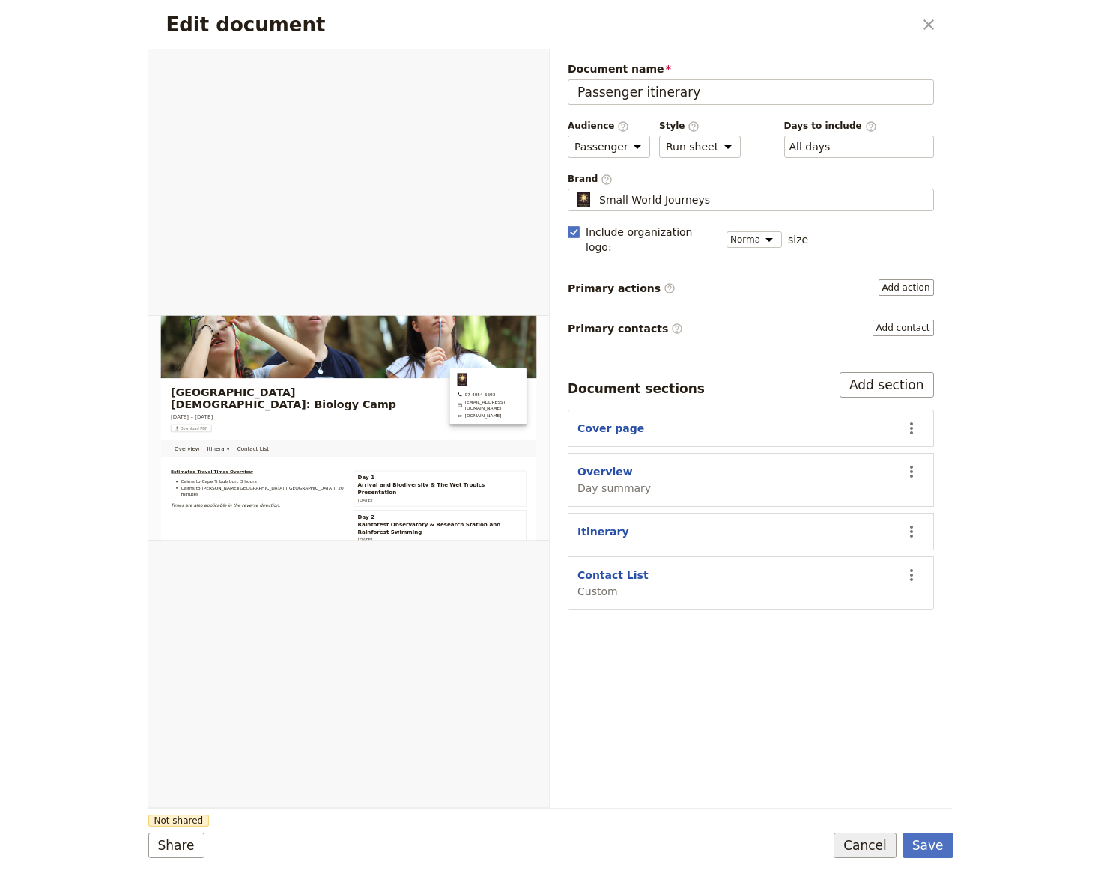
click at [886, 845] on button "Cancel" at bounding box center [864, 845] width 63 height 25
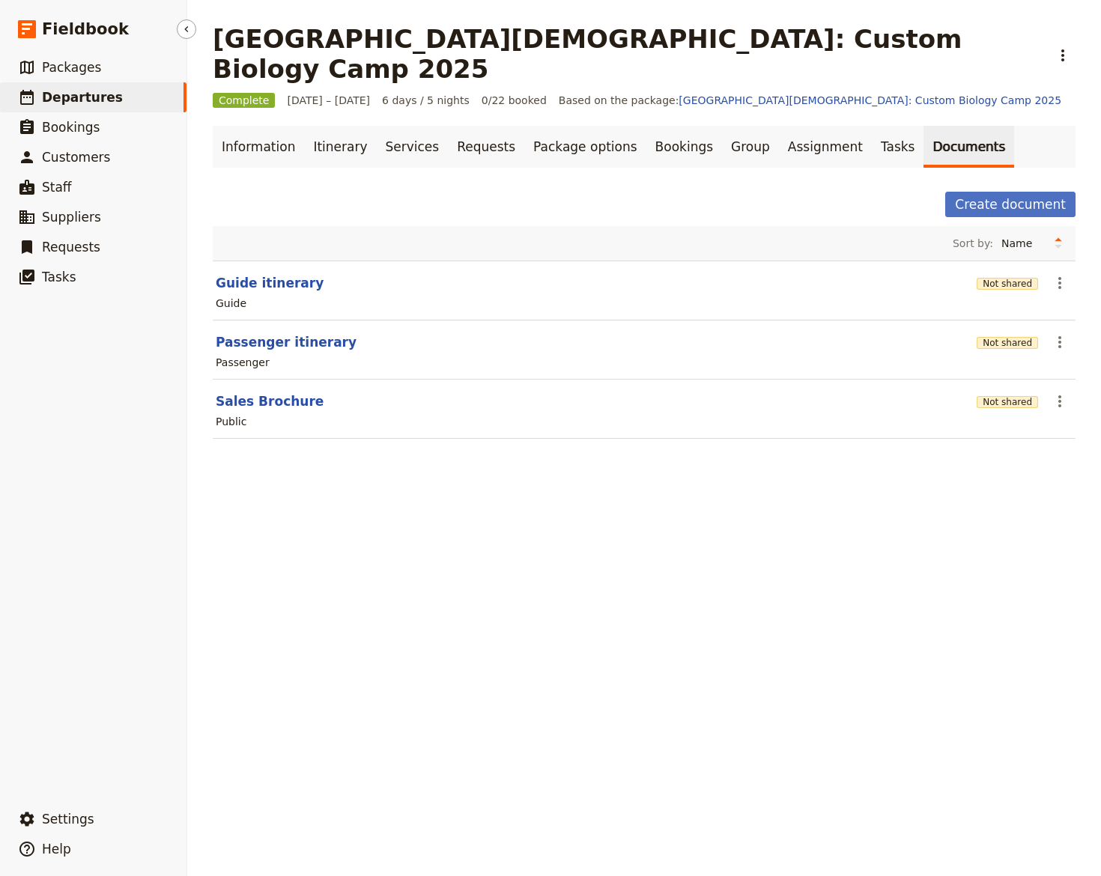
click at [81, 102] on span "Departures" at bounding box center [82, 97] width 81 height 15
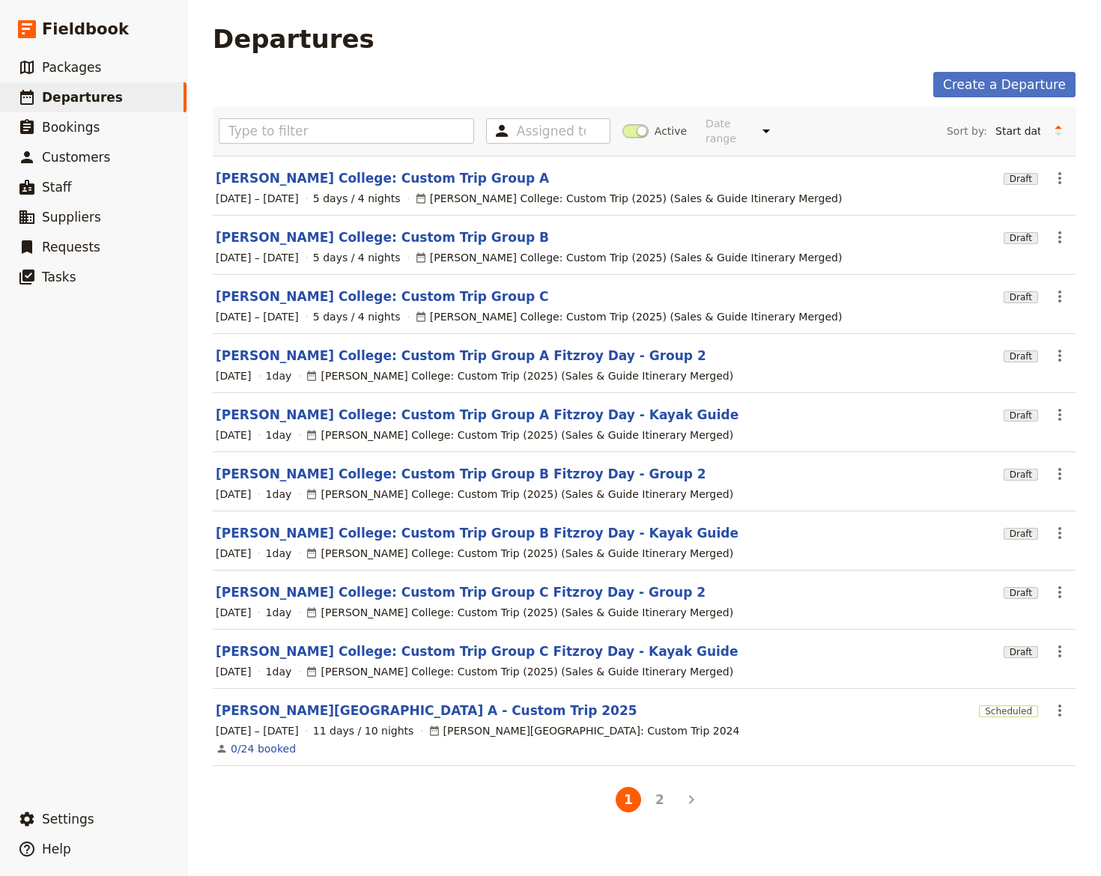
click at [622, 124] on span at bounding box center [635, 130] width 26 height 13
click at [622, 124] on input "Active" at bounding box center [622, 124] width 0 height 0
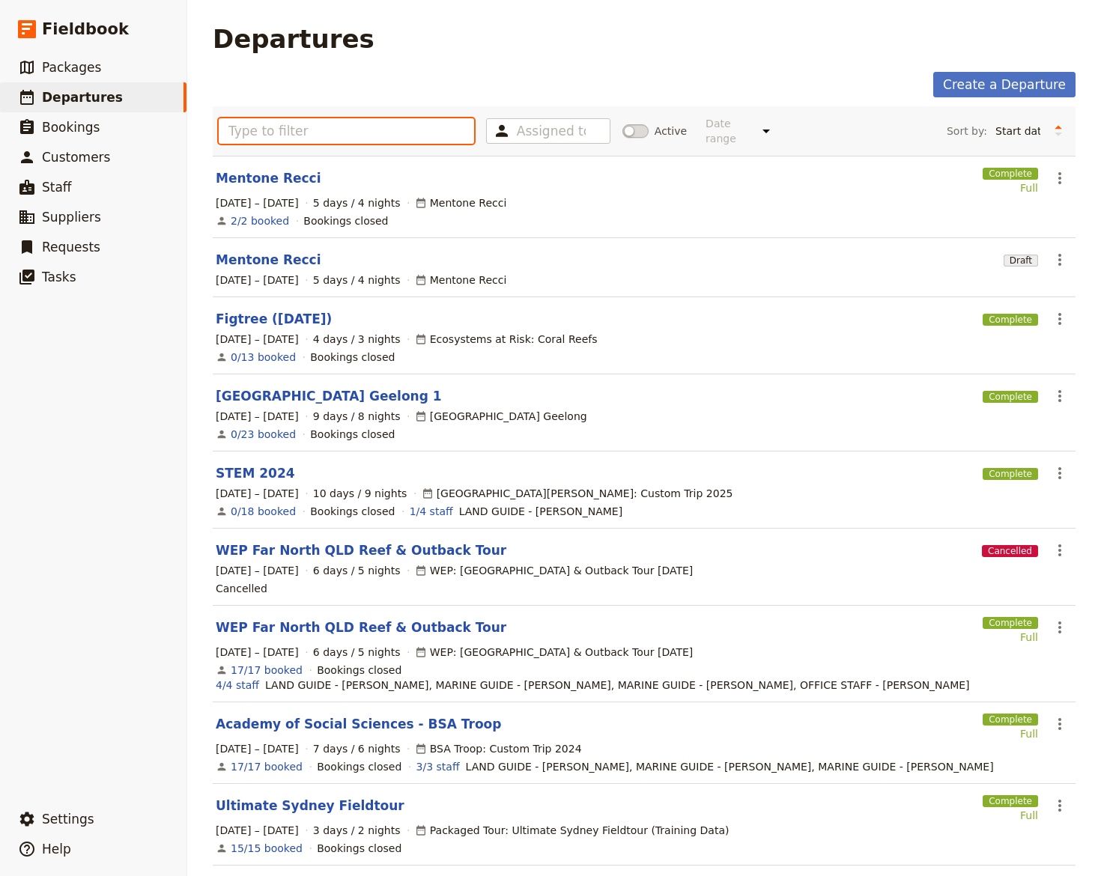
click at [312, 136] on input "text" at bounding box center [346, 130] width 255 height 25
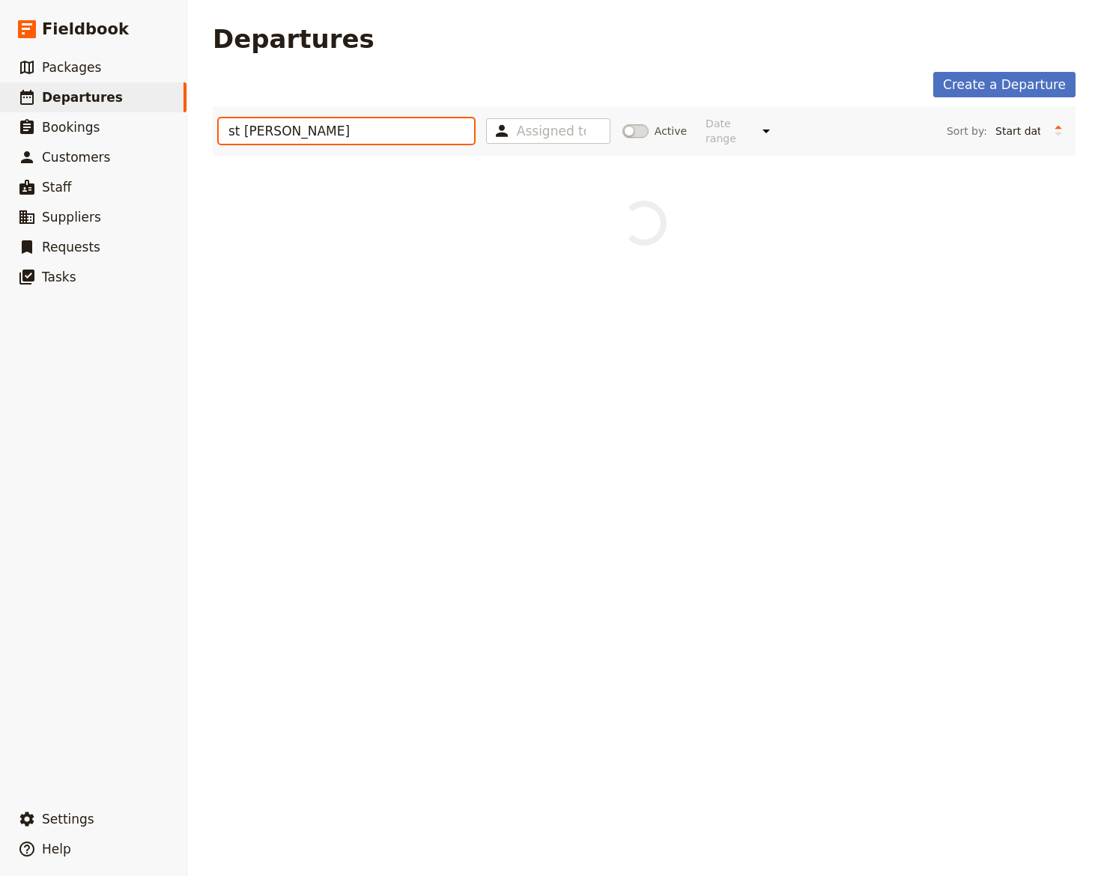
type input "st leo"
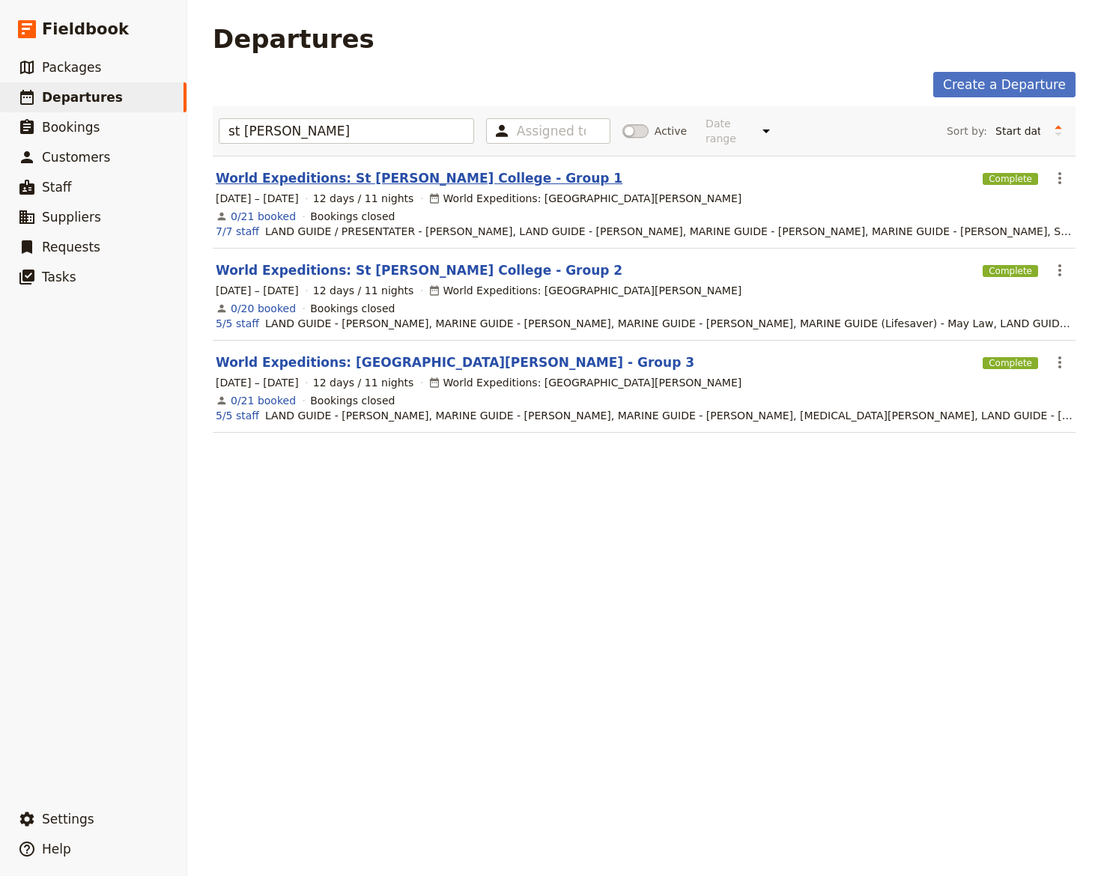
click at [335, 169] on link "World Expeditions: St Leonard's College - Group 1" at bounding box center [419, 178] width 407 height 18
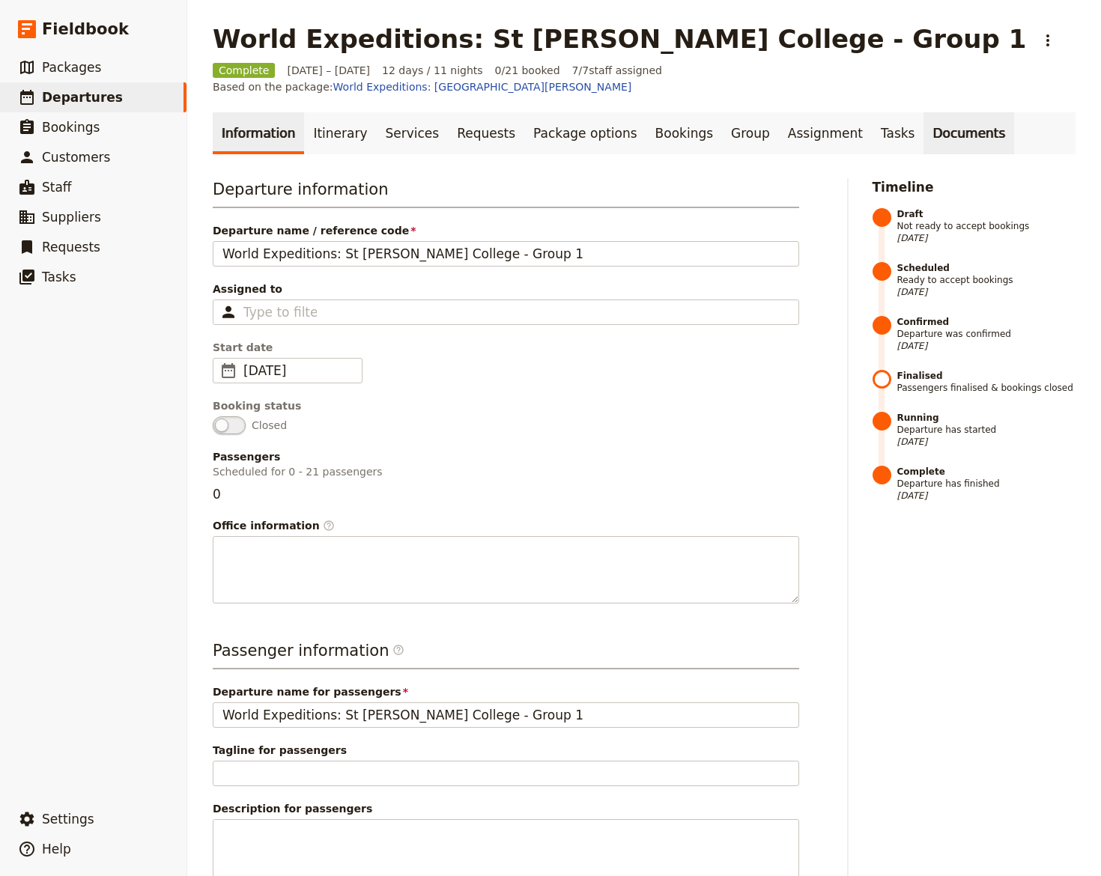
click at [923, 121] on link "Documents" at bounding box center [968, 133] width 91 height 42
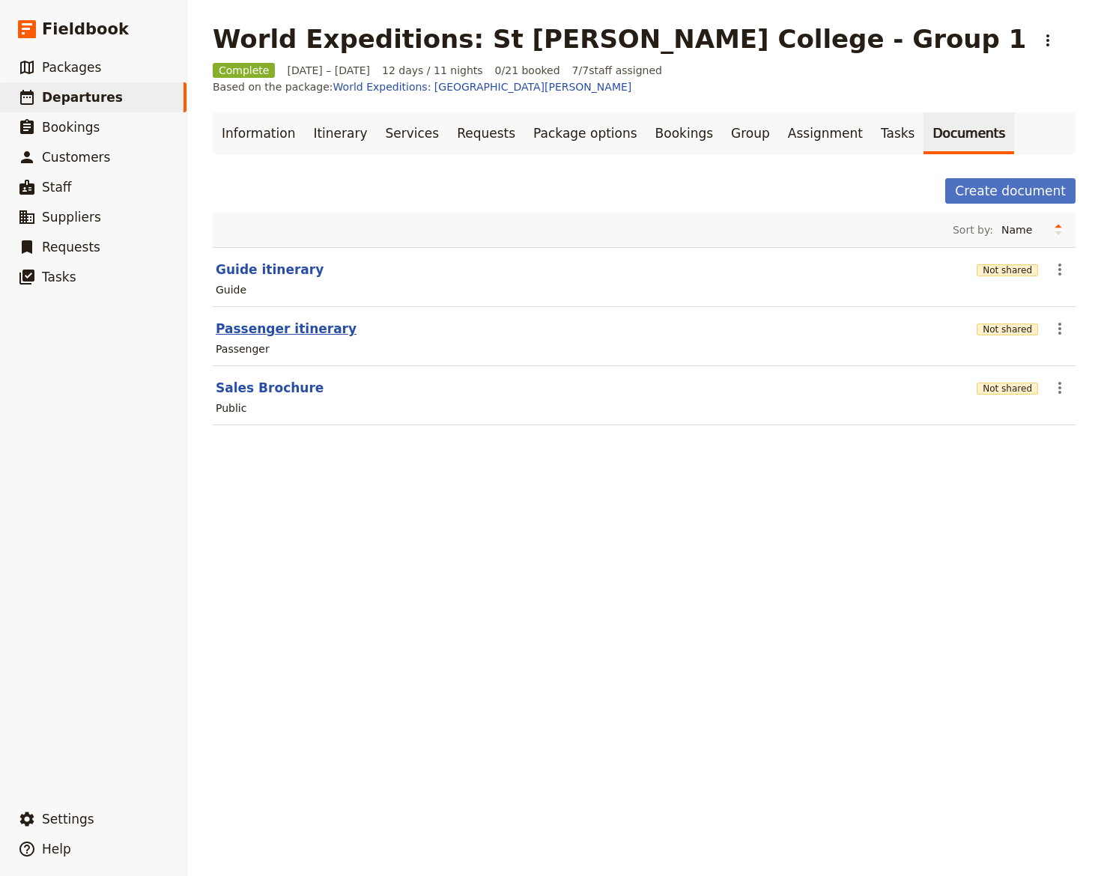
click at [257, 320] on button "Passenger itinerary" at bounding box center [286, 329] width 141 height 18
select select "PASSENGER"
select select "RUN_SHEET"
select select "DEFAULT"
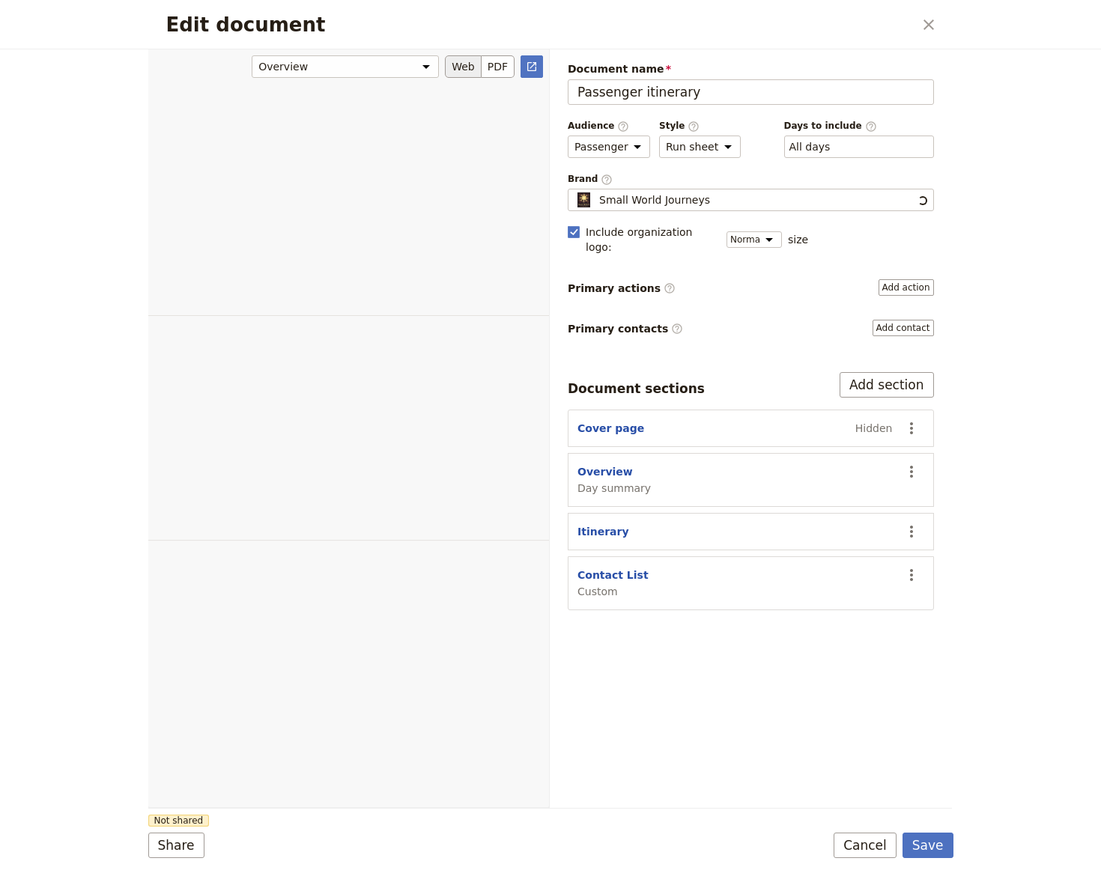
click at [257, 308] on div "Edit document" at bounding box center [348, 428] width 401 height 759
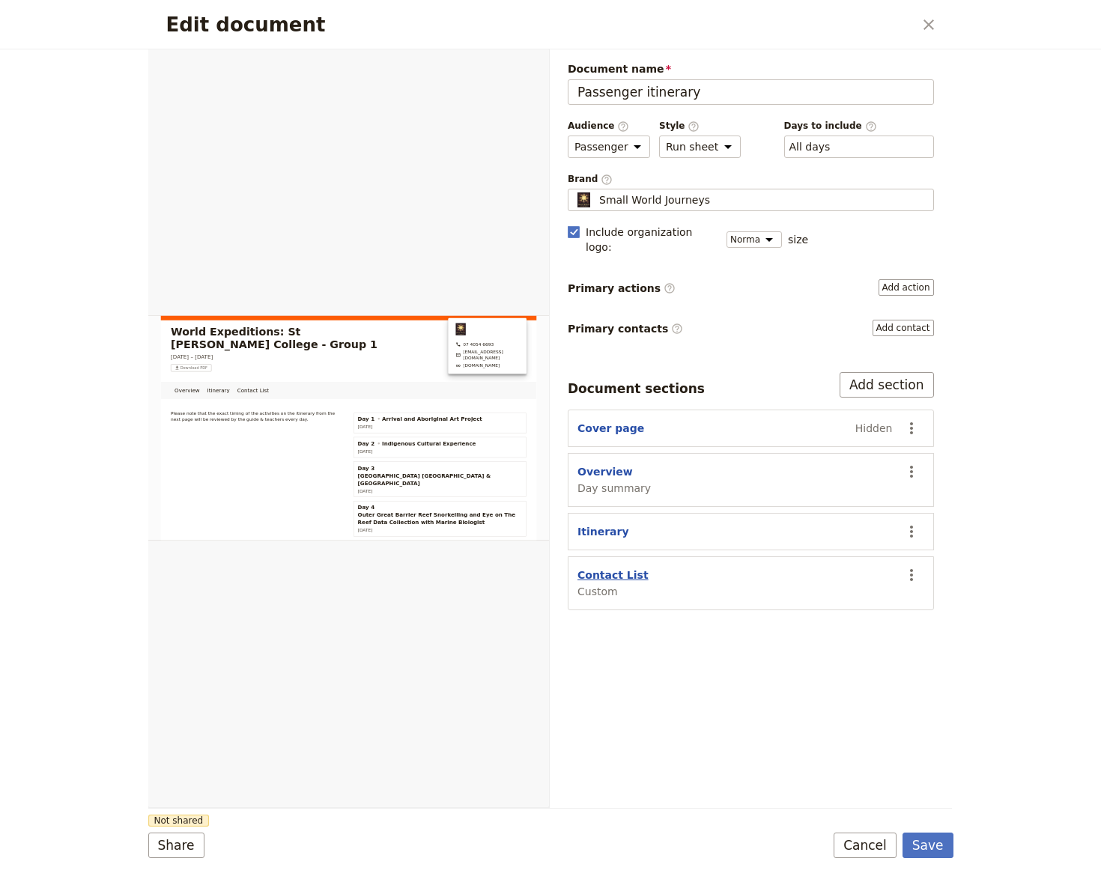
click at [615, 568] on button "Contact List" at bounding box center [612, 575] width 71 height 15
select select "CUSTOM"
select select "default"
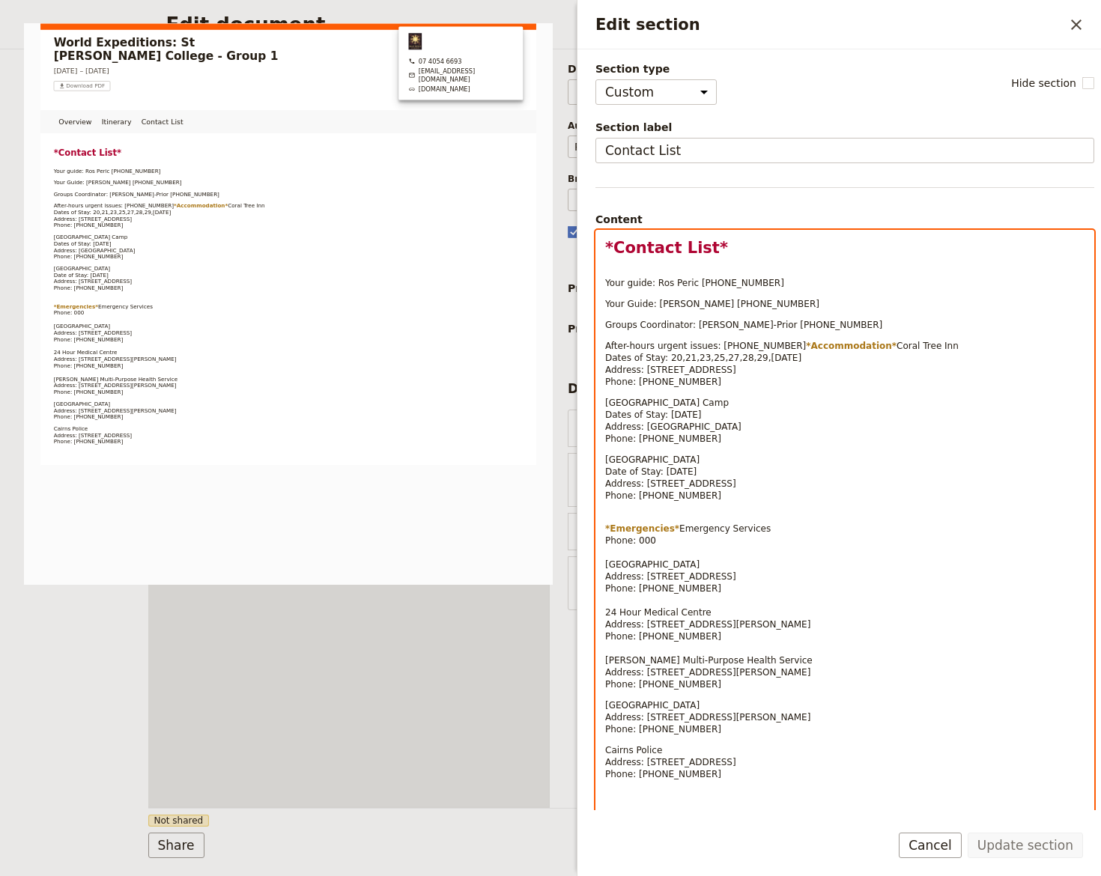
select select "paragraph-small"
click at [629, 444] on span "Fitzroy Island Camp Dates of Stay: 22 October 2024 Address: Fitzroy Island, QLD…" at bounding box center [673, 421] width 136 height 46
click at [657, 387] on span "Coral Tree Inn Dates of Stay: 20,21,23,25,27,28,29,30 October 2024 Address: 166…" at bounding box center [781, 364] width 353 height 46
click at [649, 426] on div "*Contact List* Your guide: Ros Peric +61 425 801 571 Your Guide: Kate Flanagan …" at bounding box center [844, 533] width 497 height 604
click at [642, 491] on span "Cape Trib Beach House Date of Stay: 24 October 2024 Address: 152 Rykers Road, C…" at bounding box center [670, 478] width 131 height 46
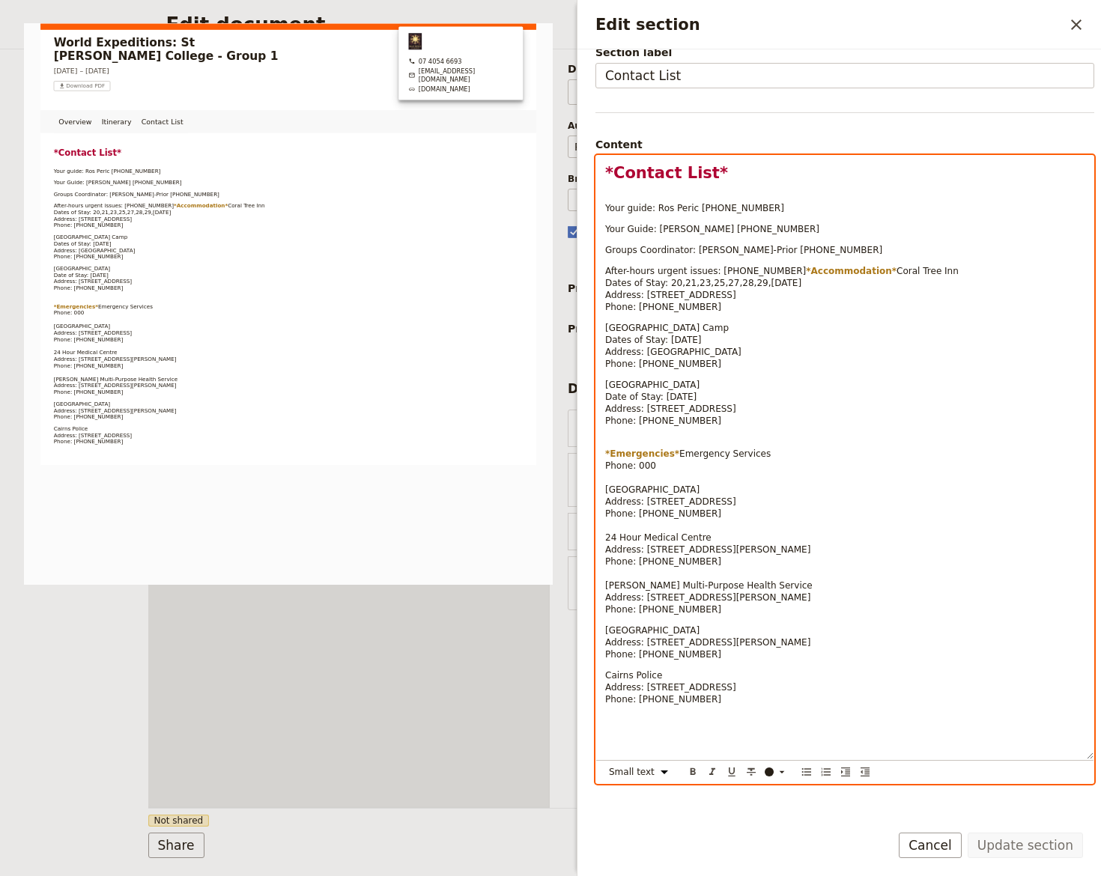
scroll to position [144, 0]
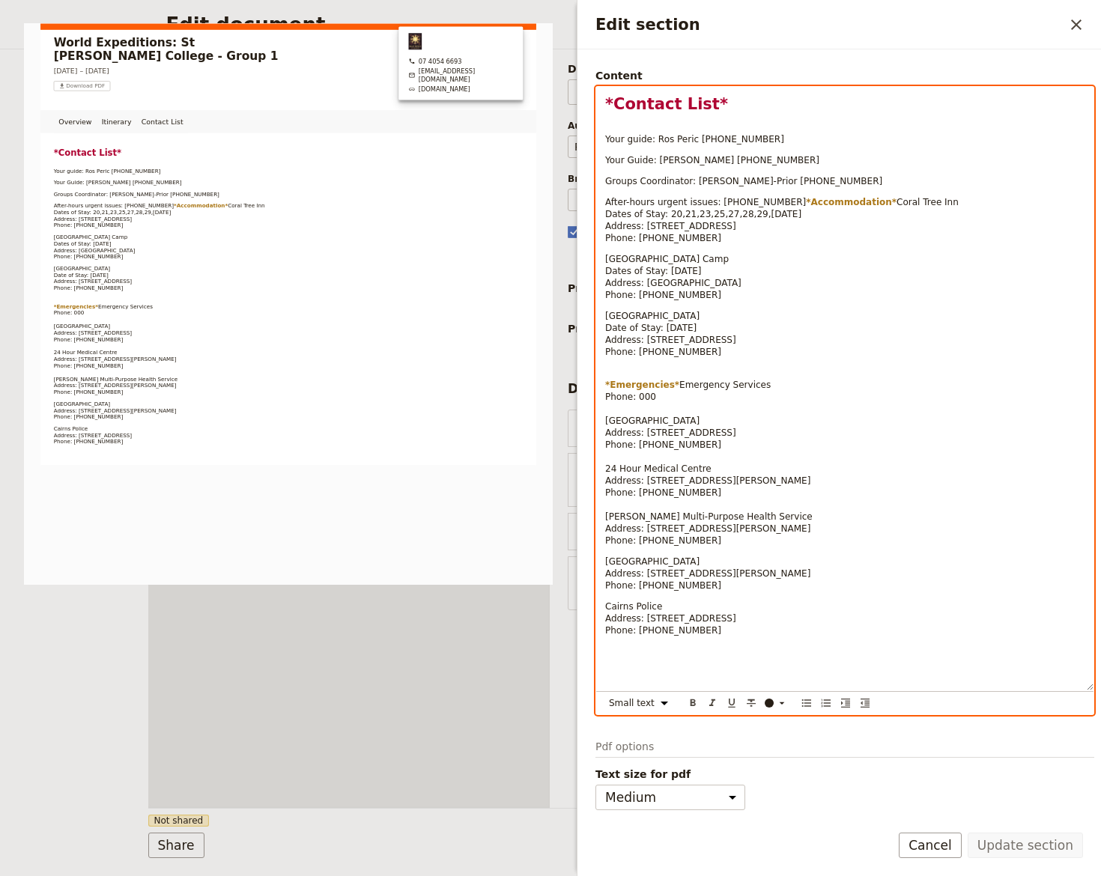
click at [633, 546] on span "Emergency Services Phone: 000 [GEOGRAPHIC_DATA] Address: [STREET_ADDRESS] Phone…" at bounding box center [708, 463] width 207 height 166
drag, startPoint x: 604, startPoint y: 562, endPoint x: 723, endPoint y: 637, distance: 141.7
click at [723, 637] on div "*Contact List* Your guide: Ros Peric +61 425 801 571 Your Guide: Kate Flanagan …" at bounding box center [844, 389] width 497 height 604
copy div "Mossman Multi-Purpose Health Service Address: 9 Hospital St, Mossman QLD 4873 P…"
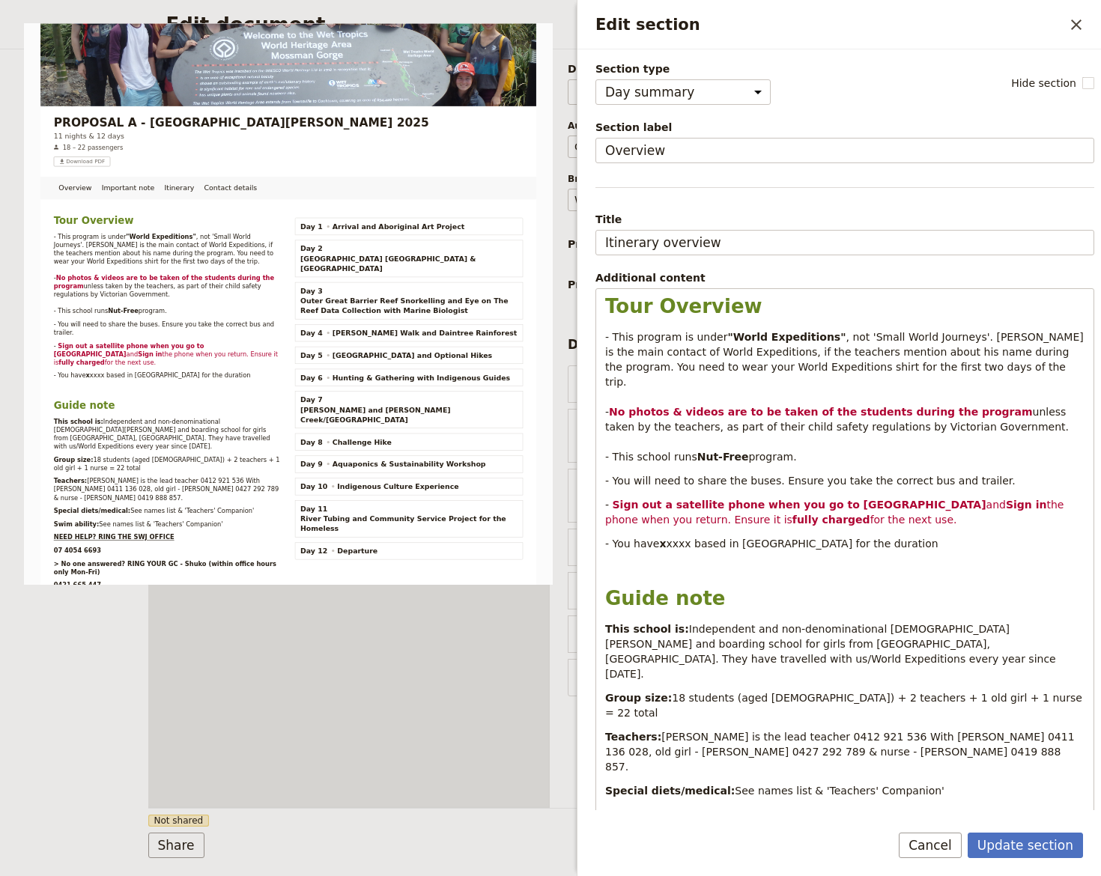
select select "DAY_SUMMARY"
select select "STAFF"
select select "RUN_SHEET"
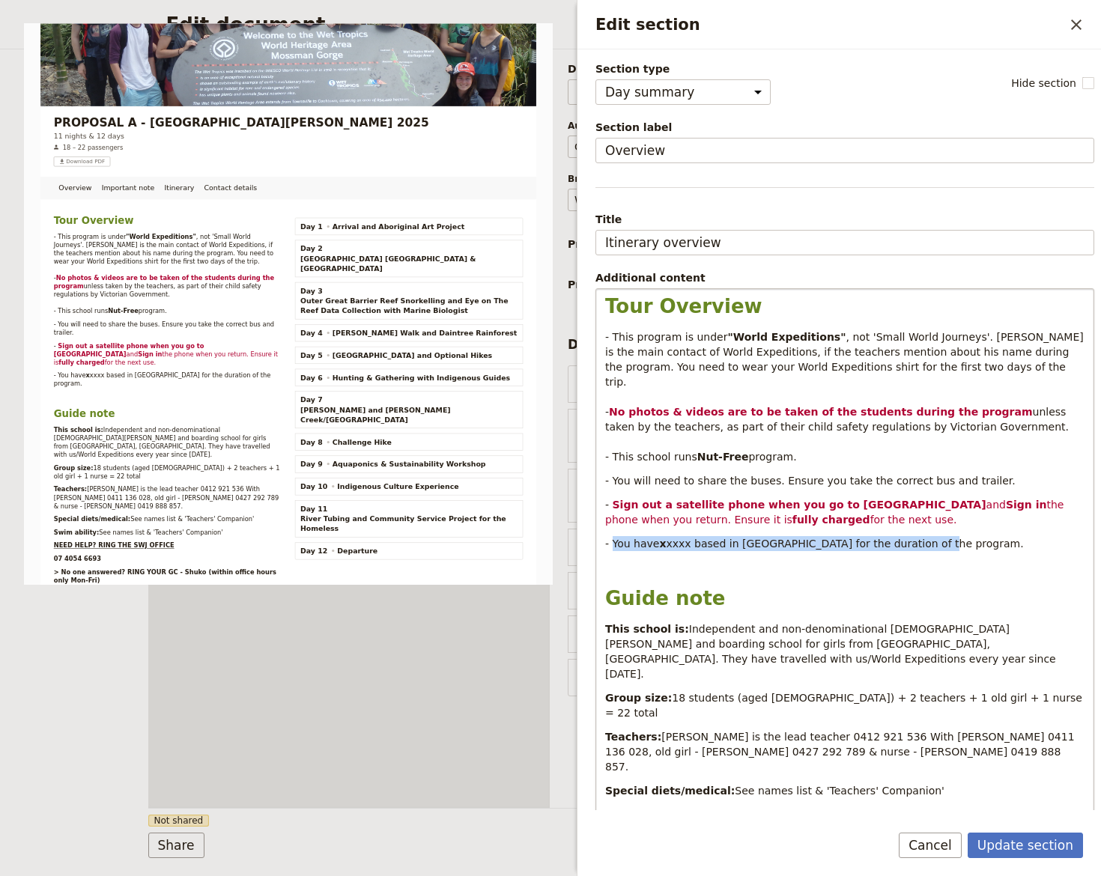
drag, startPoint x: 613, startPoint y: 531, endPoint x: 917, endPoint y: 535, distance: 304.8
click at [917, 536] on p "- You have x xxxx based in [GEOGRAPHIC_DATA] for the duration of the program." at bounding box center [844, 543] width 479 height 15
copy p "You have x xxxx based in [GEOGRAPHIC_DATA] for the duration of the program."
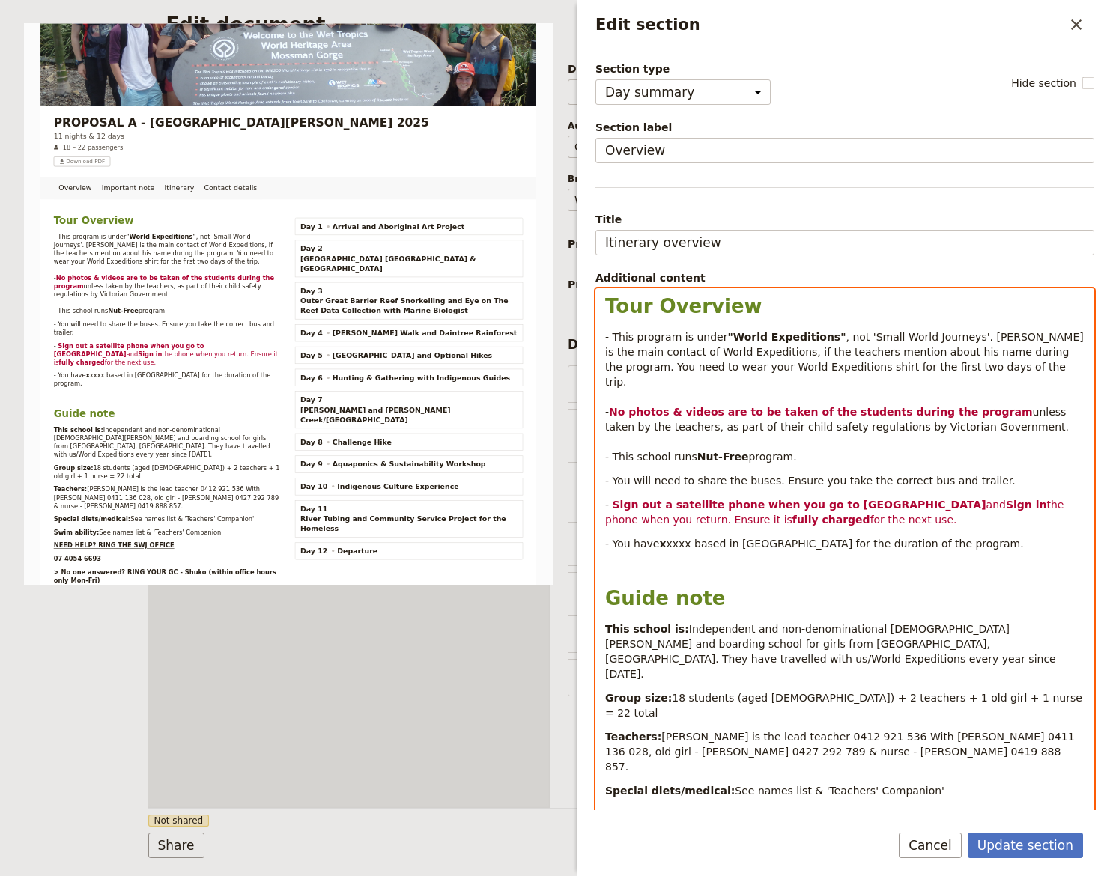
click at [796, 642] on div "Tour Overview - This program is under "World Expeditions" , not 'Small World Jo…" at bounding box center [844, 593] width 497 height 608
click at [952, 436] on p "- This program is under "World Expeditions" , not 'Small World Journeys'. [PERS…" at bounding box center [844, 396] width 479 height 135
click at [820, 562] on div "Tour Overview - This program is under "World Expeditions" , not 'Small World Jo…" at bounding box center [844, 593] width 497 height 608
select select "paragraph"
click at [869, 623] on span "Independent and non-denominational [DEMOGRAPHIC_DATA][PERSON_NAME] and boarding…" at bounding box center [832, 651] width 454 height 57
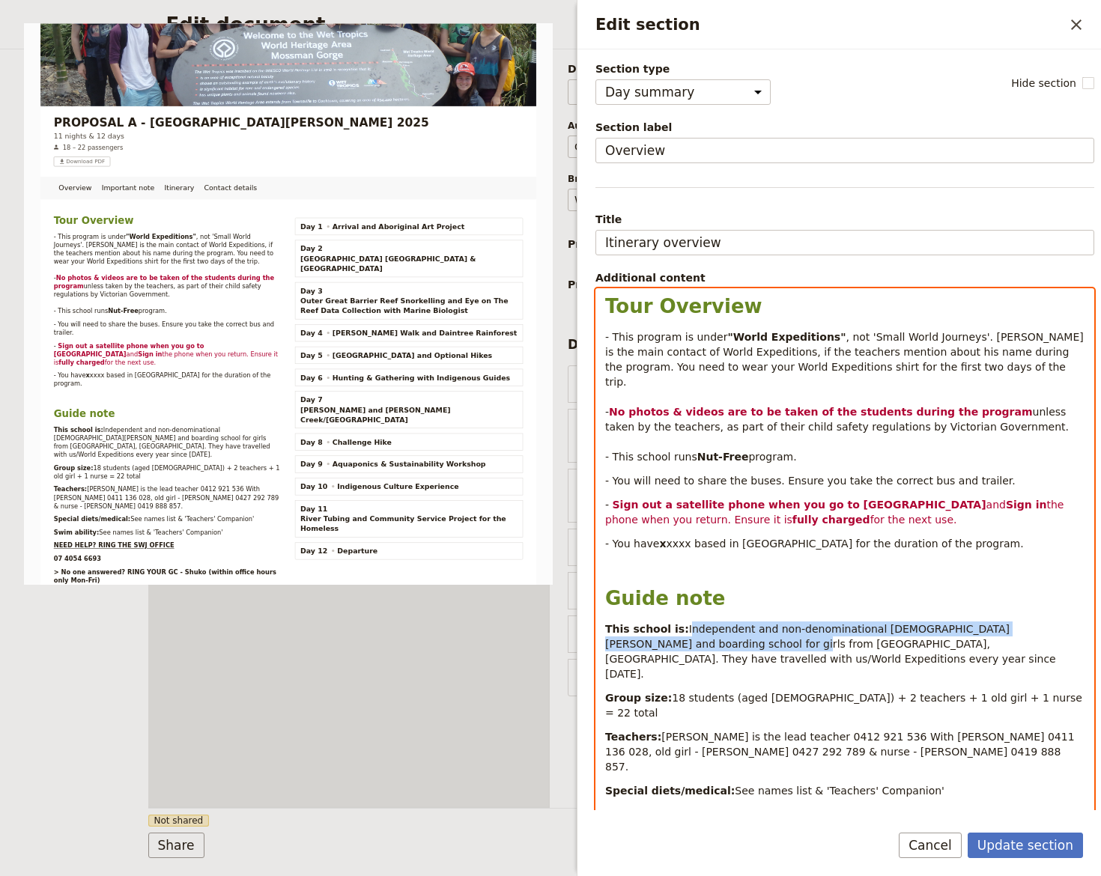
drag, startPoint x: 675, startPoint y: 610, endPoint x: 665, endPoint y: 631, distance: 24.1
click at [665, 631] on span "Independent and non-denominational [DEMOGRAPHIC_DATA][PERSON_NAME] and boarding…" at bounding box center [832, 651] width 454 height 57
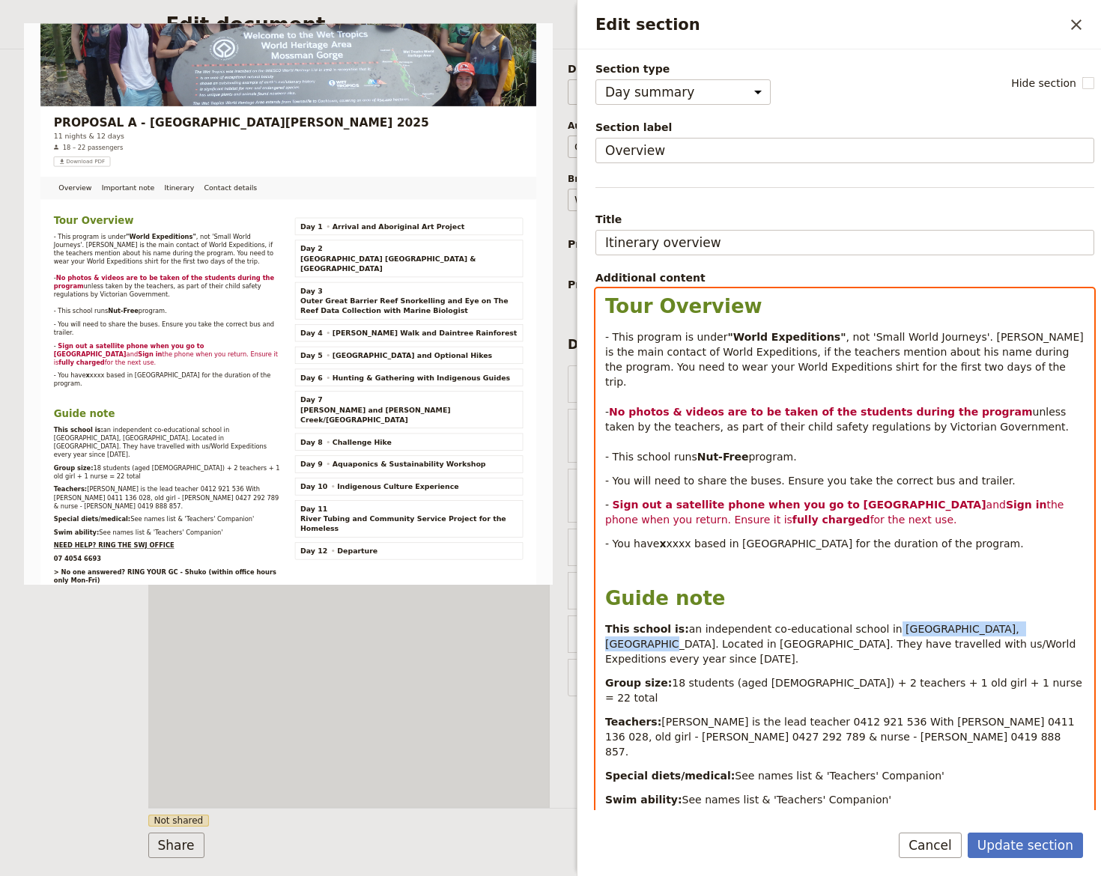
drag, startPoint x: 858, startPoint y: 616, endPoint x: 994, endPoint y: 604, distance: 136.0
click at [1006, 623] on span "an independent co-educational school in [GEOGRAPHIC_DATA], [GEOGRAPHIC_DATA]. L…" at bounding box center [842, 644] width 474 height 42
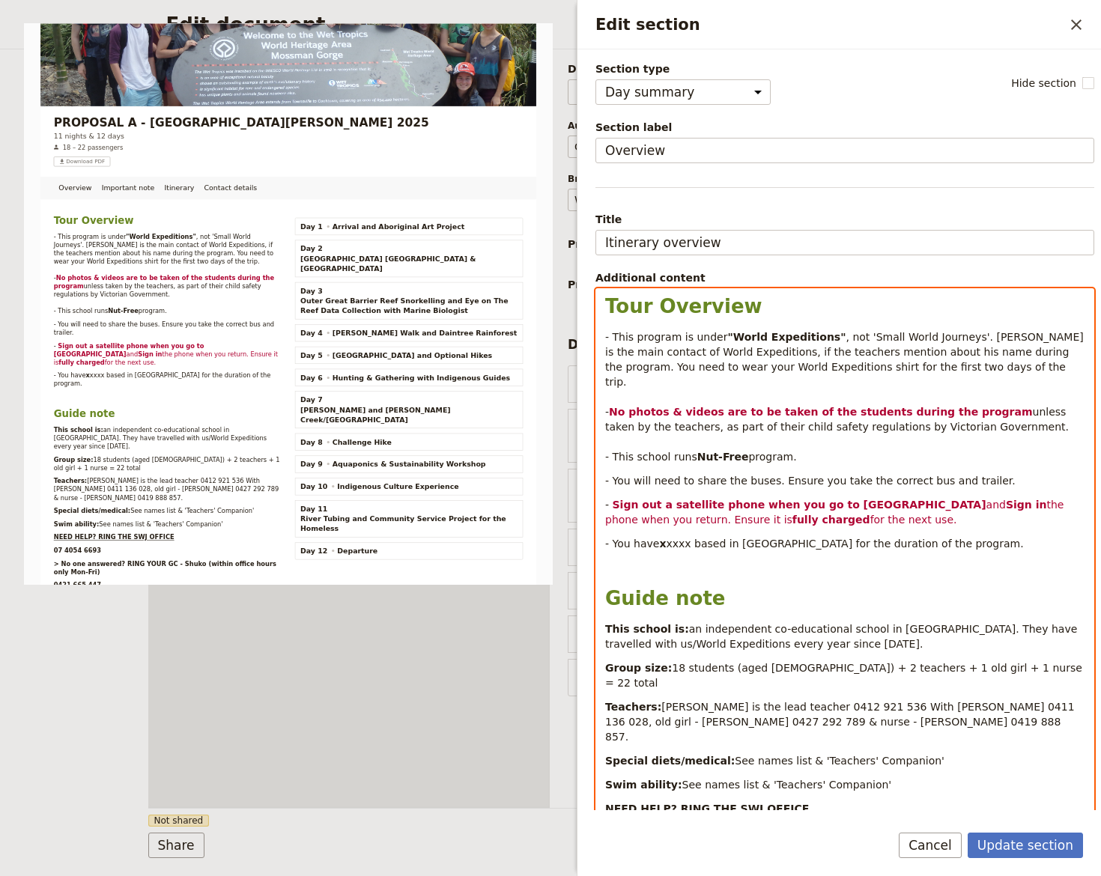
click at [932, 623] on span "an independent co-educational school in [GEOGRAPHIC_DATA]. They have travelled …" at bounding box center [843, 636] width 476 height 27
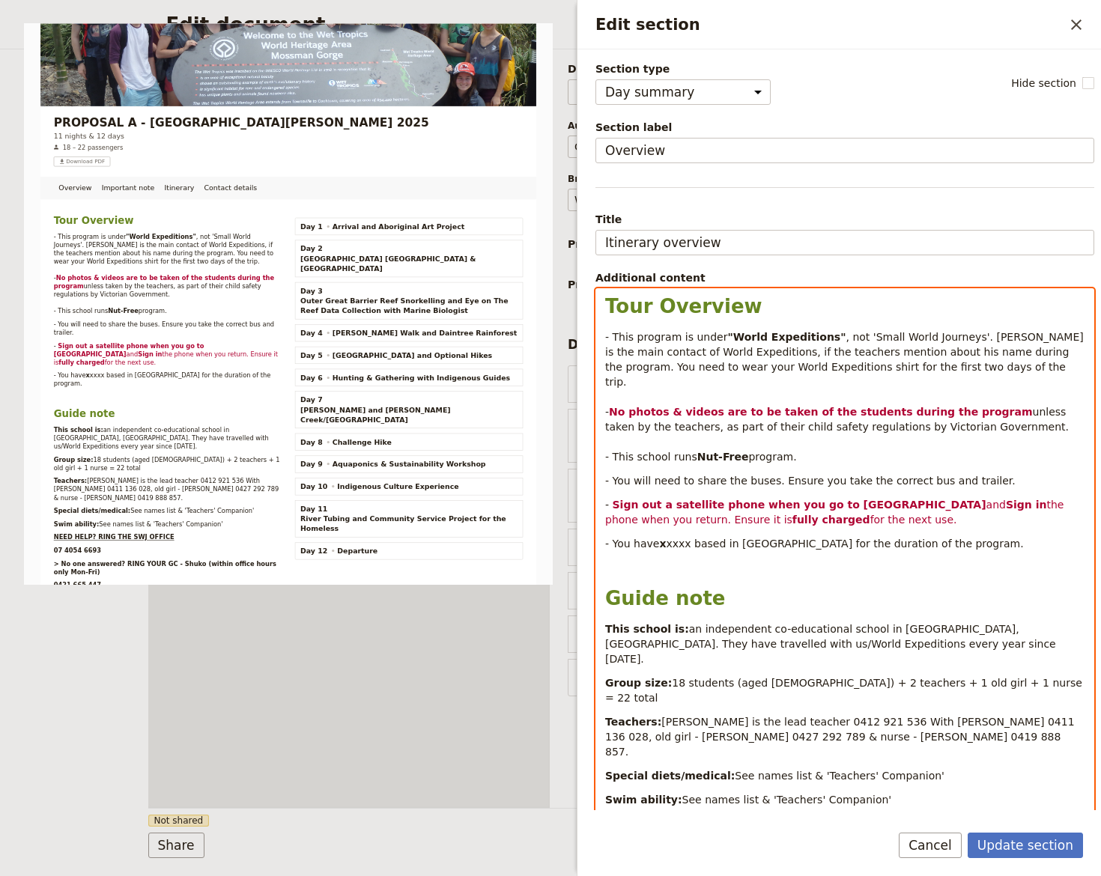
click at [854, 623] on span "an independent co-educational school in [GEOGRAPHIC_DATA], [GEOGRAPHIC_DATA]. T…" at bounding box center [832, 644] width 454 height 42
click at [898, 623] on span "an independent co-educational school located in [GEOGRAPHIC_DATA], [GEOGRAPHIC_…" at bounding box center [834, 644] width 459 height 42
click at [866, 630] on span "an independent co-educational school located in [GEOGRAPHIC_DATA], [GEOGRAPHIC_…" at bounding box center [834, 644] width 459 height 42
drag, startPoint x: 669, startPoint y: 651, endPoint x: 675, endPoint y: 657, distance: 8.0
click at [672, 677] on span "18 students (aged [DEMOGRAPHIC_DATA]) + 2" at bounding box center [794, 683] width 245 height 12
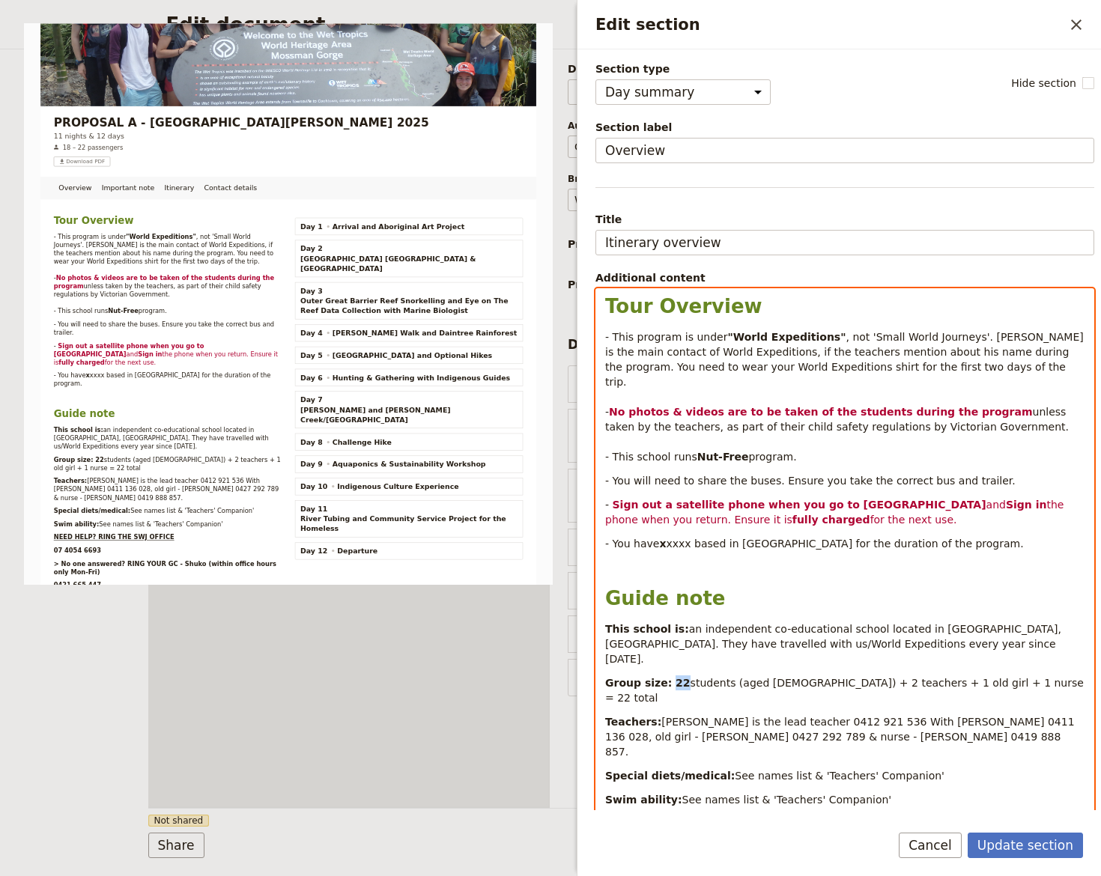
drag, startPoint x: 663, startPoint y: 648, endPoint x: 674, endPoint y: 653, distance: 11.4
click at [674, 677] on strong "Group size: 22" at bounding box center [647, 683] width 85 height 12
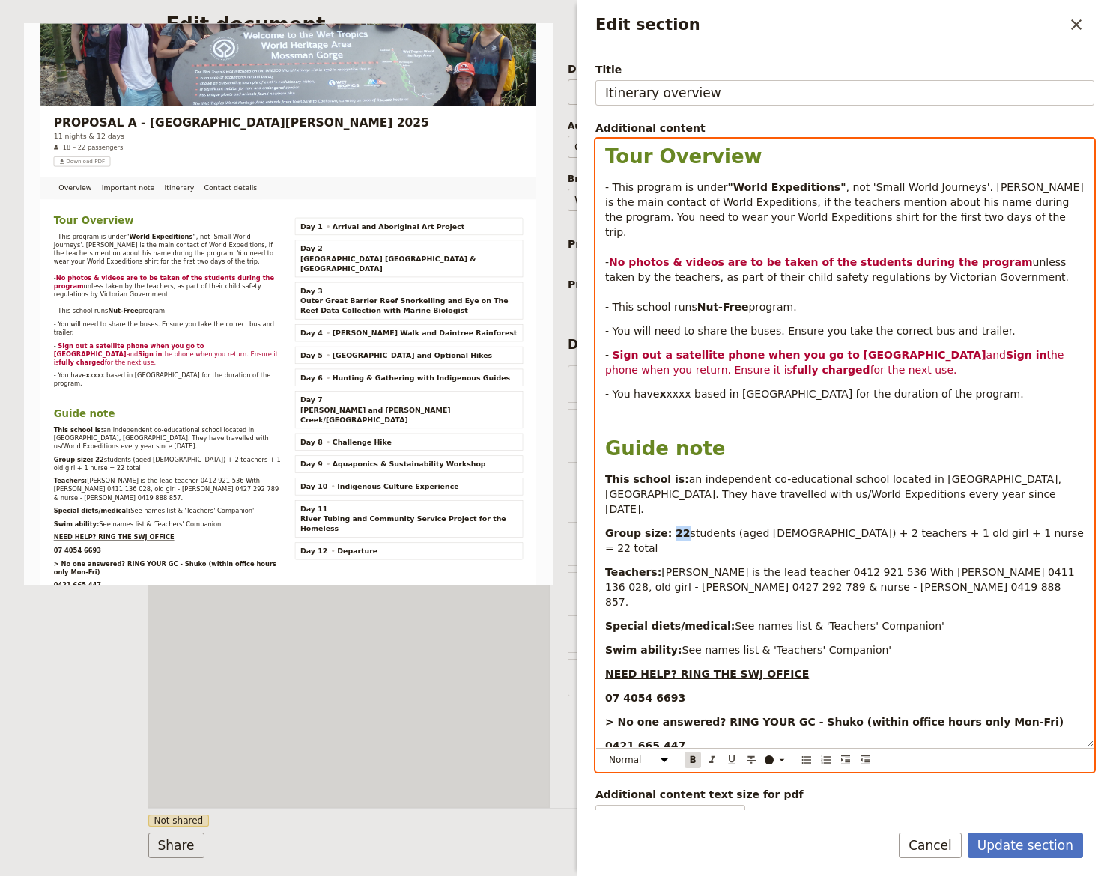
click at [691, 759] on icon "Format bold" at bounding box center [692, 759] width 5 height 7
click at [732, 493] on div "Tour Overview - This program is under "World Expeditions" , not 'Small World Jo…" at bounding box center [844, 443] width 497 height 608
drag, startPoint x: 846, startPoint y: 500, endPoint x: 944, endPoint y: 504, distance: 97.4
click at [944, 527] on span "teachers + 1 old girl + 1 nurse = 22 total" at bounding box center [845, 540] width 480 height 27
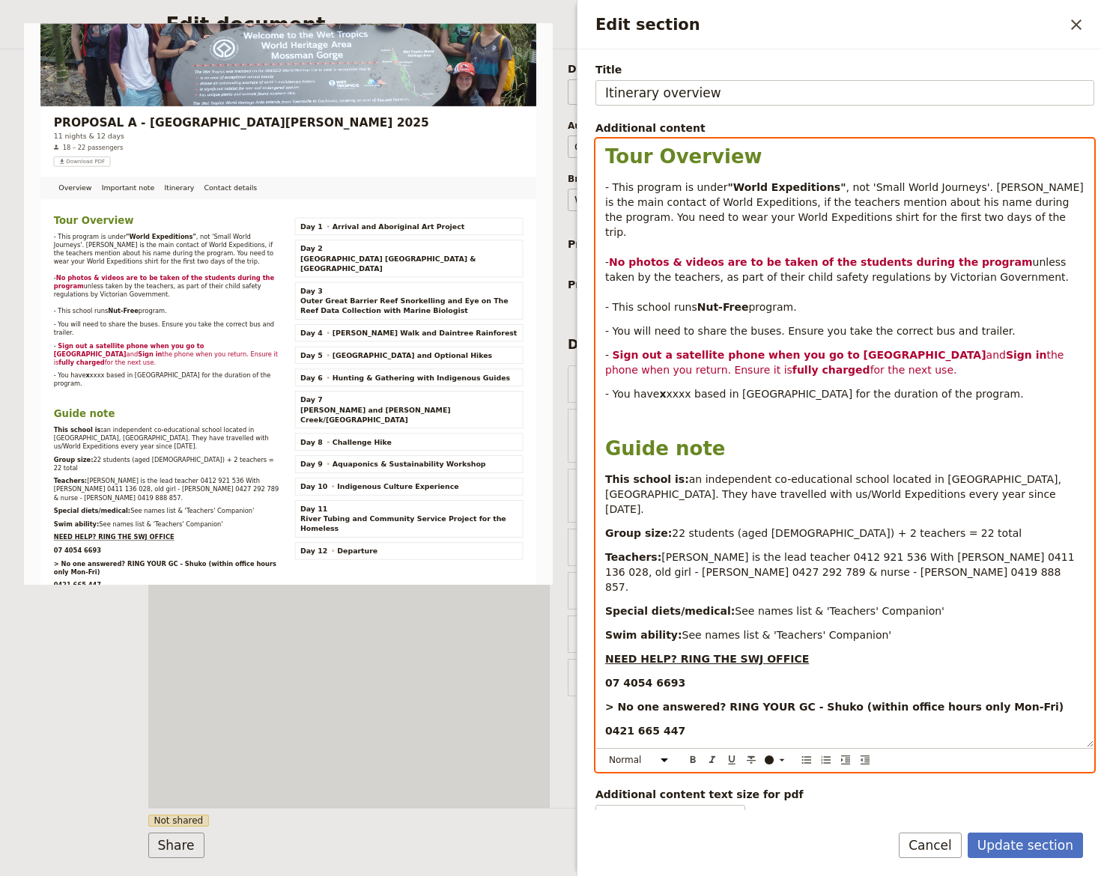
click at [920, 527] on span "teachers = 22 total" at bounding box center [971, 533] width 102 height 12
click at [653, 551] on span "Kathryn Lucas is the lead teacher 0412 921 536 With Lisa Hanlon 0411 136 028, o…" at bounding box center [841, 572] width 473 height 42
click at [654, 551] on span "Kathryn Lucas is the lead teacher 0412 921 536 With Lisa Hanlon 0411 136 028, o…" at bounding box center [841, 572] width 473 height 42
drag, startPoint x: 656, startPoint y: 531, endPoint x: 716, endPoint y: 523, distance: 60.5
click at [716, 551] on span "Kathryn Lucas is the lead teacher 0412 921 536 With Lisa Hanlon 0411 136 028, o…" at bounding box center [841, 572] width 473 height 42
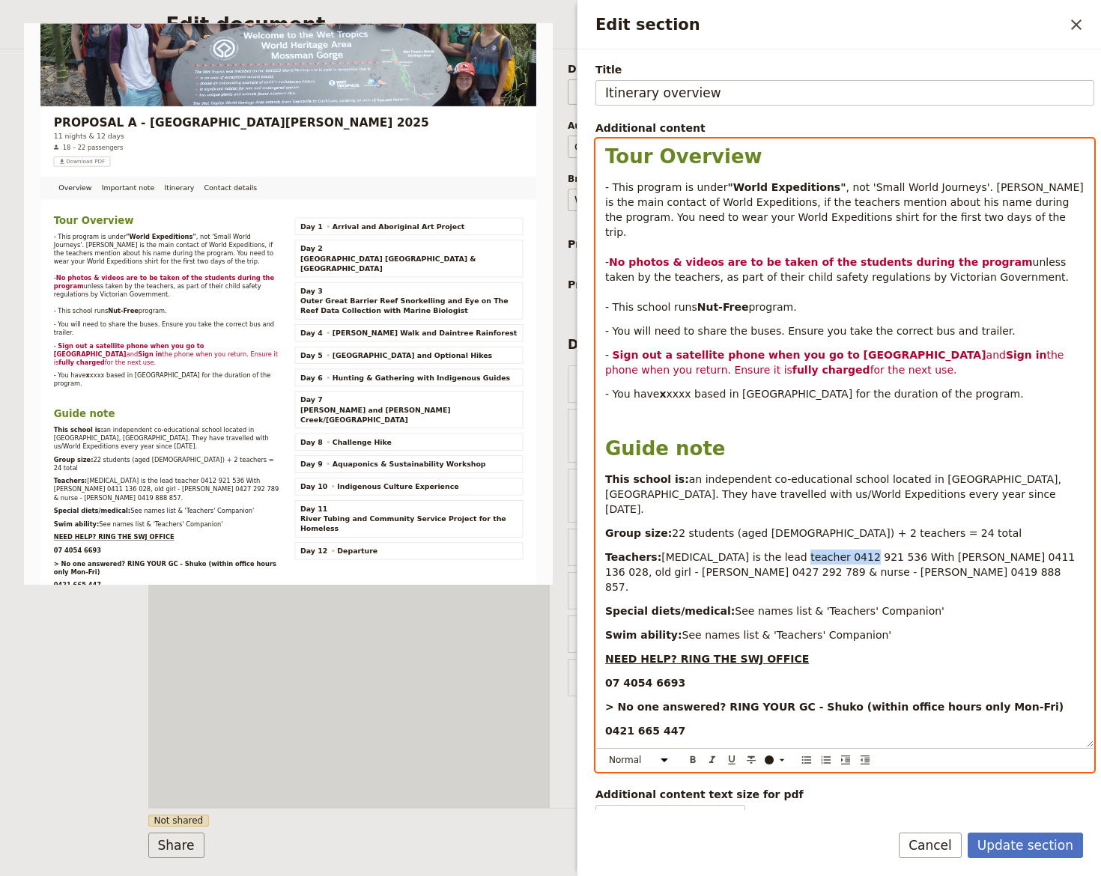
drag, startPoint x: 775, startPoint y: 526, endPoint x: 835, endPoint y: 519, distance: 60.4
click at [833, 551] on span "XXXXX is the lead teacher 0412 921 536 With Lisa Hanlon 0411 136 028, old girl …" at bounding box center [841, 572] width 473 height 42
click at [837, 551] on span "XXXXX is the lead teacher XXXXX. With Lisa Hanlon 0411 136 028, old girl - Zara…" at bounding box center [838, 572] width 466 height 42
click at [836, 551] on span "XXXXX is the lead teacher XXXXX. With Lisa Hanlon 0411 136 028, old girl - Zara…" at bounding box center [838, 572] width 466 height 42
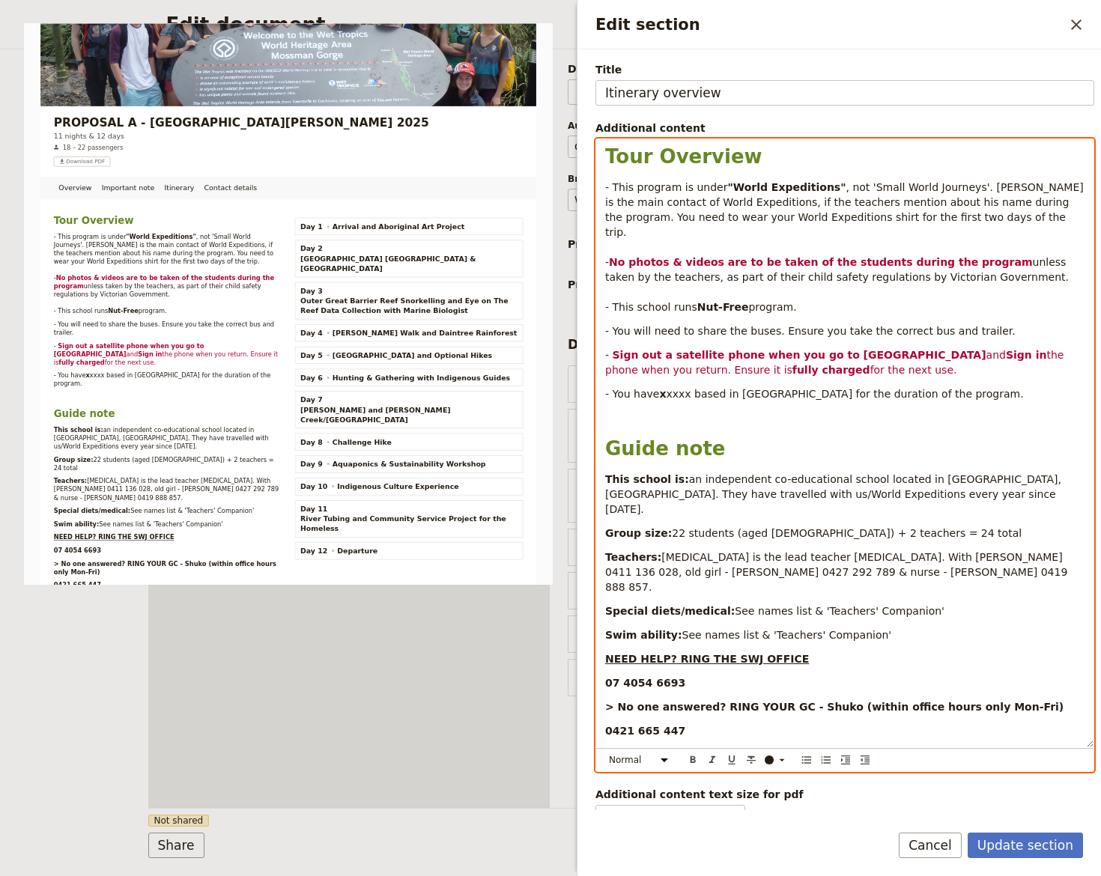
click at [857, 550] on p "Teachers: XXXXX is the lead teacher XXXXX. With Lisa Hanlon 0411 136 028, old g…" at bounding box center [844, 572] width 479 height 45
drag, startPoint x: 835, startPoint y: 524, endPoint x: 952, endPoint y: 526, distance: 116.8
click at [952, 551] on span "XXXXX is the lead teacher XXXXX. With Lisa Hanlon 0411 136 028, old girl - Zara…" at bounding box center [838, 572] width 466 height 42
click at [918, 551] on span "XXXXX is the lead teacher XXXXX. With XXXXX 04XXXXX, old girl - Zara Peele 0427…" at bounding box center [837, 572] width 465 height 42
click at [911, 551] on span "XXXXX is the lead teacher XXXXX. With XXXXX 04XXXXX, old girl - Zara Peele 0427…" at bounding box center [837, 572] width 465 height 42
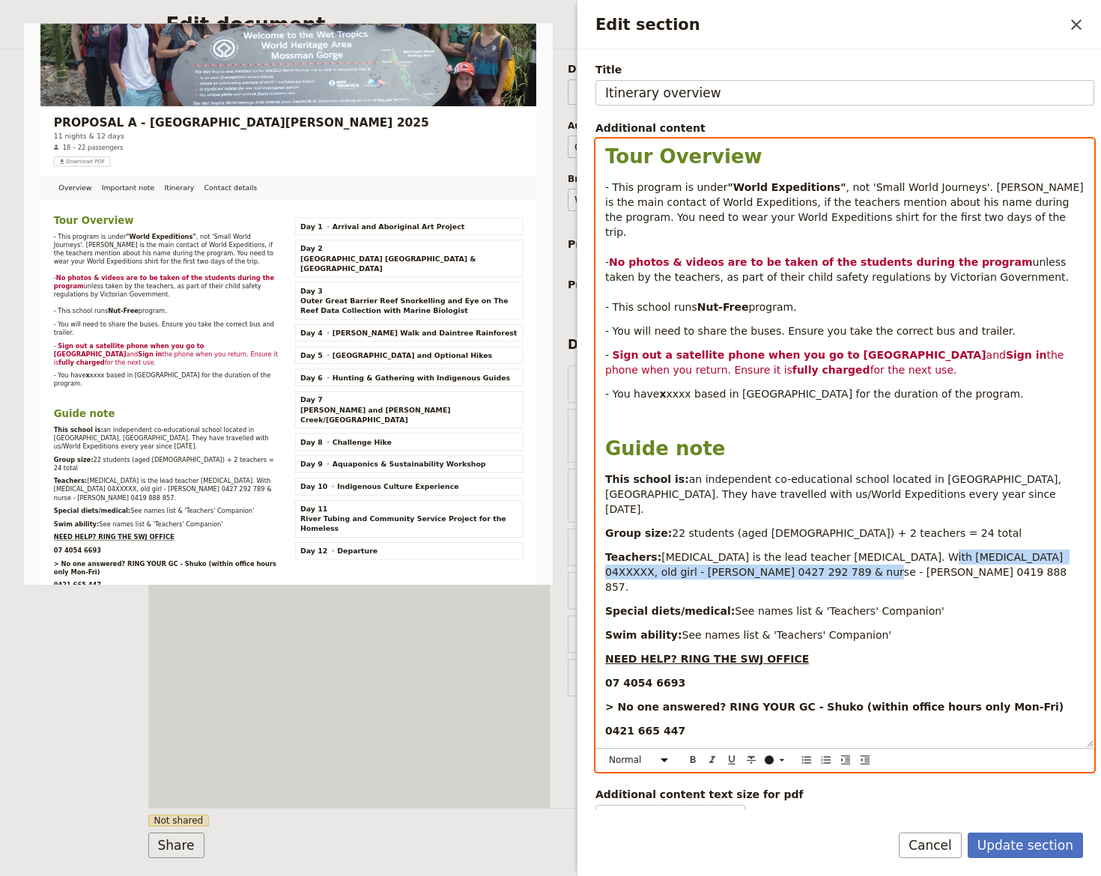
drag, startPoint x: 911, startPoint y: 525, endPoint x: 1077, endPoint y: 526, distance: 165.5
click at [1079, 538] on div "Tour Overview - This program is under "World Expeditions" , not 'Small World Jo…" at bounding box center [844, 443] width 497 height 608
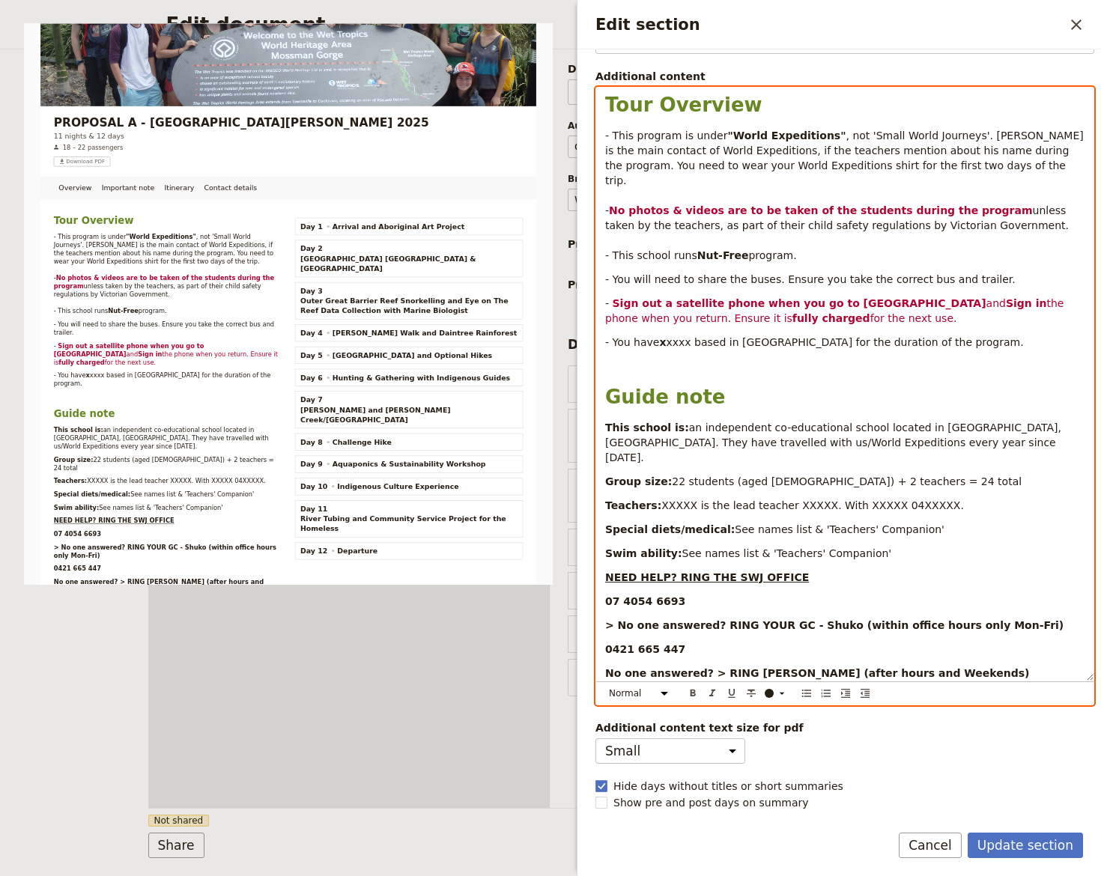
scroll to position [177, 0]
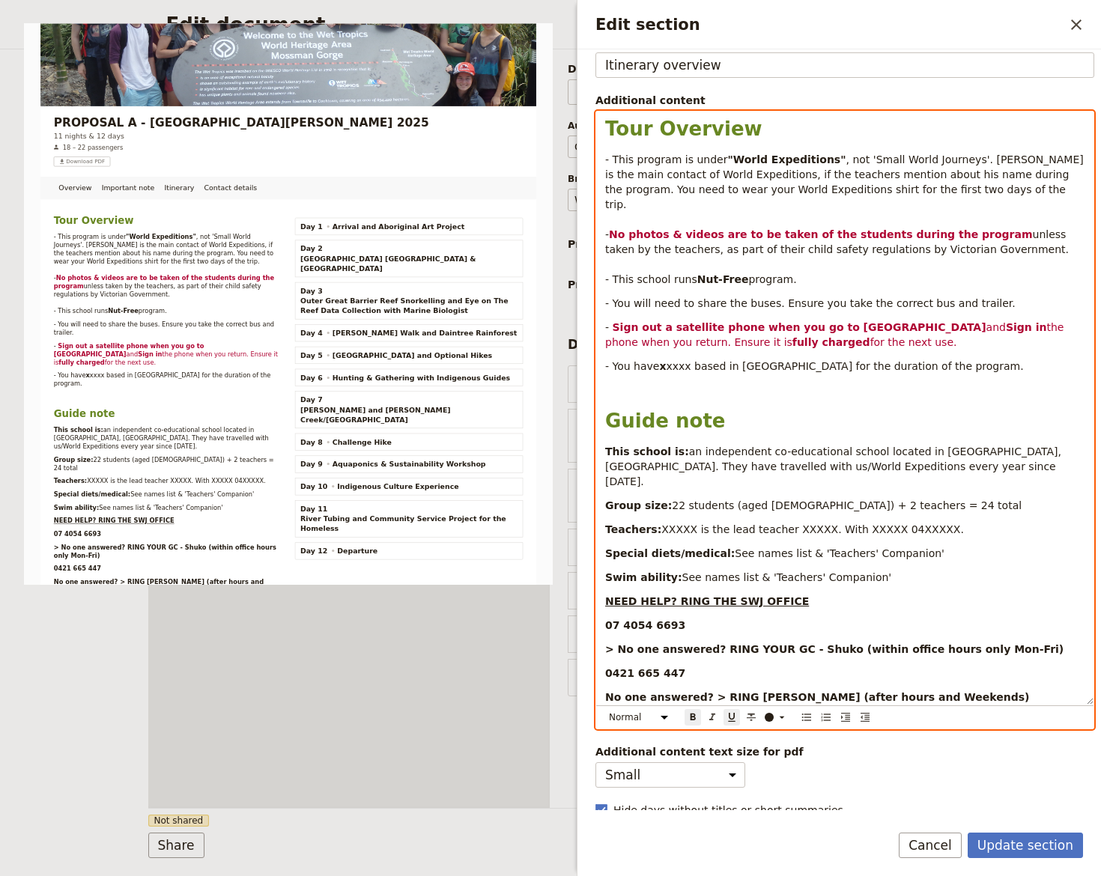
click at [607, 595] on strong "NEED HELP? RING THE SWJ OFFICE" at bounding box center [707, 601] width 204 height 12
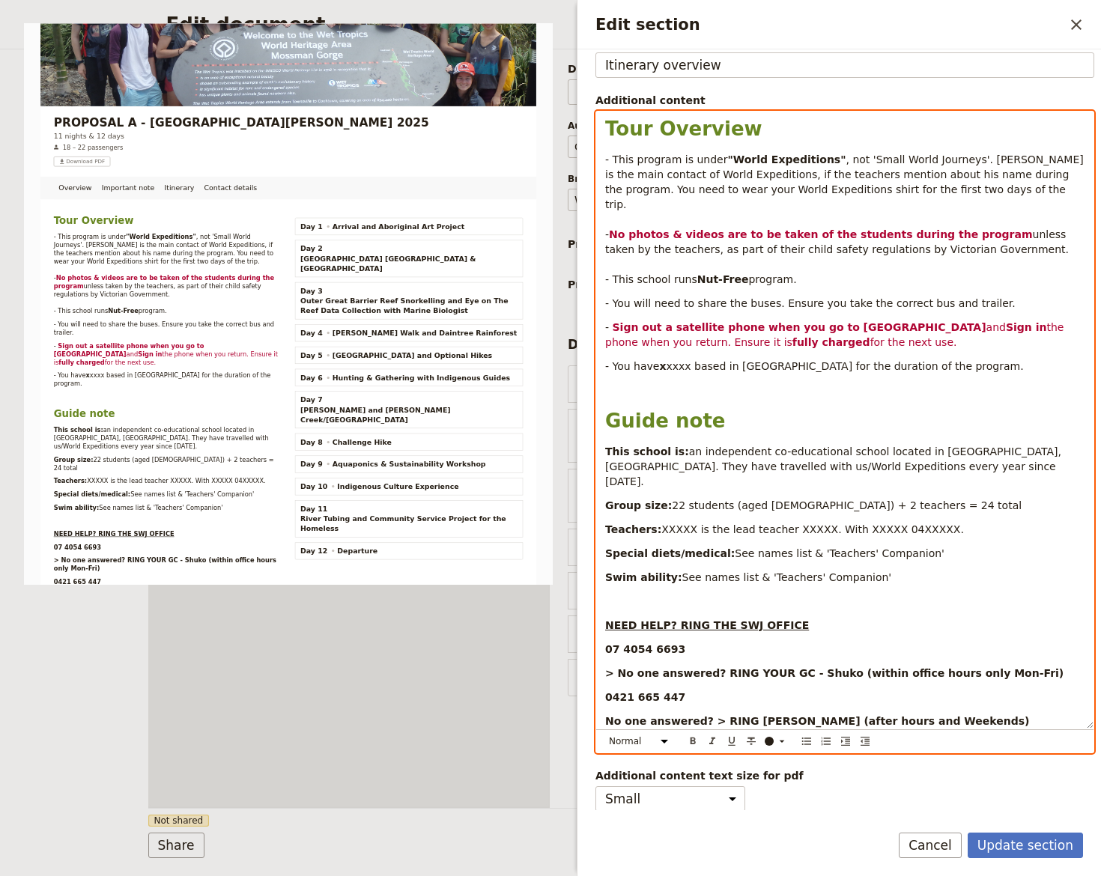
drag, startPoint x: 654, startPoint y: 499, endPoint x: 923, endPoint y: 503, distance: 268.9
click at [920, 522] on p "Teachers: XXXXX is the lead teacher XXXXX. With XXXXX 04XXXXX." at bounding box center [844, 529] width 479 height 15
click at [780, 744] on icon "Edit section" at bounding box center [782, 741] width 12 height 12
click at [769, 778] on div "button" at bounding box center [769, 777] width 9 height 9
click at [939, 570] on p "Swim ability: See names list & 'Teachers' Companion'" at bounding box center [844, 577] width 479 height 15
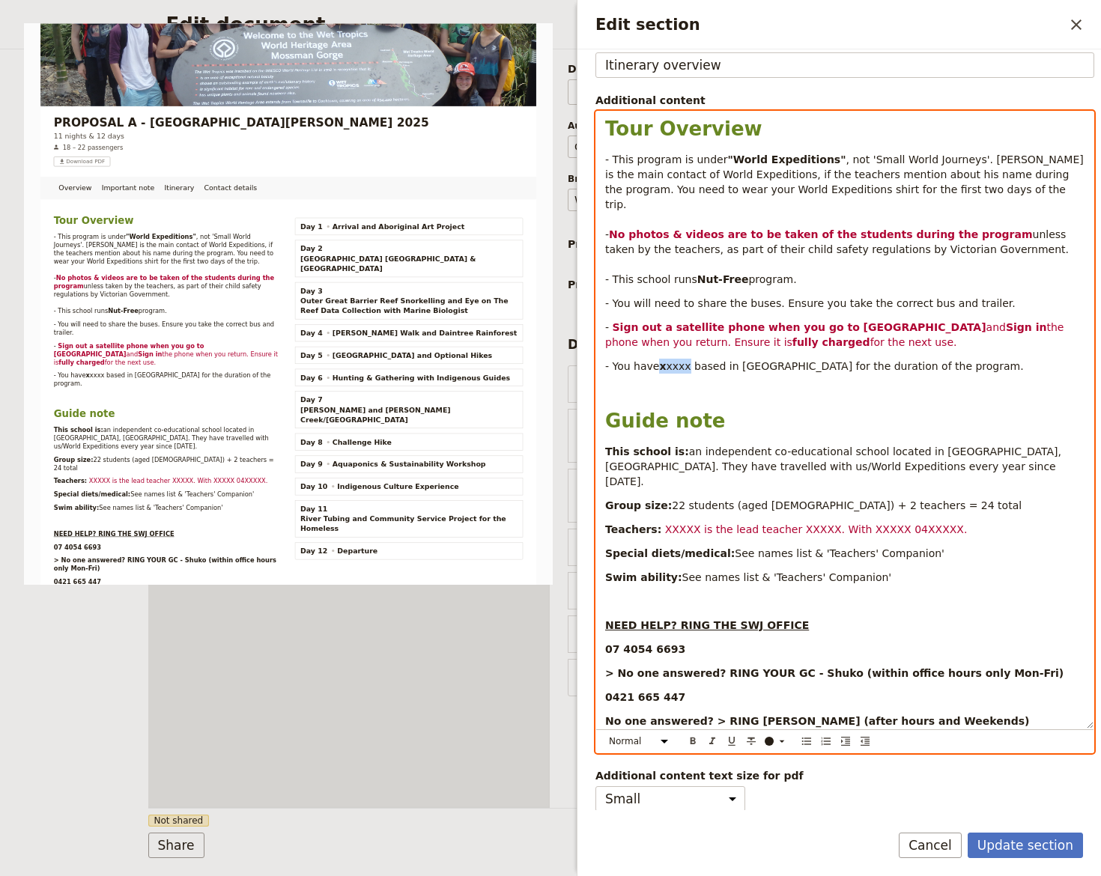
drag, startPoint x: 656, startPoint y: 353, endPoint x: 681, endPoint y: 355, distance: 24.8
click at [681, 359] on p "- You have x xxxx based in Cairns for the duration of the program." at bounding box center [844, 366] width 479 height 15
click at [789, 740] on div "​" at bounding box center [778, 741] width 30 height 12
click at [768, 776] on button "button" at bounding box center [770, 777] width 12 height 12
drag, startPoint x: 902, startPoint y: 528, endPoint x: 910, endPoint y: 533, distance: 9.8
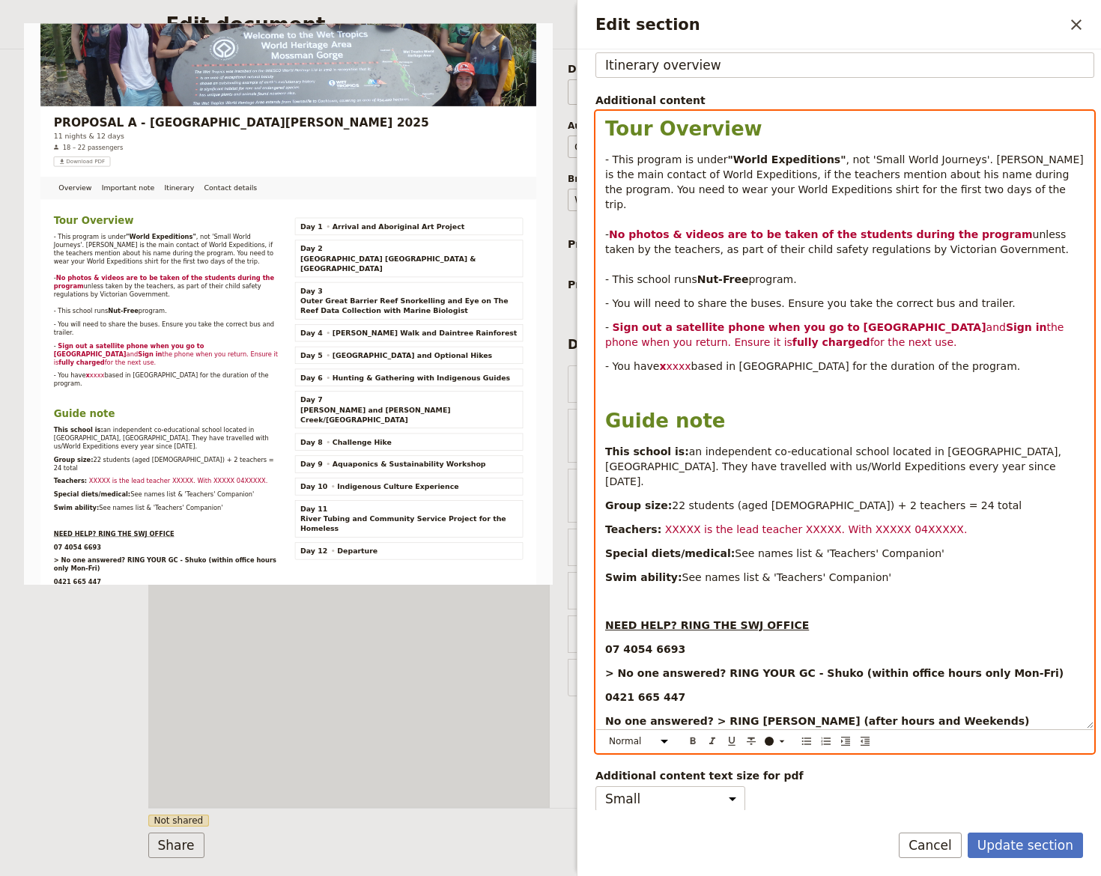
click at [910, 533] on div "Tour Overview - This program is under "World Expeditions" , not 'Small World Jo…" at bounding box center [844, 420] width 497 height 617
click at [661, 360] on strong "x" at bounding box center [662, 366] width 7 height 12
click at [660, 360] on strong "x" at bounding box center [662, 366] width 7 height 12
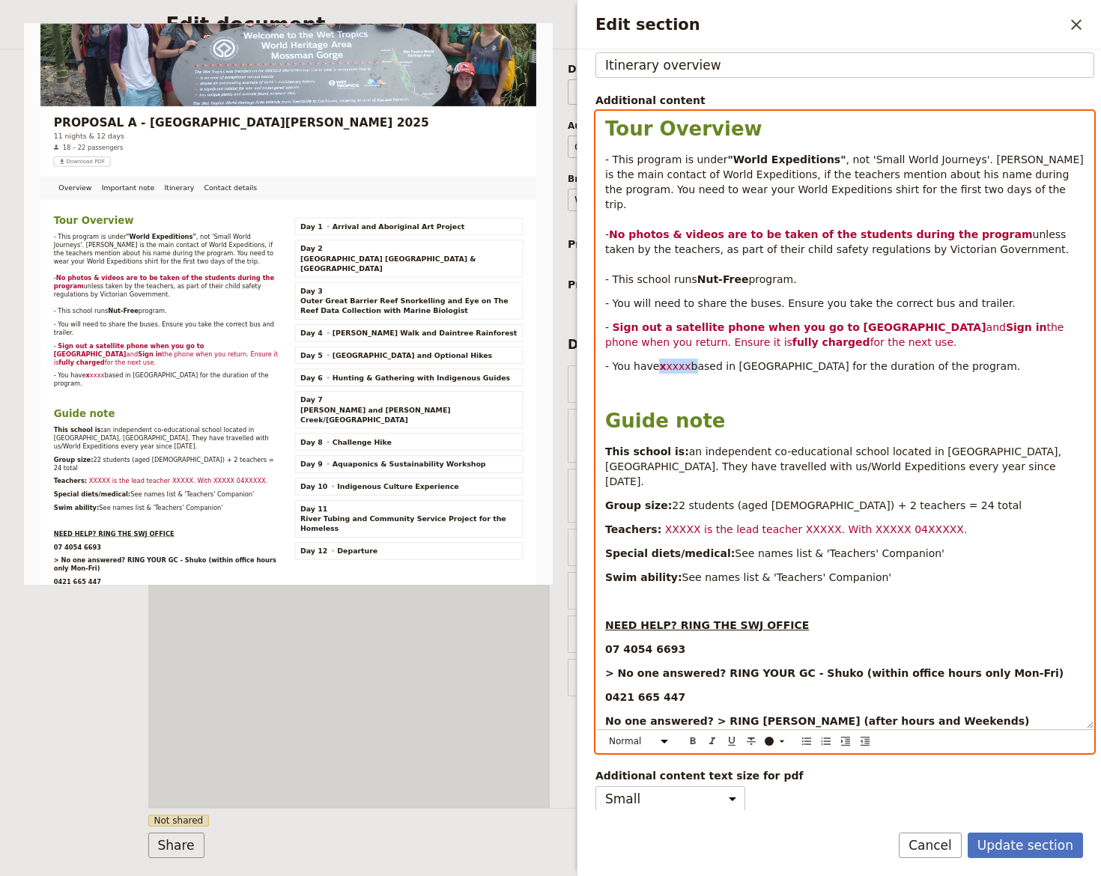
click at [660, 360] on strong "x" at bounding box center [662, 366] width 7 height 12
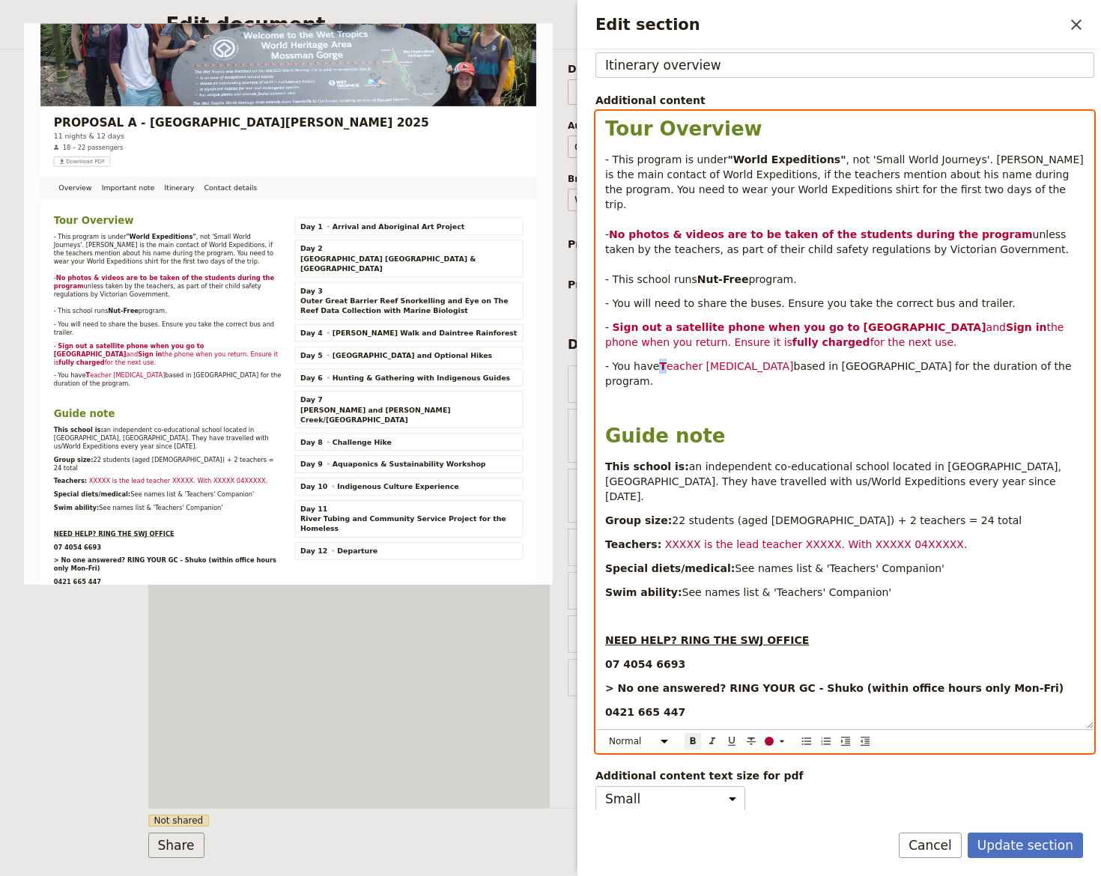
drag, startPoint x: 658, startPoint y: 345, endPoint x: 649, endPoint y: 409, distance: 64.3
click at [663, 359] on p "- You have T eacher XXXXX based in Cairns for the duration of the program." at bounding box center [844, 374] width 479 height 30
click at [692, 742] on icon "Format bold" at bounding box center [693, 741] width 12 height 12
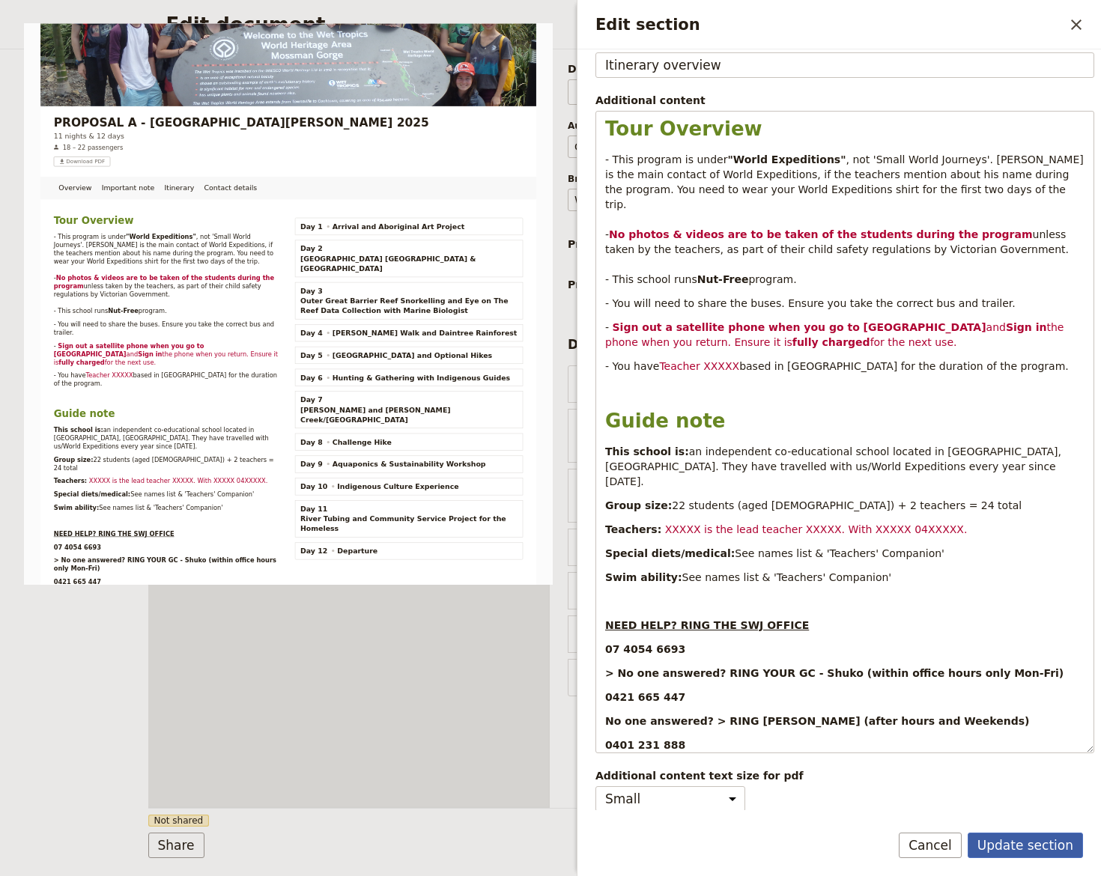
click at [1044, 844] on button "Update section" at bounding box center [1024, 845] width 115 height 25
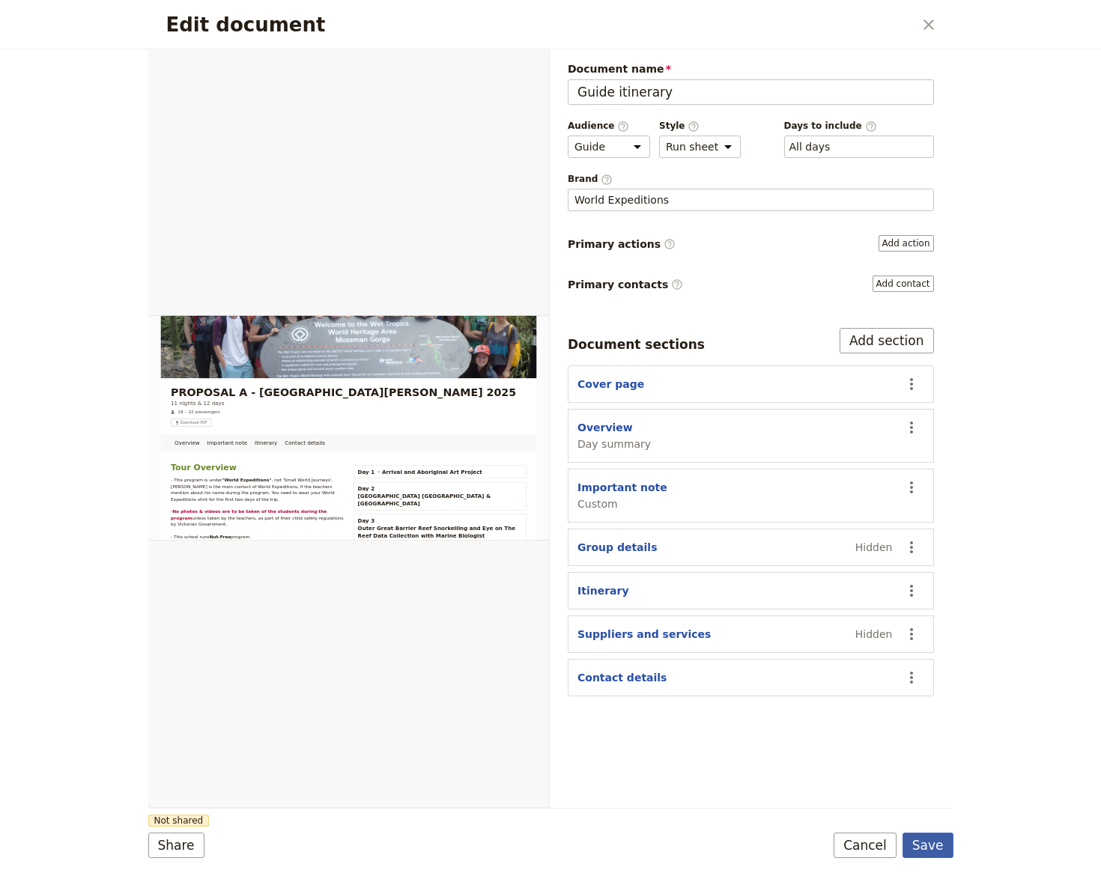
click at [942, 850] on button "Save" at bounding box center [927, 845] width 51 height 25
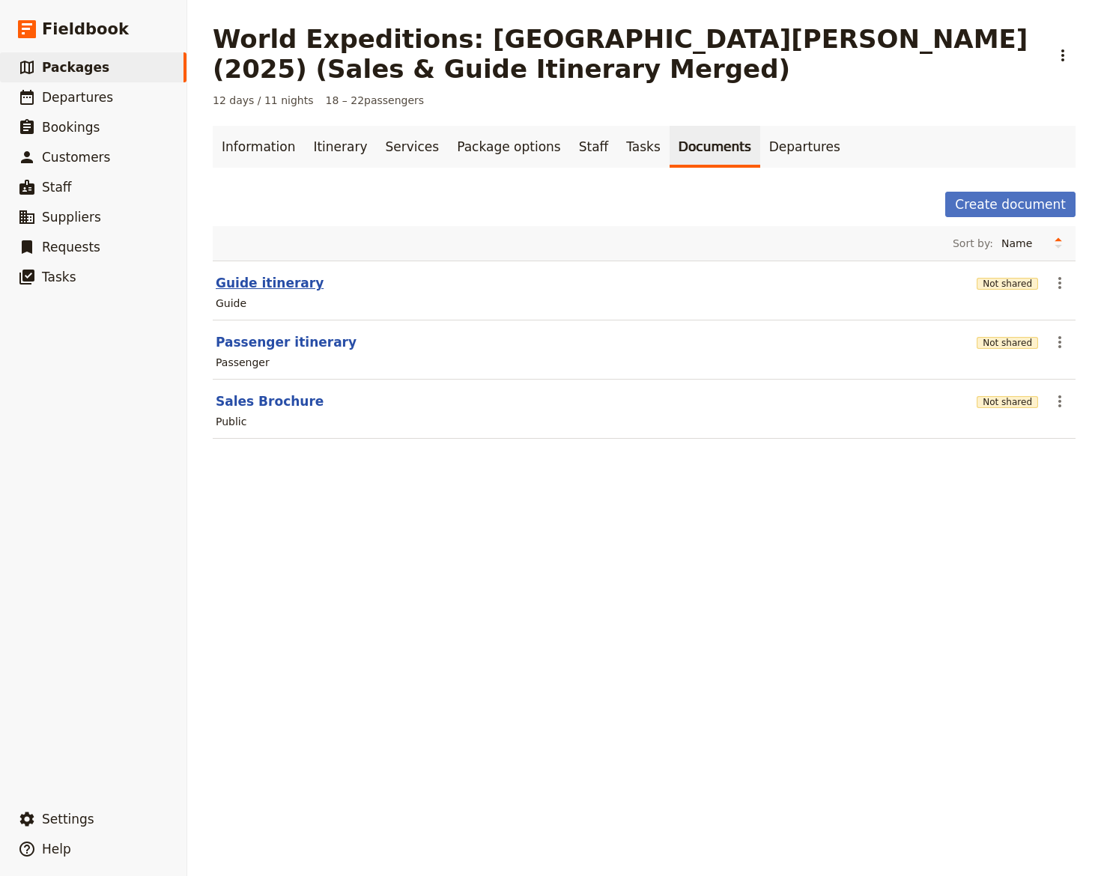
click at [241, 289] on button "Guide itinerary" at bounding box center [270, 283] width 108 height 18
select select "STAFF"
select select "RUN_SHEET"
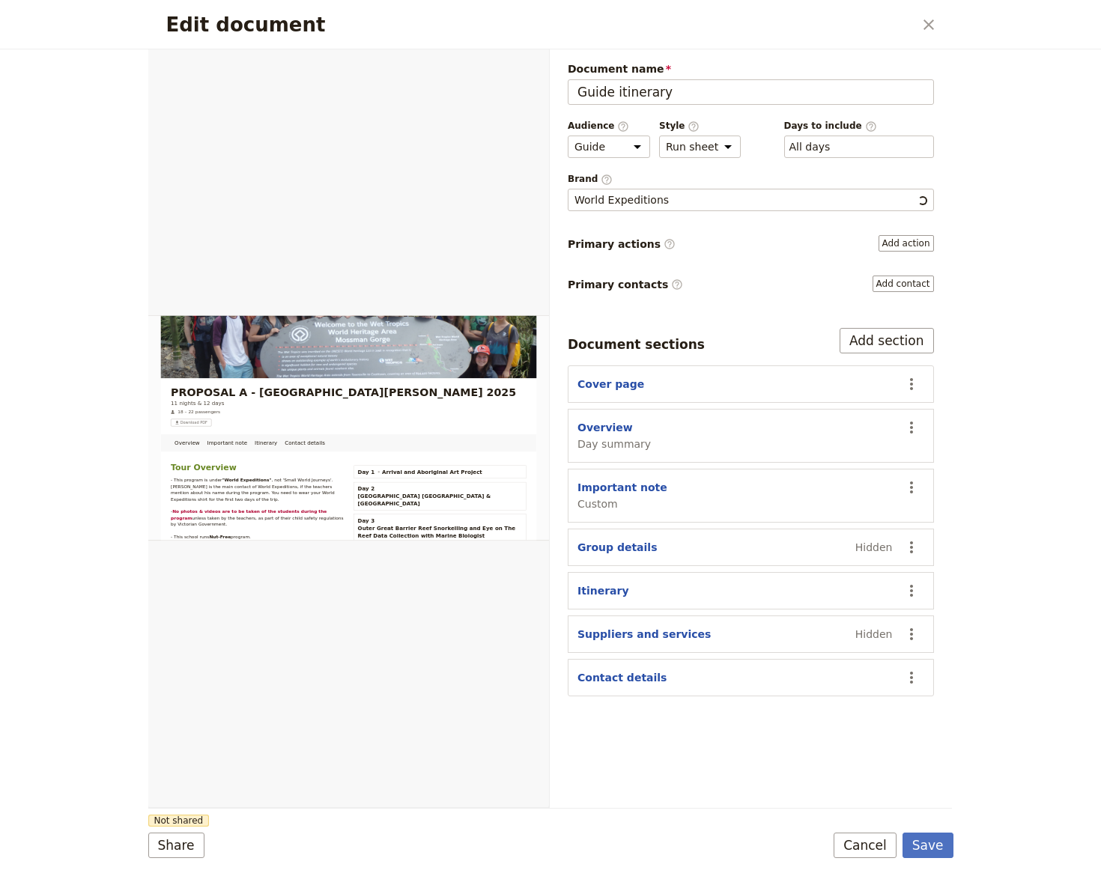
scroll to position [0, 0]
click at [622, 484] on button "Important note" at bounding box center [622, 487] width 90 height 15
select select "CUSTOM"
select select "default"
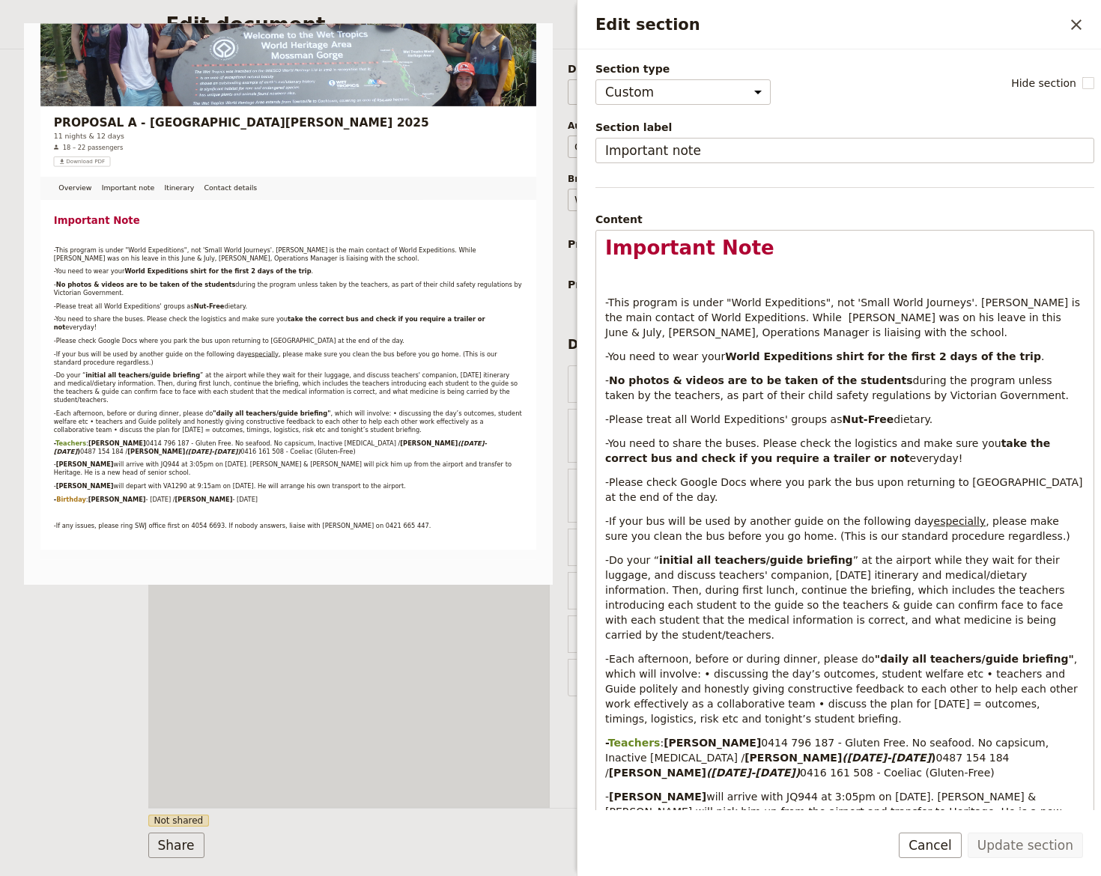
click at [908, 839] on div "Update section Cancel" at bounding box center [838, 854] width 523 height 43
click at [933, 839] on button "Cancel" at bounding box center [930, 845] width 63 height 25
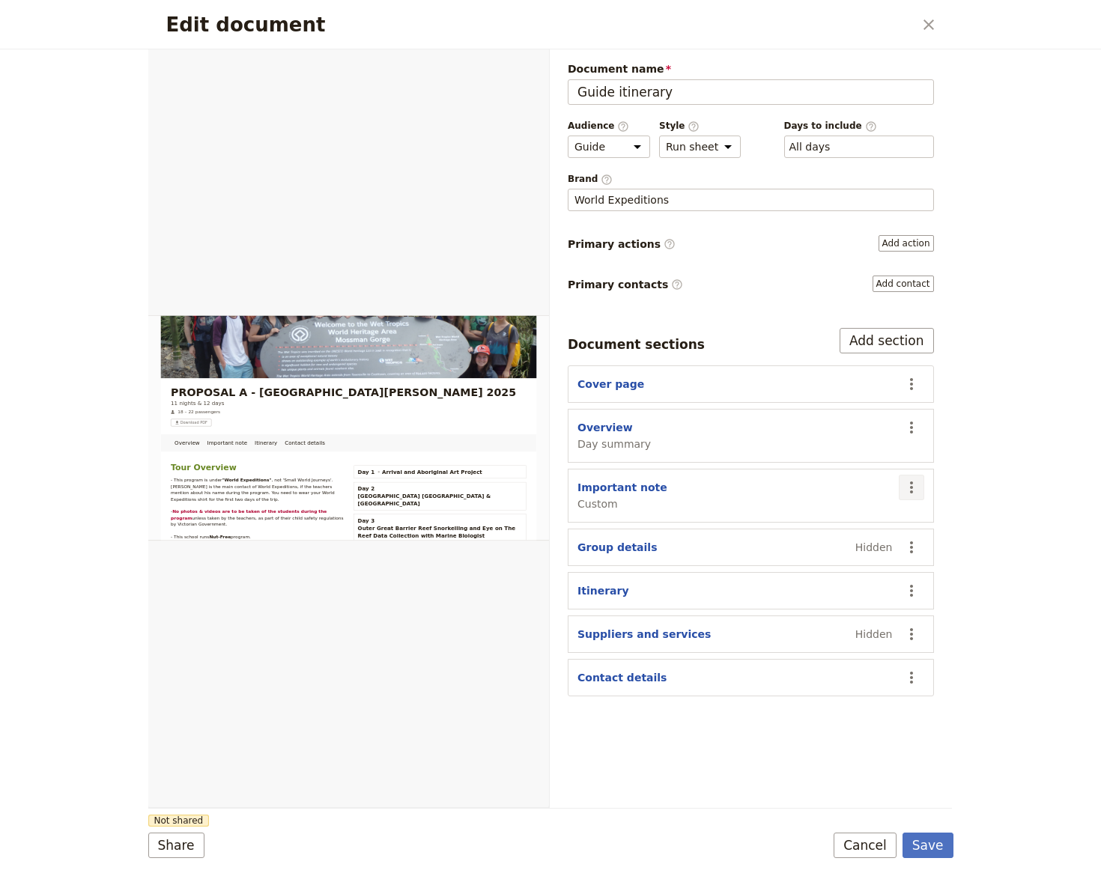
click at [914, 484] on icon "Actions" at bounding box center [911, 488] width 18 height 18
click at [819, 613] on span "Hide section" at bounding box center [824, 613] width 65 height 15
click at [603, 586] on button "Itinerary" at bounding box center [603, 590] width 52 height 15
select select "ITINERARY"
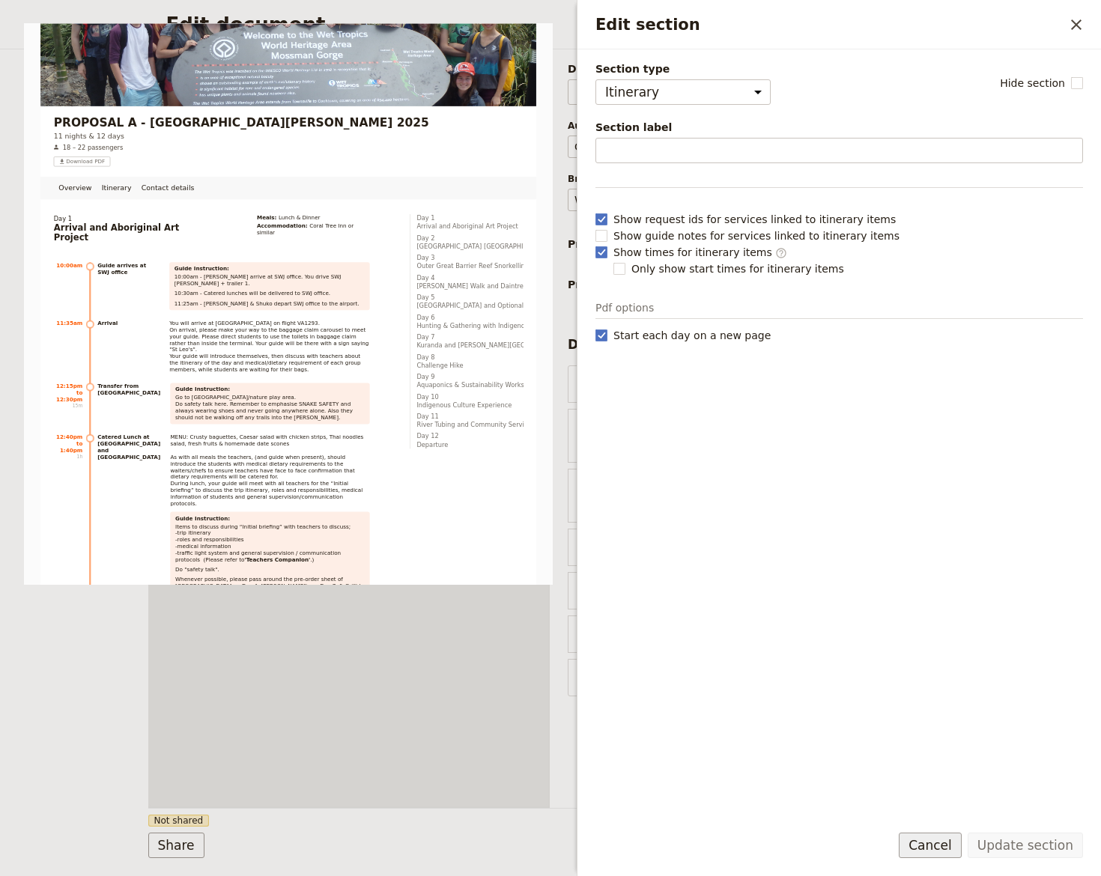
click at [933, 834] on button "Cancel" at bounding box center [930, 845] width 63 height 25
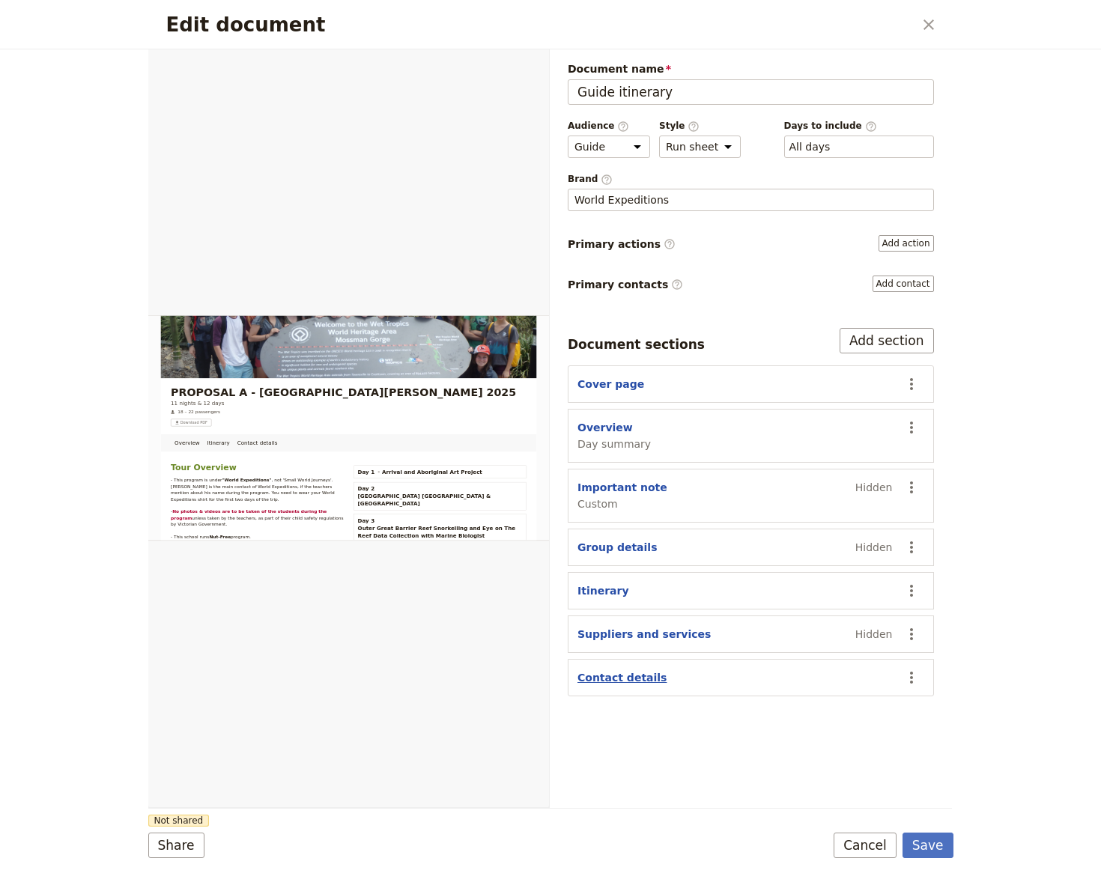
click at [629, 675] on button "Contact details" at bounding box center [621, 677] width 89 height 15
select select "CONTACT_DETAILS"
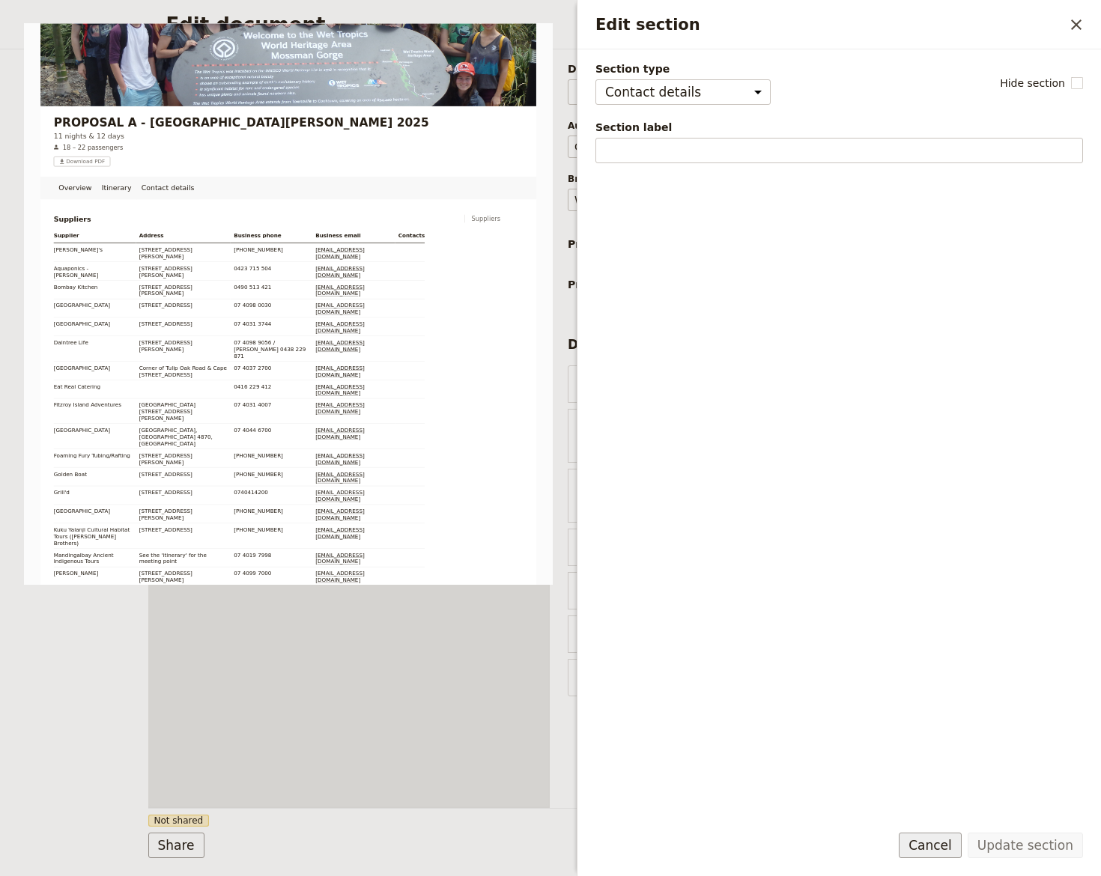
click at [935, 845] on button "Cancel" at bounding box center [930, 845] width 63 height 25
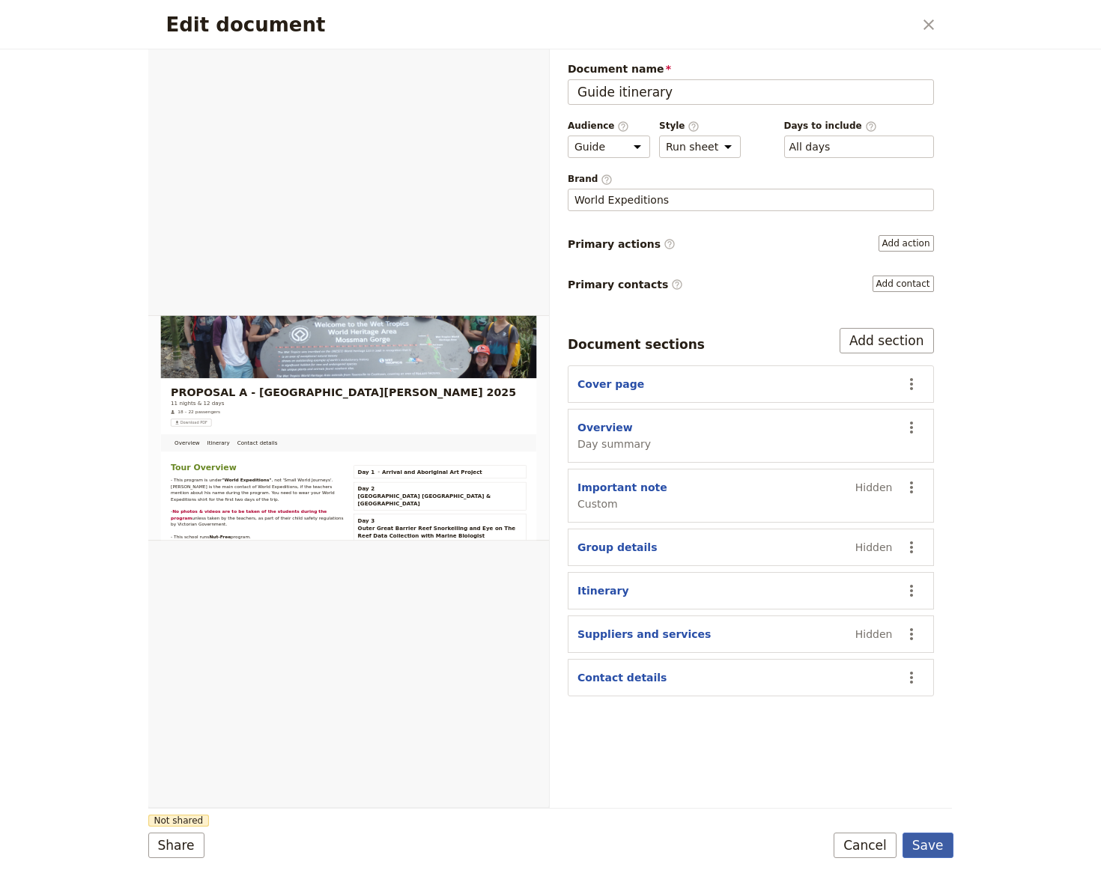
click at [931, 845] on button "Save" at bounding box center [927, 845] width 51 height 25
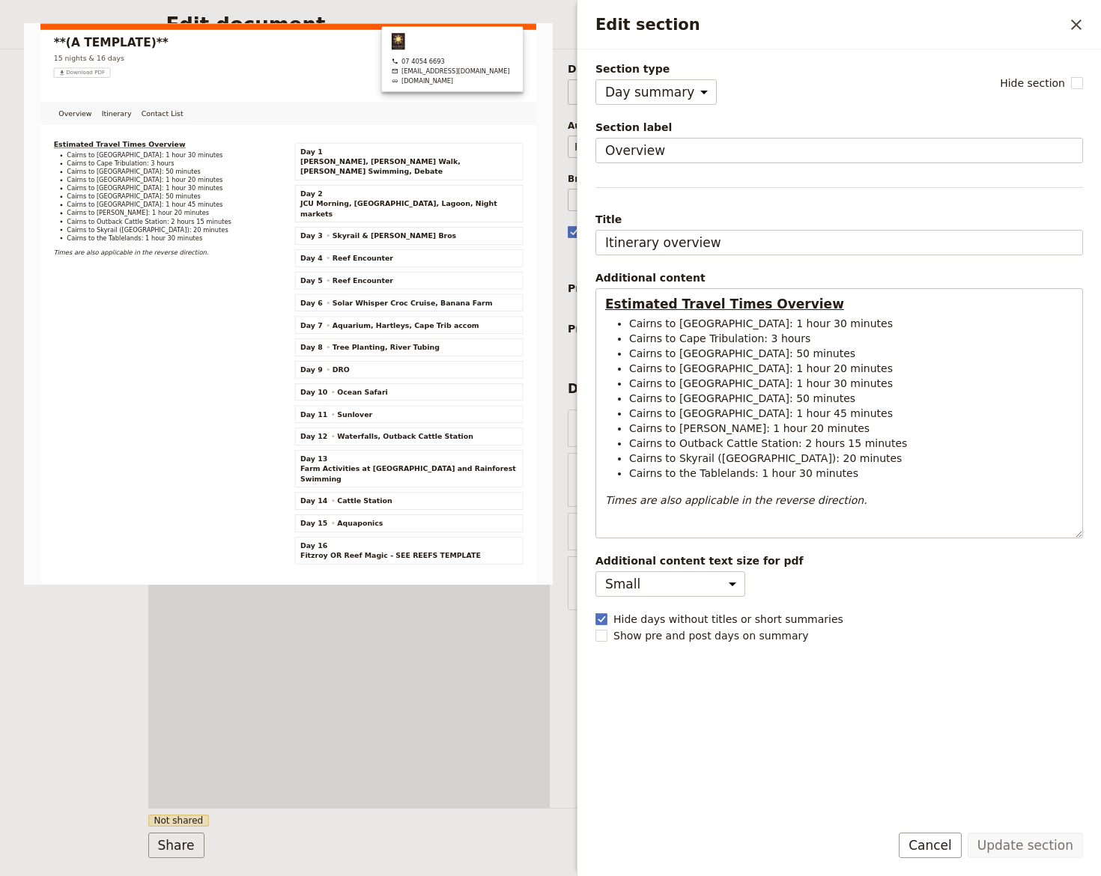
select select "DAY_SUMMARY"
select select "PASSENGER"
select select "RUN_SHEET"
select select "DEFAULT"
